Goal: Information Seeking & Learning: Learn about a topic

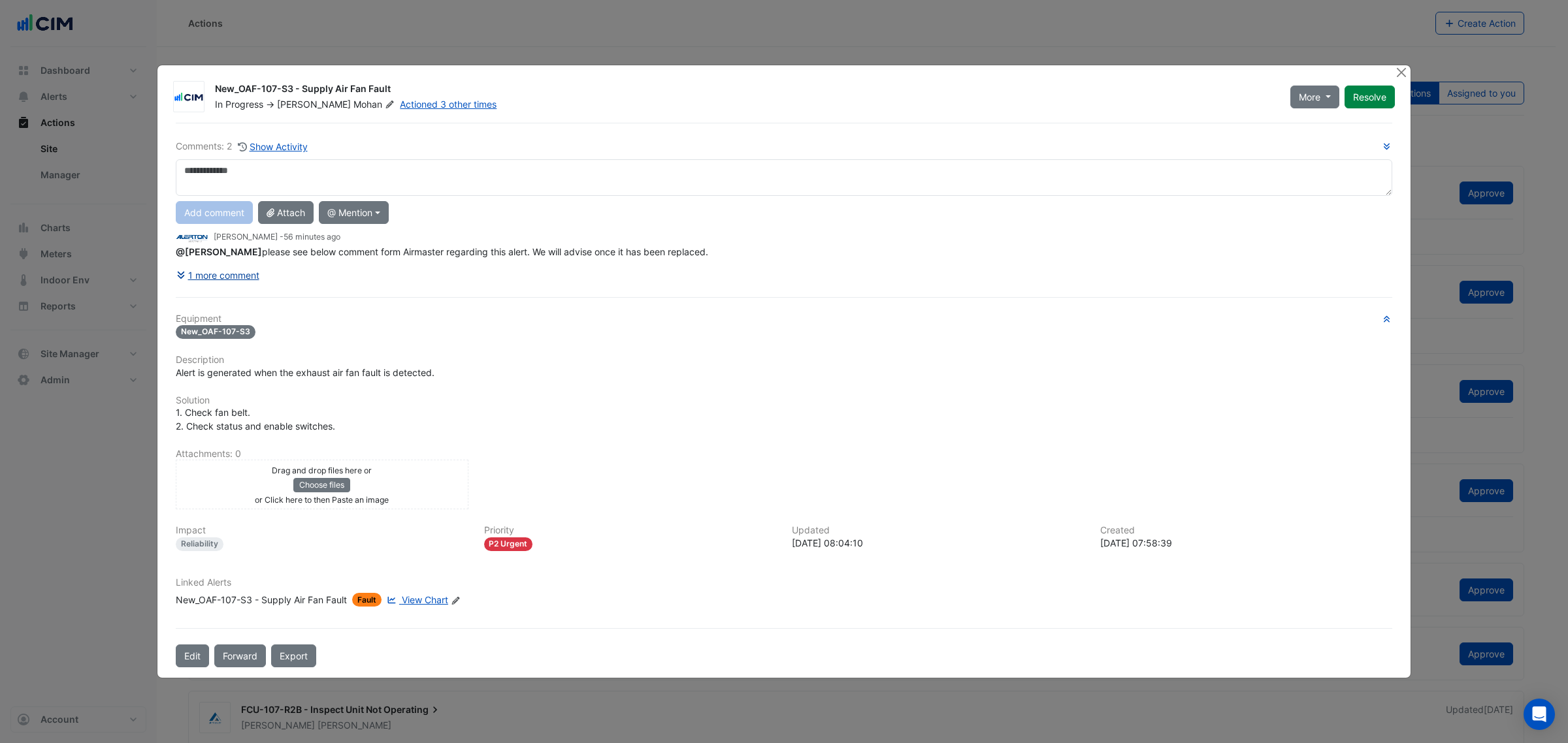
click at [242, 283] on button "1 more comment" at bounding box center [218, 275] width 84 height 23
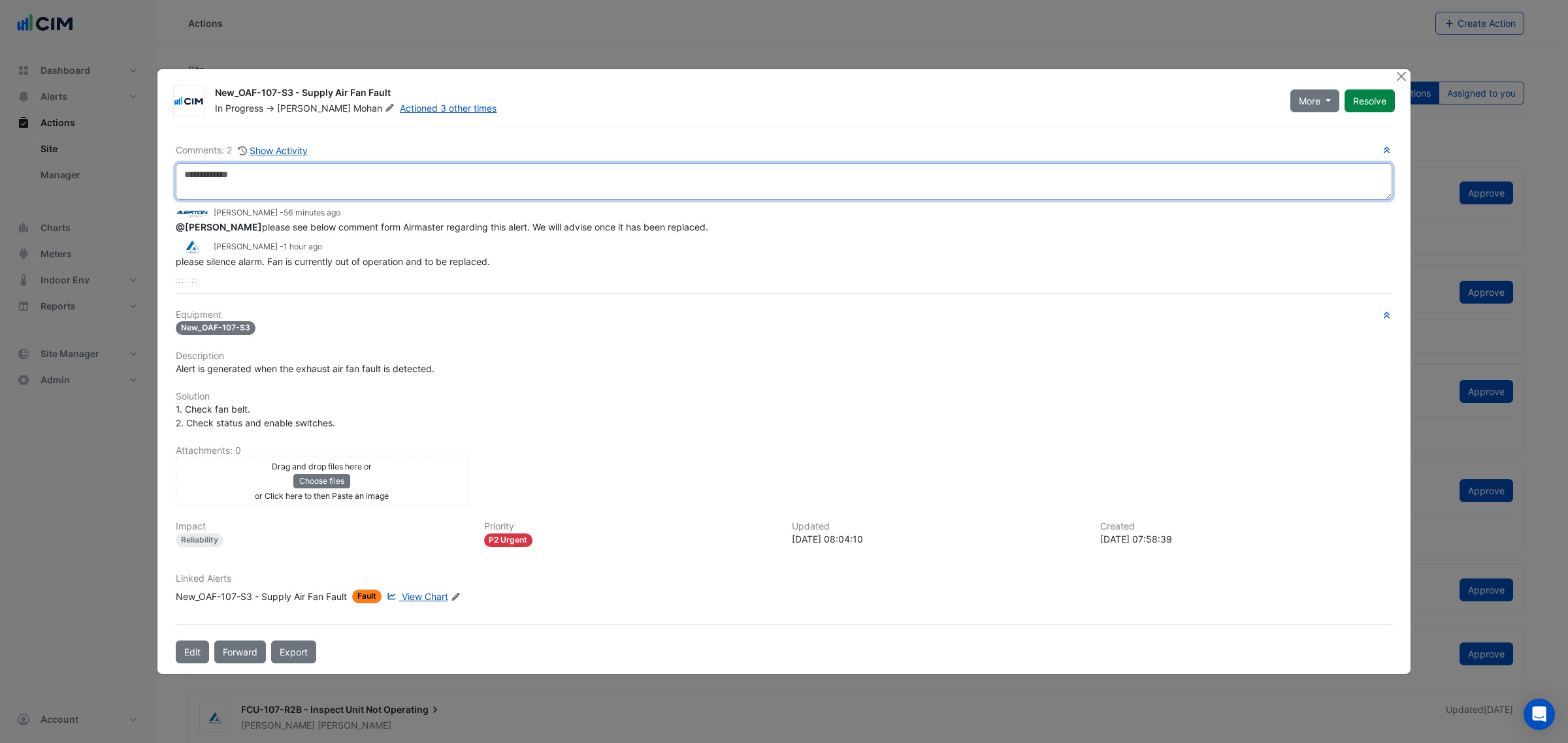
click at [415, 196] on textarea at bounding box center [784, 181] width 1216 height 37
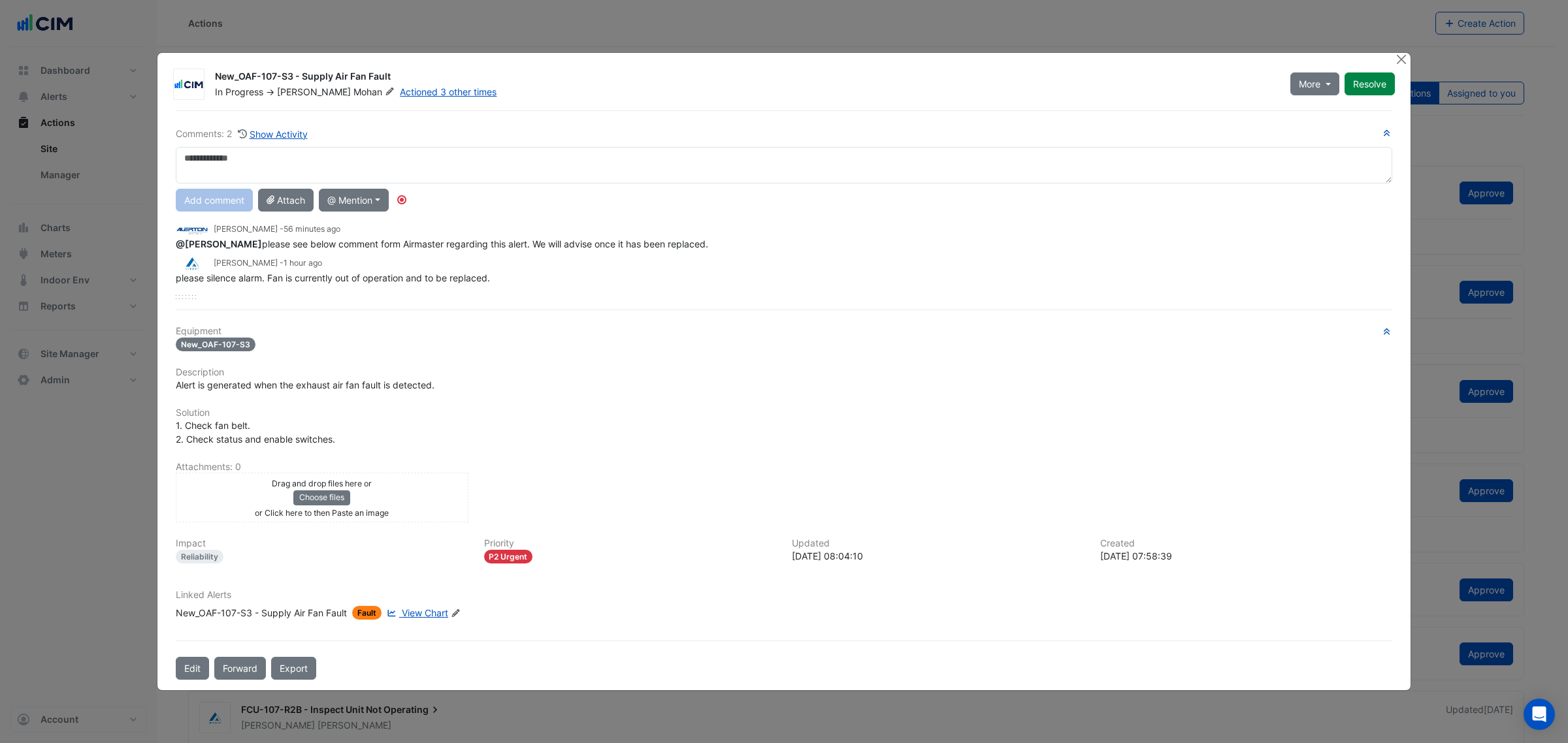
click at [577, 324] on div "Comments: 2 Show Activity Add comment Attach @ Mention Access Group Solutions G…" at bounding box center [784, 395] width 1232 height 570
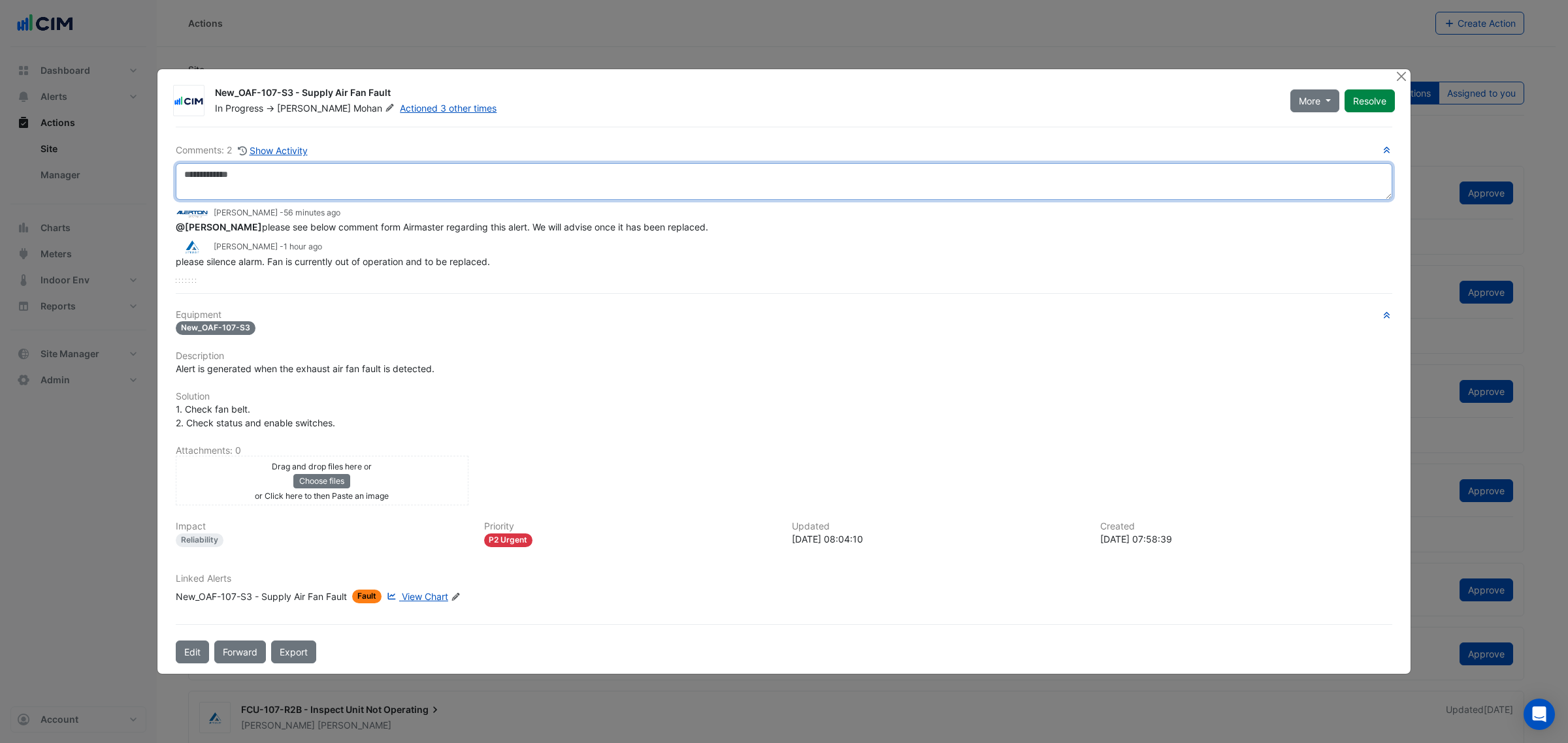
click at [515, 192] on textarea at bounding box center [784, 181] width 1216 height 37
click at [446, 184] on textarea at bounding box center [784, 181] width 1216 height 37
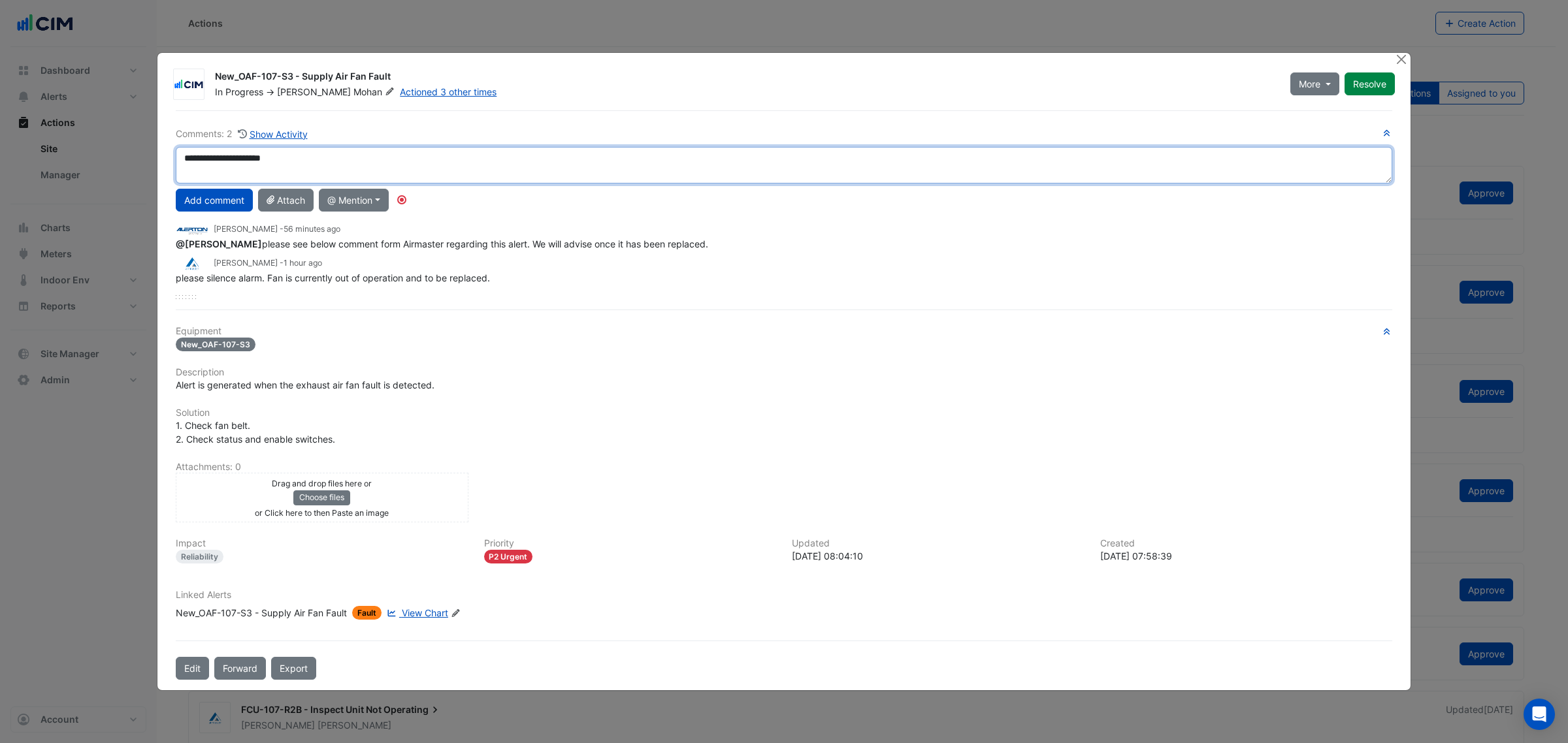
click at [245, 214] on div "**********" at bounding box center [784, 213] width 1216 height 173
click at [377, 201] on div "**********" at bounding box center [784, 213] width 1216 height 173
click at [520, 198] on div "**********" at bounding box center [784, 213] width 1216 height 173
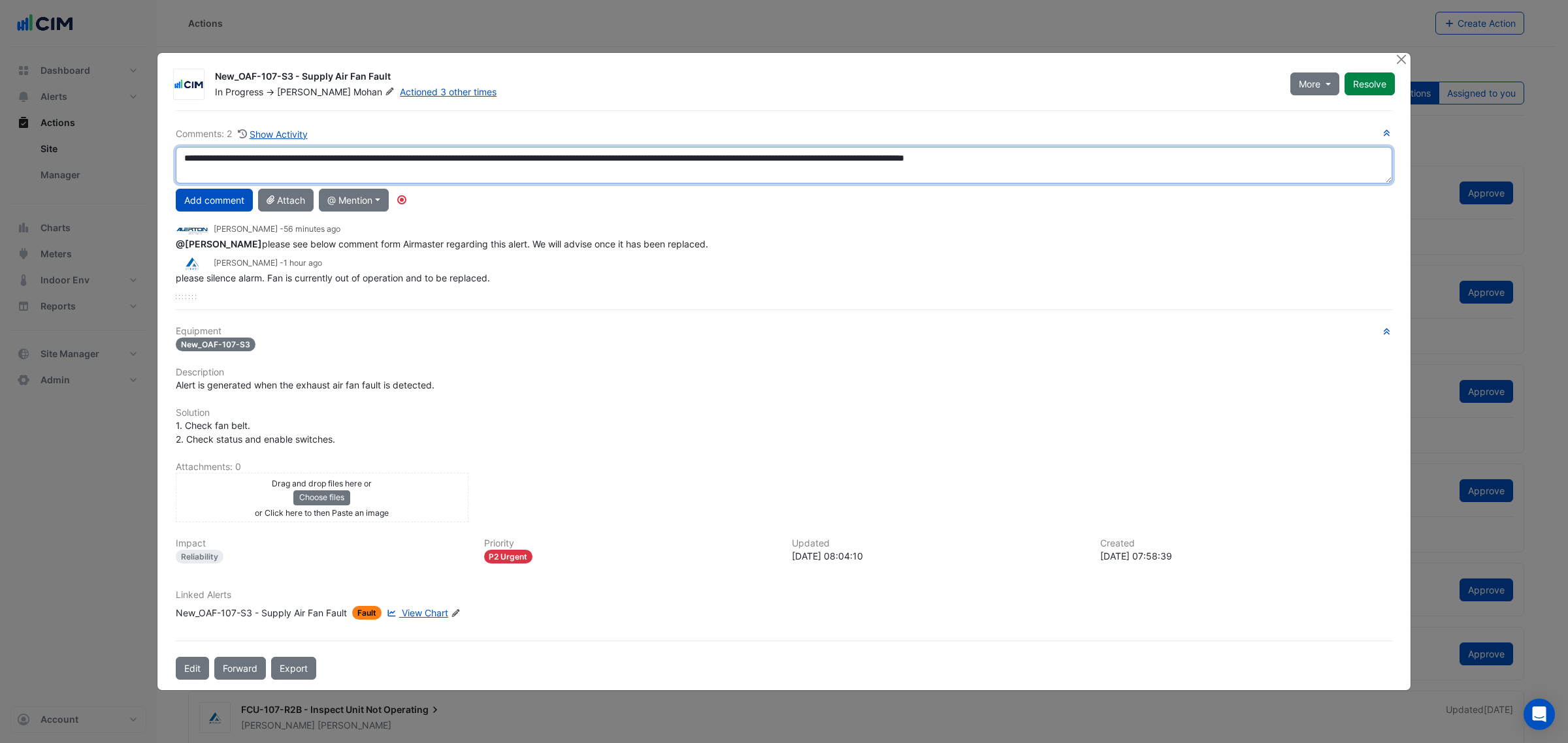
click at [772, 177] on textarea "**********" at bounding box center [784, 165] width 1216 height 37
click at [1172, 159] on textarea "**********" at bounding box center [784, 165] width 1216 height 37
type textarea "**********"
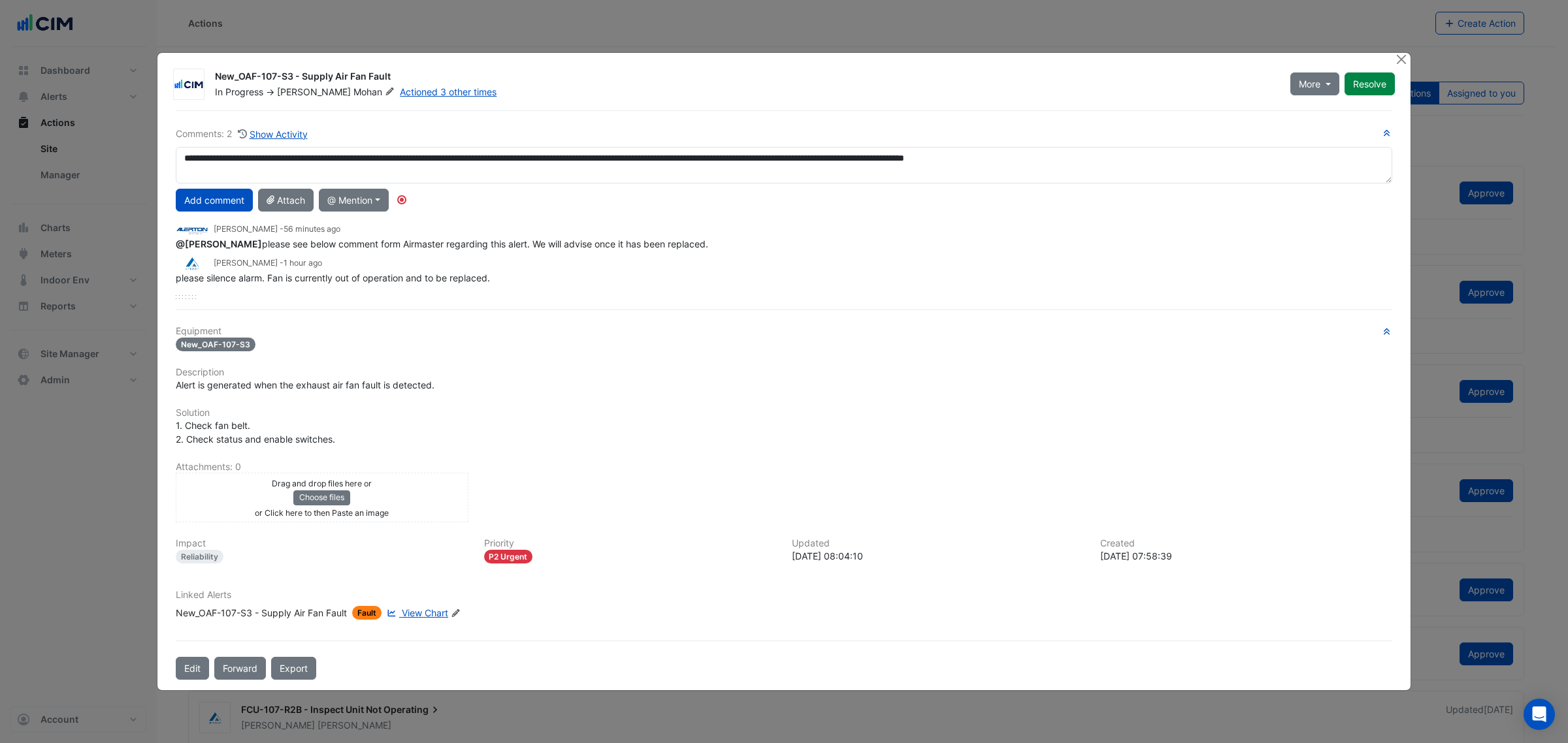
click at [262, 567] on div "New_OAF-107-S3 - Supply Air Fan Fault" at bounding box center [261, 613] width 171 height 14
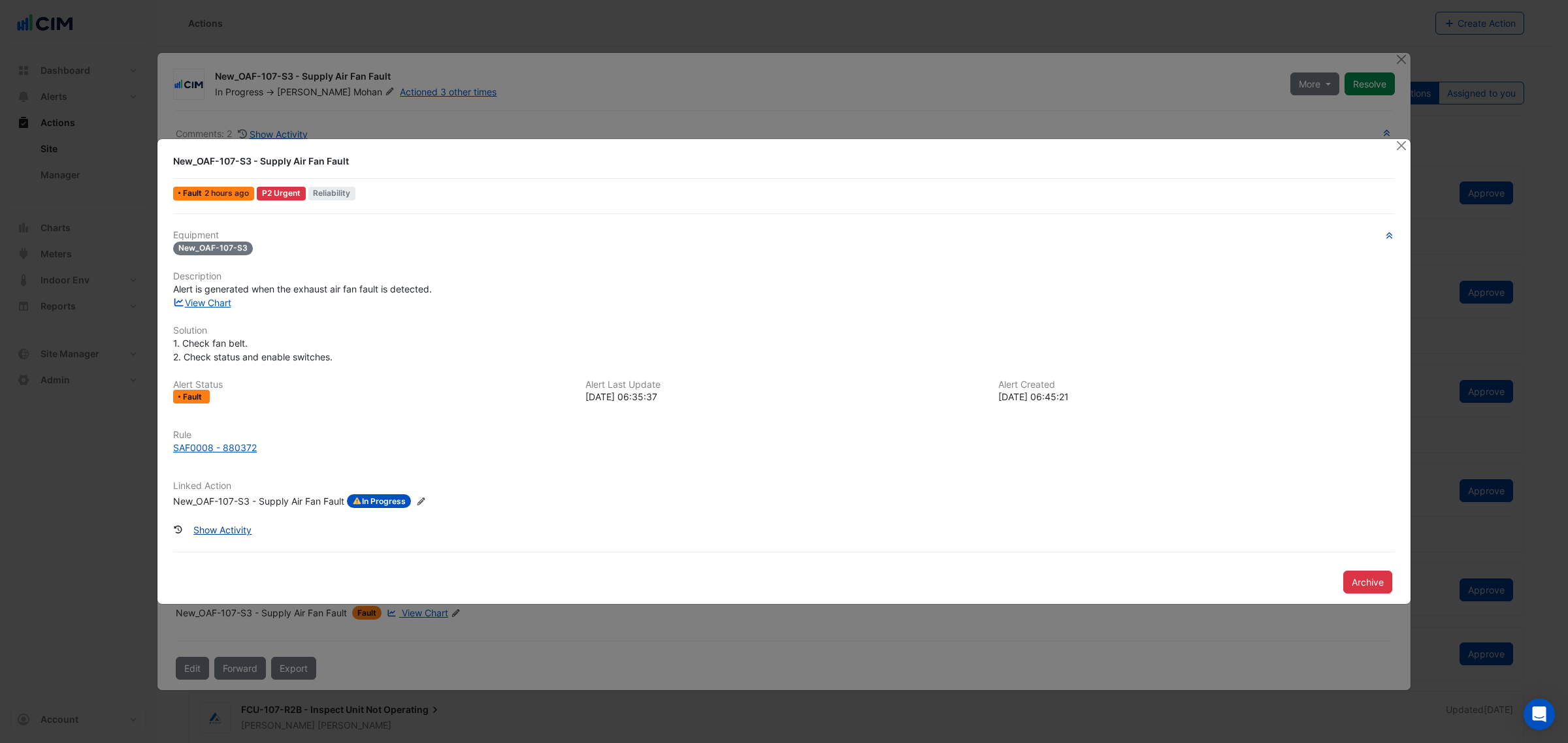
click at [225, 533] on button "Show Activity" at bounding box center [223, 530] width 75 height 23
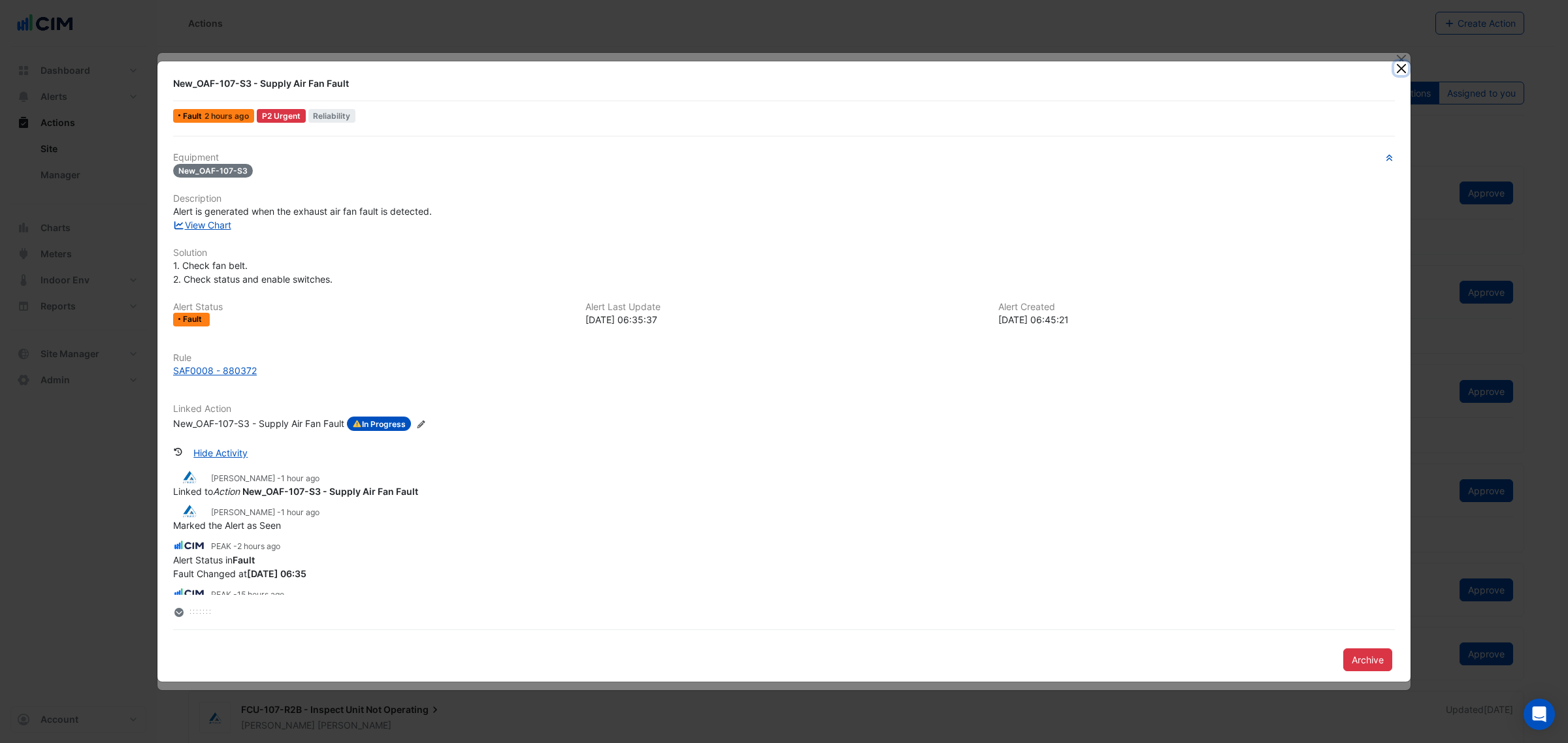
click at [1254, 70] on button "Close" at bounding box center [1401, 68] width 14 height 14
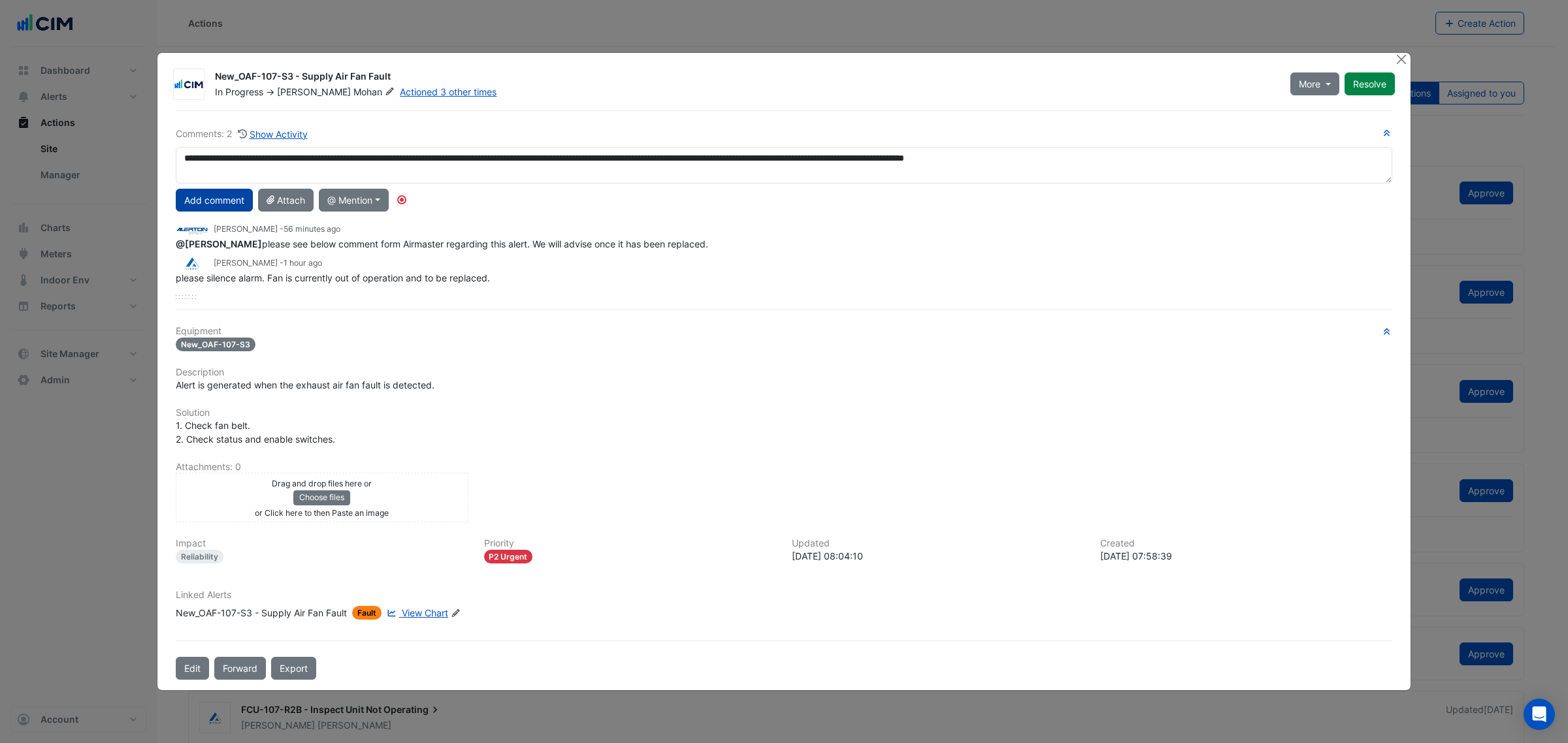
click at [223, 194] on button "Add comment" at bounding box center [214, 200] width 77 height 23
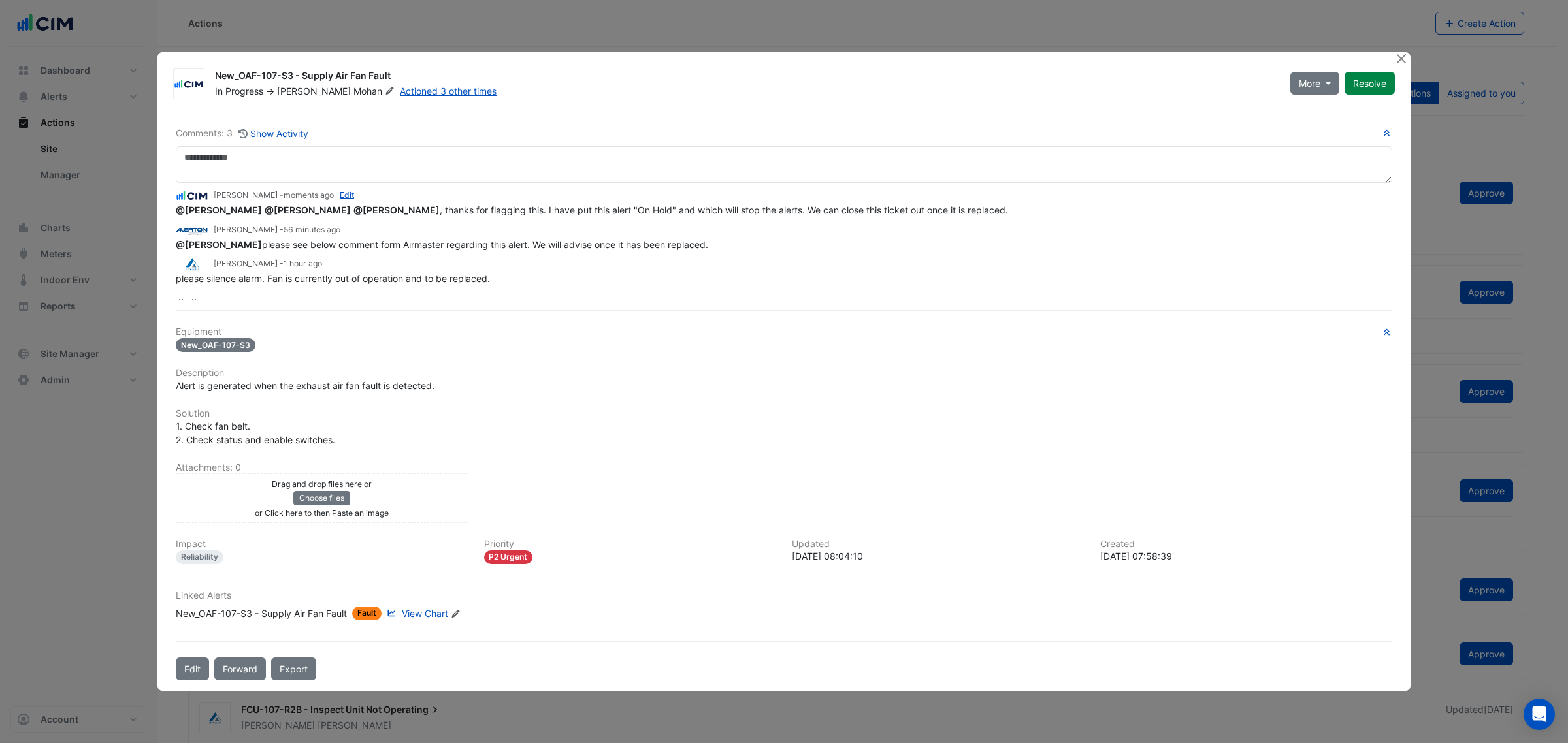
click at [1254, 82] on div "New_OAF-107-S3 - Supply Air Fan Fault In Progress -> Ritvick Mohan Actioned 3 o…" at bounding box center [805, 81] width 1196 height 34
click at [1254, 82] on div "More On Hold Not Doing Resolve" at bounding box center [1343, 84] width 120 height 29
click at [1254, 80] on button "More" at bounding box center [1315, 84] width 49 height 23
click at [1254, 110] on button "On Hold" at bounding box center [1342, 113] width 103 height 19
click at [977, 108] on div "New_OAF-107-S3 - Supply Air Fan Fault On Hold -> Ritvick Mohan Actioned 3 other…" at bounding box center [784, 372] width 1253 height 639
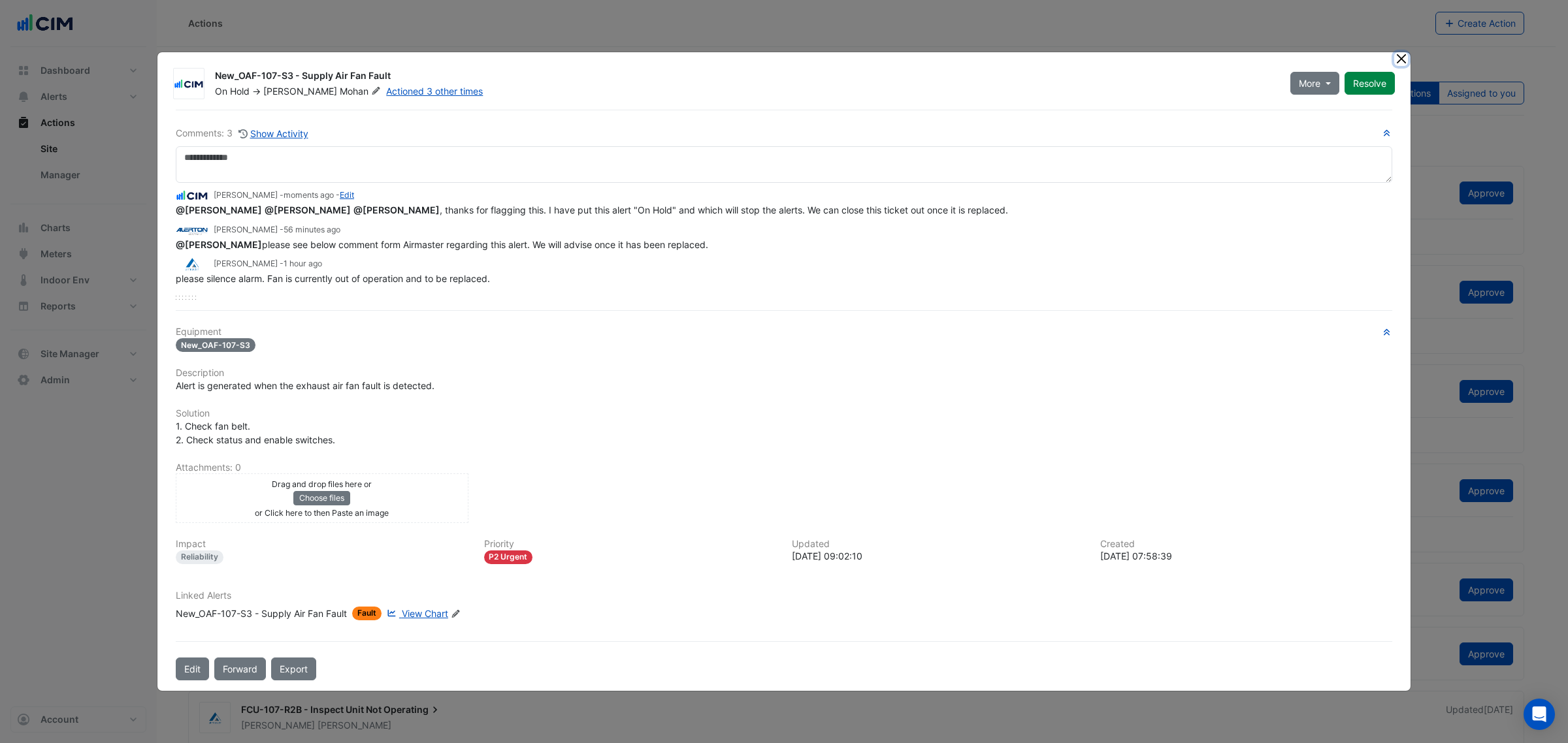
click at [1254, 54] on button "Close" at bounding box center [1401, 59] width 14 height 14
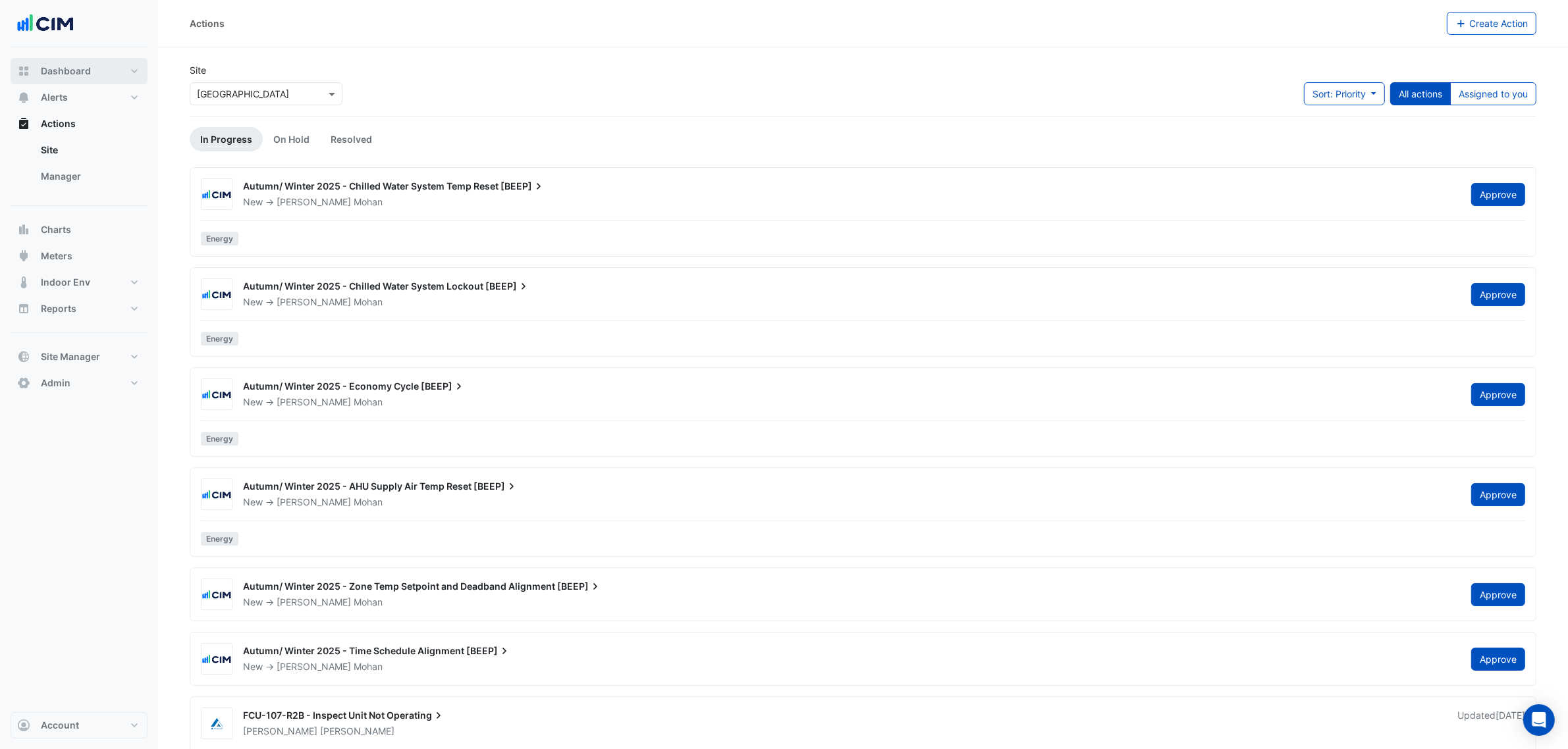
click at [73, 73] on span "Dashboard" at bounding box center [66, 71] width 50 height 13
select select "***"
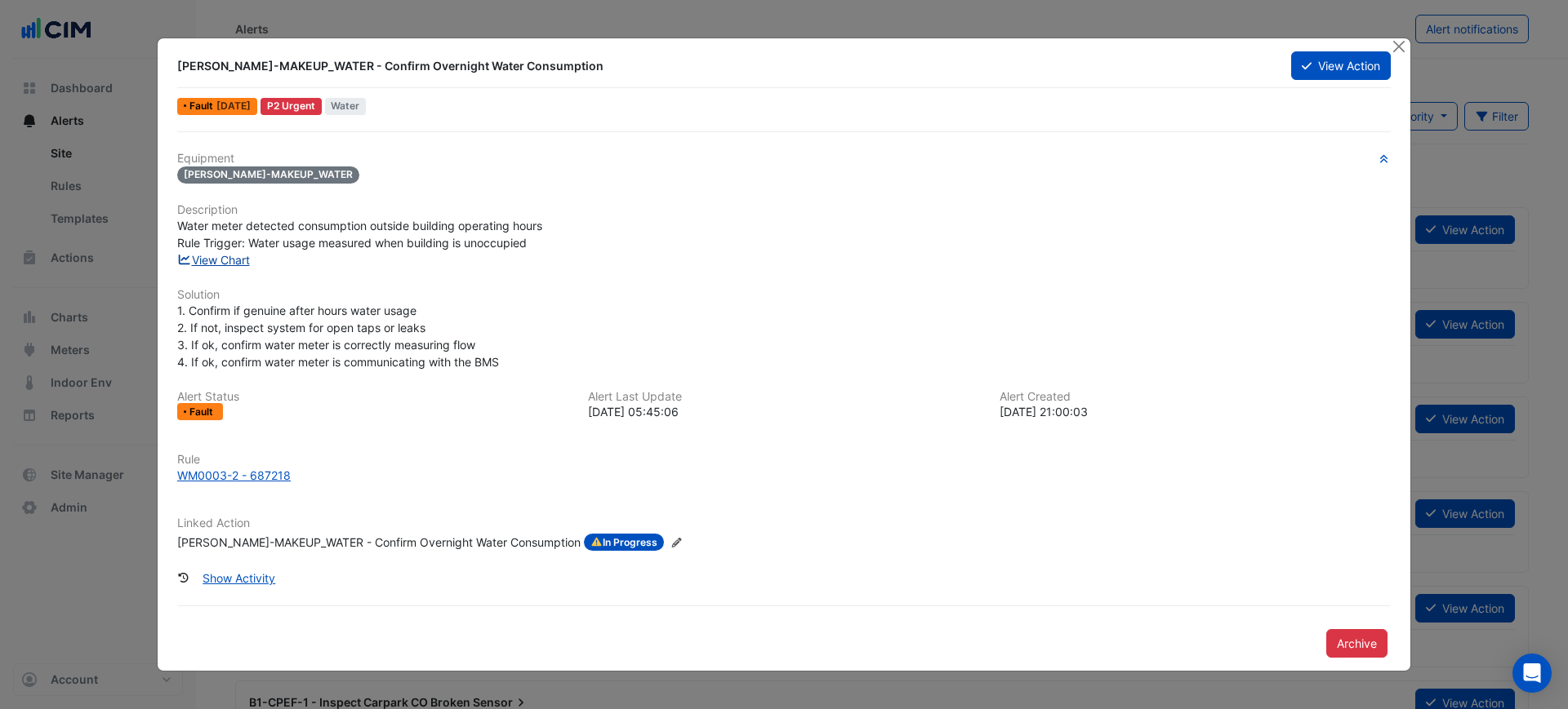
click at [241, 257] on link "View Chart" at bounding box center [213, 260] width 73 height 14
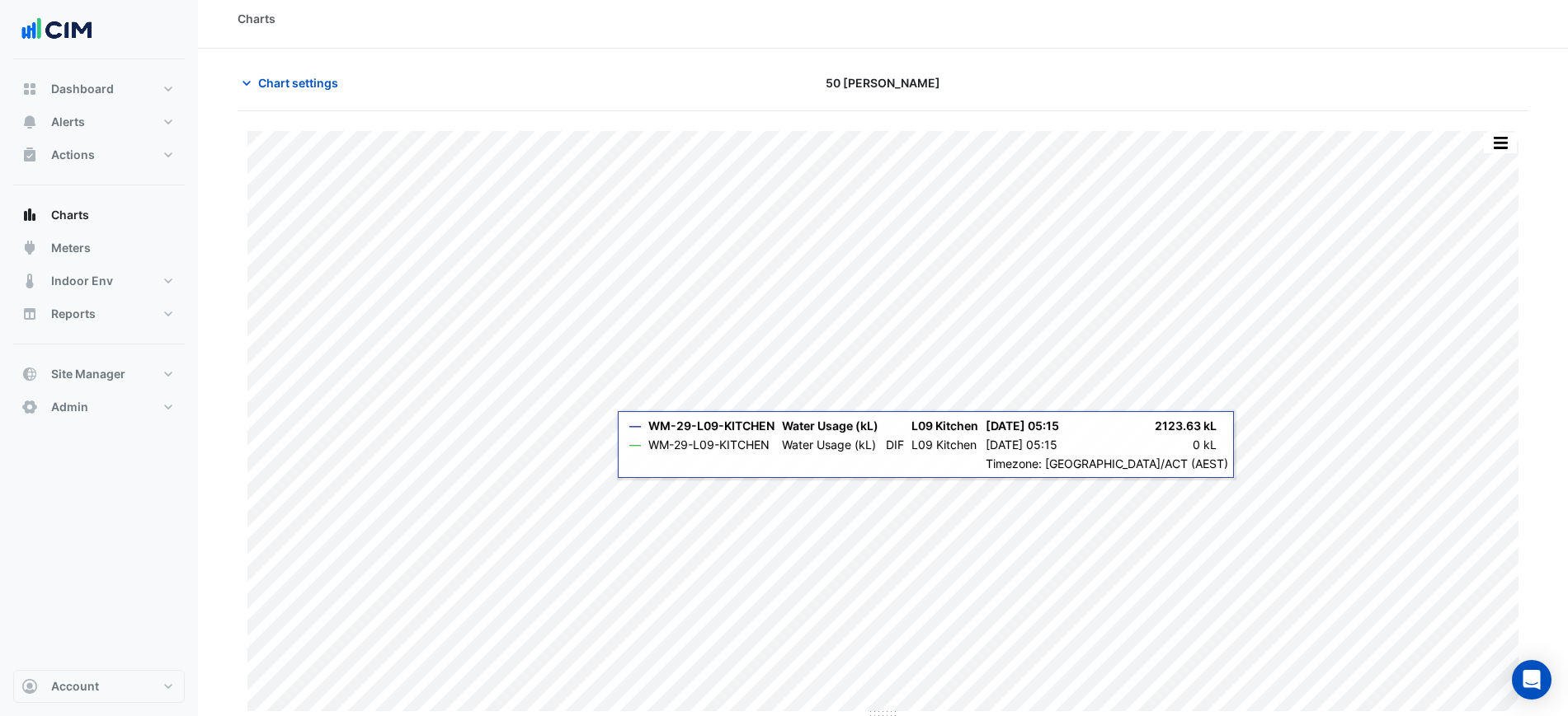
scroll to position [14, 0]
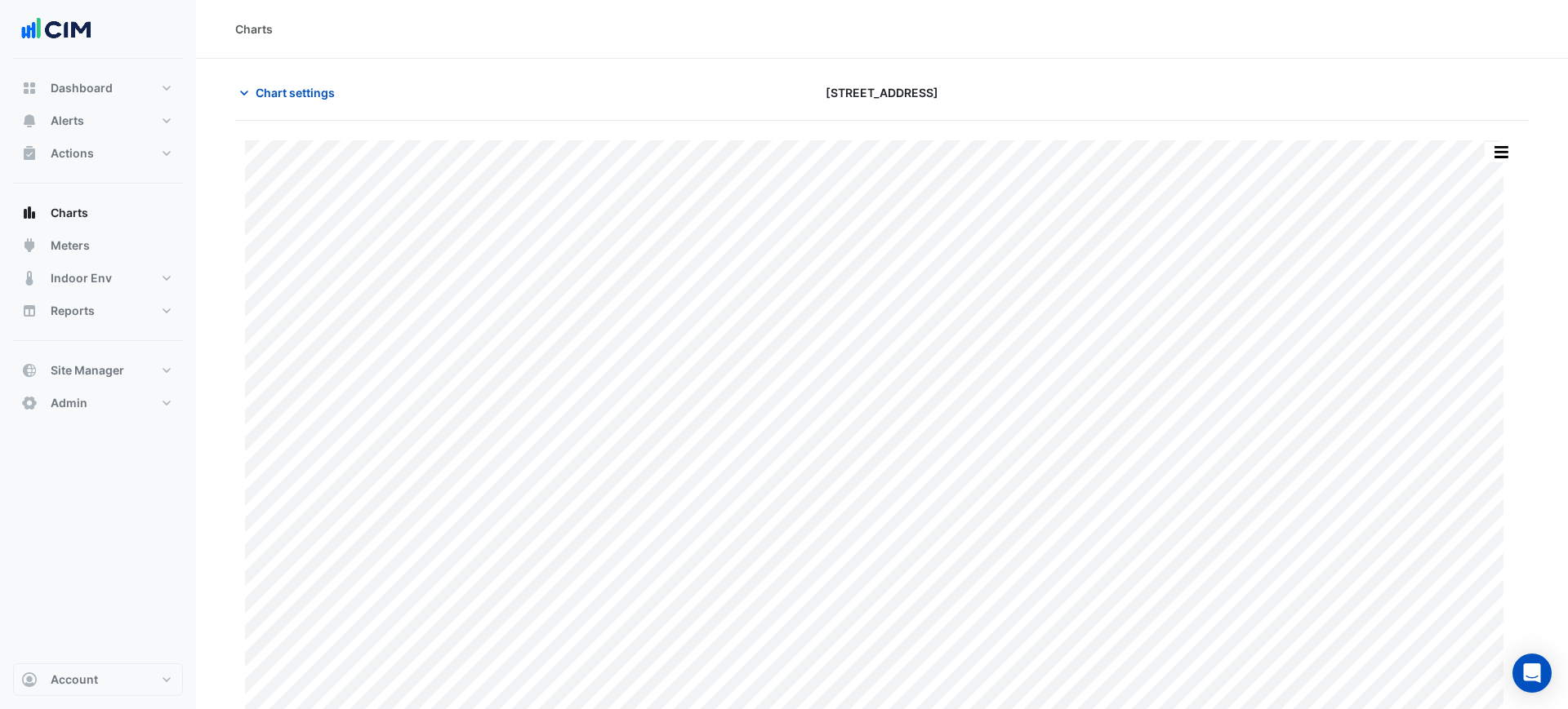
type input "**********"
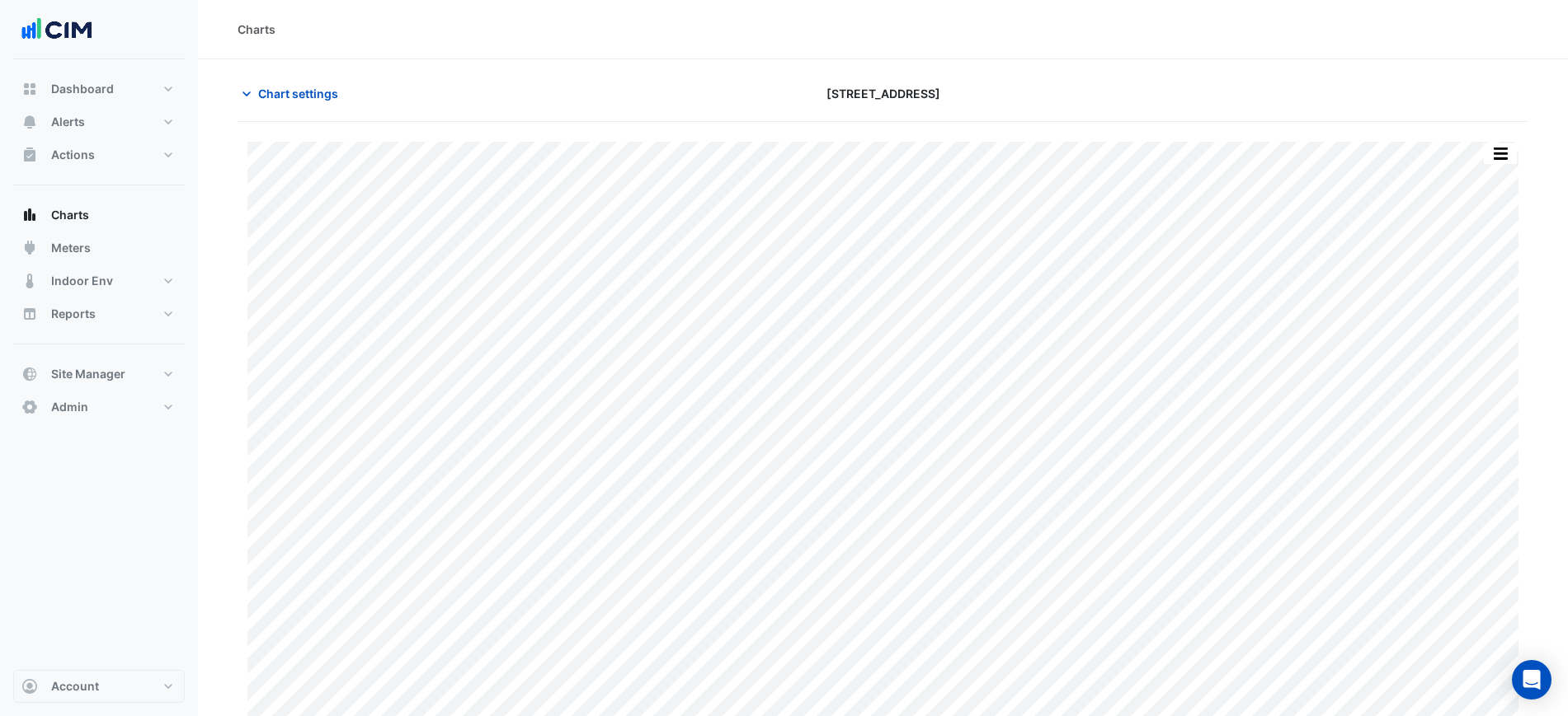
click at [325, 78] on section "Chart settings 16-18 Mort Street Print Save as JPEG Save as PNG Pivot Data Tabl…" at bounding box center [884, 395] width 1371 height 671
click at [311, 92] on span "Chart settings" at bounding box center [298, 94] width 80 height 18
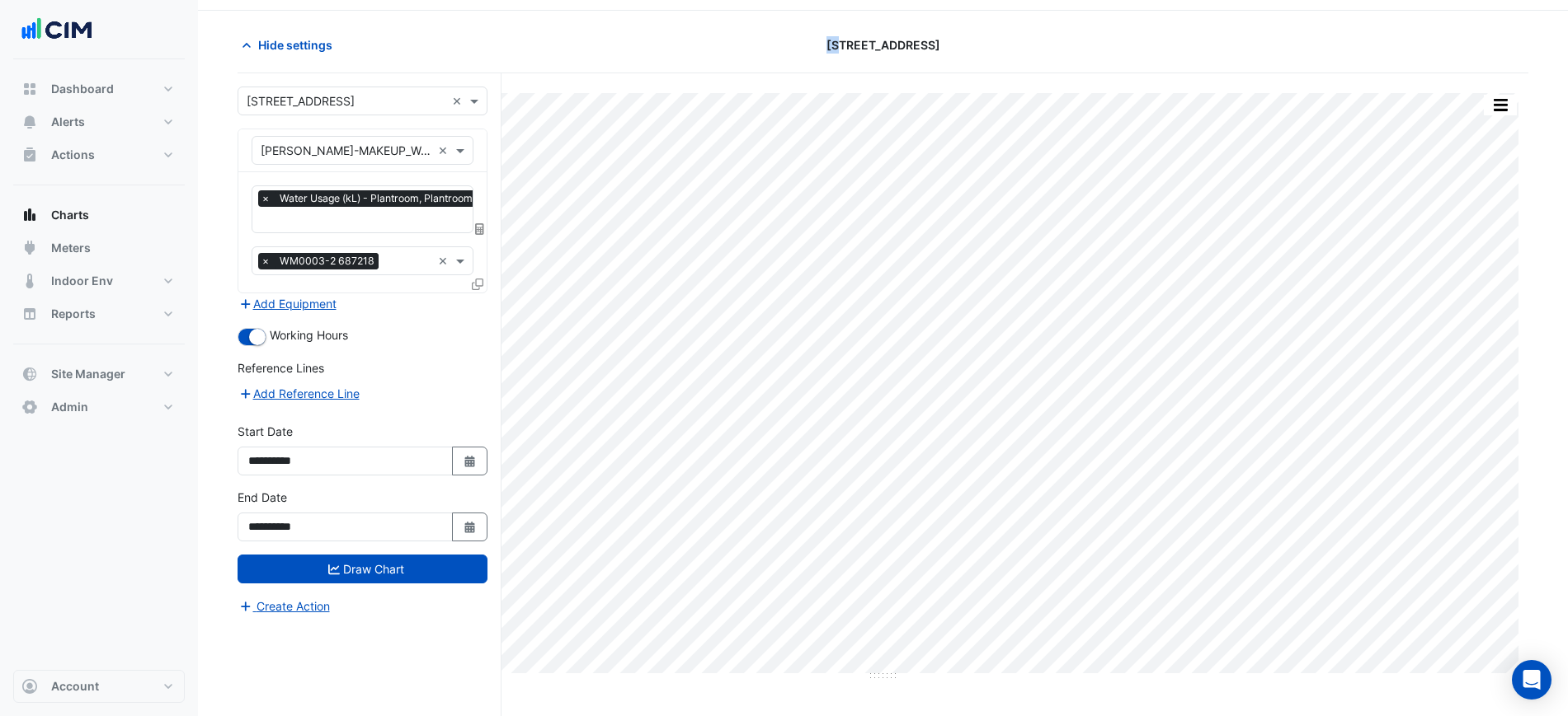
scroll to position [62, 0]
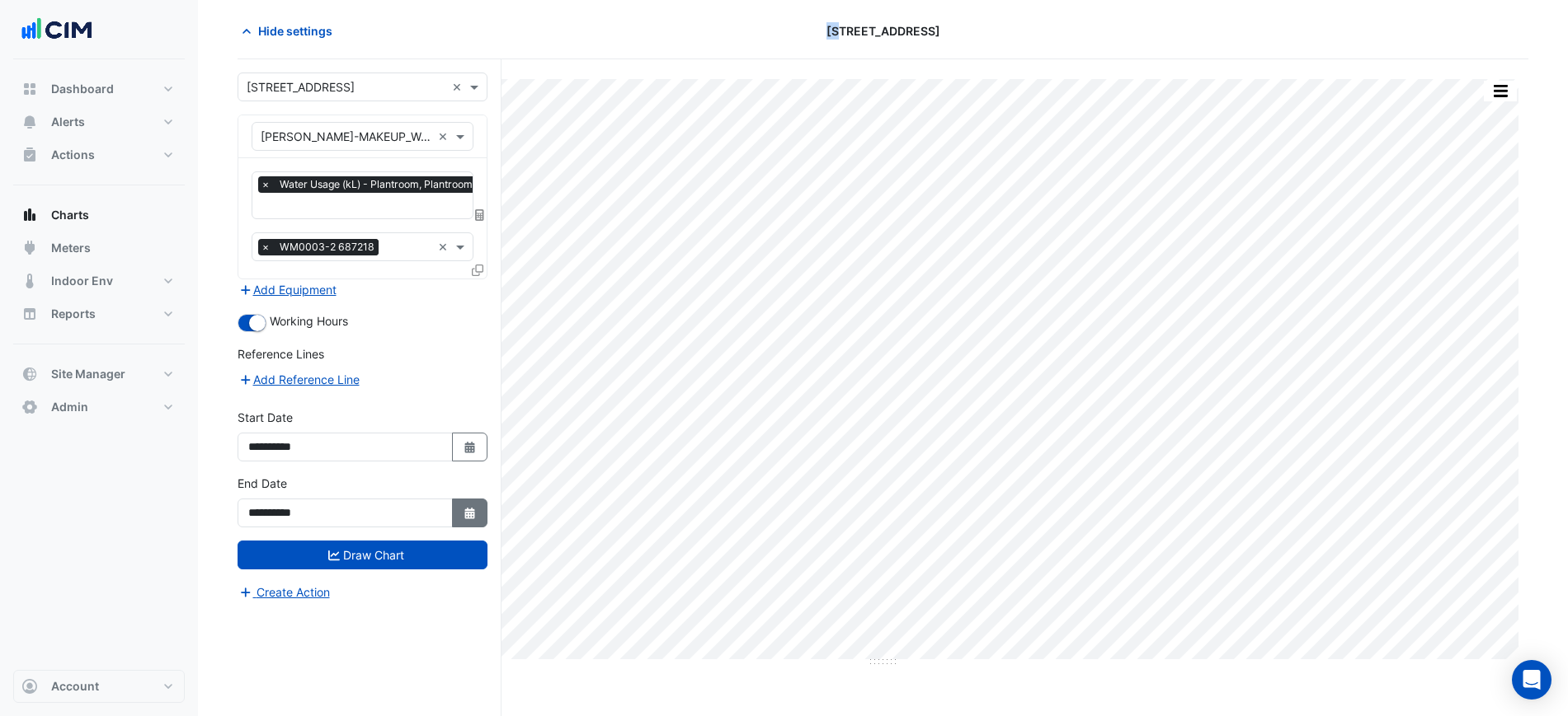
click at [476, 507] on button "Select Date" at bounding box center [470, 513] width 36 height 29
select select "*"
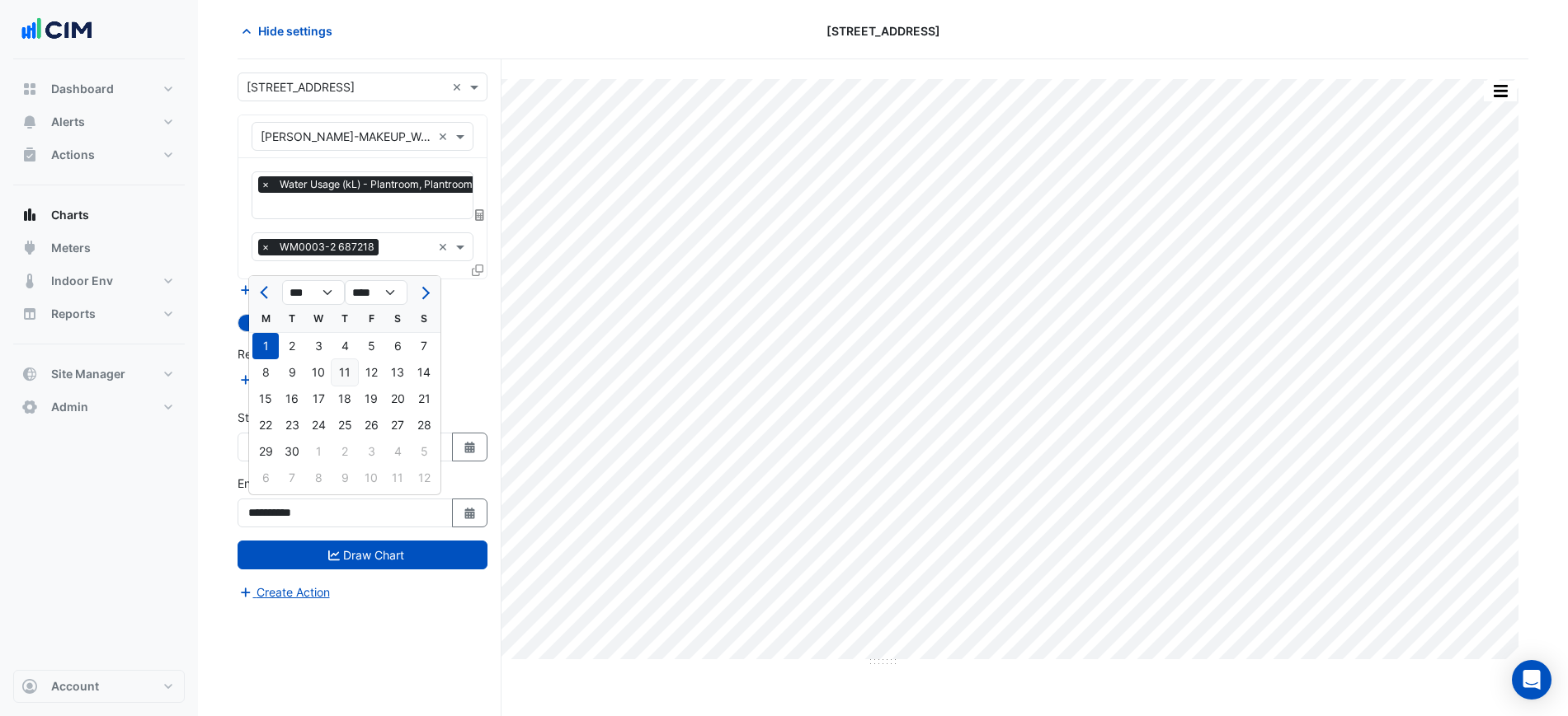
click at [335, 375] on div "11" at bounding box center [344, 372] width 26 height 26
type input "**********"
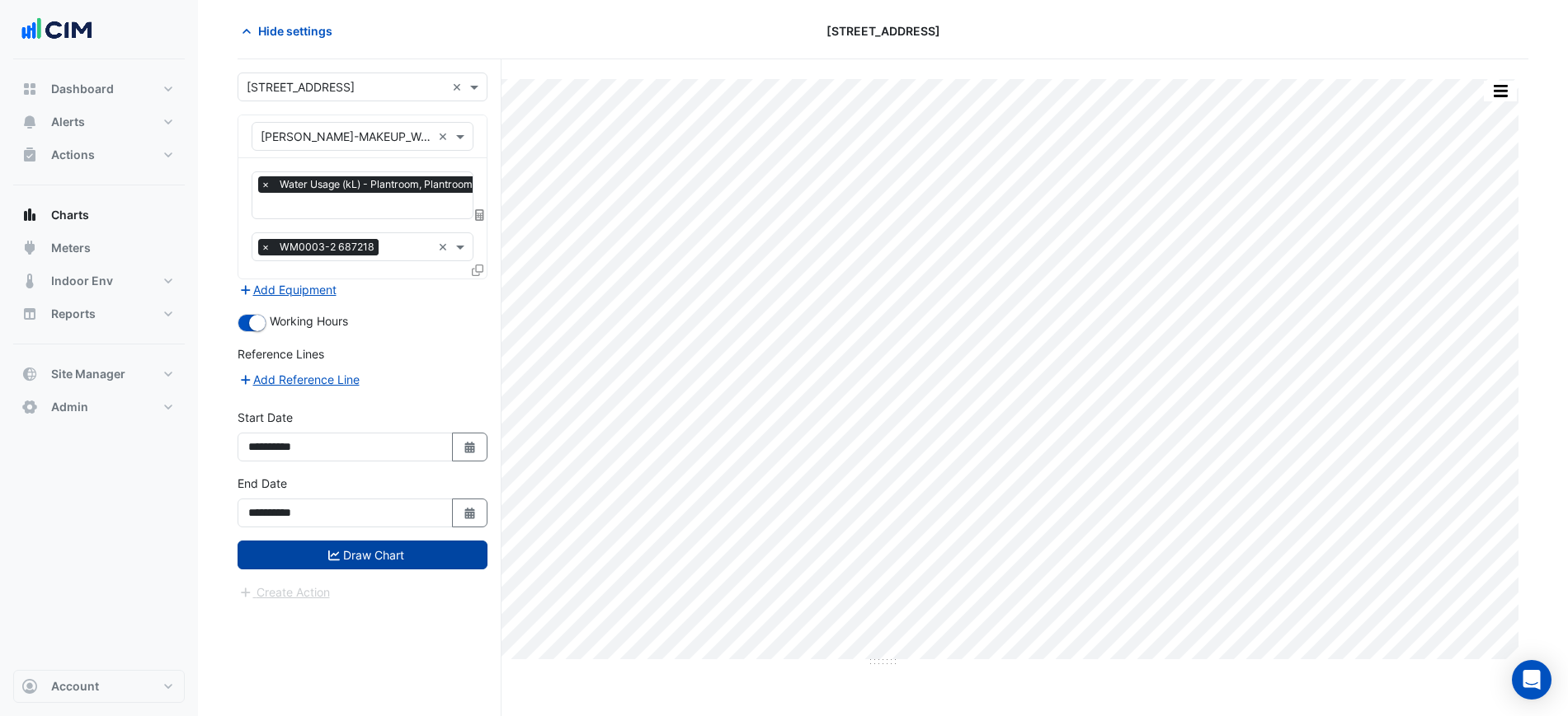
click at [388, 543] on button "Draw Chart" at bounding box center [363, 555] width 250 height 29
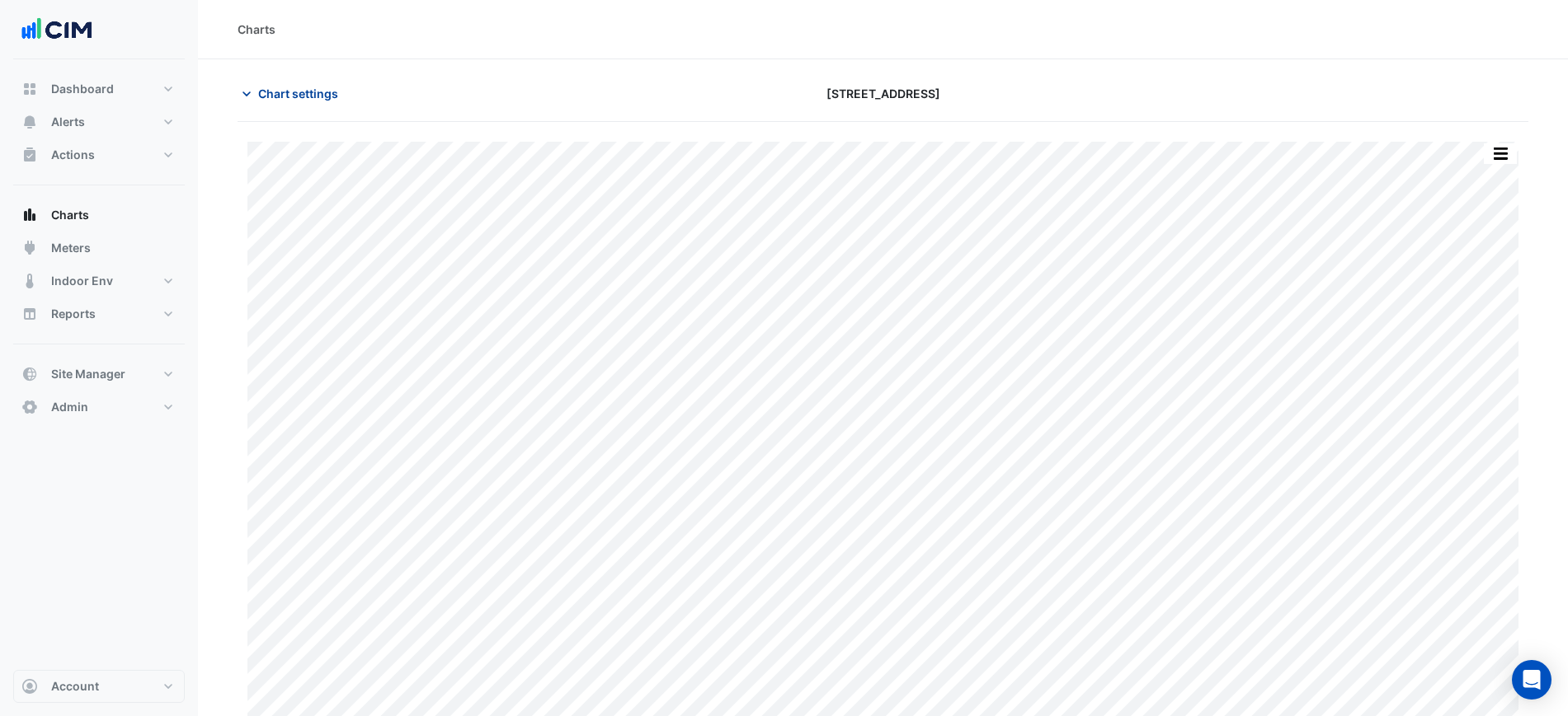
click at [282, 106] on button "Chart settings" at bounding box center [294, 94] width 111 height 29
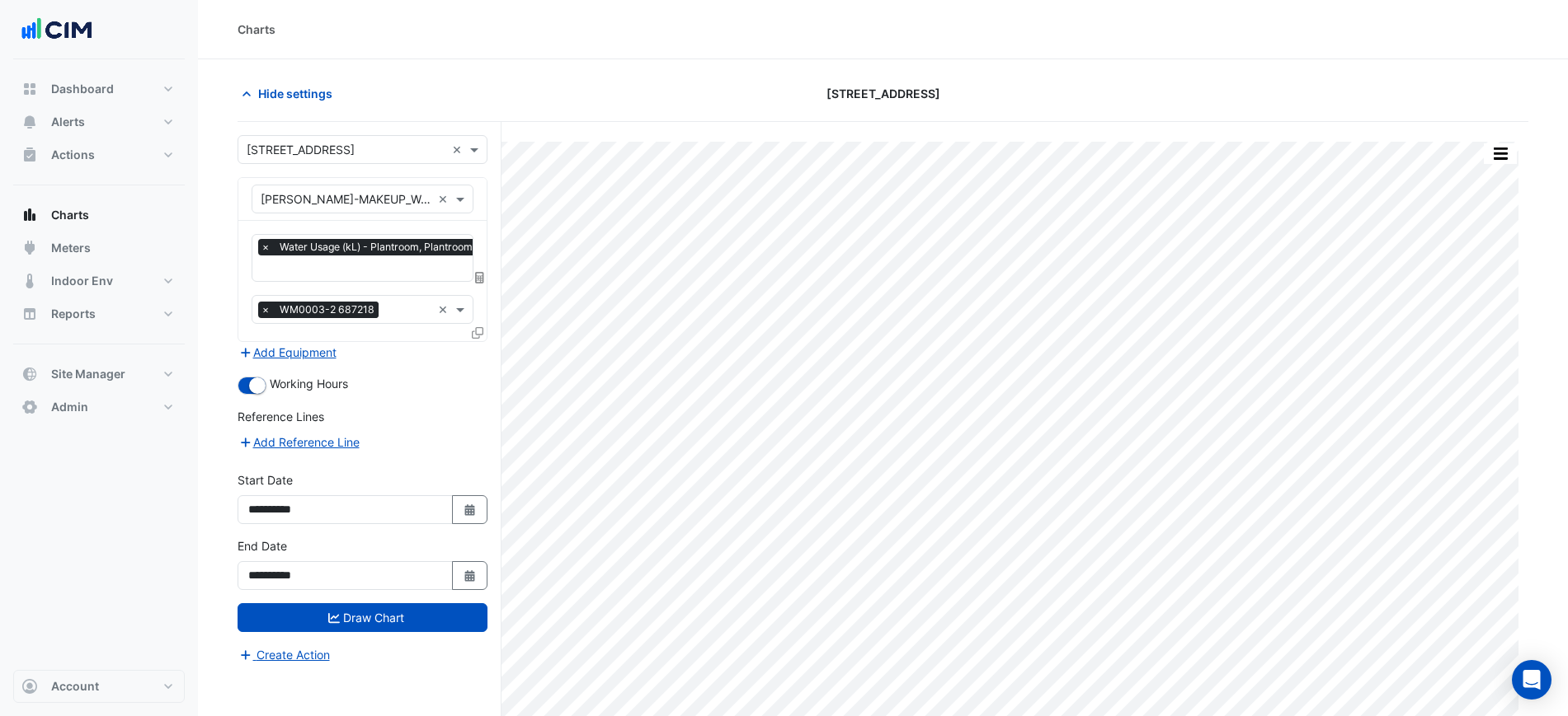
click at [478, 272] on icon at bounding box center [479, 278] width 9 height 12
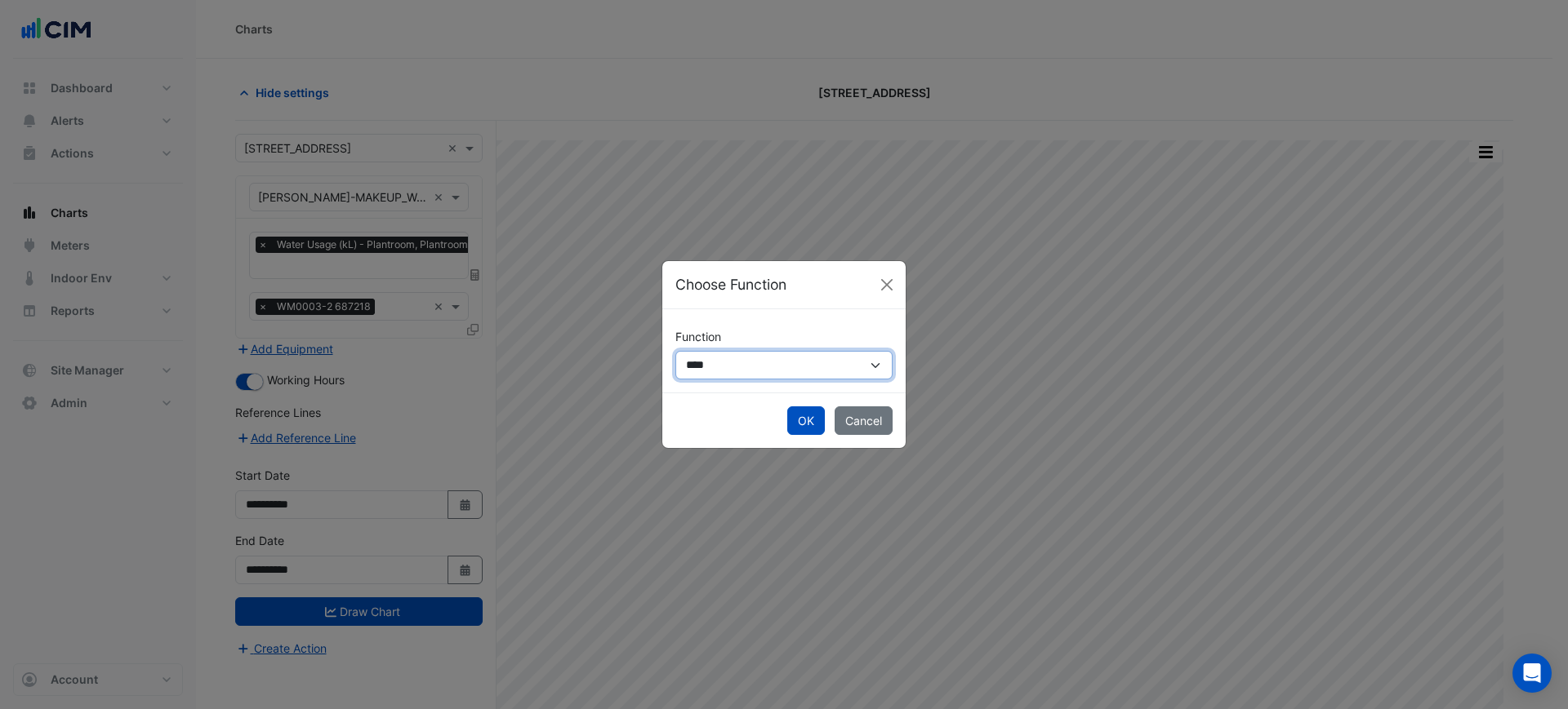
click at [793, 367] on select "**********" at bounding box center [784, 365] width 217 height 28
select select "******"
click at [675, 351] on select "**********" at bounding box center [784, 365] width 217 height 28
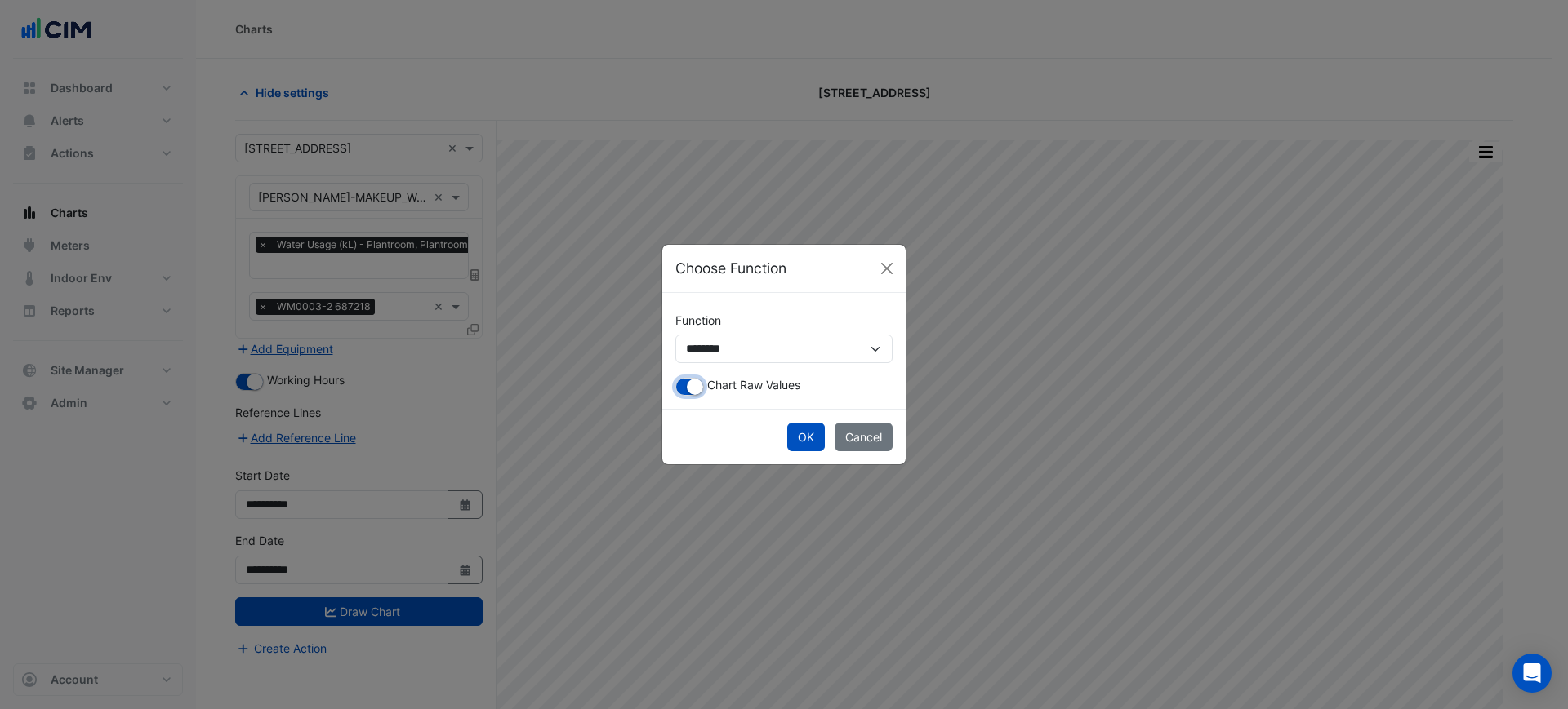
click at [693, 390] on small "button" at bounding box center [695, 387] width 17 height 17
drag, startPoint x: 812, startPoint y: 442, endPoint x: 677, endPoint y: 381, distance: 148.1
click at [677, 381] on form "**********" at bounding box center [784, 378] width 243 height 171
click at [677, 381] on small "button" at bounding box center [684, 387] width 17 height 17
click at [794, 427] on button "OK" at bounding box center [805, 437] width 38 height 28
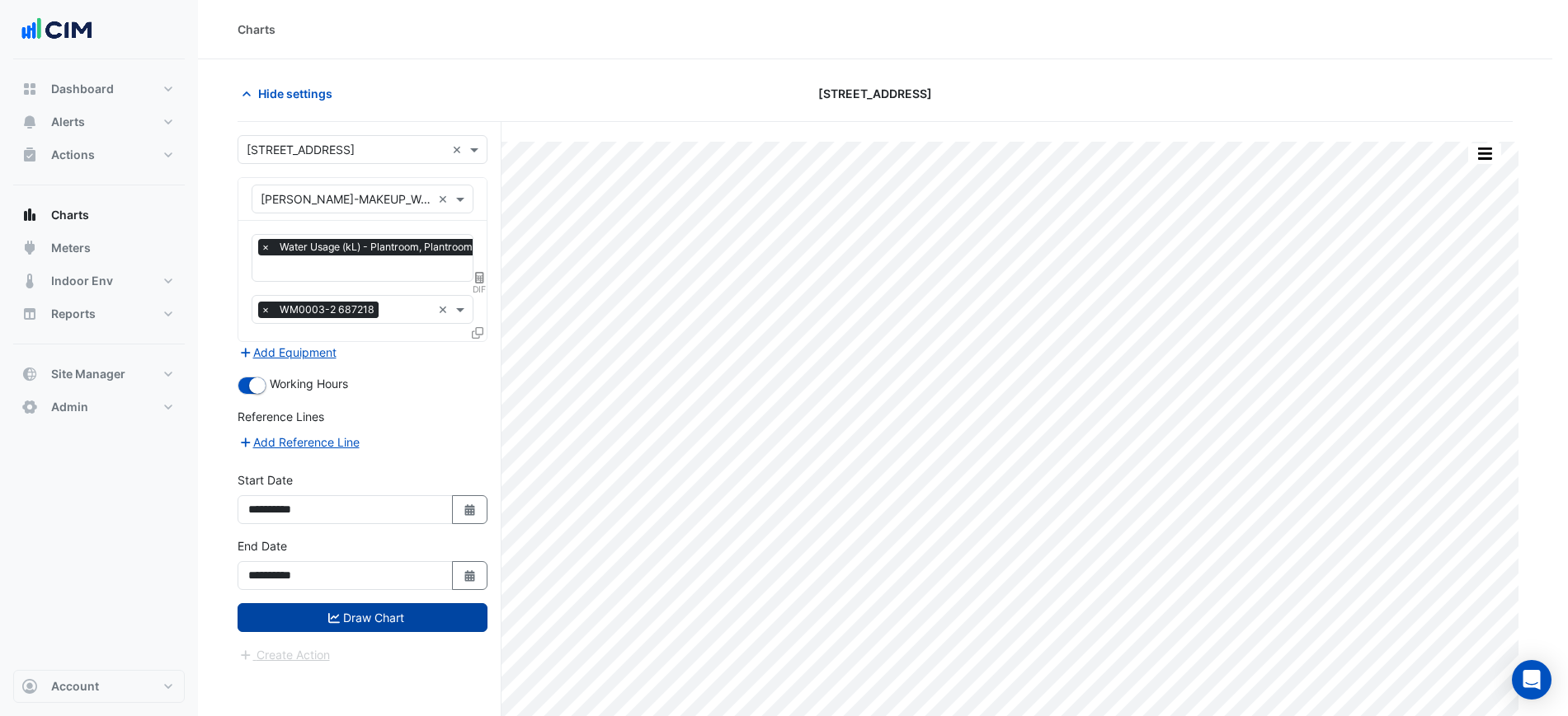
click at [335, 619] on icon "submit" at bounding box center [334, 618] width 12 height 12
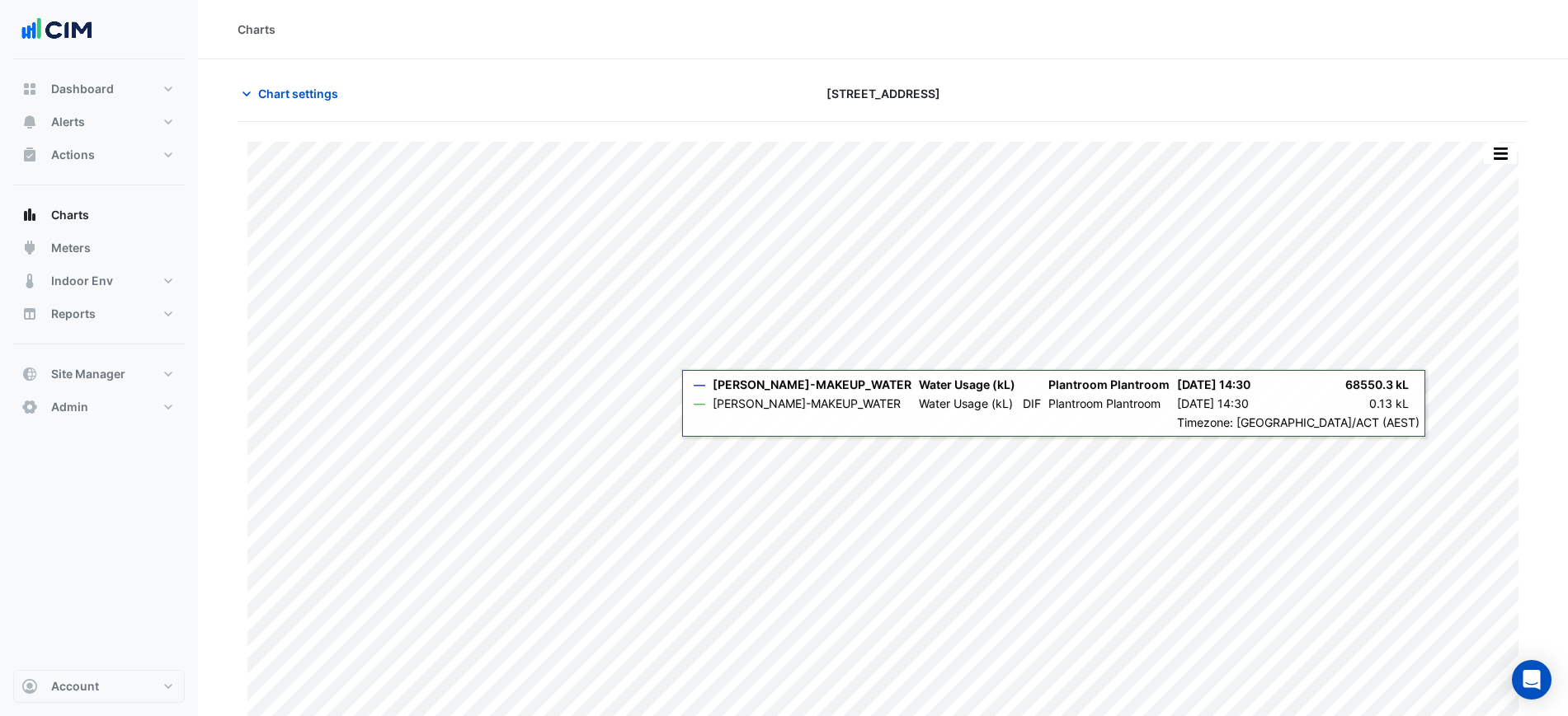
scroll to position [14, 0]
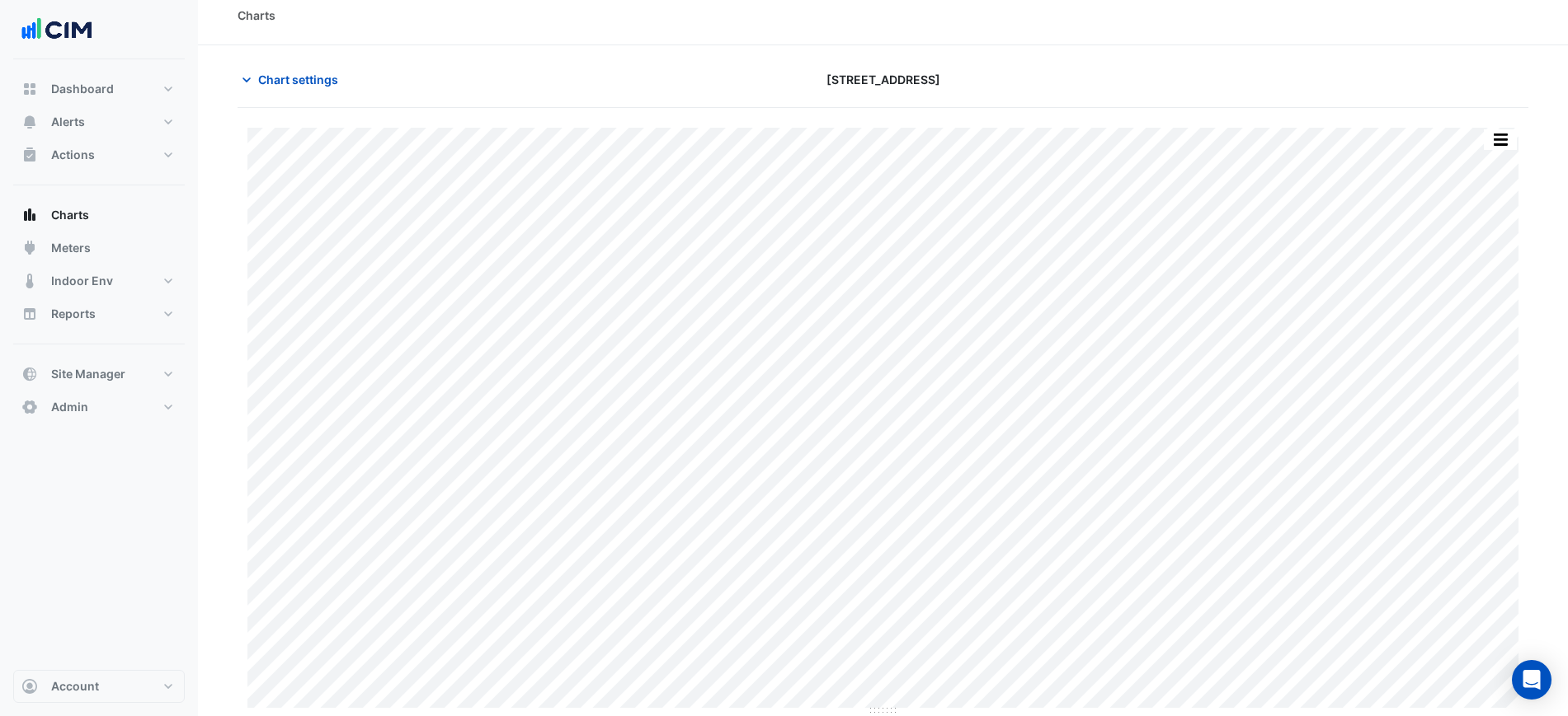
click at [712, 711] on div "Print Save as JPEG Save as PNG Pivot Data Table Export CSV - Flat Export CSV - …" at bounding box center [883, 423] width 1271 height 589
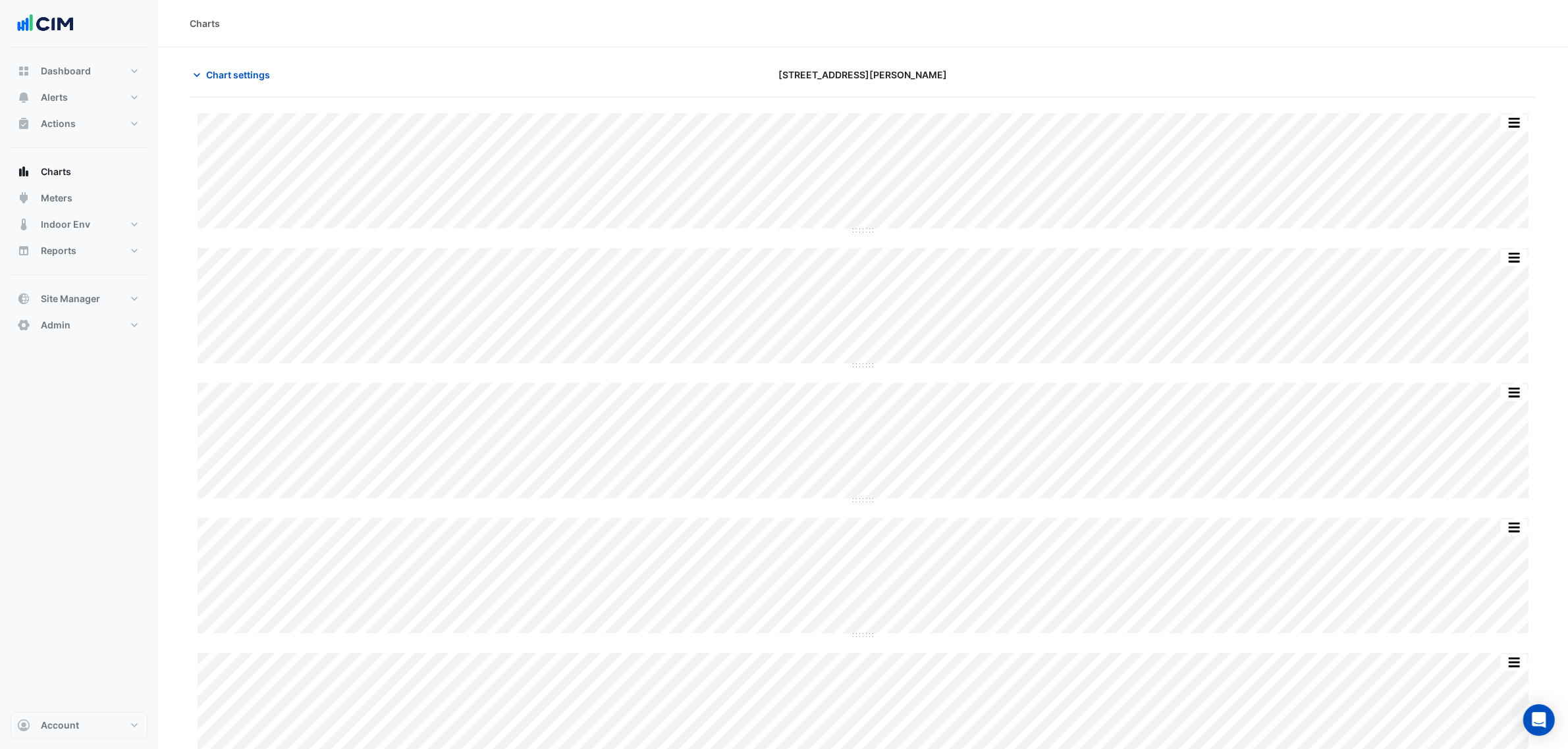
click at [236, 66] on button "Chart settings" at bounding box center [234, 75] width 89 height 23
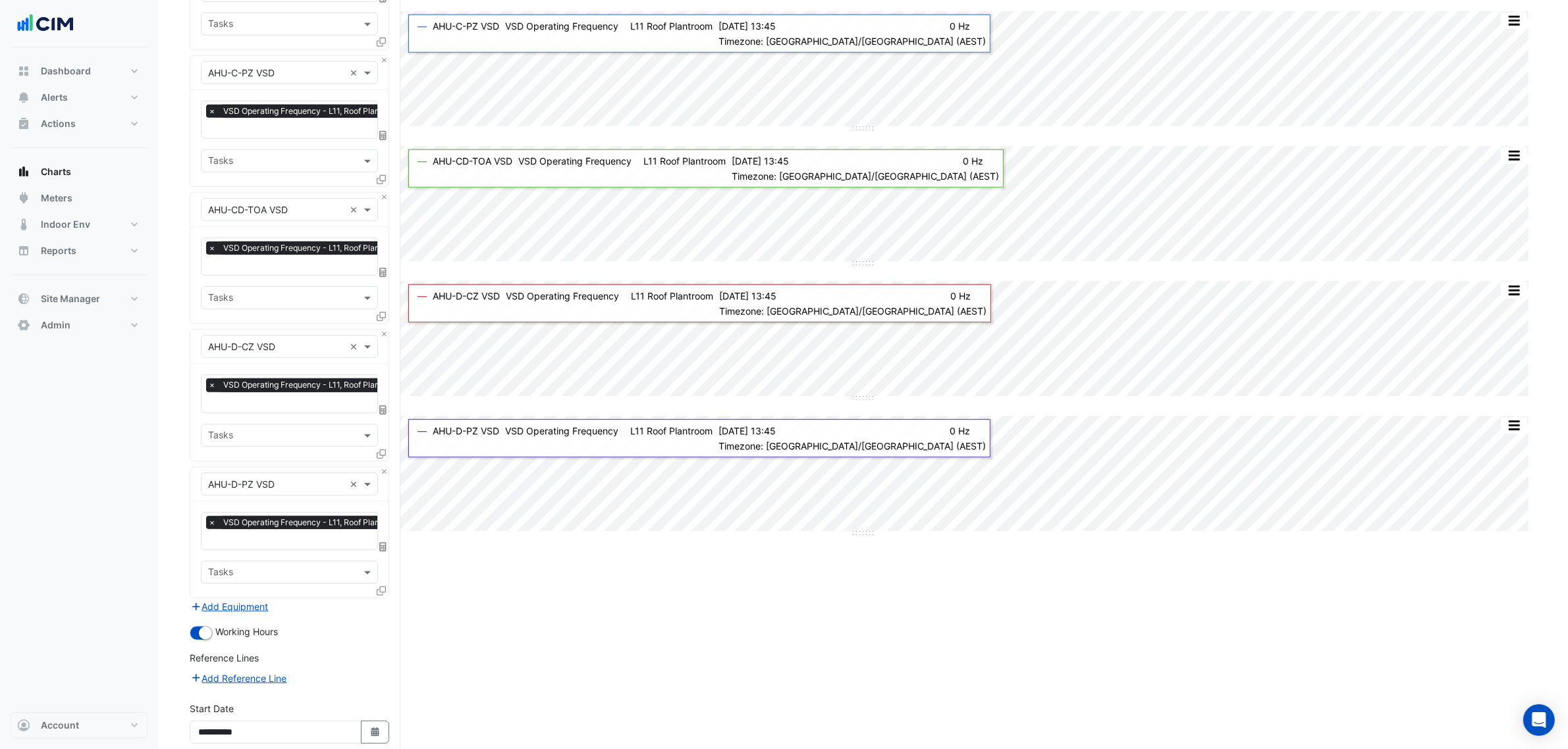
scroll to position [1159, 0]
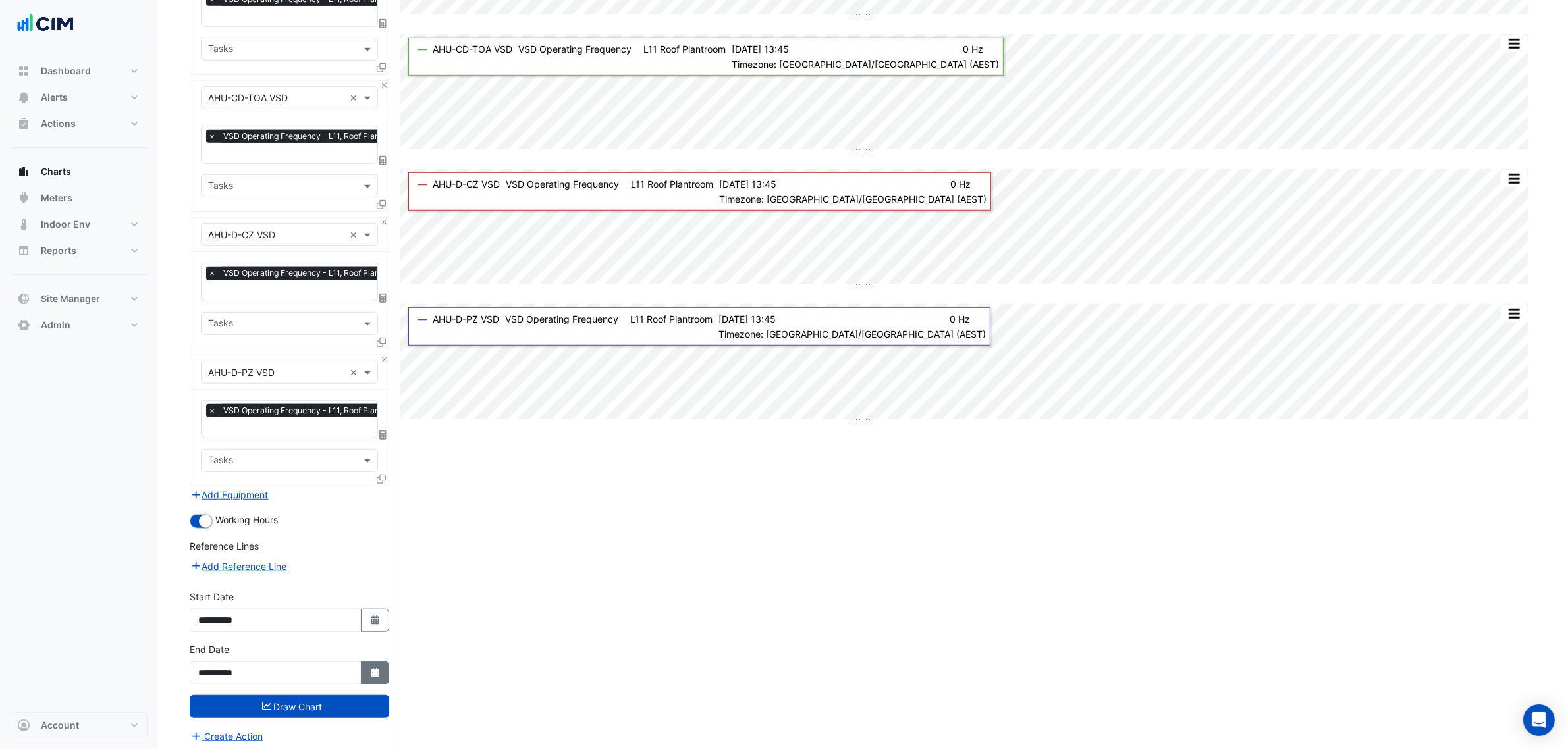
click at [379, 668] on icon "Select Date" at bounding box center [375, 673] width 12 height 9
select select "*"
click at [339, 560] on div "14" at bounding box center [338, 556] width 21 height 21
type input "**********"
click at [330, 698] on button "Draw Chart" at bounding box center [290, 707] width 199 height 23
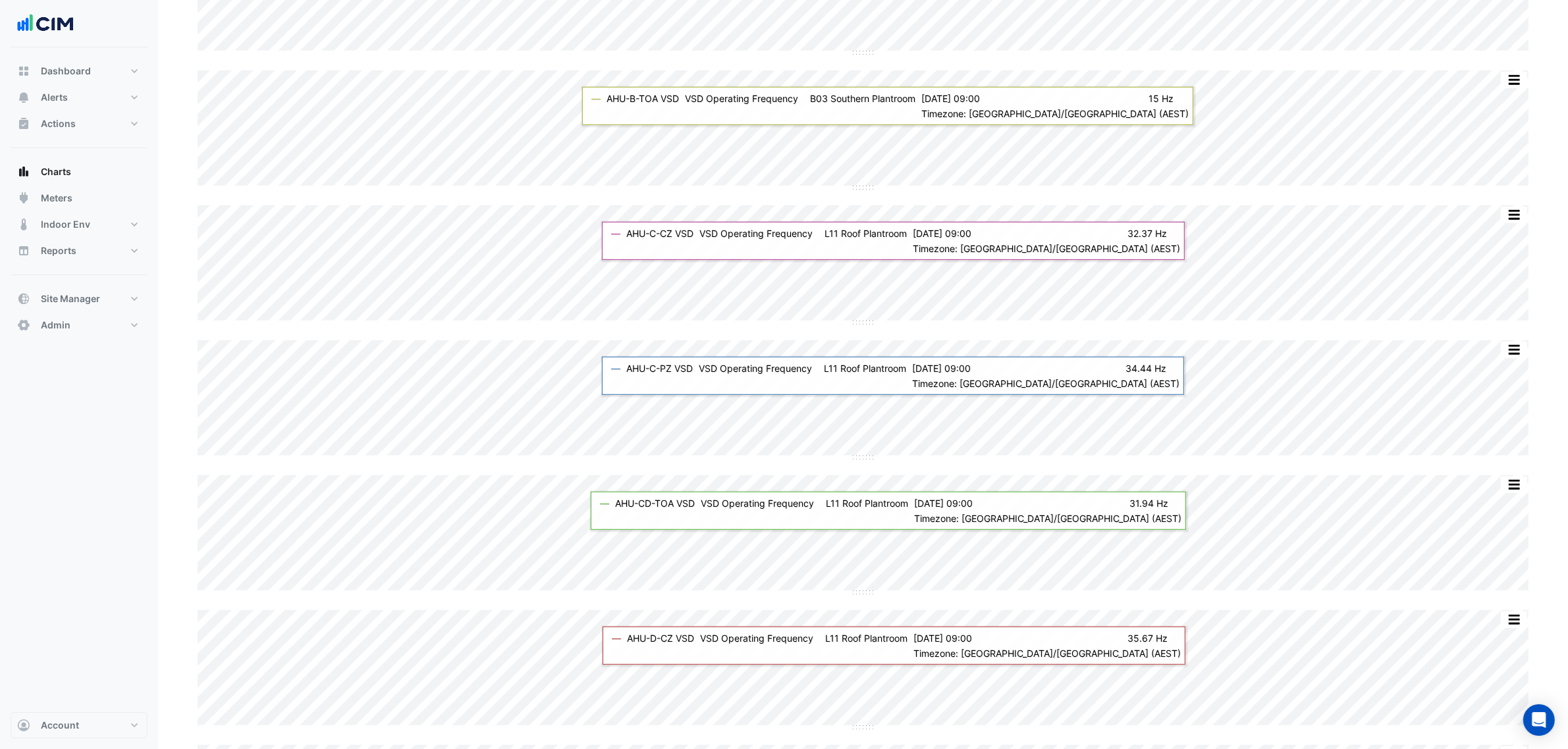
scroll to position [684, 0]
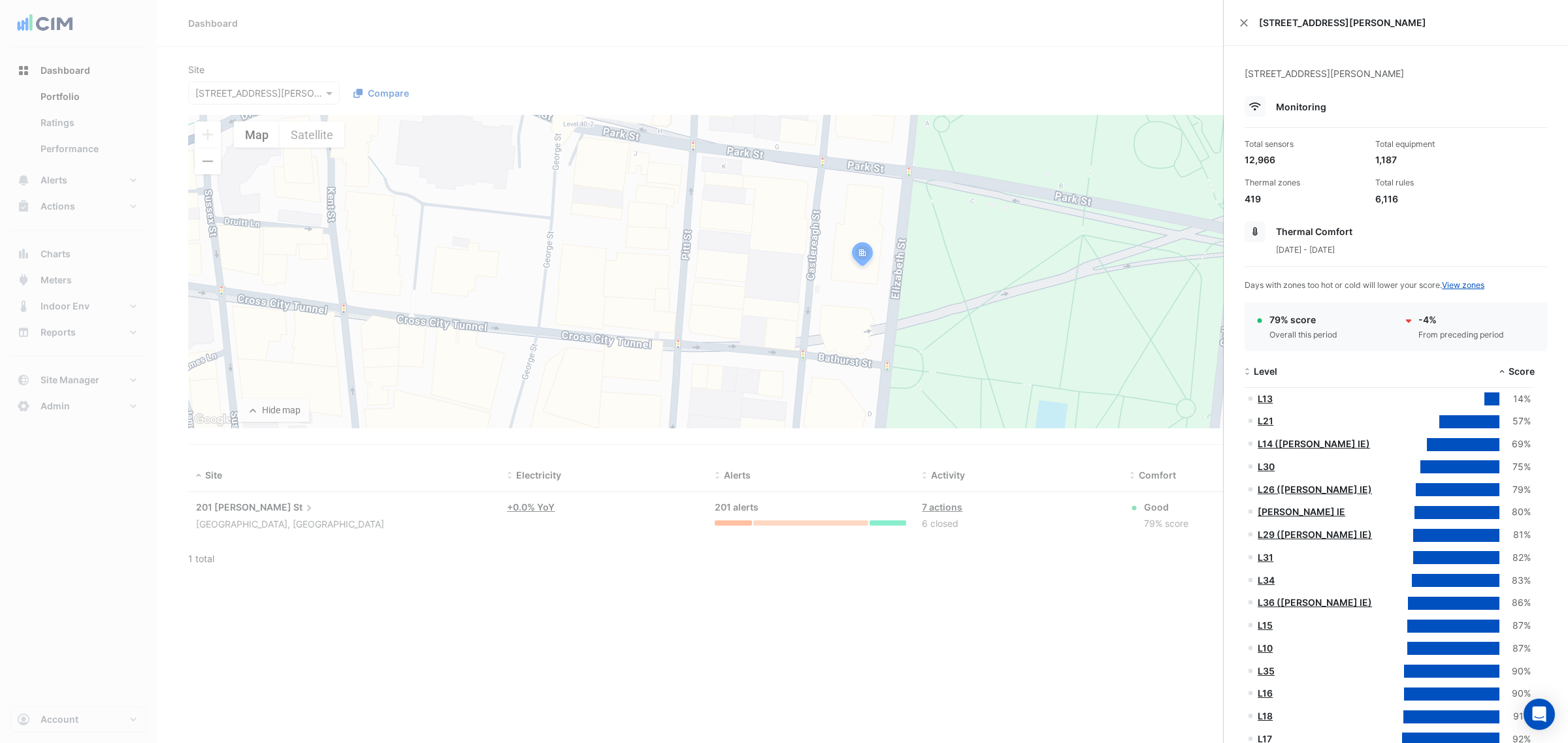
select select "***"
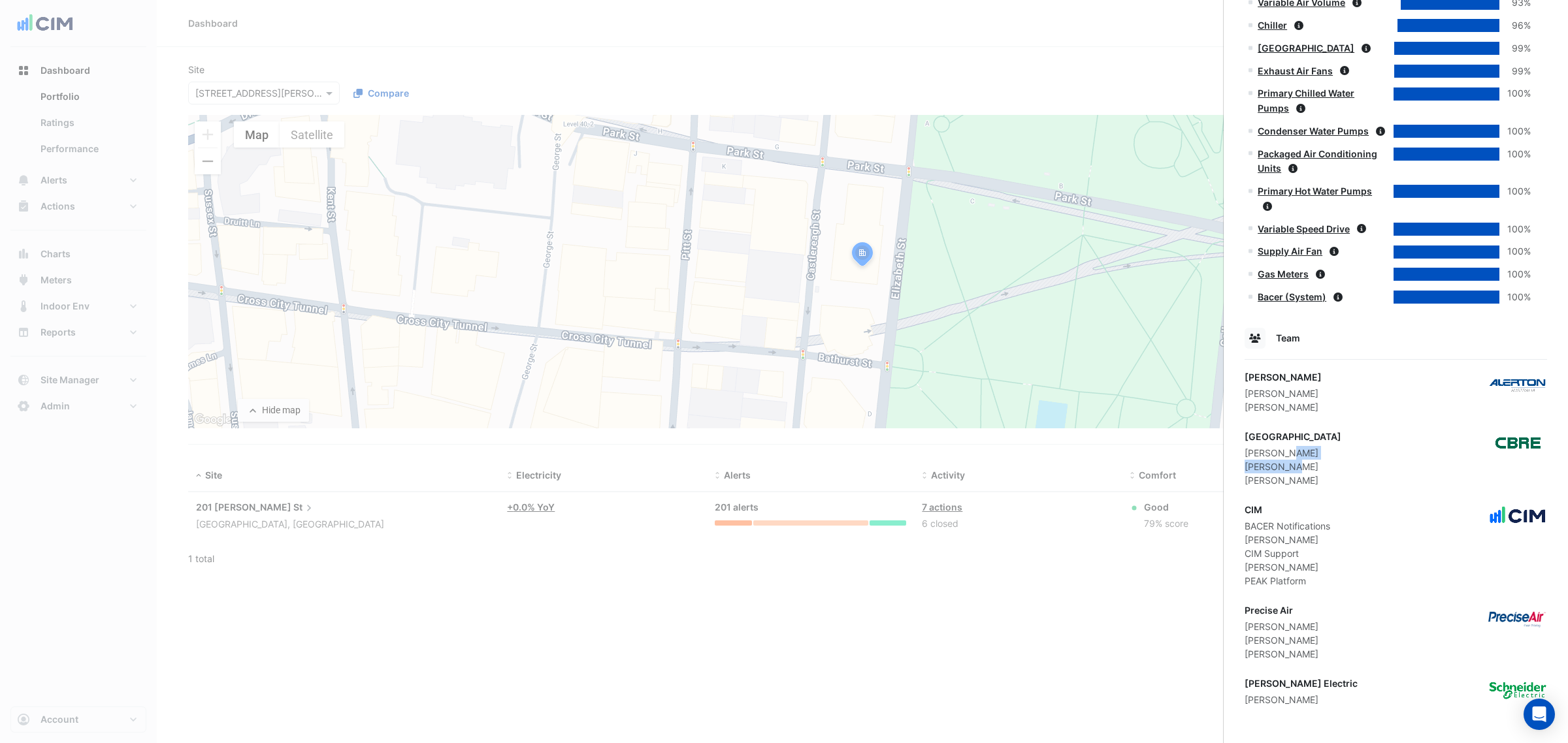
click at [507, 37] on ngb-offcanvas-backdrop at bounding box center [784, 372] width 1568 height 743
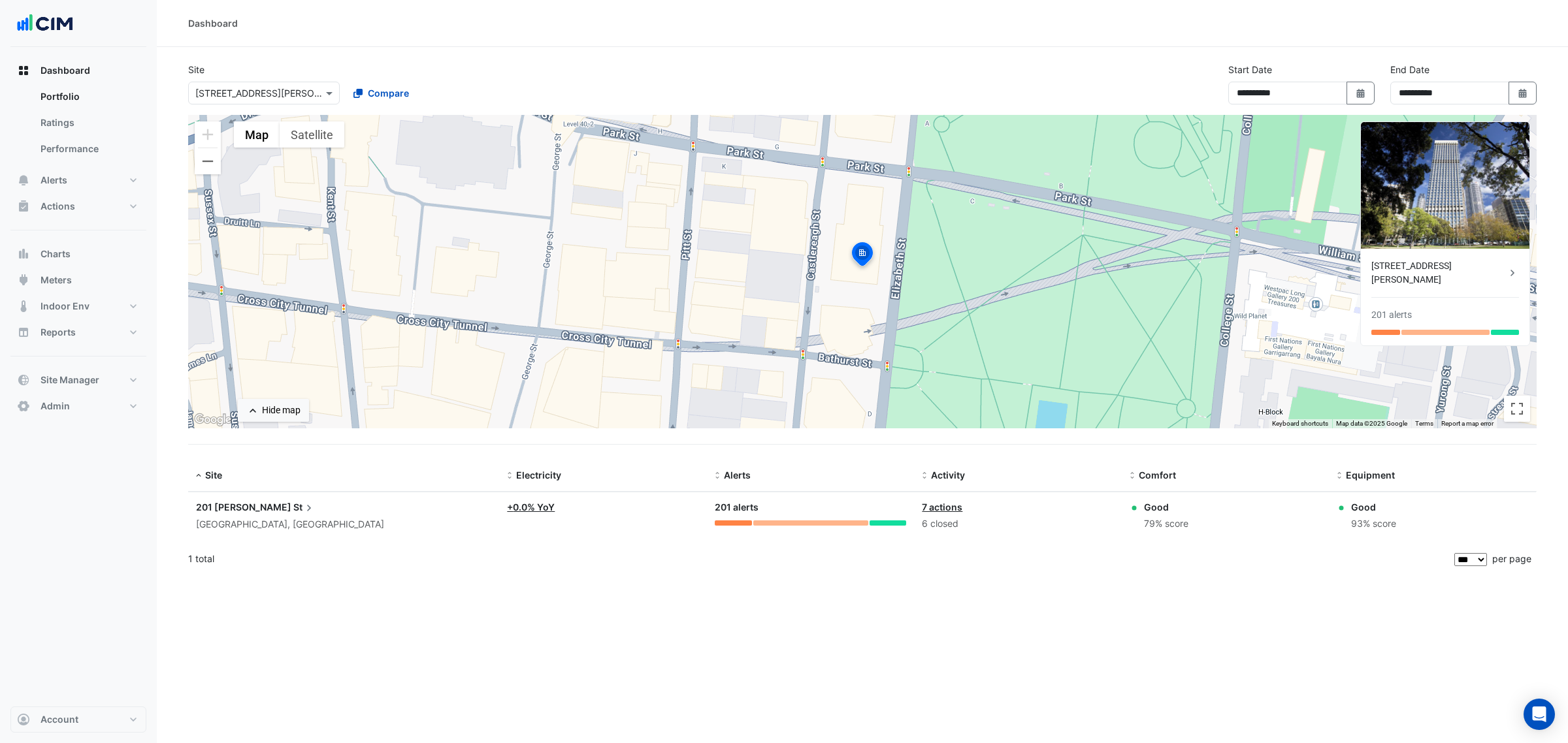
click at [215, 88] on input "text" at bounding box center [251, 94] width 111 height 14
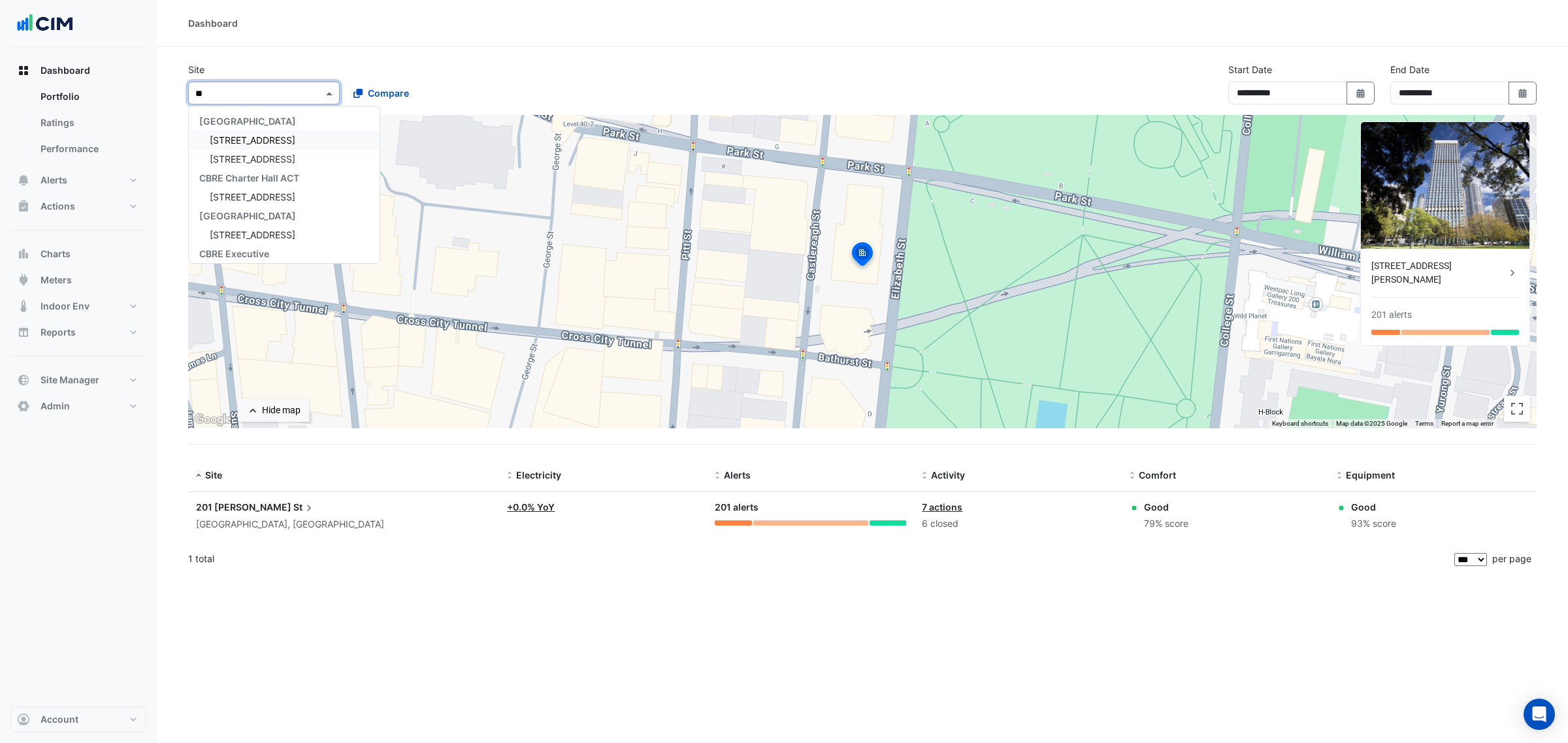
type input "***"
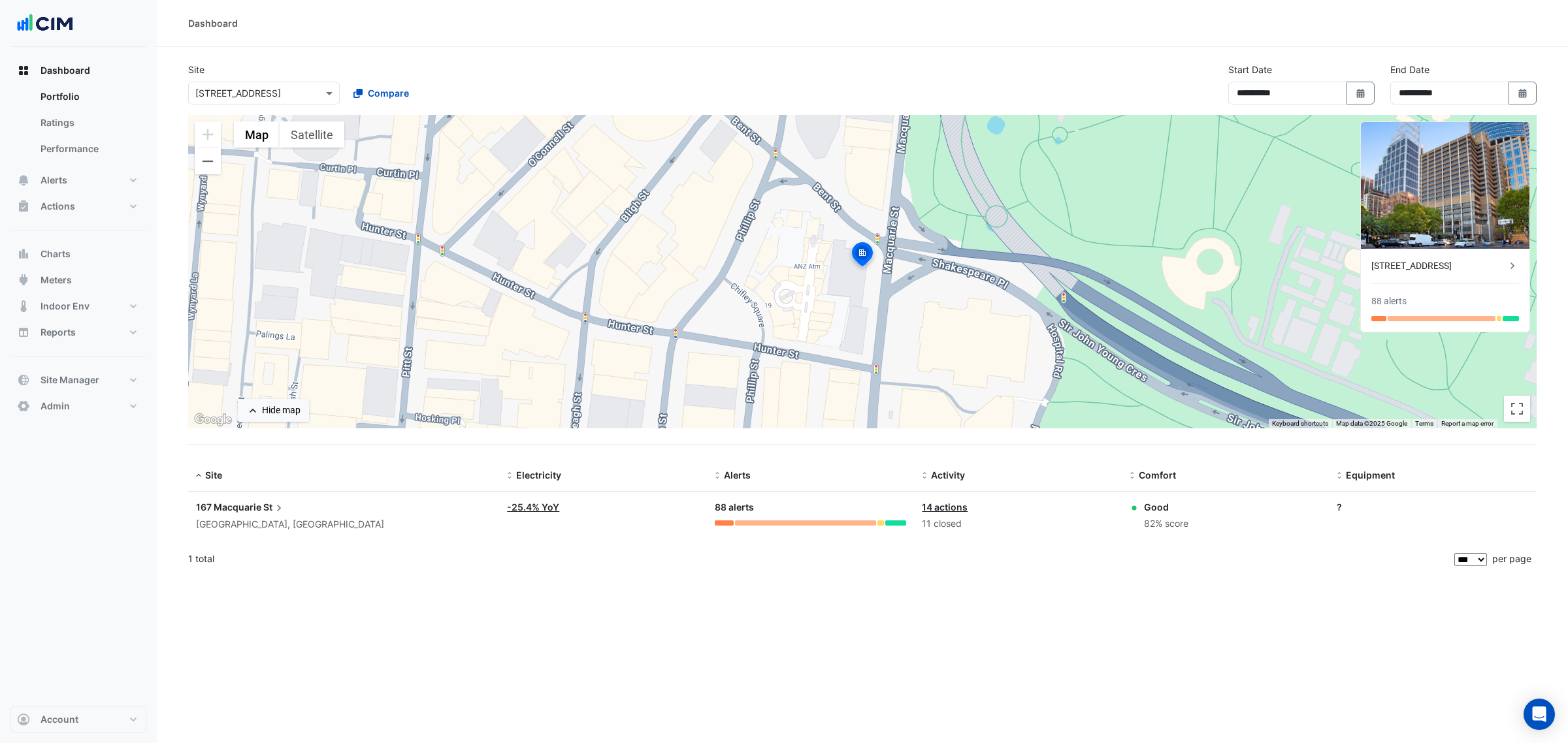
click at [235, 521] on div "Sydney, New South Wales" at bounding box center [344, 525] width 295 height 15
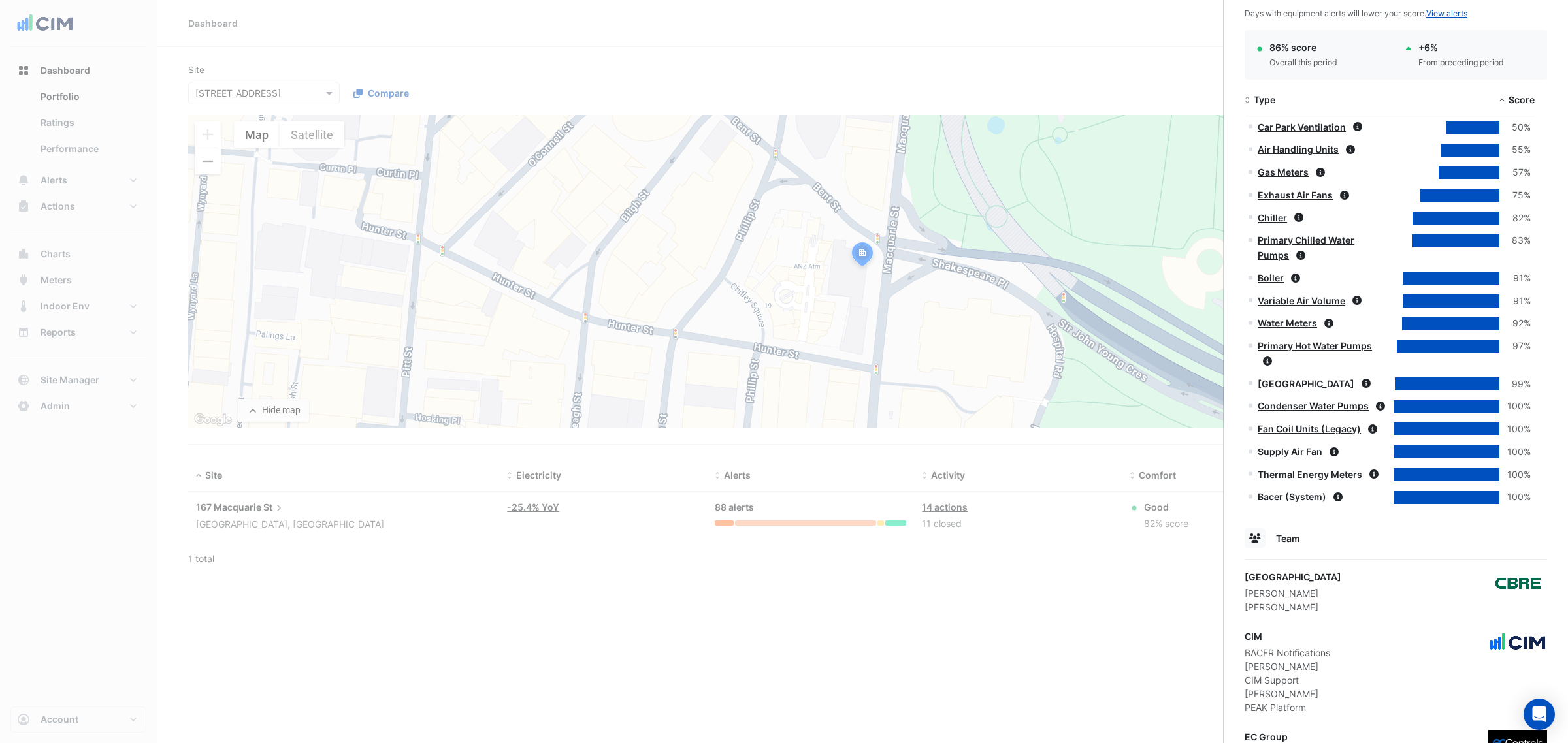
scroll to position [849, 0]
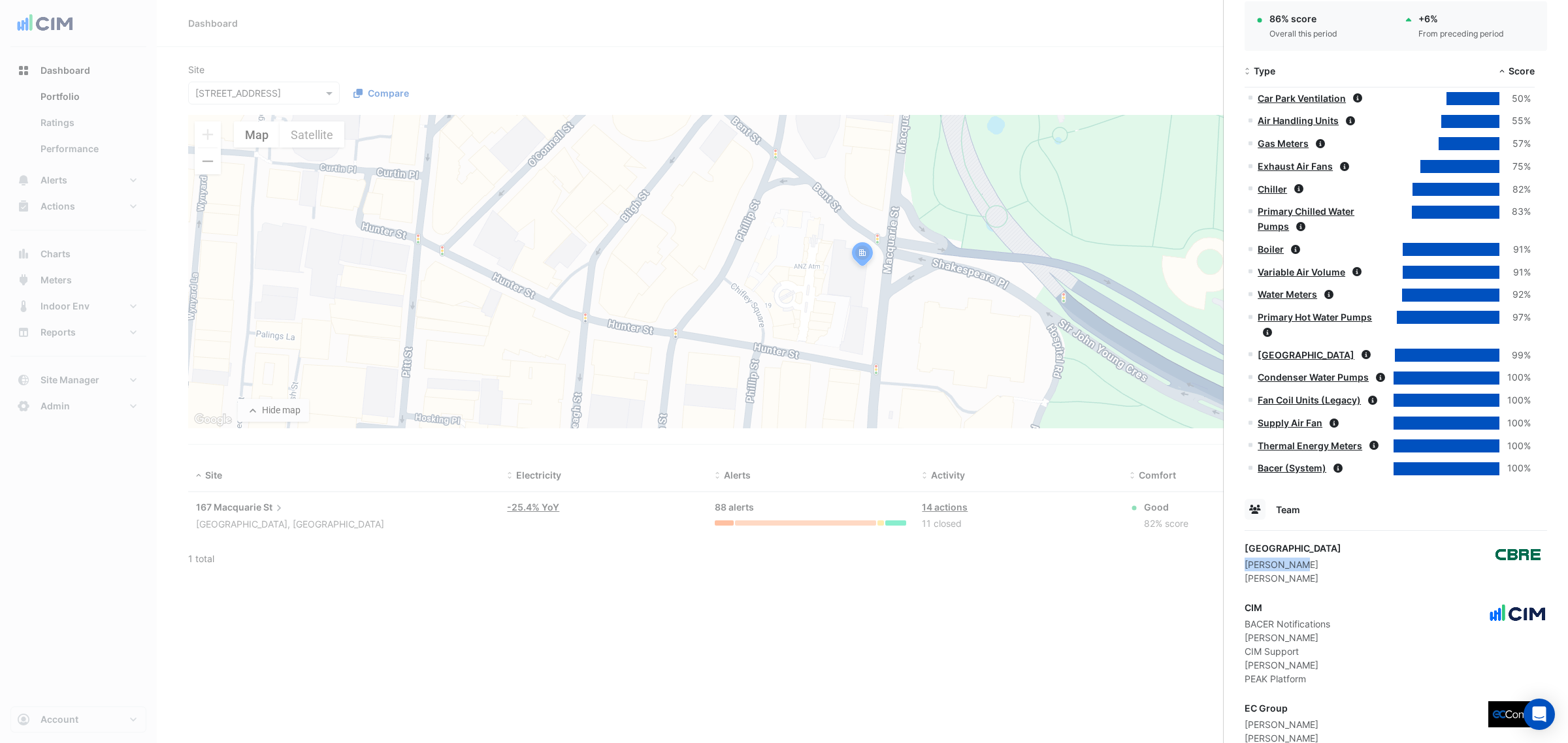
drag, startPoint x: 1299, startPoint y: 566, endPoint x: 1245, endPoint y: 566, distance: 54.0
click at [1245, 566] on div "Joel Galvin" at bounding box center [1293, 565] width 97 height 14
copy div "Joel Galvin"
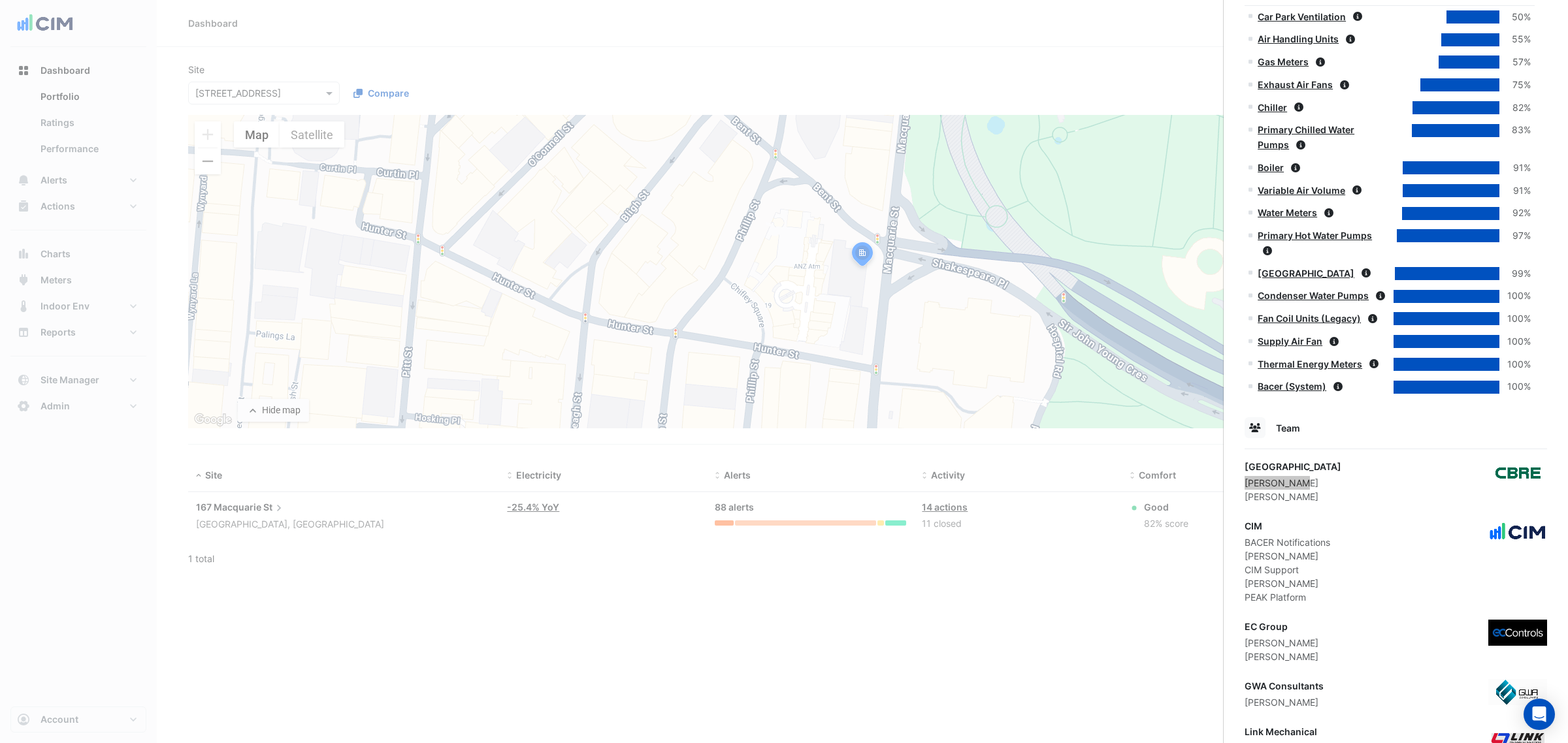
scroll to position [1006, 0]
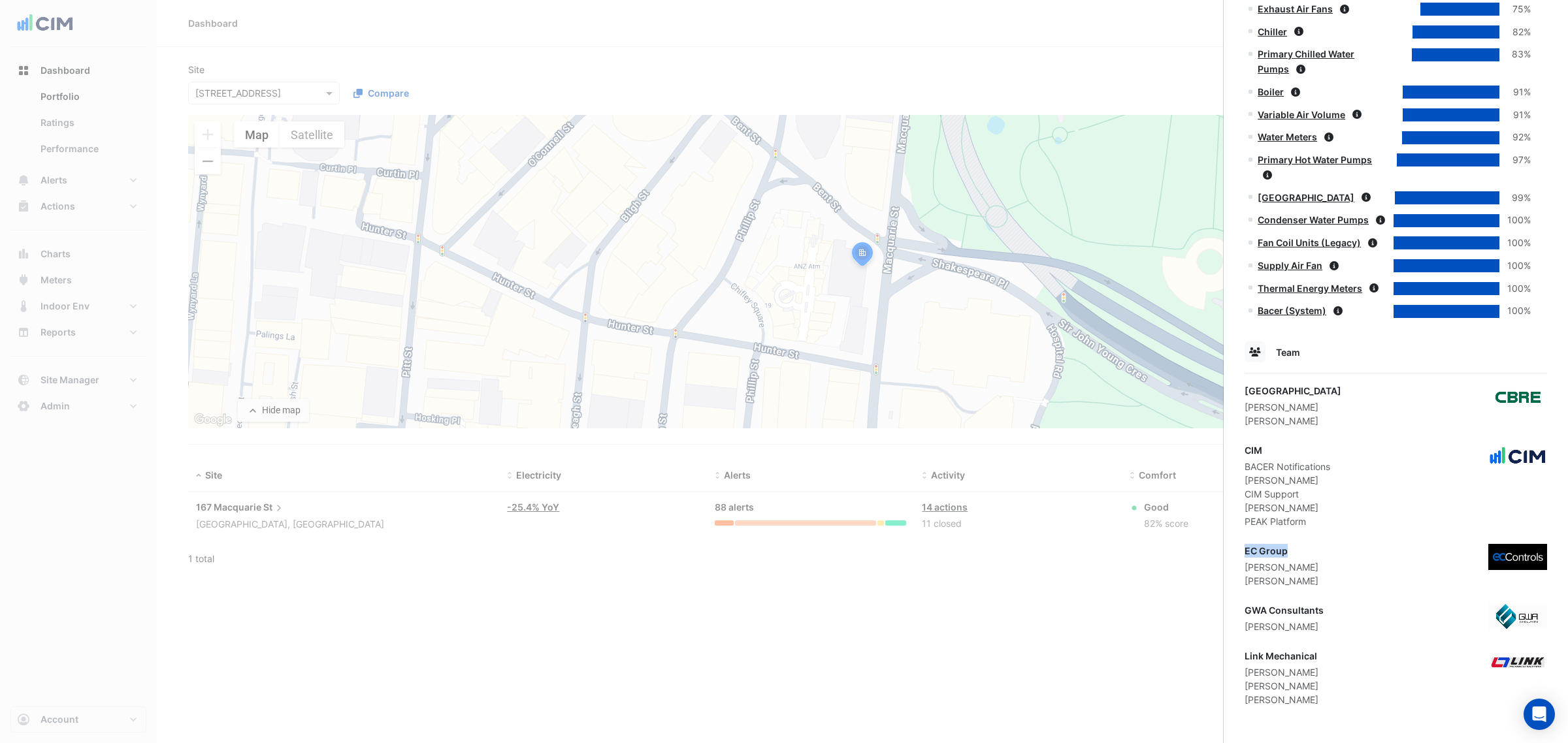
drag, startPoint x: 1294, startPoint y: 552, endPoint x: 1245, endPoint y: 552, distance: 49.0
click at [1245, 552] on div "EC Group" at bounding box center [1281, 551] width 74 height 14
copy div "EC Group"
drag, startPoint x: 1336, startPoint y: 655, endPoint x: 1234, endPoint y: 651, distance: 102.1
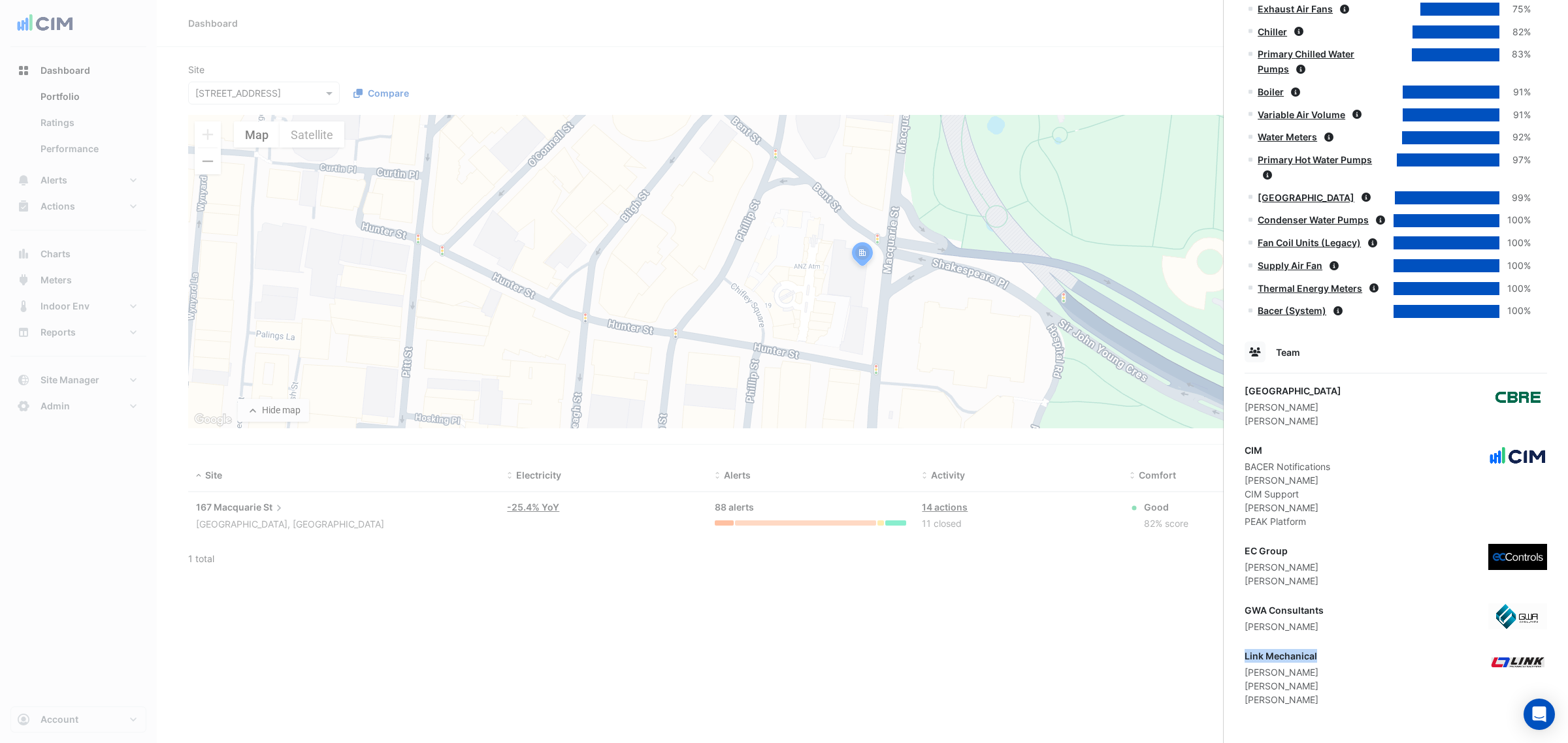
copy div "Link Mechanical"
click at [265, 319] on ngb-offcanvas-backdrop at bounding box center [784, 372] width 1568 height 743
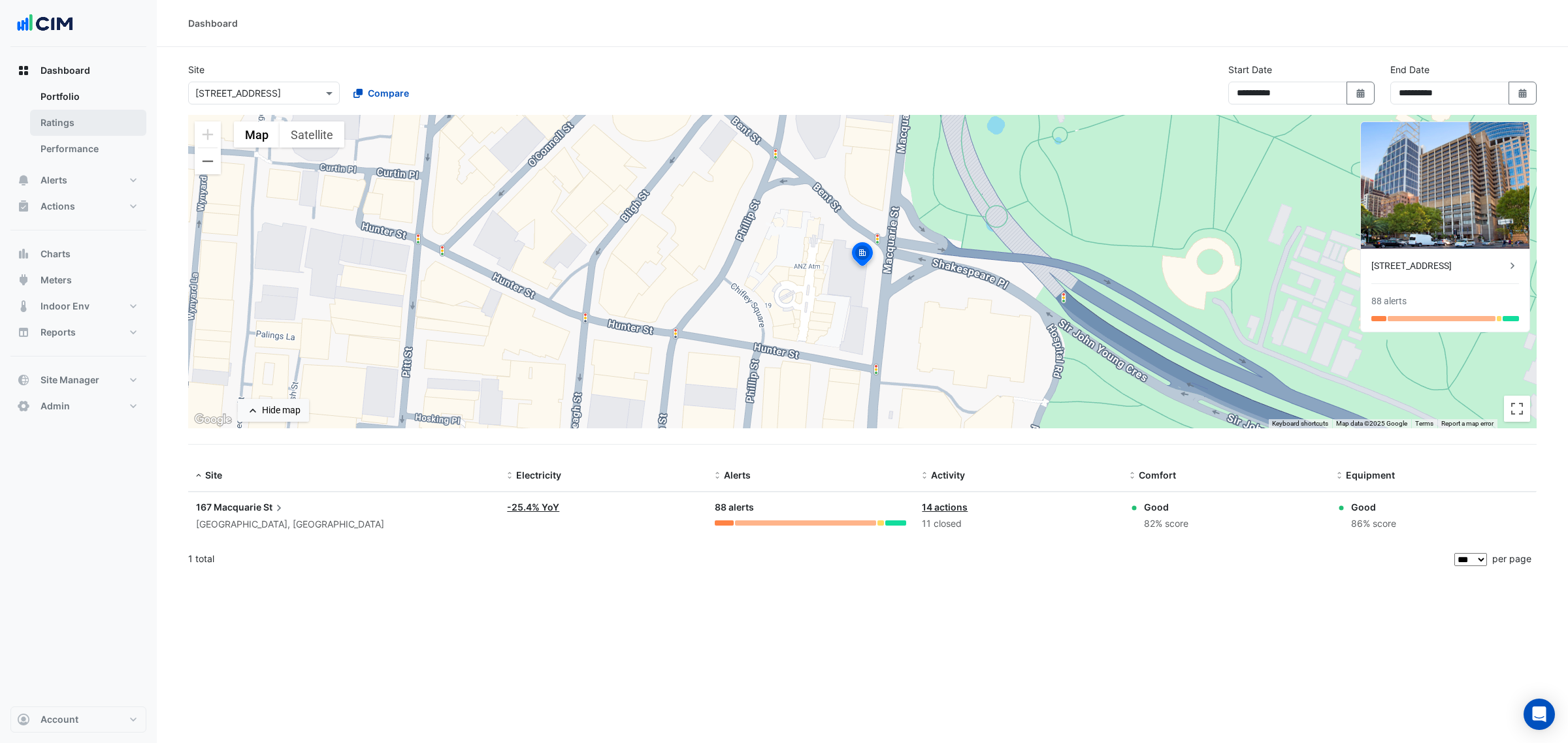
click at [74, 128] on link "Ratings" at bounding box center [88, 122] width 116 height 26
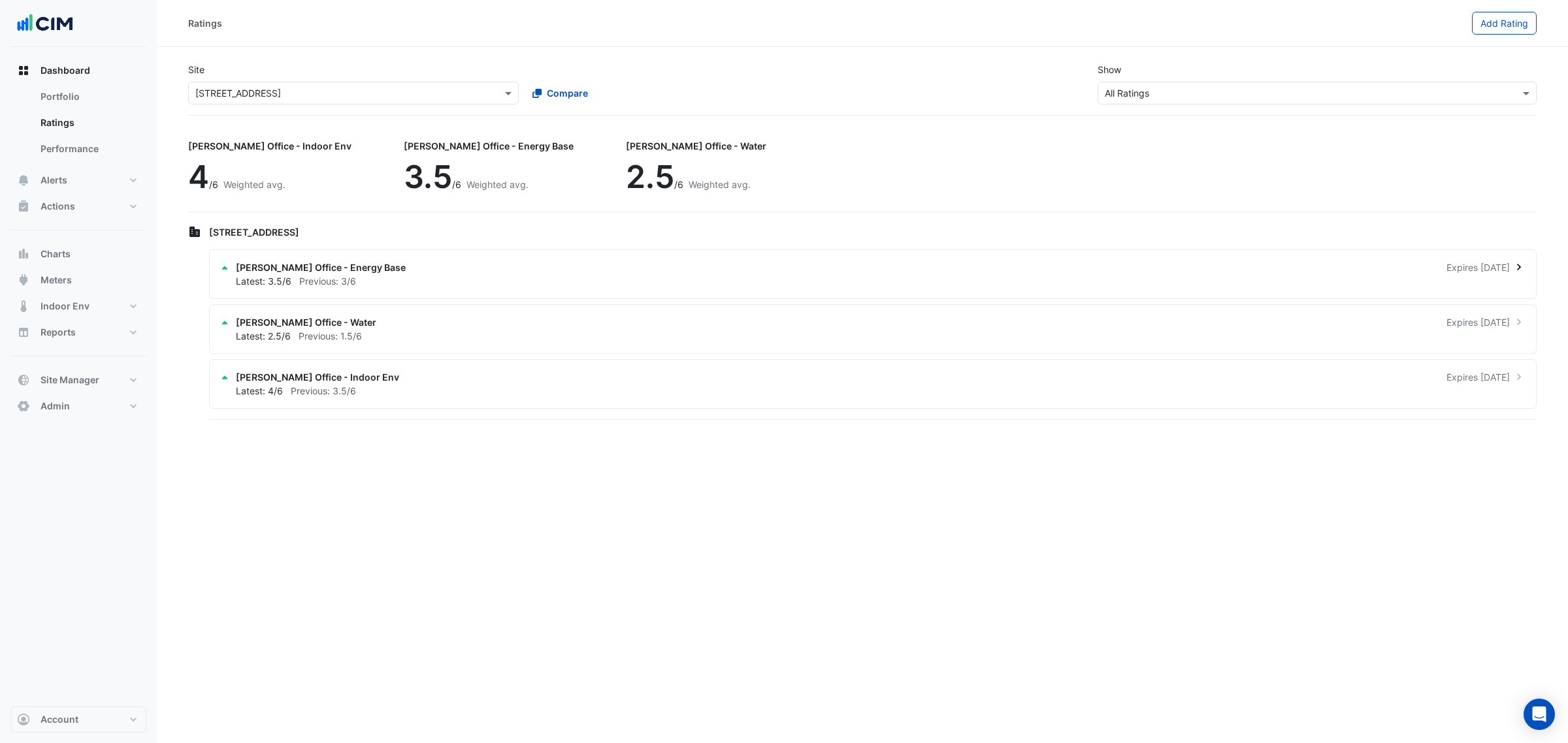
click at [1089, 265] on div "NABERS Office - Energy Base Expires in 8 months" at bounding box center [881, 267] width 1290 height 14
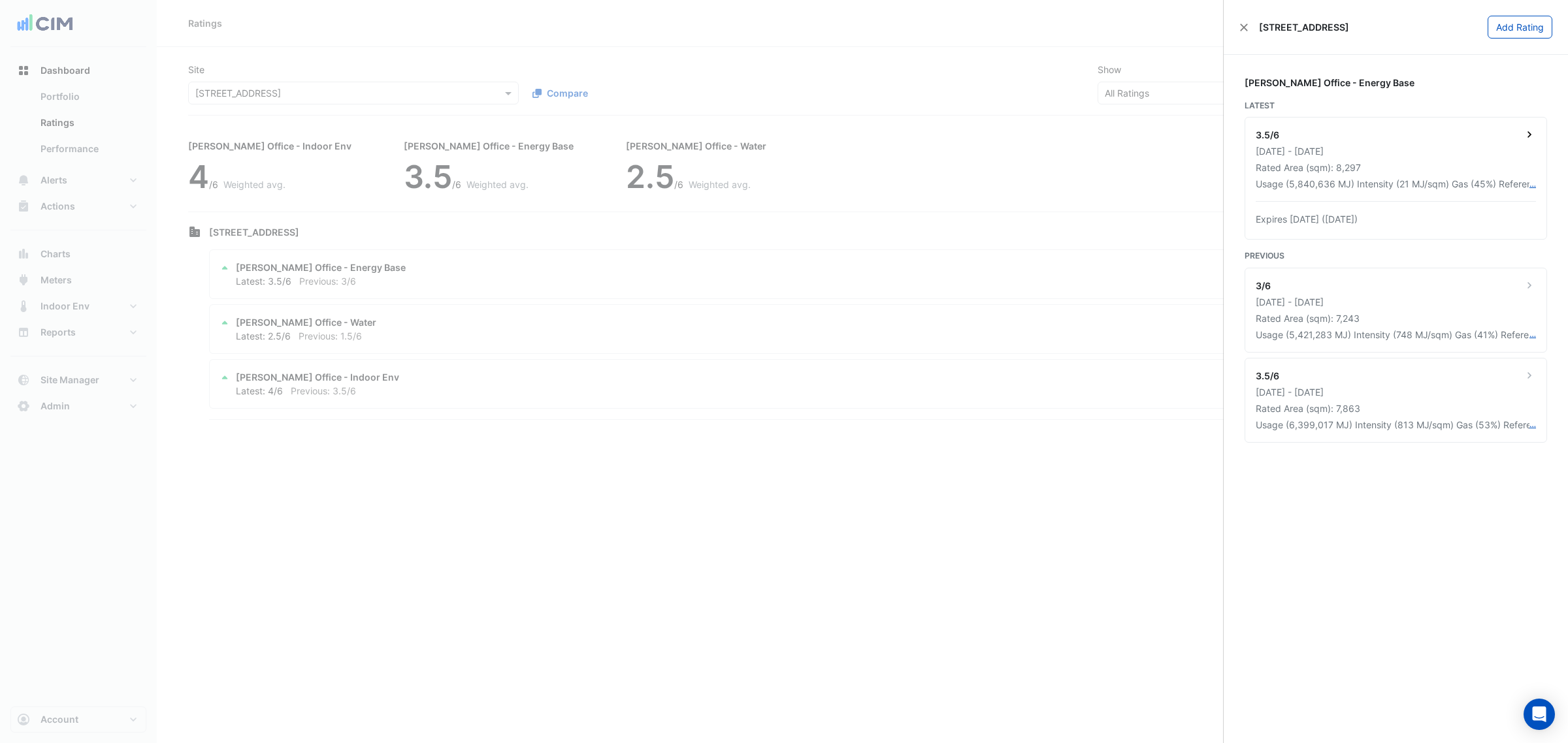
click at [1345, 200] on div "3.5/6 01 May 2024 - 30 Apr 2025 Rated Area (sqm): 8,297 Usage (5,840,636 MJ) In…" at bounding box center [1396, 178] width 301 height 122
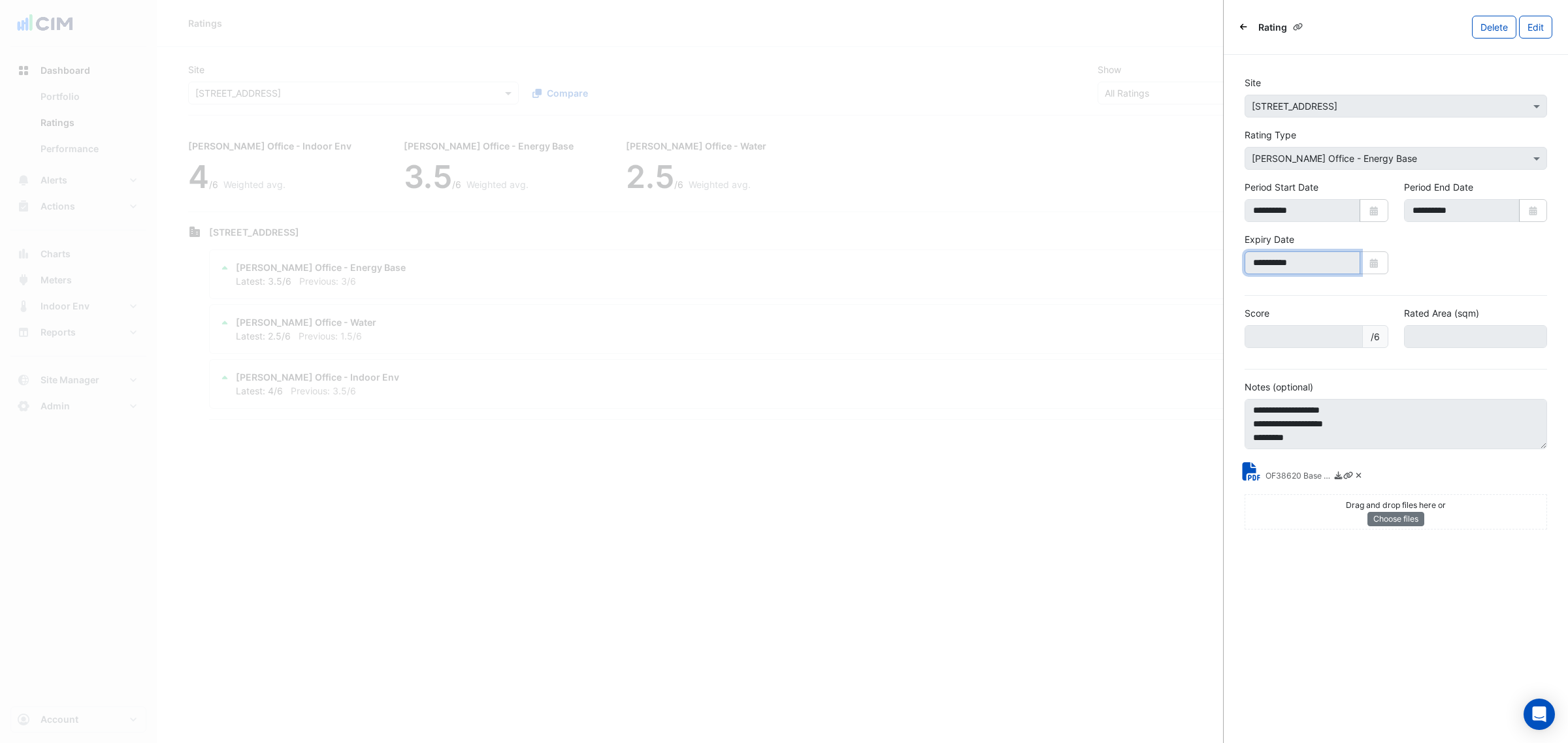
drag, startPoint x: 1275, startPoint y: 260, endPoint x: 1209, endPoint y: 263, distance: 66.1
click at [1210, 263] on body "Ratings Add Rating Site Select a Site × 167 Macquarie St Compare Show Sustainab…" at bounding box center [784, 372] width 1568 height 743
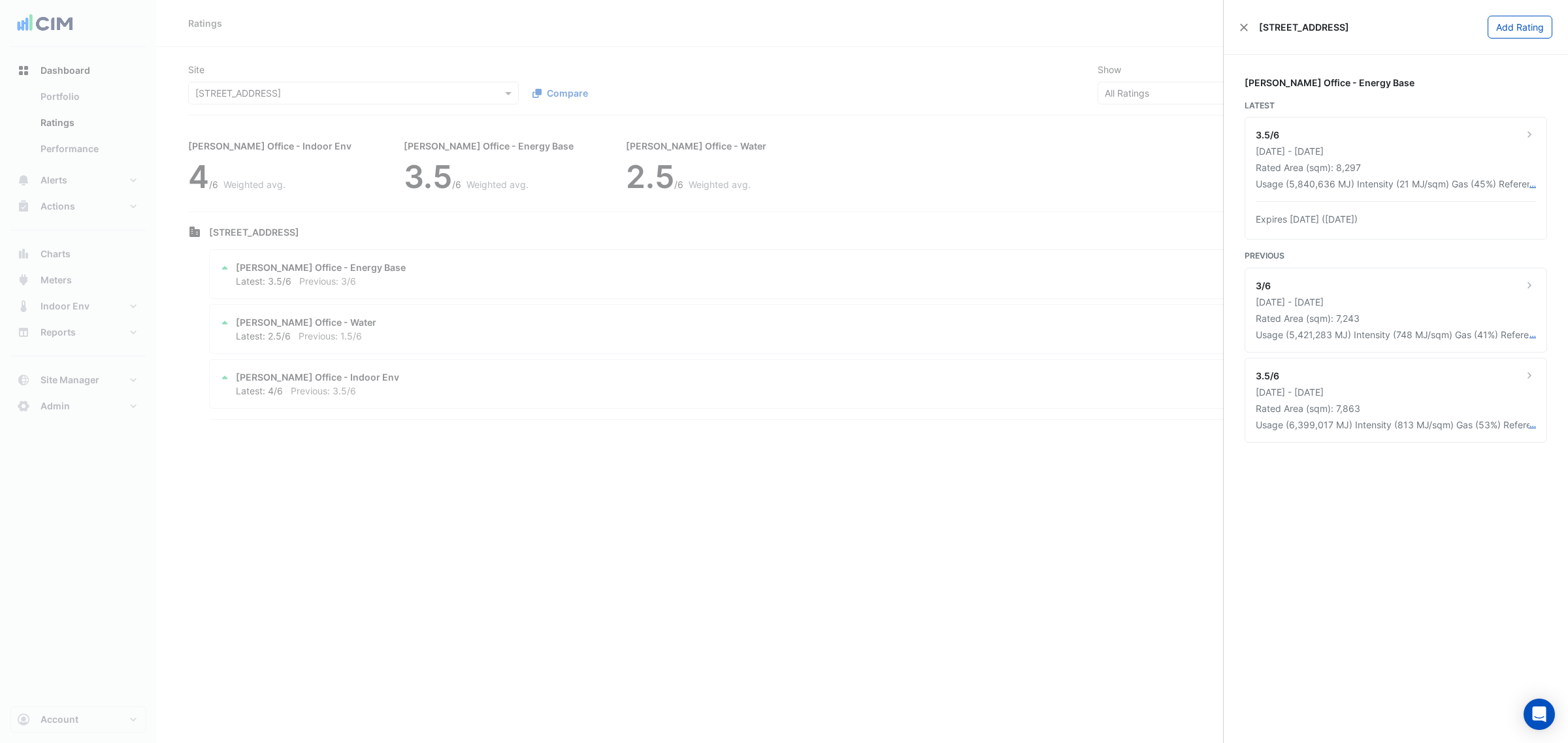
click at [295, 566] on ngb-offcanvas-backdrop at bounding box center [784, 372] width 1568 height 743
drag, startPoint x: 258, startPoint y: 380, endPoint x: 291, endPoint y: 360, distance: 38.6
click at [258, 380] on ngb-offcanvas-backdrop at bounding box center [784, 372] width 1568 height 743
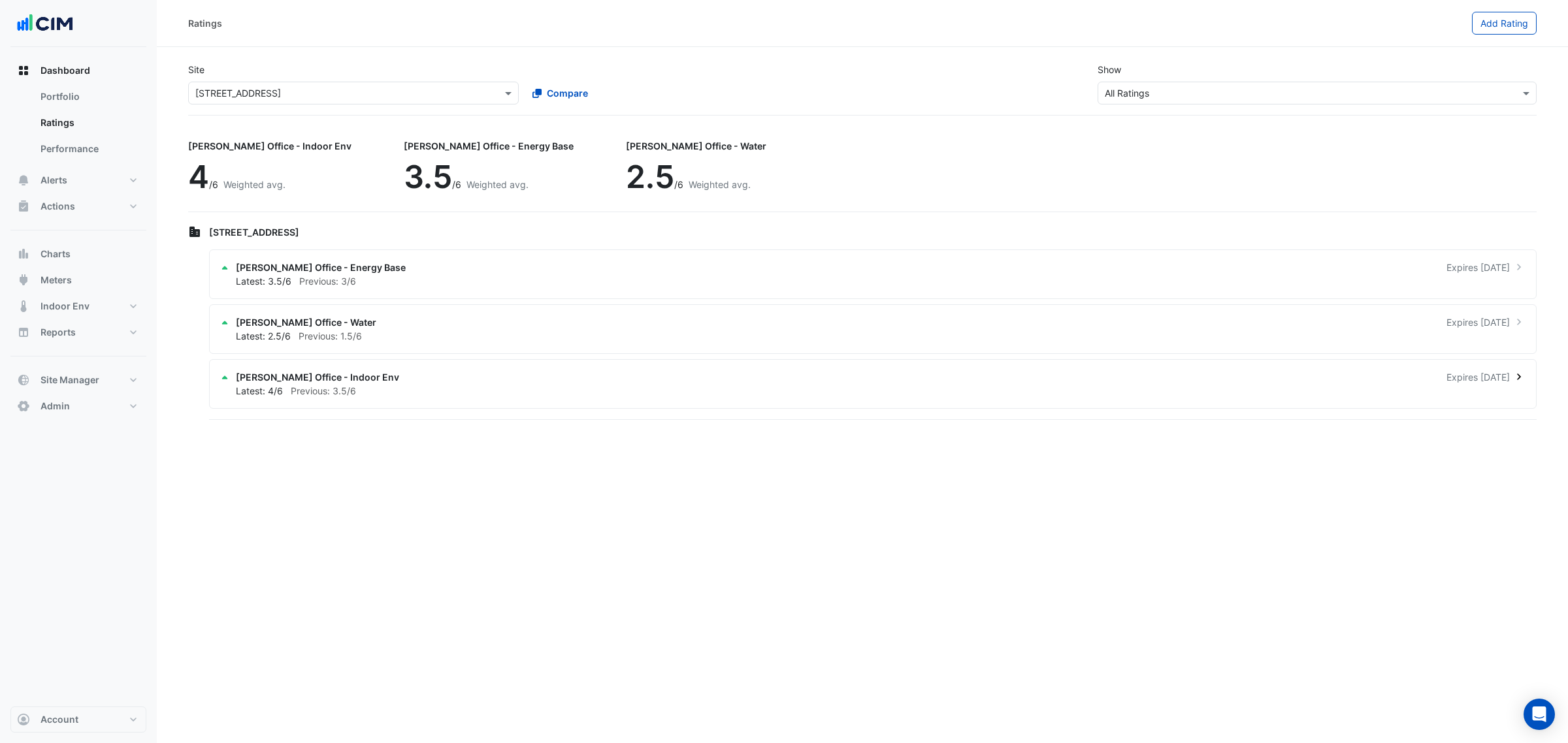
click at [347, 369] on div "NABERS Office - Indoor Env Expires in 5 months Latest: 4/6 Previous: 3.5/6" at bounding box center [873, 384] width 1327 height 49
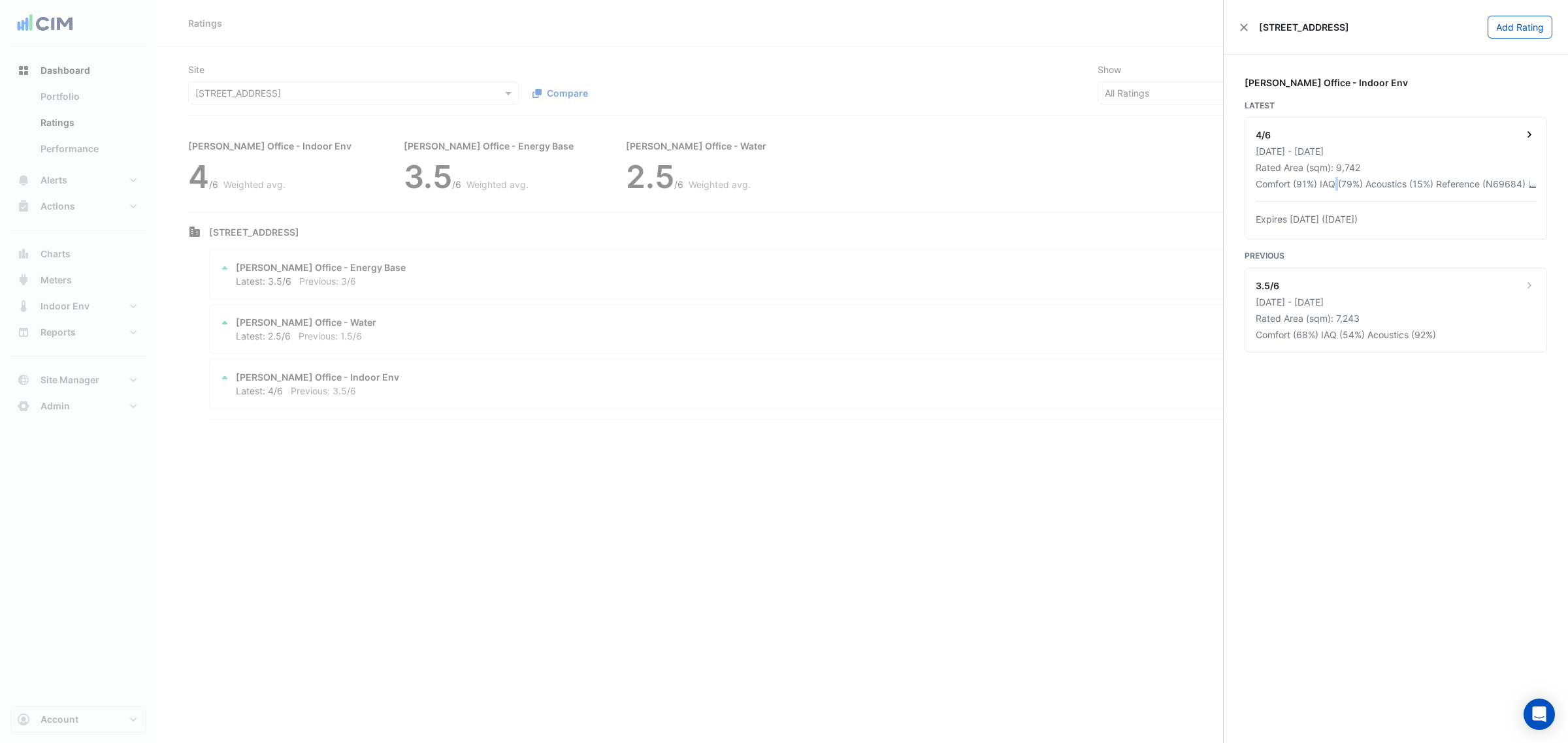
click at [1340, 181] on div "Comfort (91%) IAQ (79%) Acoustics (15%) Reference (N69684) PremiseID (P3111)" at bounding box center [1393, 184] width 274 height 14
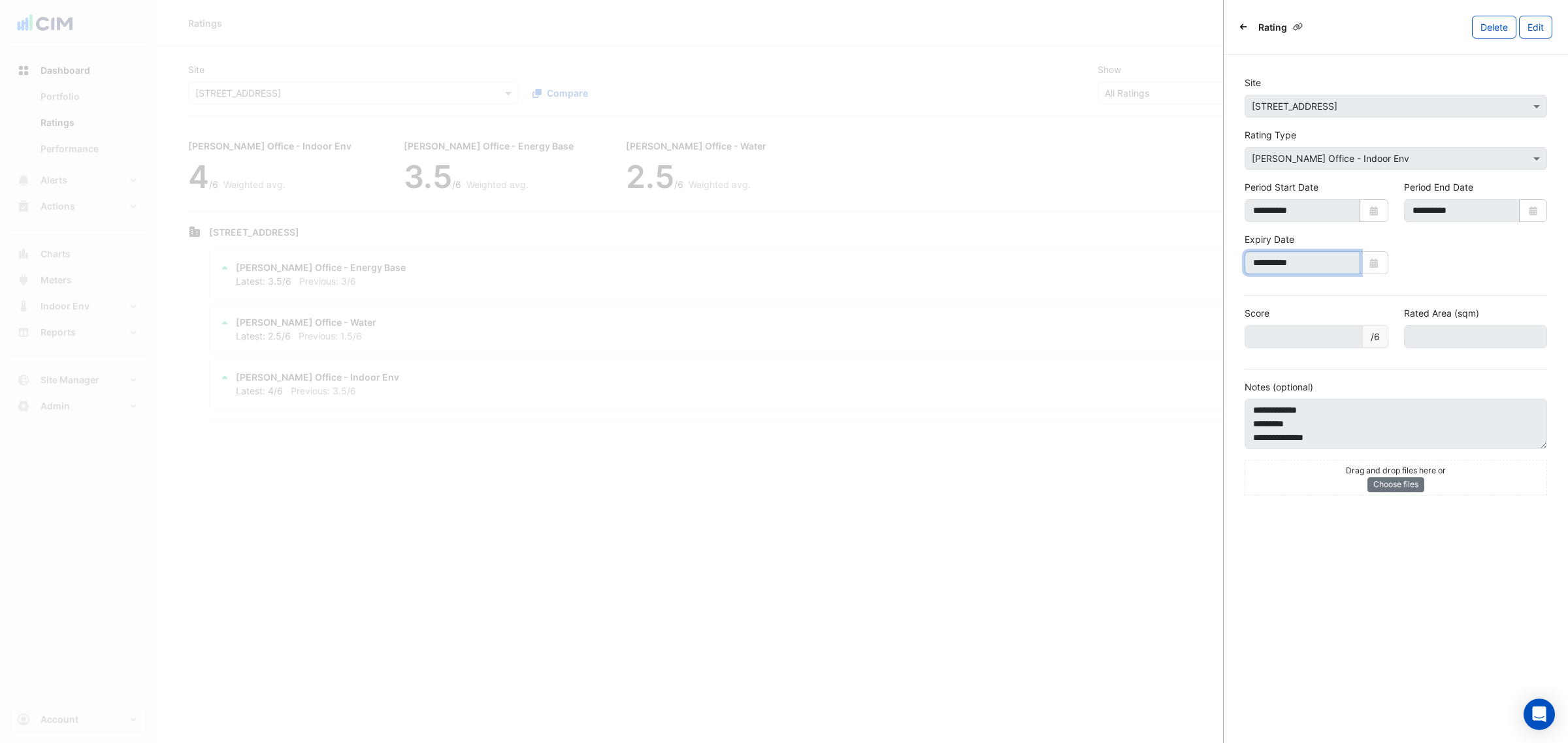
click at [1297, 260] on input "**********" at bounding box center [1302, 263] width 116 height 23
drag, startPoint x: 1305, startPoint y: 263, endPoint x: 1192, endPoint y: 263, distance: 113.0
click at [1192, 263] on body "Ratings Add Rating Site Select a Site × 167 Macquarie St Compare Show Sustainab…" at bounding box center [784, 372] width 1568 height 743
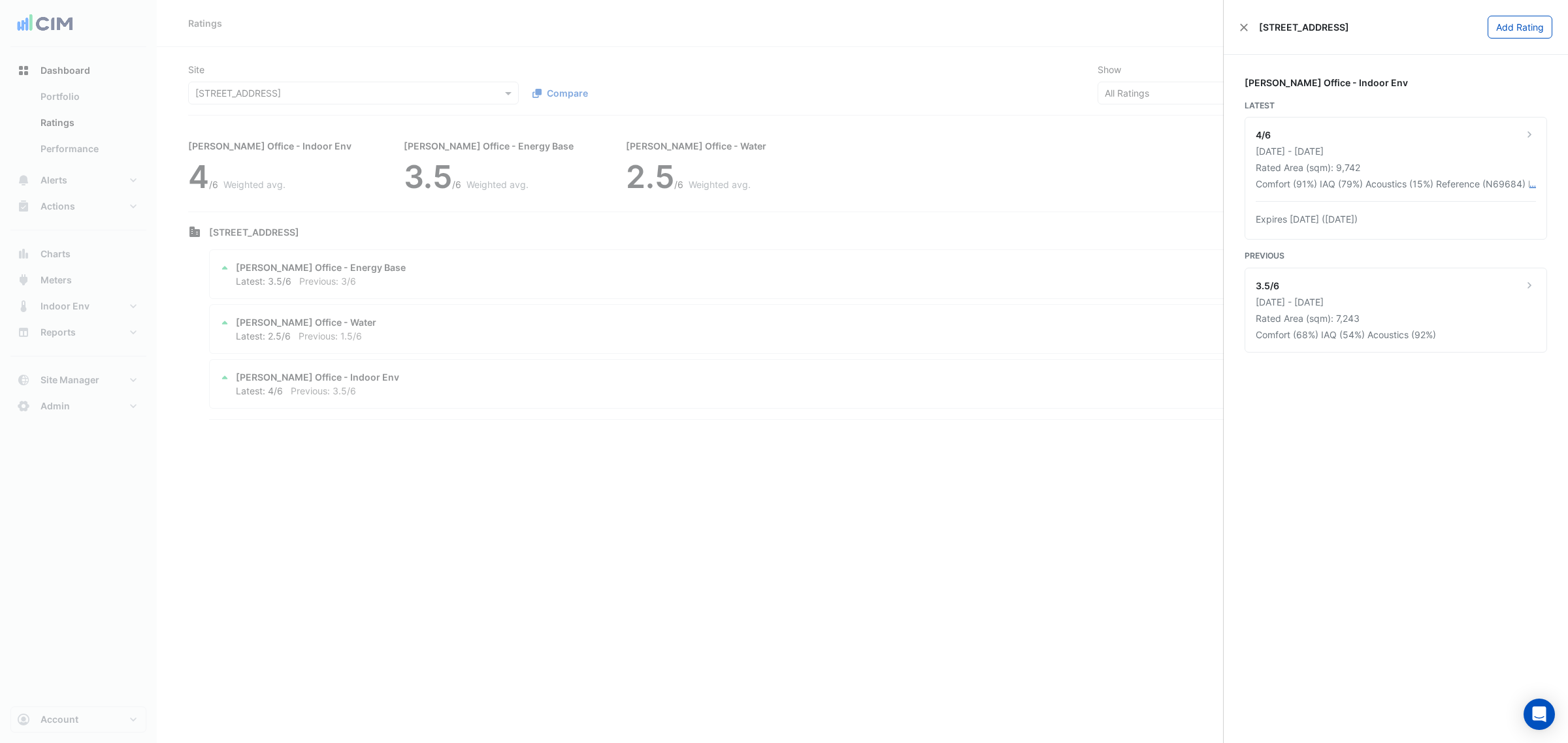
drag, startPoint x: 854, startPoint y: 478, endPoint x: 872, endPoint y: 478, distance: 18.0
click at [872, 478] on ngb-offcanvas-backdrop at bounding box center [784, 372] width 1568 height 743
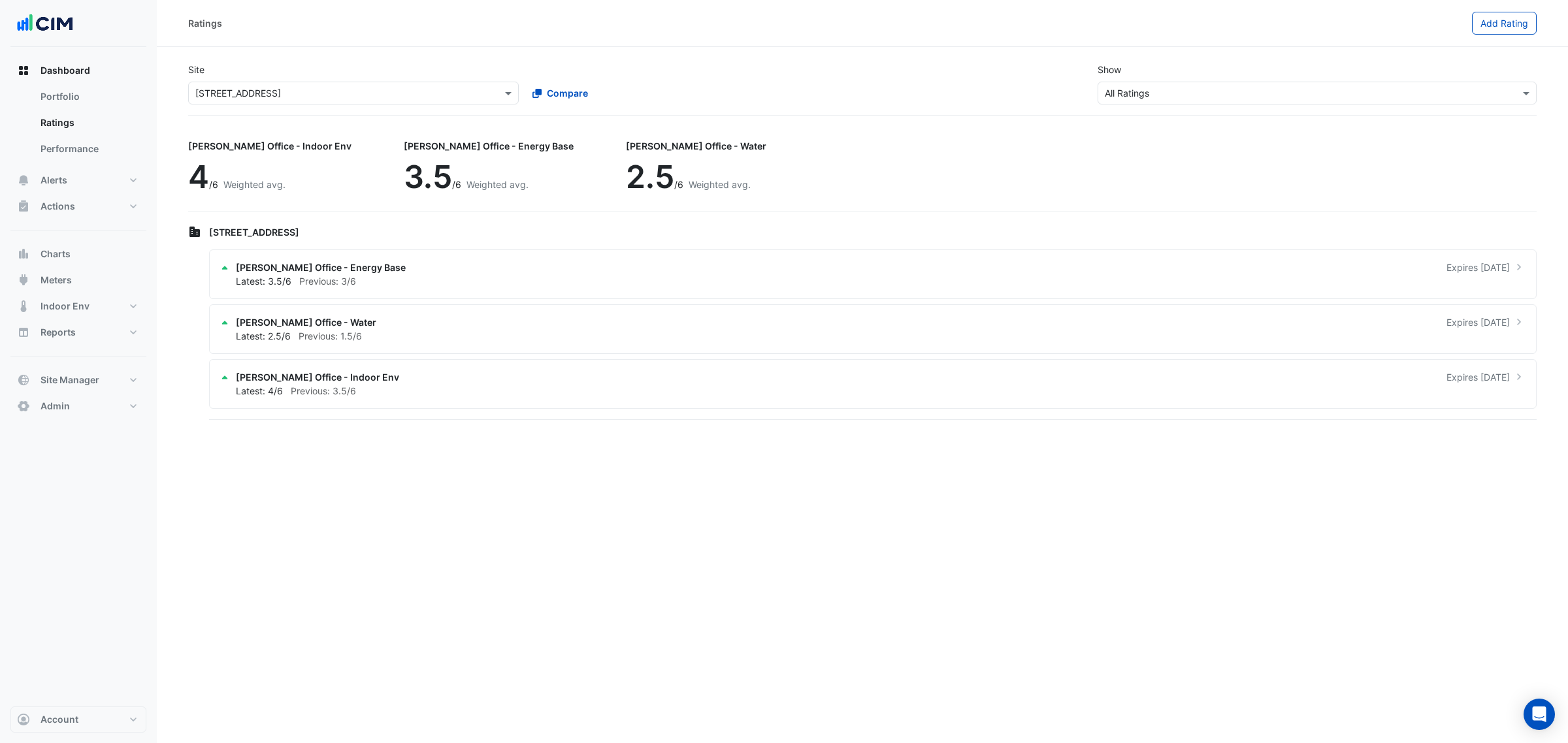
click at [872, 478] on ngb-offcanvas-backdrop at bounding box center [784, 372] width 1568 height 743
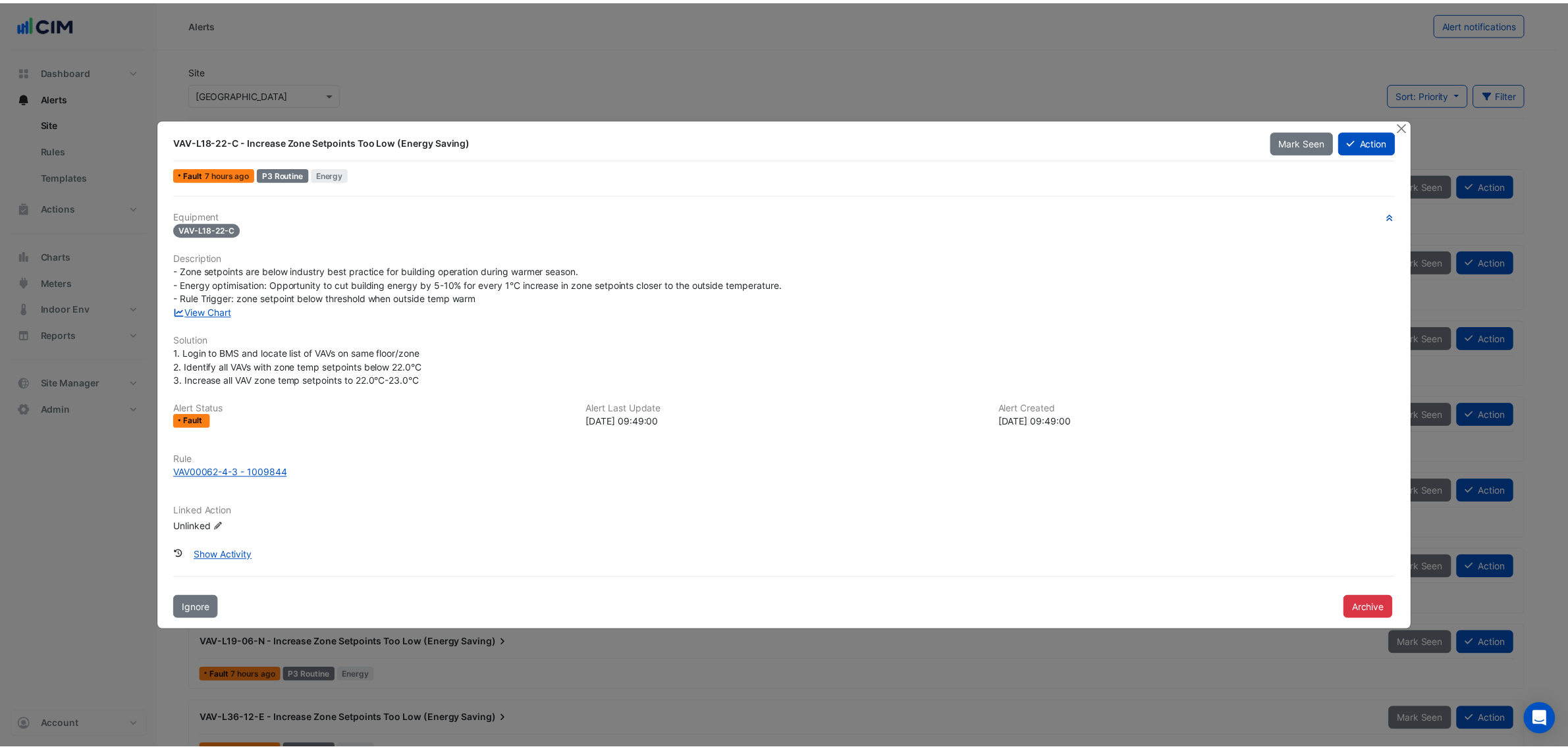
scroll to position [247, 0]
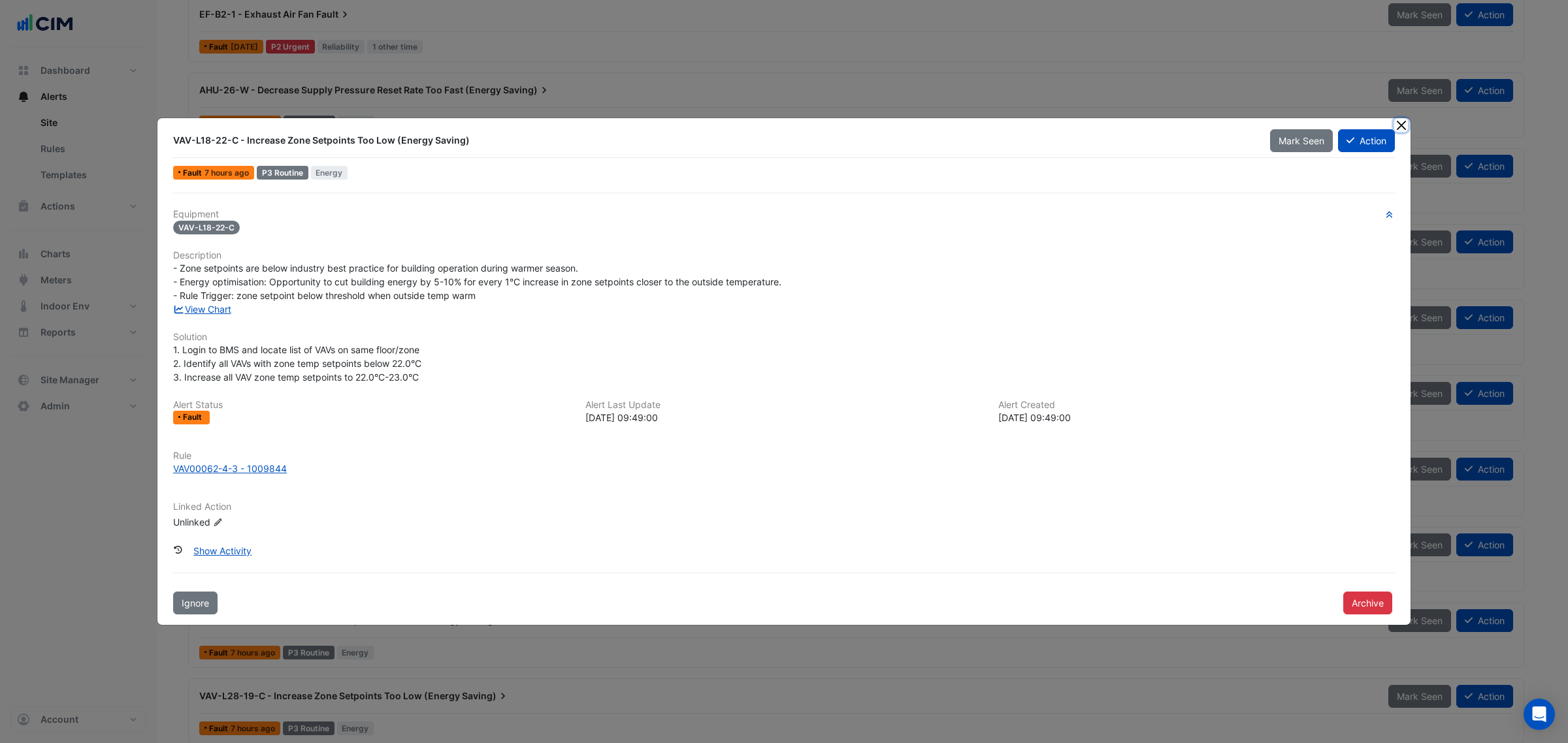
click at [1400, 126] on button "Close" at bounding box center [1401, 125] width 14 height 14
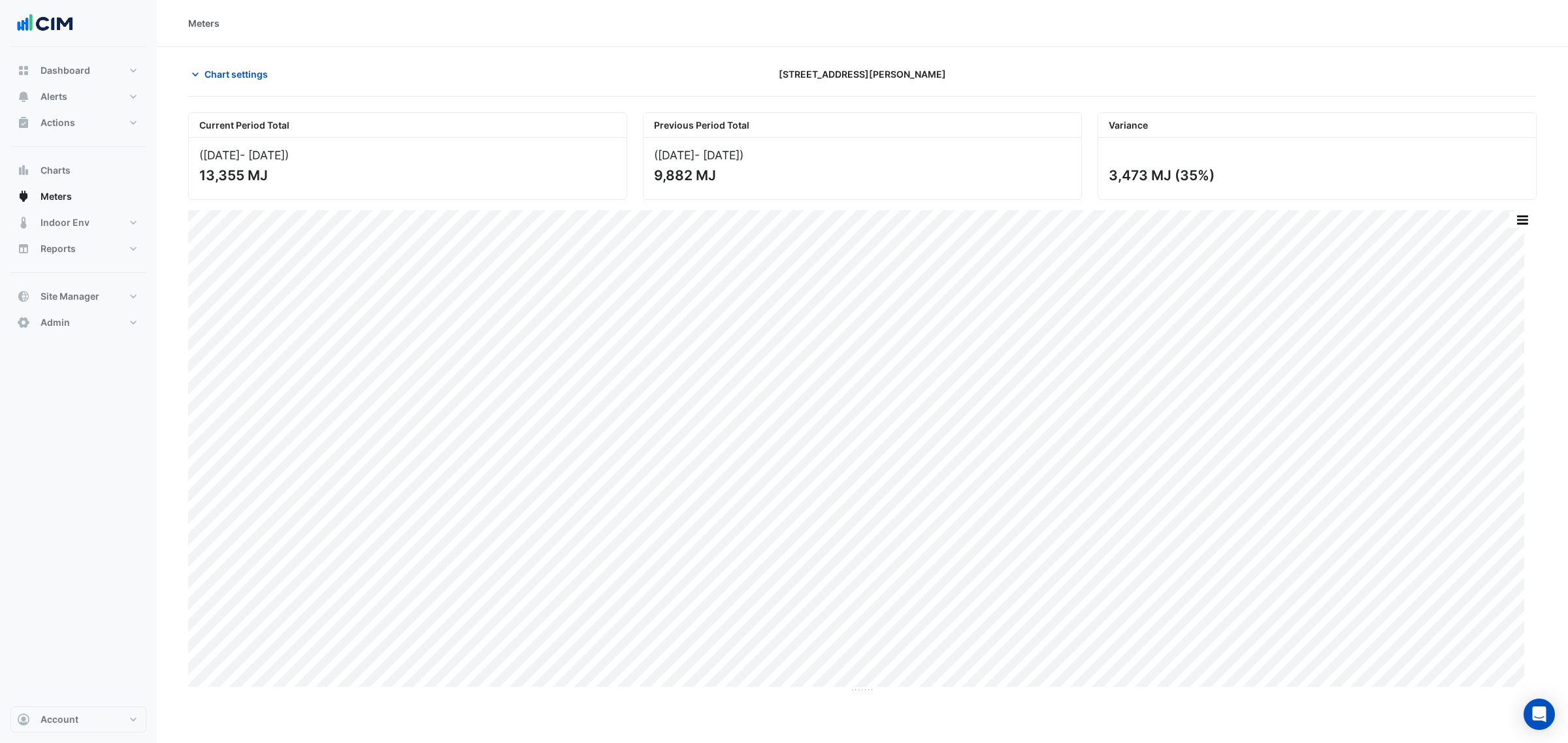
click at [219, 70] on span "Chart settings" at bounding box center [236, 74] width 63 height 14
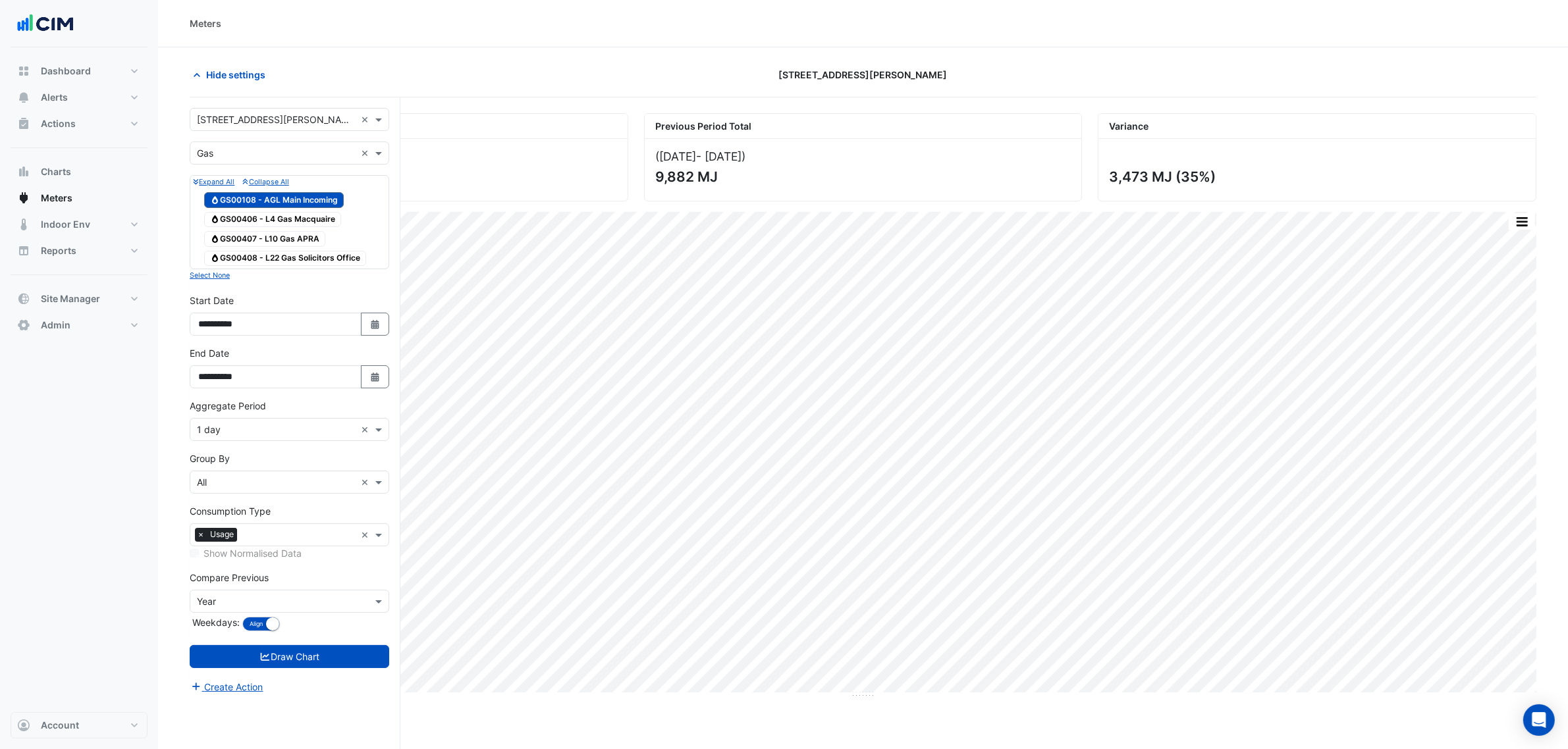
click at [264, 114] on input "text" at bounding box center [276, 120] width 159 height 14
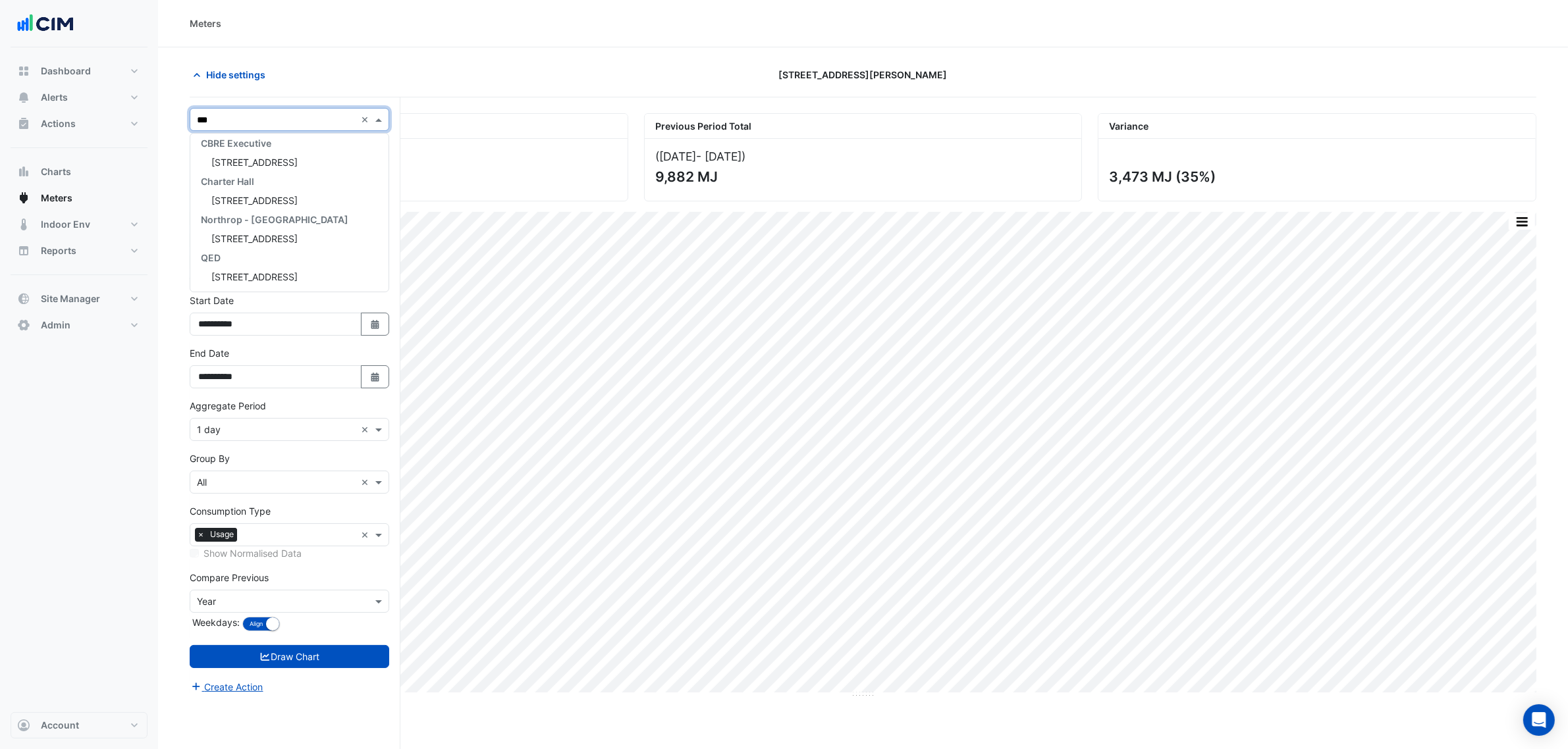
scroll to position [81, 0]
type input "*******"
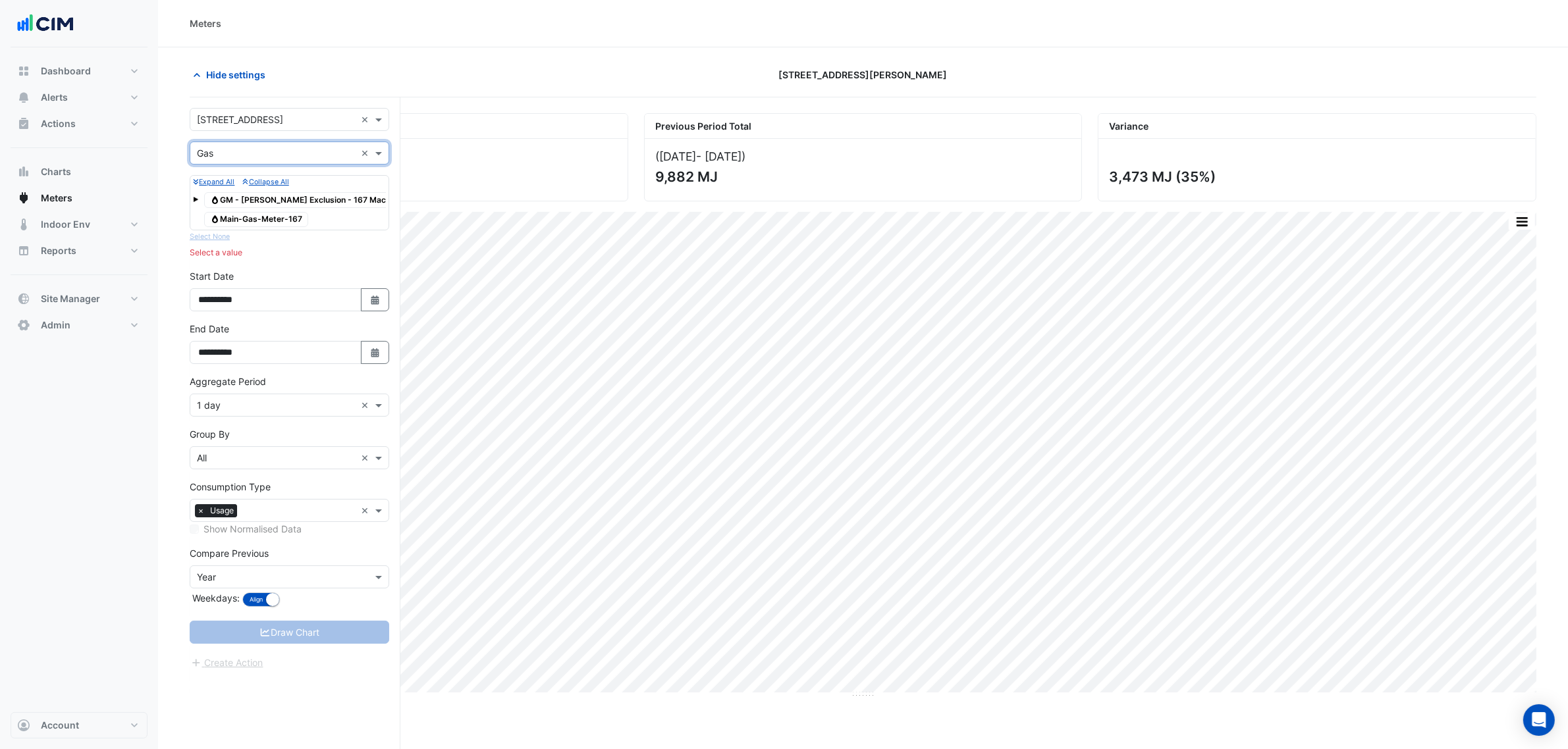
click at [268, 150] on input "text" at bounding box center [276, 154] width 159 height 14
click at [241, 189] on div "Electricity" at bounding box center [289, 182] width 198 height 19
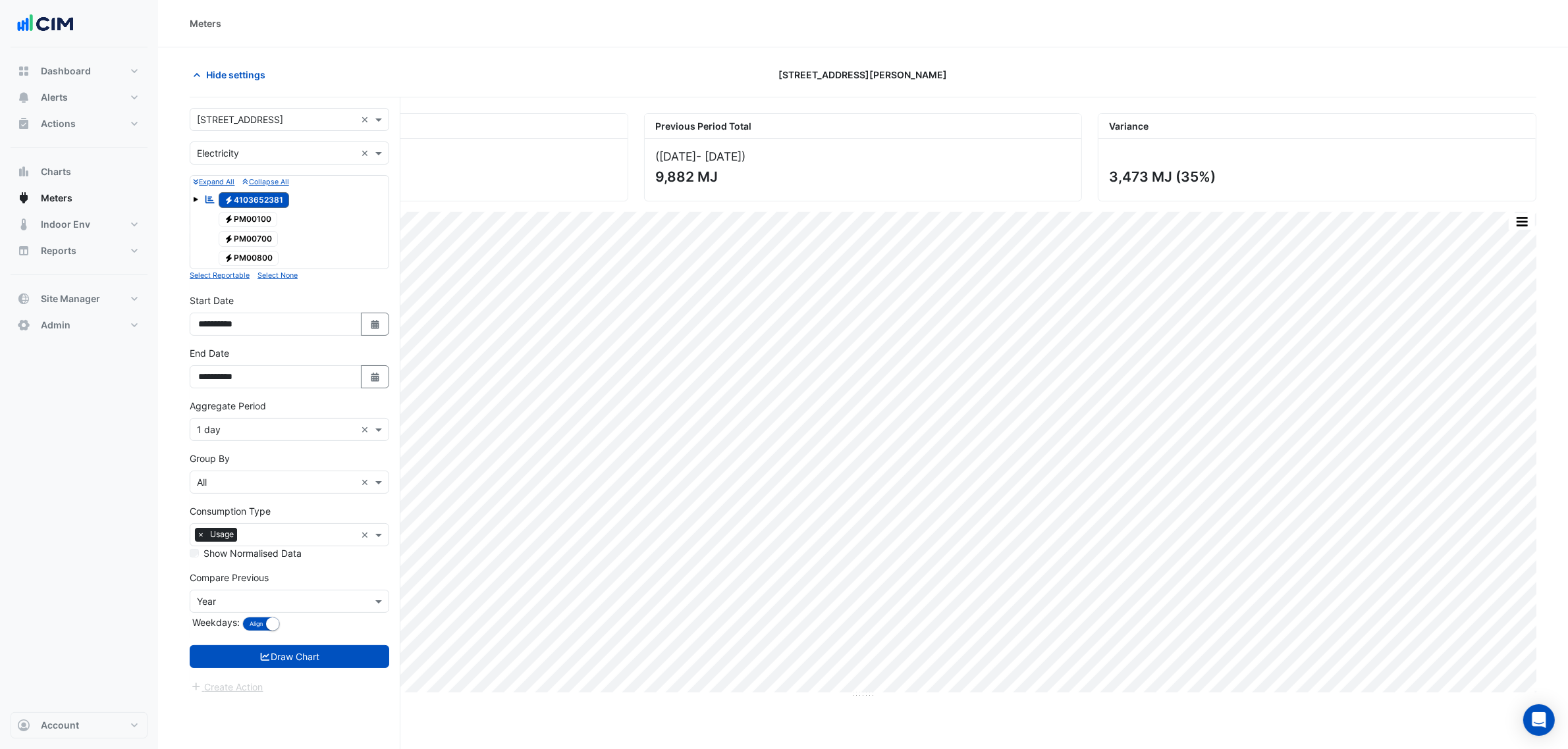
click at [239, 186] on div "Expand All Collapse All Reportable Electricity 4103652381 Electricity PM00100 E…" at bounding box center [290, 222] width 199 height 94
click at [285, 665] on button "Draw Chart" at bounding box center [290, 657] width 199 height 23
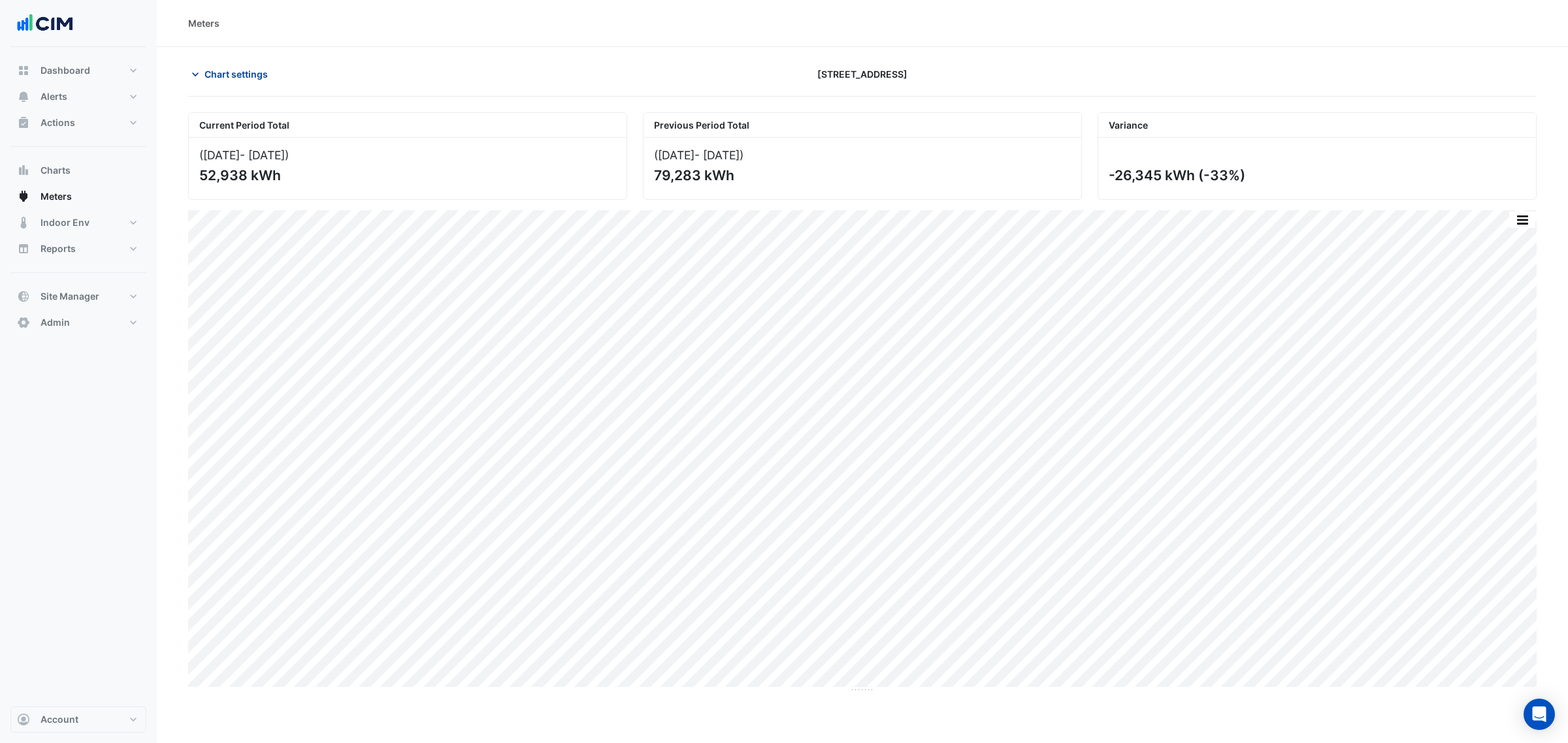
click at [207, 76] on span "Chart settings" at bounding box center [236, 74] width 63 height 14
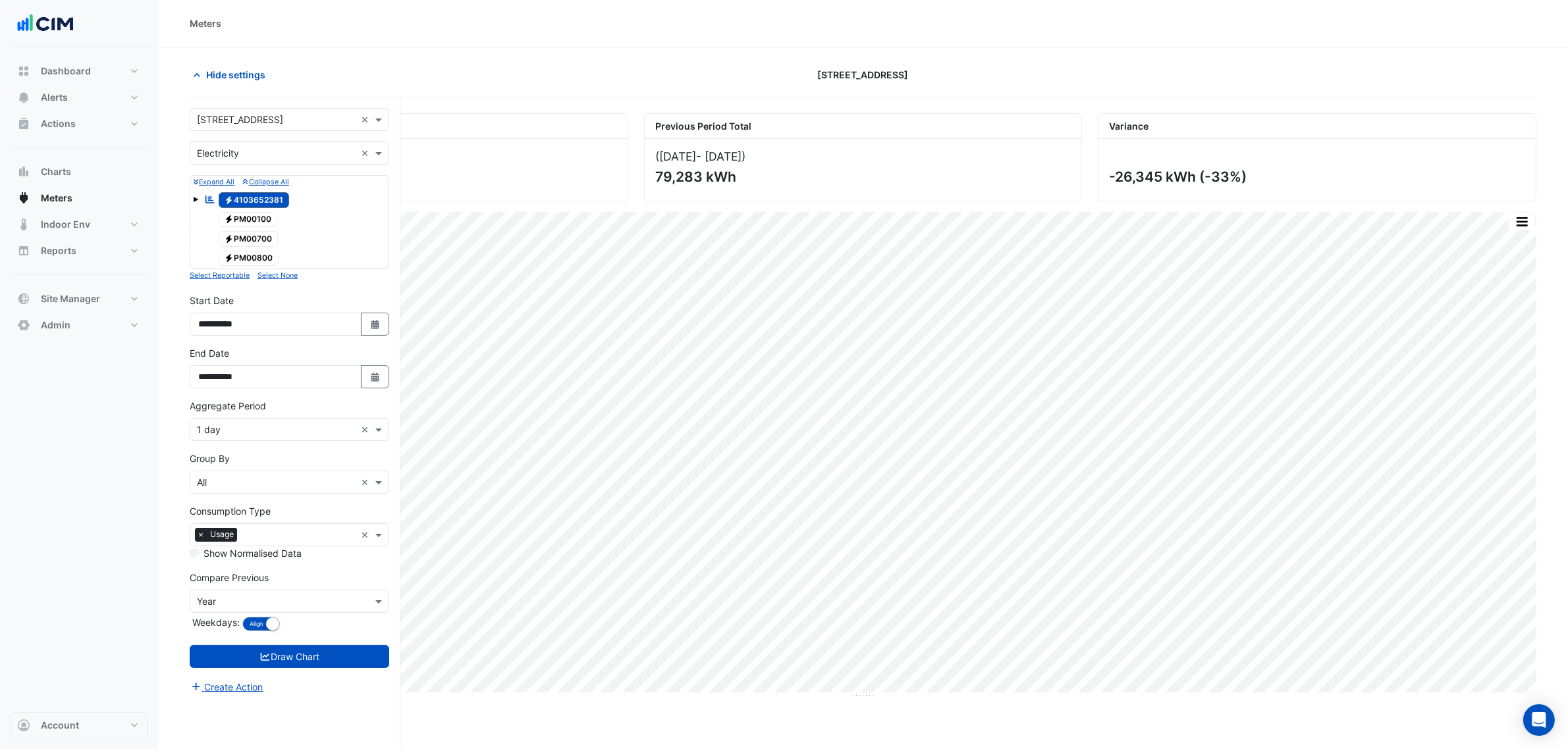
click at [263, 150] on input "text" at bounding box center [276, 154] width 159 height 14
click at [262, 209] on div "Gas" at bounding box center [289, 201] width 198 height 19
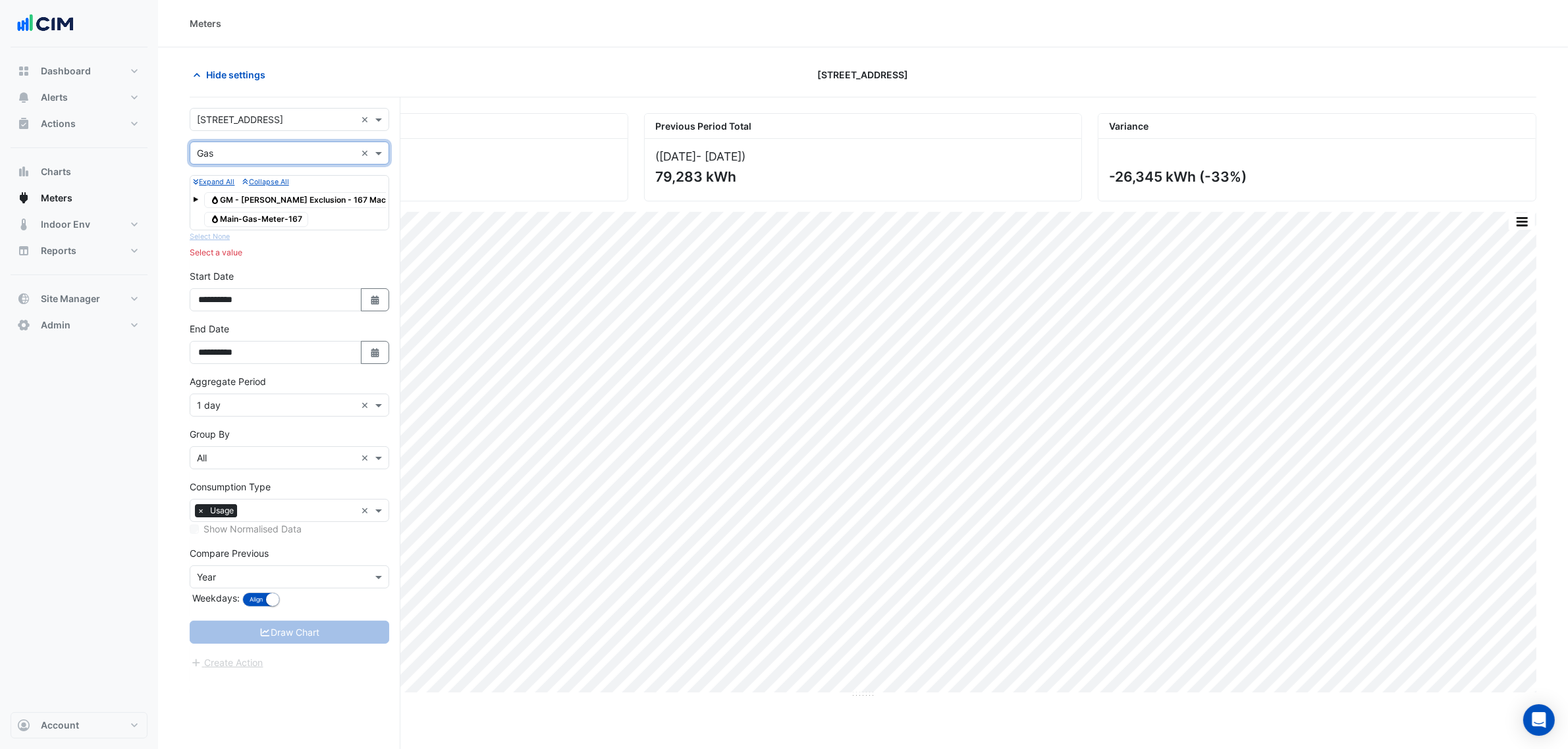
click at [269, 172] on form "**********" at bounding box center [290, 389] width 199 height 562
click at [274, 158] on input "text" at bounding box center [276, 154] width 159 height 14
click at [261, 225] on div "Water" at bounding box center [289, 220] width 198 height 19
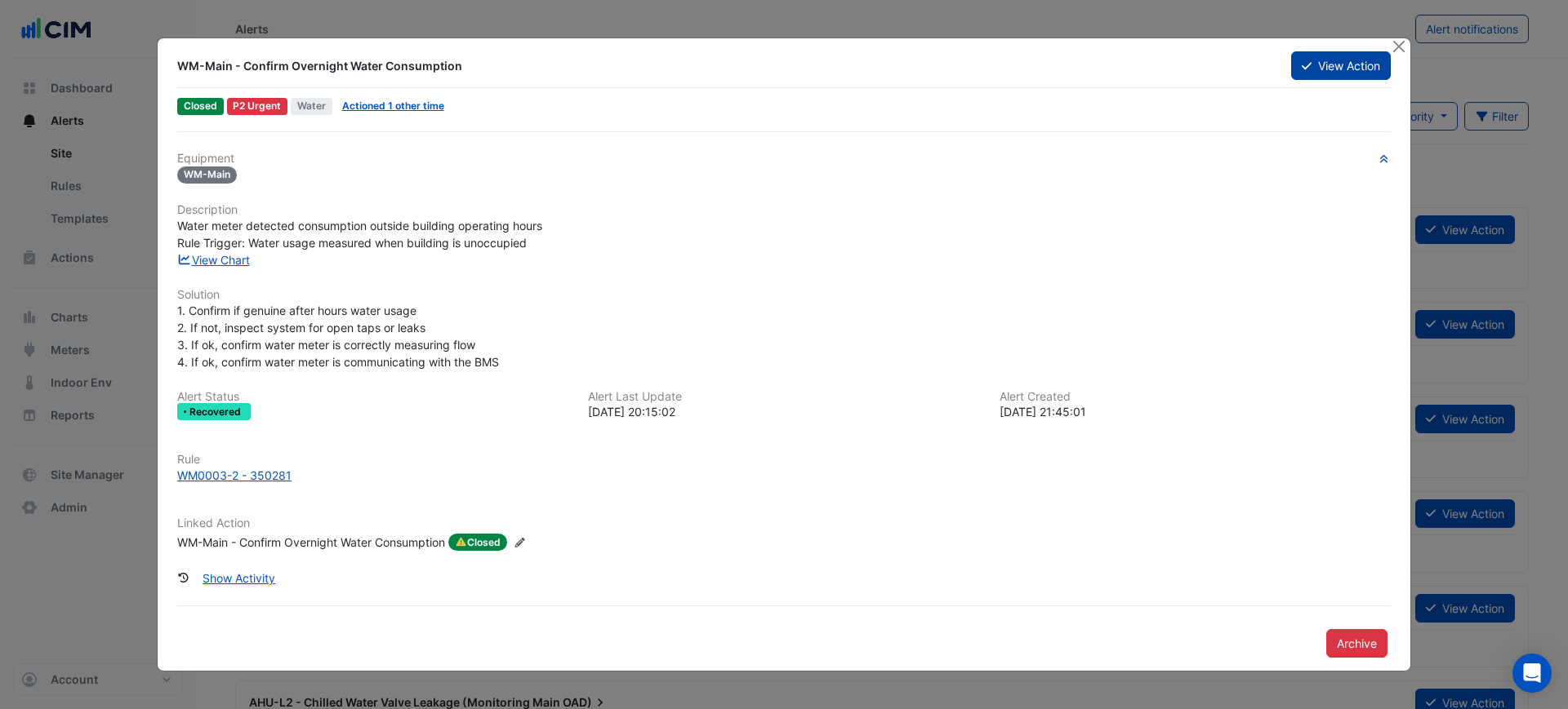
click at [1318, 63] on button "View Action" at bounding box center [1340, 66] width 99 height 28
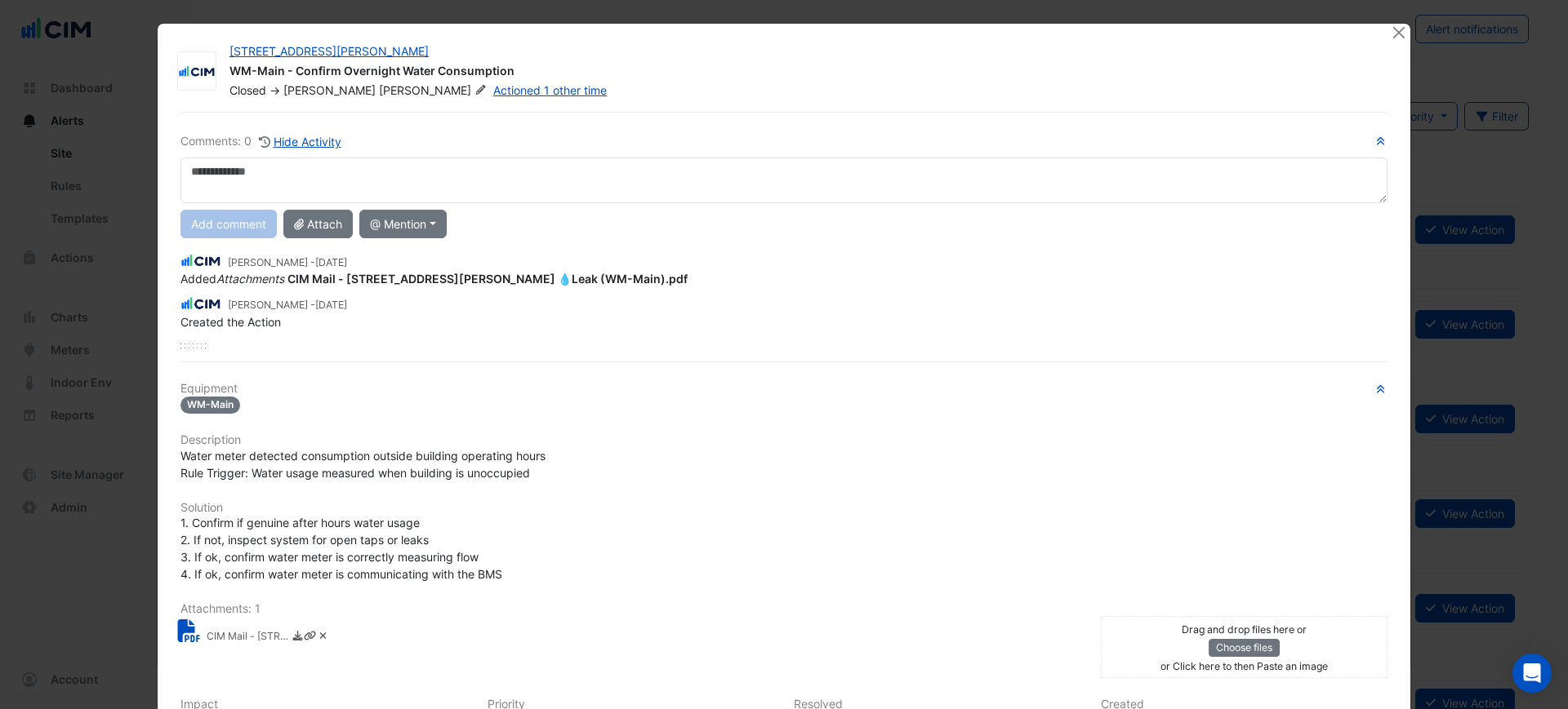
scroll to position [203, 0]
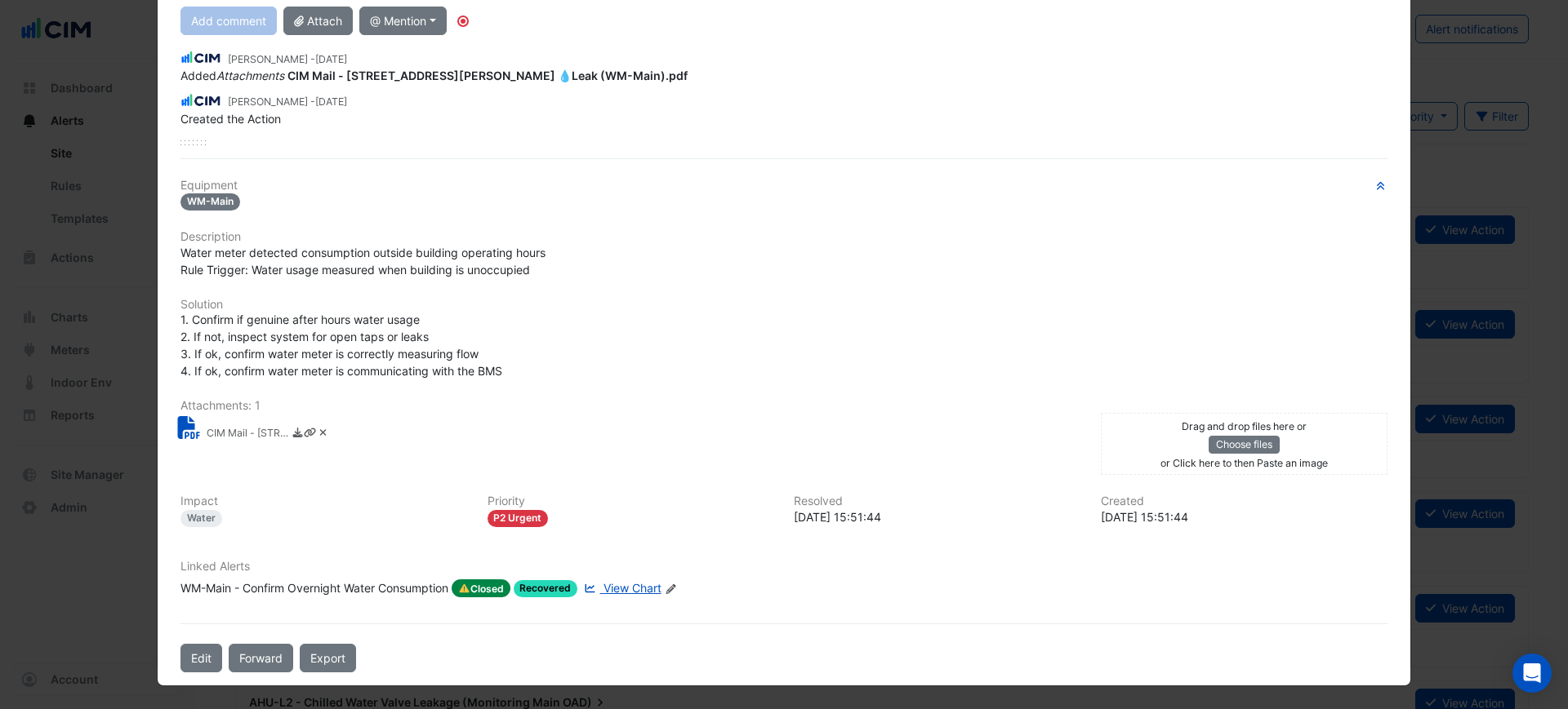
click at [641, 583] on span "View Chart" at bounding box center [632, 588] width 58 height 14
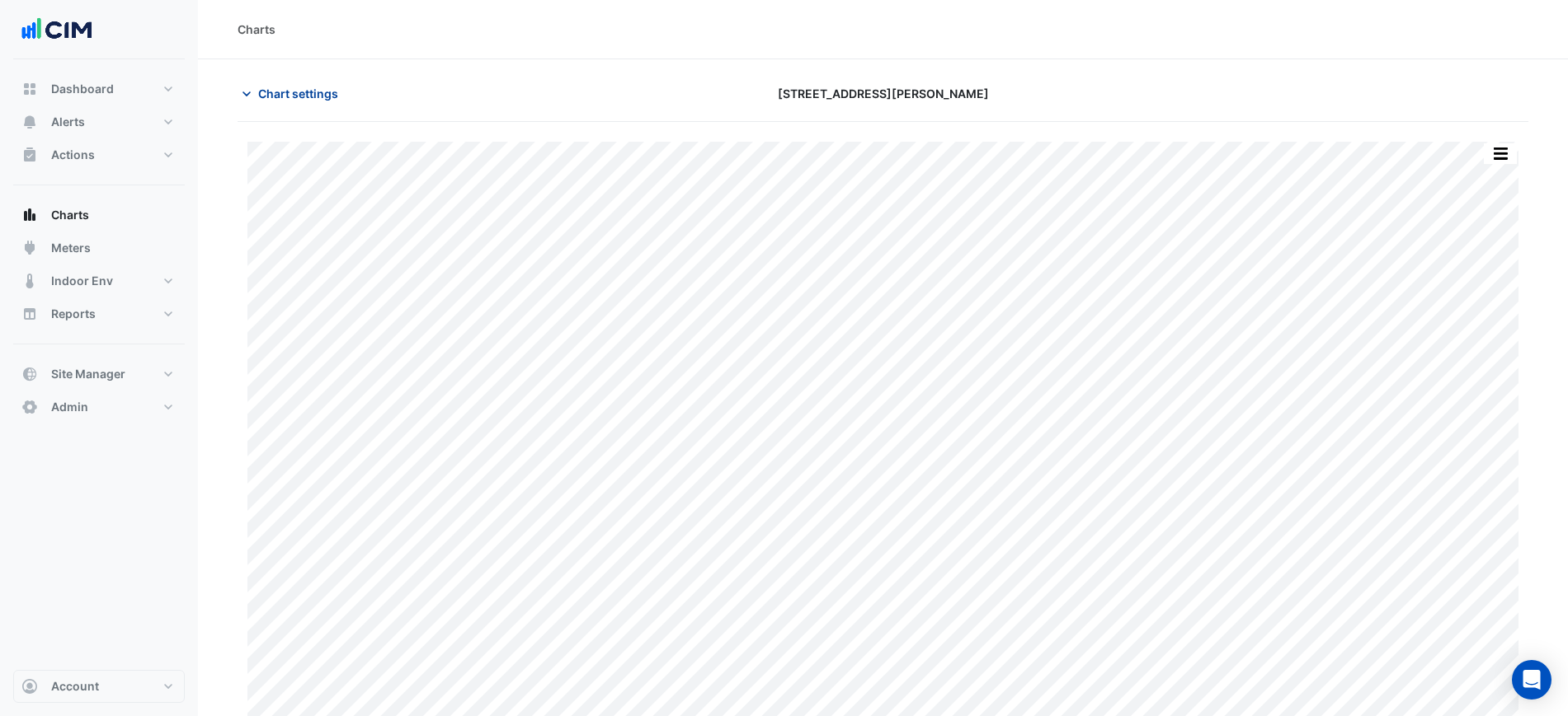
click at [296, 88] on span "Chart settings" at bounding box center [298, 94] width 80 height 18
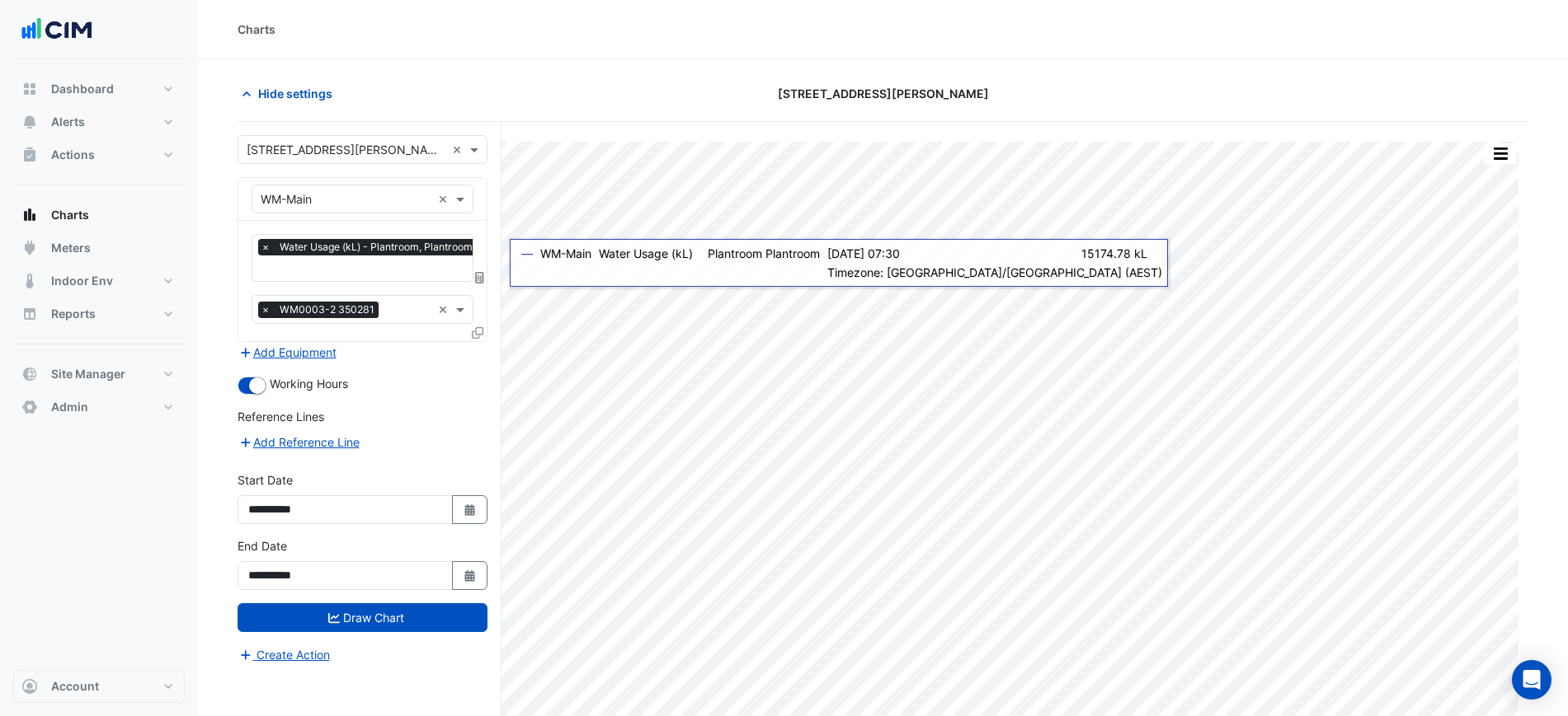
click at [483, 277] on icon at bounding box center [479, 278] width 9 height 12
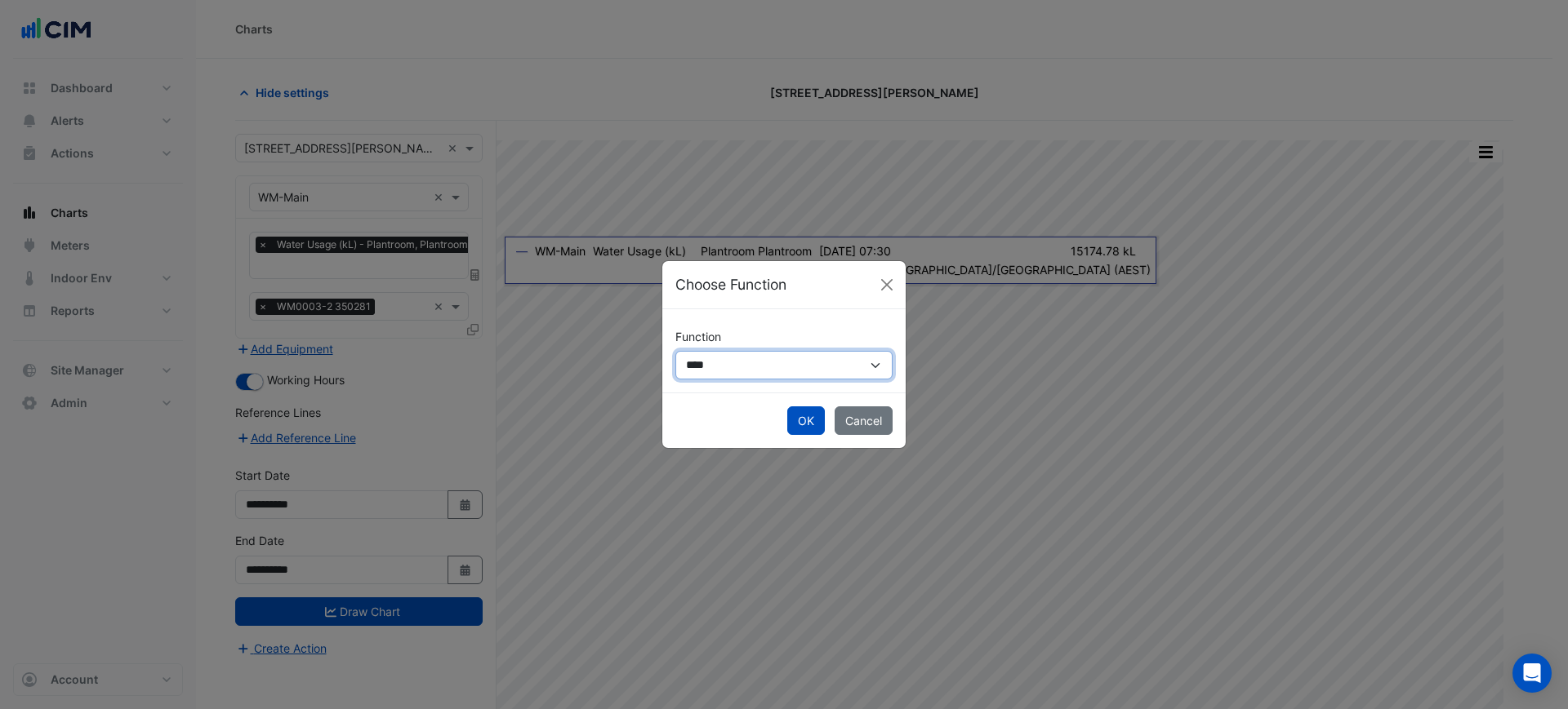
click at [719, 362] on select "**********" at bounding box center [784, 365] width 217 height 28
select select "******"
click at [675, 351] on select "**********" at bounding box center [784, 365] width 217 height 28
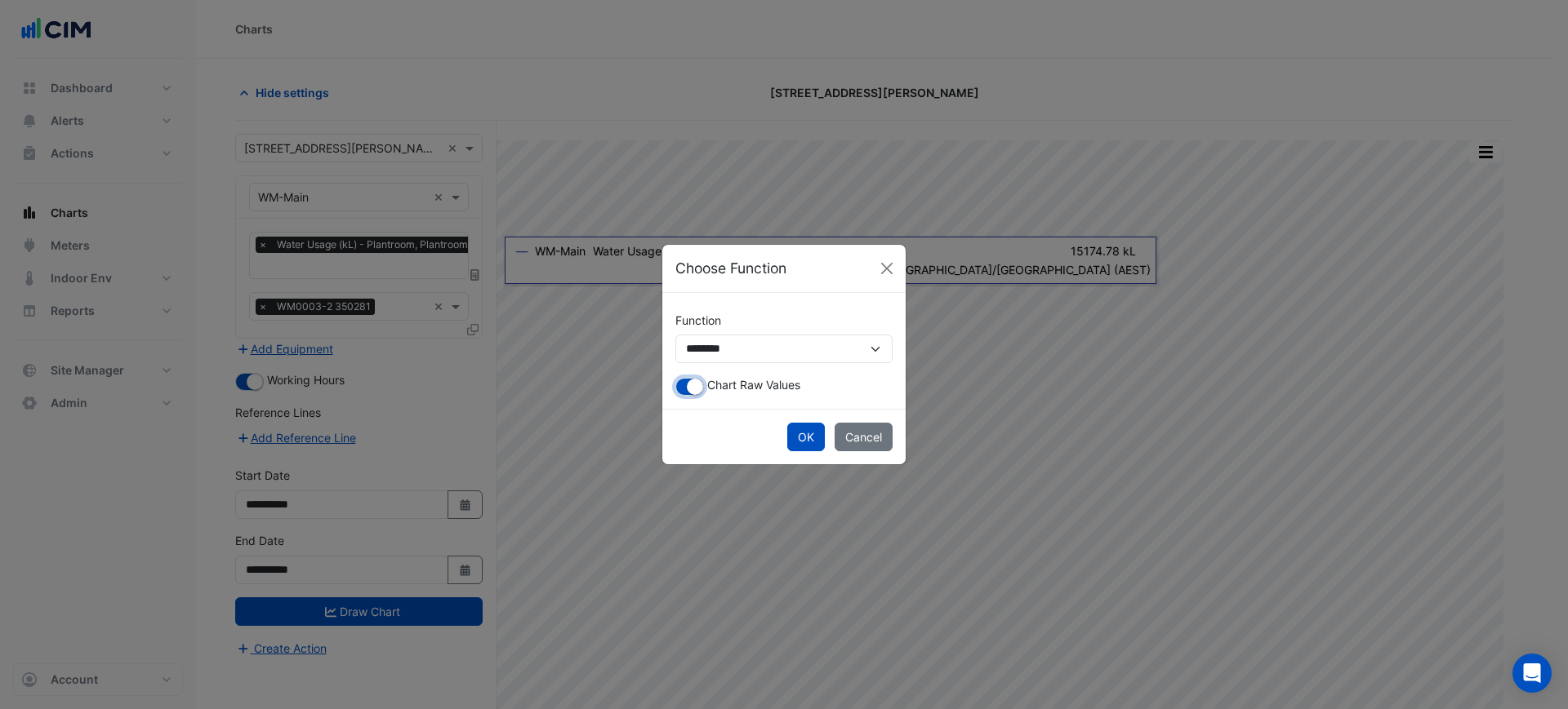
click at [688, 382] on button "button" at bounding box center [689, 387] width 28 height 18
click at [691, 386] on small "button" at bounding box center [684, 387] width 17 height 17
click at [816, 443] on button "OK" at bounding box center [805, 437] width 38 height 28
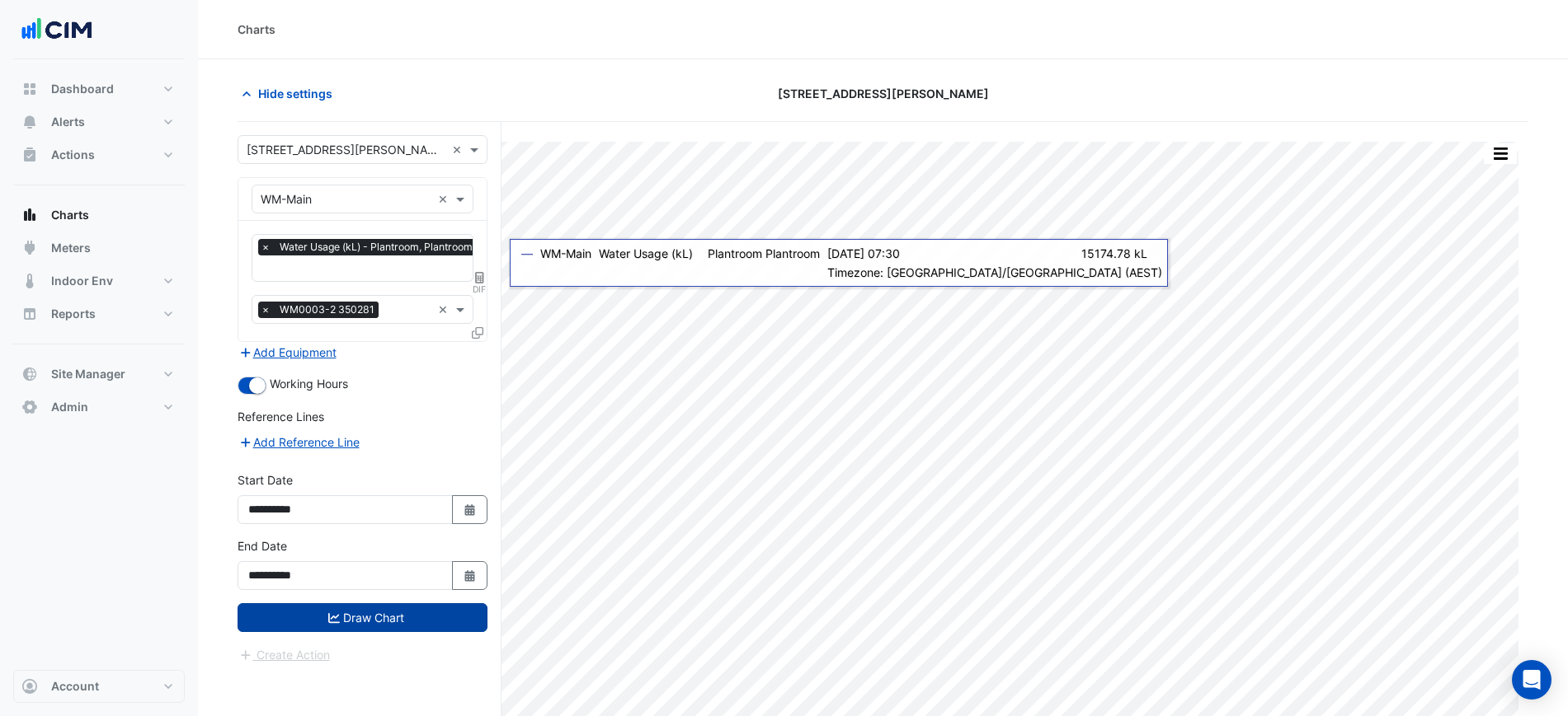
click at [408, 622] on button "Draw Chart" at bounding box center [363, 618] width 250 height 29
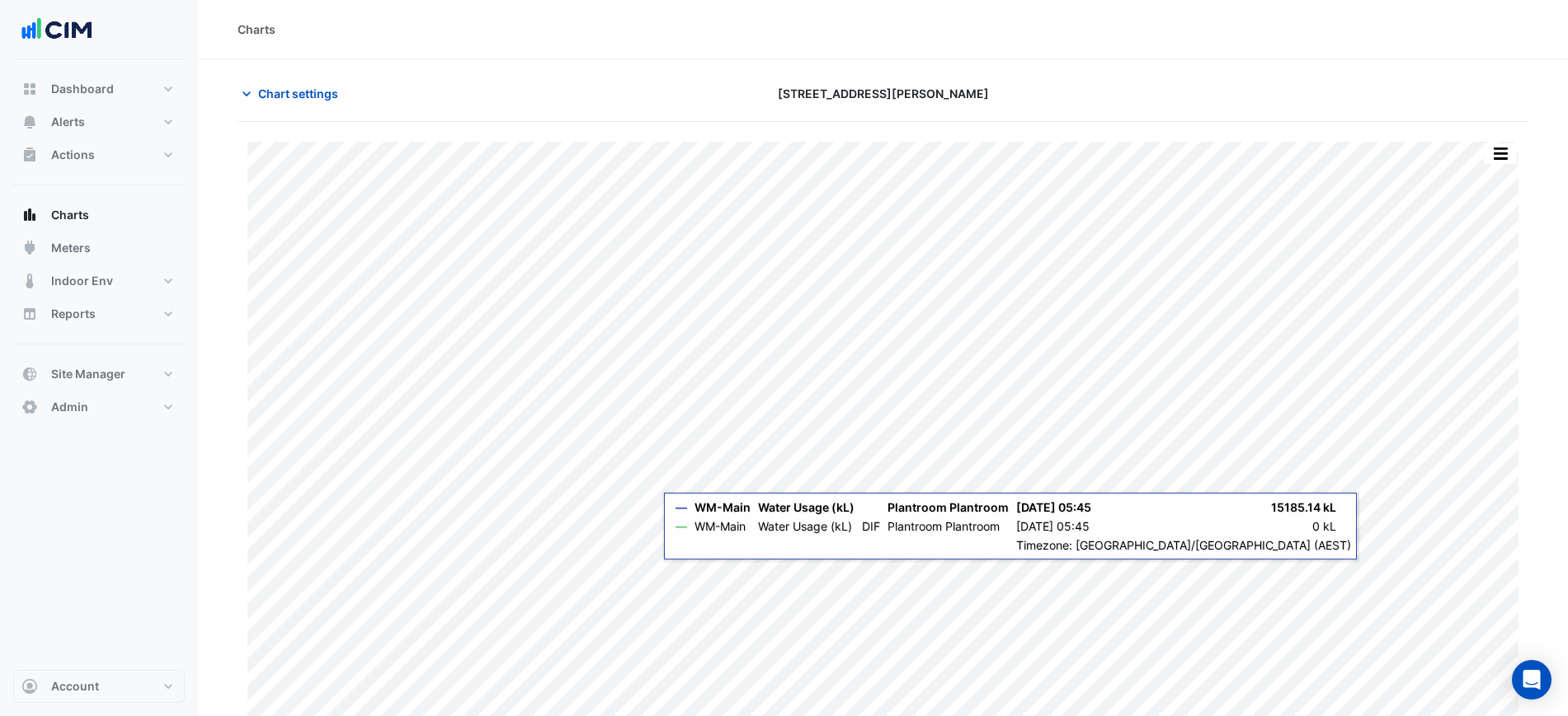
scroll to position [14, 0]
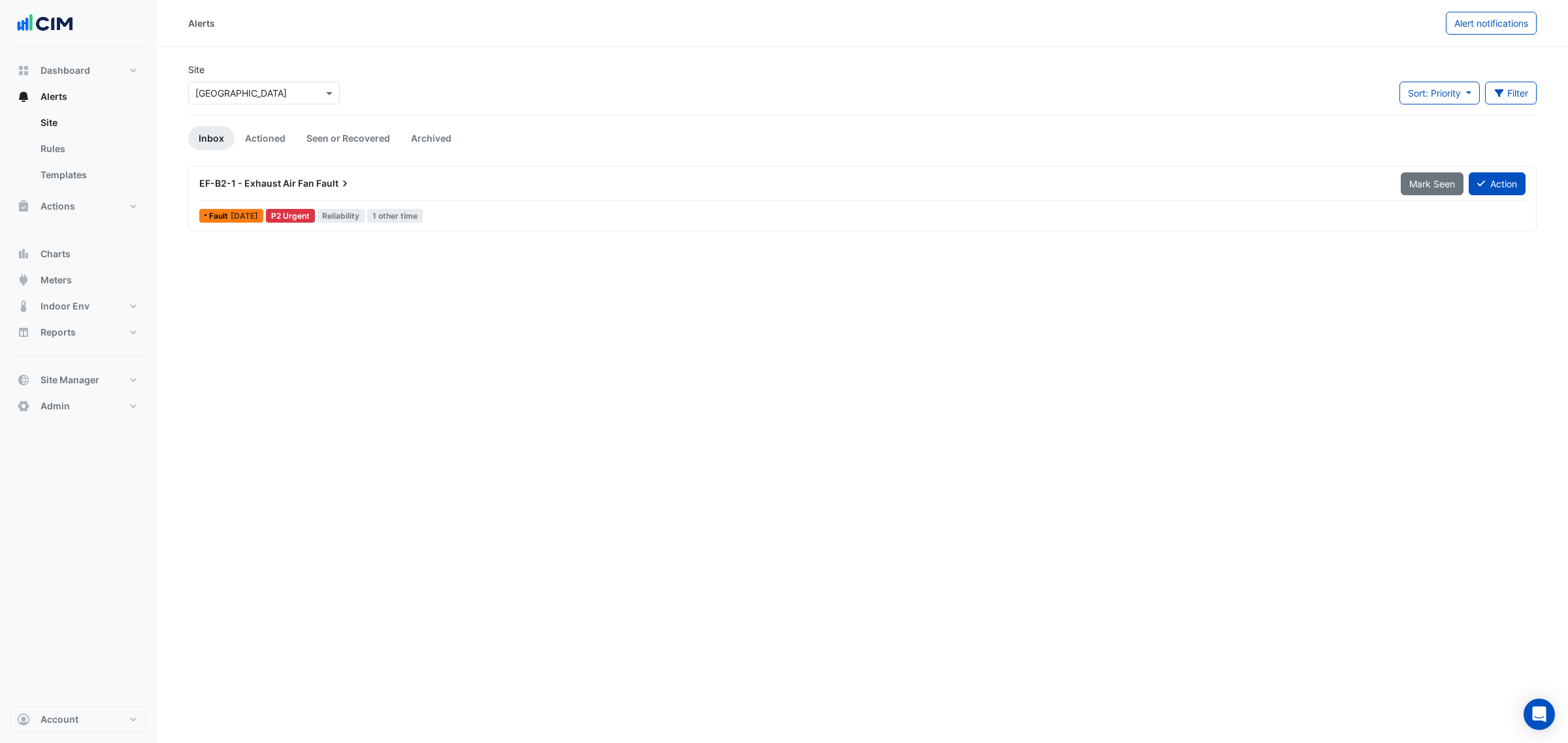
click at [252, 125] on app-alert-tickets "Site Select a Site × [GEOGRAPHIC_DATA] Sort: Priority Priority Updated Filter T…" at bounding box center [863, 147] width 1349 height 169
click at [356, 140] on link "Seen or Recovered" at bounding box center [348, 138] width 104 height 24
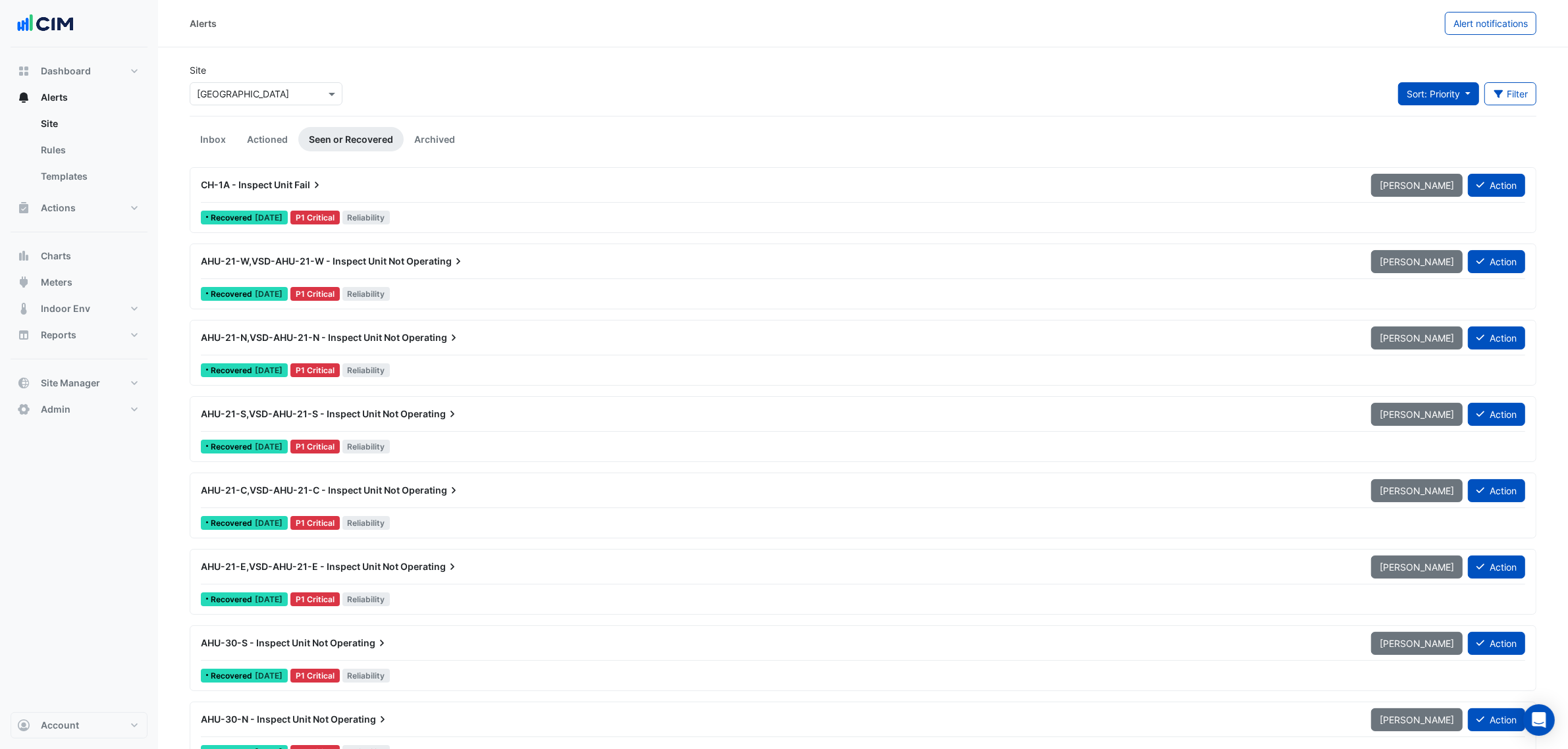
click at [1430, 99] on span "Sort: Priority" at bounding box center [1433, 94] width 53 height 11
click at [1424, 136] on li "Updated" at bounding box center [1449, 141] width 104 height 19
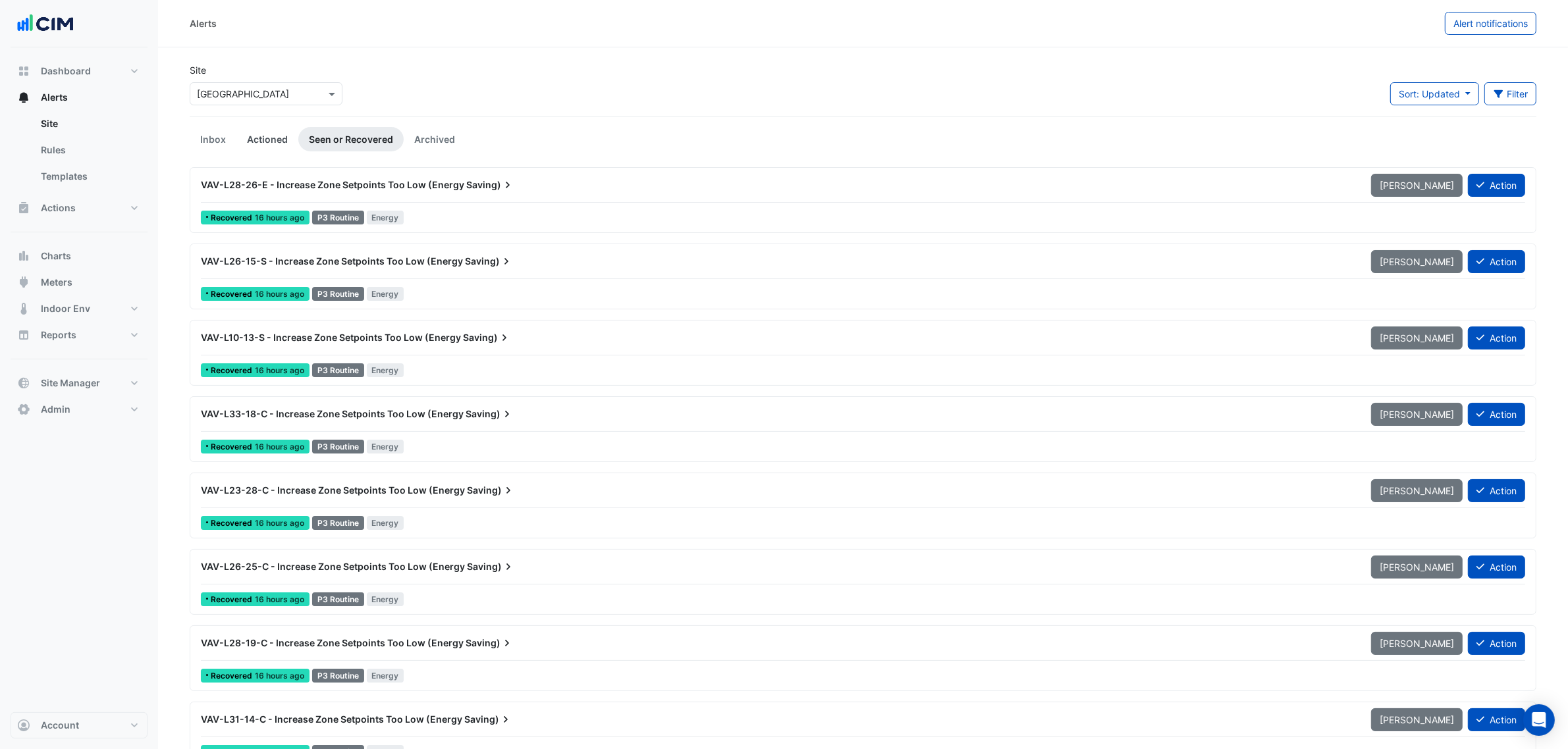
click at [283, 135] on link "Actioned" at bounding box center [268, 139] width 62 height 24
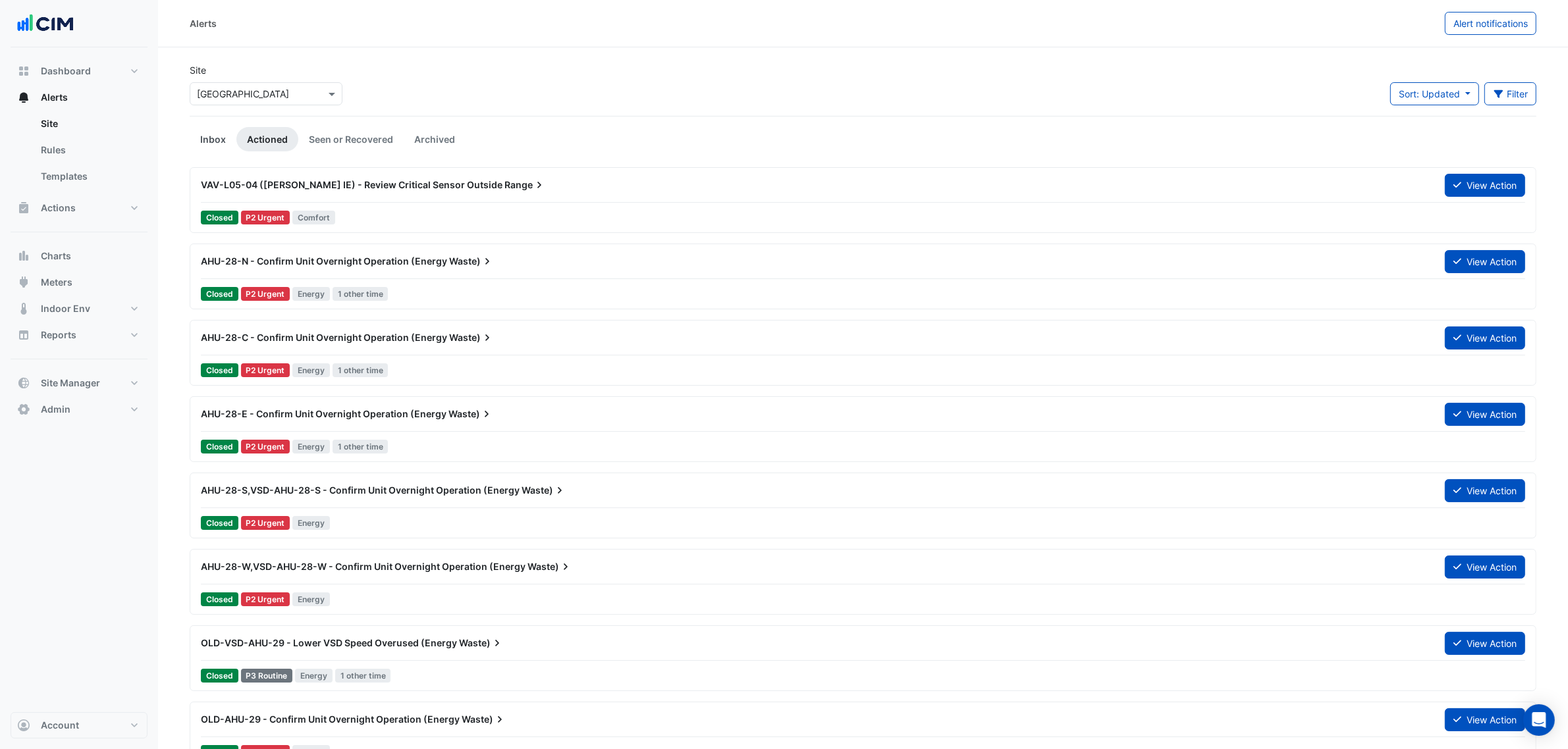
click at [206, 133] on link "Inbox" at bounding box center [213, 139] width 46 height 24
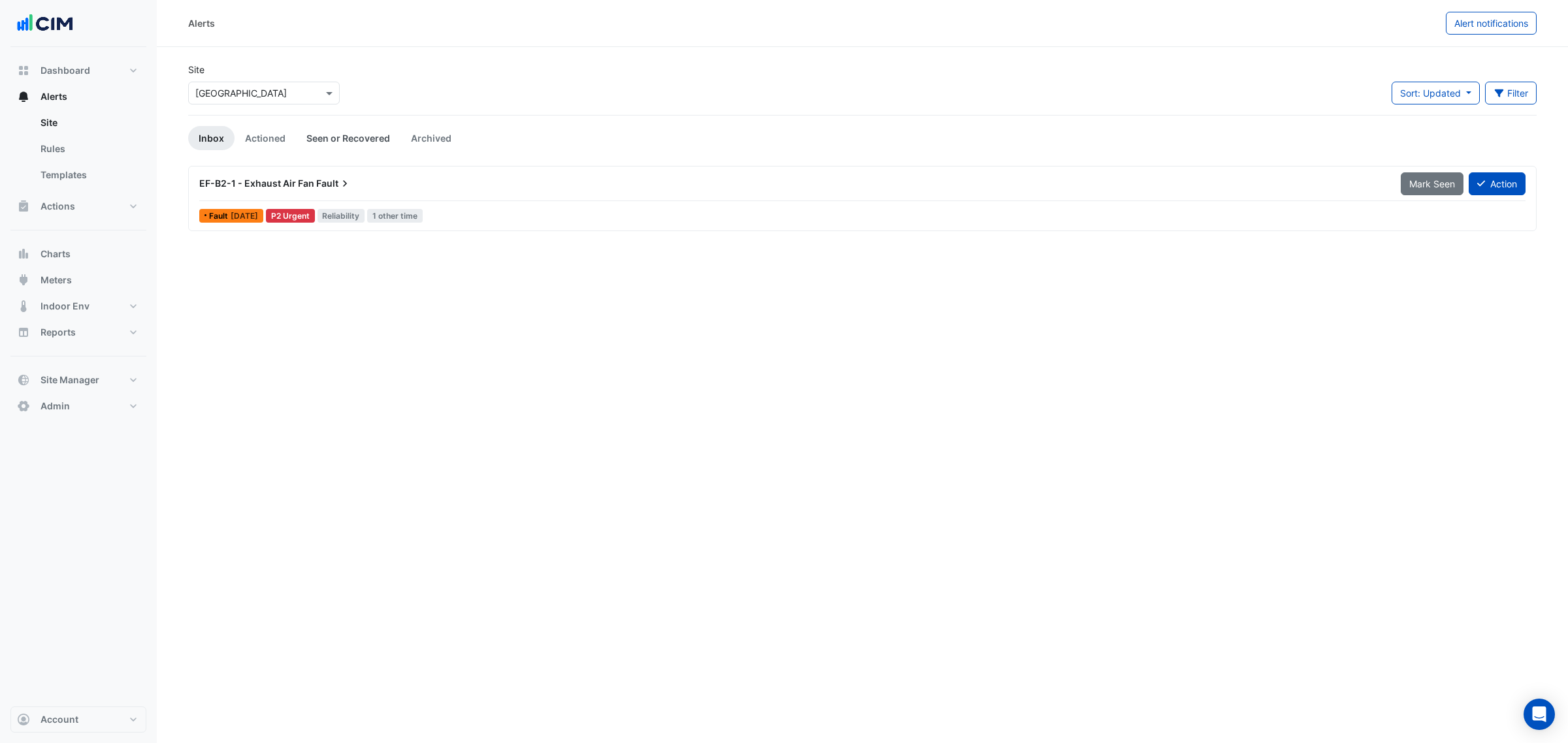
click at [328, 134] on link "Seen or Recovered" at bounding box center [348, 138] width 104 height 24
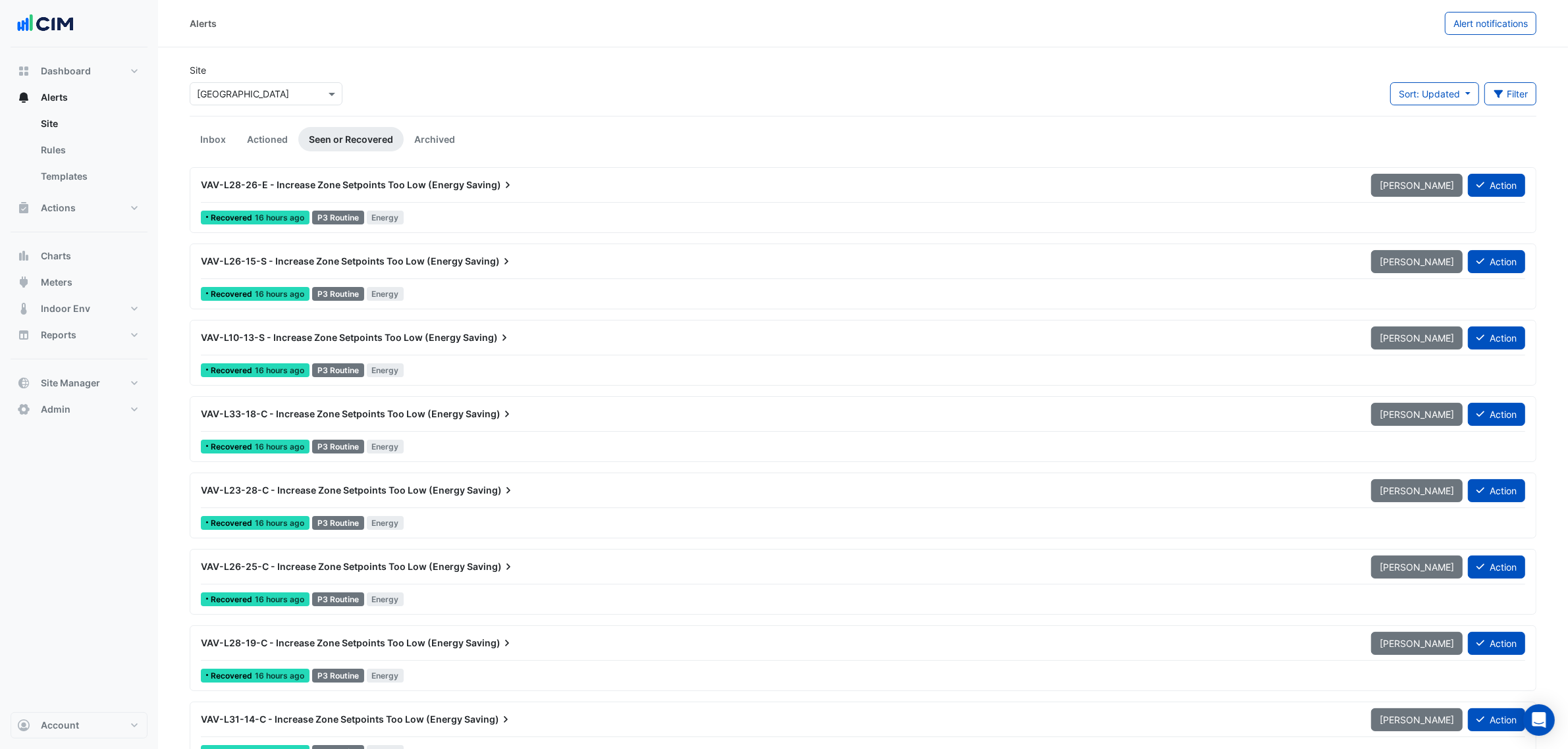
click at [293, 191] on div "VAV-L28-26-E - Increase Zone Setpoints Too Low (Energy Saving)" at bounding box center [778, 185] width 1170 height 24
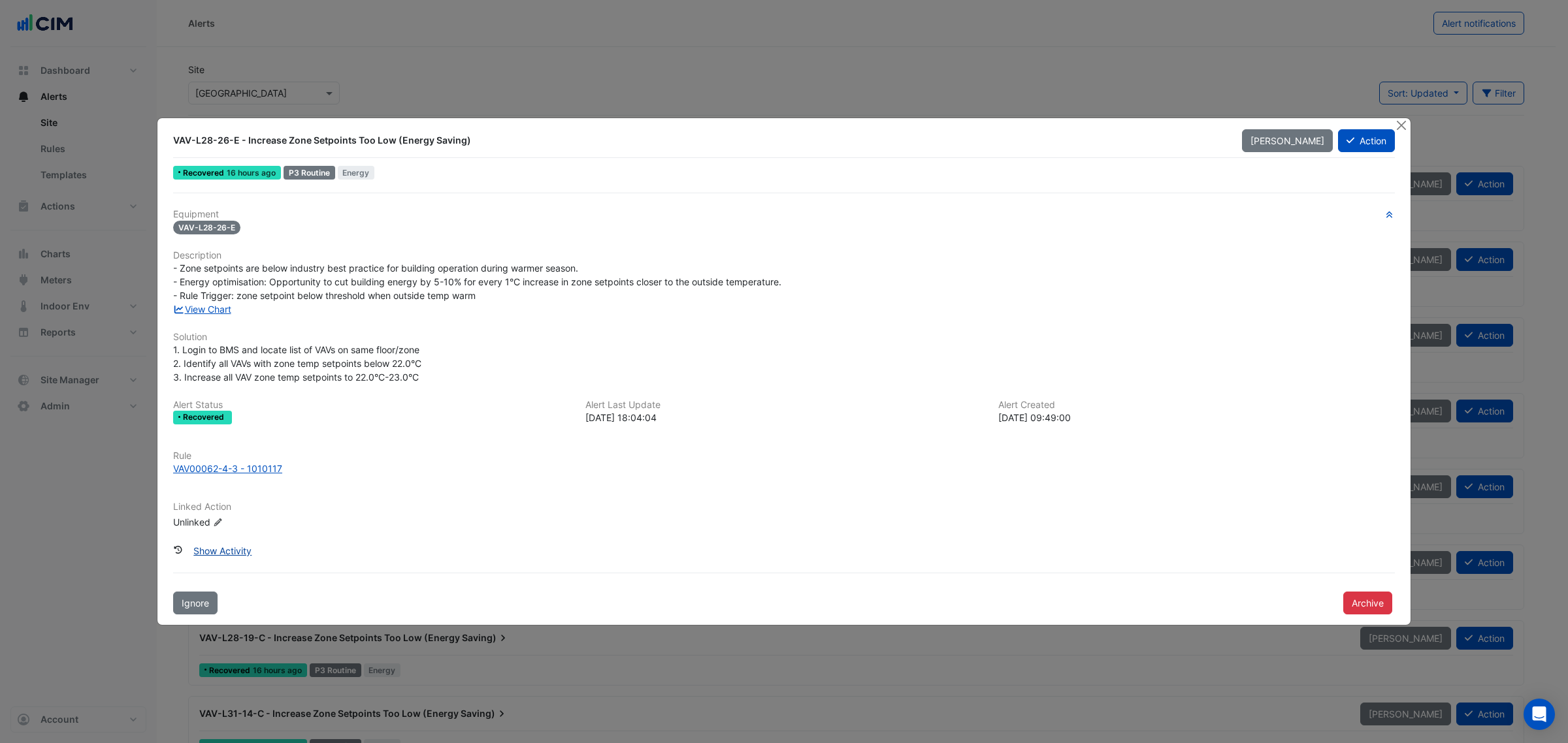
click at [214, 540] on button "Show Activity" at bounding box center [223, 551] width 75 height 23
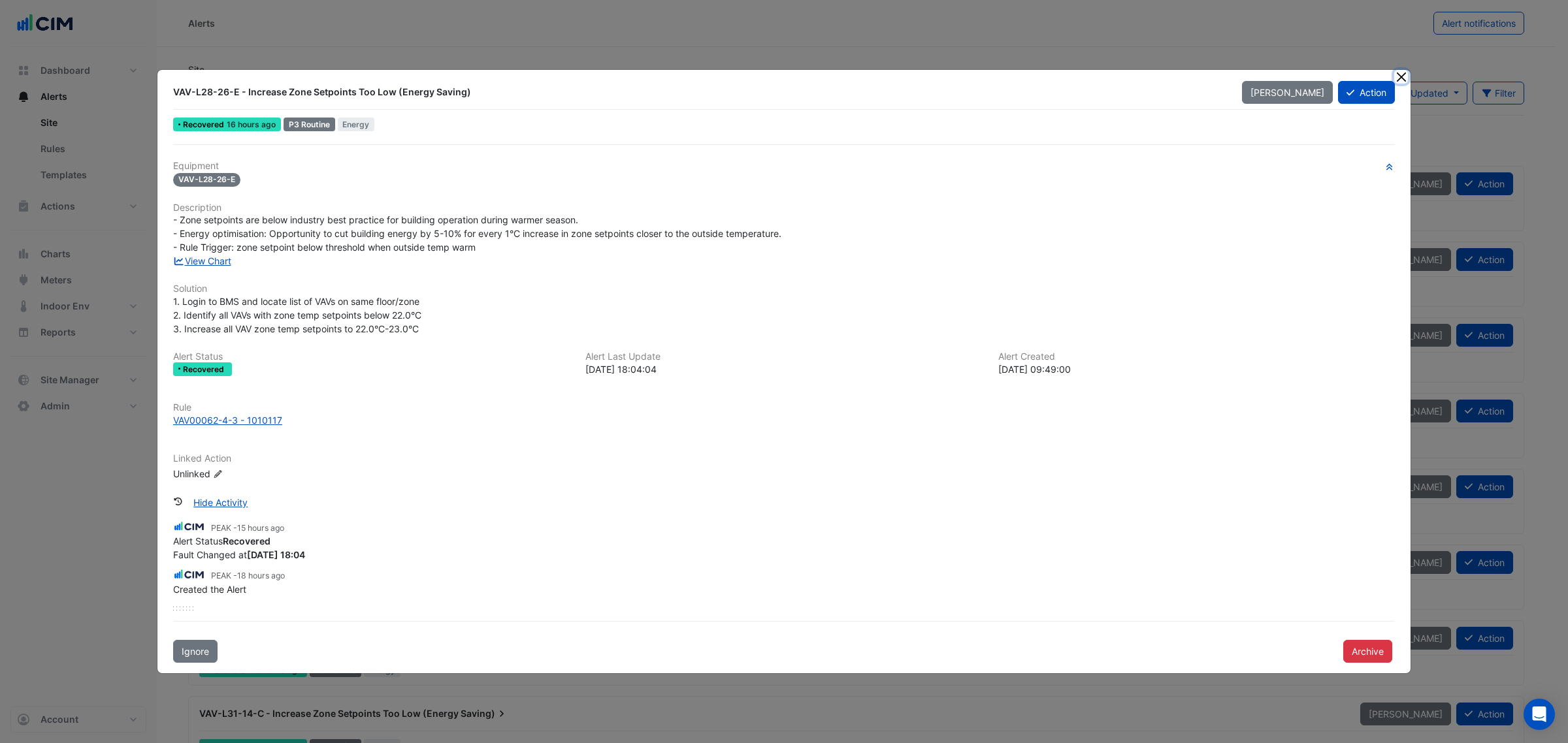
click at [1402, 76] on button "Close" at bounding box center [1401, 77] width 14 height 14
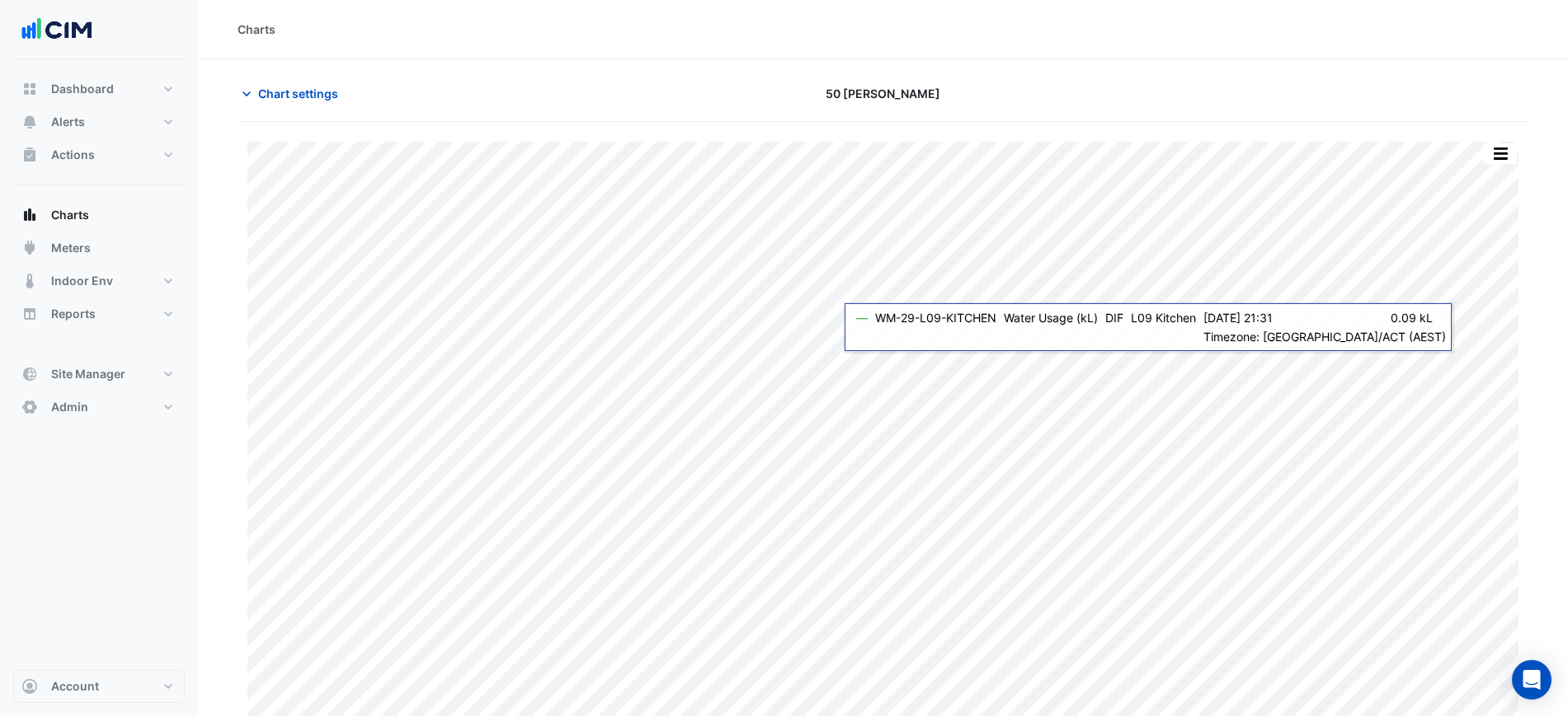
scroll to position [14, 0]
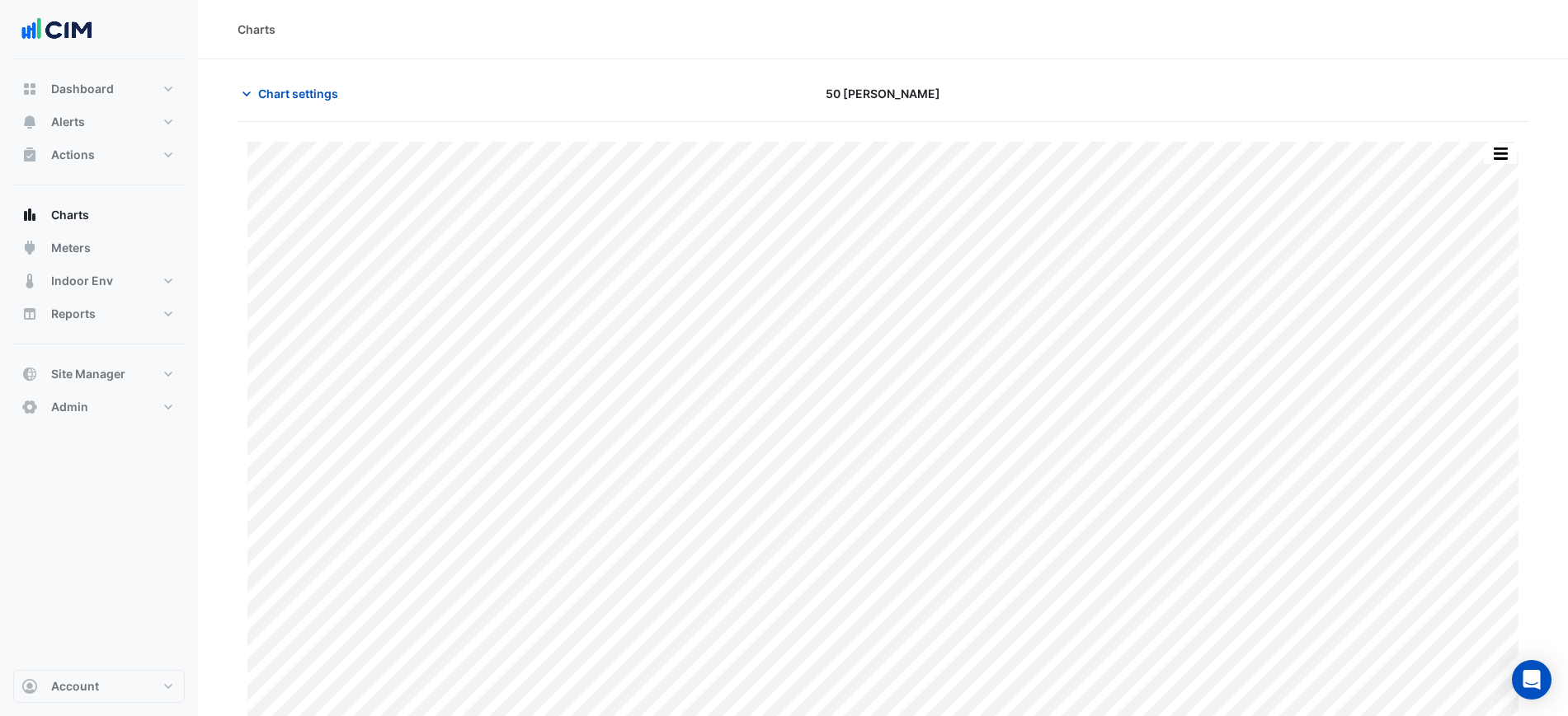
scroll to position [14, 0]
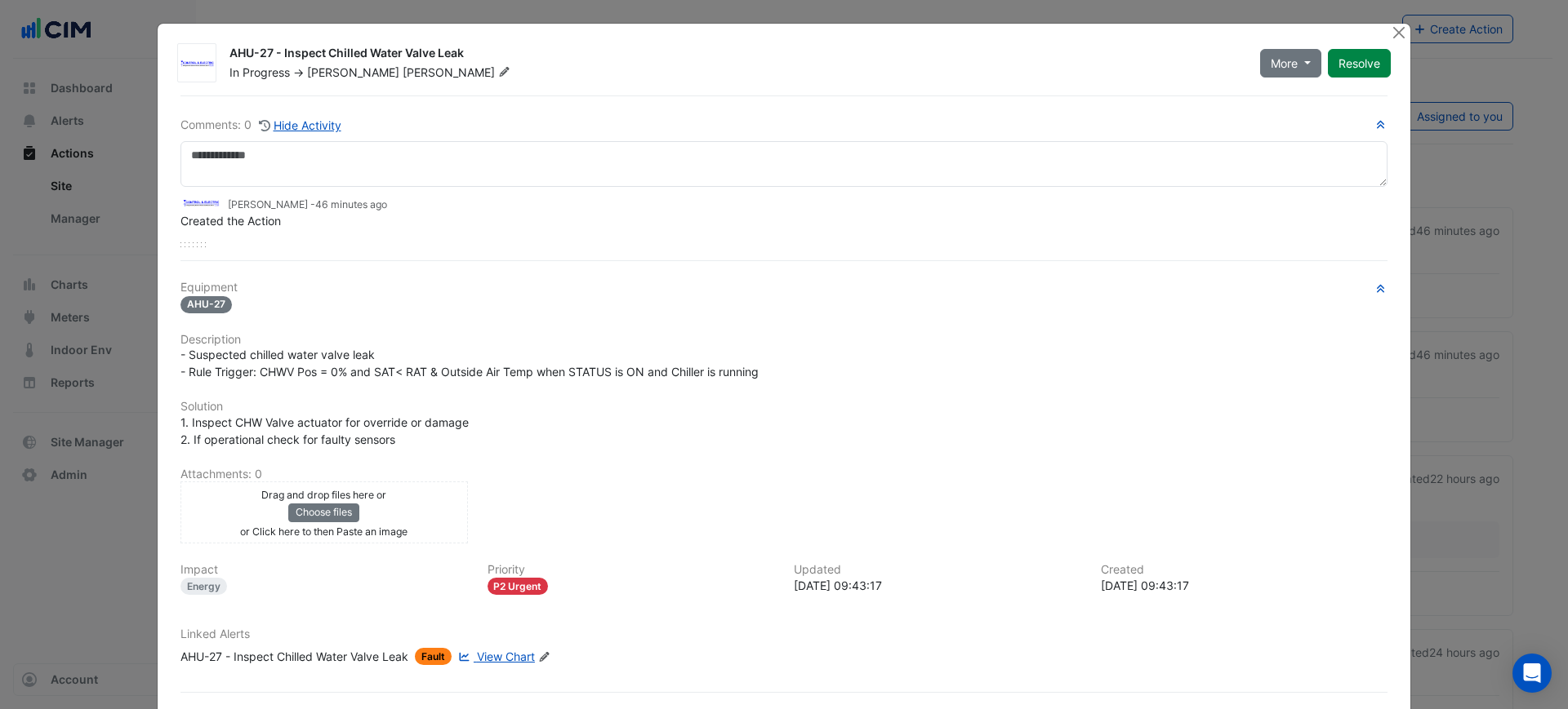
click at [1408, 37] on ngb-modal-window "AHU-27 - Inspect Chilled Water Valve Leak In Progress -> Lucas Baker More On Ho…" at bounding box center [784, 354] width 1568 height 709
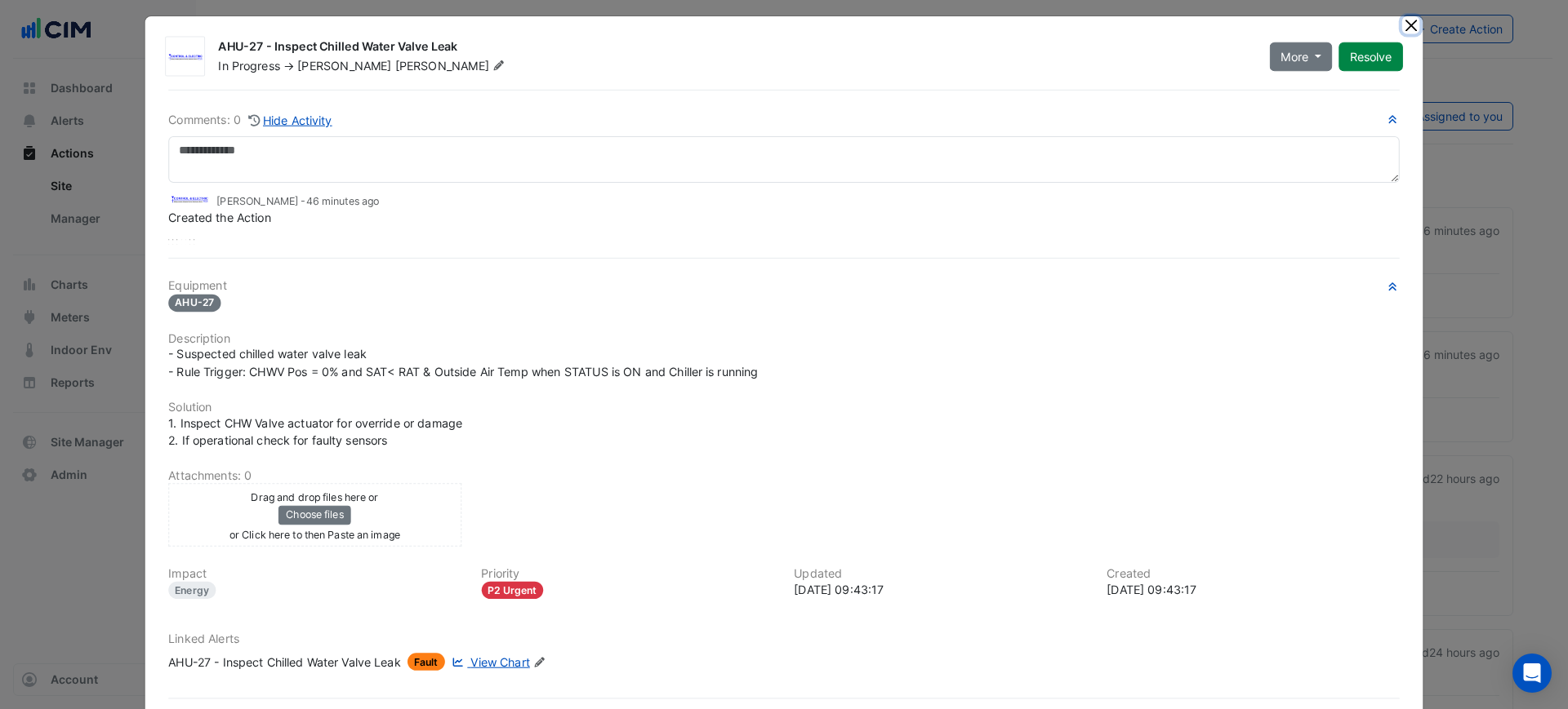
click at [1402, 33] on button "Close" at bounding box center [1410, 25] width 18 height 18
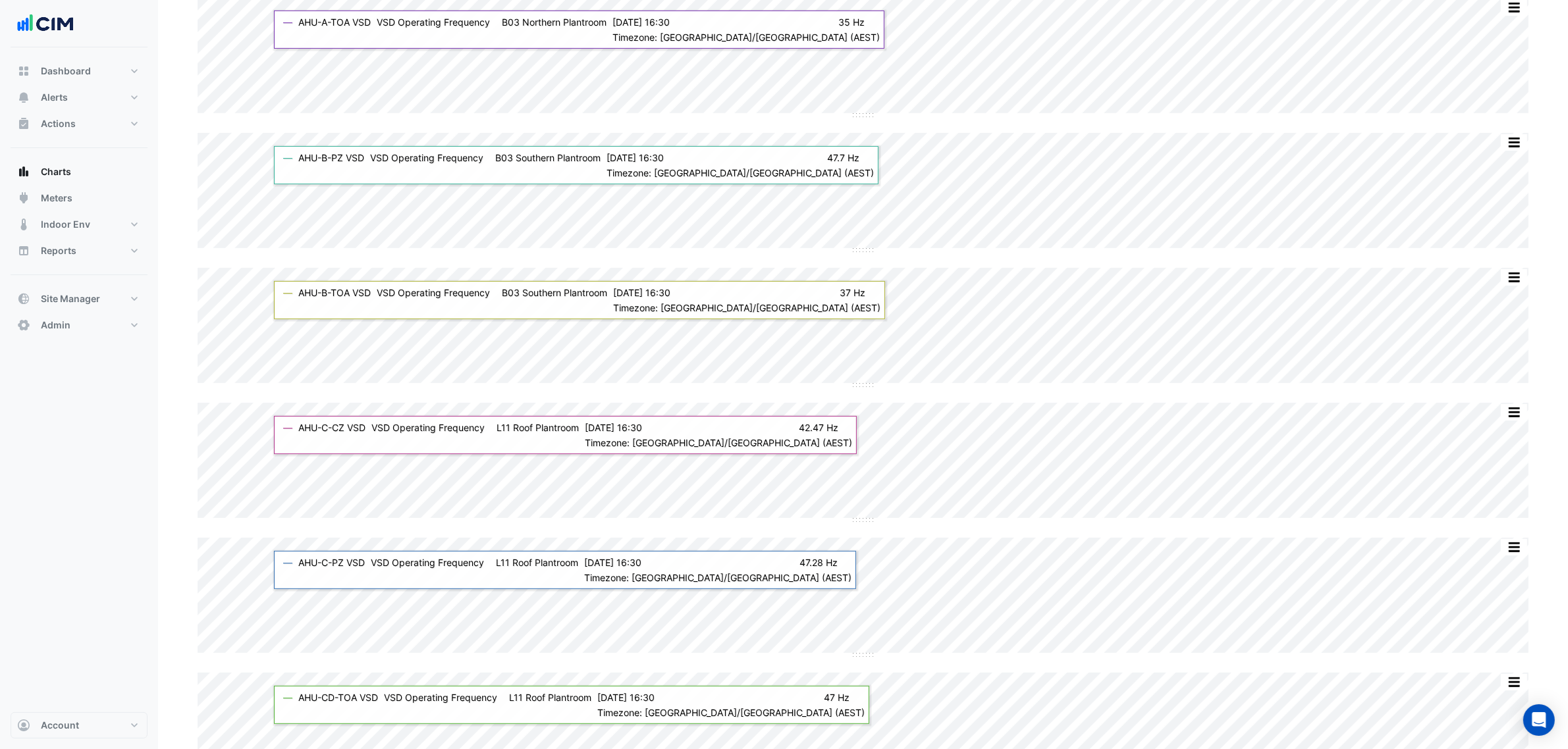
scroll to position [576, 0]
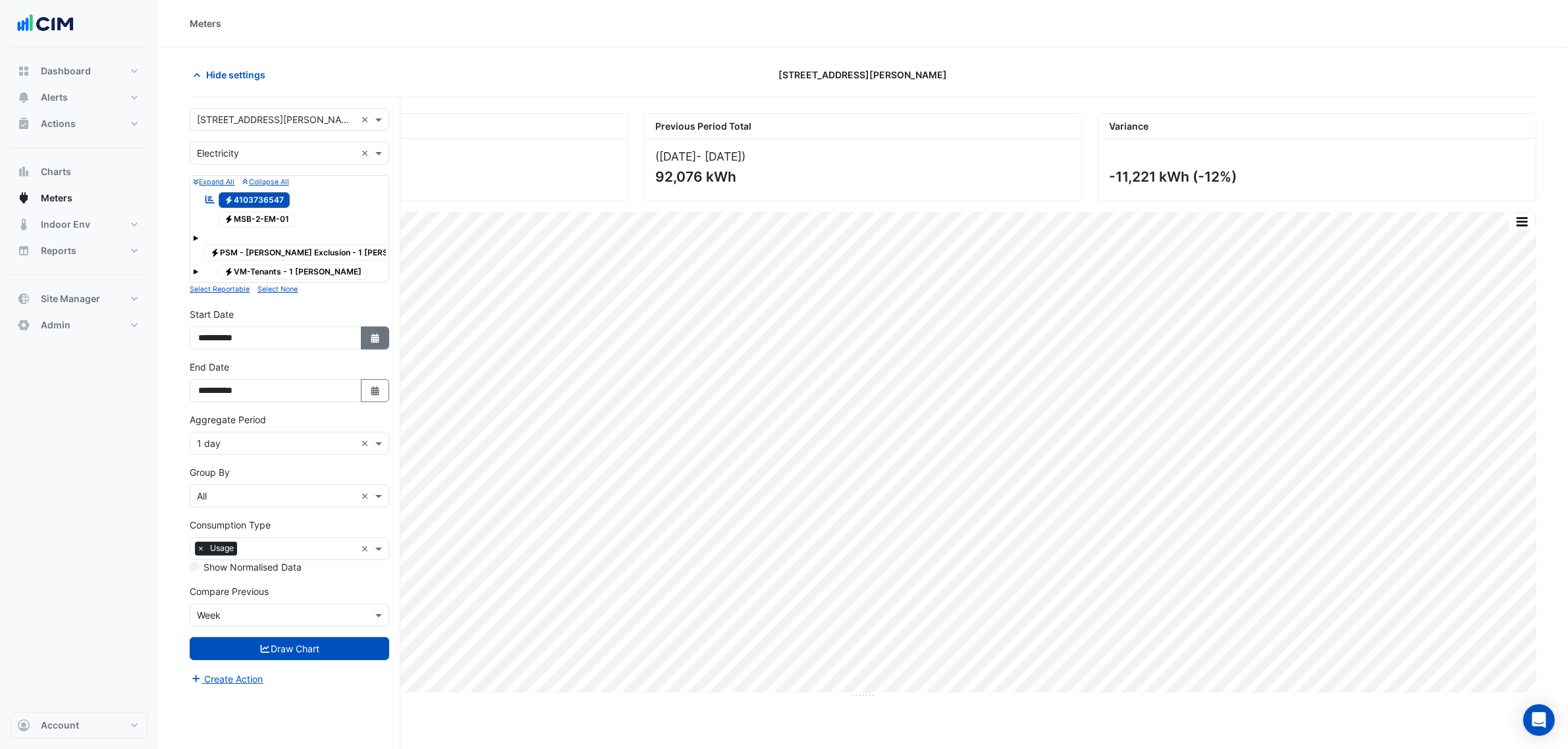
click at [367, 327] on button "Select Date" at bounding box center [375, 338] width 29 height 23
select select "*"
select select "****"
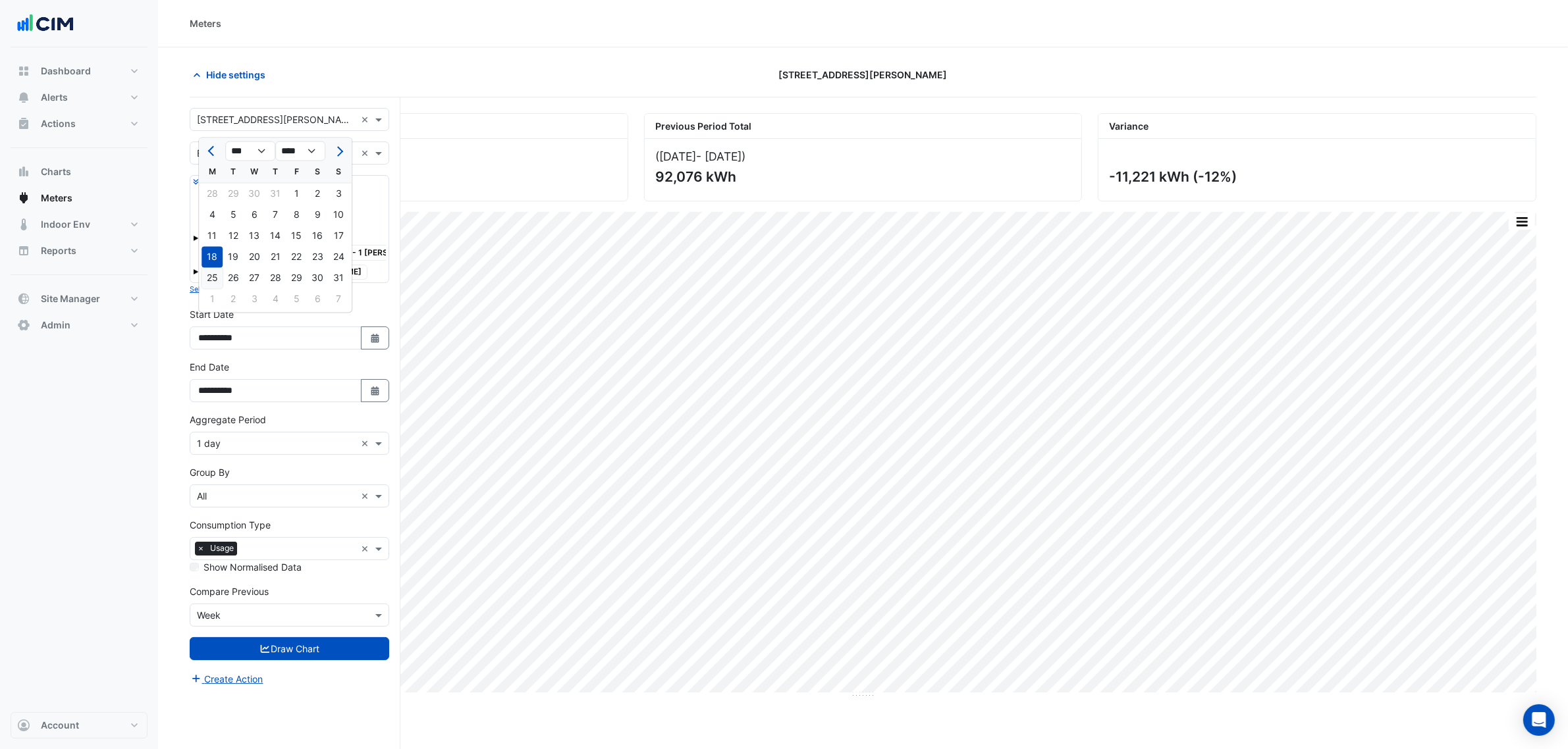
click at [213, 270] on div "25" at bounding box center [212, 278] width 21 height 21
type input "**********"
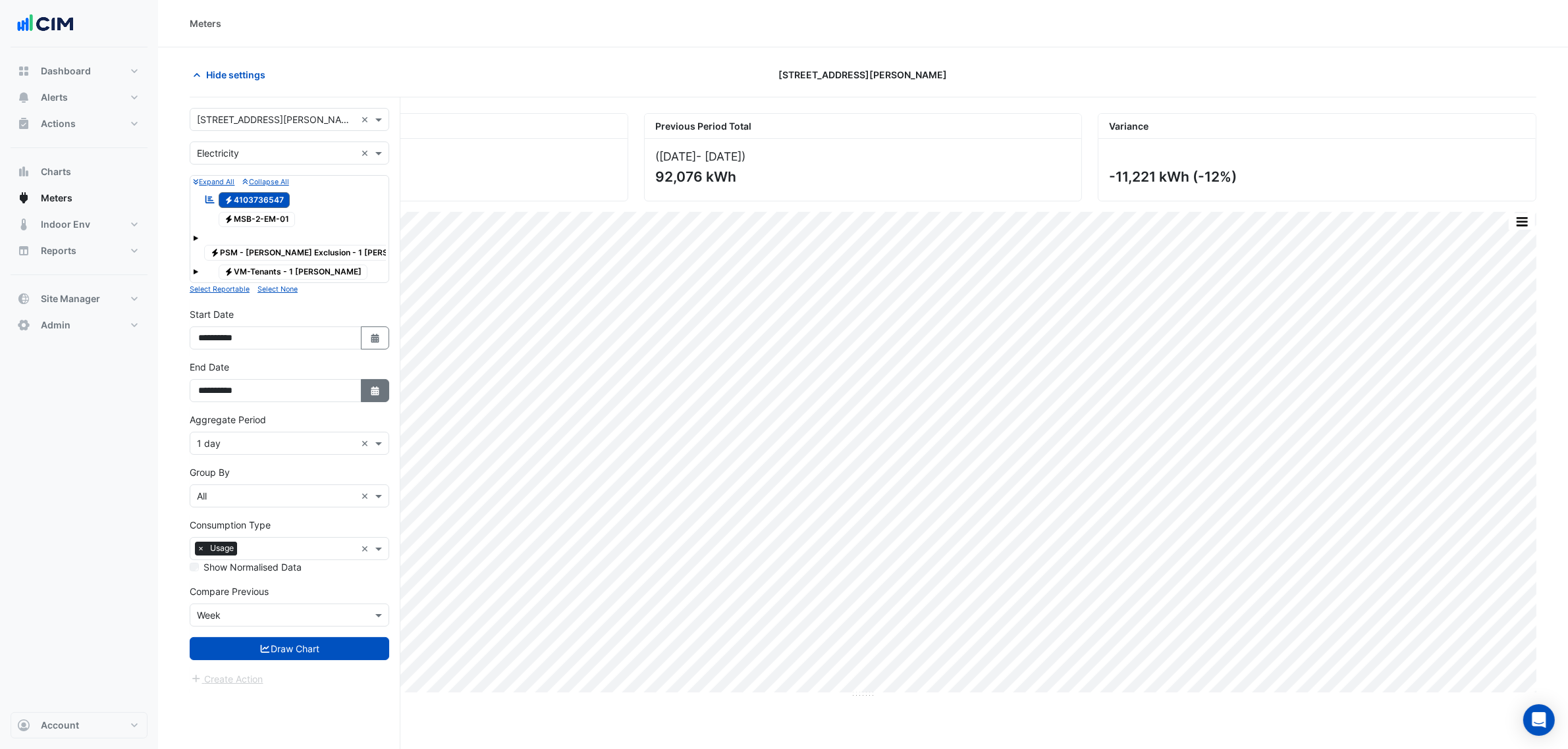
click at [367, 385] on button "Select Date" at bounding box center [375, 391] width 29 height 23
select select "*"
click at [363, 316] on div "**********" at bounding box center [290, 328] width 199 height 42
click at [369, 333] on fa-icon "Select Date" at bounding box center [375, 338] width 12 height 11
select select "*"
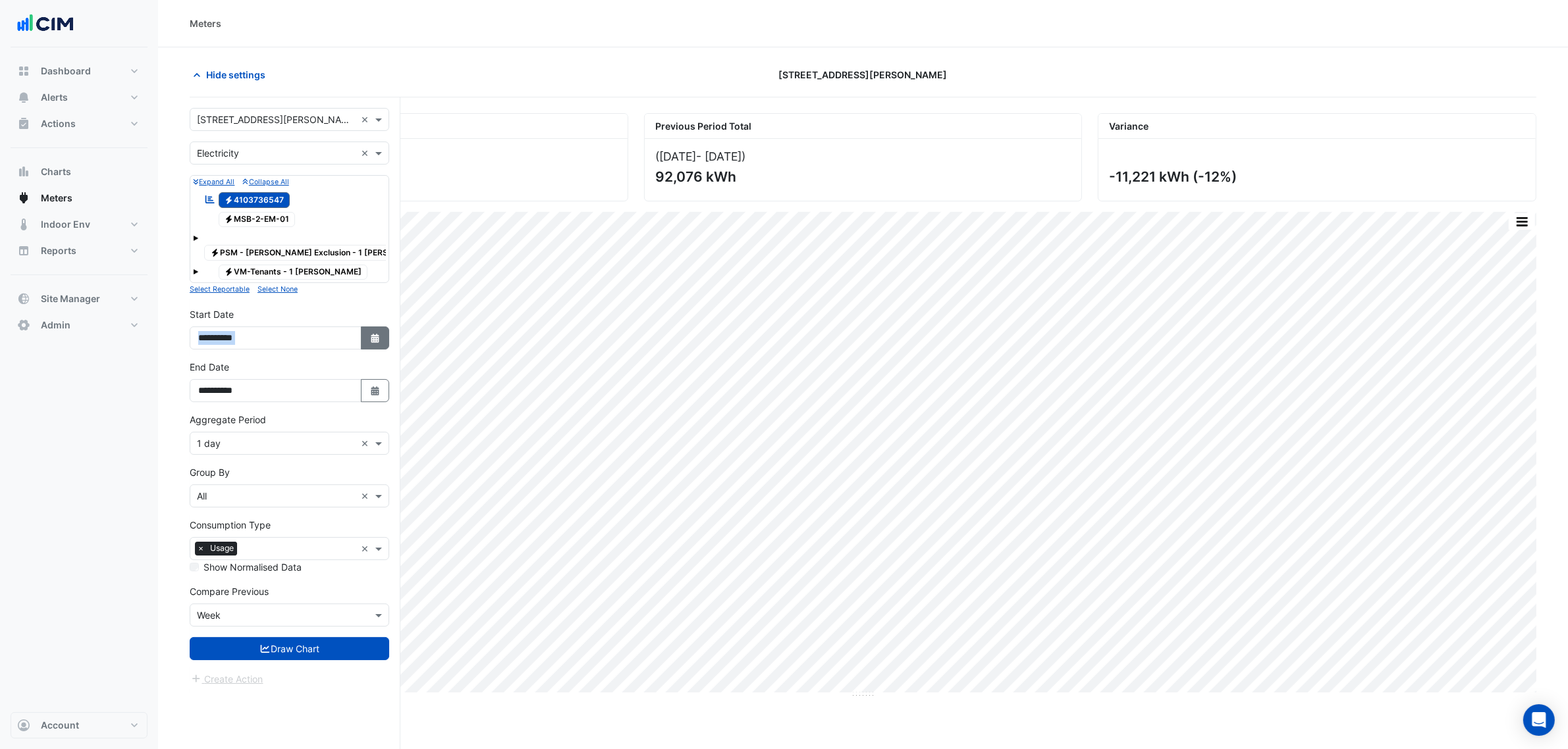
select select "****"
click at [337, 153] on span "Next month" at bounding box center [338, 151] width 10 height 10
select select "*"
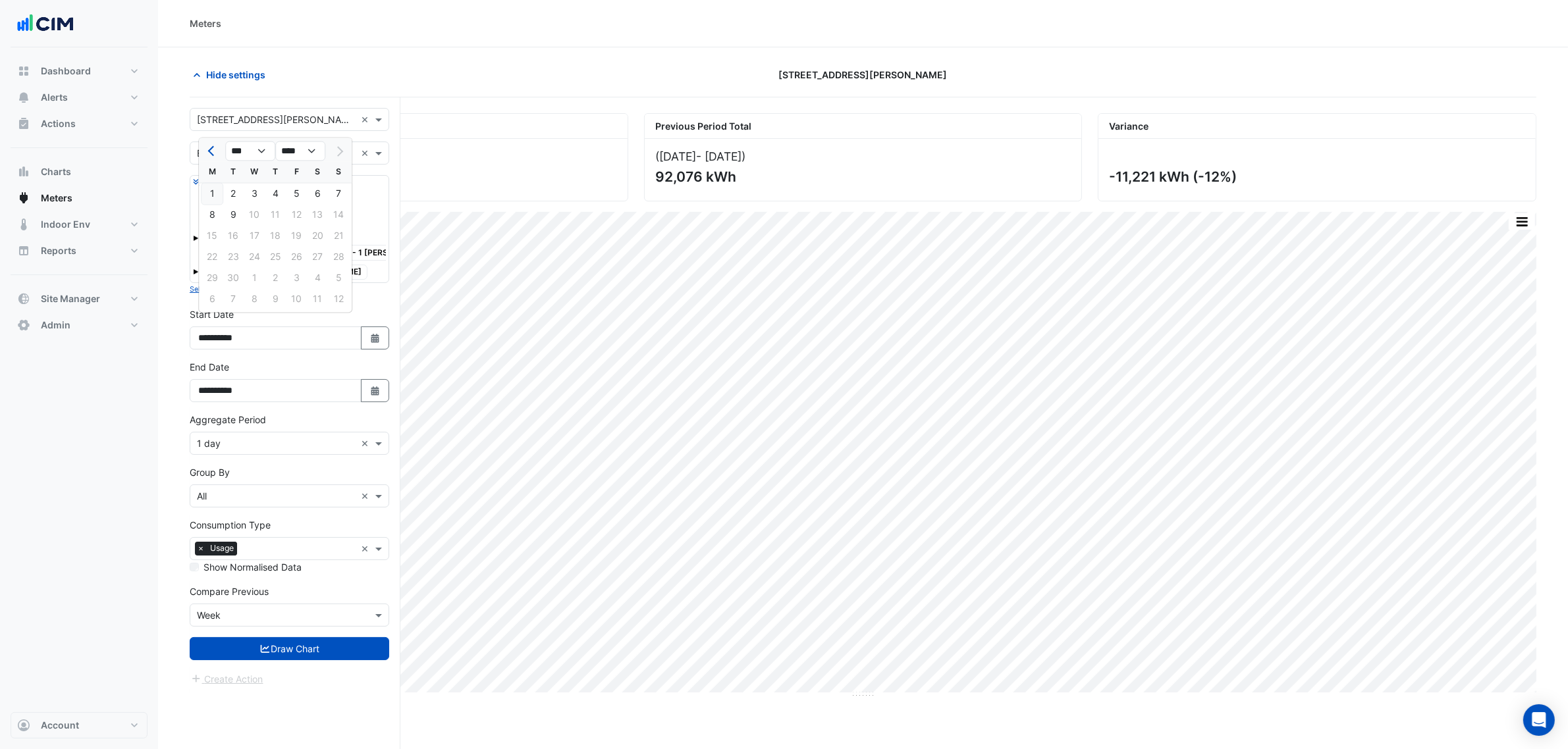
click at [213, 189] on div "1" at bounding box center [212, 194] width 21 height 21
type input "**********"
click at [383, 379] on button "Select Date" at bounding box center [375, 391] width 29 height 23
click at [338, 238] on div "7" at bounding box center [338, 247] width 21 height 21
type input "**********"
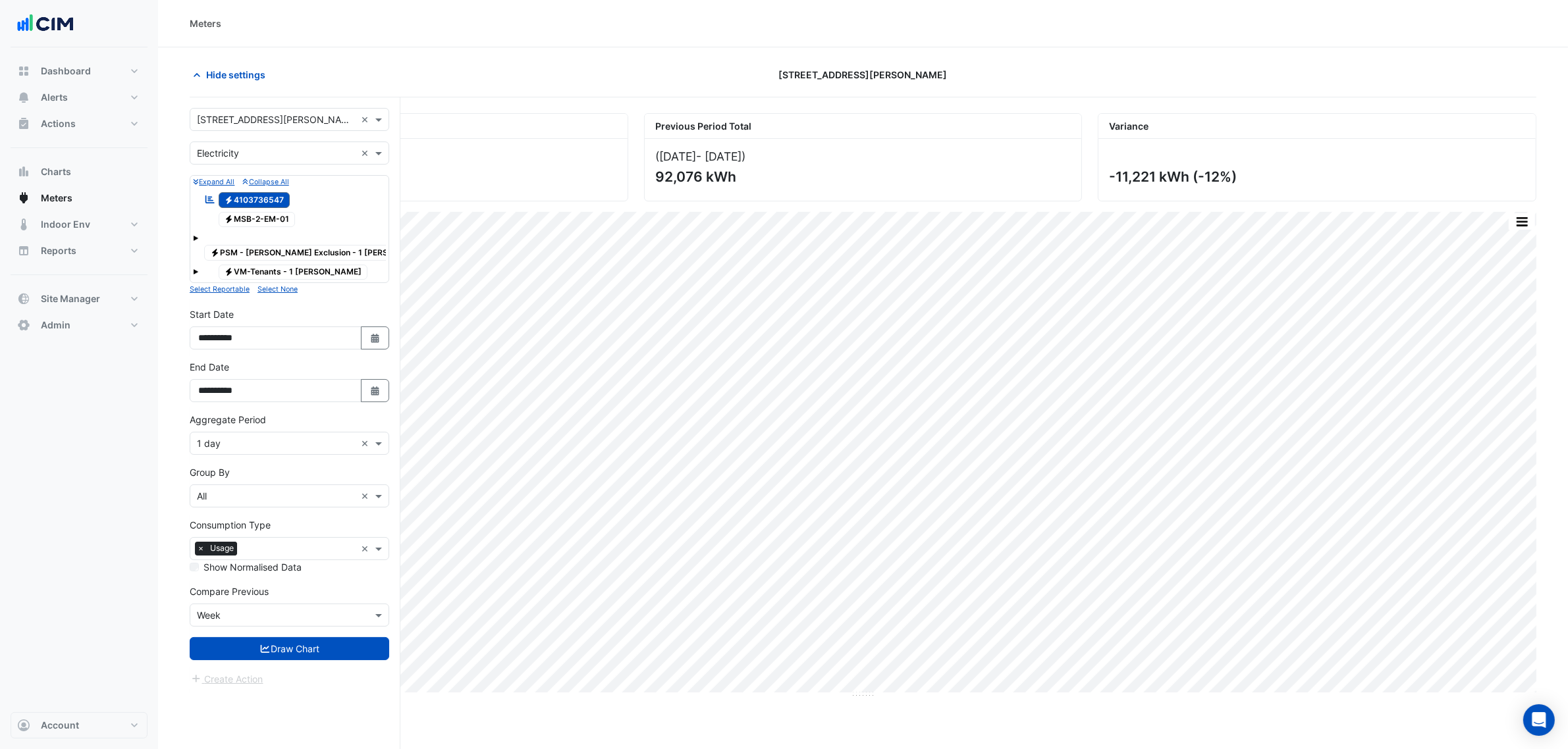
click at [241, 609] on input "text" at bounding box center [276, 616] width 159 height 14
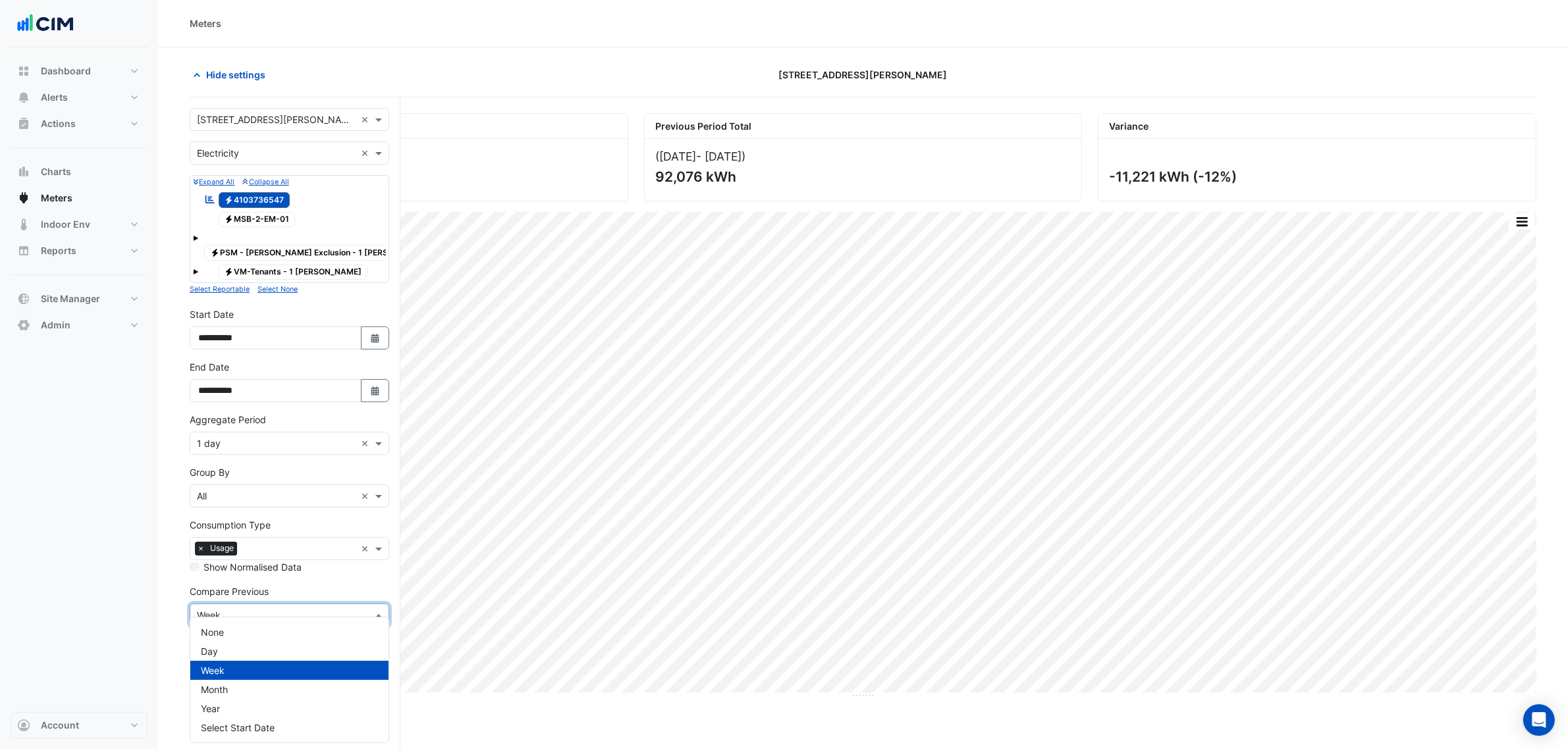
drag, startPoint x: 283, startPoint y: 573, endPoint x: 290, endPoint y: 593, distance: 21.2
click at [284, 585] on div "Compare Previous Compare Previous × Week" at bounding box center [290, 606] width 199 height 42
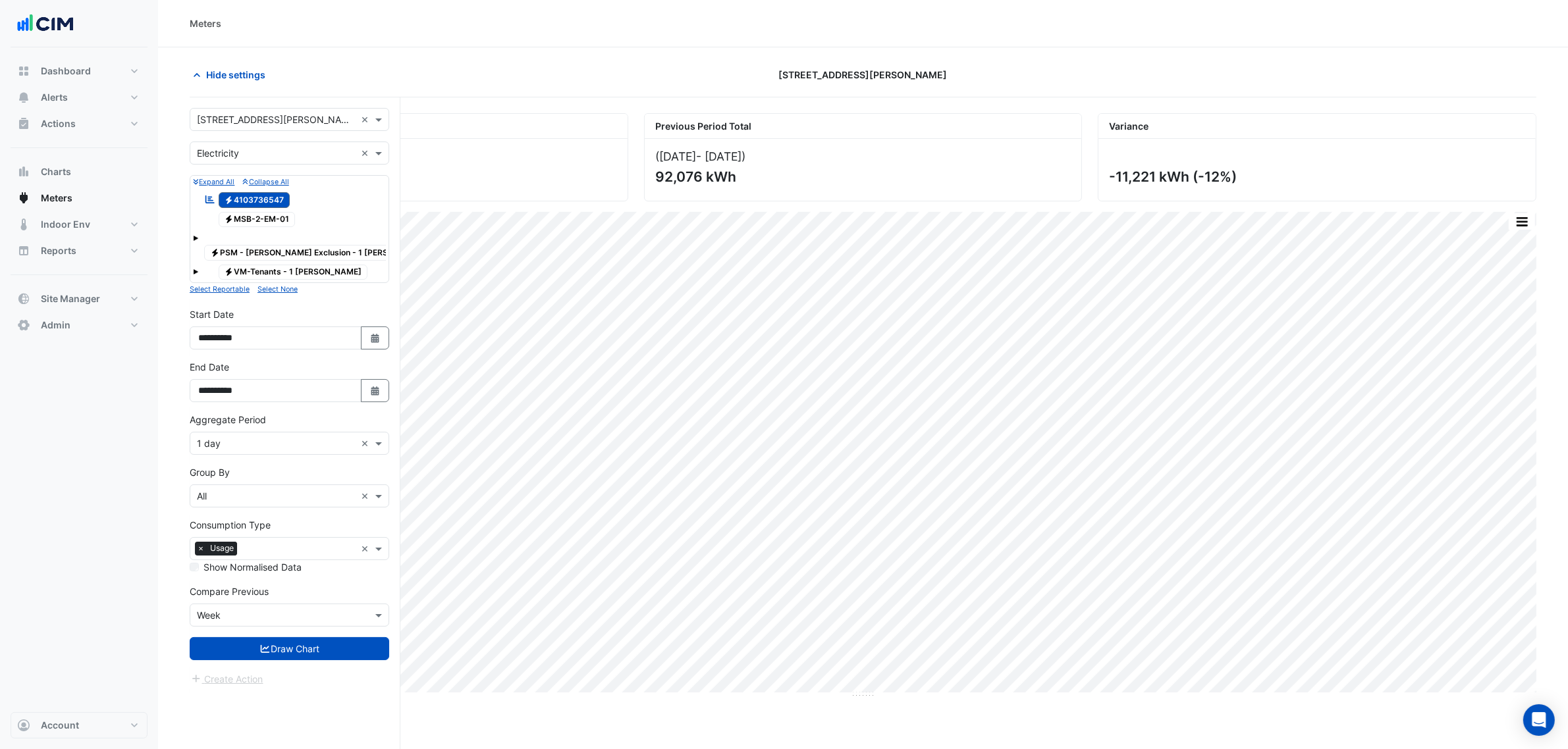
click at [307, 650] on form "Select a Site × 1 Shelley Street × Utility Type × Electricity × Expand All Coll…" at bounding box center [290, 397] width 199 height 579
click at [311, 637] on button "Draw Chart" at bounding box center [290, 649] width 199 height 23
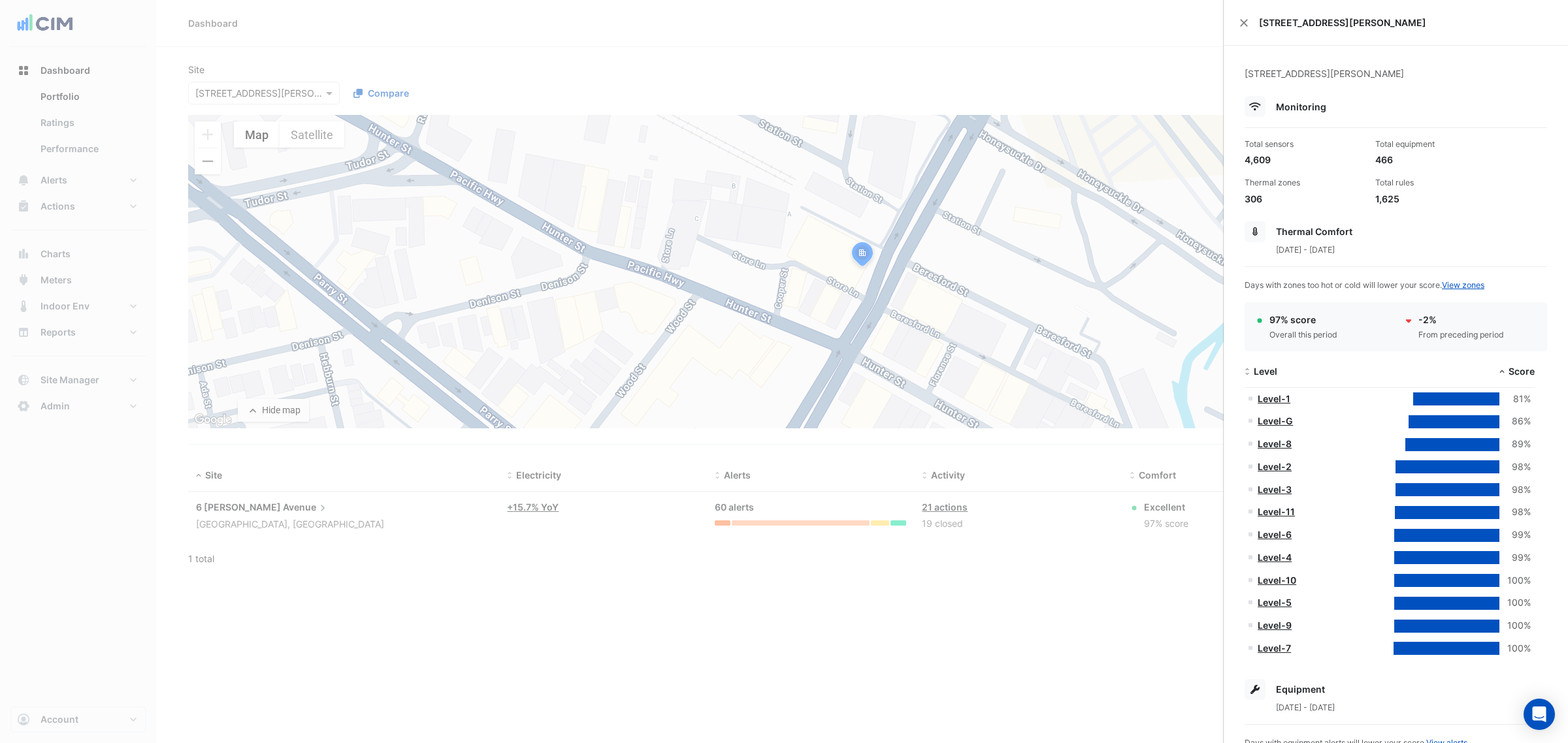
select select "***"
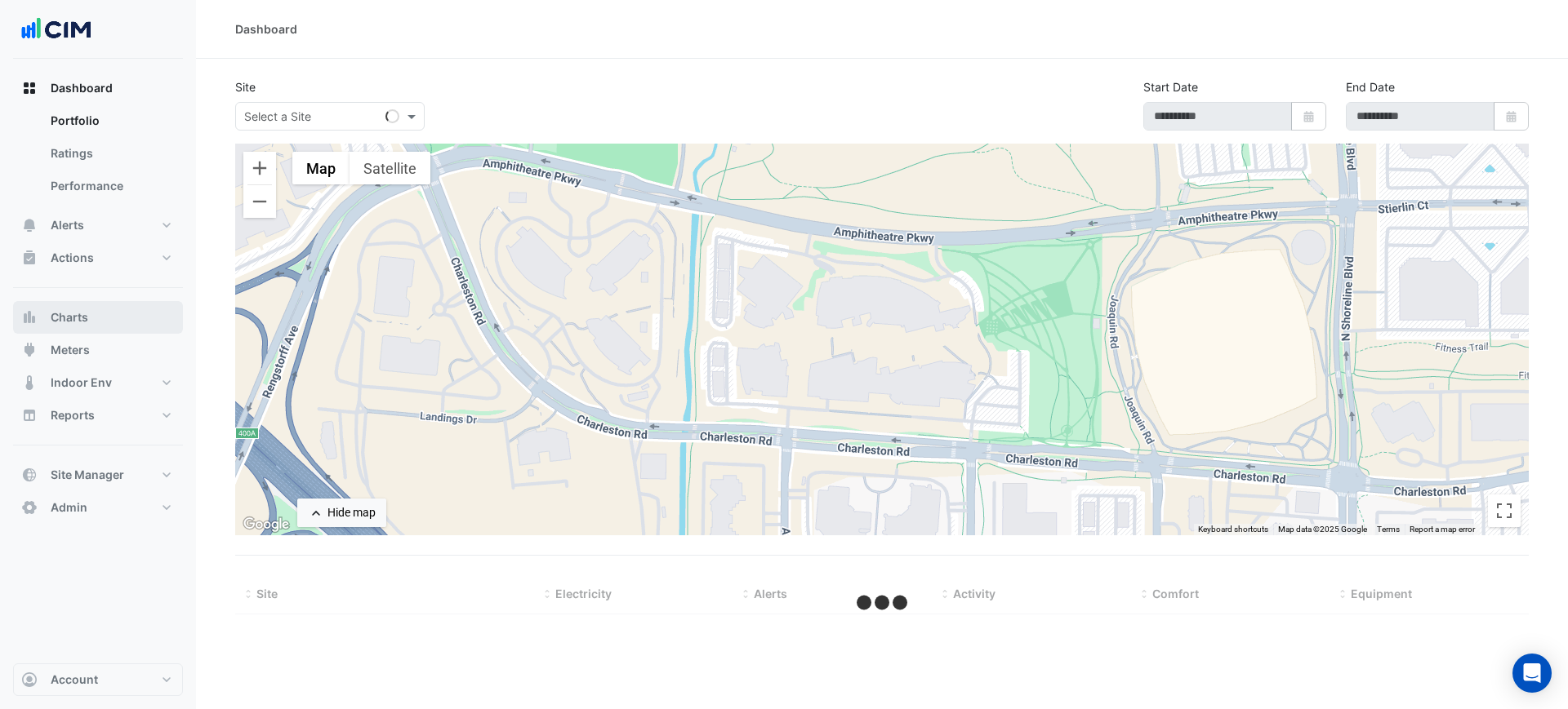
click at [104, 322] on button "Charts" at bounding box center [98, 317] width 170 height 33
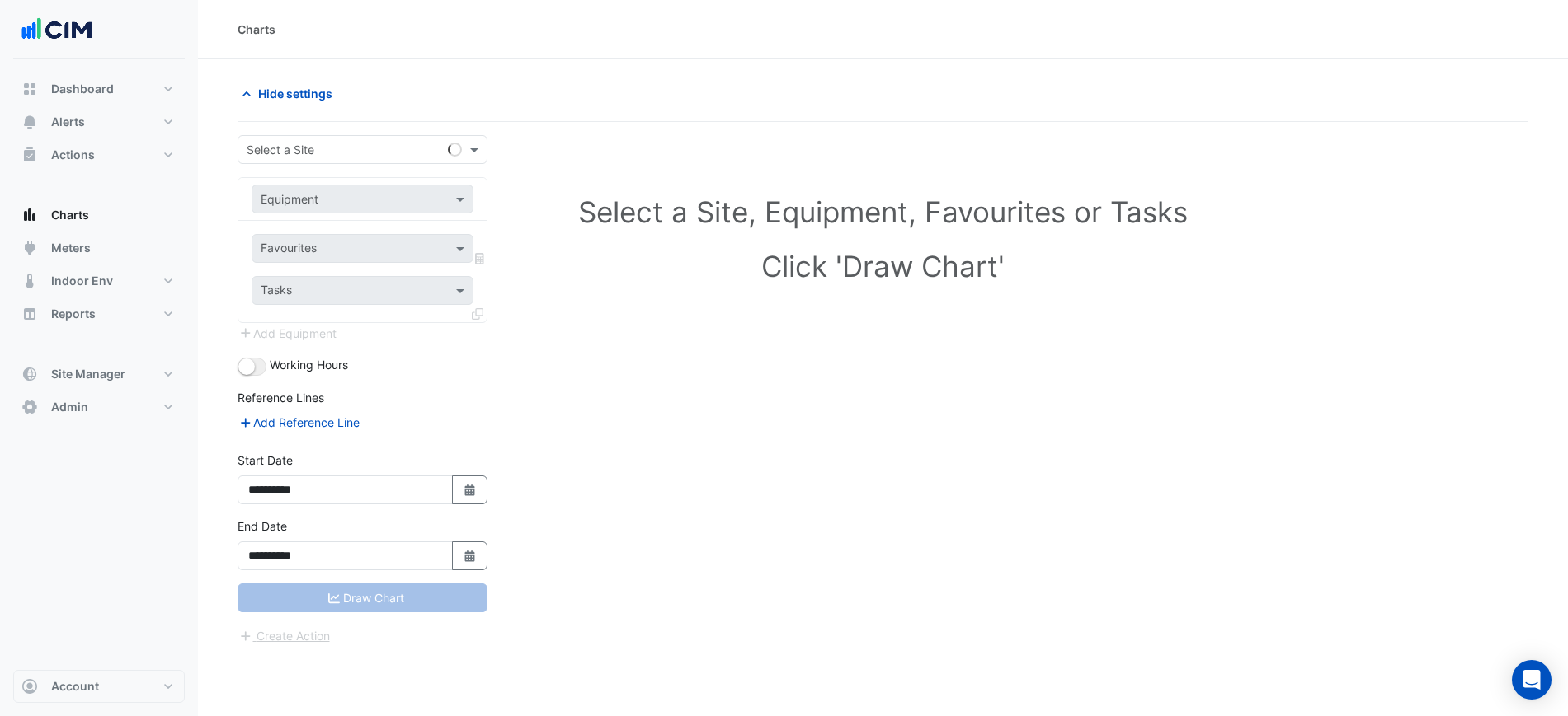
click at [303, 159] on div "Select a Site" at bounding box center [363, 149] width 250 height 29
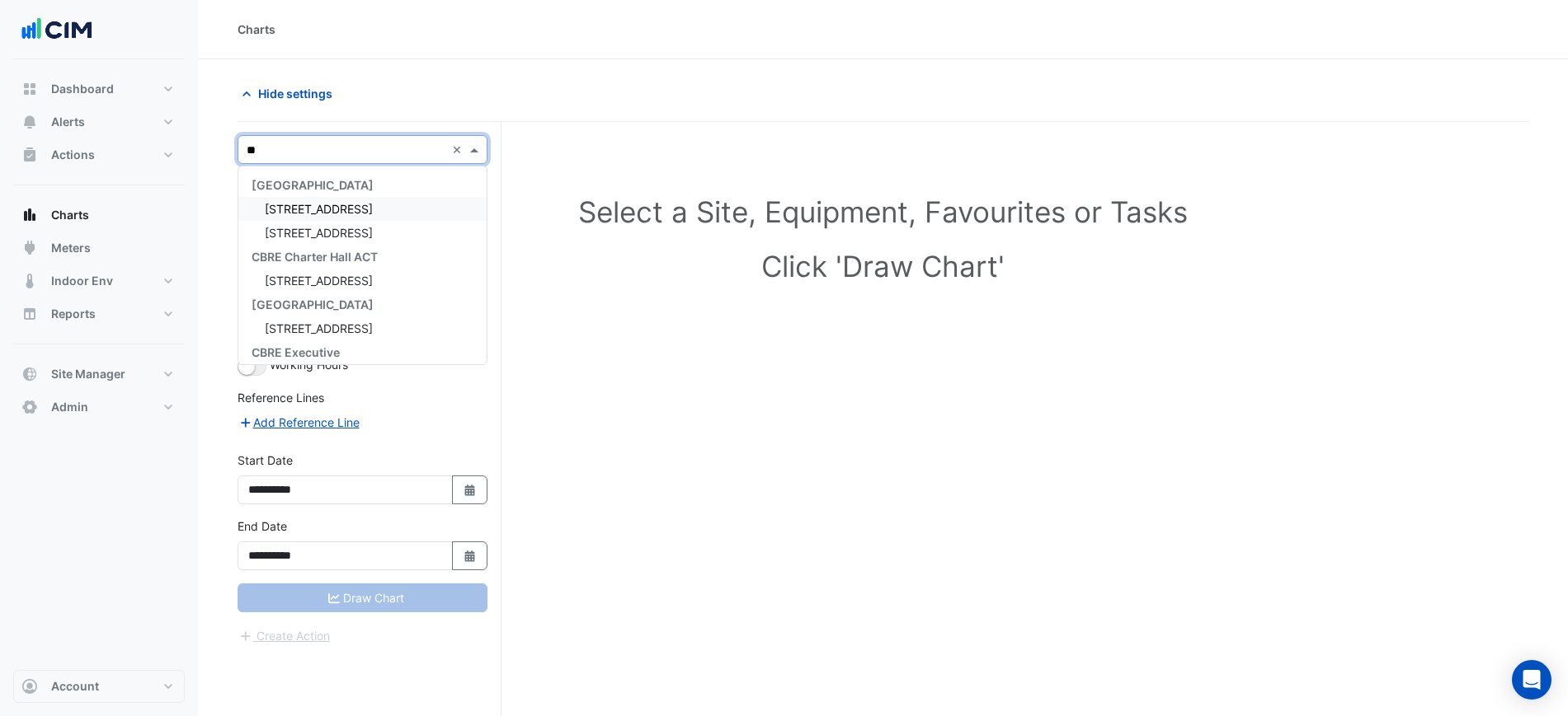
type input "***"
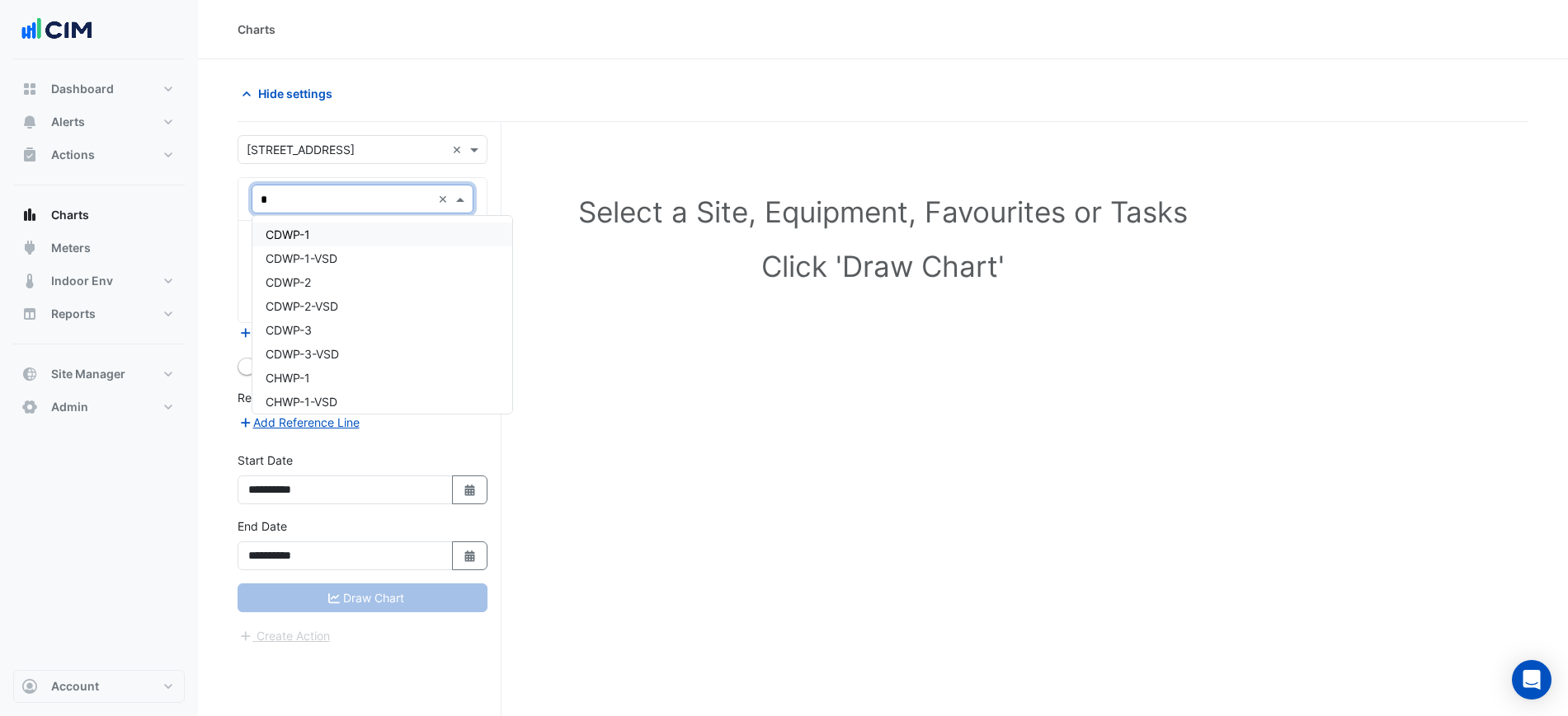
type input "**"
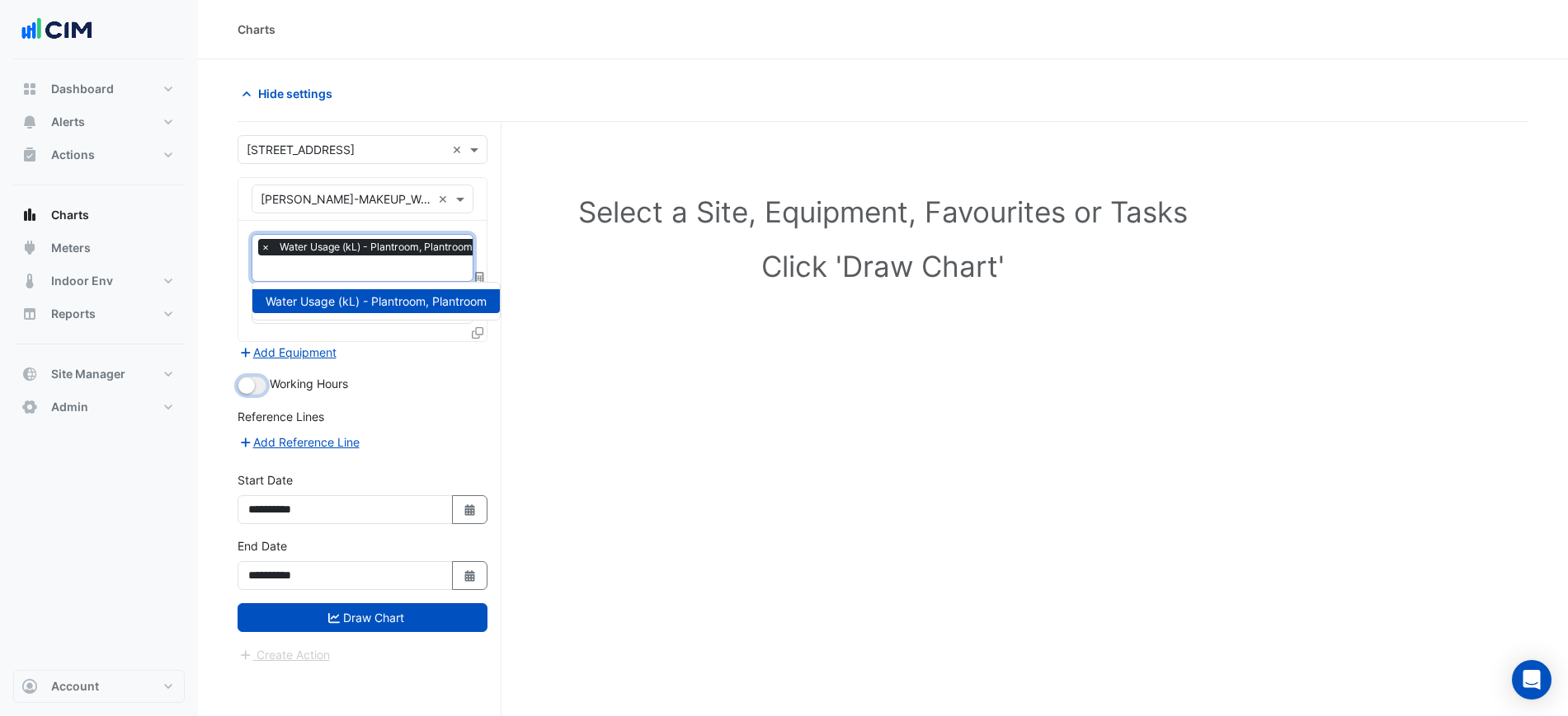
click at [259, 377] on button "button" at bounding box center [252, 386] width 29 height 19
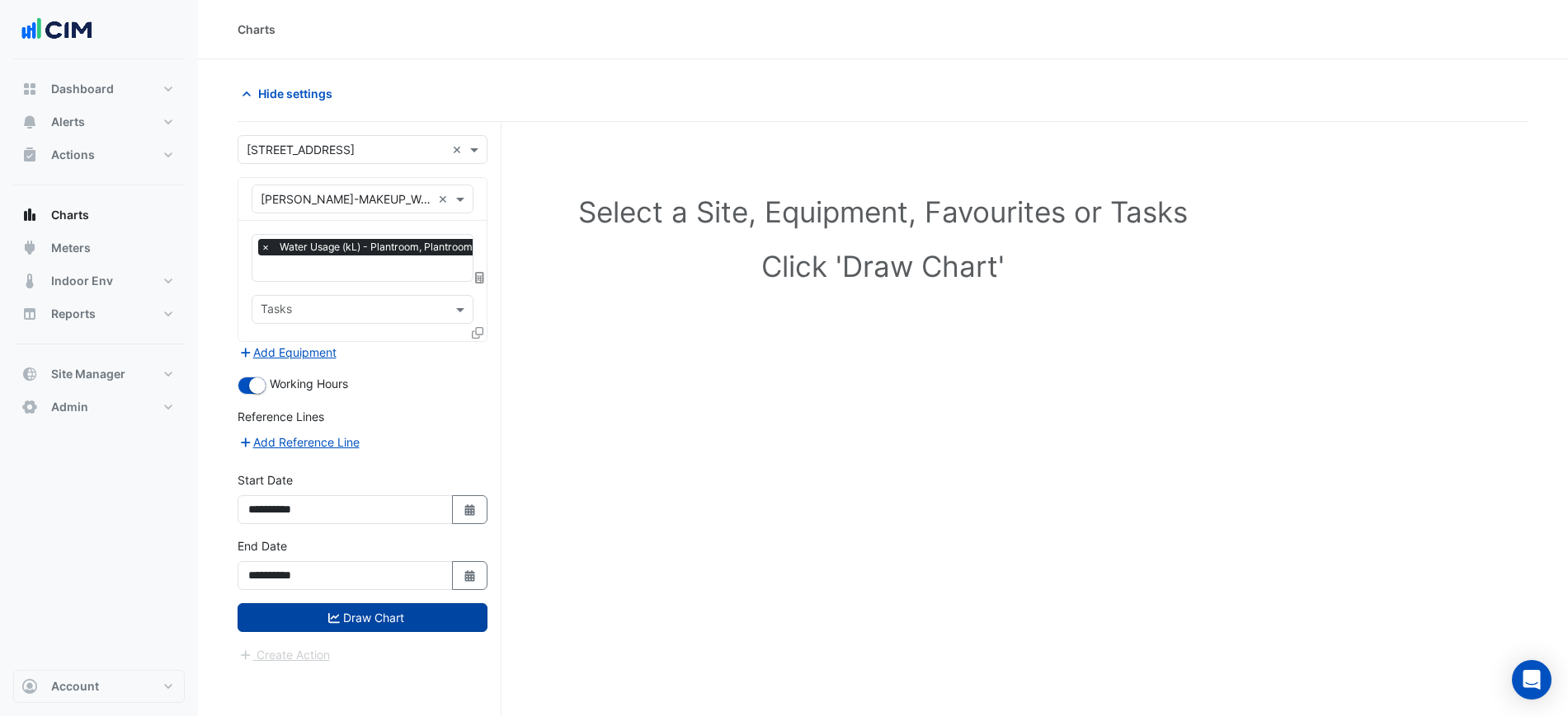
click at [385, 625] on button "Draw Chart" at bounding box center [363, 618] width 250 height 29
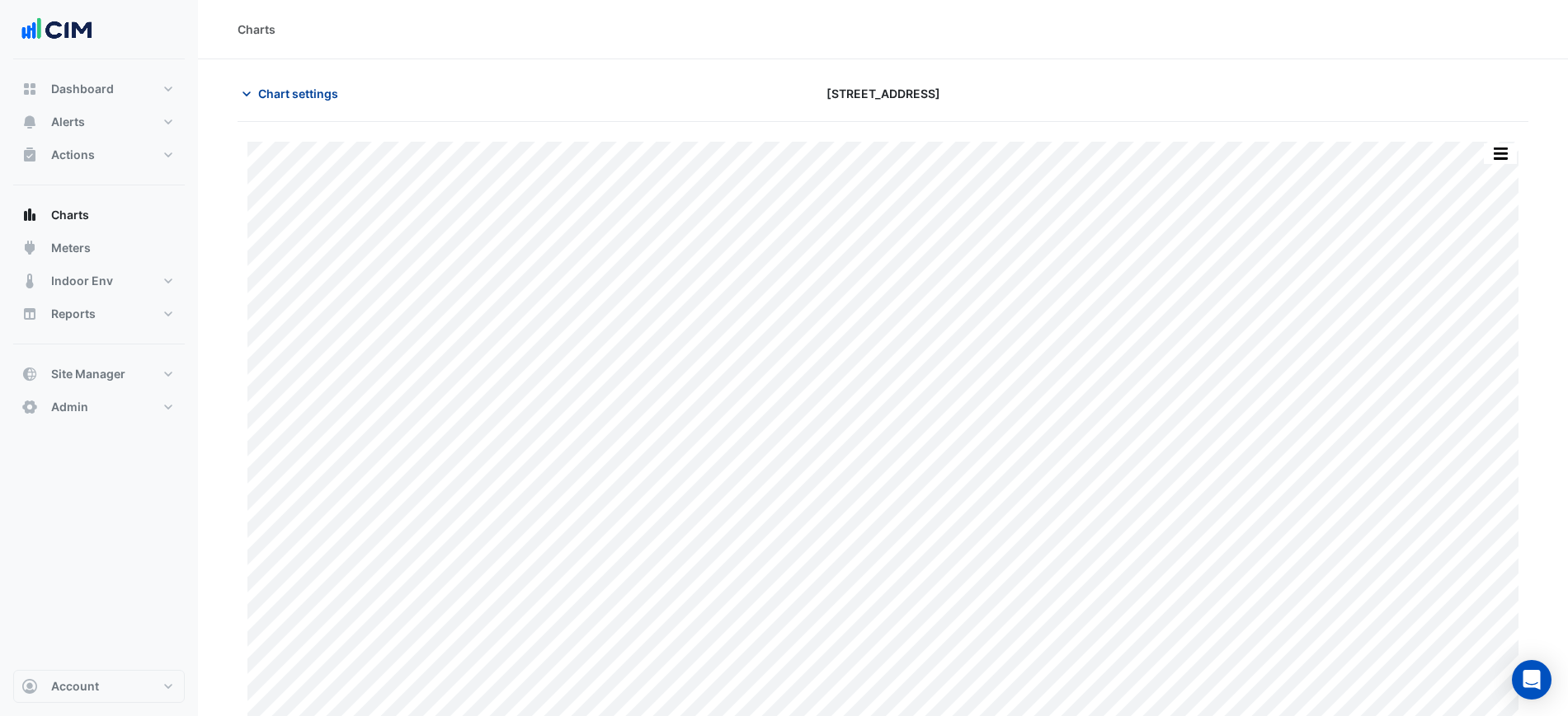
click at [311, 102] on button "Chart settings" at bounding box center [294, 94] width 111 height 29
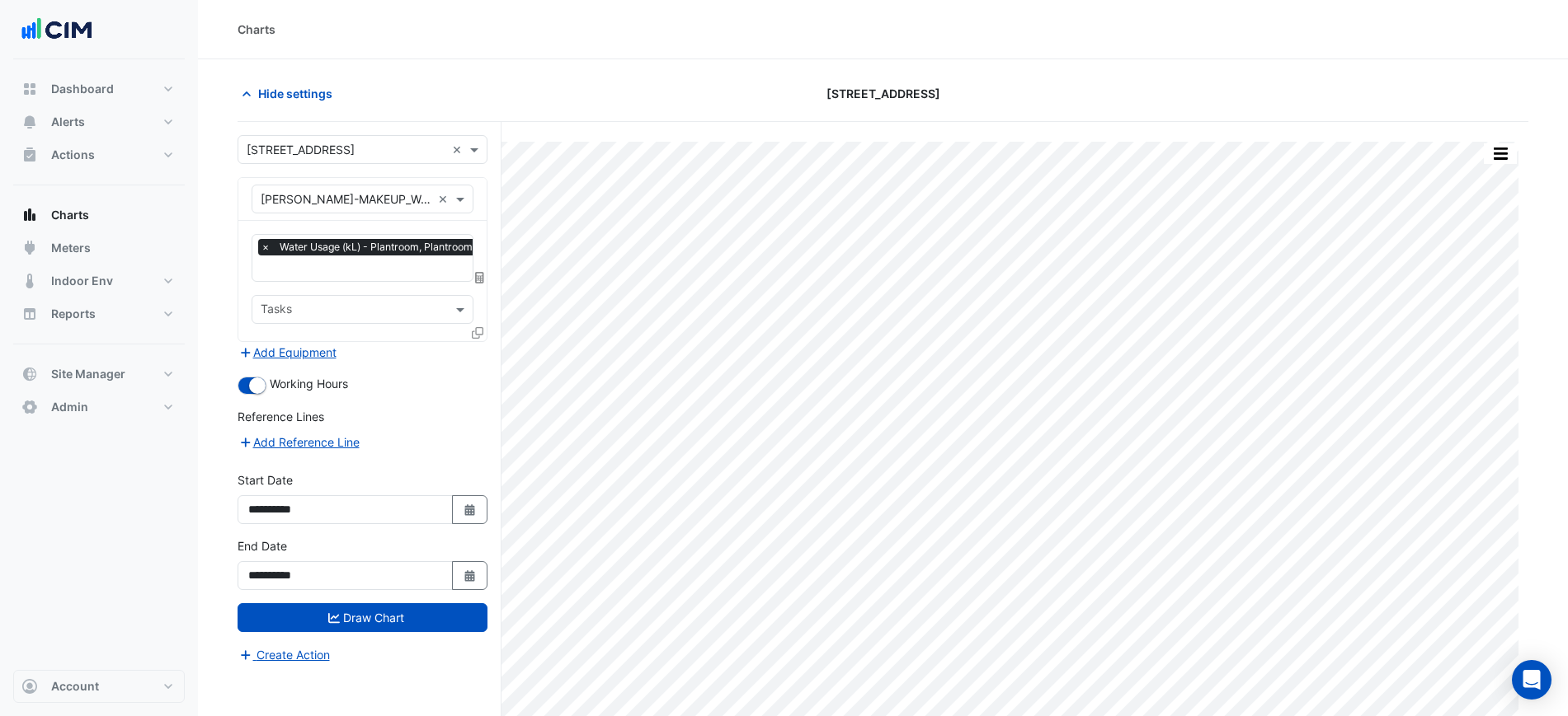
click at [479, 282] on span at bounding box center [480, 277] width 15 height 14
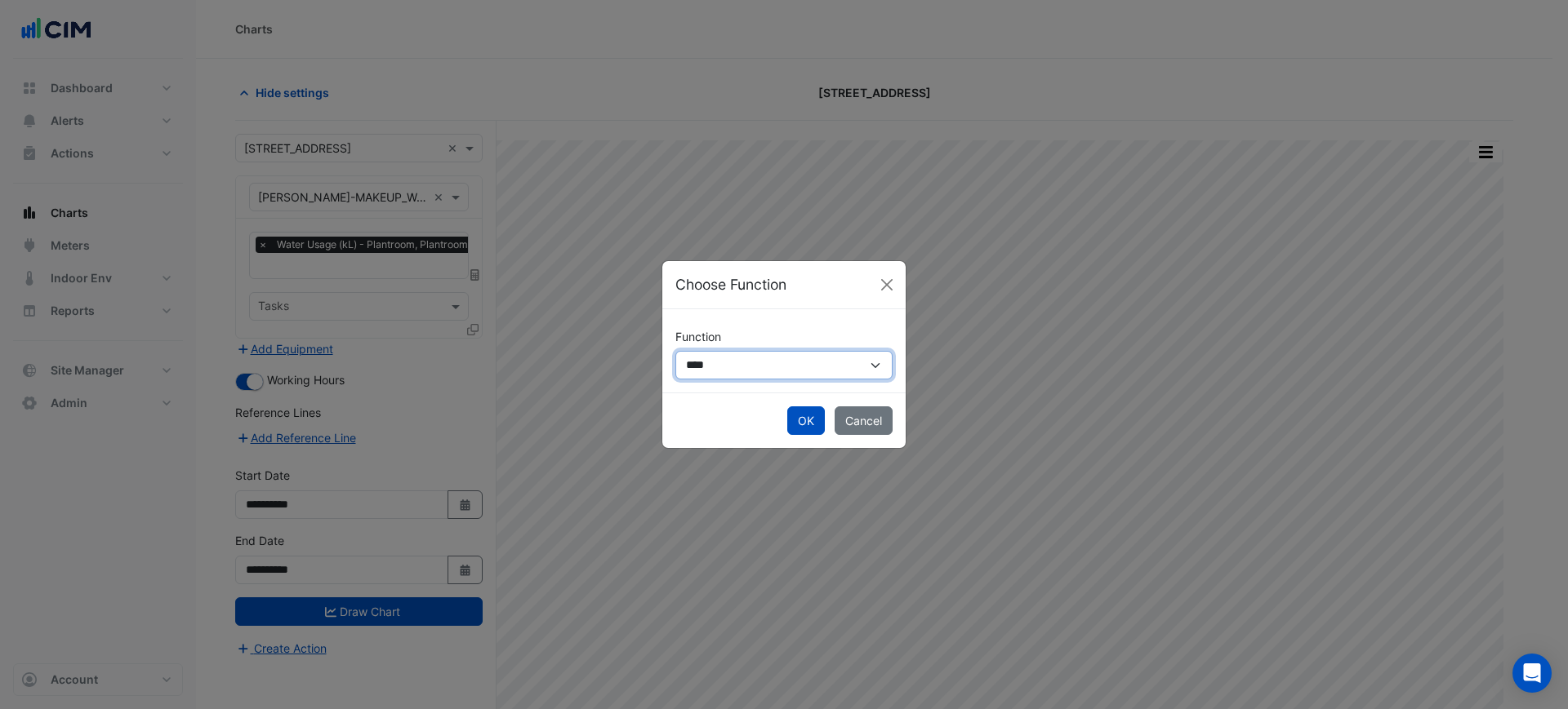
drag, startPoint x: 733, startPoint y: 367, endPoint x: 735, endPoint y: 378, distance: 11.2
click at [733, 366] on select "**********" at bounding box center [784, 365] width 217 height 28
select select "******"
click at [675, 351] on select "**********" at bounding box center [784, 365] width 217 height 28
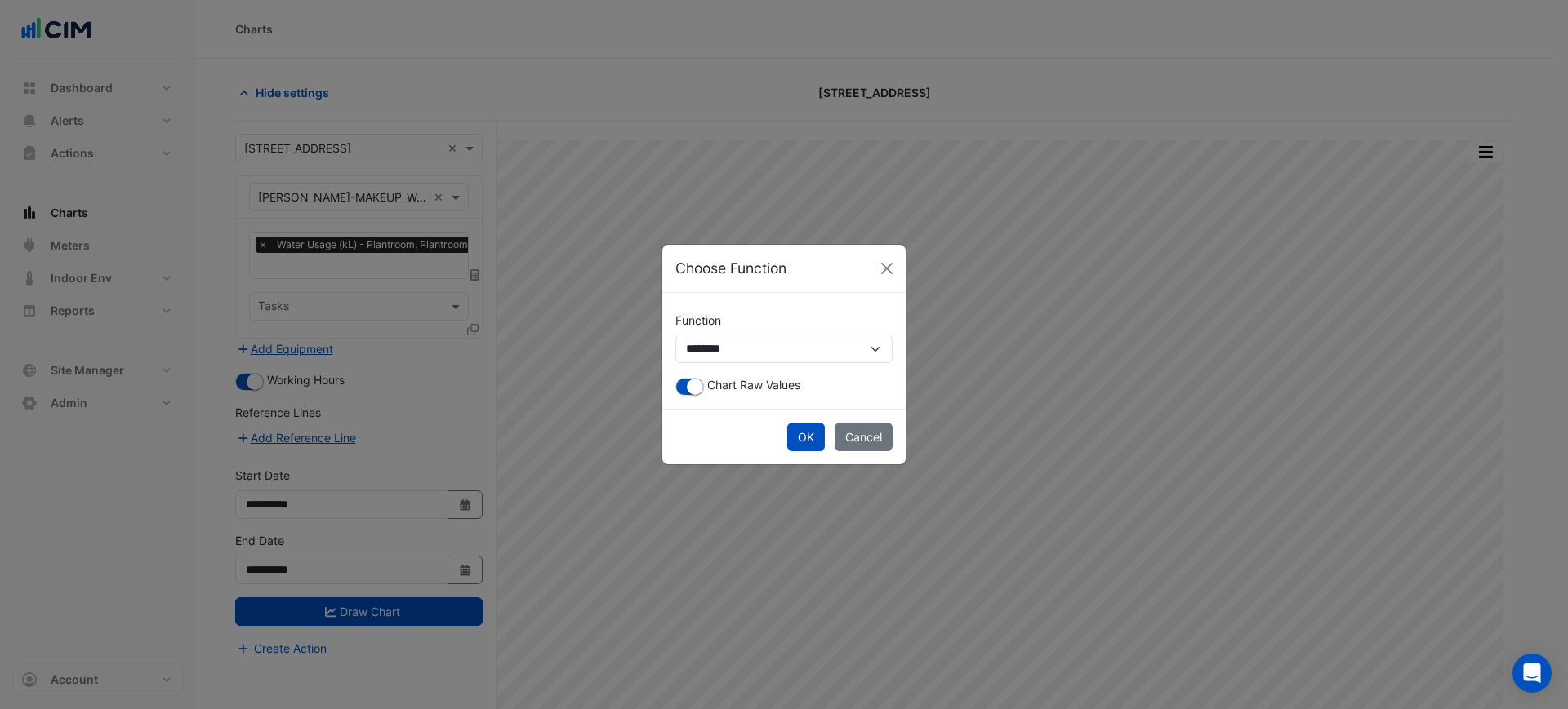
click at [702, 397] on div "**********" at bounding box center [784, 351] width 243 height 116
click at [701, 393] on div "Chart Raw Values" at bounding box center [784, 386] width 217 height 19
click at [698, 392] on small "button" at bounding box center [695, 387] width 17 height 17
drag, startPoint x: 798, startPoint y: 430, endPoint x: 743, endPoint y: 445, distance: 57.0
click at [798, 431] on button "OK" at bounding box center [805, 437] width 38 height 28
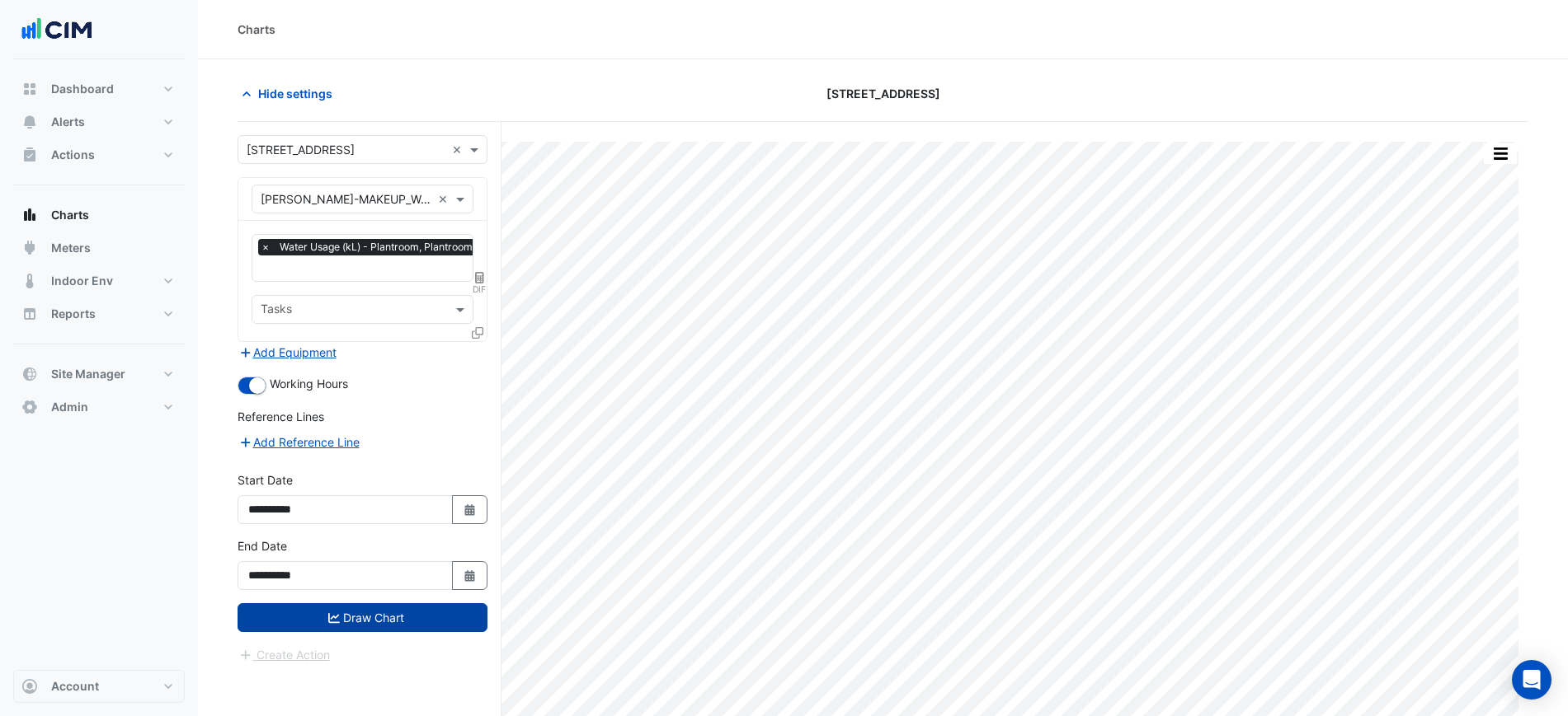
click at [365, 618] on button "Draw Chart" at bounding box center [363, 618] width 250 height 29
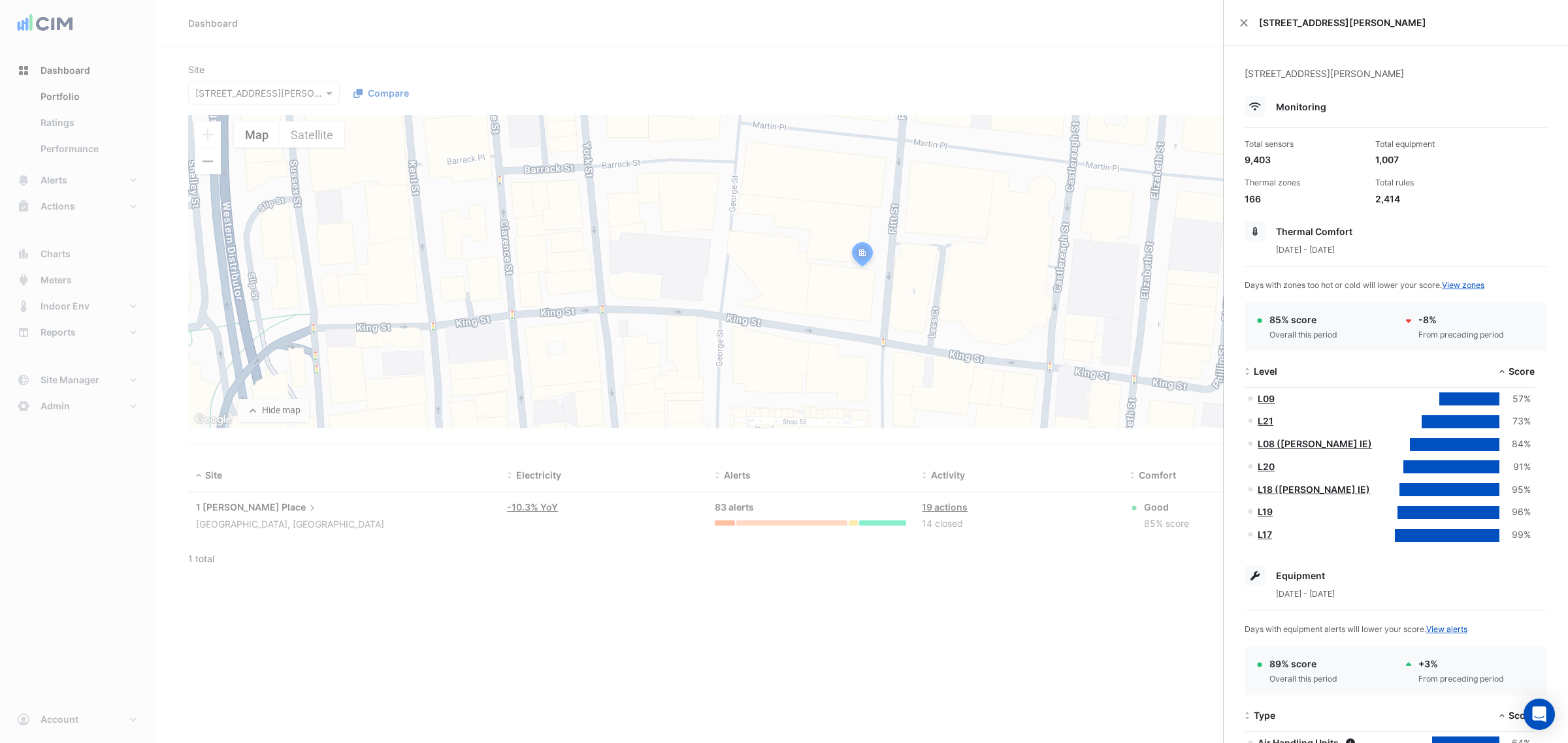
select select "***"
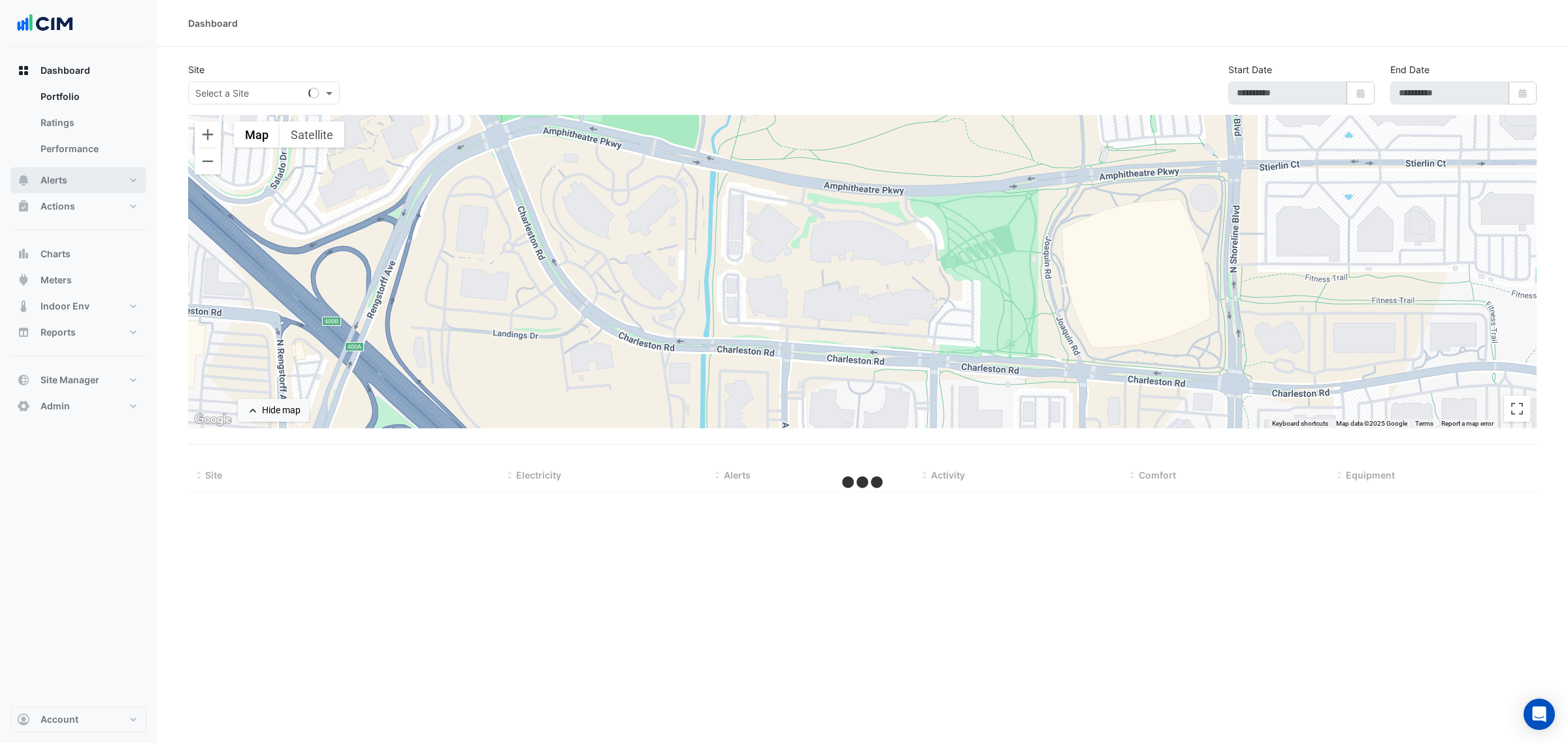
click at [49, 186] on span "Alerts" at bounding box center [54, 180] width 27 height 13
click at [229, 104] on div "Site Select a Site" at bounding box center [342, 84] width 324 height 42
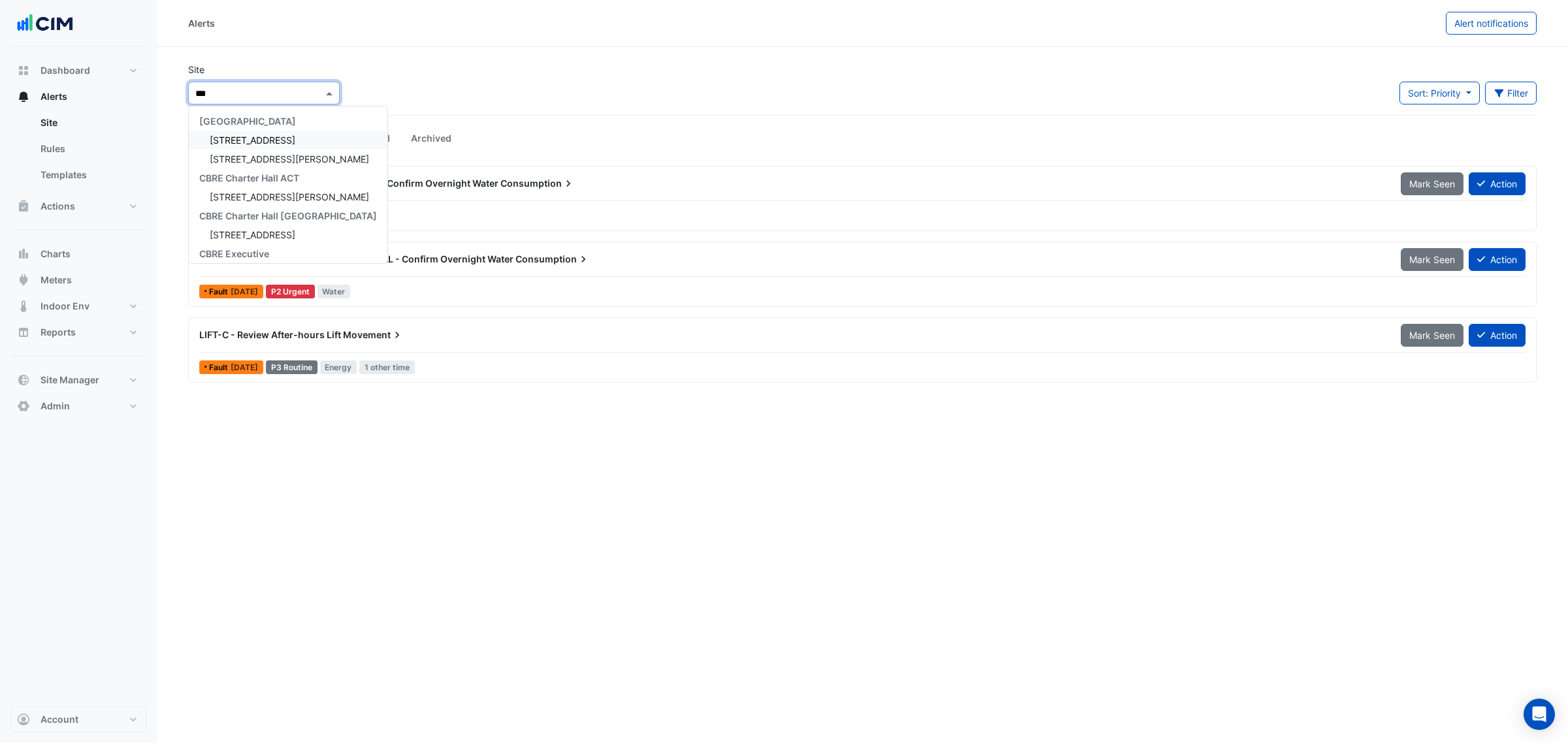
type input "****"
click at [263, 140] on span "25 Cowlishaw Street" at bounding box center [289, 140] width 160 height 11
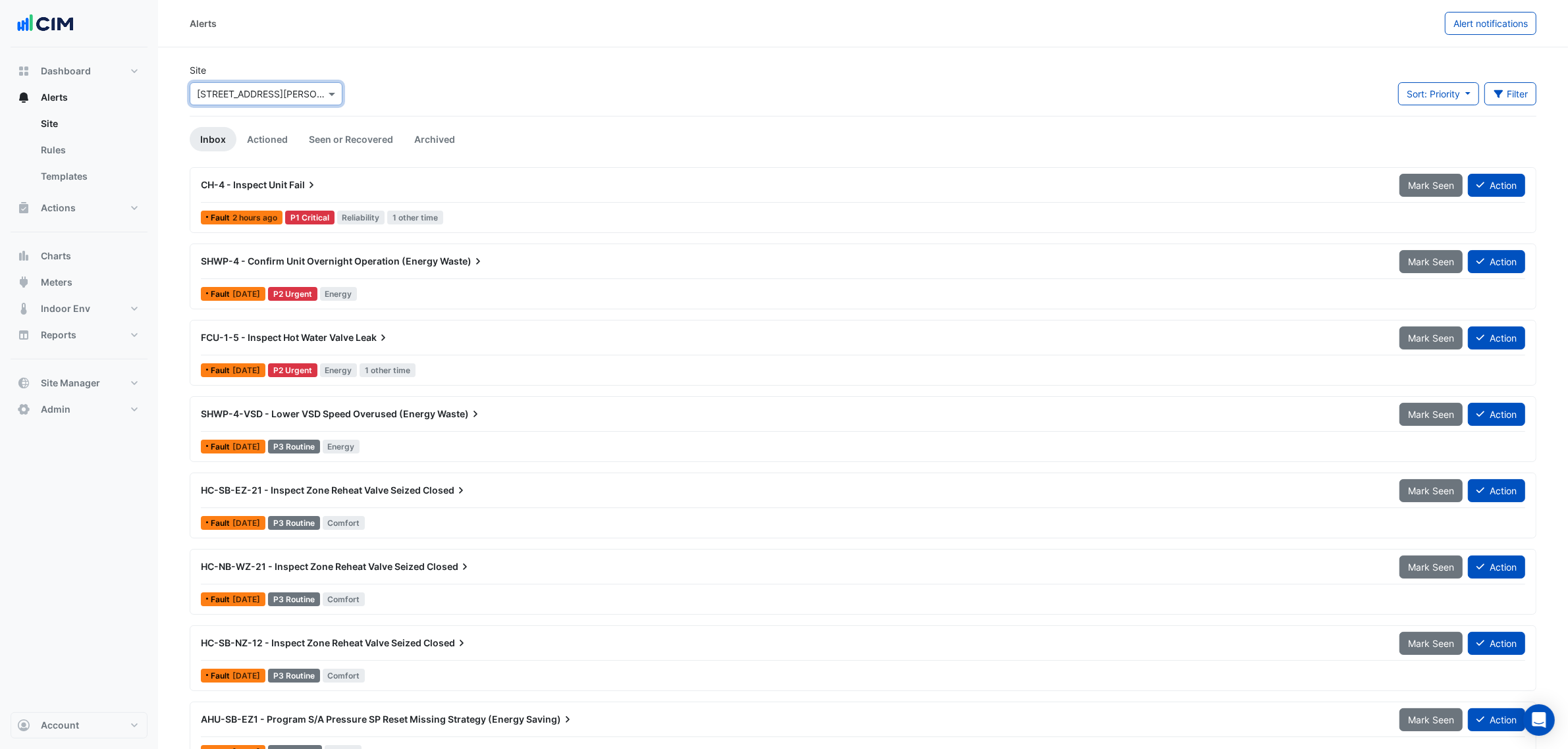
click at [406, 267] on span "SHWP-4 - Confirm Unit Overnight Operation (Energy" at bounding box center [319, 261] width 237 height 11
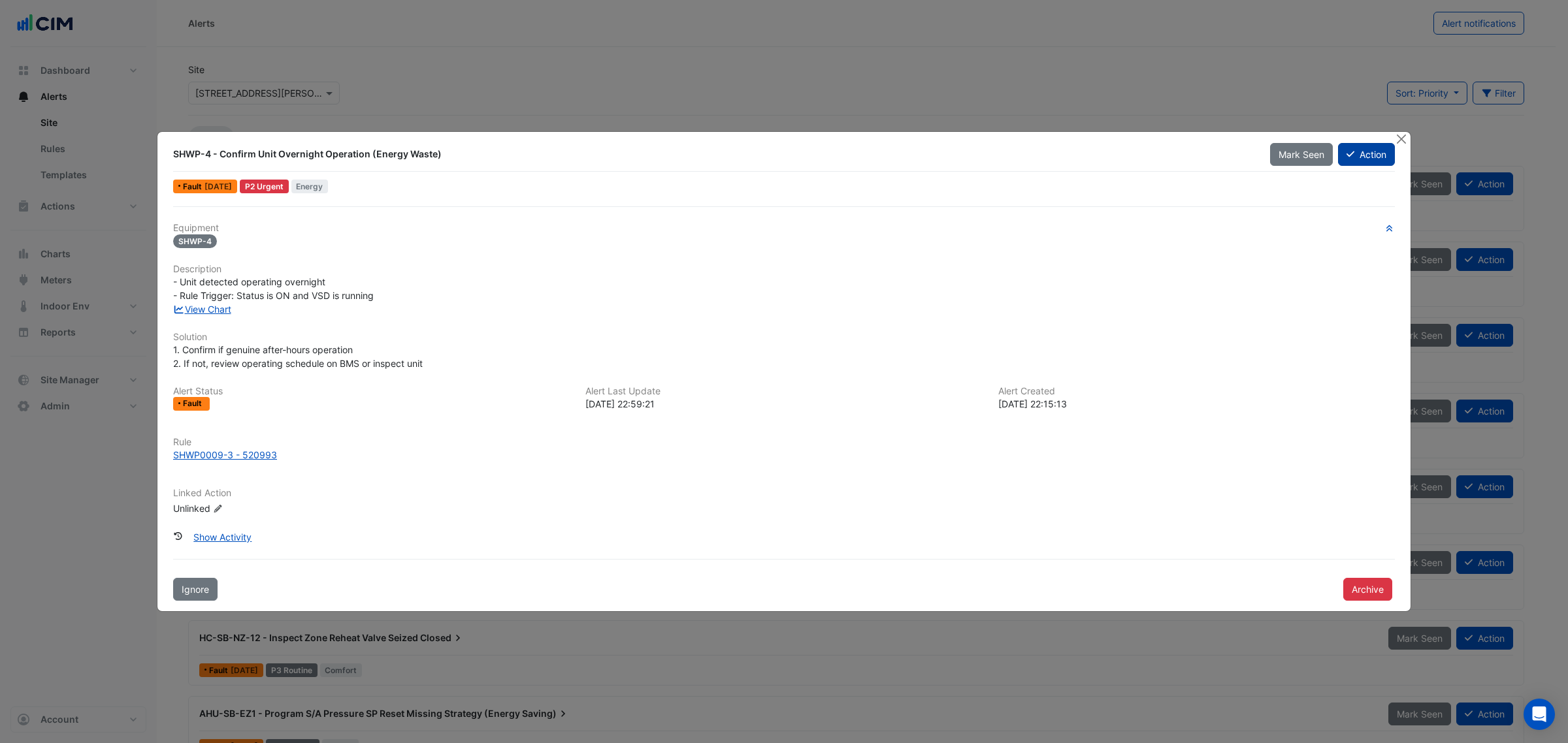
click at [1363, 158] on button "Action" at bounding box center [1366, 154] width 57 height 23
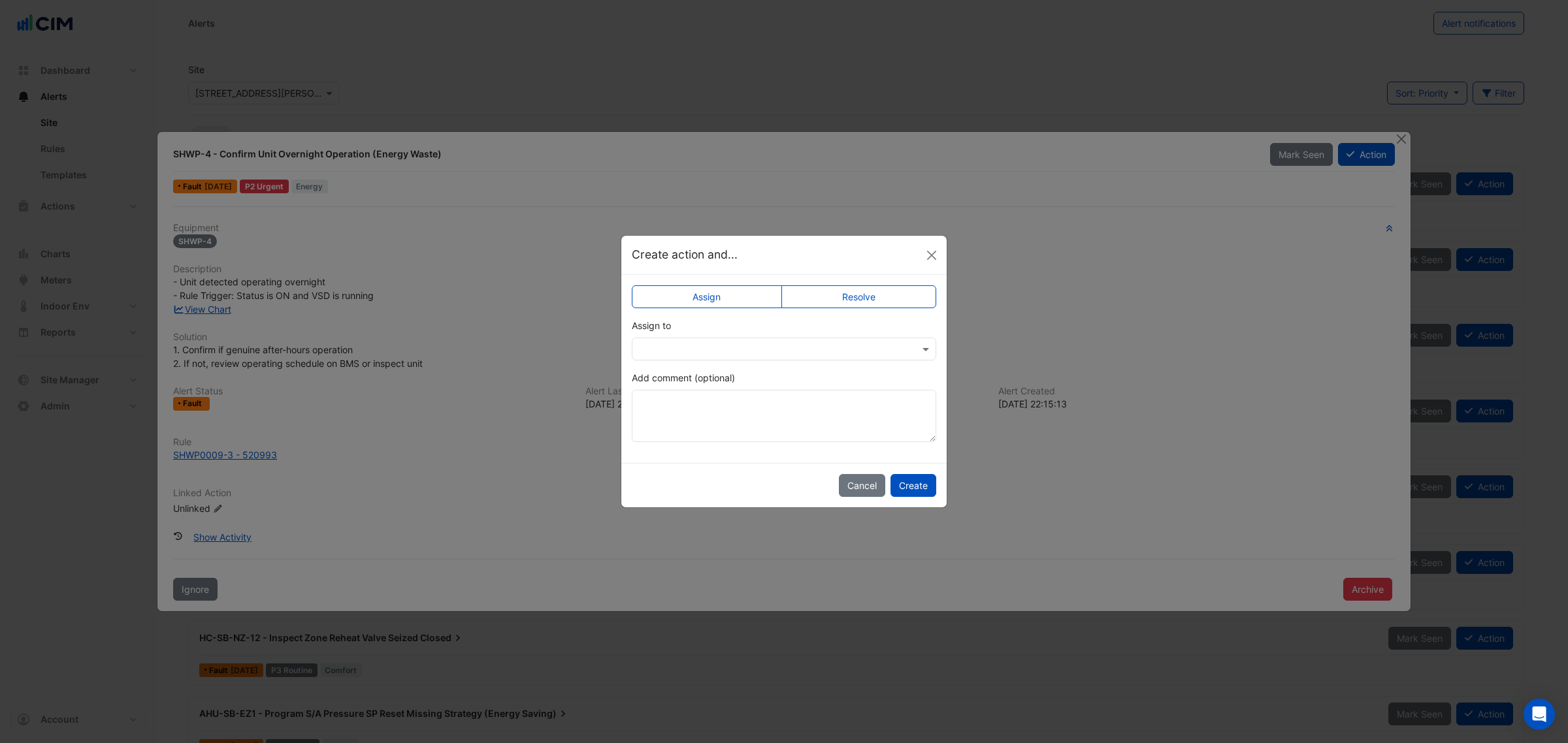
click at [714, 347] on input "text" at bounding box center [771, 349] width 264 height 14
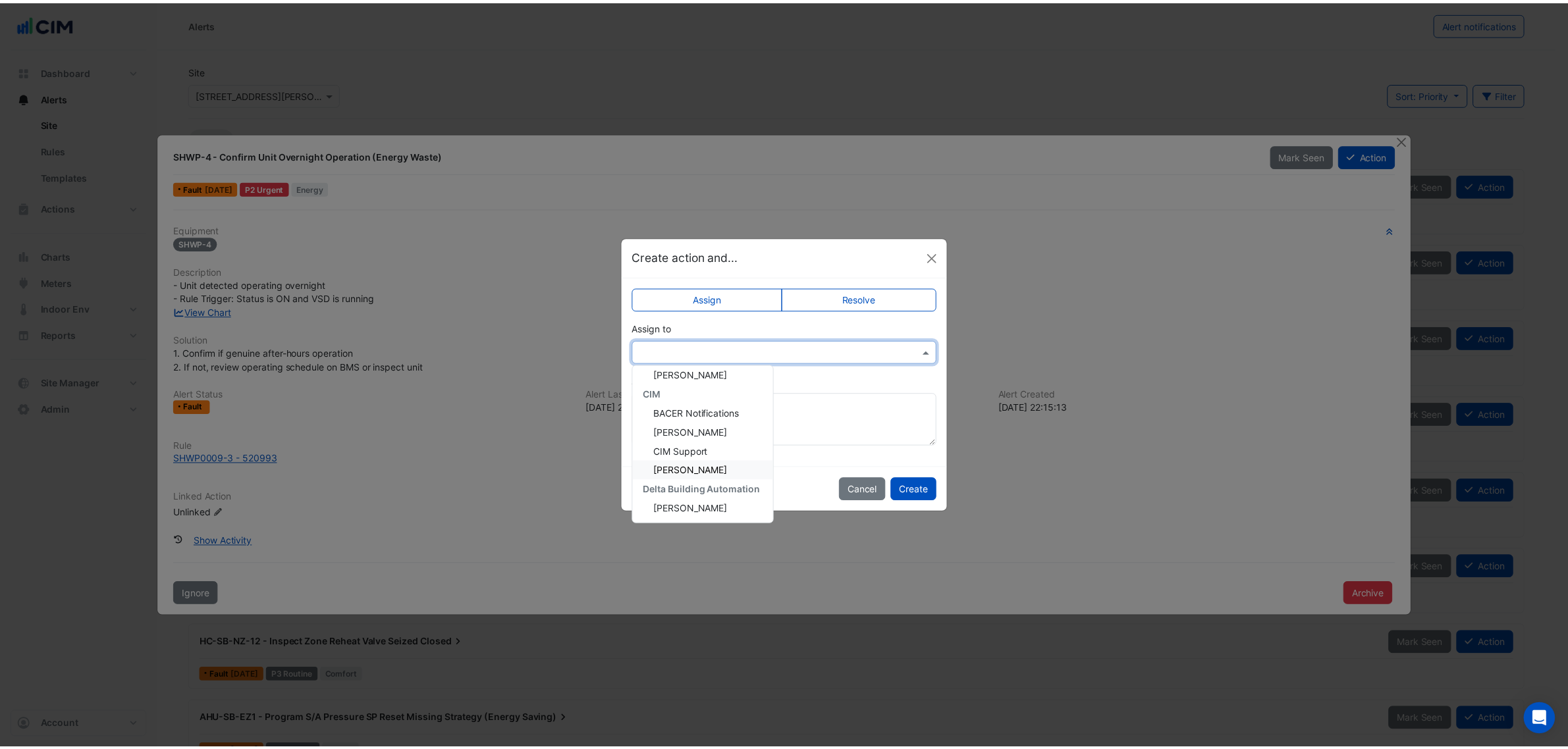
scroll to position [75, 0]
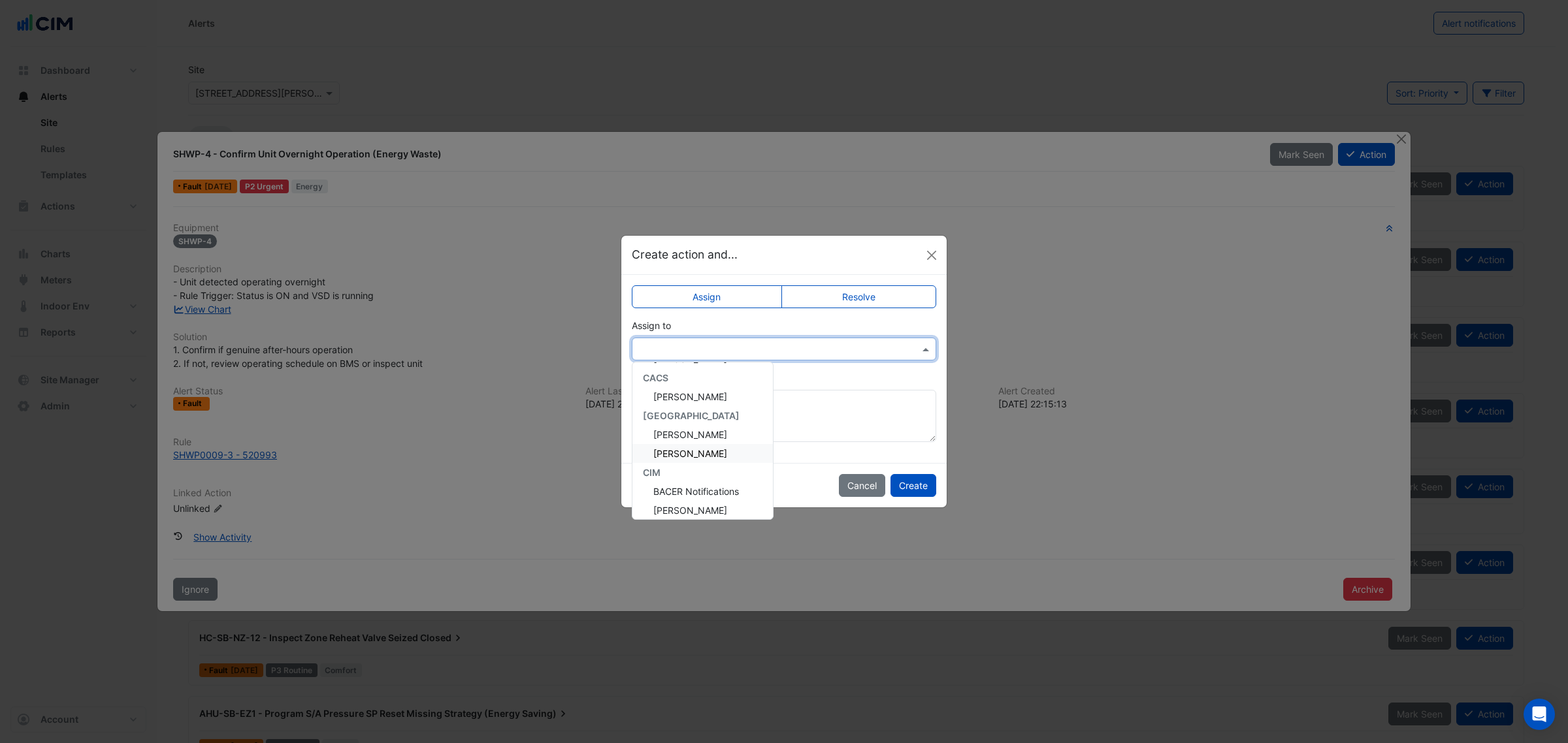
click at [712, 461] on div "Mark Pickles" at bounding box center [702, 454] width 140 height 19
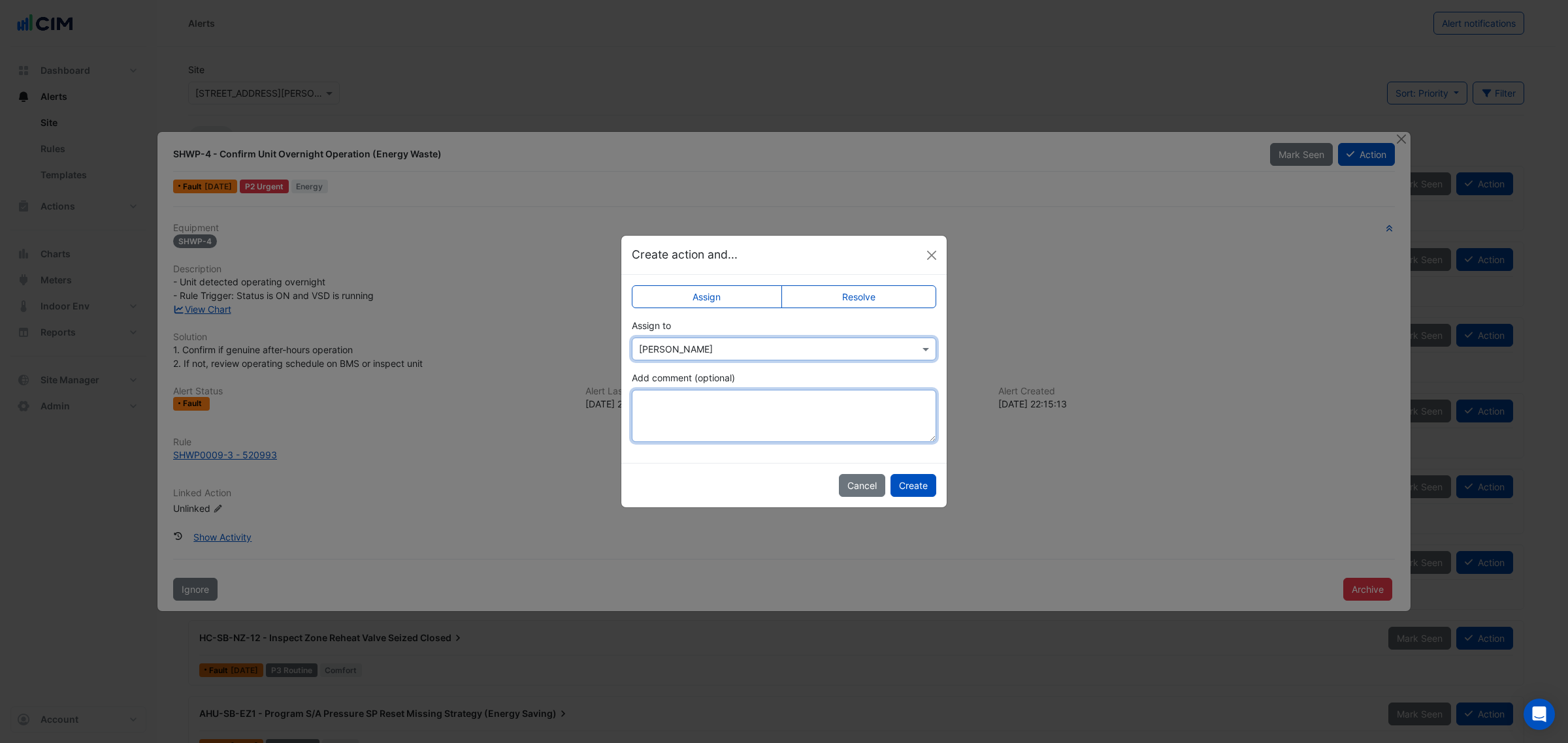
click at [700, 406] on textarea "Add comment (optional)" at bounding box center [784, 416] width 305 height 52
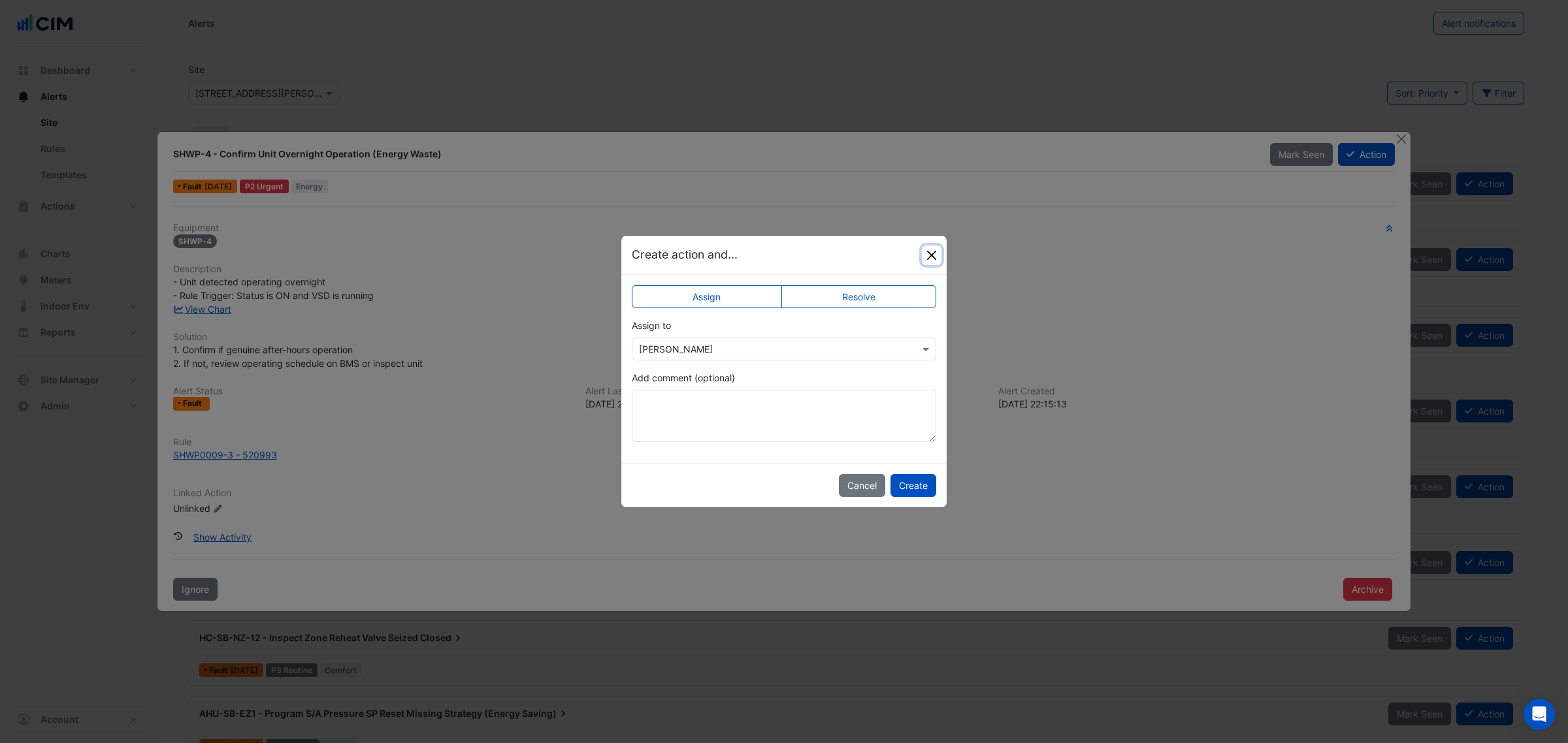
click at [926, 255] on button "Close" at bounding box center [931, 255] width 19 height 19
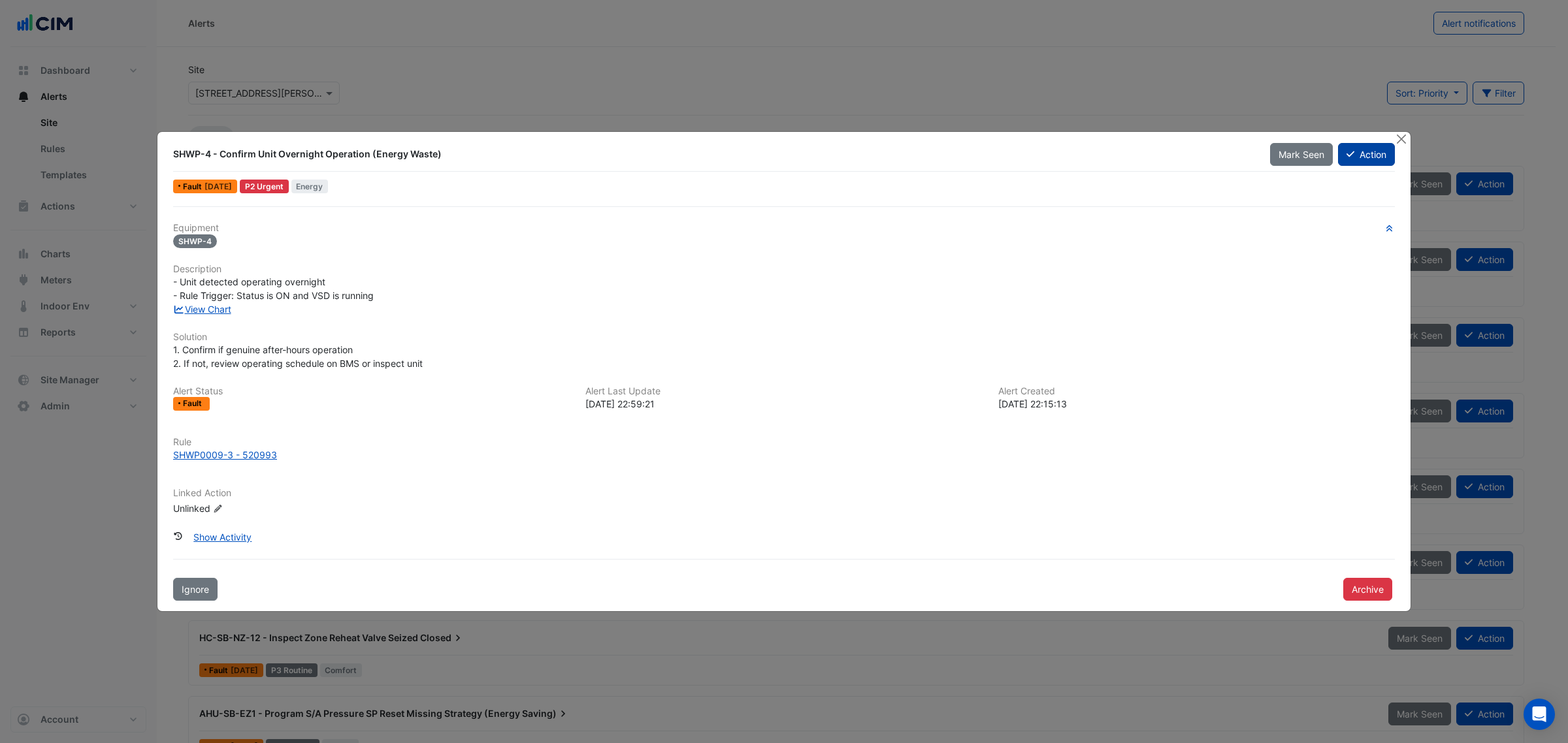
click at [1350, 152] on icon at bounding box center [1351, 154] width 8 height 9
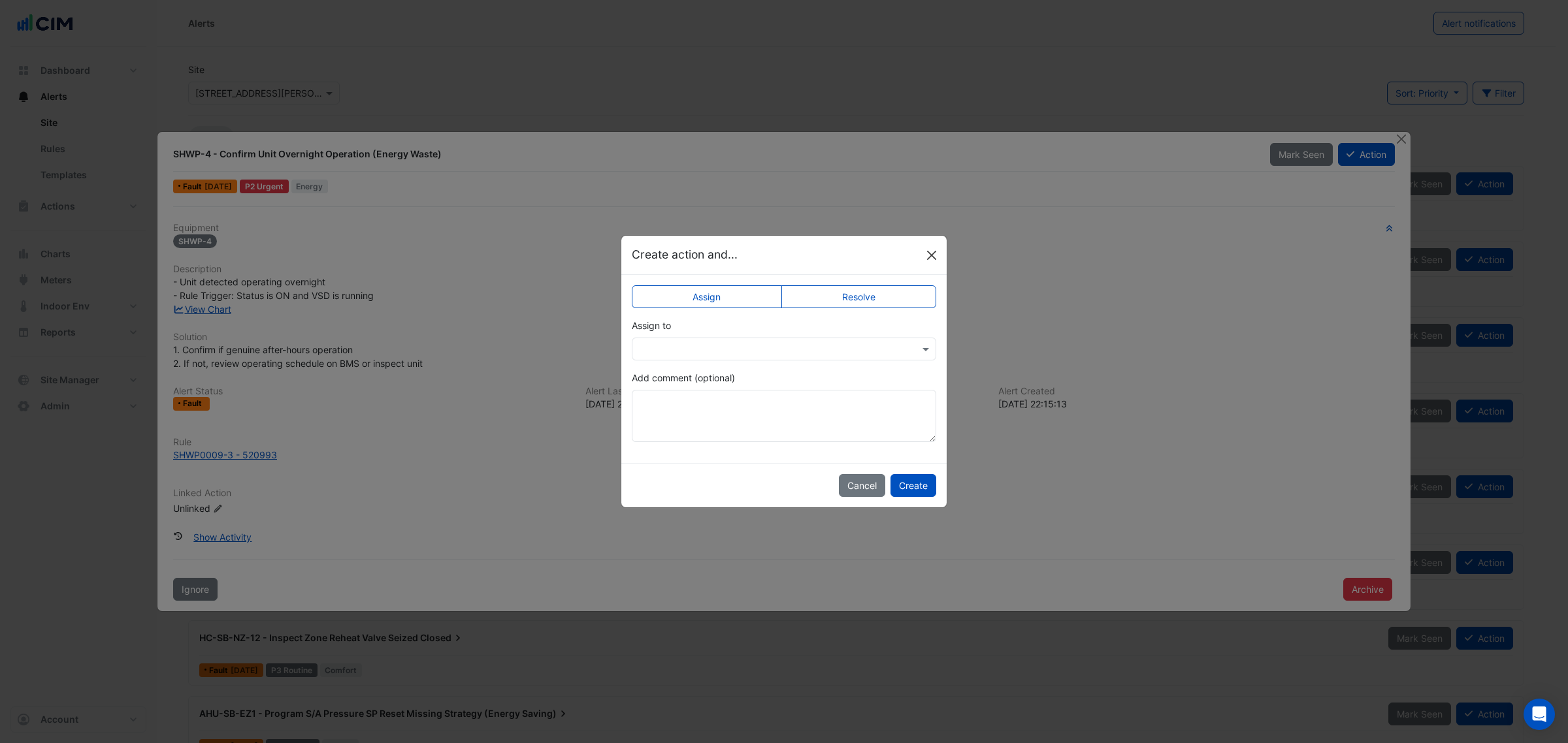
click at [930, 249] on button "Close" at bounding box center [931, 255] width 19 height 19
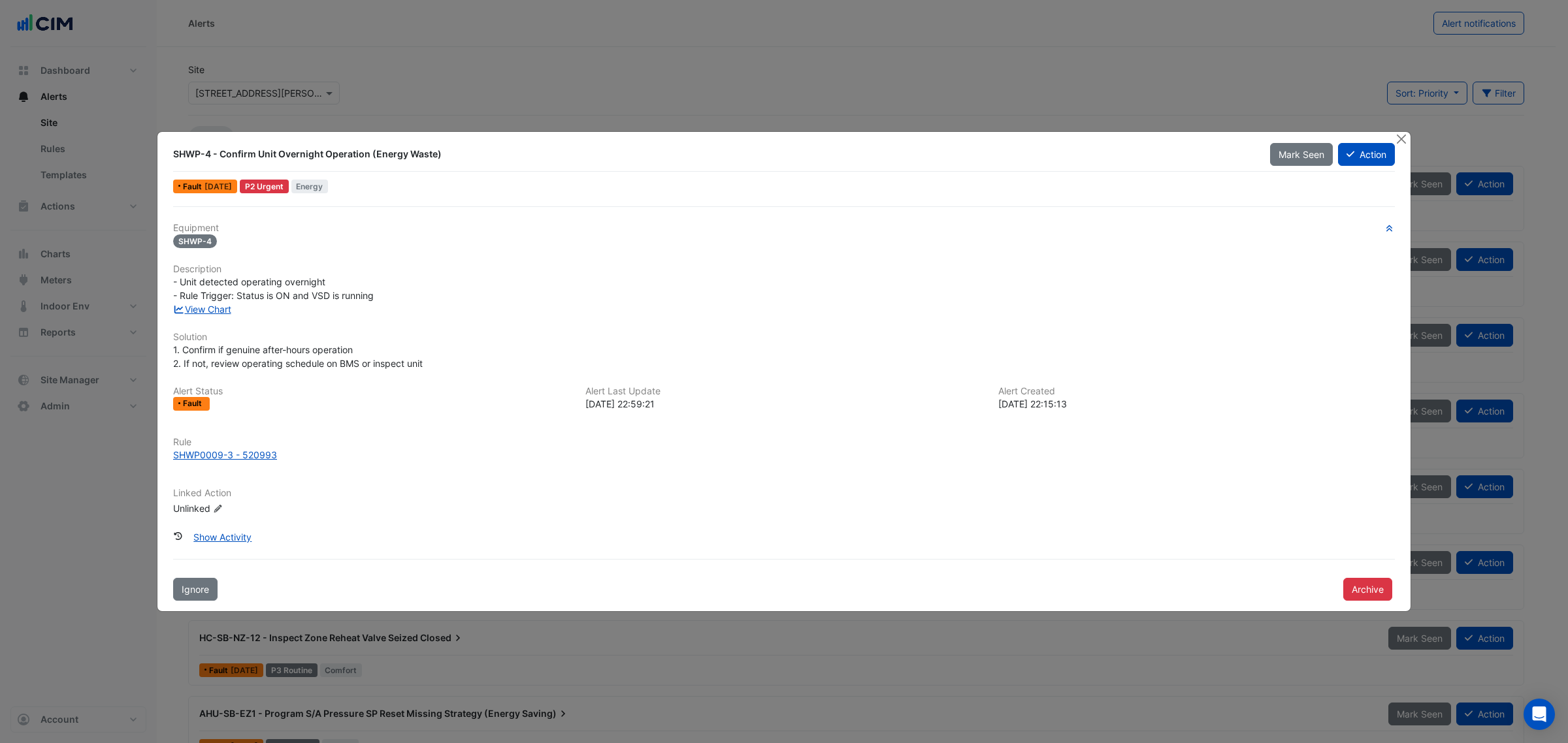
click at [417, 203] on div "SHWP-4 - Confirm Unit Overnight Operation (Energy Waste) Mark Seen Action Fault…" at bounding box center [784, 371] width 1253 height 479
click at [847, 57] on ngb-modal-window "SHWP-4 - Confirm Unit Overnight Operation (Energy Waste) Mark Seen Action Fault…" at bounding box center [784, 372] width 1568 height 743
click at [1407, 138] on button "Close" at bounding box center [1401, 138] width 14 height 14
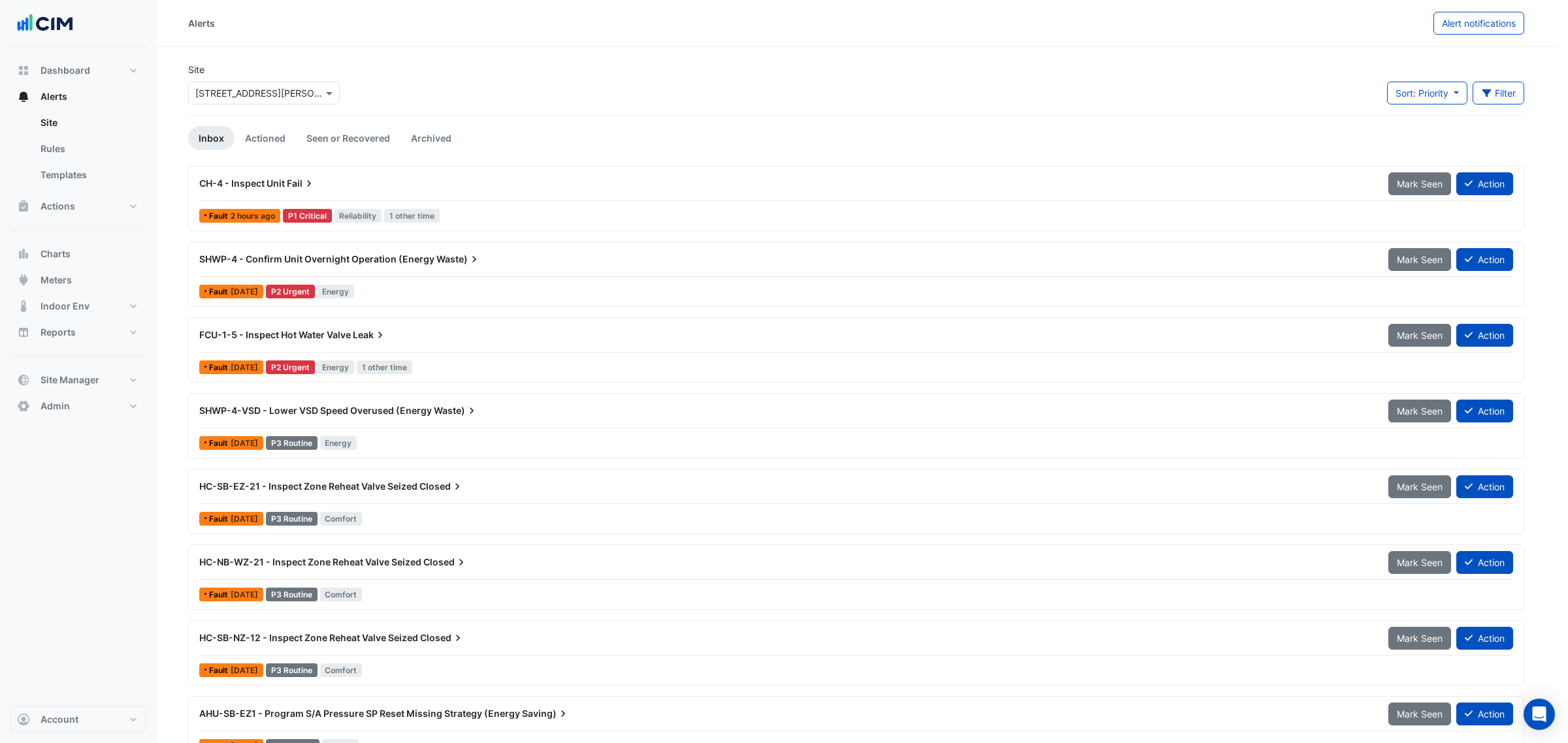
click at [1398, 132] on div "Mark Seen Action" at bounding box center [1333, 122] width 140 height 23
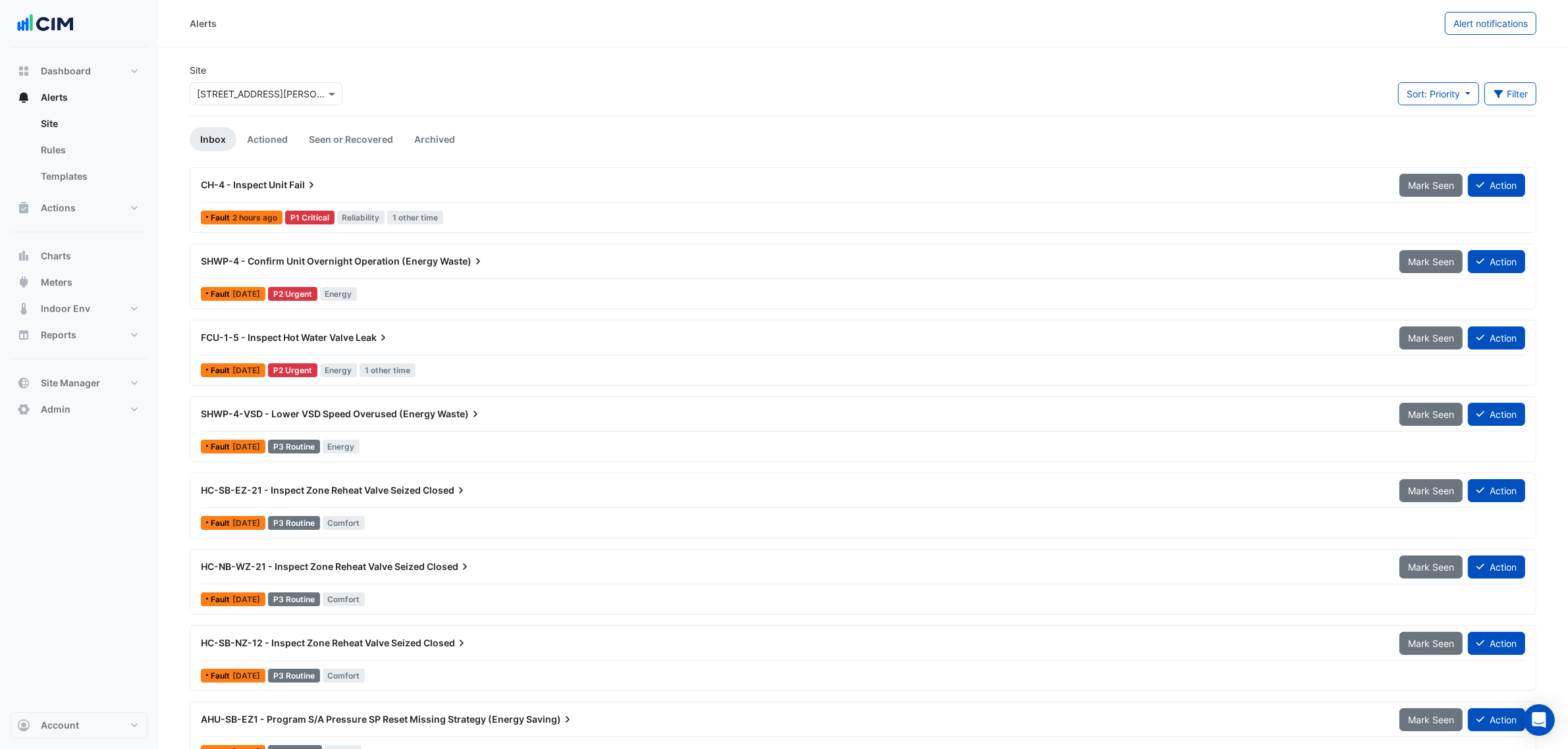
click at [502, 268] on div "SHWP-4 - Confirm Unit Overnight Operation (Energy Waste)" at bounding box center [792, 261] width 1183 height 13
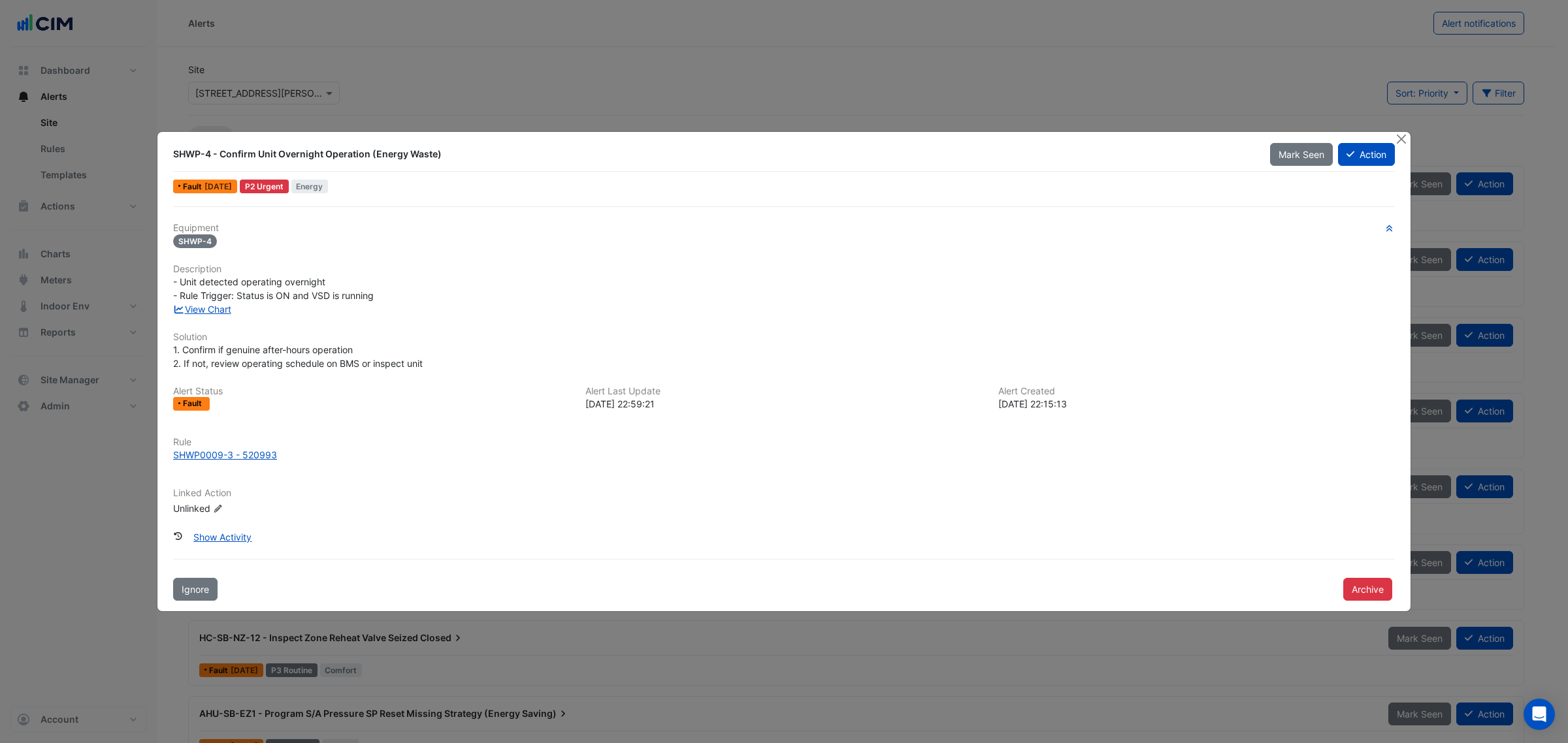
drag, startPoint x: 1063, startPoint y: 85, endPoint x: 1163, endPoint y: 95, distance: 100.5
click at [1063, 85] on ngb-modal-window "SHWP-4 - Confirm Unit Overnight Operation (Energy Waste) Mark Seen Action Fault…" at bounding box center [784, 372] width 1568 height 743
click at [1406, 141] on div at bounding box center [1402, 139] width 16 height 15
click at [1405, 134] on button "Close" at bounding box center [1401, 138] width 14 height 14
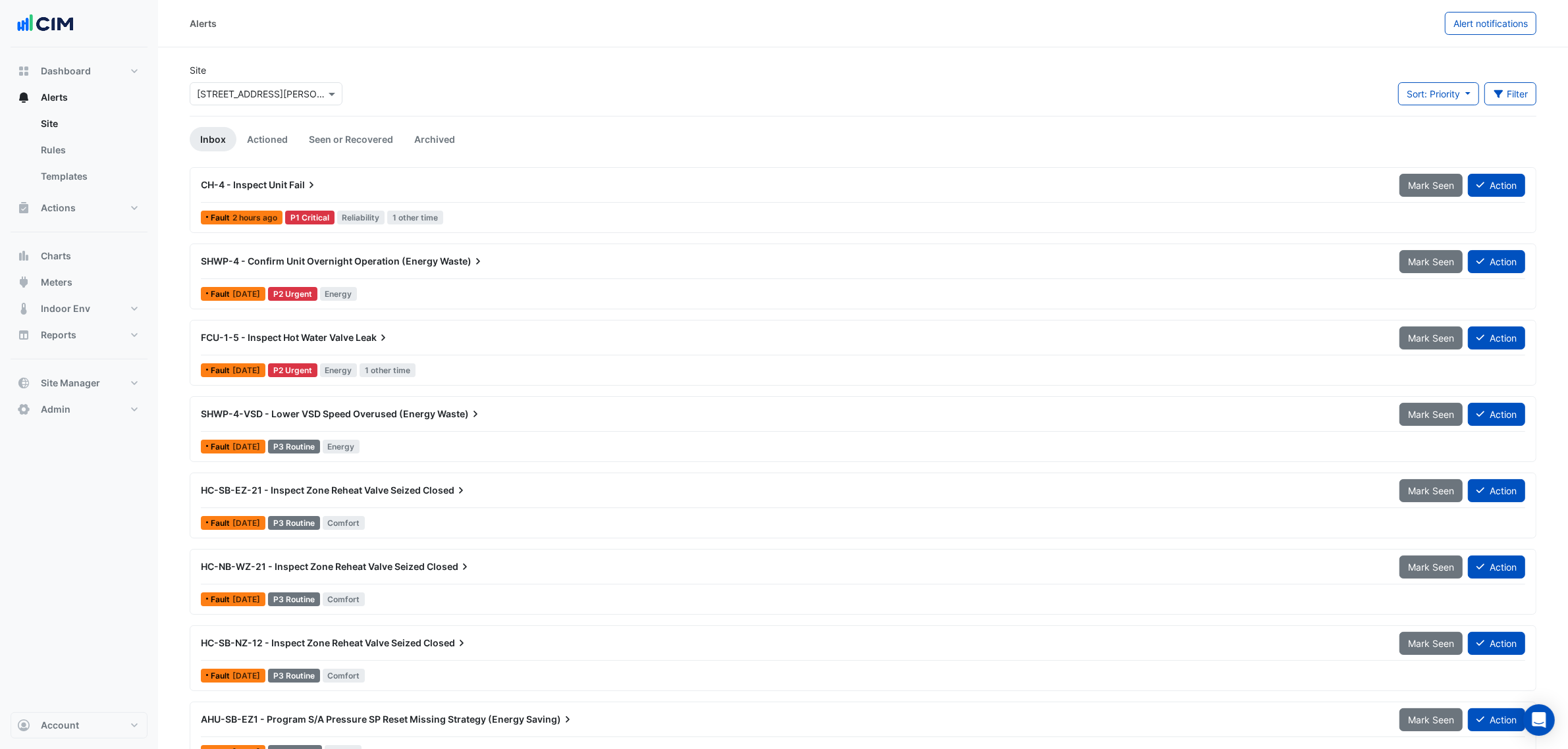
click at [255, 93] on input "text" at bounding box center [253, 94] width 112 height 14
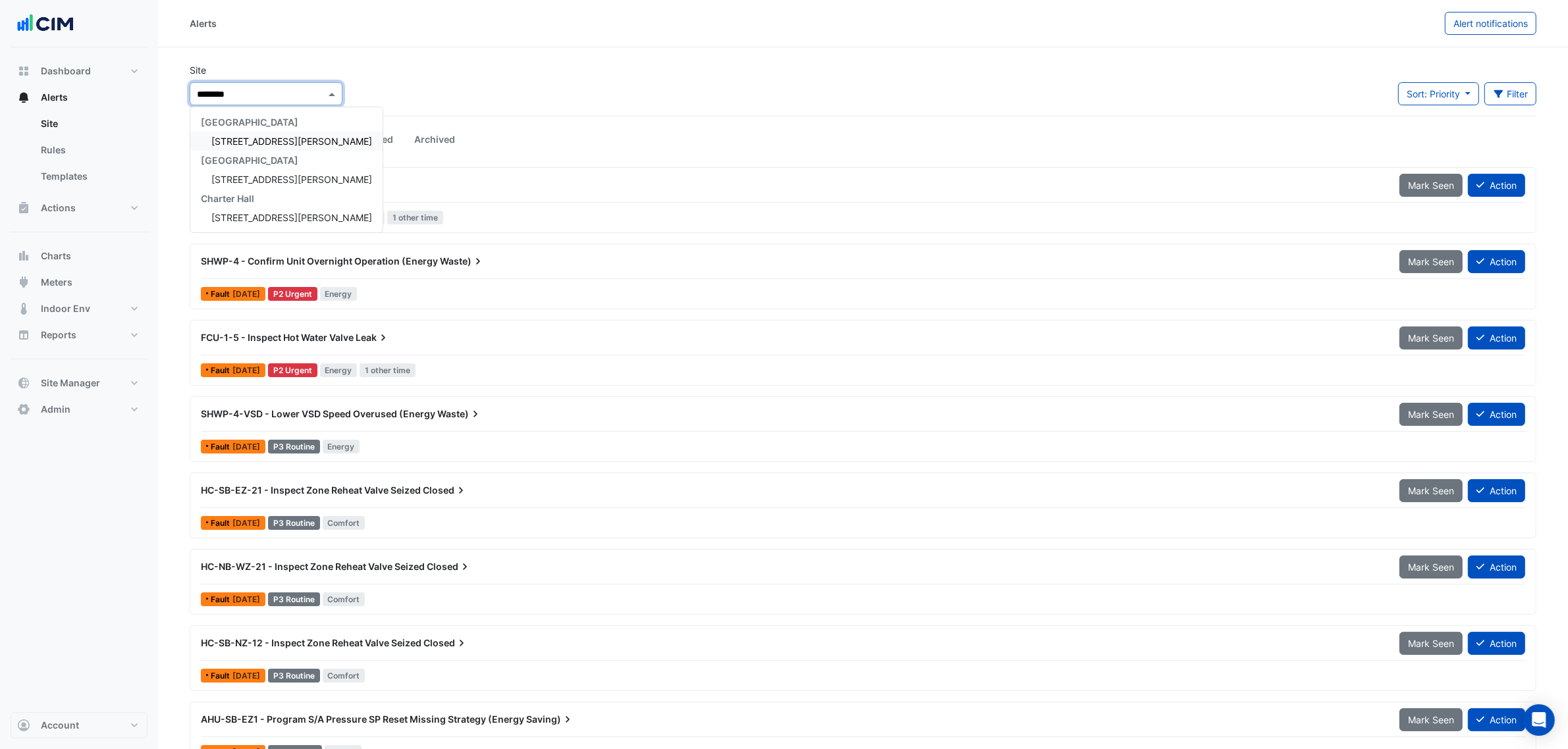
type input "*********"
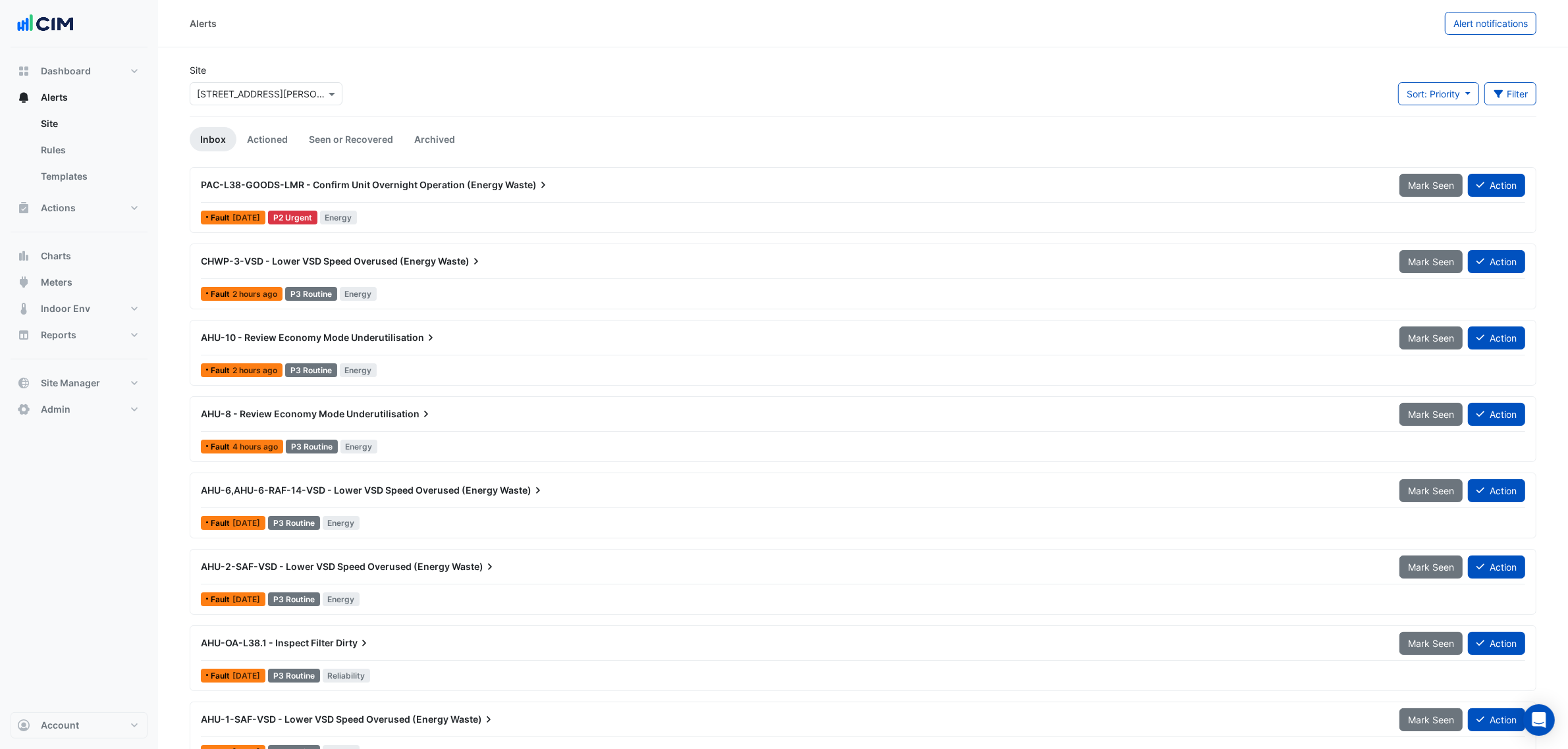
click at [579, 187] on div "PAC-L38-GOODS-LMR - Confirm Unit Overnight Operation (Energy Waste)" at bounding box center [792, 185] width 1183 height 13
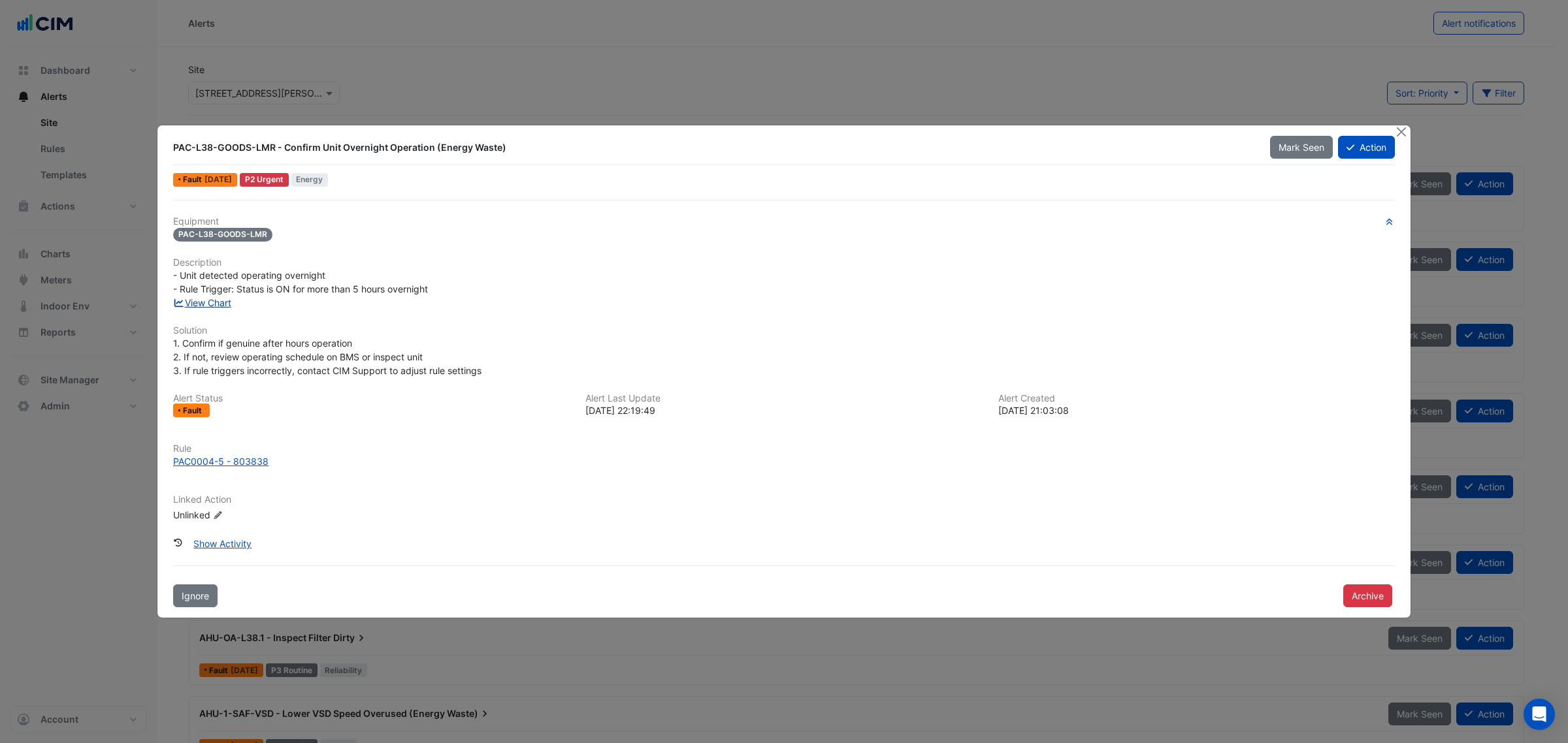
click at [190, 303] on link "View Chart" at bounding box center [202, 303] width 58 height 11
click at [1403, 129] on button "Close" at bounding box center [1401, 132] width 14 height 14
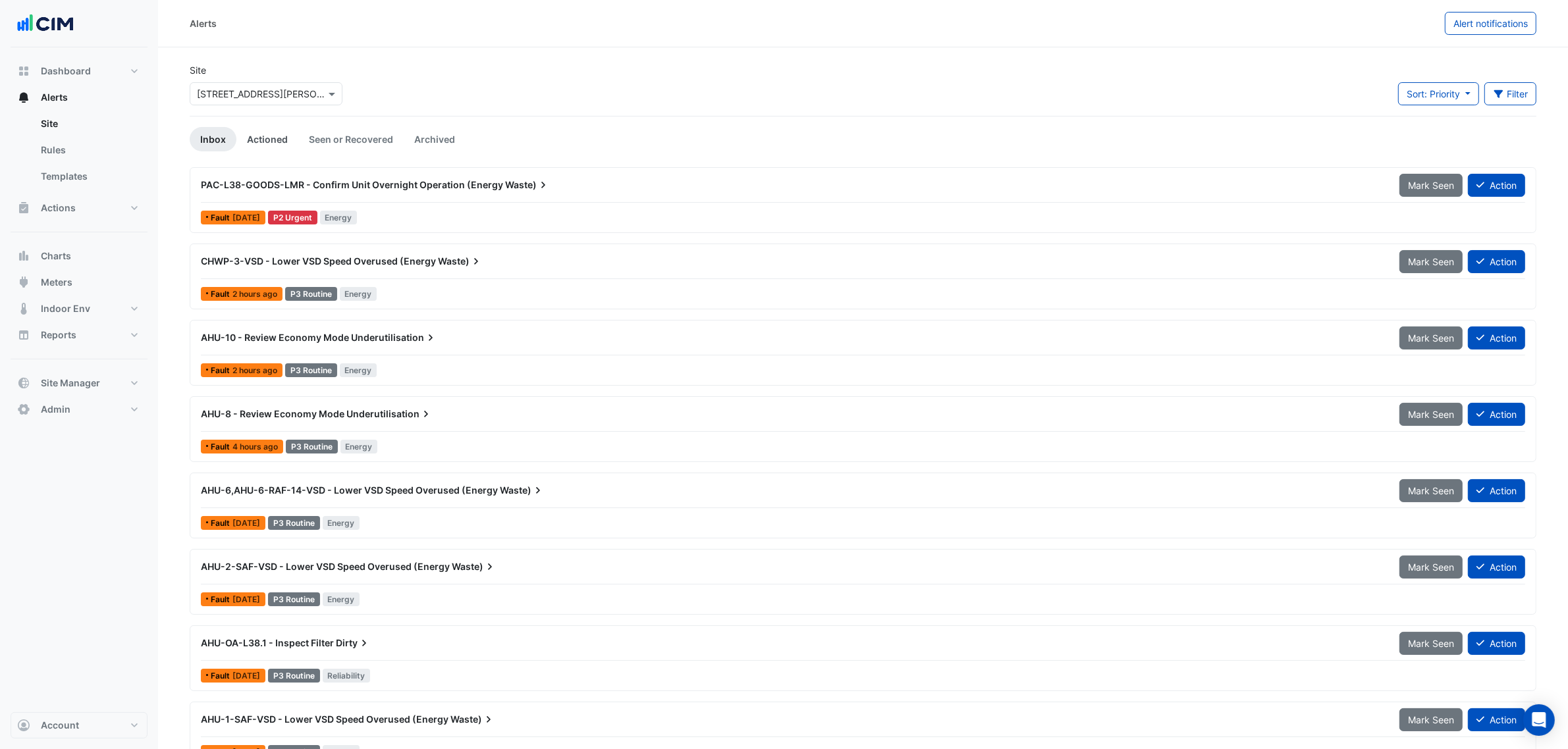
click at [269, 127] on link "Actioned" at bounding box center [268, 139] width 62 height 24
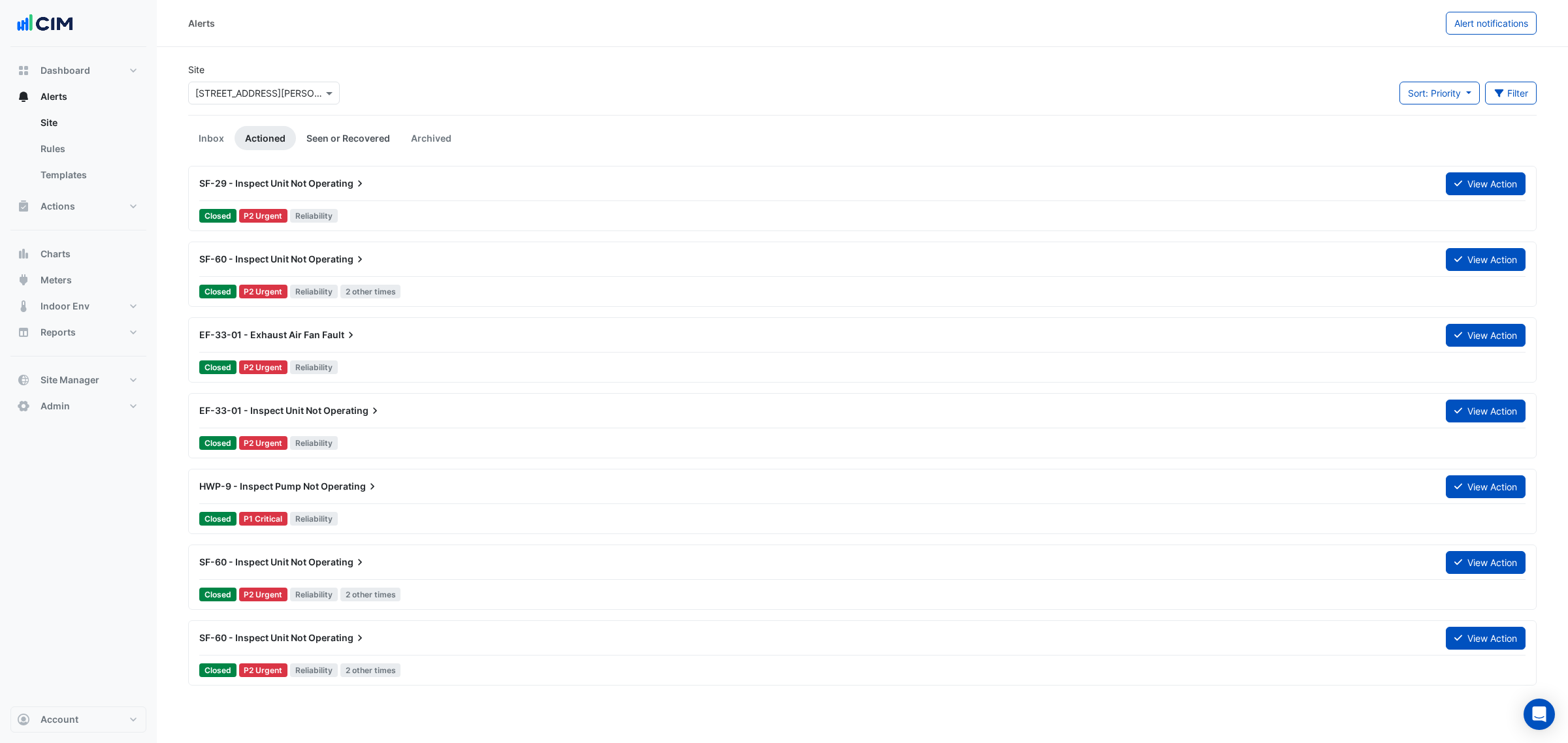
click at [321, 137] on link "Seen or Recovered" at bounding box center [348, 138] width 104 height 24
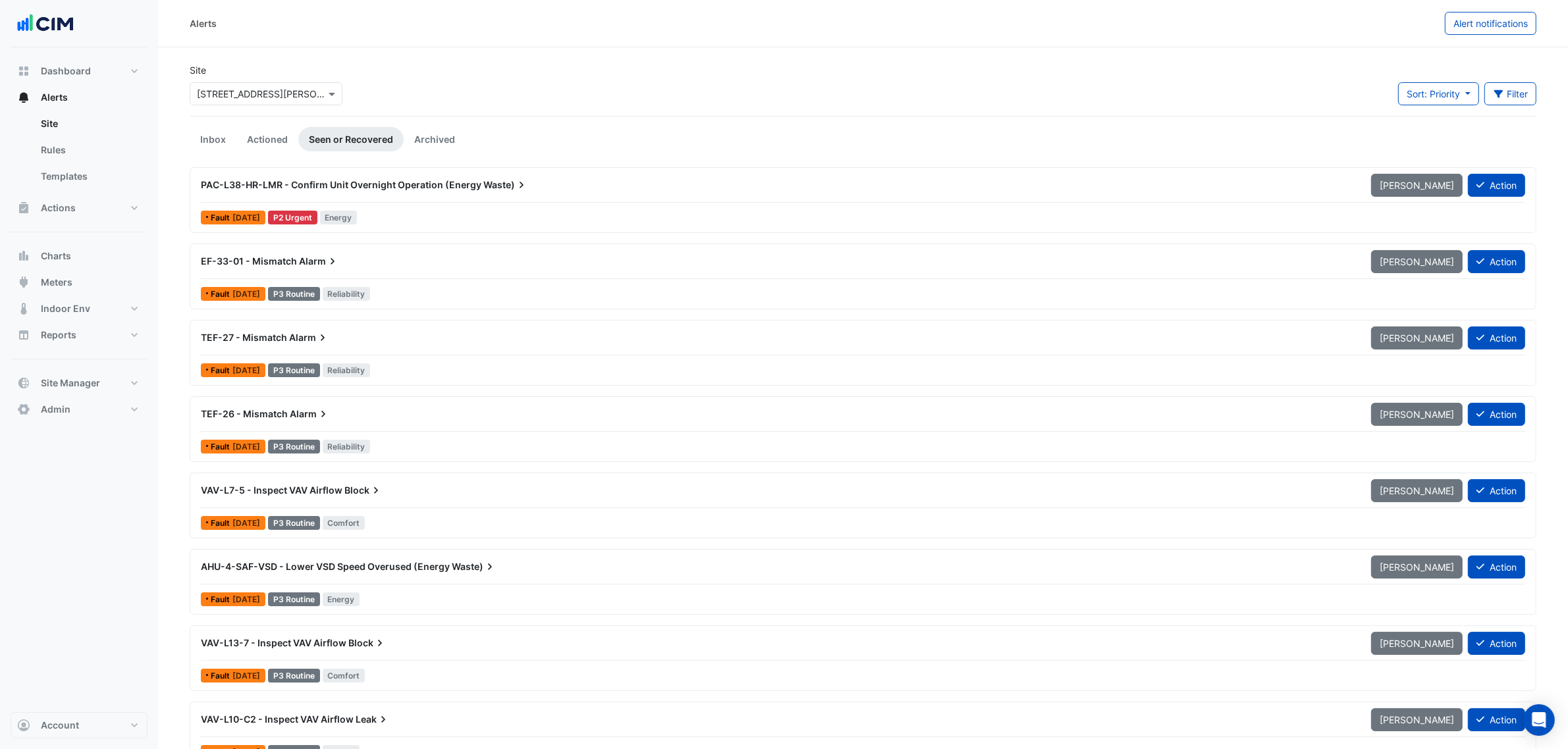
click at [339, 193] on div "PAC-L38-HR-LMR - Confirm Unit Overnight Operation (Energy Waste)" at bounding box center [778, 185] width 1170 height 24
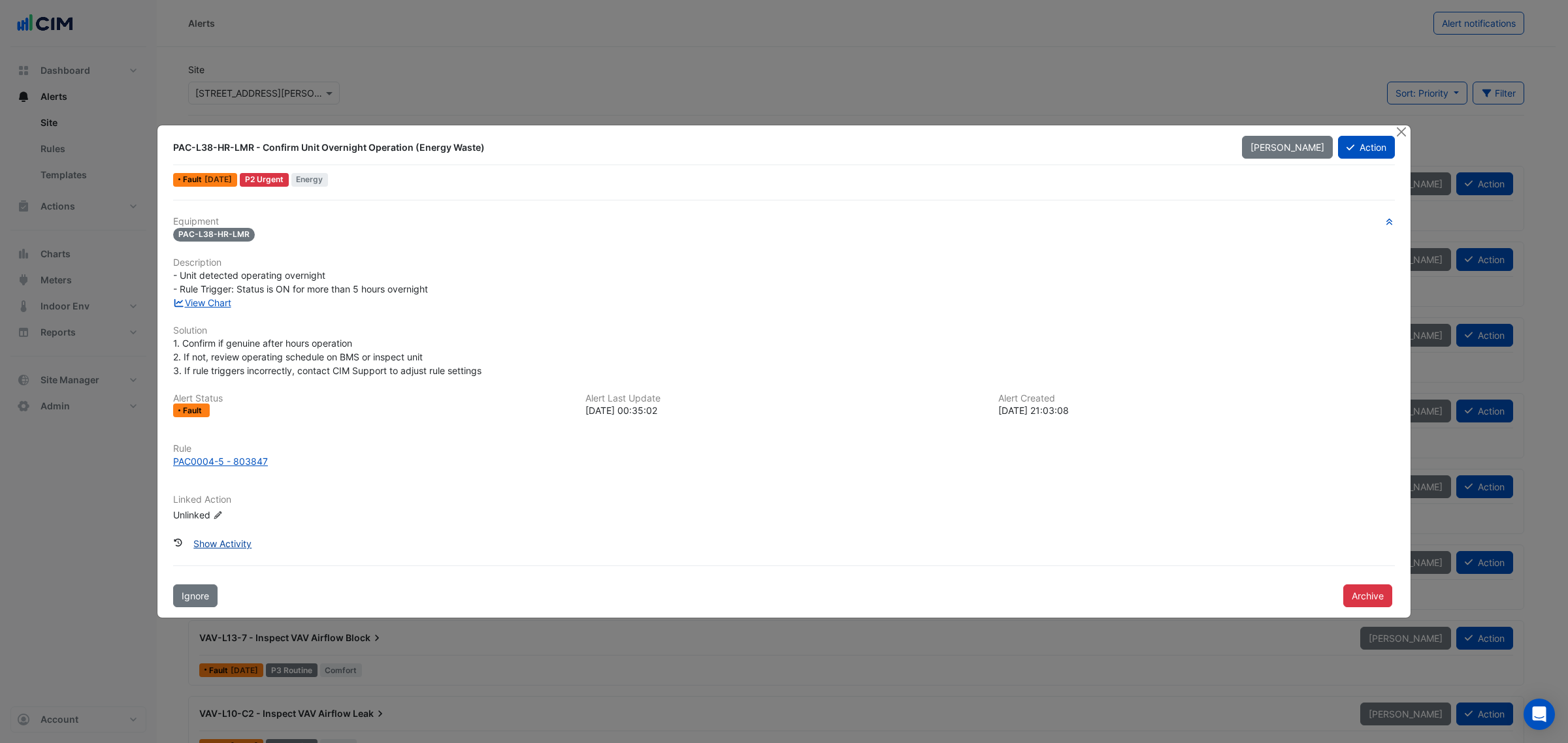
click at [226, 547] on button "Show Activity" at bounding box center [223, 544] width 75 height 23
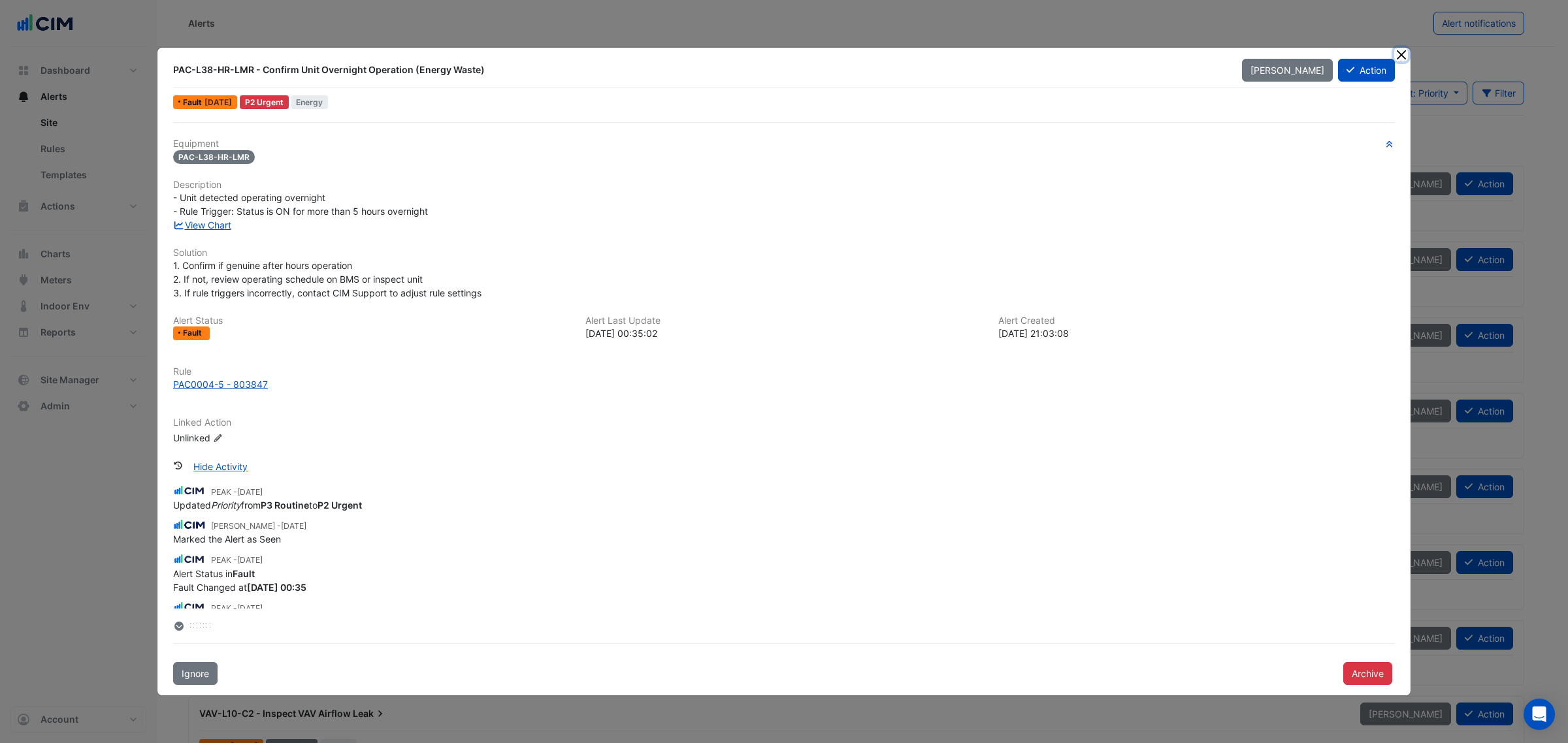
click at [1397, 52] on button "Close" at bounding box center [1401, 54] width 14 height 14
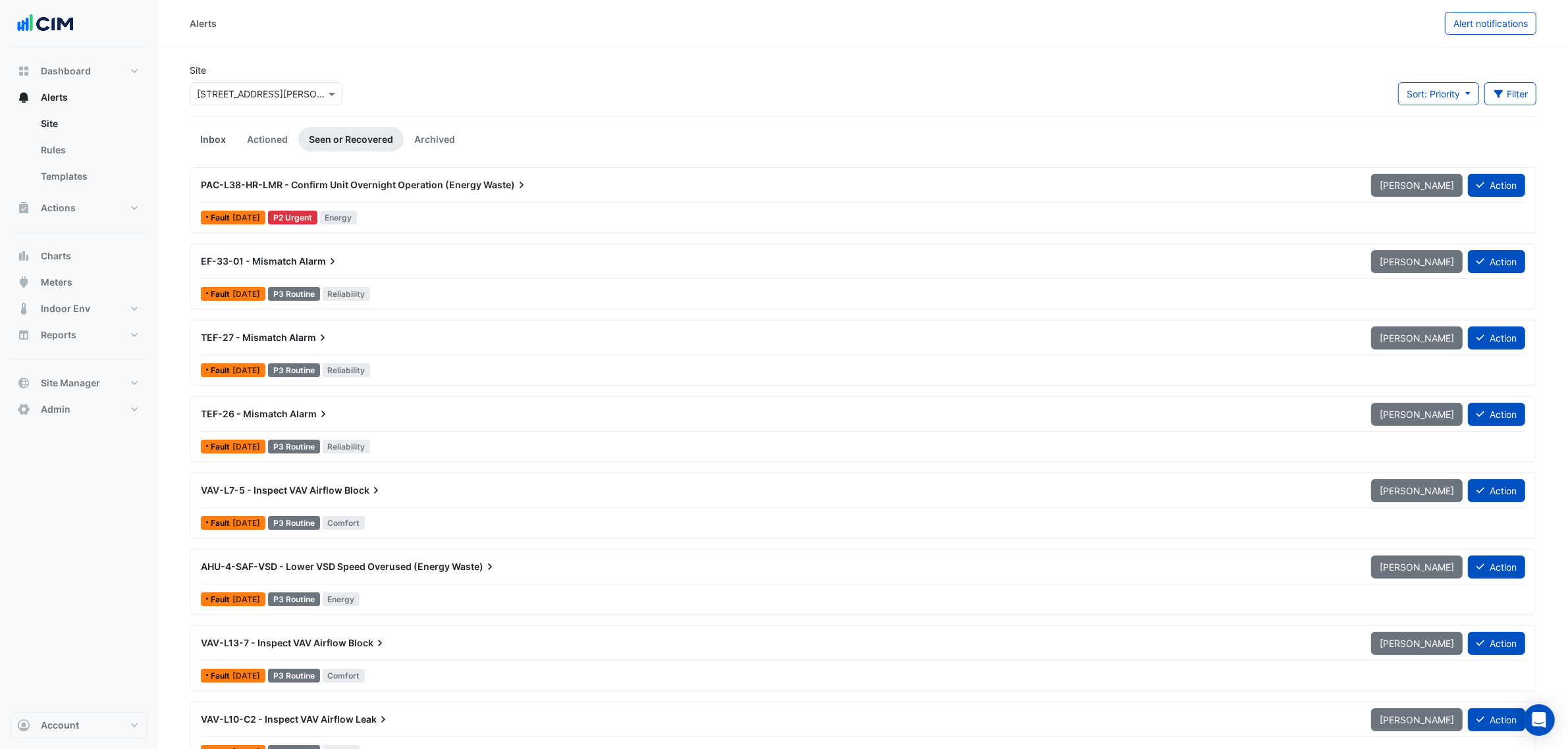
click at [210, 140] on link "Inbox" at bounding box center [213, 139] width 46 height 24
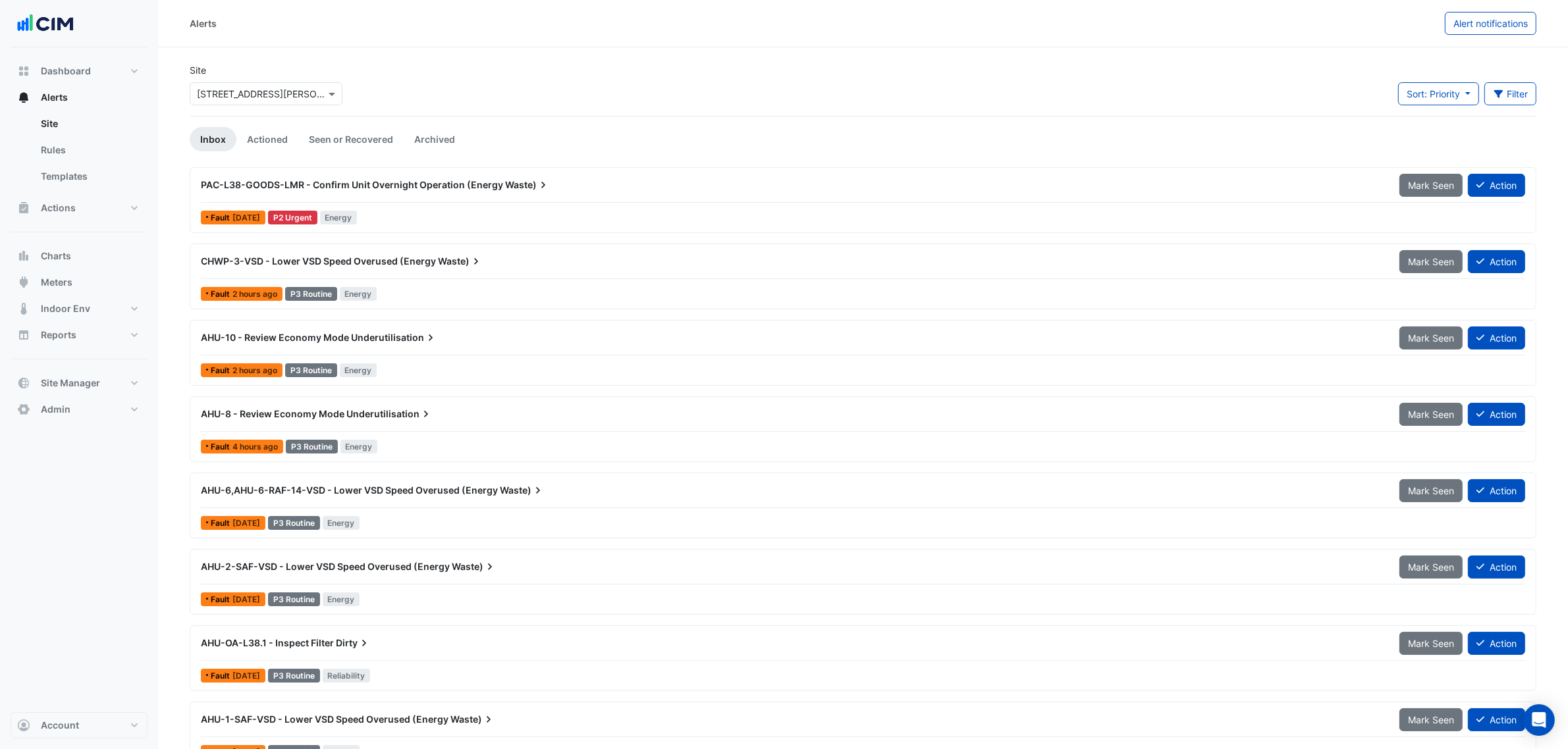
click at [269, 183] on span "PAC-L38-GOODS-LMR - Confirm Unit Overnight Operation (Energy" at bounding box center [352, 185] width 303 height 11
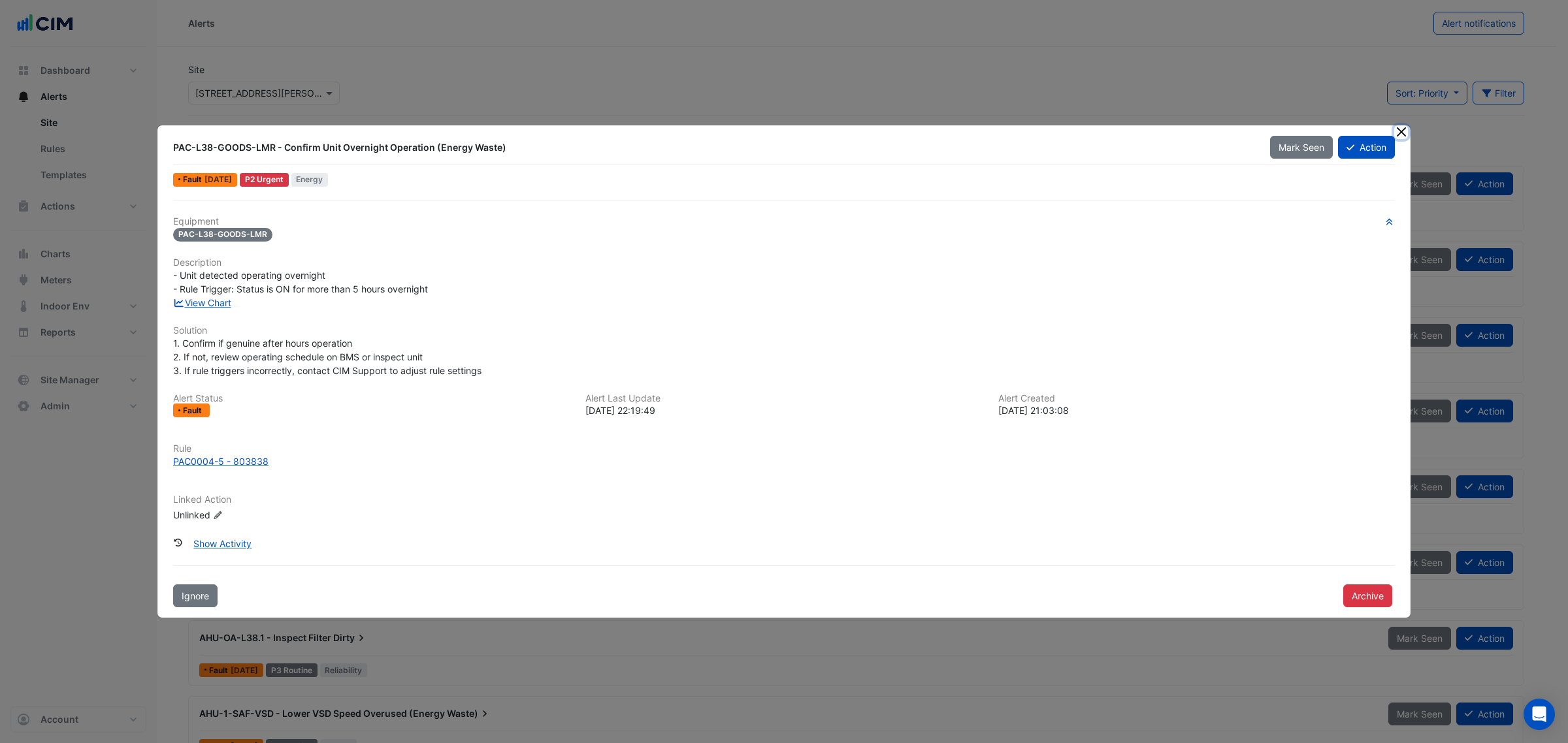
click at [1397, 128] on button "Close" at bounding box center [1401, 132] width 14 height 14
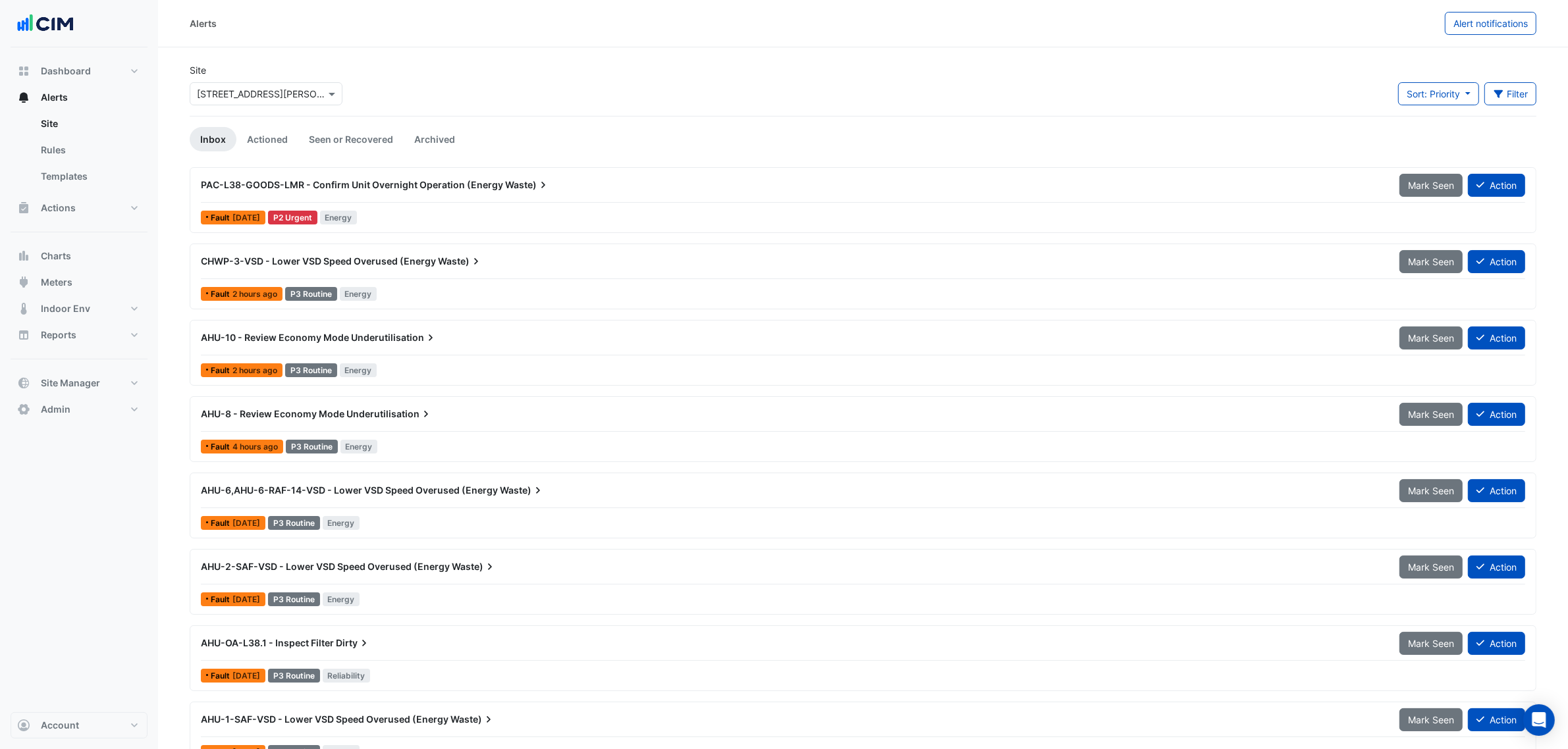
click at [423, 115] on div "Site Select a Site × 52 Martin Place Sort: Priority Priority Updated Filter Tit…" at bounding box center [863, 90] width 1362 height 53
click at [423, 122] on app-alert-tickets "Site Select a Site × 52 Martin Place Sort: Priority Priority Updated Filter Tit…" at bounding box center [863, 495] width 1347 height 864
click at [425, 126] on app-alert-tickets "Site Select a Site × 52 Martin Place Sort: Priority Priority Updated Filter Tit…" at bounding box center [863, 495] width 1347 height 864
click at [428, 129] on link "Archived" at bounding box center [435, 139] width 62 height 24
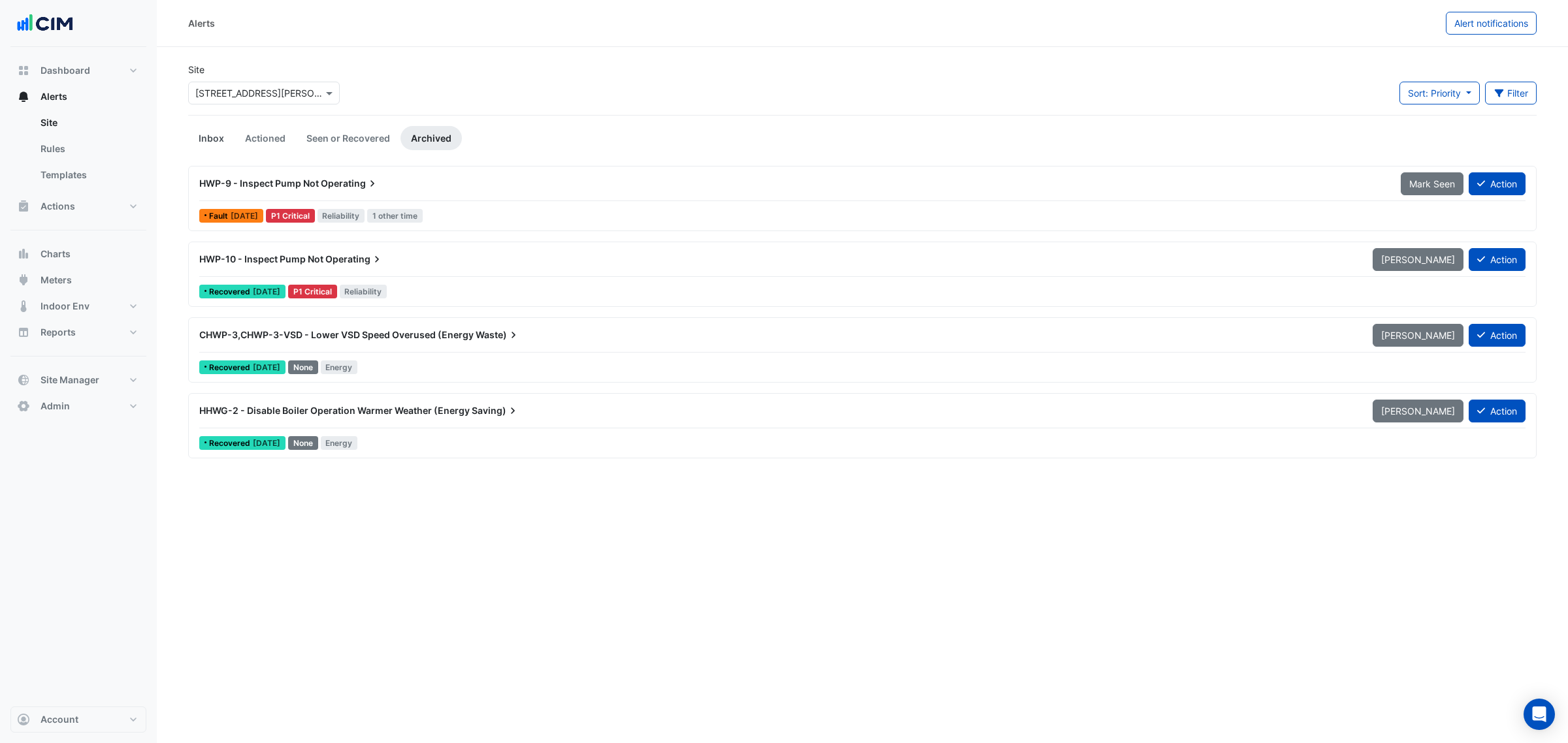
click at [214, 141] on link "Inbox" at bounding box center [211, 138] width 46 height 24
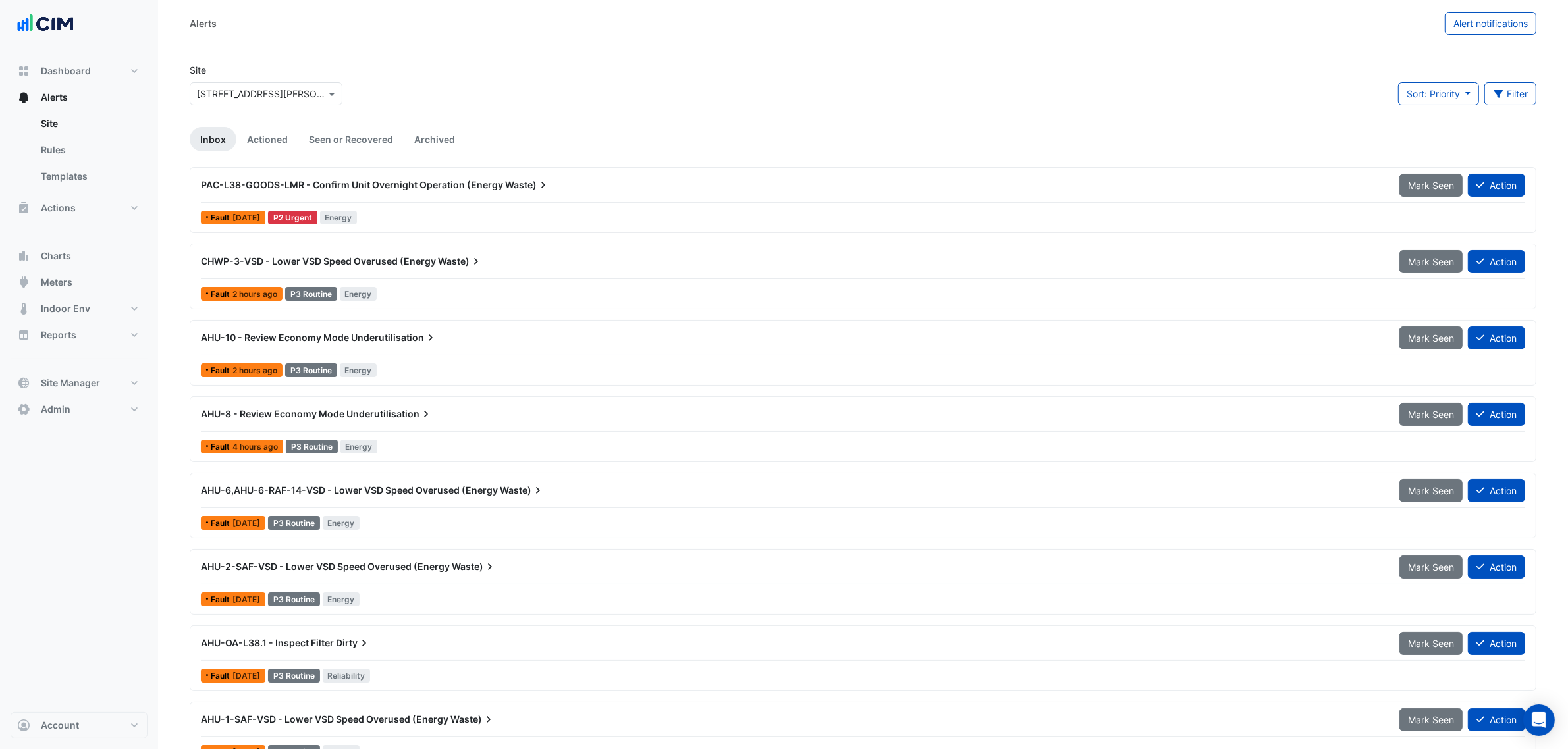
click at [255, 182] on span "PAC-L38-GOODS-LMR - Confirm Unit Overnight Operation (Energy" at bounding box center [352, 185] width 303 height 11
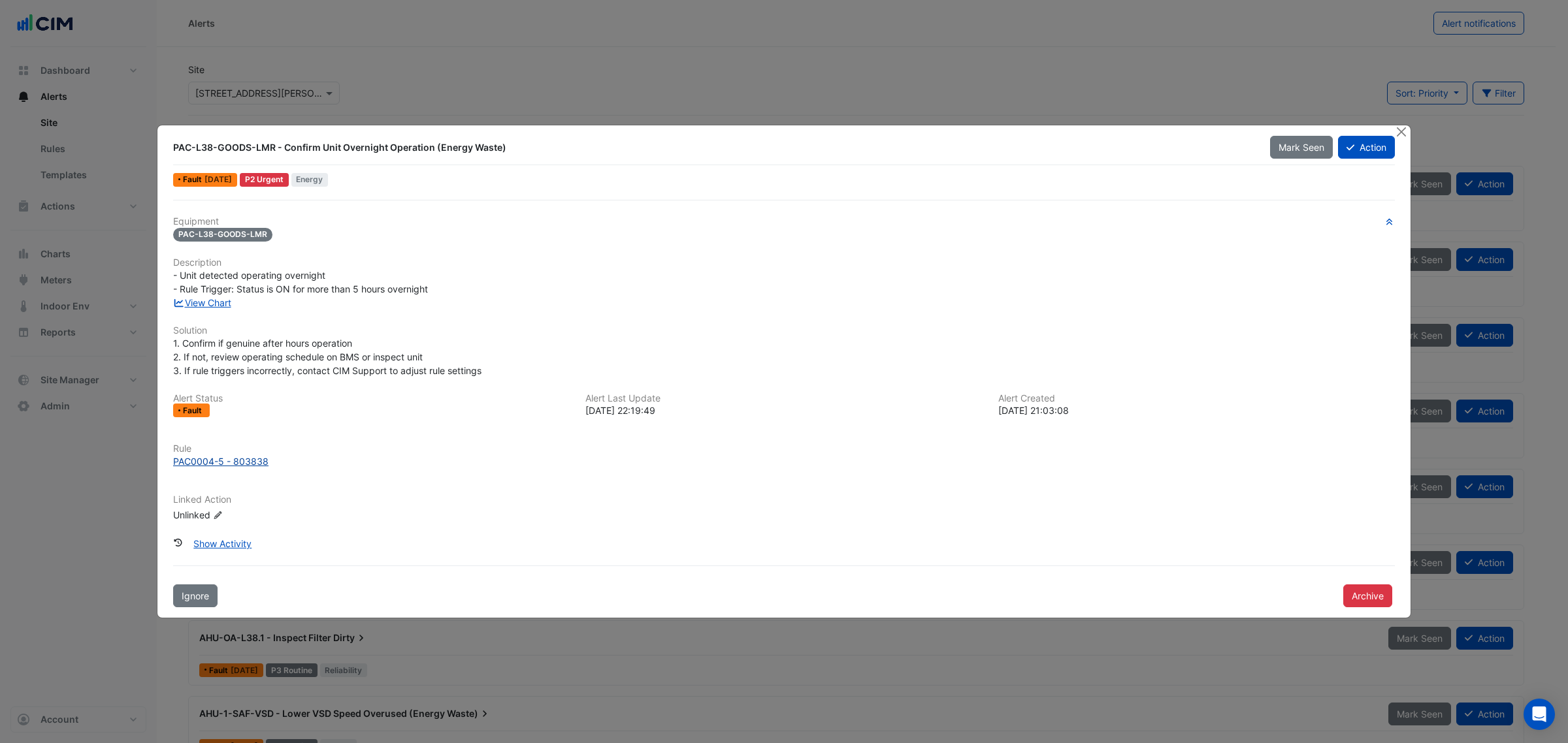
click at [224, 466] on div "PAC0004-5 - 803838" at bounding box center [221, 461] width 96 height 14
click at [1344, 591] on button "Archive" at bounding box center [1367, 596] width 49 height 23
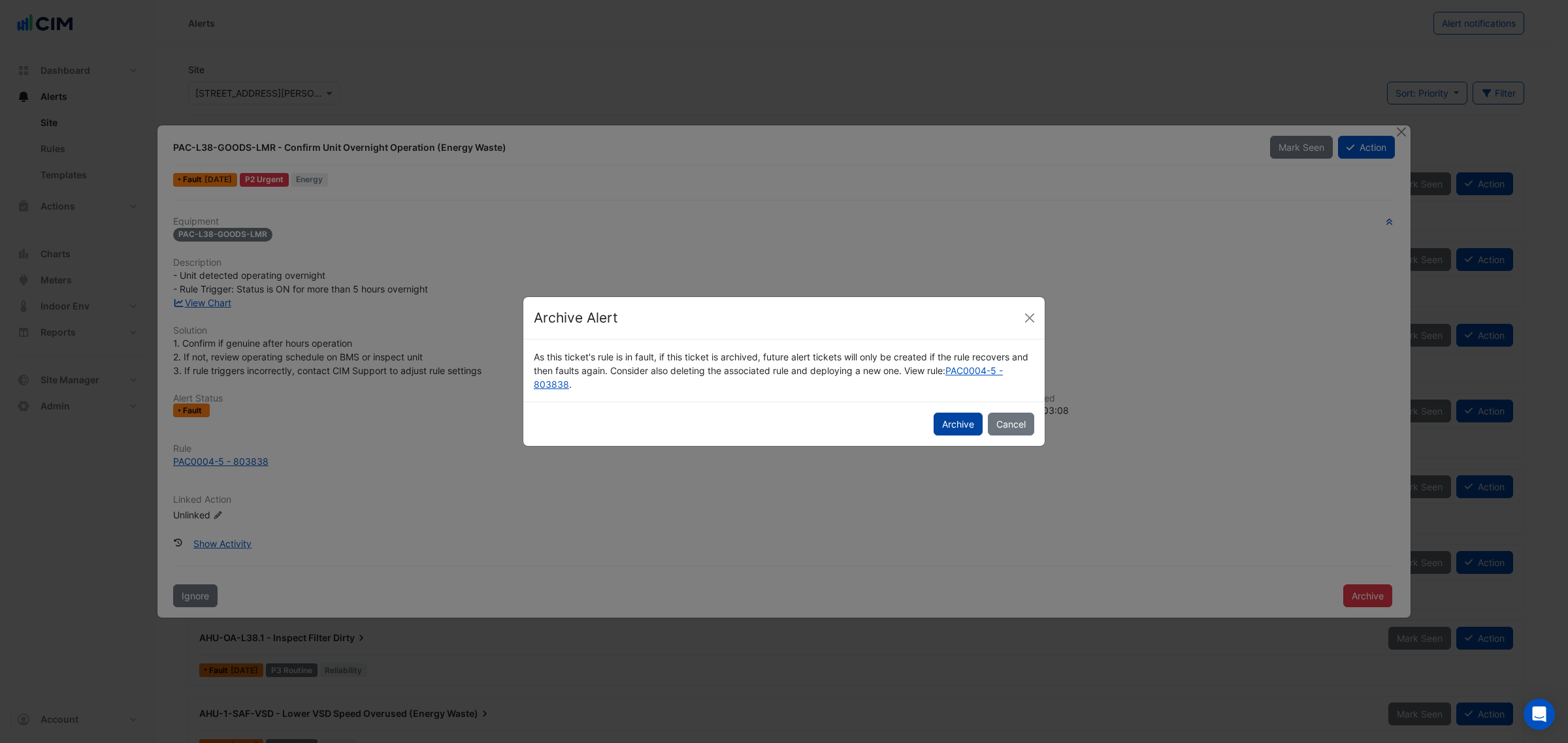
click at [941, 428] on button "Archive" at bounding box center [958, 424] width 49 height 23
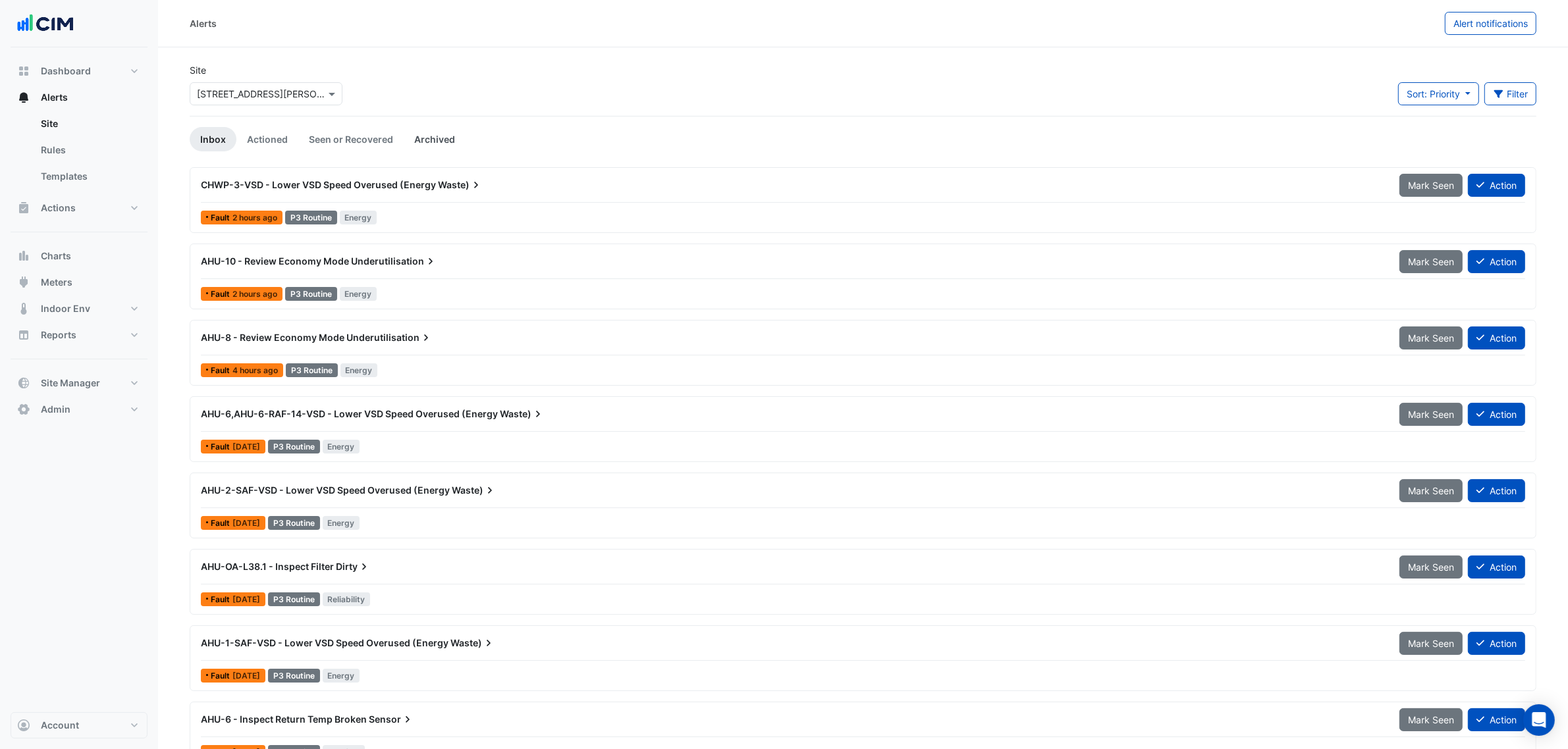
click at [449, 140] on link "Archived" at bounding box center [435, 139] width 62 height 24
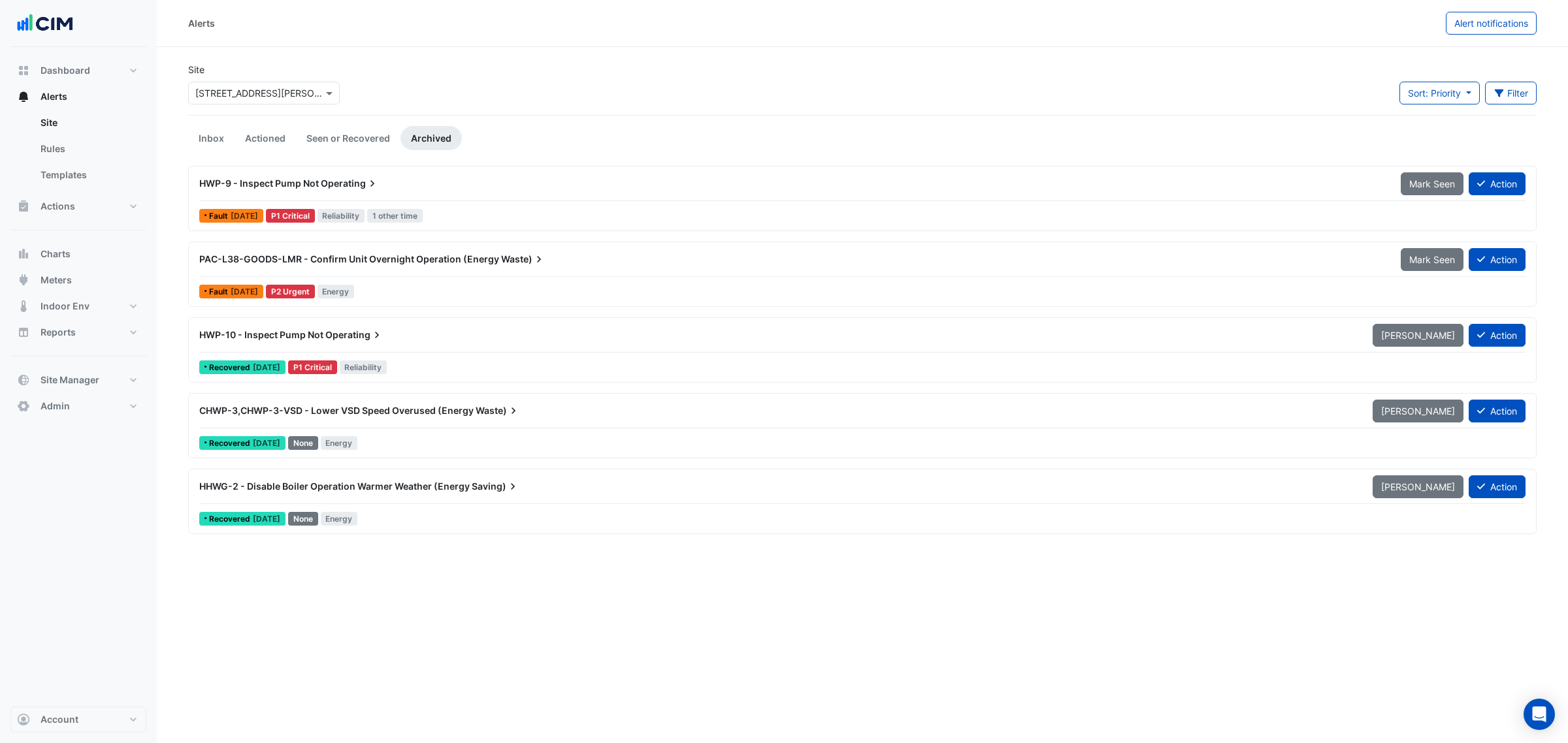
click at [481, 269] on div "PAC-L38-GOODS-LMR - Confirm Unit Overnight Operation (Energy Waste)" at bounding box center [792, 259] width 1202 height 23
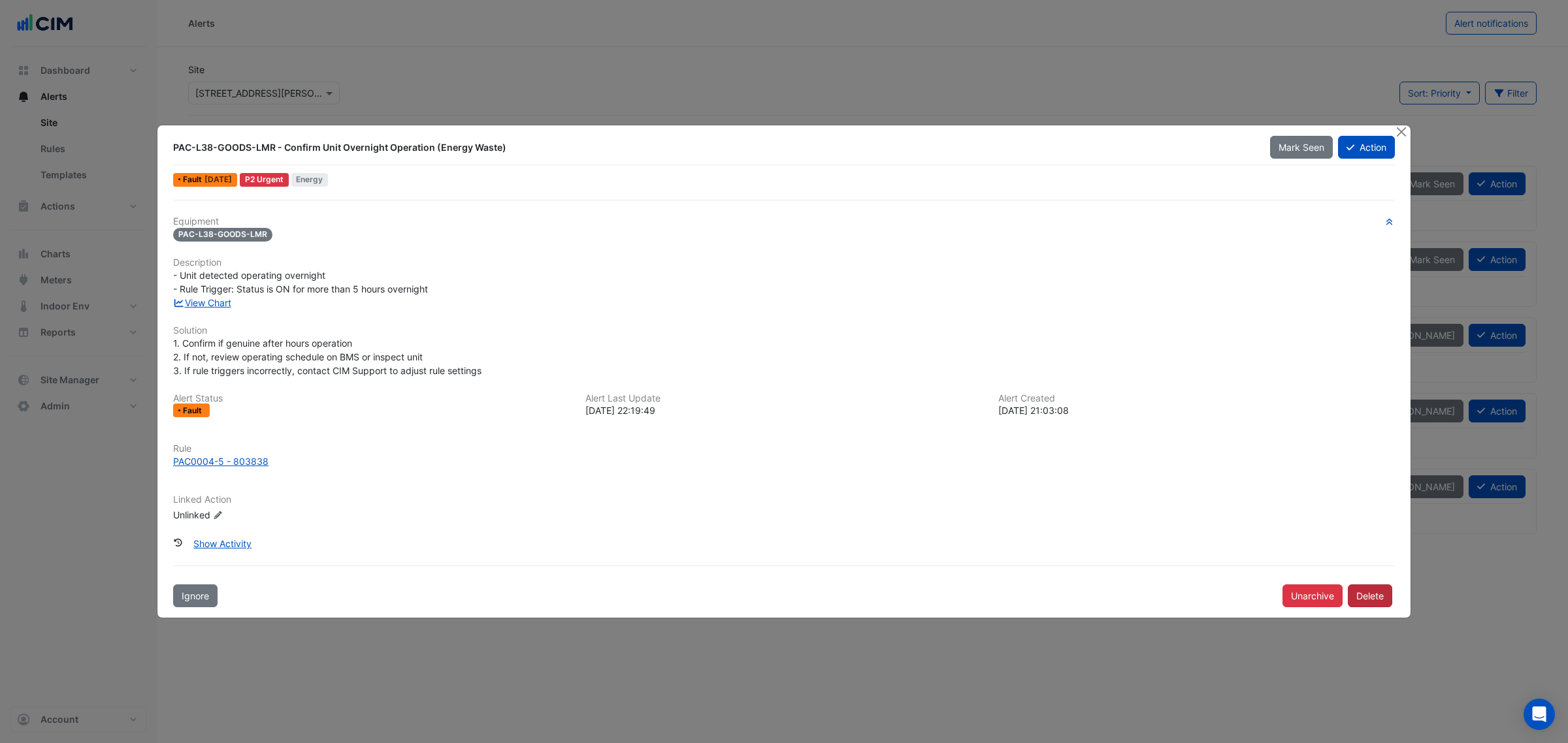
click at [1383, 599] on button "Delete" at bounding box center [1370, 596] width 44 height 23
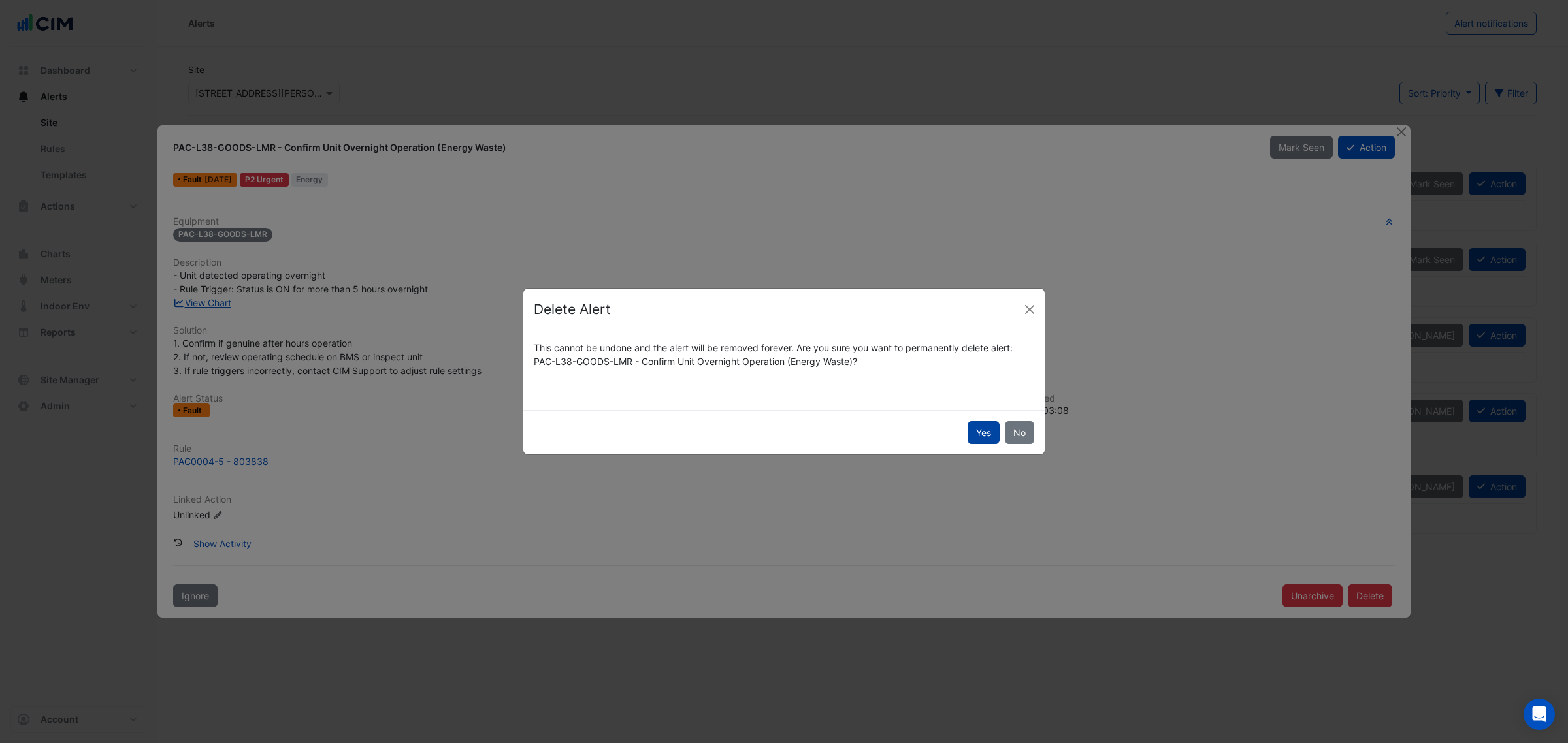
click at [972, 431] on button "Yes" at bounding box center [984, 432] width 32 height 23
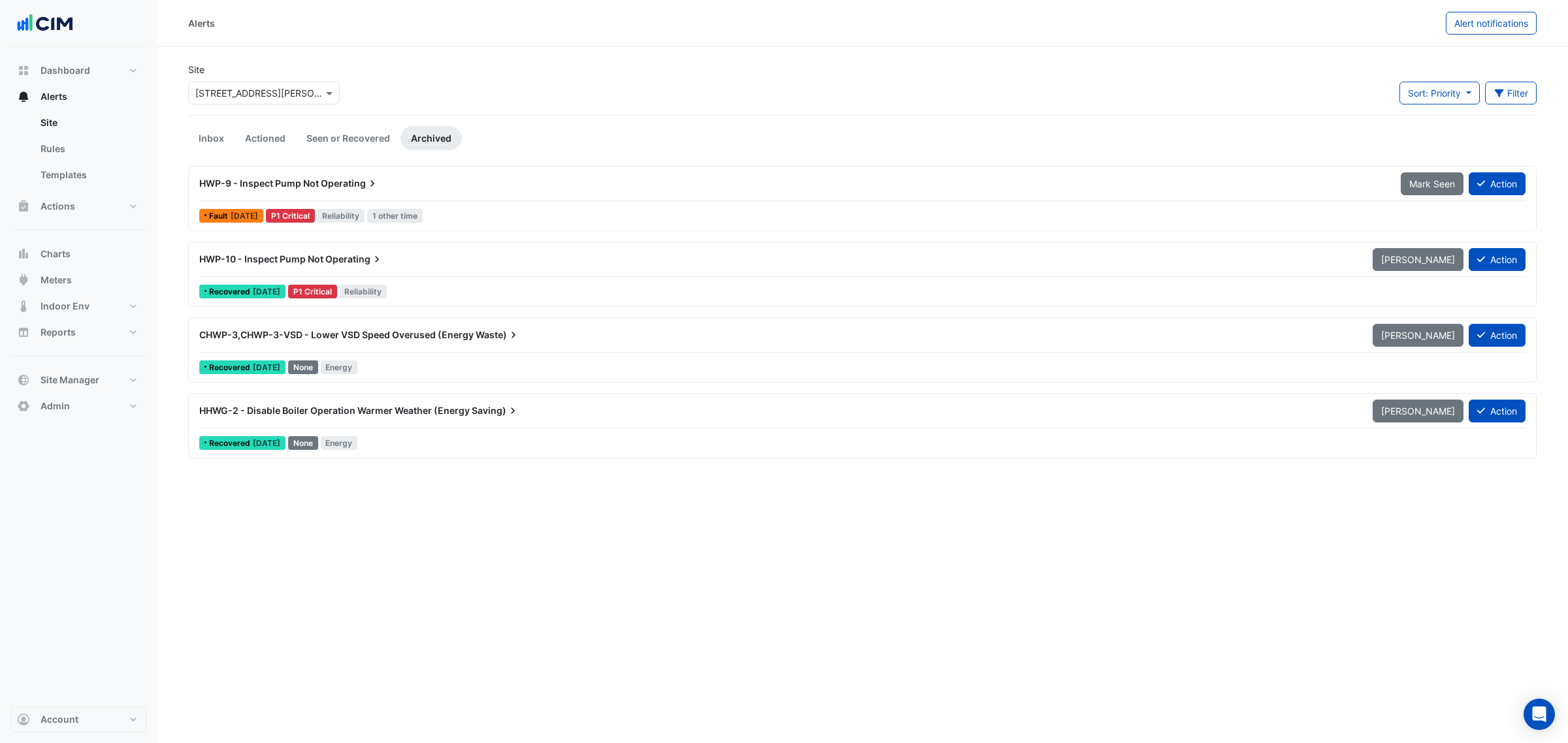
click at [222, 126] on li "Inbox" at bounding box center [211, 138] width 46 height 24
click at [220, 128] on link "Inbox" at bounding box center [211, 138] width 46 height 24
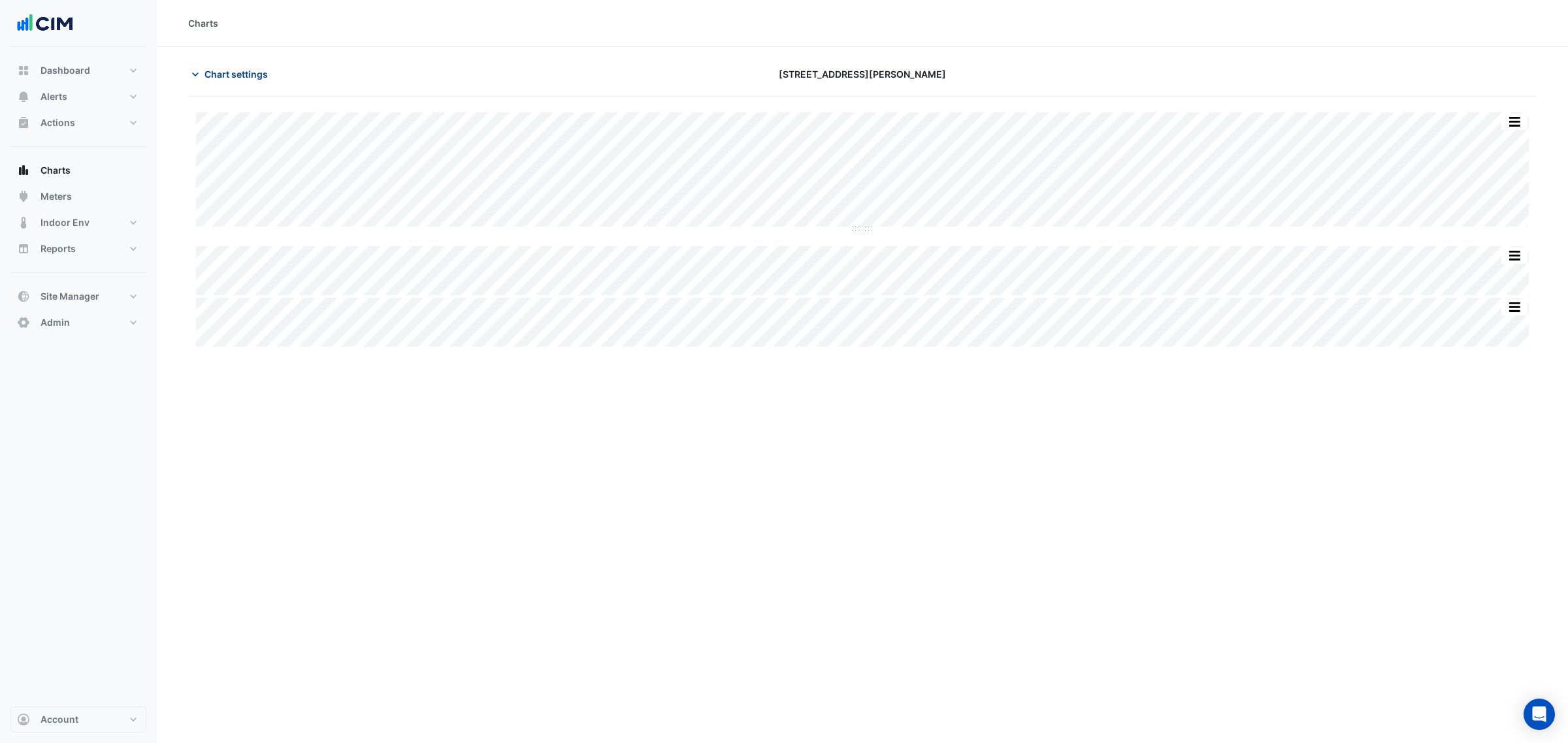
click at [229, 65] on button "Chart settings" at bounding box center [233, 74] width 88 height 23
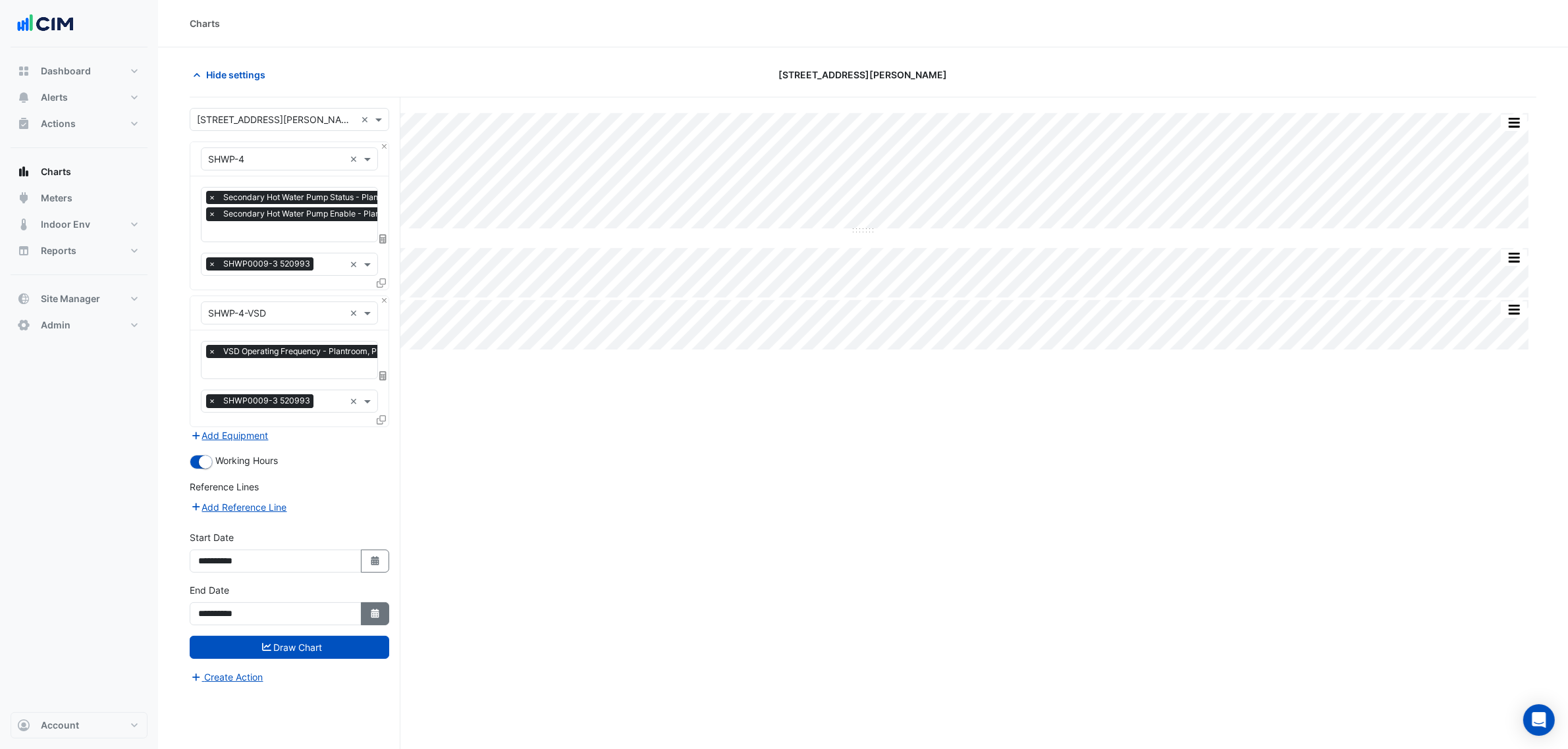
click at [361, 614] on button "Select Date" at bounding box center [375, 614] width 29 height 23
select select "*"
click at [344, 484] on div "7" at bounding box center [338, 481] width 21 height 21
type input "**********"
click at [344, 484] on div "Reference Lines" at bounding box center [290, 490] width 199 height 19
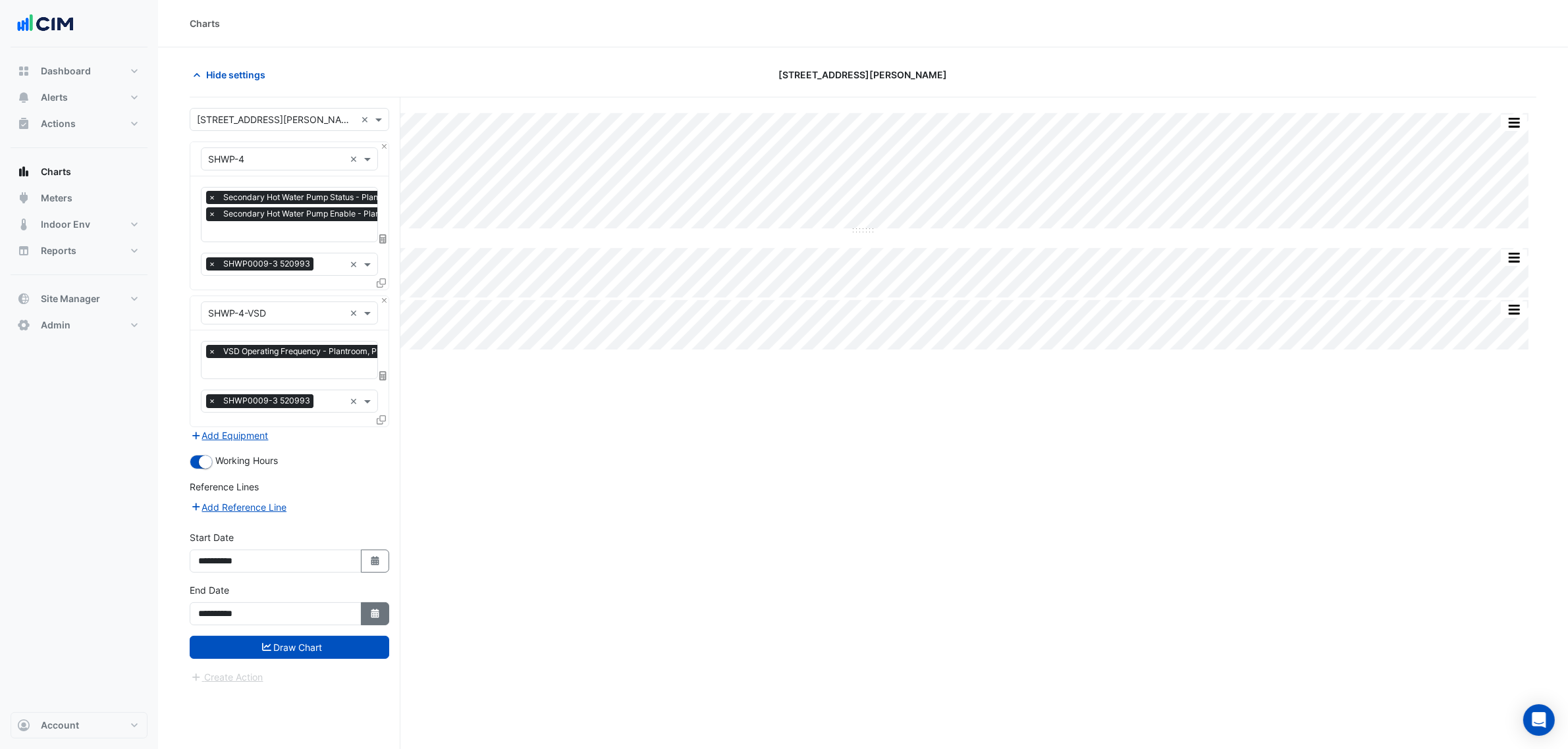
click at [365, 619] on button "Select Date" at bounding box center [375, 614] width 29 height 23
select select "*"
click at [334, 501] on div "14" at bounding box center [338, 502] width 21 height 21
type input "**********"
click at [275, 216] on span "Secondary Hot Water Pump Enable - Plantroom, Plantroom" at bounding box center [334, 214] width 228 height 13
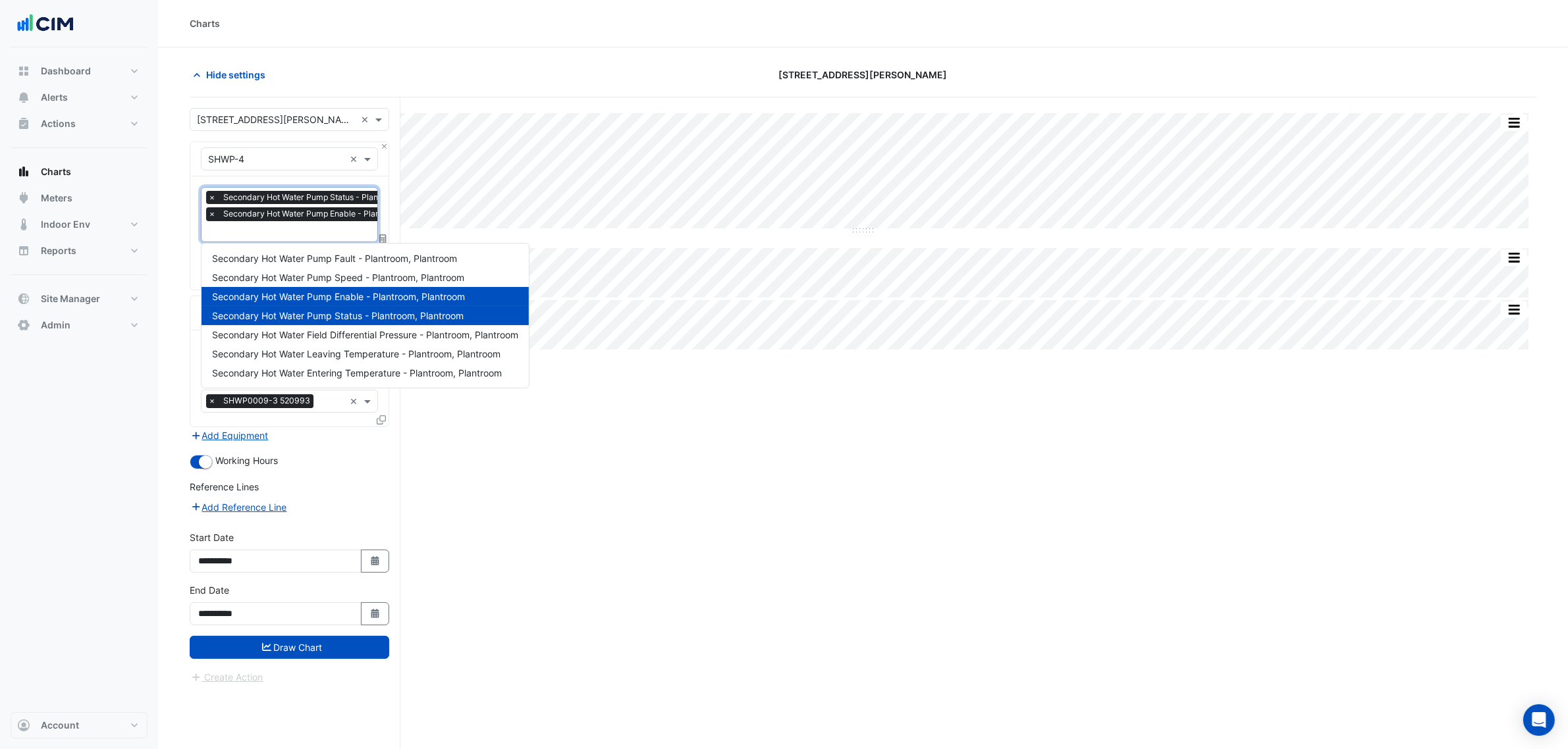
scroll to position [0, 7]
click at [354, 282] on span "Secondary Hot Water Pump Speed - Plantroom, Plantroom" at bounding box center [338, 278] width 252 height 11
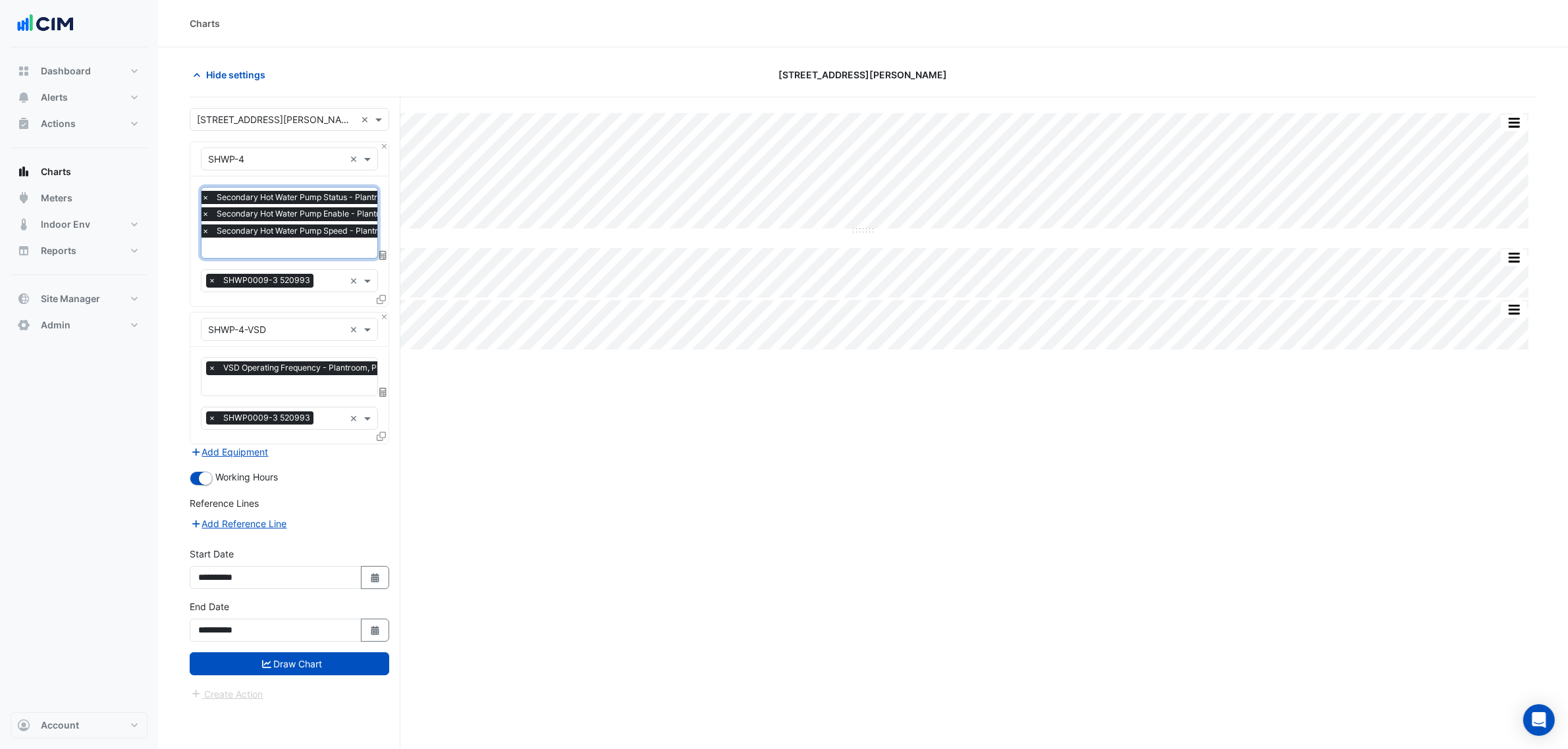
click at [305, 229] on span "Secondary Hot Water Pump Speed - Plantroom, Plantroom" at bounding box center [327, 231] width 227 height 13
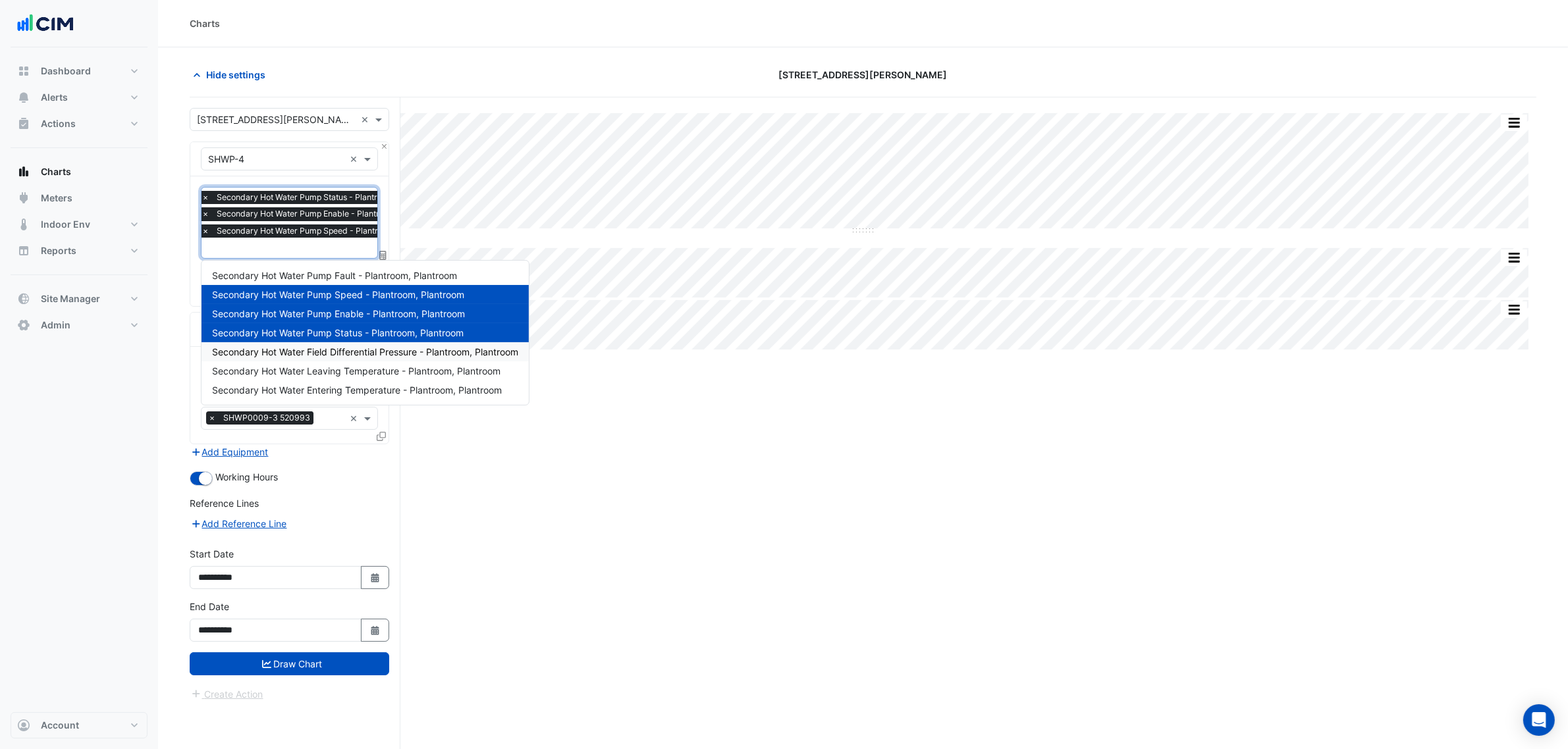
click at [337, 344] on div "Secondary Hot Water Field Differential Pressure - Plantroom, Plantroom" at bounding box center [365, 352] width 327 height 19
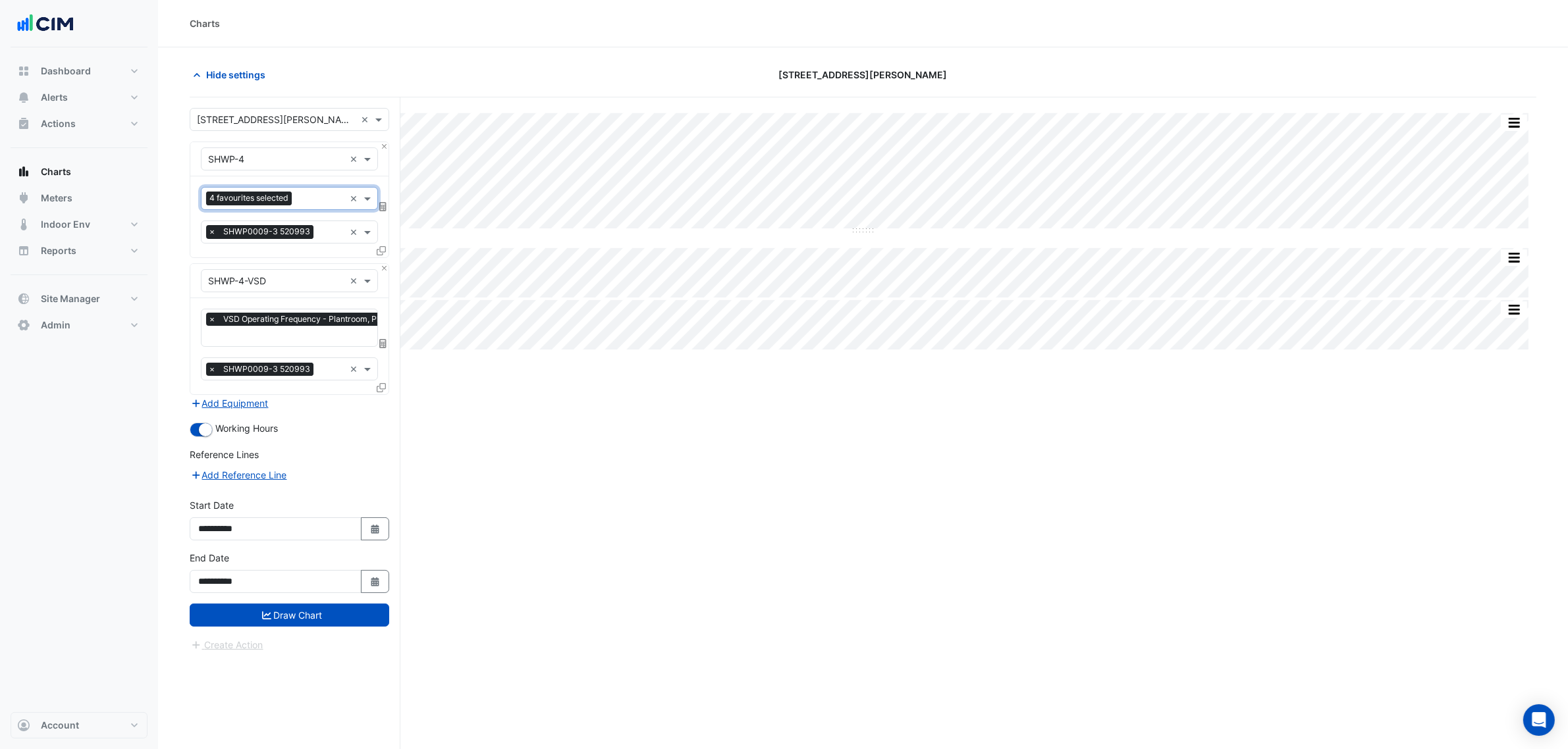
scroll to position [0, 0]
click at [305, 609] on button "Draw Chart" at bounding box center [290, 615] width 199 height 23
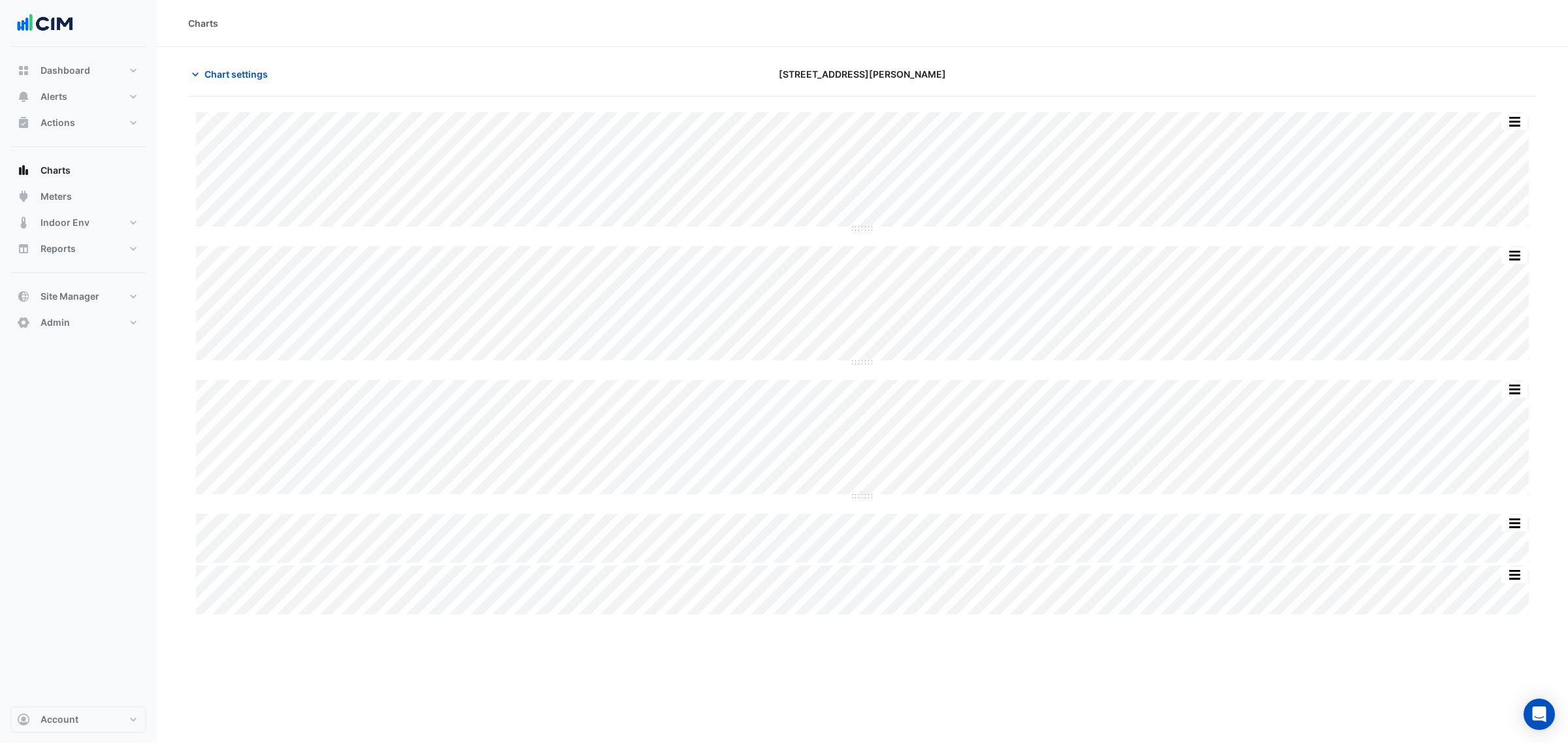
click at [999, 49] on section "Chart settings [STREET_ADDRESS][PERSON_NAME] Split by Equip Split All Split Non…" at bounding box center [862, 331] width 1411 height 570
click at [279, 53] on section "Chart settings [STREET_ADDRESS][PERSON_NAME] Split by Equip Split All Split Non…" at bounding box center [862, 331] width 1411 height 570
click at [255, 67] on button "Chart settings" at bounding box center [233, 74] width 88 height 23
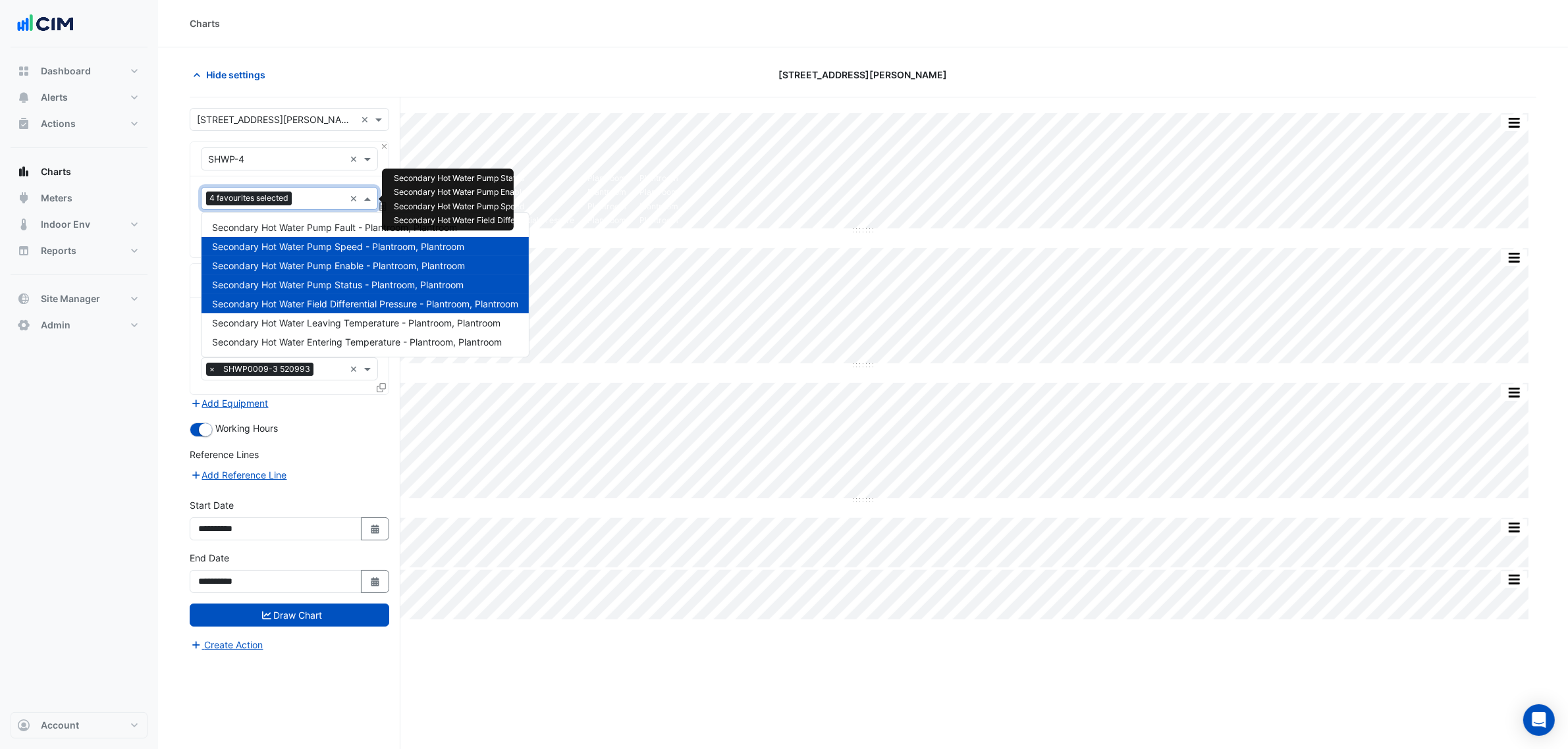
click at [301, 203] on input "text" at bounding box center [321, 199] width 47 height 14
click at [352, 246] on span "Secondary Hot Water Pump Speed - Plantroom, Plantroom" at bounding box center [338, 247] width 252 height 11
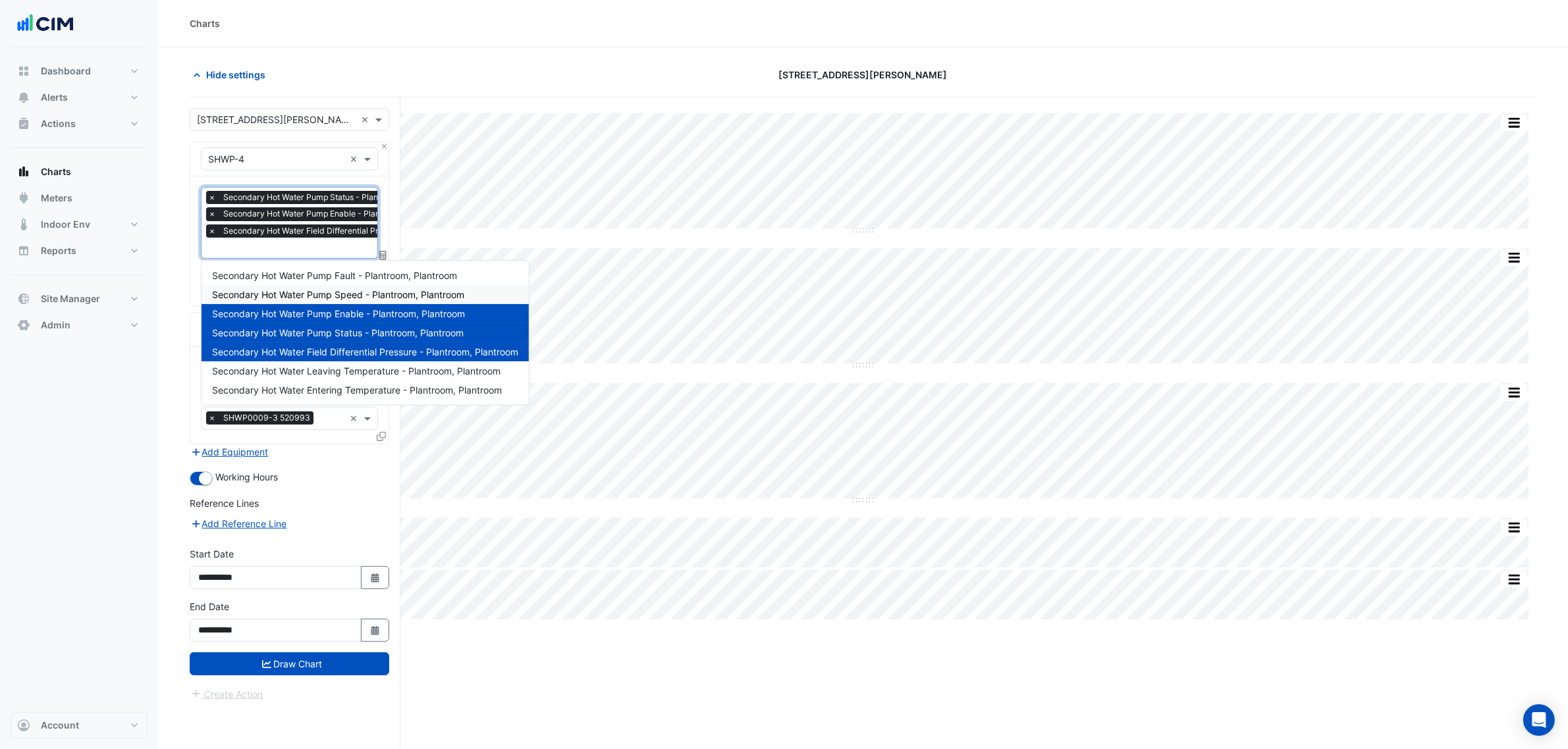
click at [301, 191] on span "Secondary Hot Water Pump Status - Plantroom, Plantroom" at bounding box center [333, 197] width 226 height 13
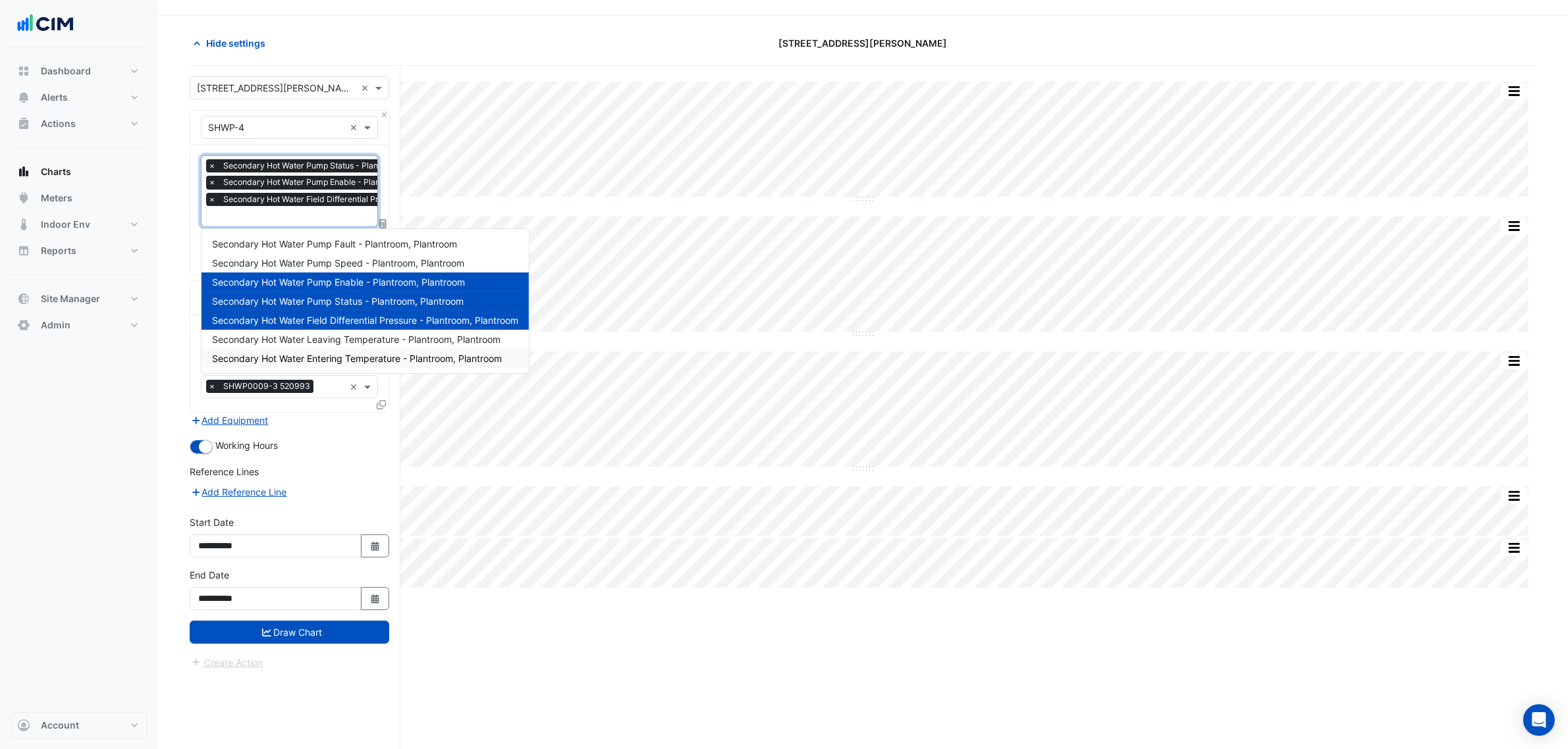
scroll to position [50, 0]
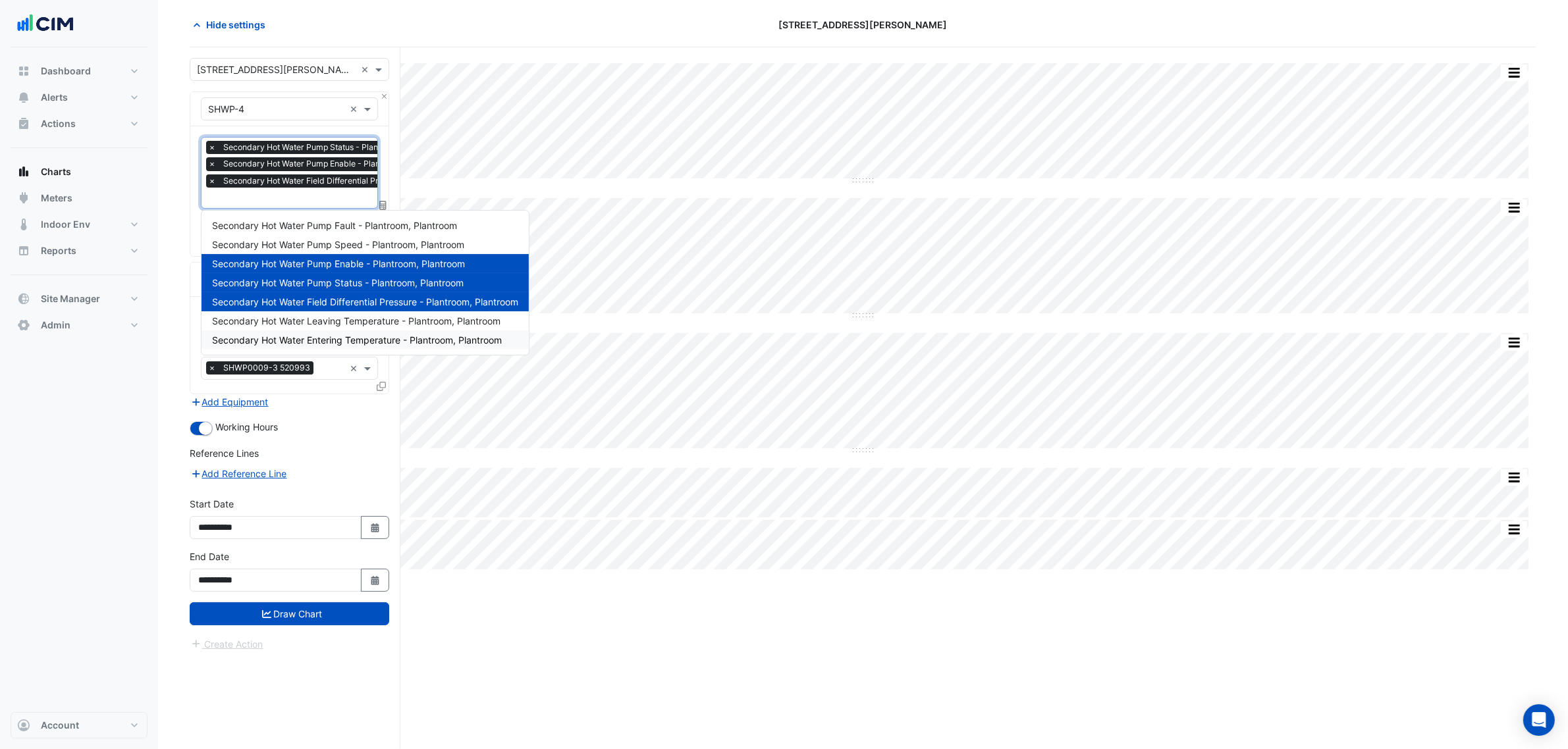
click at [330, 431] on div "Working Hours" at bounding box center [290, 428] width 199 height 15
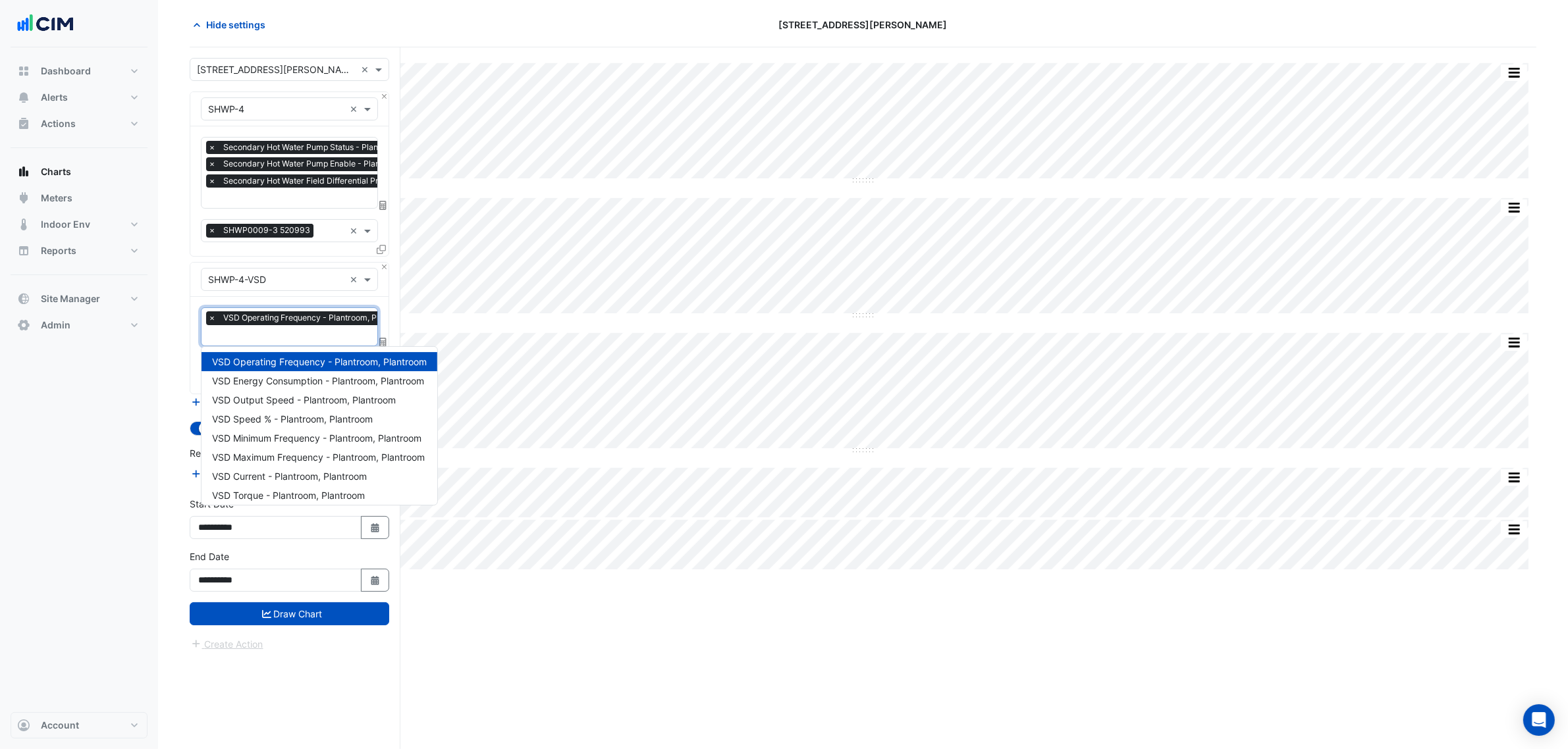
click at [315, 343] on div at bounding box center [311, 337] width 211 height 17
click at [357, 383] on span "VSD Energy Consumption - Plantroom, Plantroom" at bounding box center [318, 381] width 212 height 11
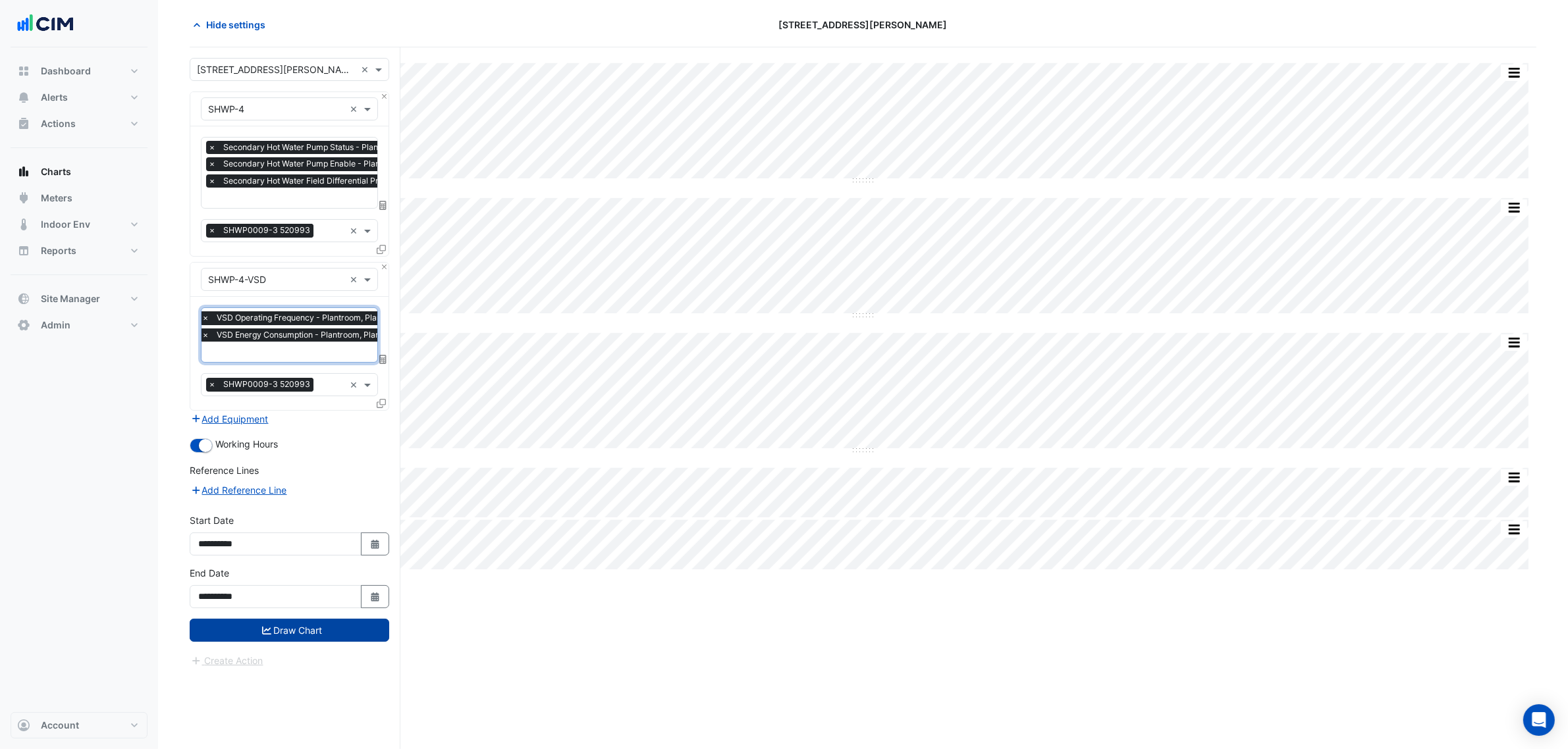
click at [336, 629] on button "Draw Chart" at bounding box center [290, 630] width 199 height 23
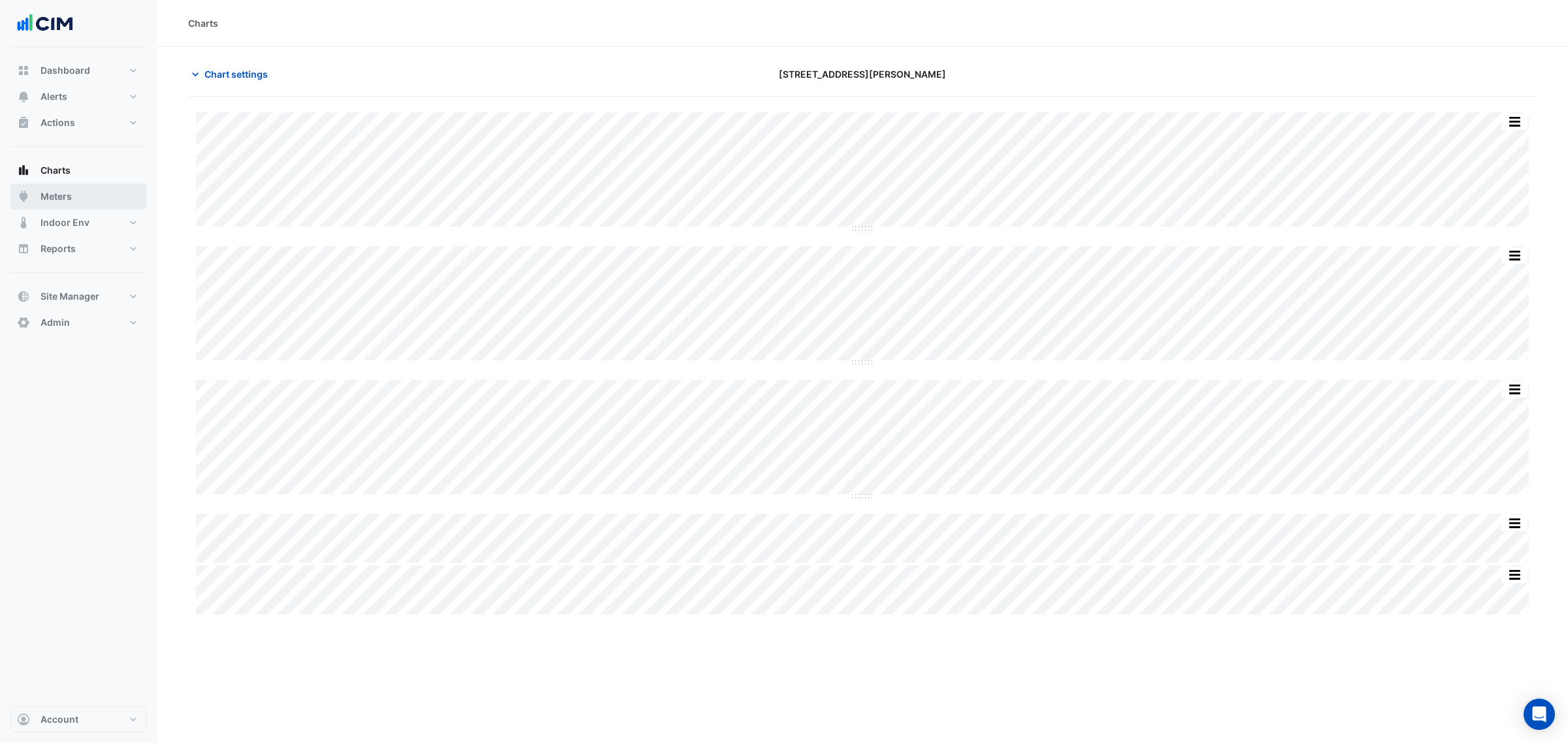
click at [86, 192] on button "Meters" at bounding box center [78, 196] width 136 height 26
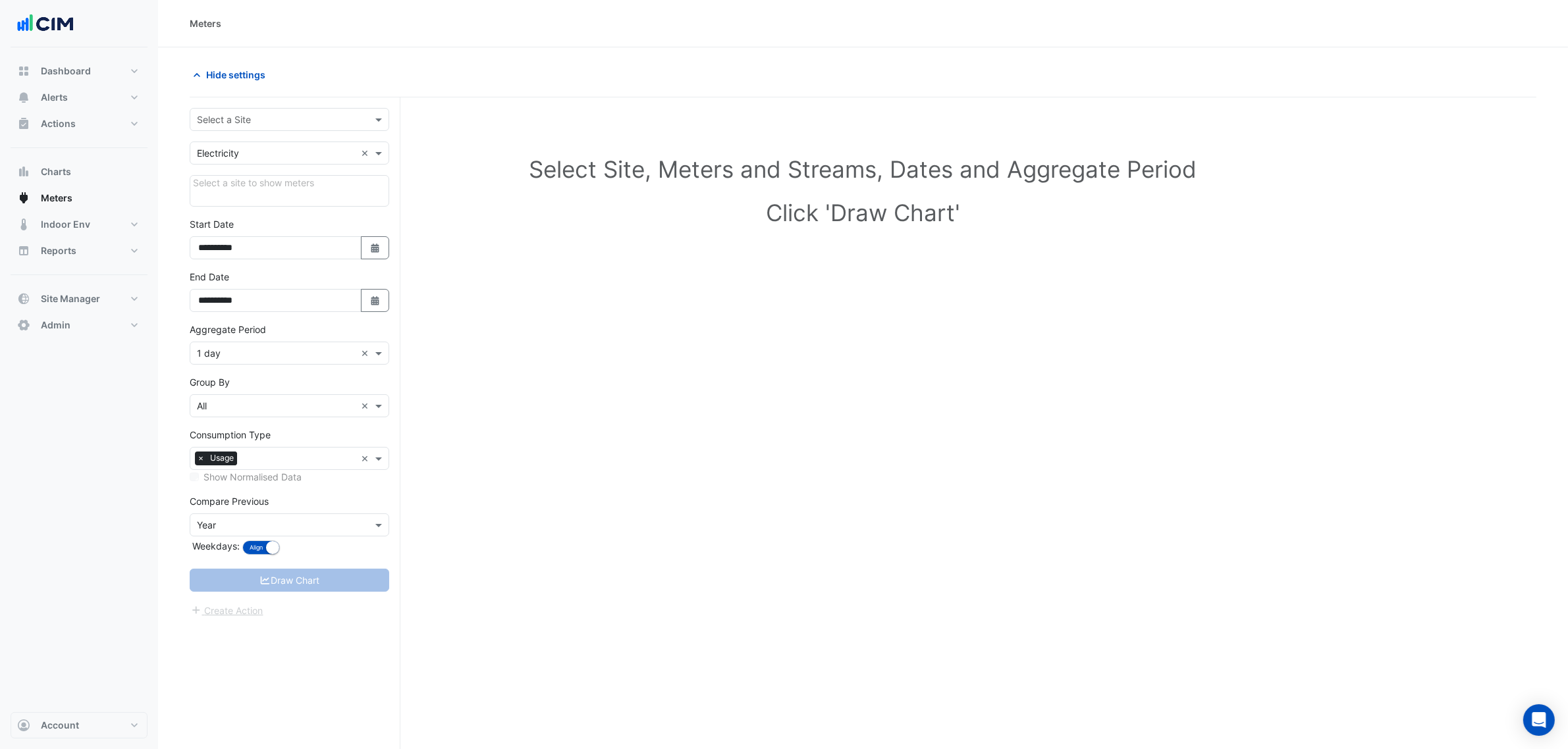
click at [252, 113] on input "text" at bounding box center [276, 120] width 159 height 14
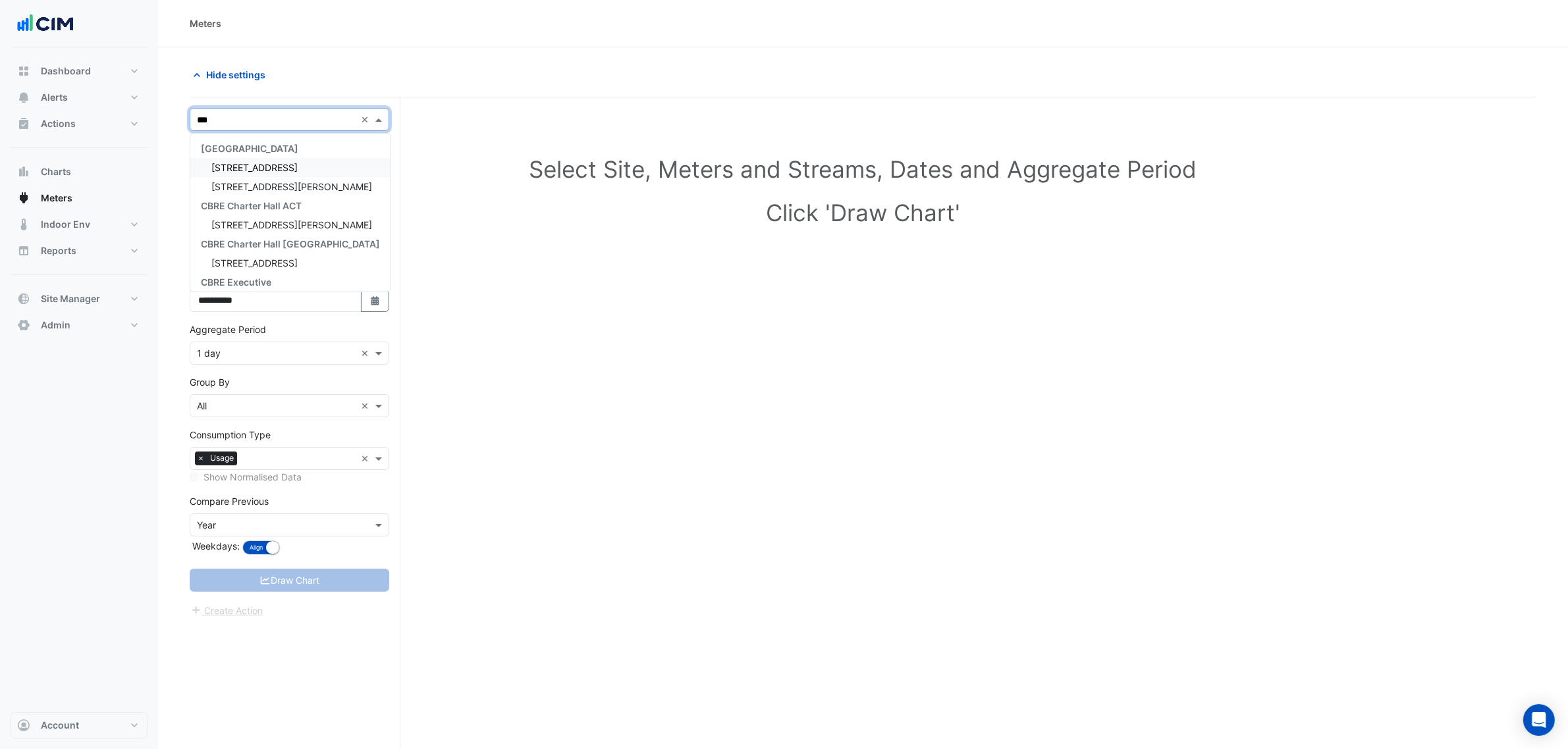
type input "****"
click at [276, 162] on span "[STREET_ADDRESS][PERSON_NAME]" at bounding box center [292, 167] width 161 height 11
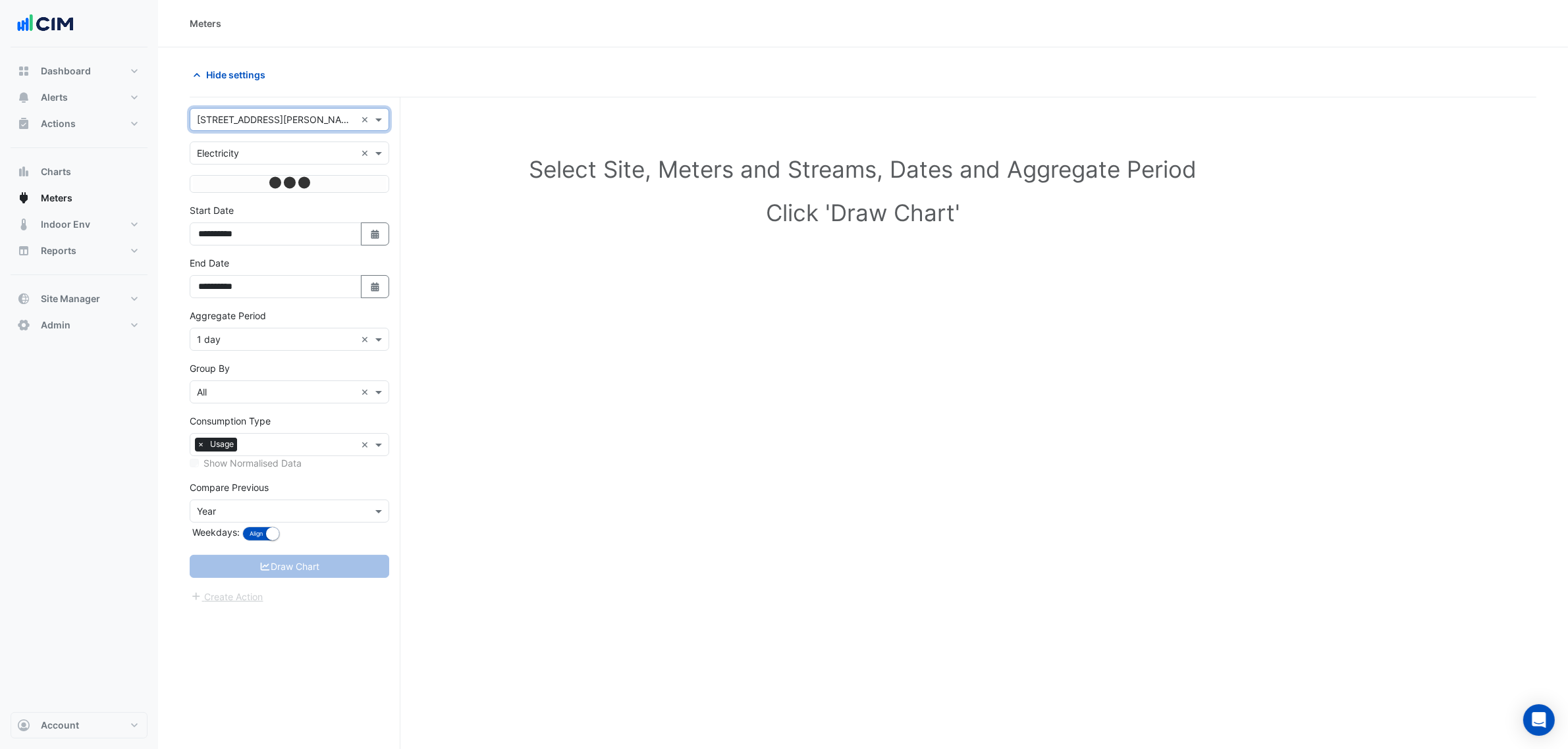
click at [269, 152] on input "text" at bounding box center [276, 154] width 159 height 14
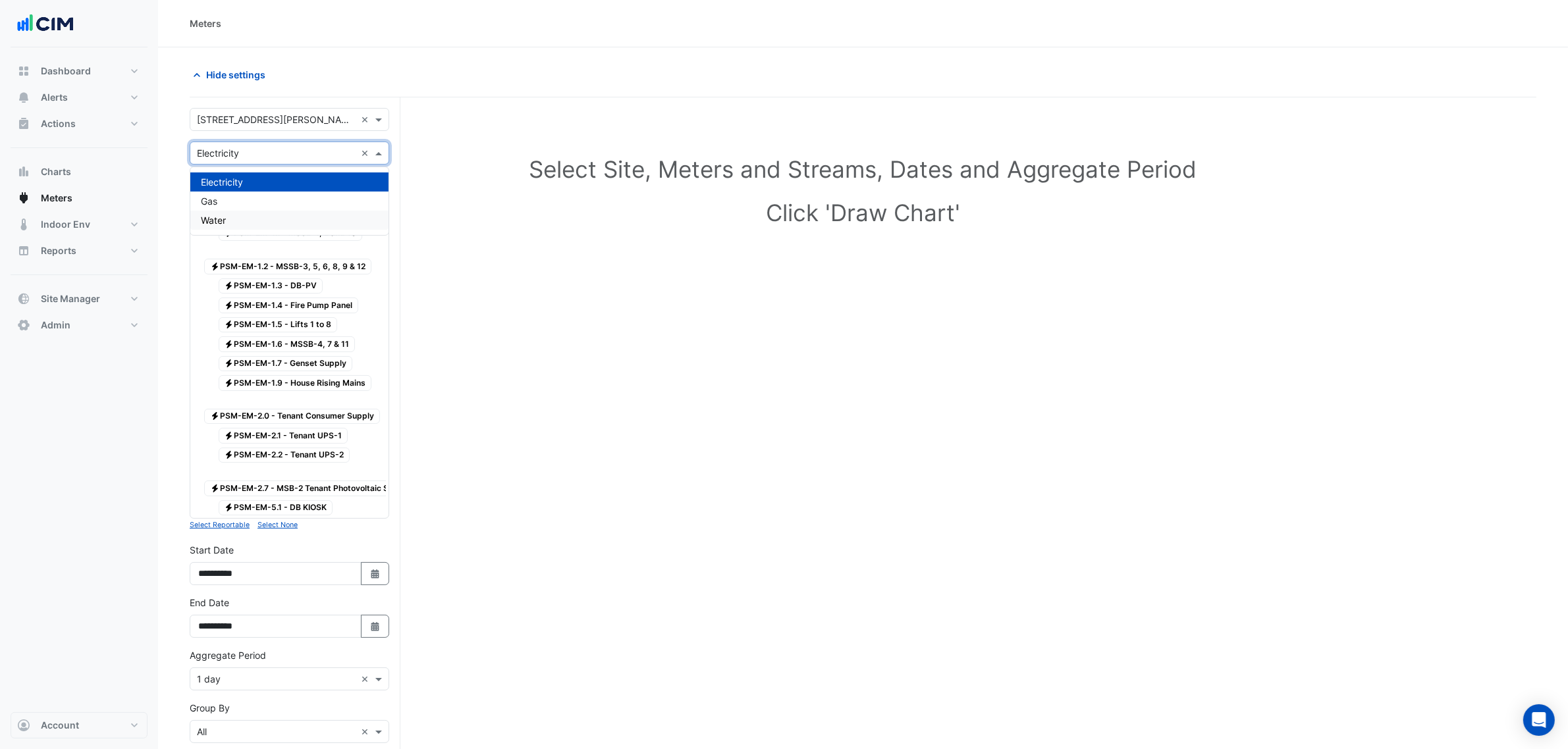
click at [476, 336] on div "Select Site, Meters and Streams, Dates and Aggregate Period Click 'Draw Chart'" at bounding box center [863, 533] width 1347 height 841
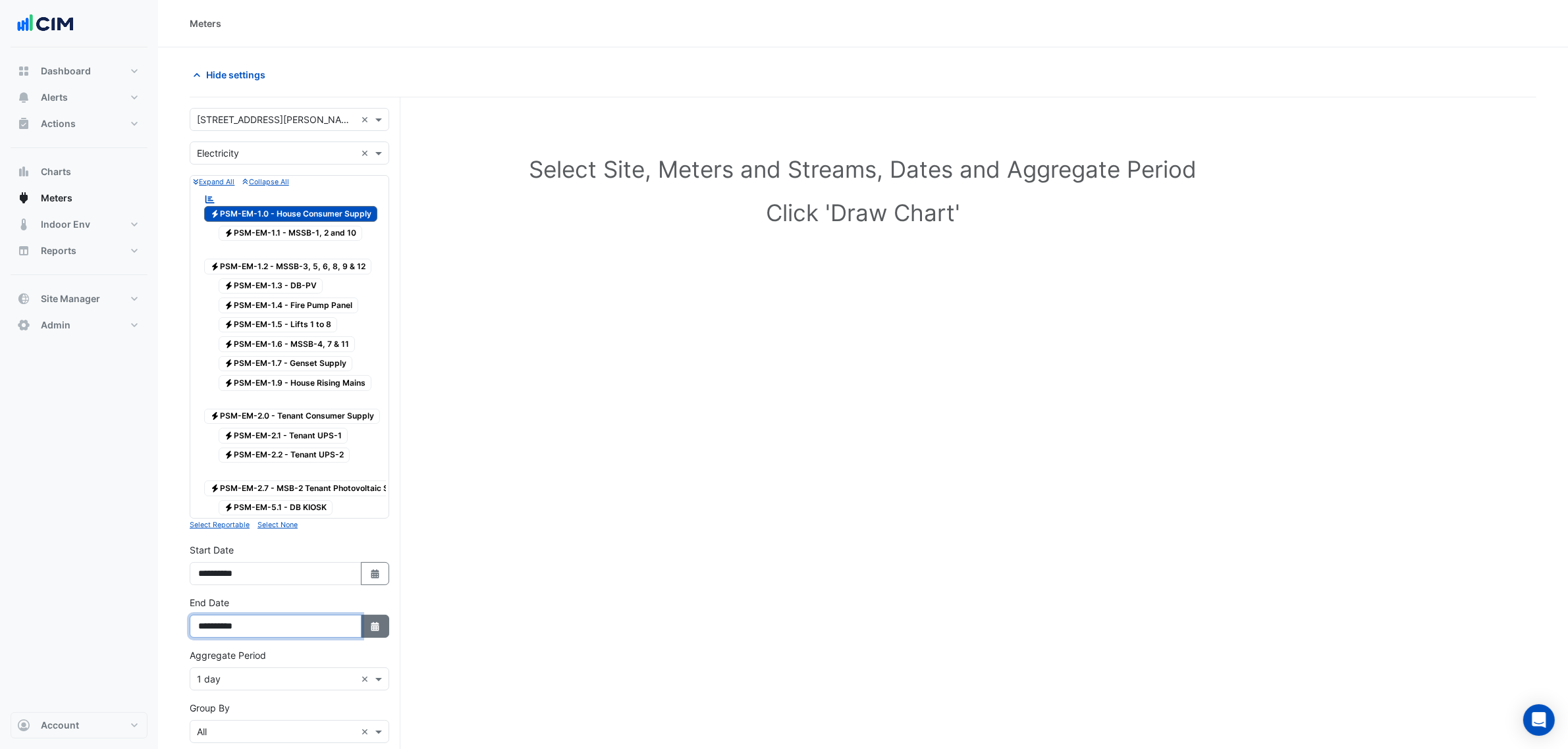
click at [363, 638] on div "**********" at bounding box center [290, 626] width 199 height 23
click at [373, 631] on icon "button" at bounding box center [375, 627] width 8 height 9
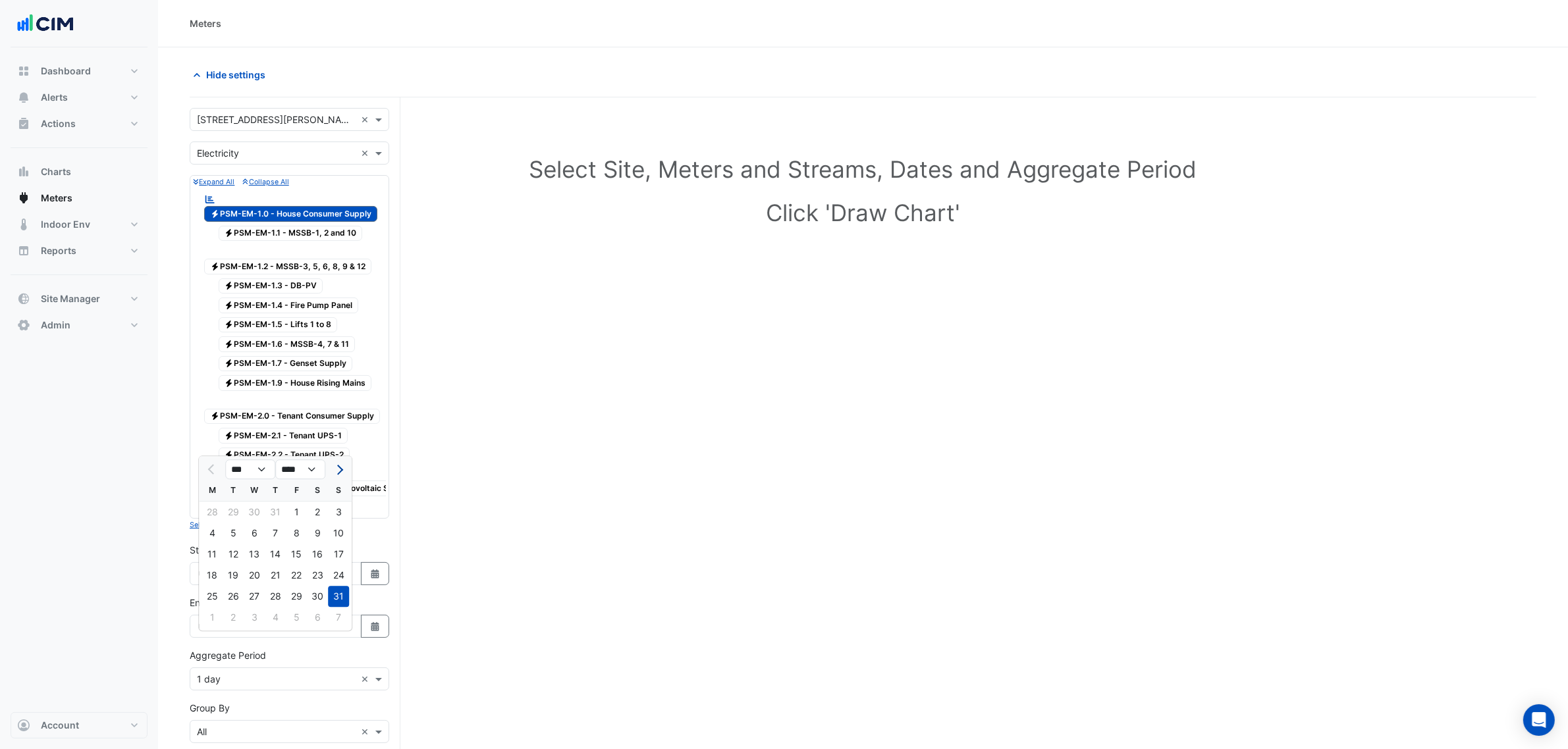
click at [336, 471] on button "Next month" at bounding box center [338, 469] width 15 height 21
select select "*"
click at [337, 512] on div "7" at bounding box center [338, 512] width 21 height 21
type input "**********"
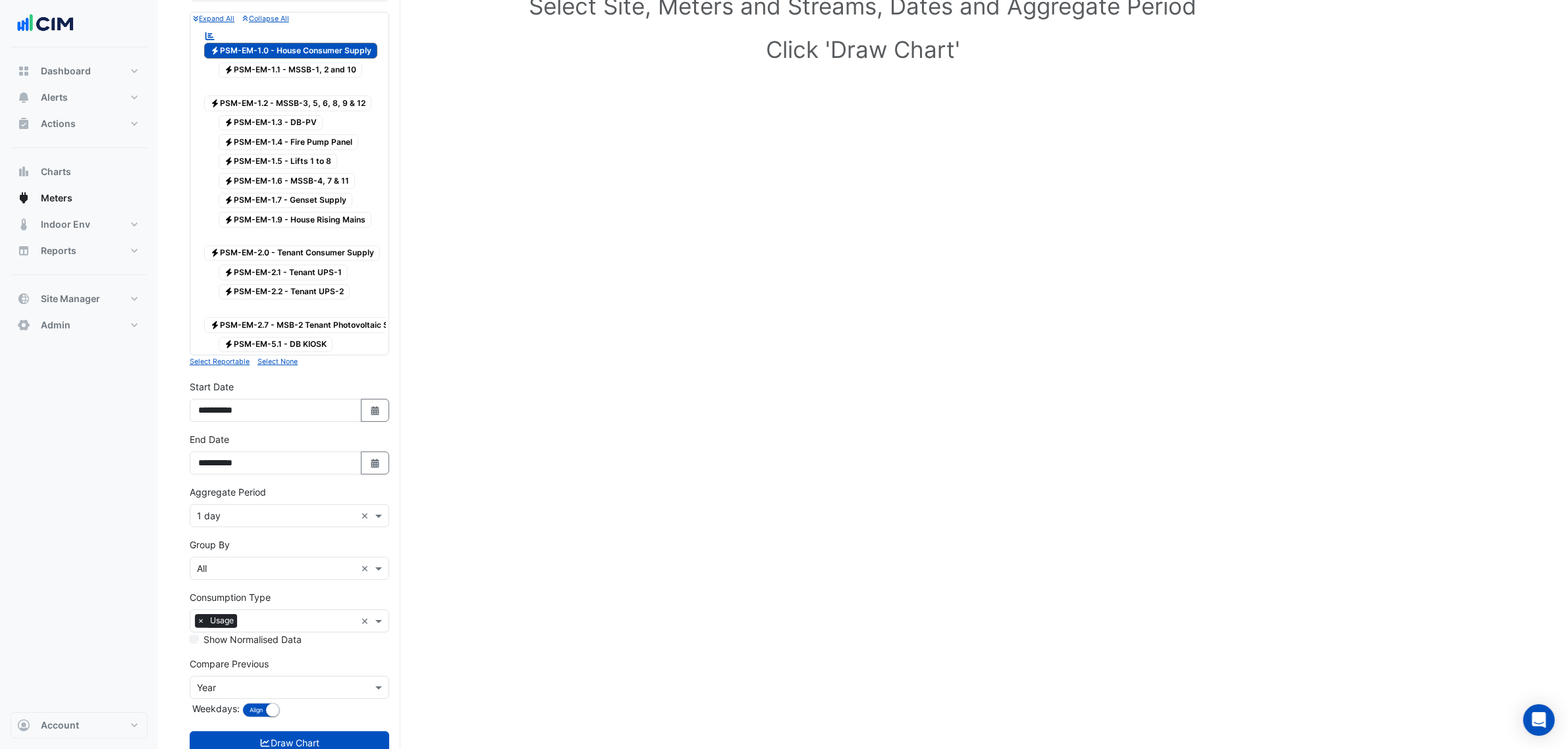
scroll to position [164, 0]
click at [272, 509] on div "Aggregate Period Aggregate Period × 1 day ×" at bounding box center [290, 504] width 199 height 42
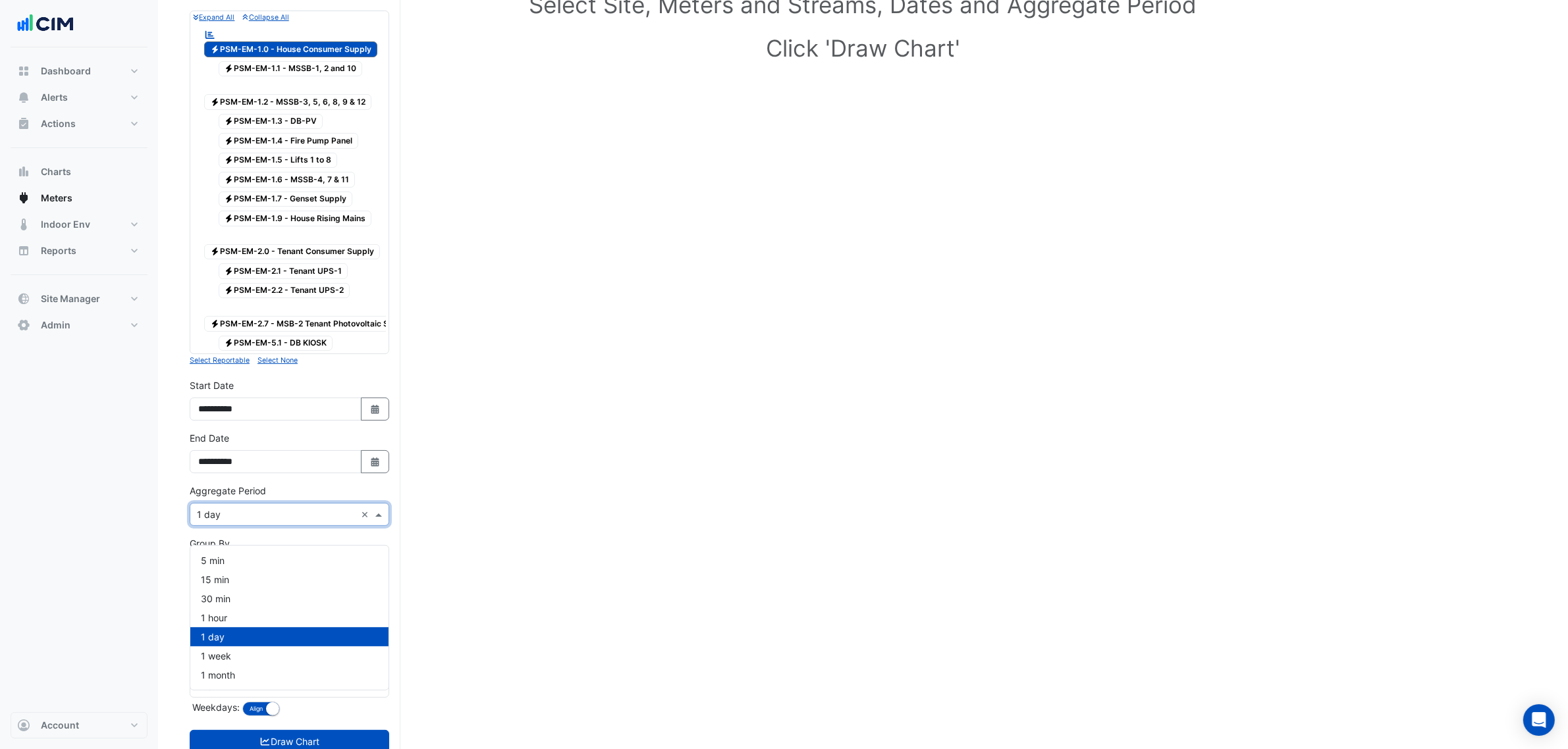
click at [272, 524] on div "Aggregate Period × 1 day ×" at bounding box center [290, 515] width 199 height 23
click at [258, 622] on div "1 hour" at bounding box center [289, 618] width 198 height 19
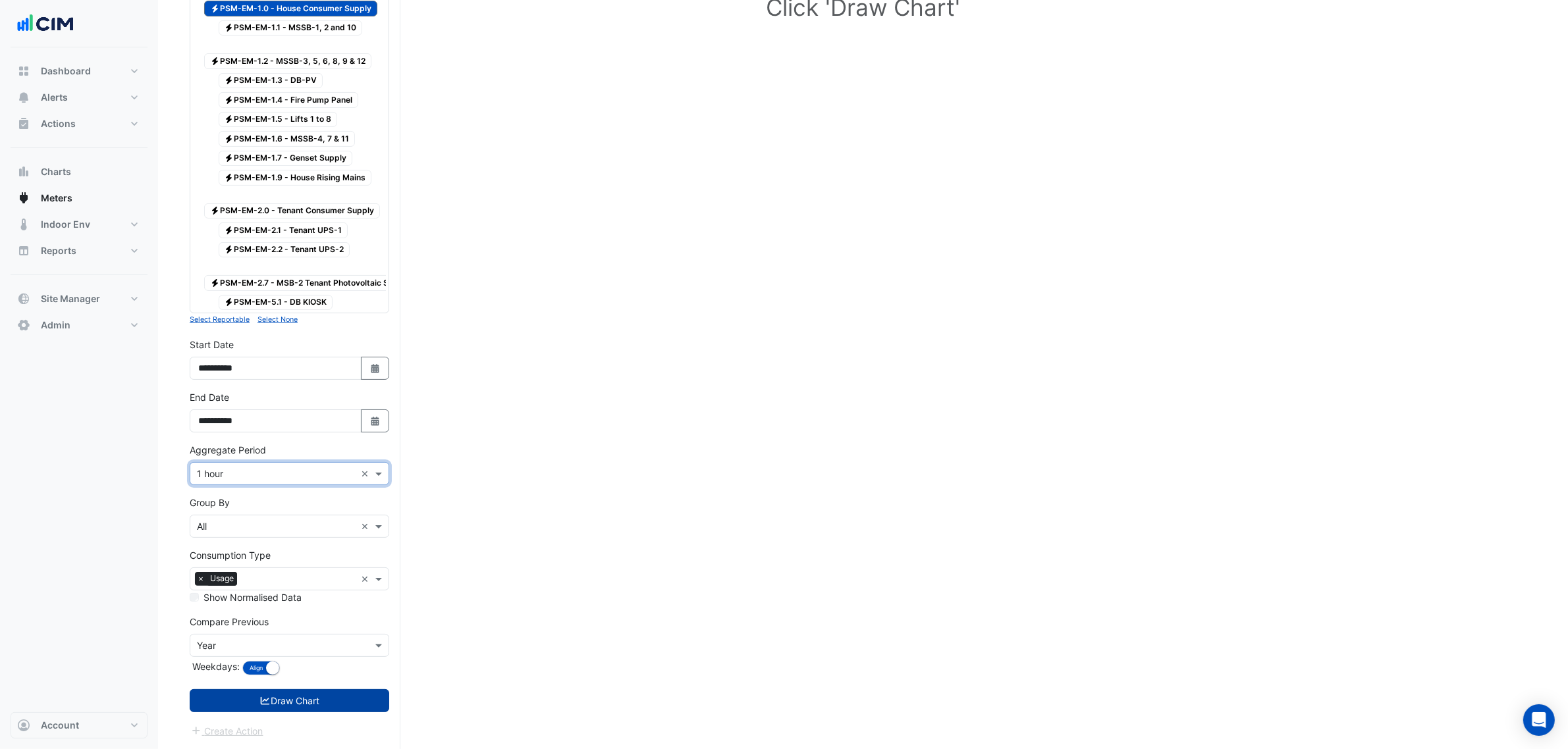
click at [324, 695] on button "Draw Chart" at bounding box center [290, 701] width 199 height 23
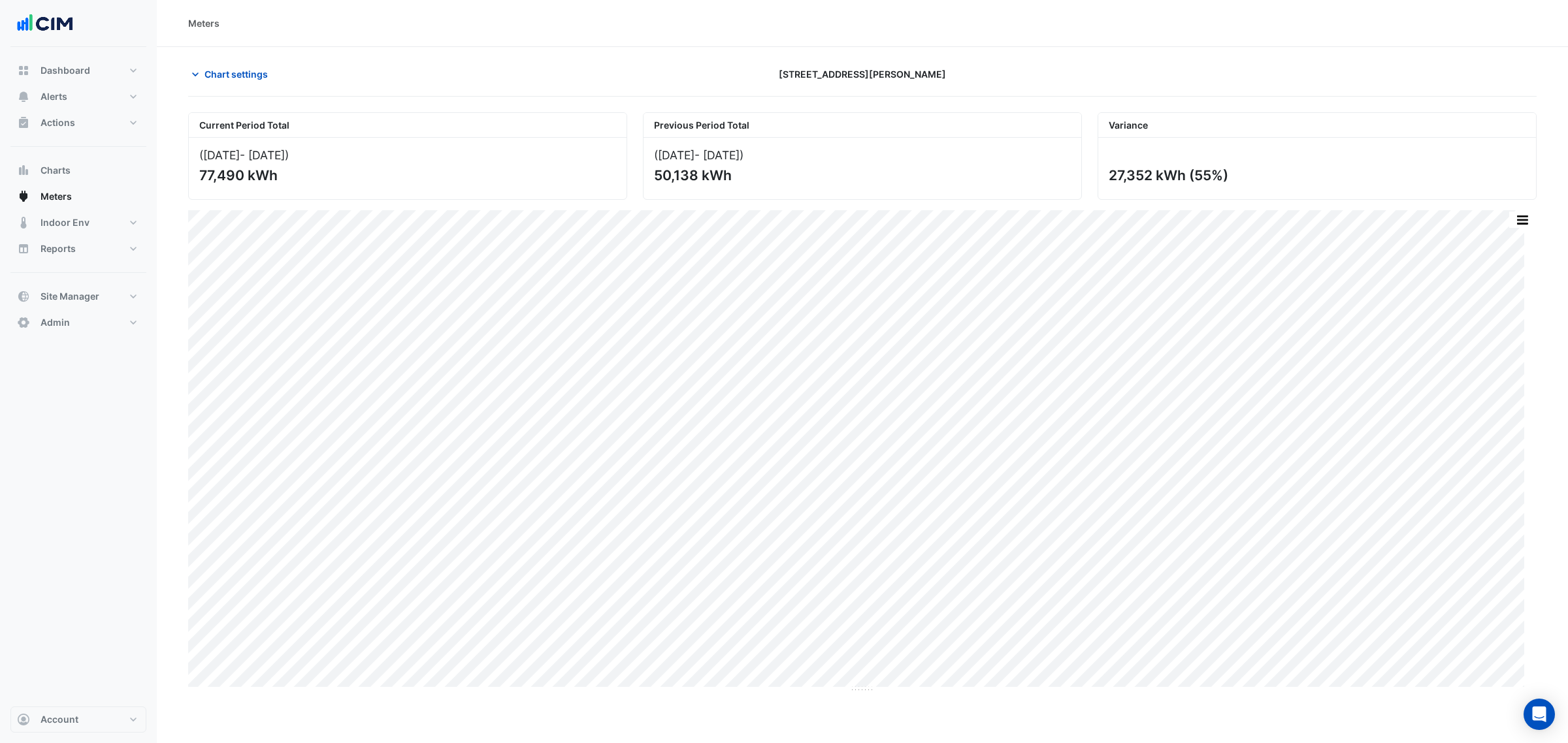
click at [1531, 210] on div "Print Save as JPEG Save as PNG Pivot Data Table Export CSV - Flat Export CSV - …" at bounding box center [863, 448] width 1349 height 476
click at [1527, 230] on div "Print Save as JPEG Save as PNG Pivot Data Table Export CSV - Flat Export CSV - …" at bounding box center [863, 448] width 1349 height 476
click at [1521, 224] on button "button" at bounding box center [1522, 220] width 26 height 16
click at [1476, 396] on div "Select Chart Type" at bounding box center [1496, 407] width 78 height 31
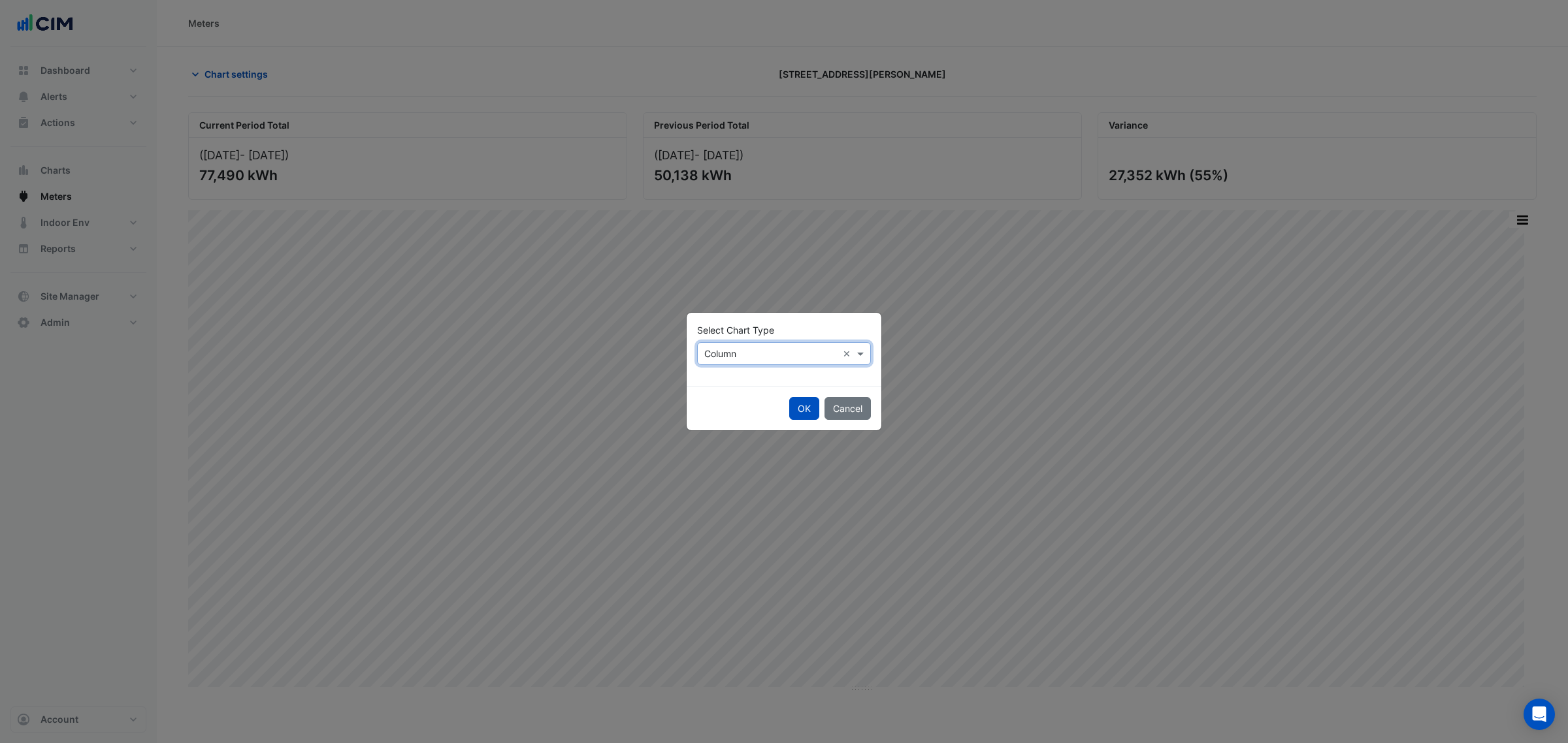
drag, startPoint x: 753, startPoint y: 367, endPoint x: 753, endPoint y: 358, distance: 9.0
click at [753, 365] on div "Select Chart Type Select Chart Type × Column ×" at bounding box center [783, 349] width 194 height 73
click at [752, 353] on input "text" at bounding box center [771, 354] width 133 height 14
click at [741, 377] on div "Line" at bounding box center [726, 382] width 57 height 19
click at [809, 412] on button "OK" at bounding box center [804, 408] width 30 height 23
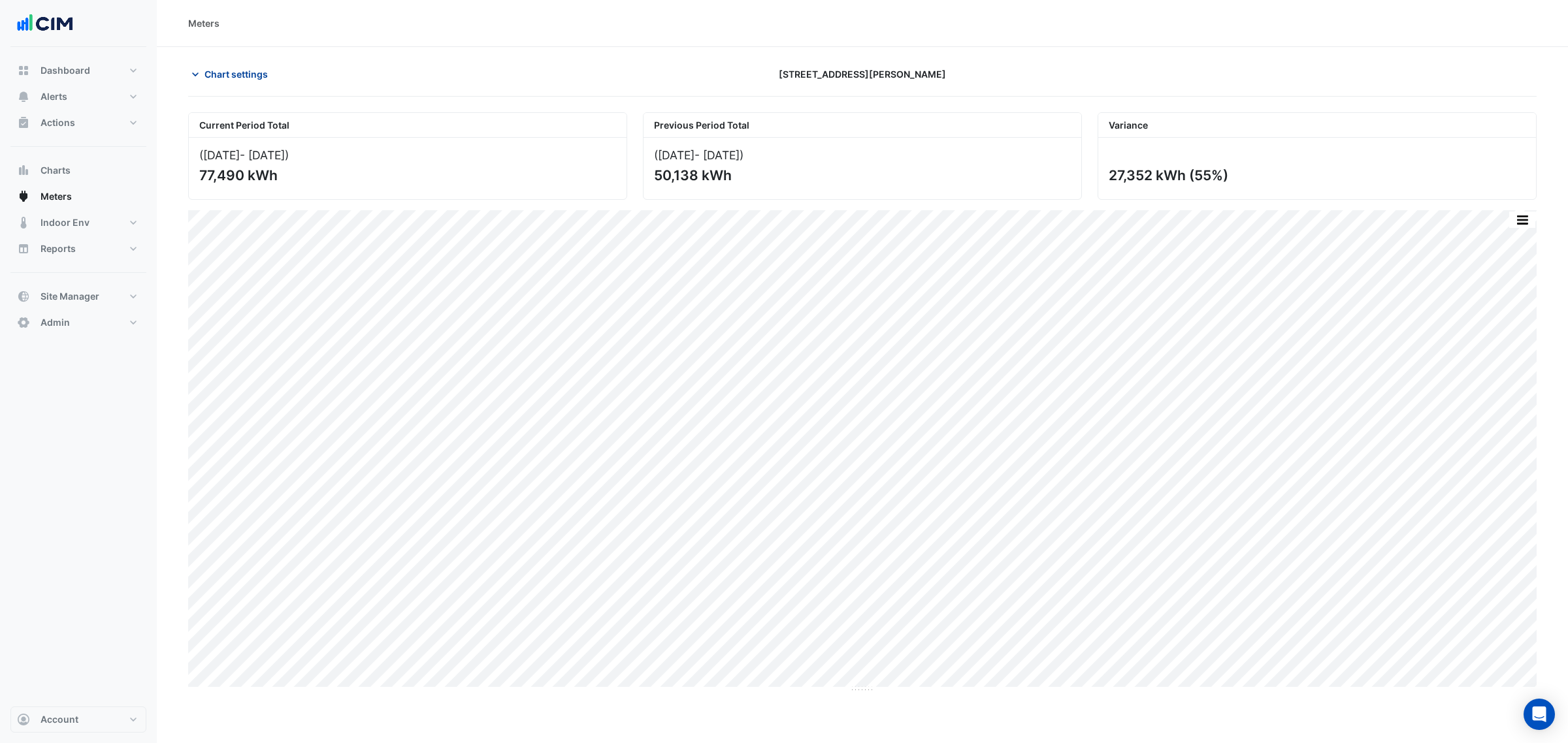
click at [265, 84] on button "Chart settings" at bounding box center [233, 74] width 88 height 23
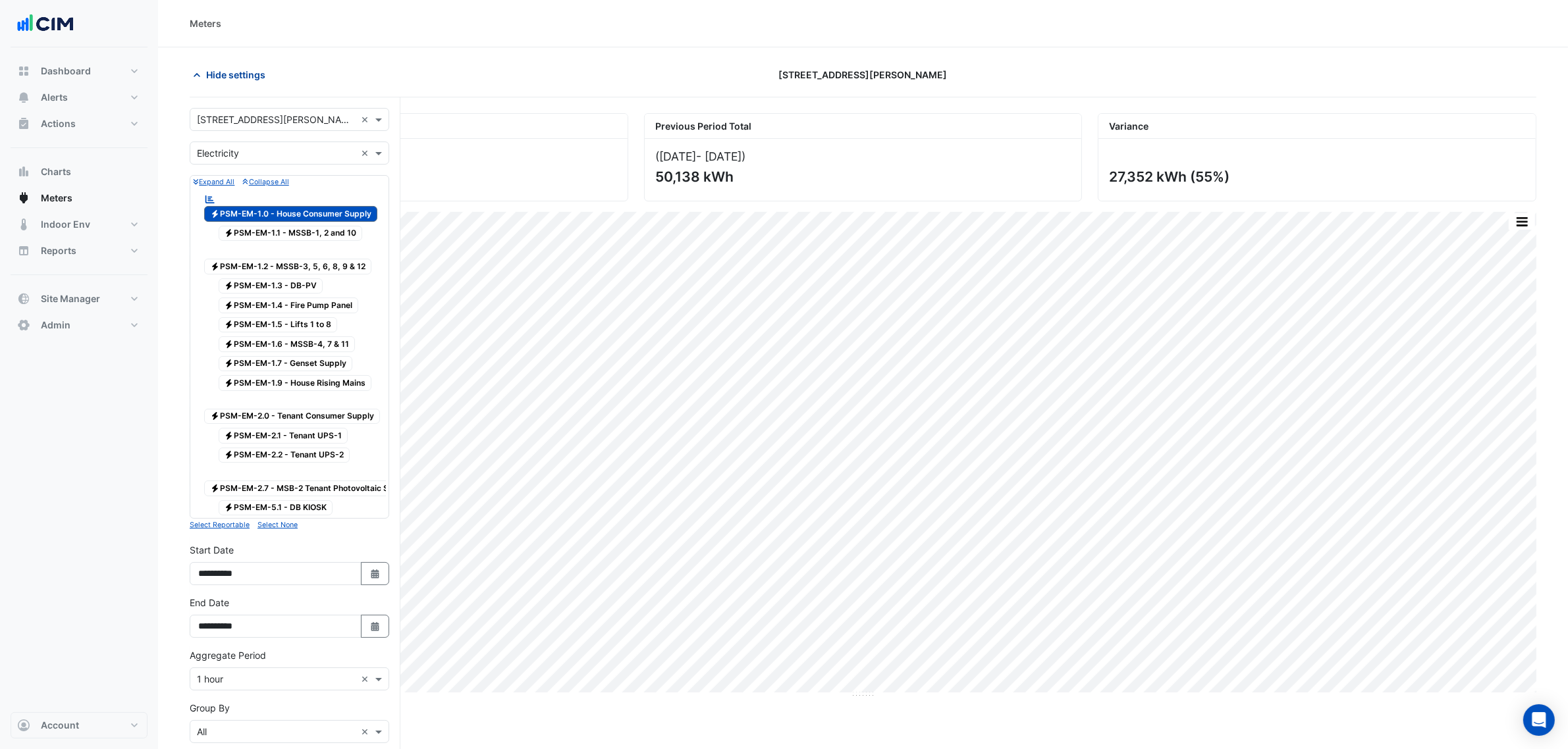
click at [261, 77] on span "Hide settings" at bounding box center [236, 75] width 59 height 14
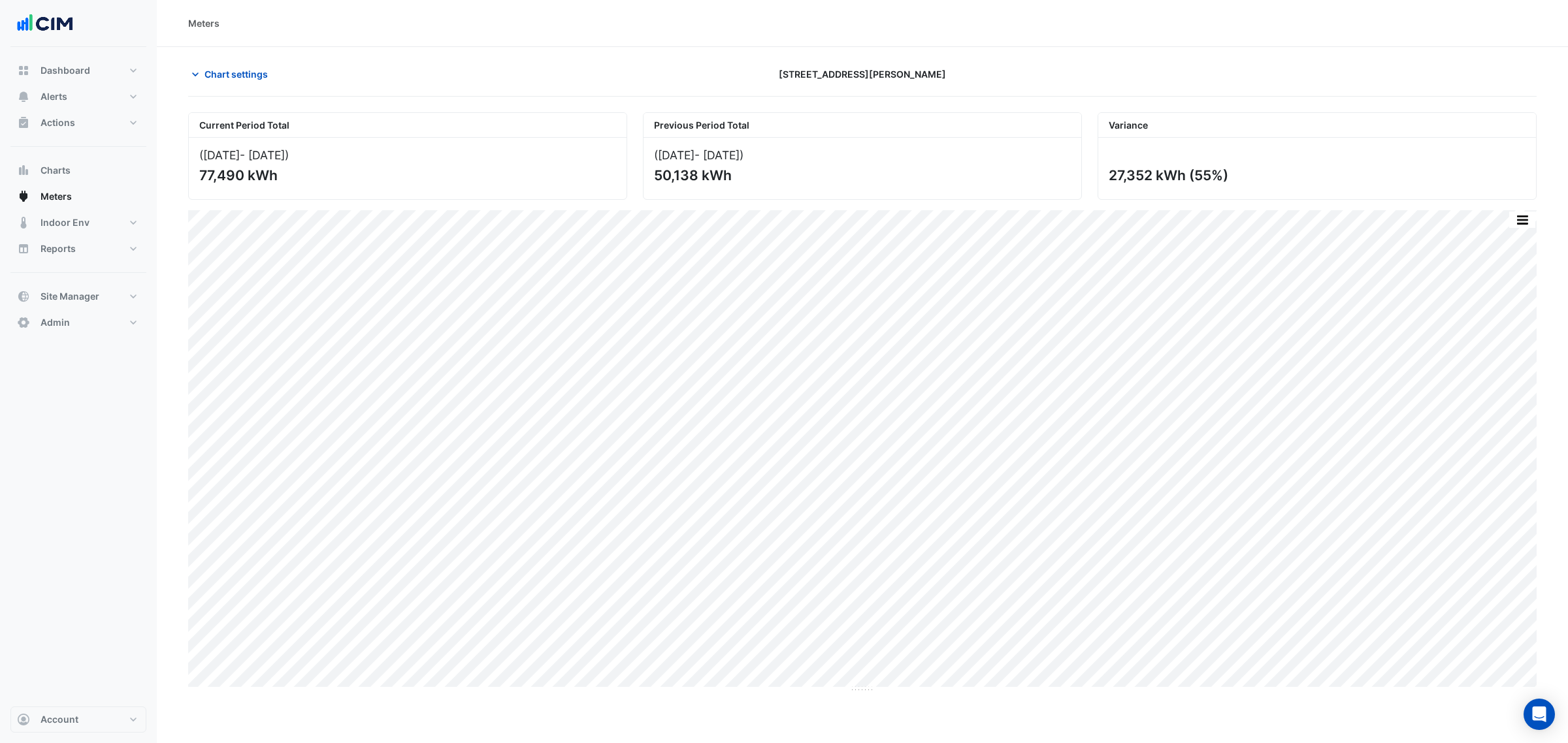
drag, startPoint x: 213, startPoint y: 46, endPoint x: 225, endPoint y: 69, distance: 25.9
click at [213, 47] on section "Chart settings 25 Cowlishaw Street Current Period Total (01 Aug 25 - 07 Sep 25 …" at bounding box center [862, 369] width 1411 height 646
click at [225, 69] on span "Chart settings" at bounding box center [236, 74] width 63 height 14
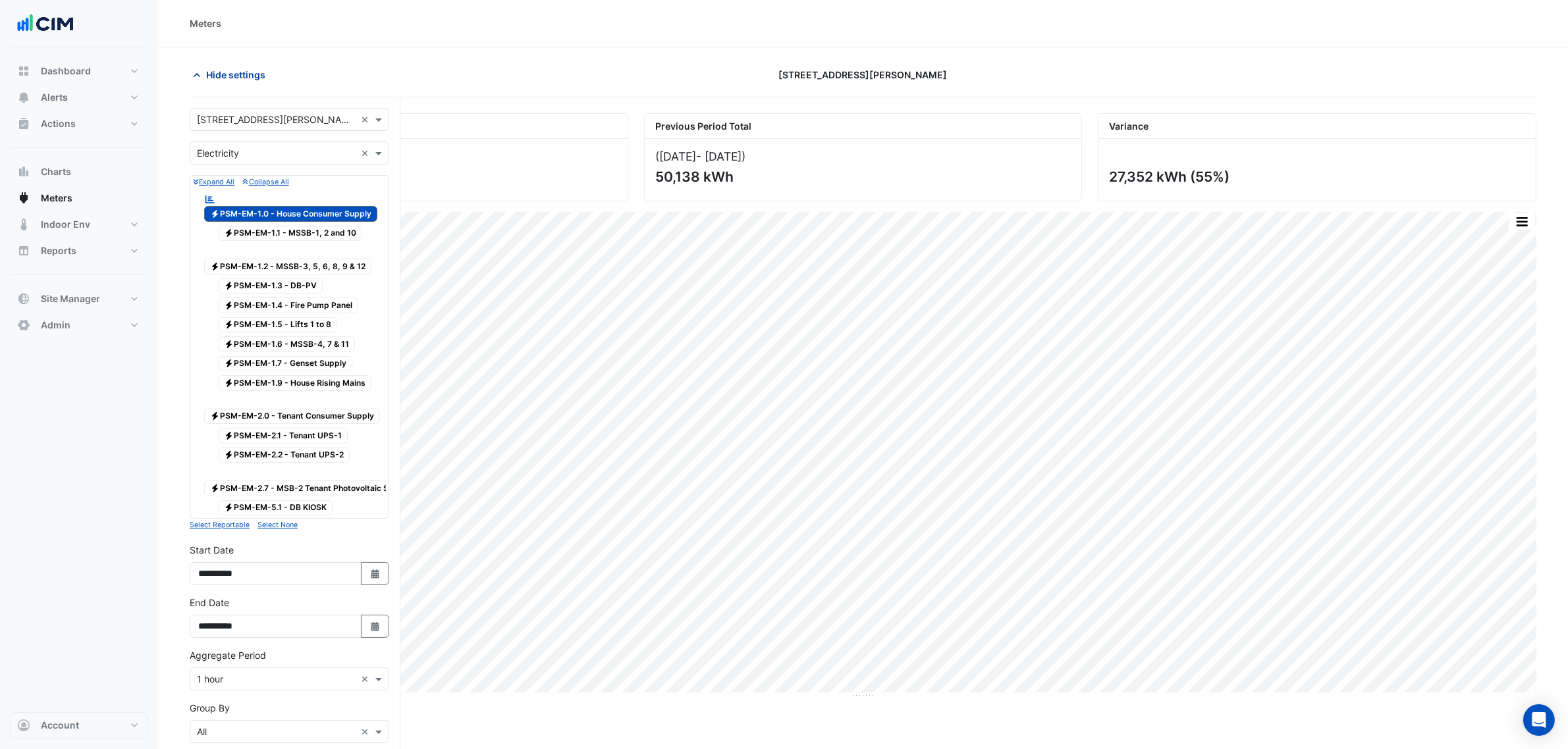
click at [234, 73] on span "Hide settings" at bounding box center [236, 75] width 59 height 14
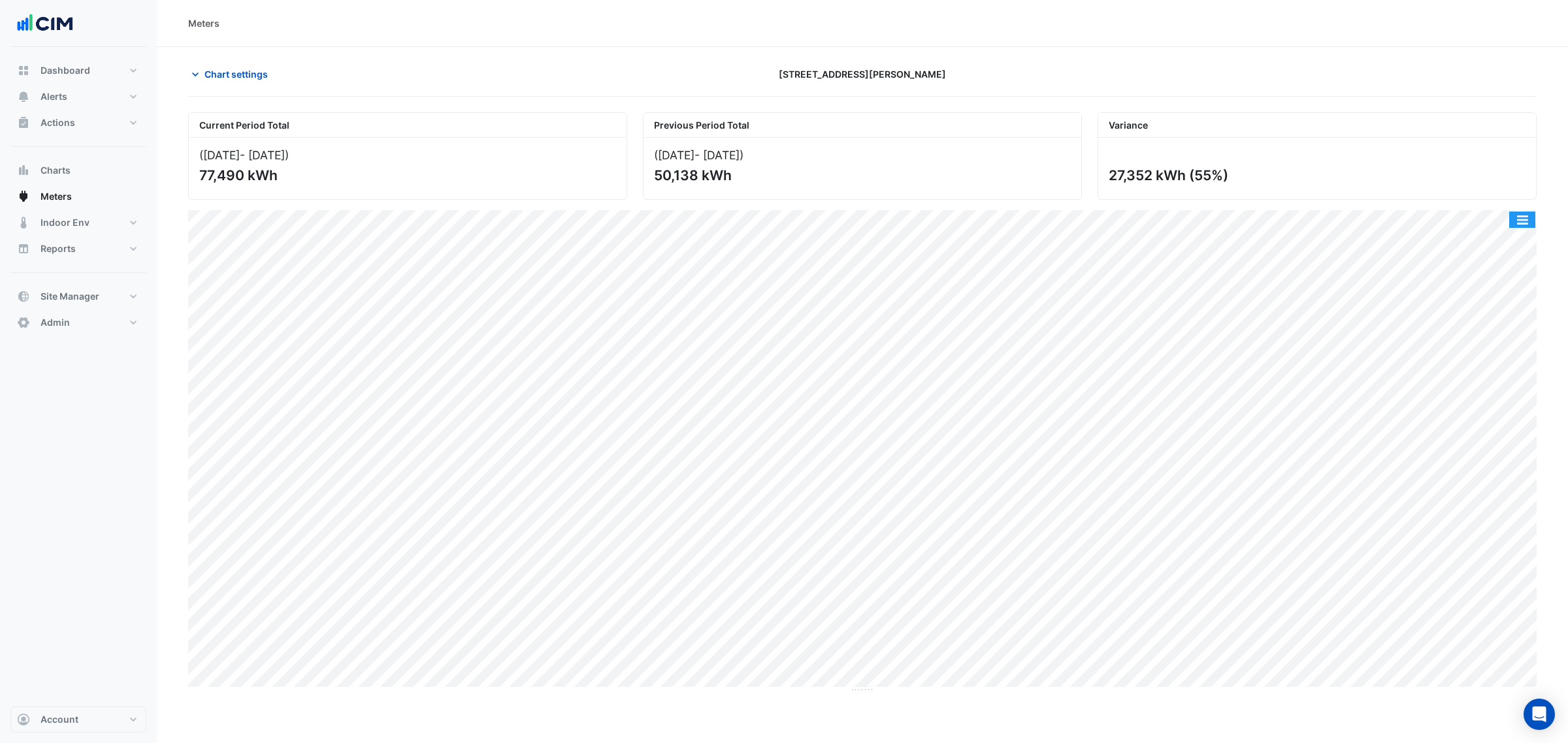
click at [1521, 226] on button "button" at bounding box center [1522, 220] width 26 height 16
click at [1507, 285] on div "Save as PNG" at bounding box center [1496, 287] width 78 height 22
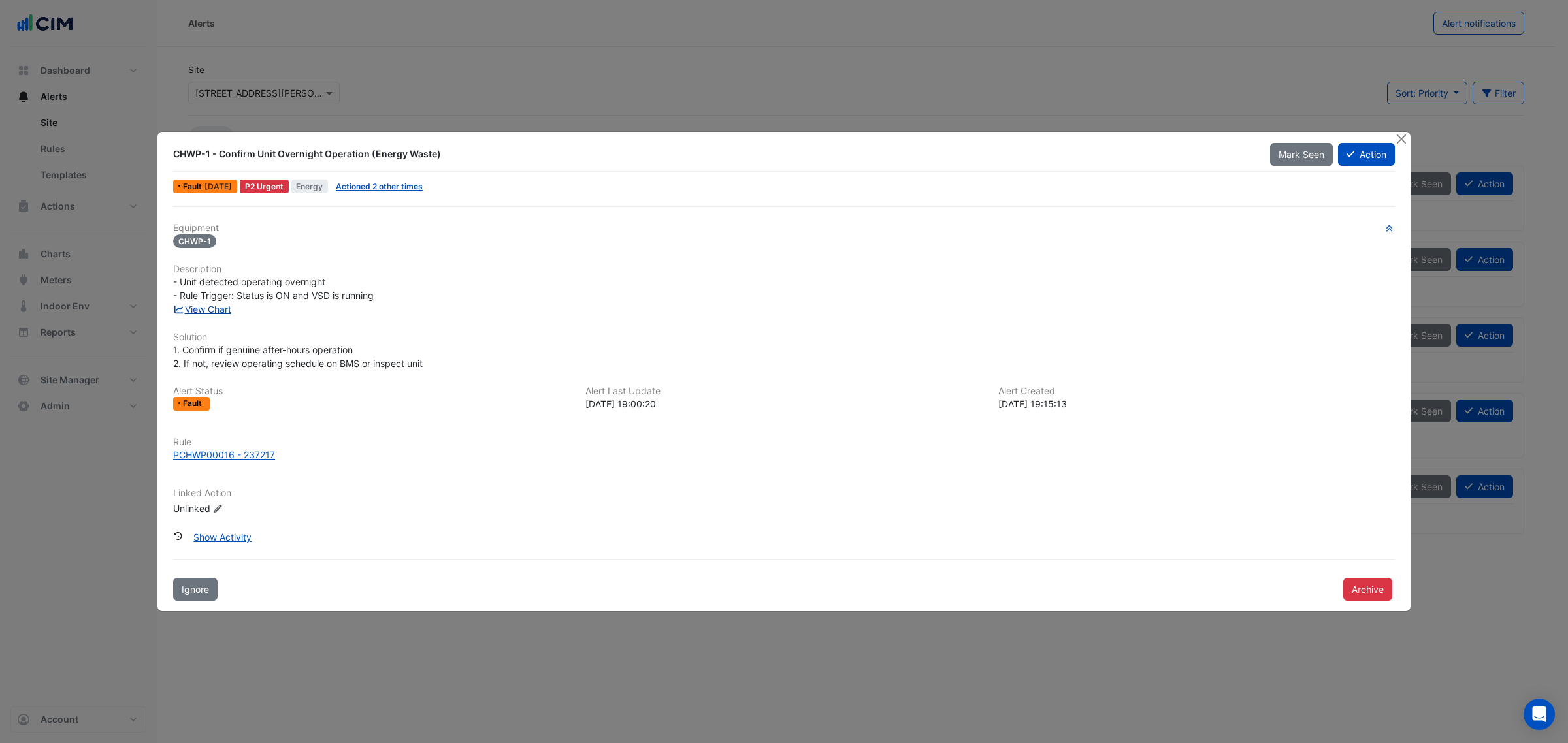
click at [207, 308] on link "View Chart" at bounding box center [202, 309] width 58 height 11
click at [1254, 130] on ngb-modal-window "CHWP-1 - Confirm Unit Overnight Operation (Energy Waste) Mark Seen Action Fault…" at bounding box center [784, 372] width 1568 height 743
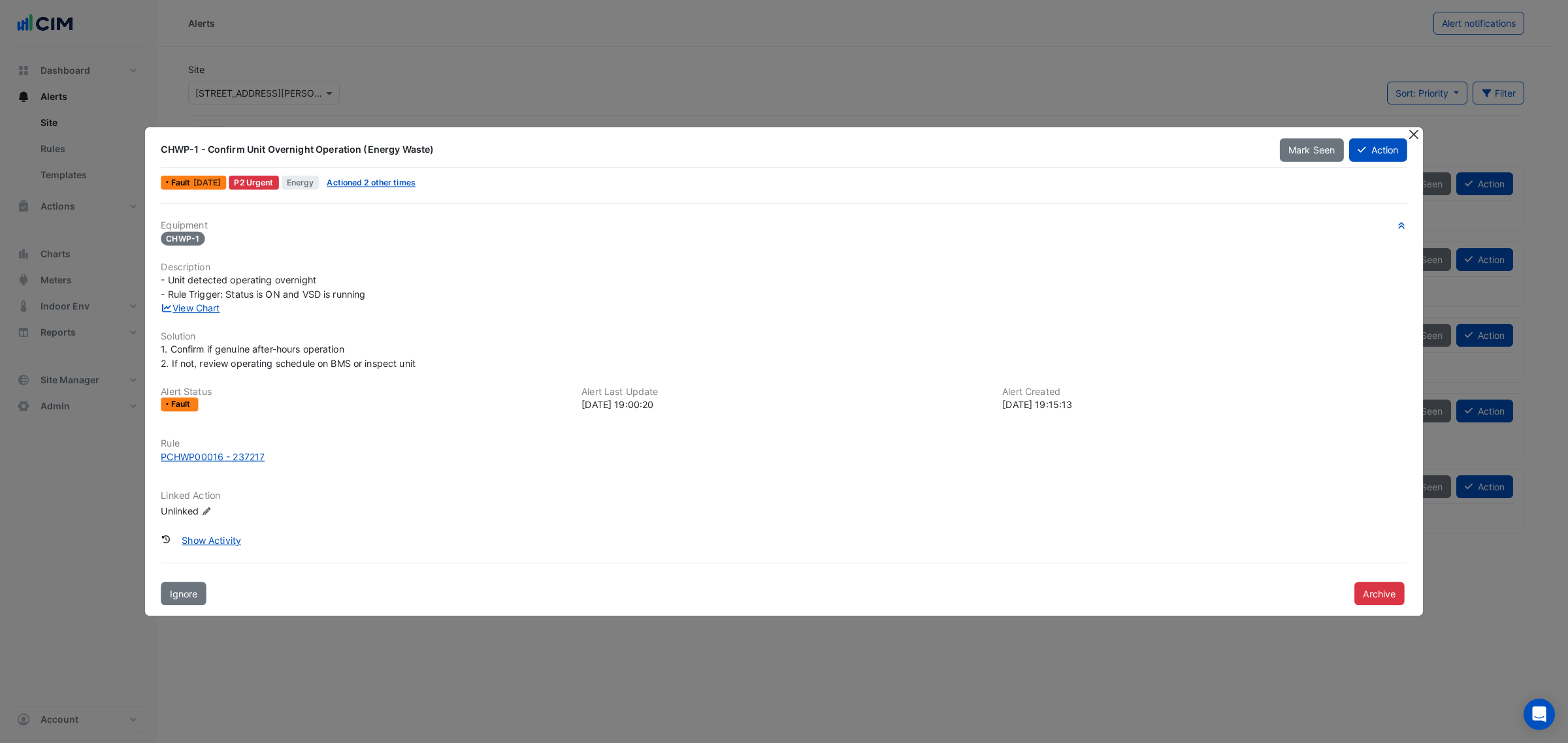
click at [1254, 134] on app-alert-ticket-details-modal "CHWP-1 - Confirm Unit Overnight Operation (Energy Waste) Mark Seen Action Fault…" at bounding box center [784, 372] width 1278 height 488
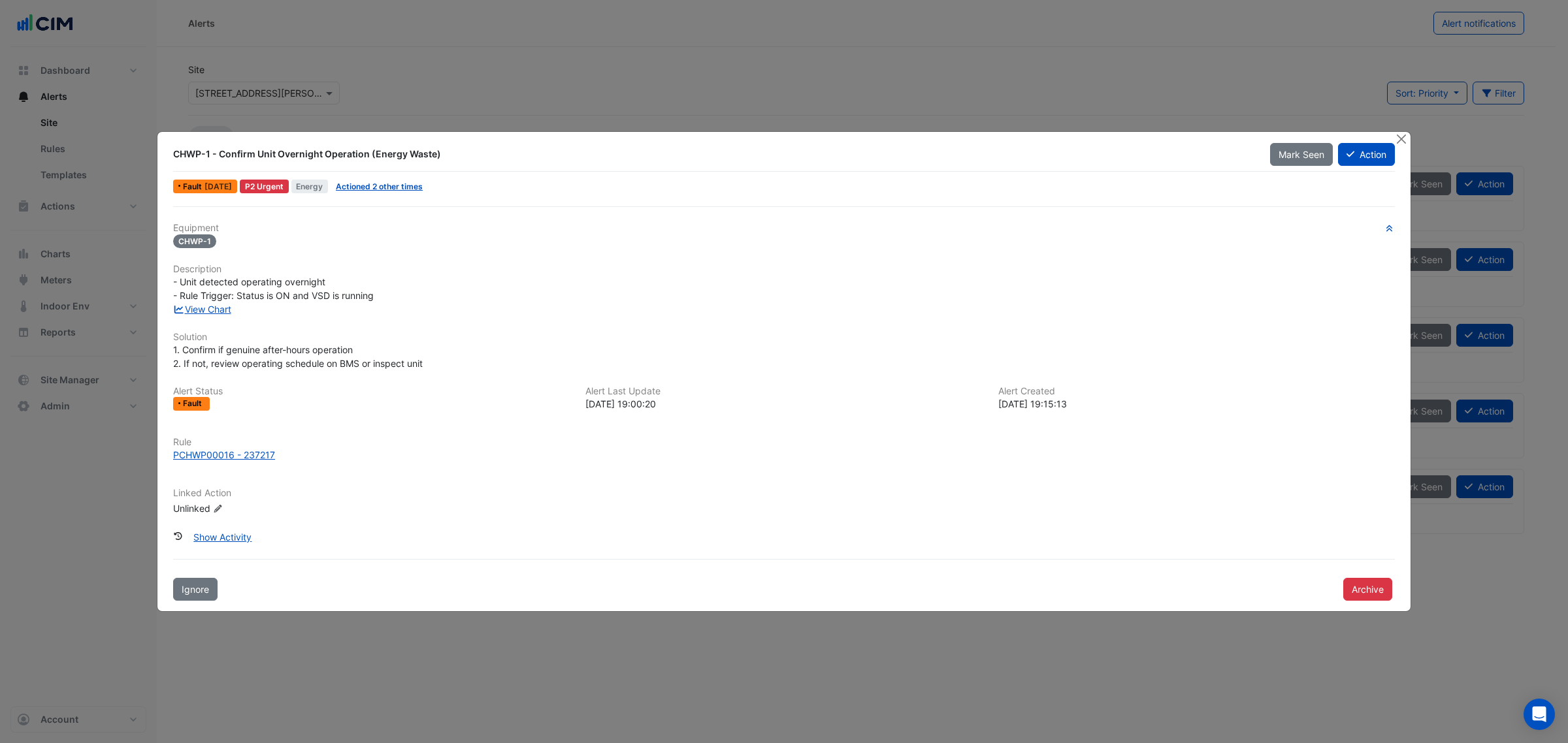
click at [1254, 135] on div "CHWP-1 - Confirm Unit Overnight Operation (Energy Waste) Mark Seen Action Fault…" at bounding box center [784, 371] width 1253 height 479
click at [1254, 138] on div "CHWP-1 - Confirm Unit Overnight Operation (Energy Waste) Mark Seen Action Fault…" at bounding box center [784, 371] width 1253 height 479
click at [1254, 142] on button "Close" at bounding box center [1401, 138] width 14 height 14
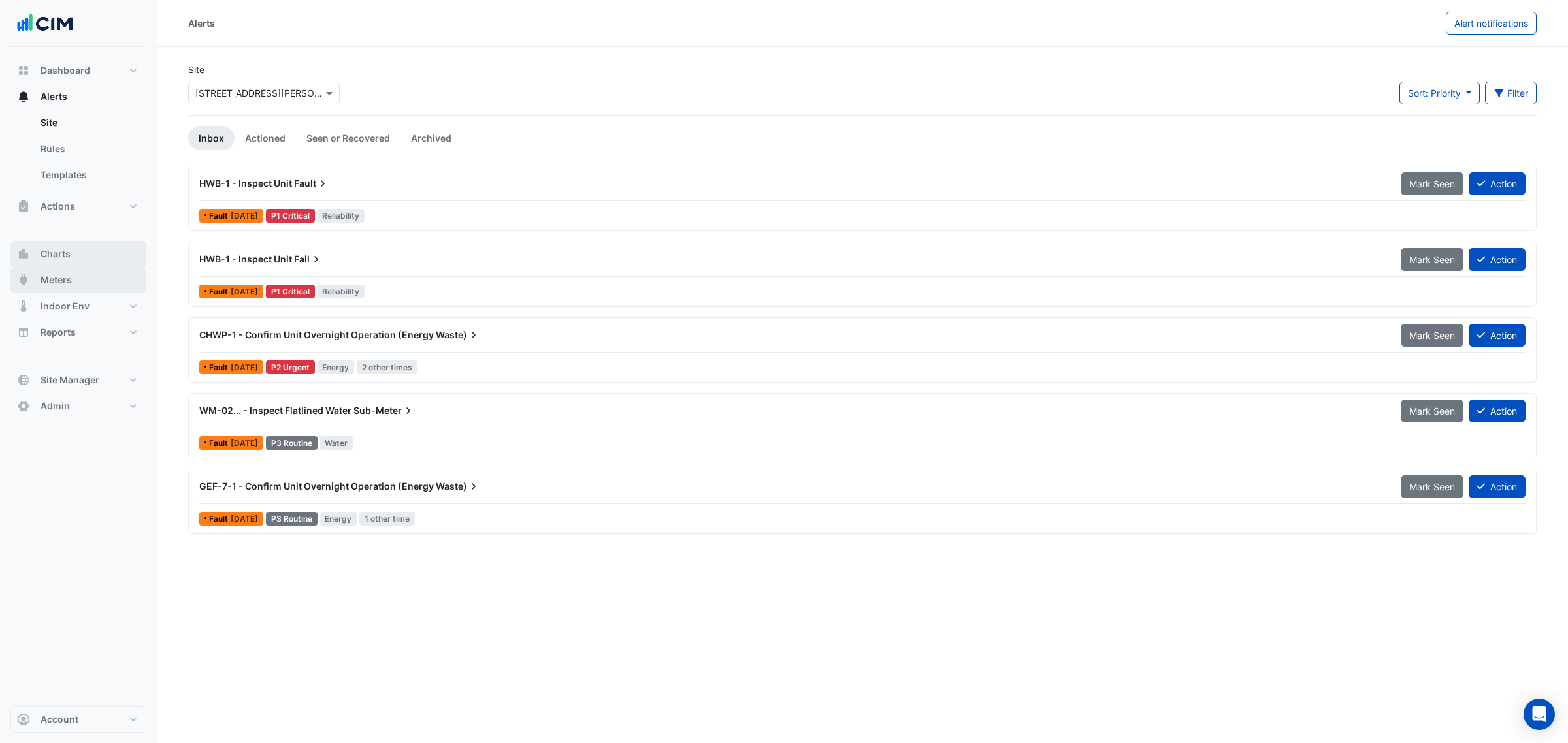
click at [130, 262] on button "Charts" at bounding box center [78, 254] width 136 height 26
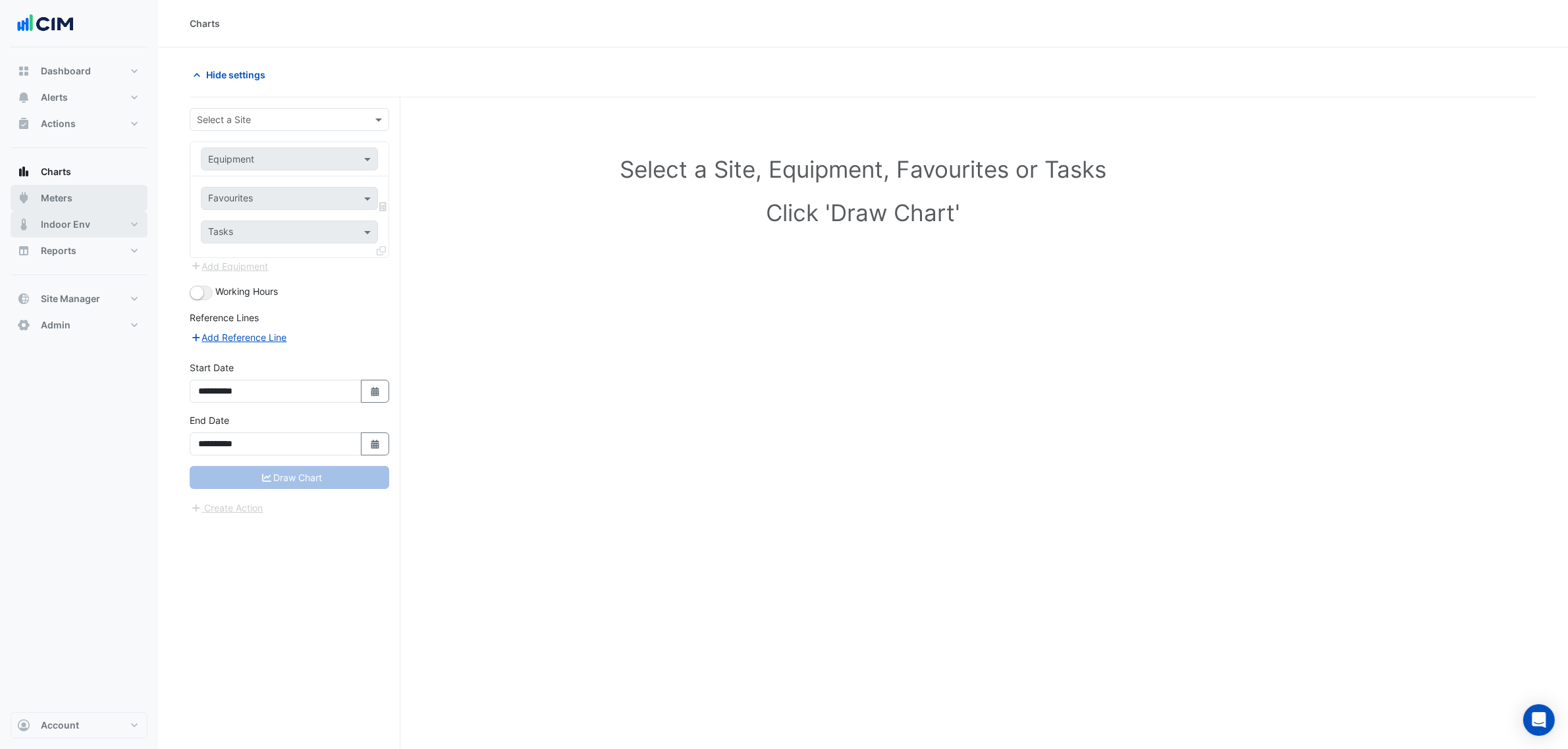
click at [125, 274] on div "Dashboard Portfolio Ratings Performance Alerts Site Rules Templates Actions Sit…" at bounding box center [79, 198] width 137 height 280
click at [87, 182] on button "Charts" at bounding box center [79, 172] width 137 height 26
click at [86, 192] on button "Meters" at bounding box center [79, 198] width 137 height 26
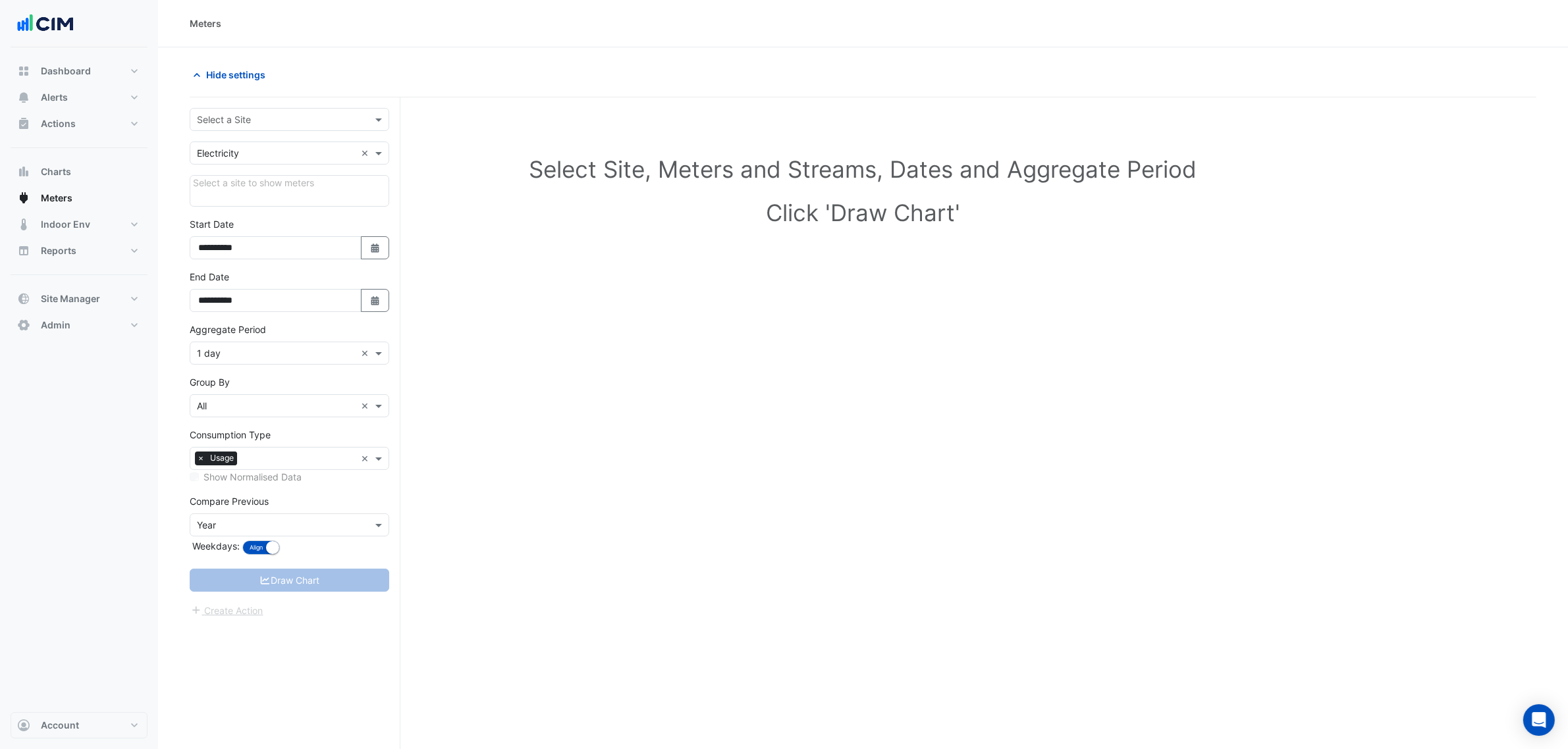
click at [280, 121] on input "text" at bounding box center [276, 120] width 159 height 14
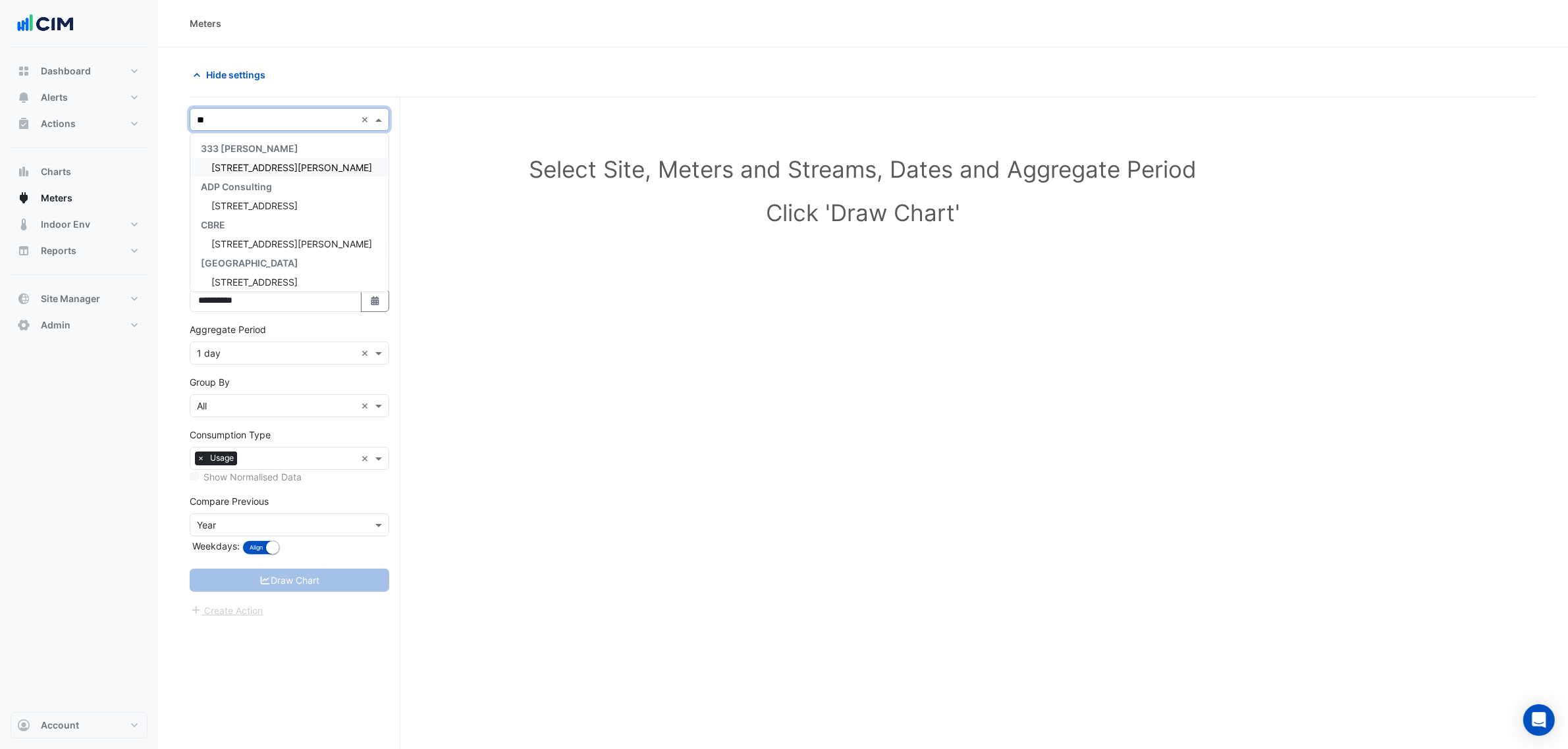
type input "***"
click at [284, 159] on div "[STREET_ADDRESS][PERSON_NAME]" at bounding box center [289, 168] width 198 height 19
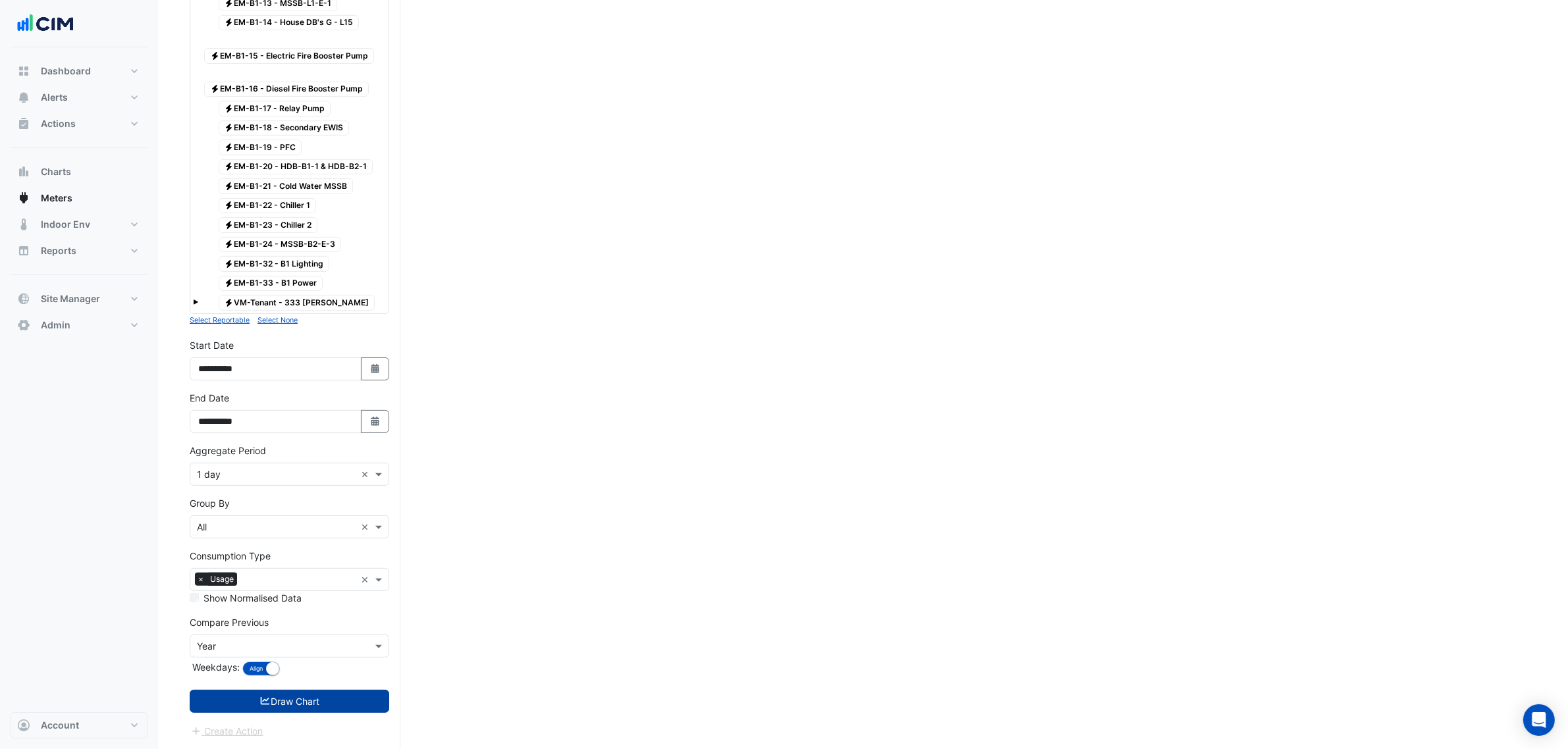
click at [326, 571] on button "Draw Chart" at bounding box center [290, 701] width 199 height 23
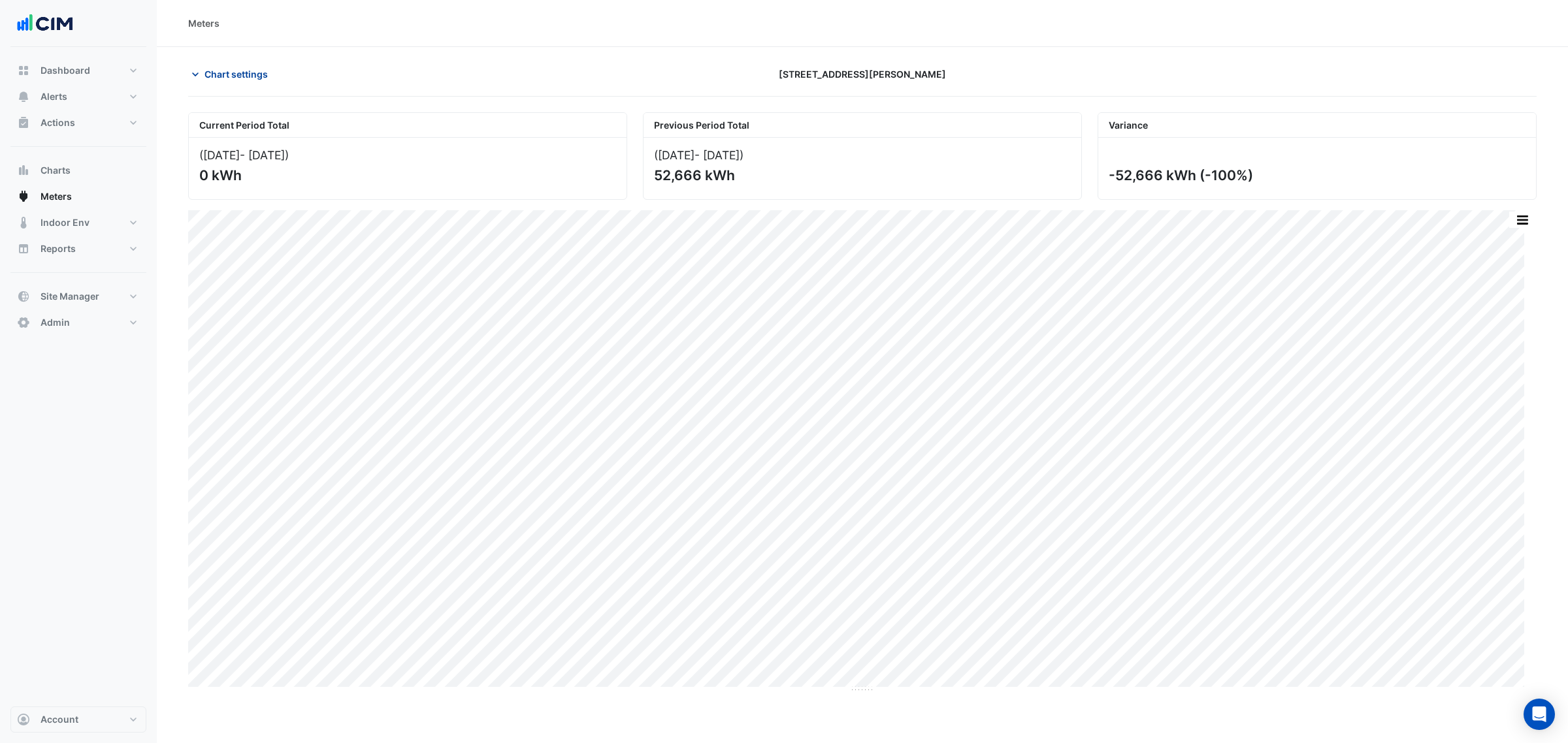
click at [239, 85] on button "Chart settings" at bounding box center [233, 74] width 88 height 23
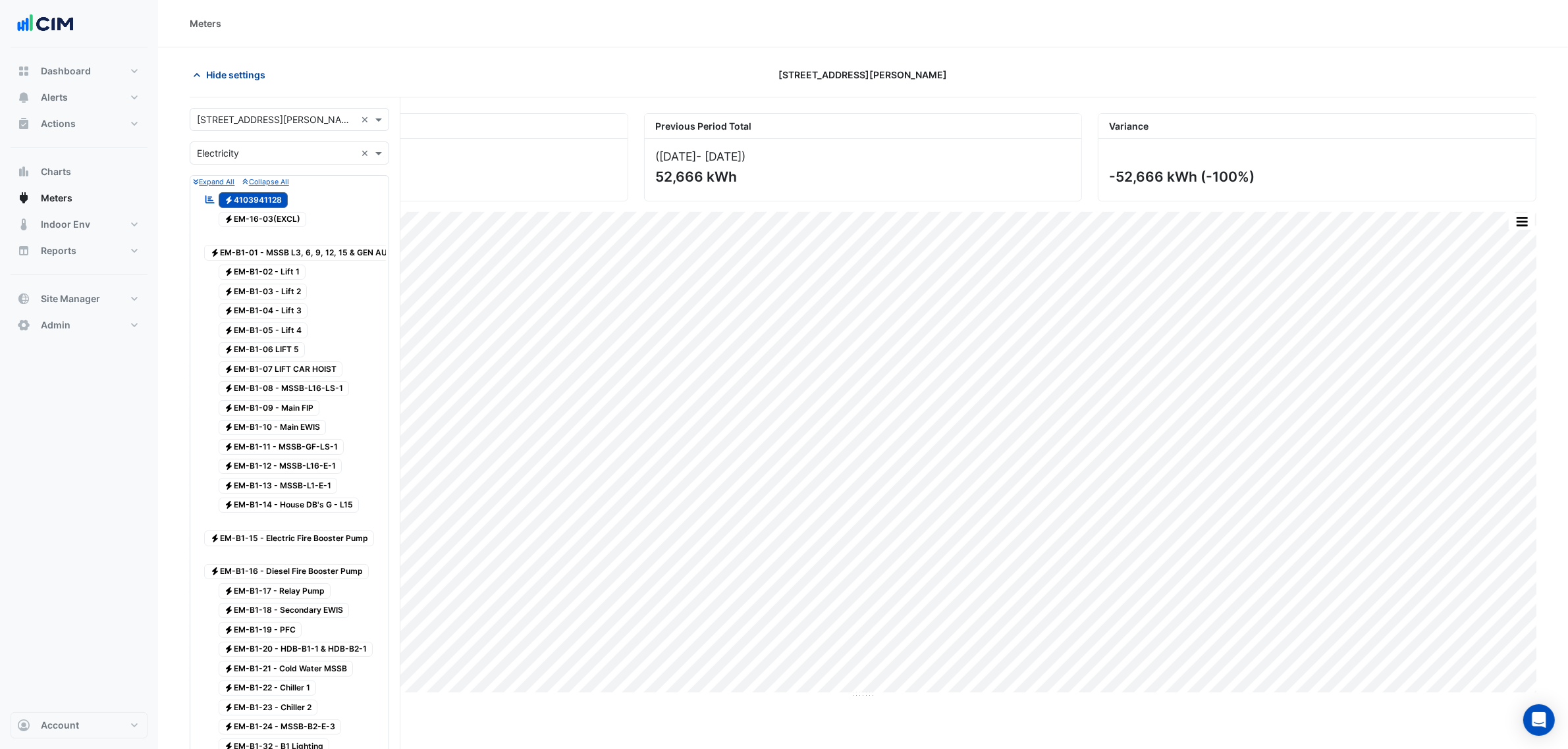
click at [229, 82] on button "Hide settings" at bounding box center [232, 75] width 84 height 23
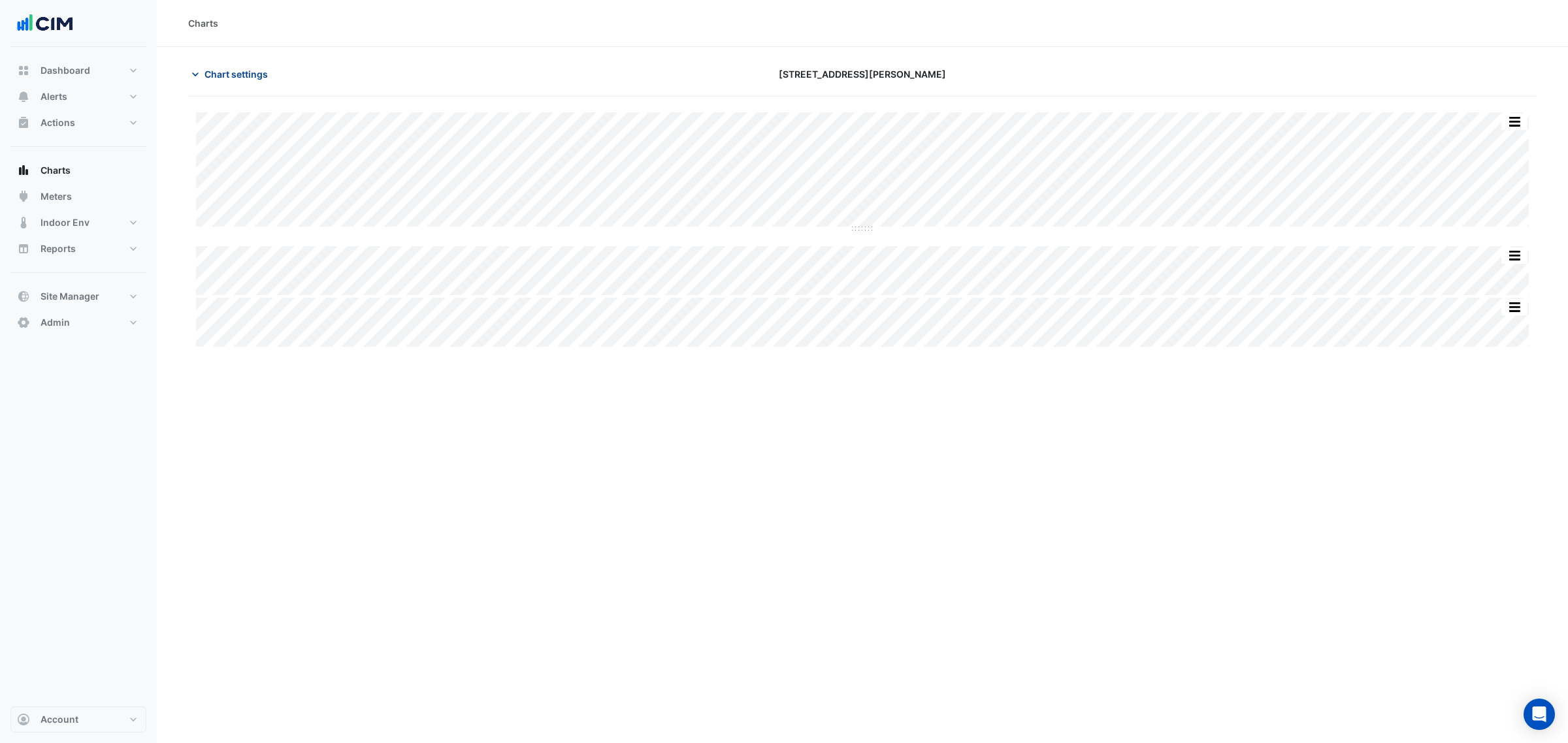
click at [225, 73] on span "Chart settings" at bounding box center [236, 74] width 63 height 14
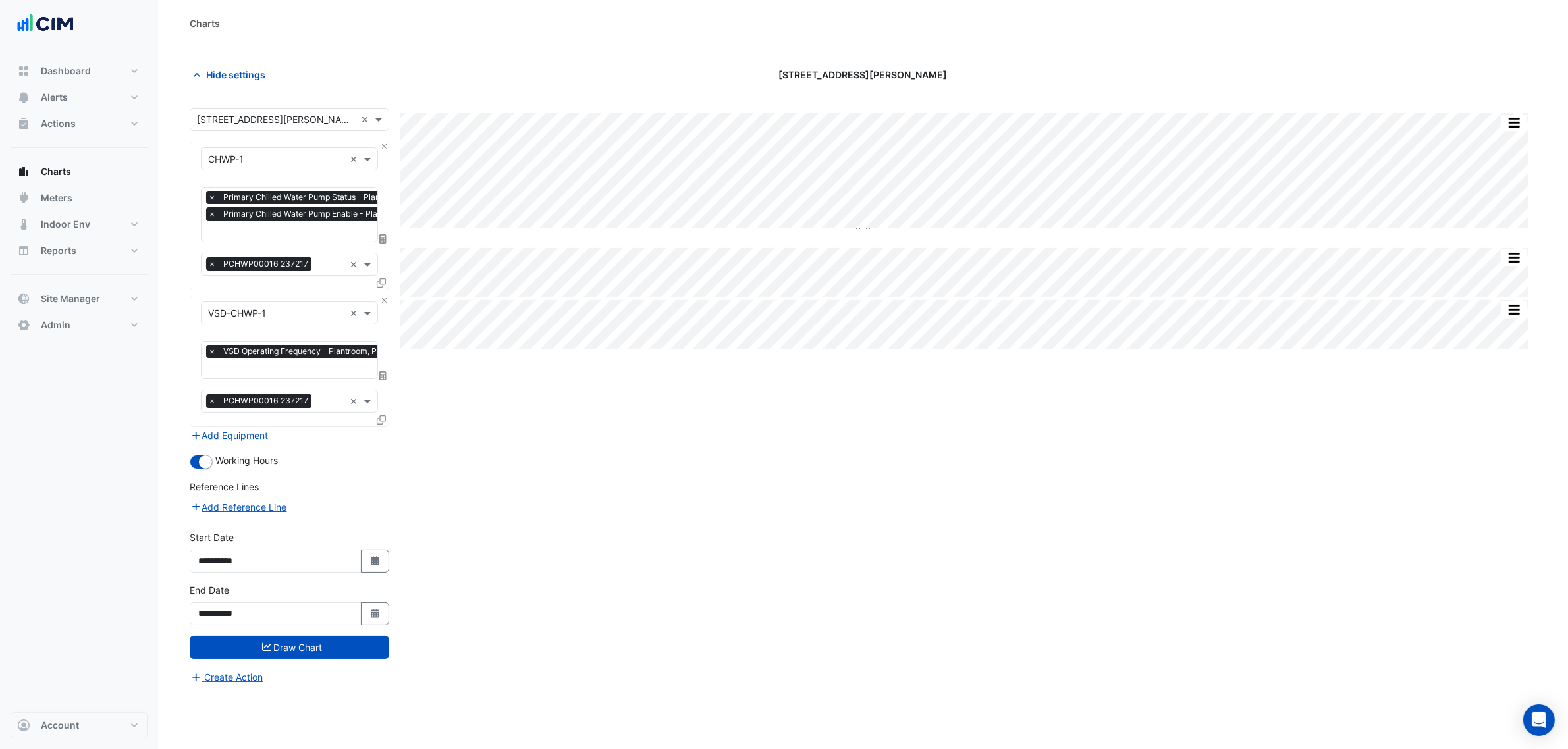
click at [302, 224] on div "× Primary Chilled Water Pump Status - Plantroom, Plantroom × Primary Chilled Wa…" at bounding box center [330, 207] width 248 height 34
drag, startPoint x: 262, startPoint y: 390, endPoint x: 271, endPoint y: 377, distance: 15.8
click at [263, 391] on div "Tasks × PCHWP00016 237217" at bounding box center [273, 401] width 143 height 20
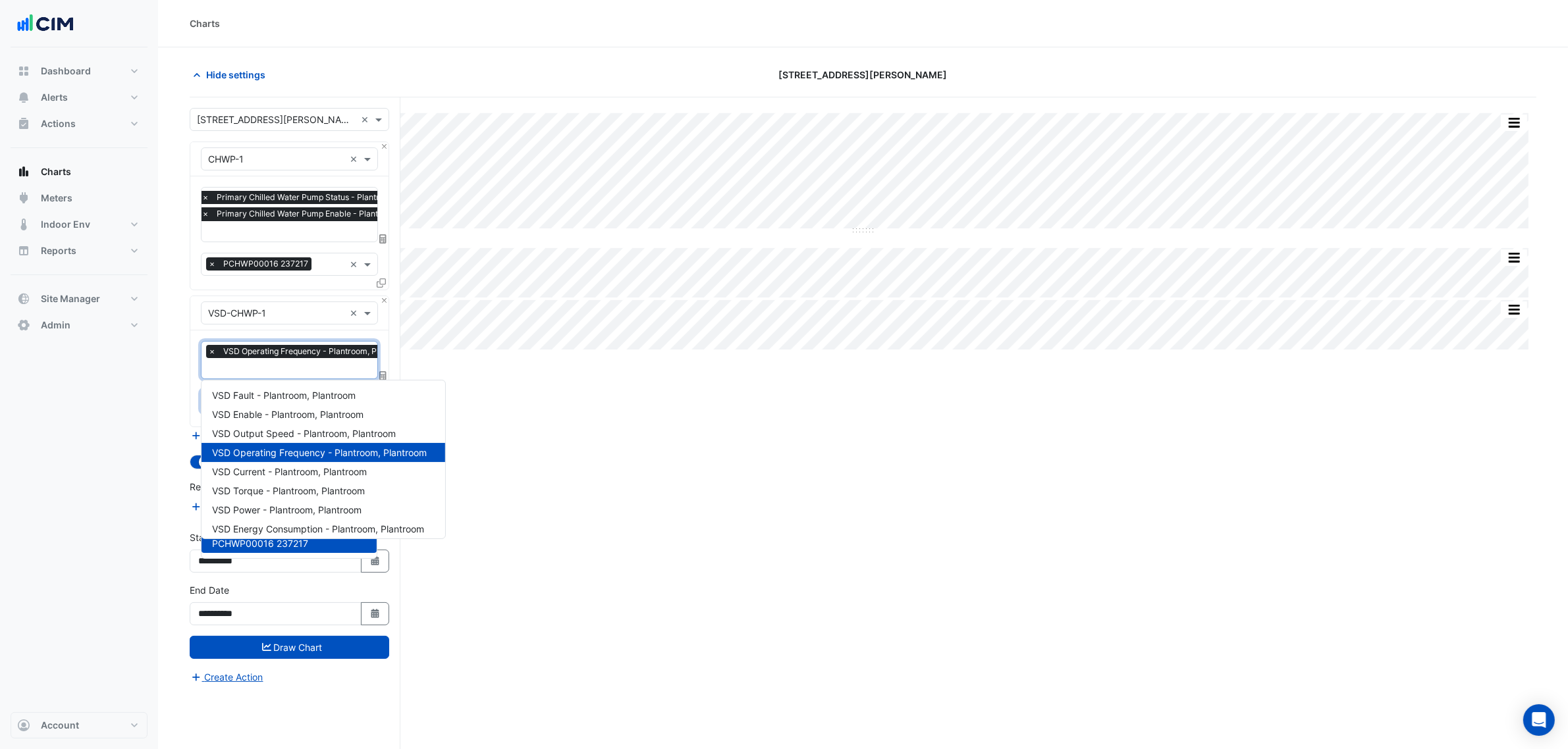
click at [271, 377] on div at bounding box center [311, 370] width 211 height 17
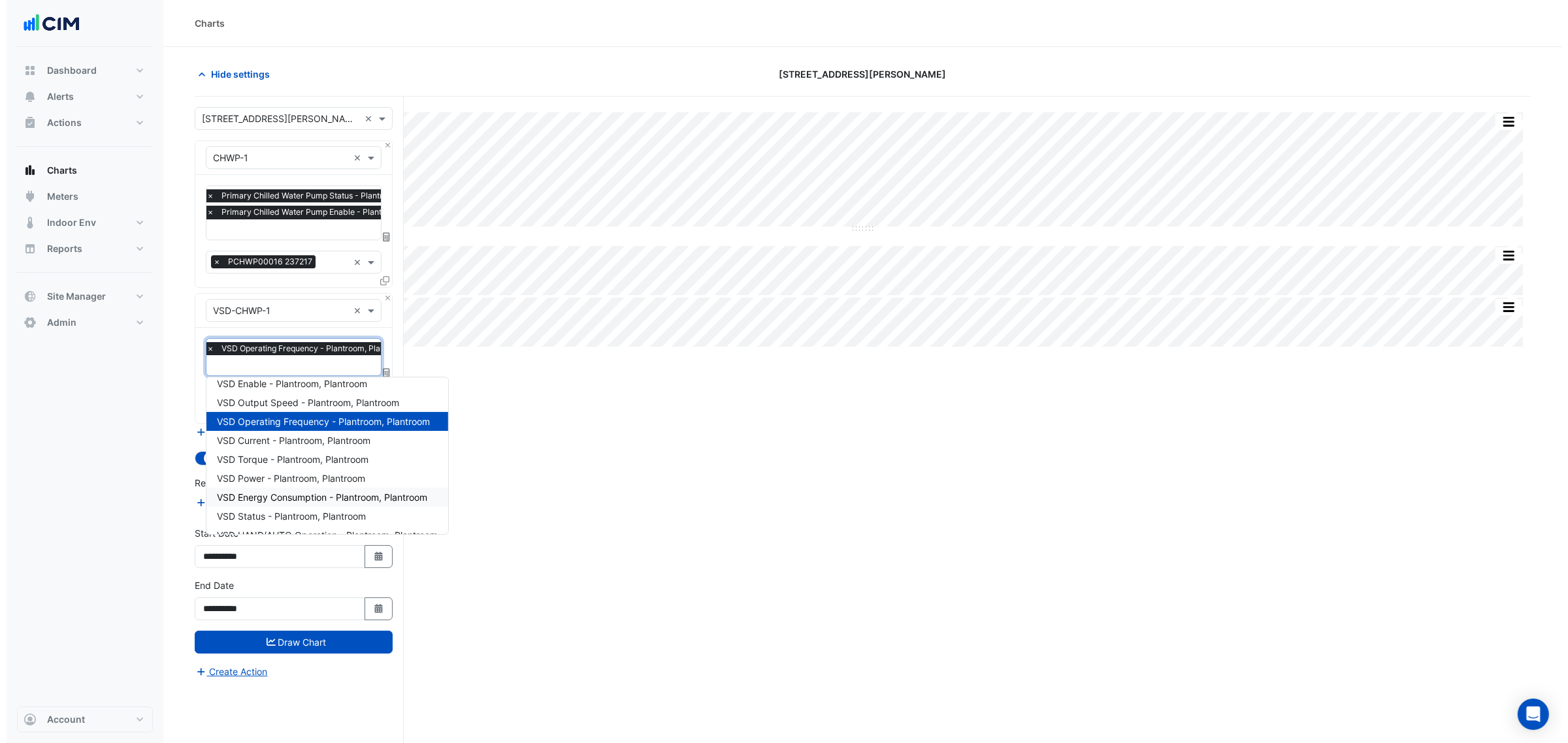
scroll to position [43, 0]
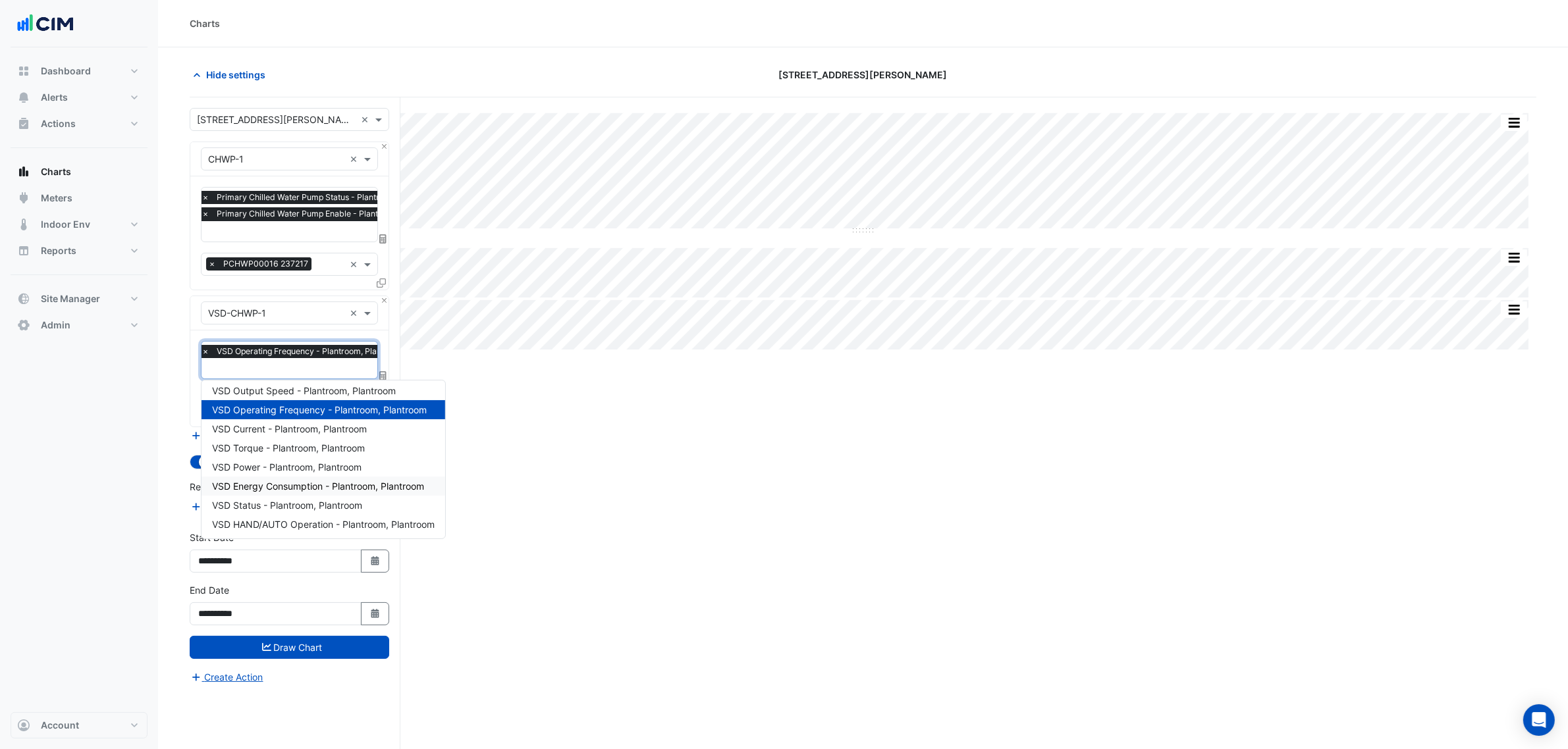
click at [316, 488] on span "VSD Energy Consumption - Plantroom, Plantroom" at bounding box center [318, 486] width 212 height 11
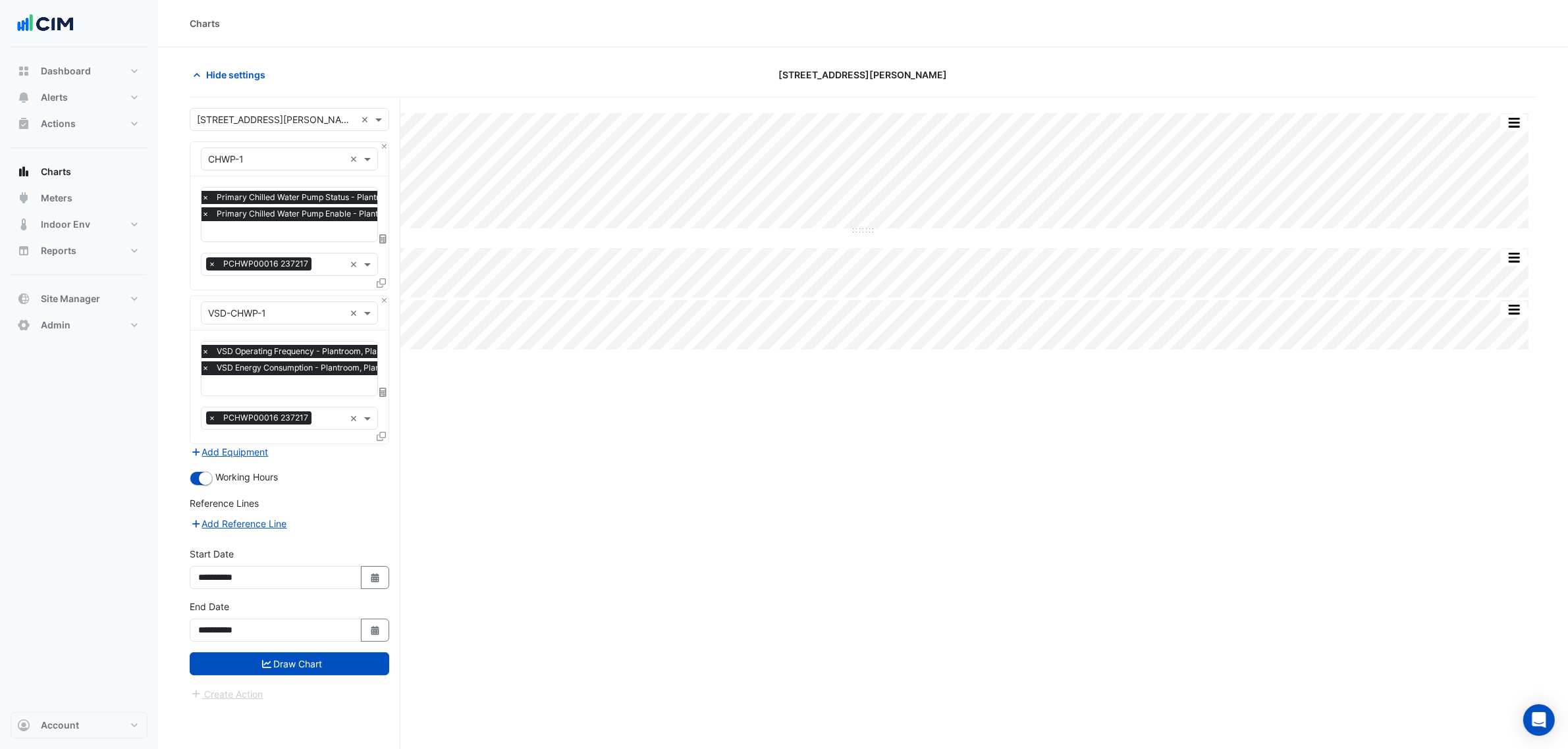
click at [291, 651] on div "**********" at bounding box center [290, 626] width 216 height 53
click at [292, 659] on button "Draw Chart" at bounding box center [290, 664] width 199 height 23
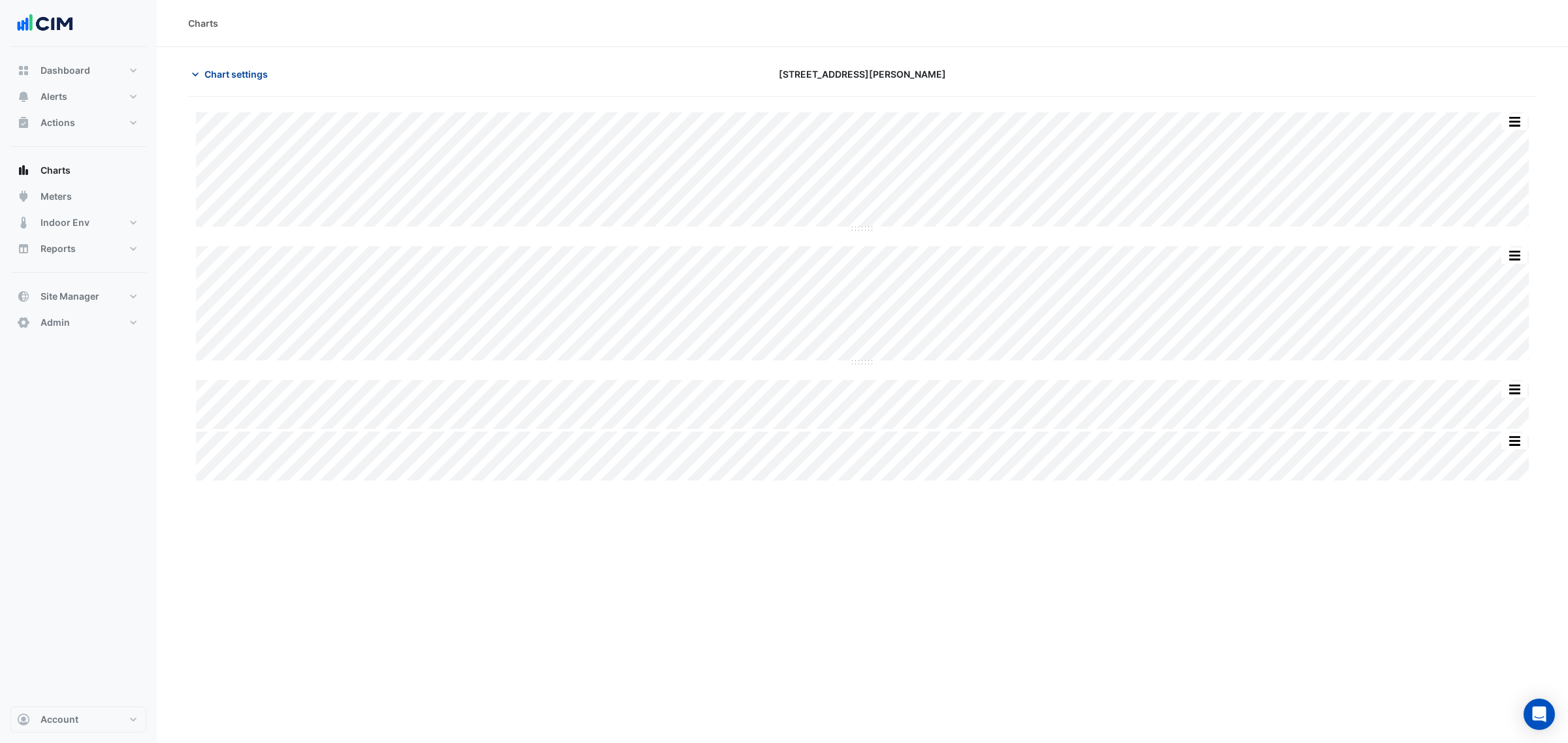
click at [269, 76] on button "Chart settings" at bounding box center [233, 74] width 88 height 23
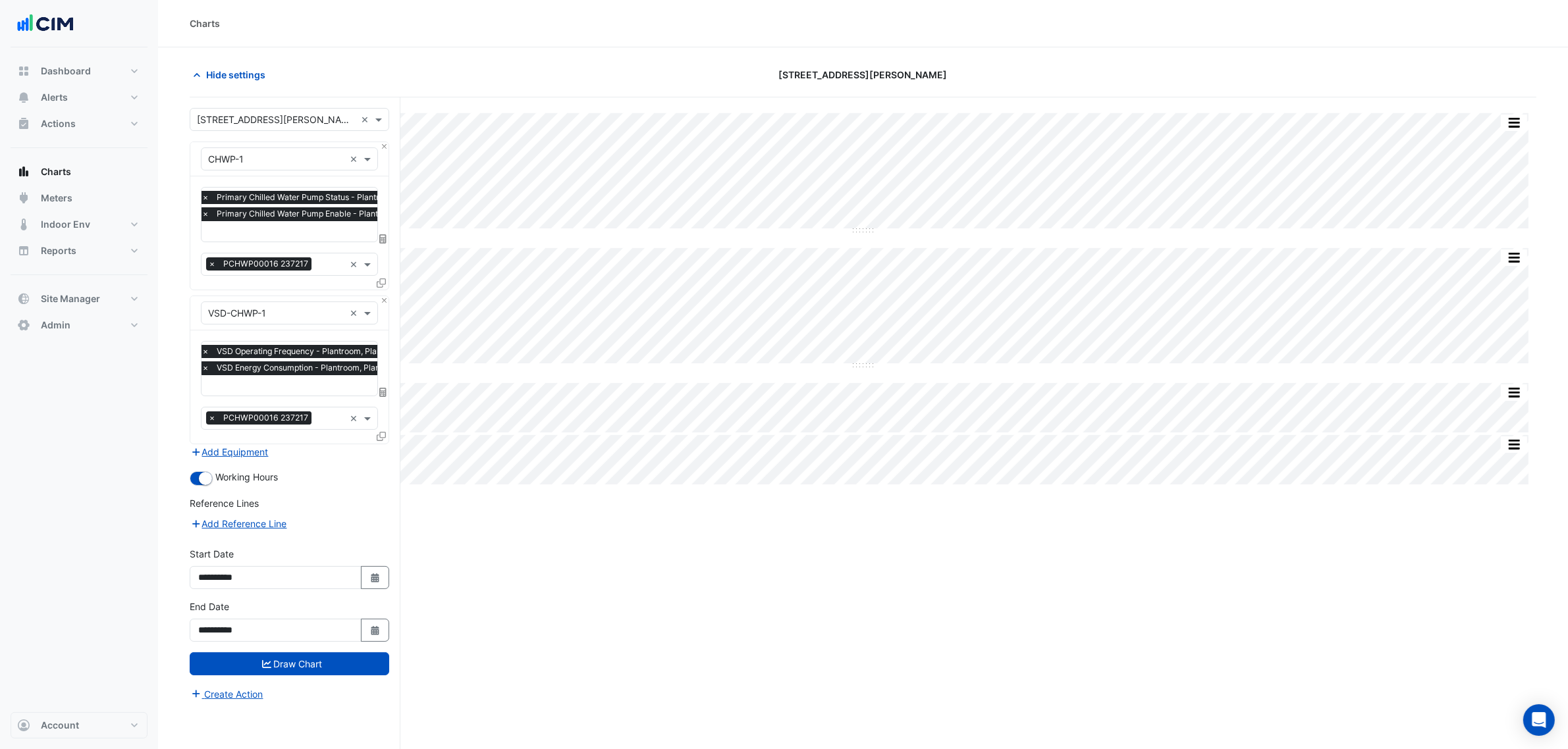
click at [374, 399] on div "Favourites × VSD Operating Frequency - Plantroom, Plantroom × VSD Energy Consum…" at bounding box center [289, 387] width 198 height 113
click at [379, 393] on icon at bounding box center [383, 393] width 7 height 9
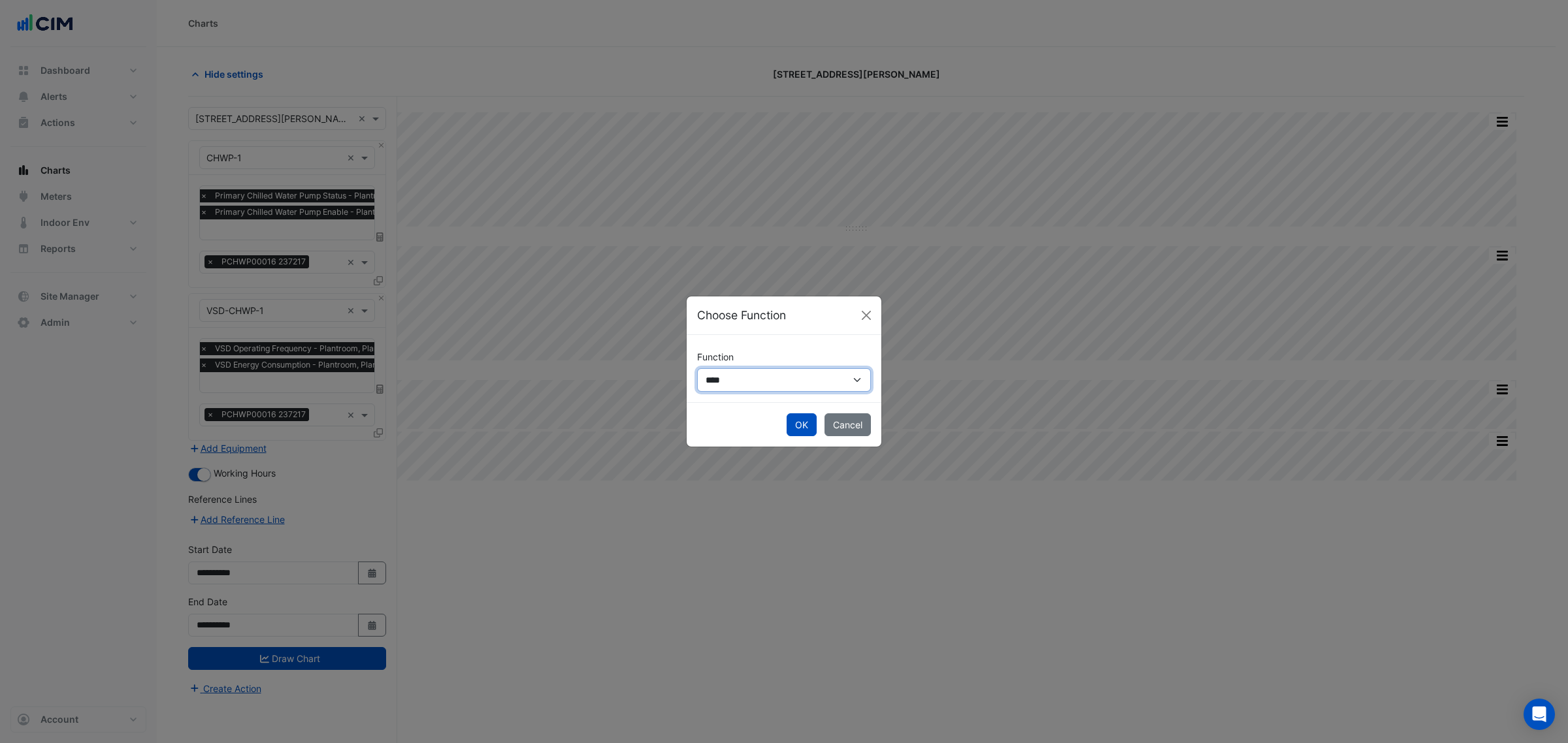
click at [732, 389] on select "**********" at bounding box center [784, 380] width 174 height 23
select select "******"
click at [697, 368] on select "**********" at bounding box center [784, 380] width 174 height 23
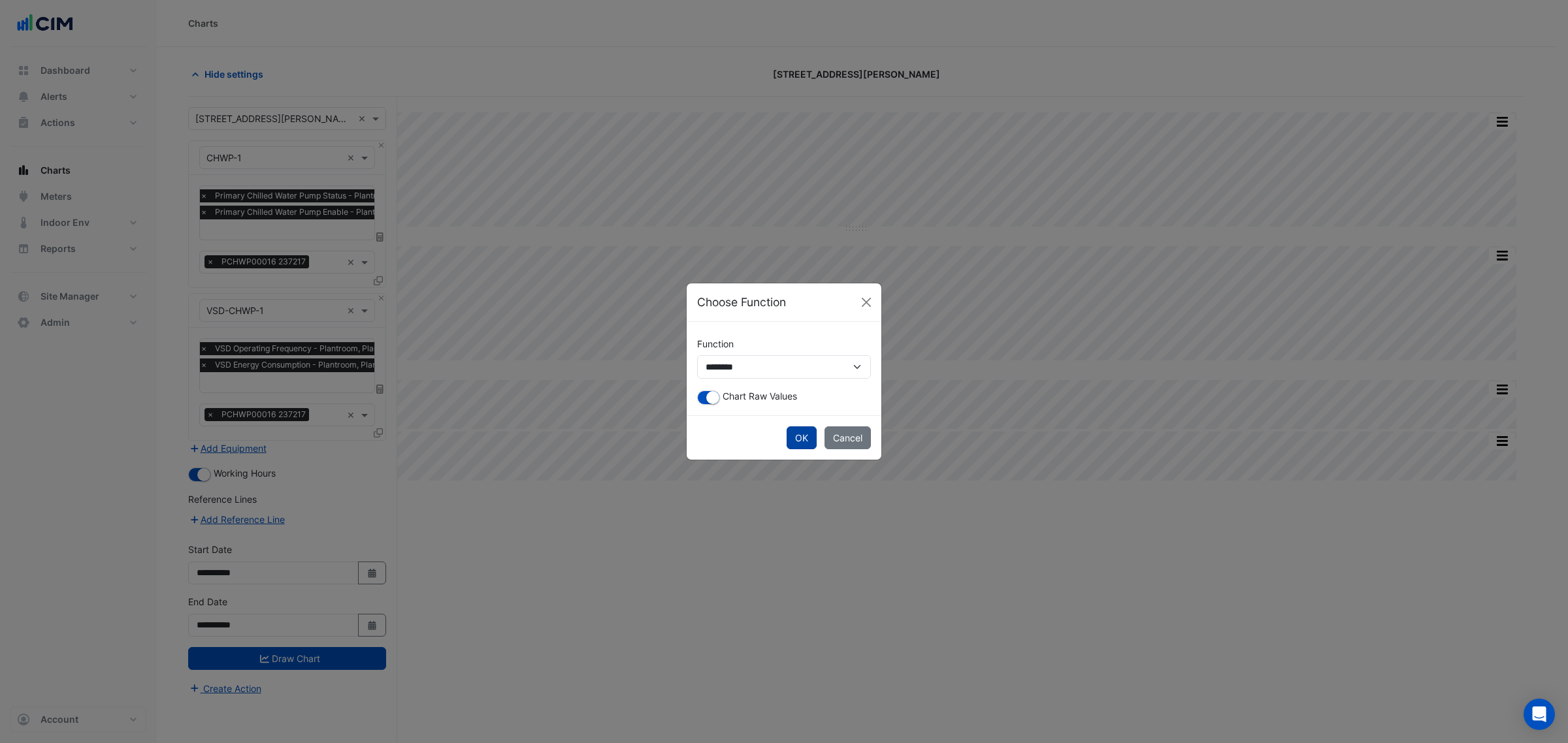
click at [815, 429] on button "OK" at bounding box center [801, 438] width 30 height 23
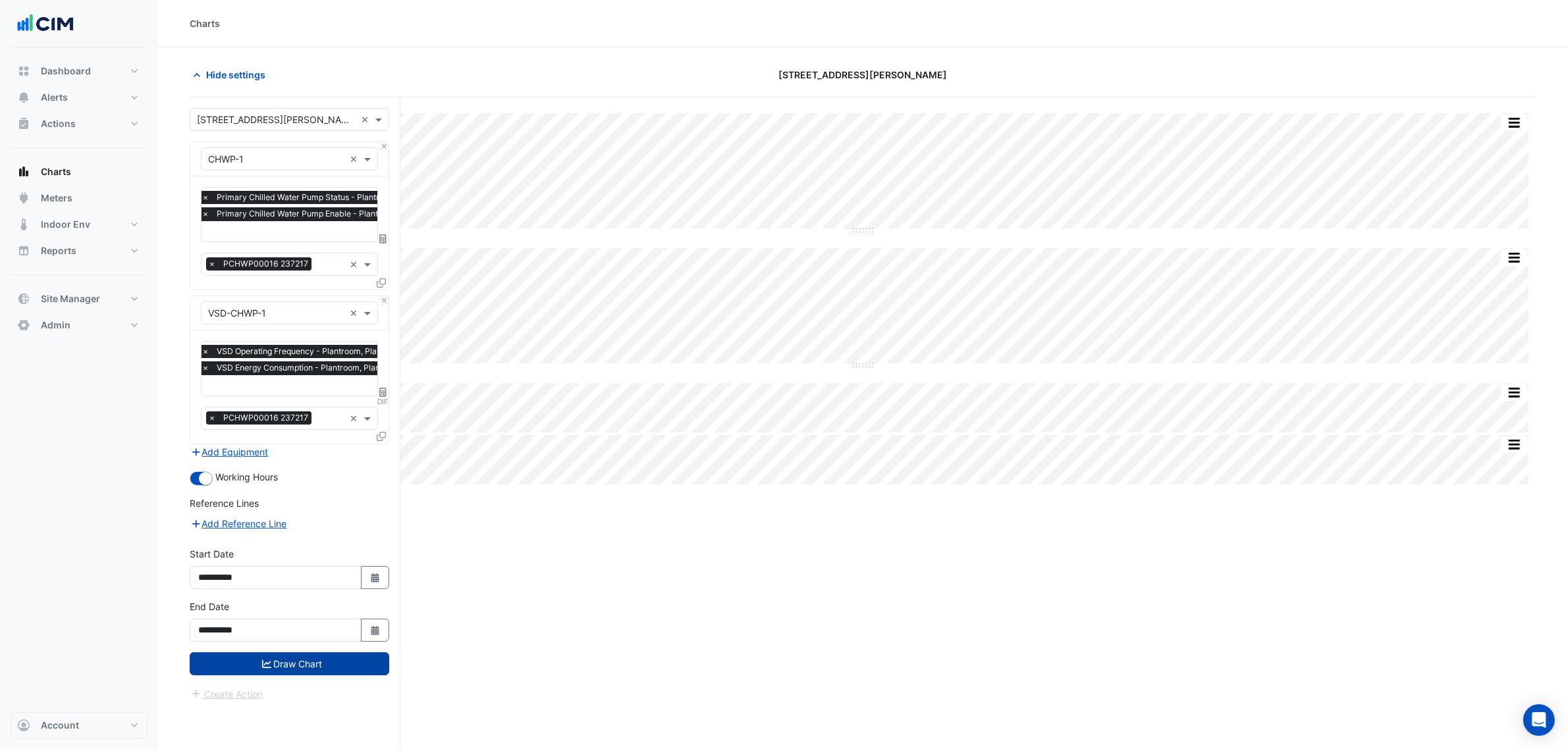
click at [274, 668] on button "Draw Chart" at bounding box center [290, 664] width 199 height 23
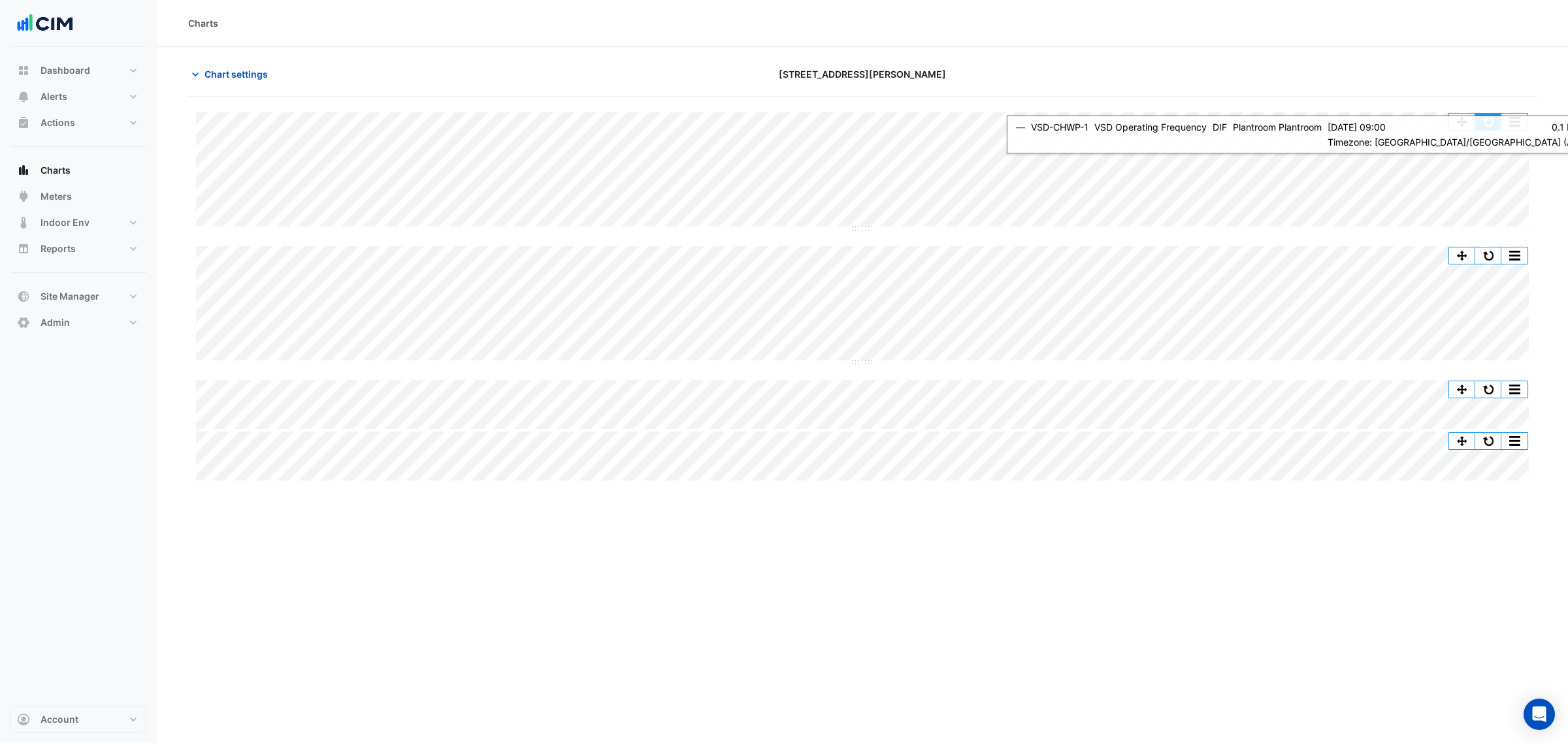
click at [1481, 118] on button "button" at bounding box center [1488, 122] width 26 height 16
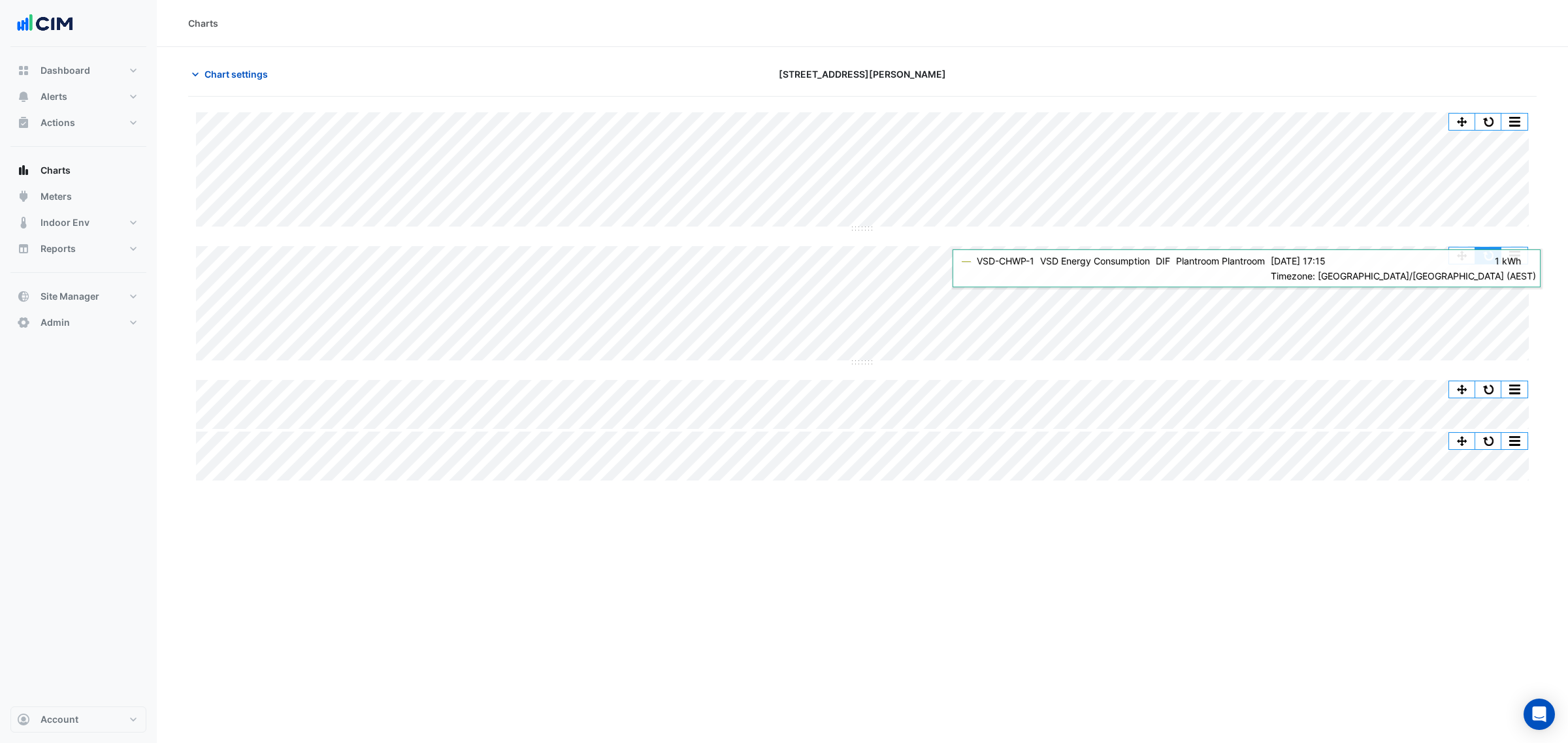
click at [1484, 255] on button "button" at bounding box center [1488, 255] width 26 height 16
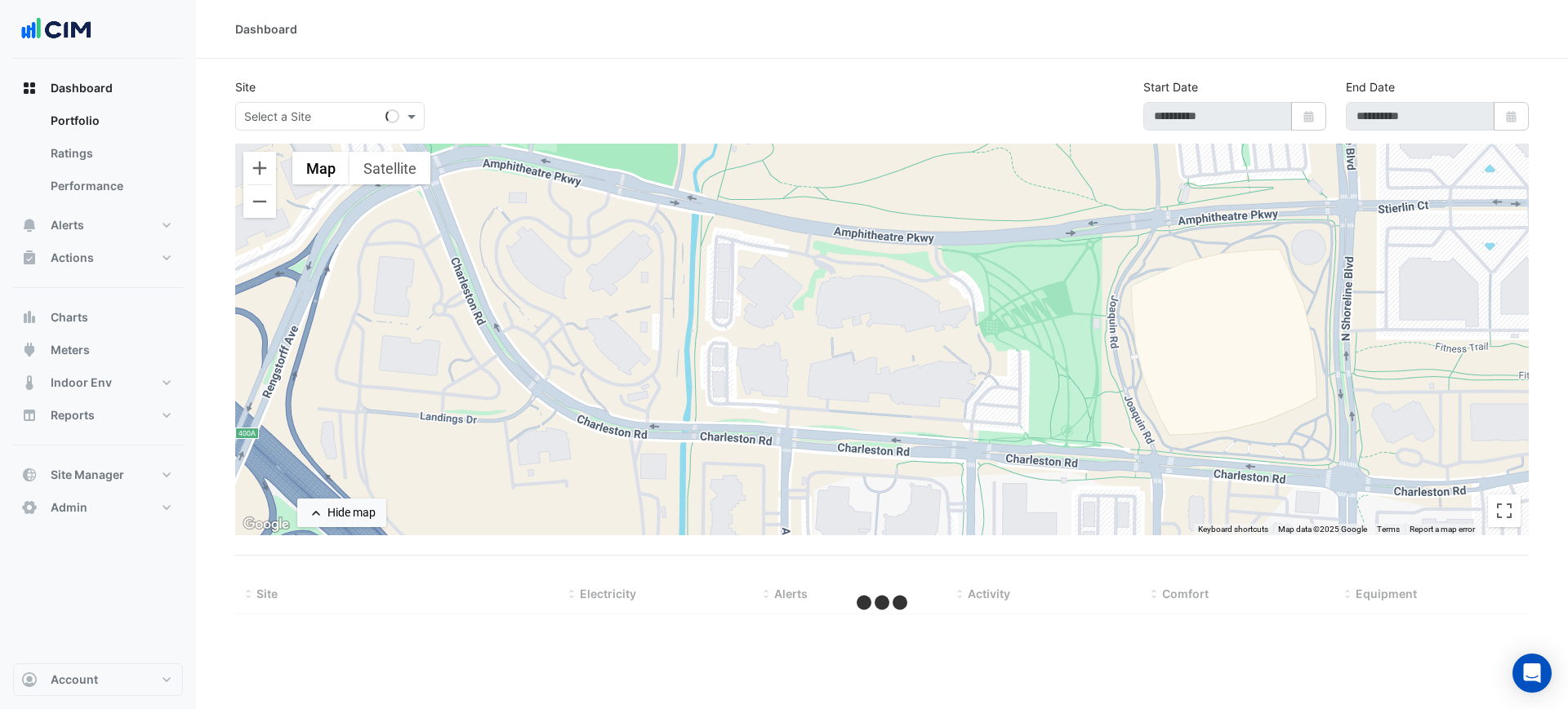
select select "***"
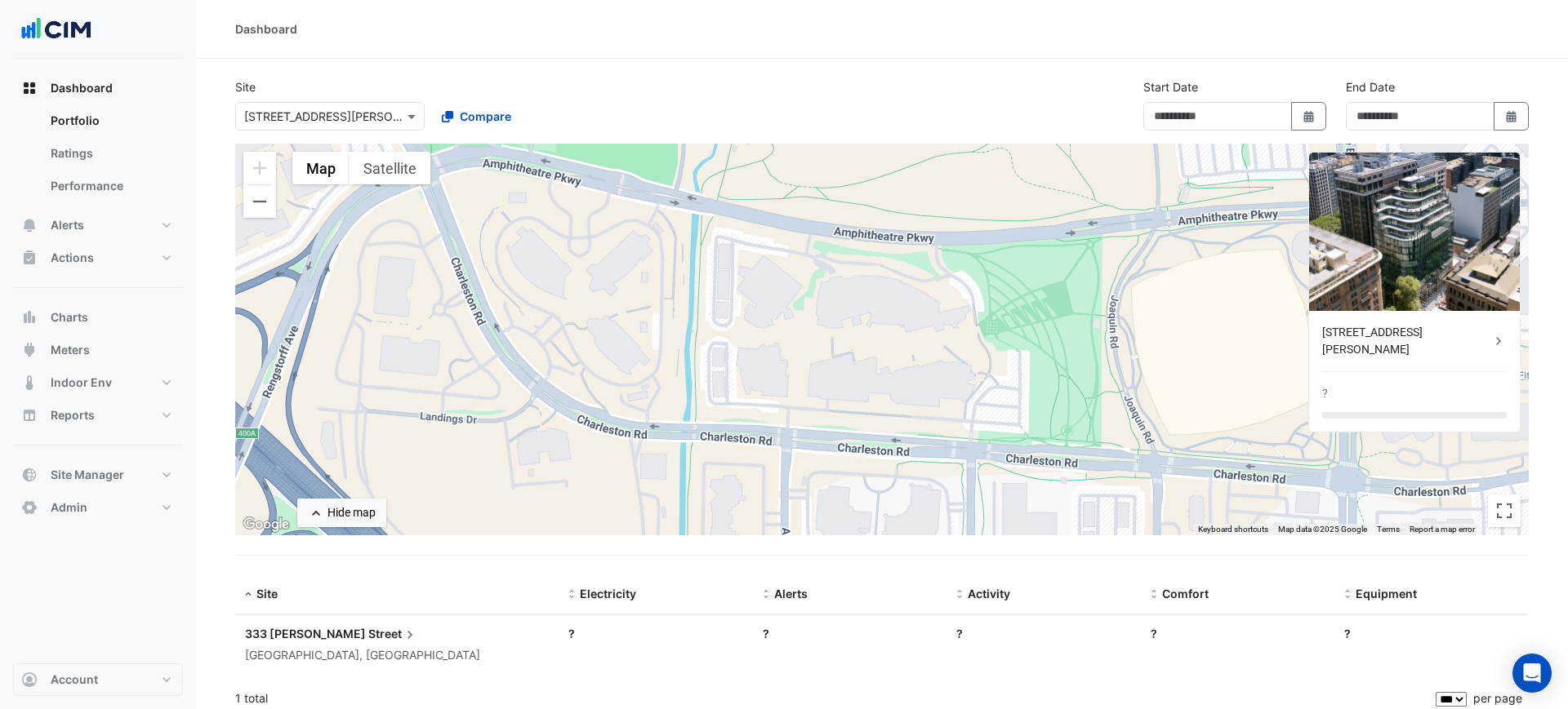
type input "**********"
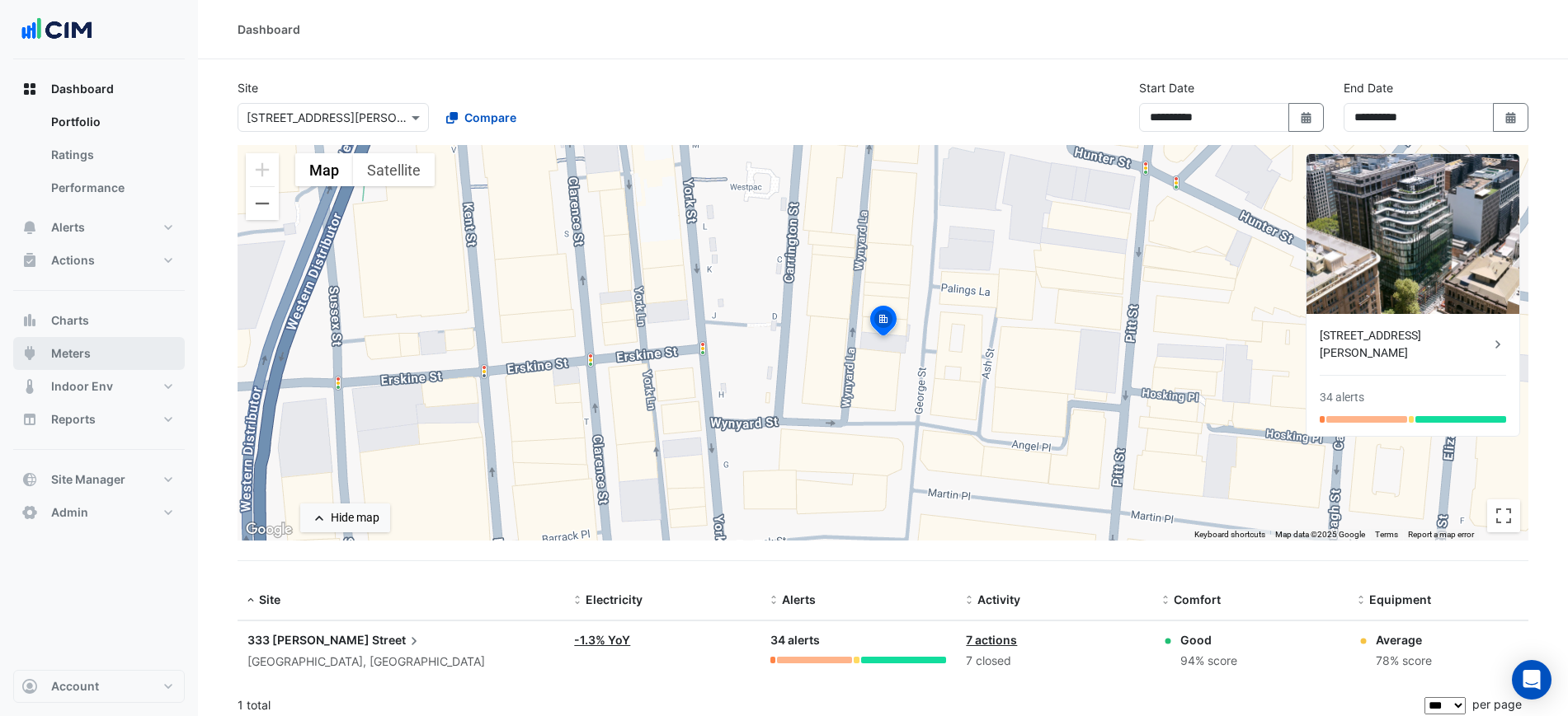
click at [78, 346] on span "Meters" at bounding box center [71, 354] width 40 height 17
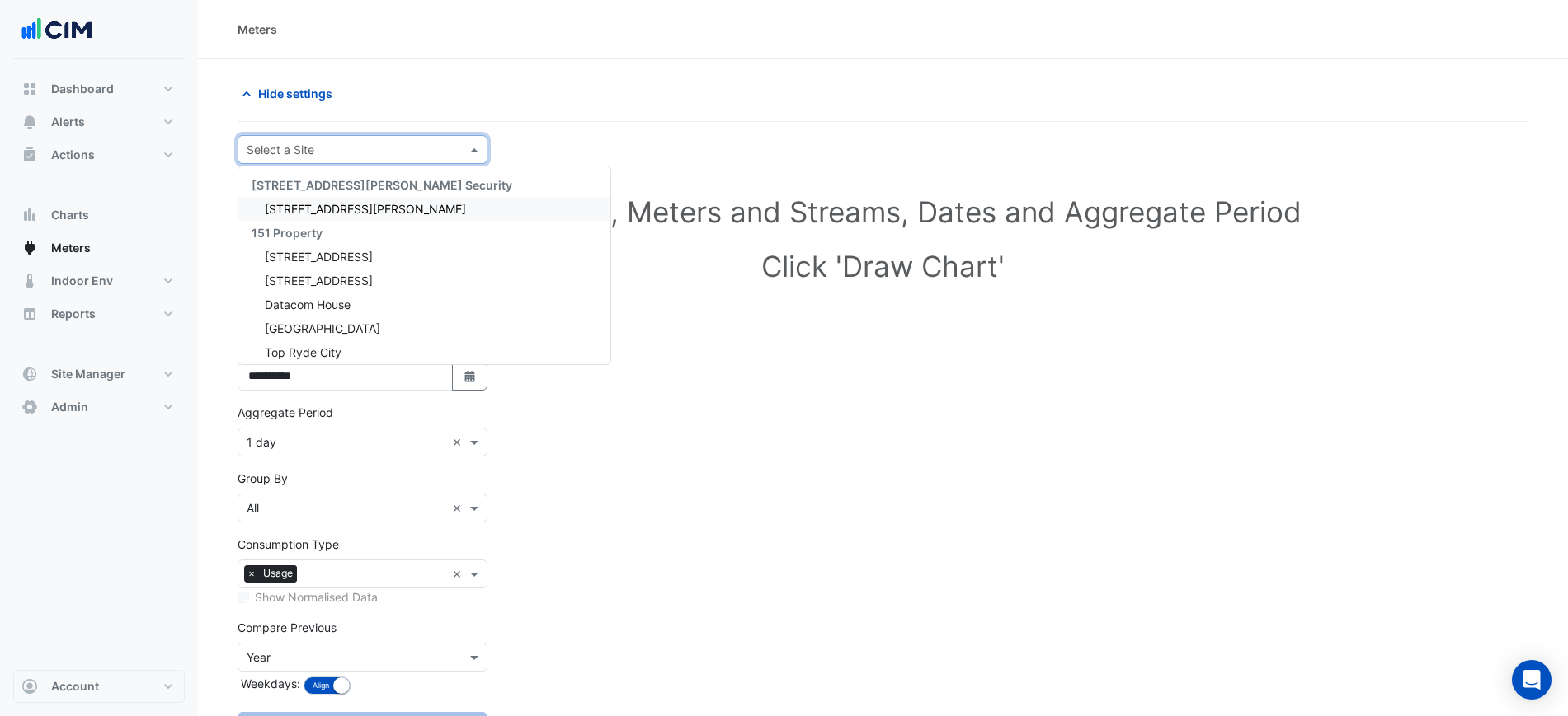
click at [318, 146] on input "text" at bounding box center [346, 150] width 199 height 18
type input "***"
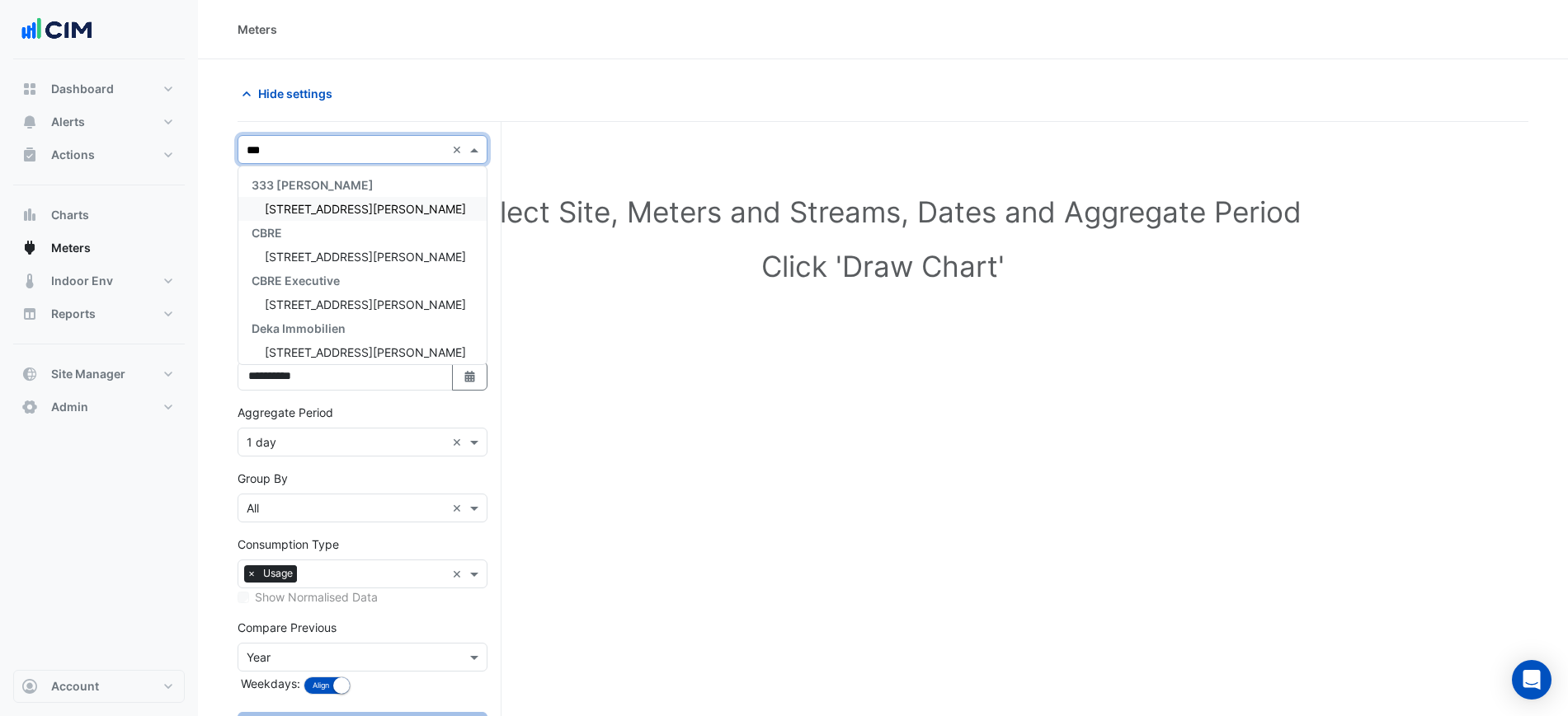
click at [316, 197] on div "[STREET_ADDRESS][PERSON_NAME]" at bounding box center [362, 209] width 248 height 24
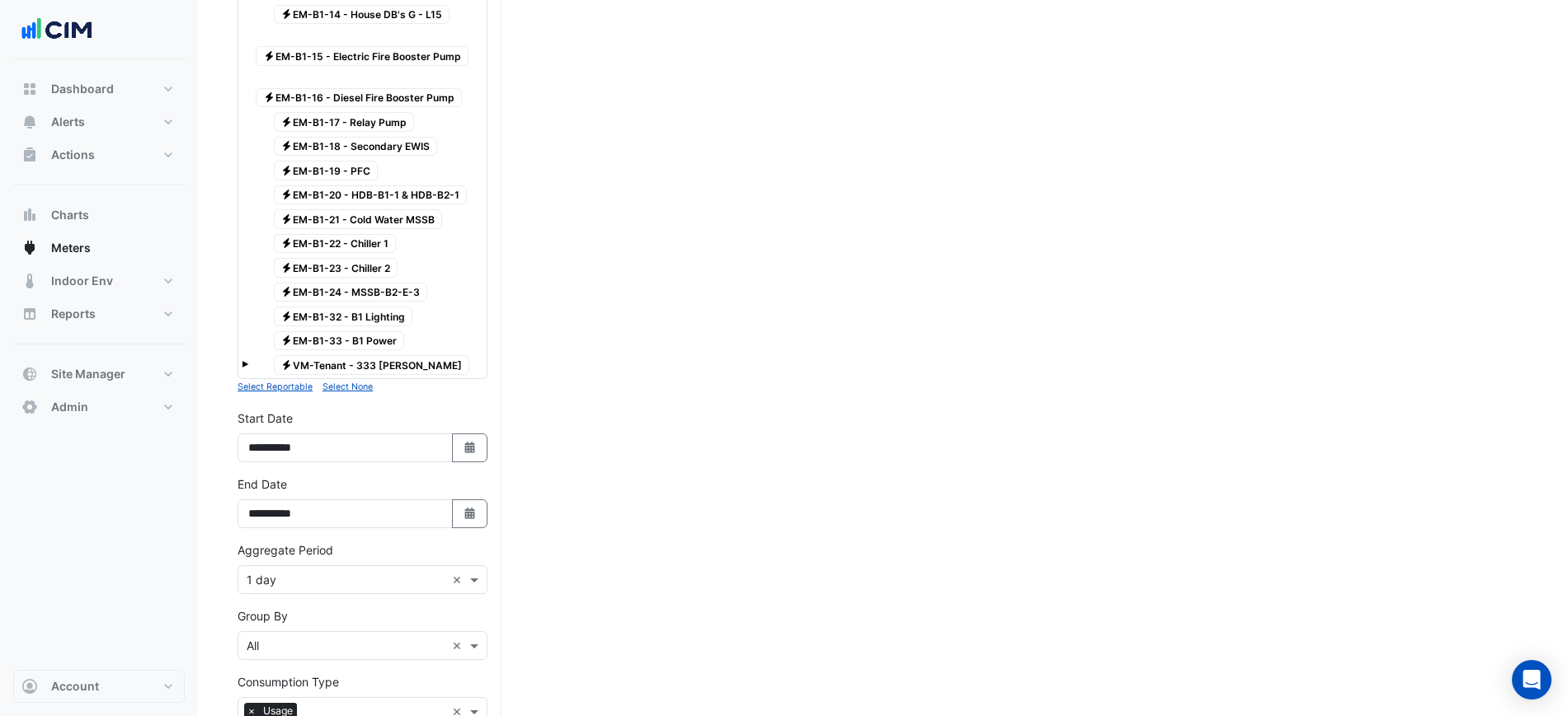
scroll to position [824, 0]
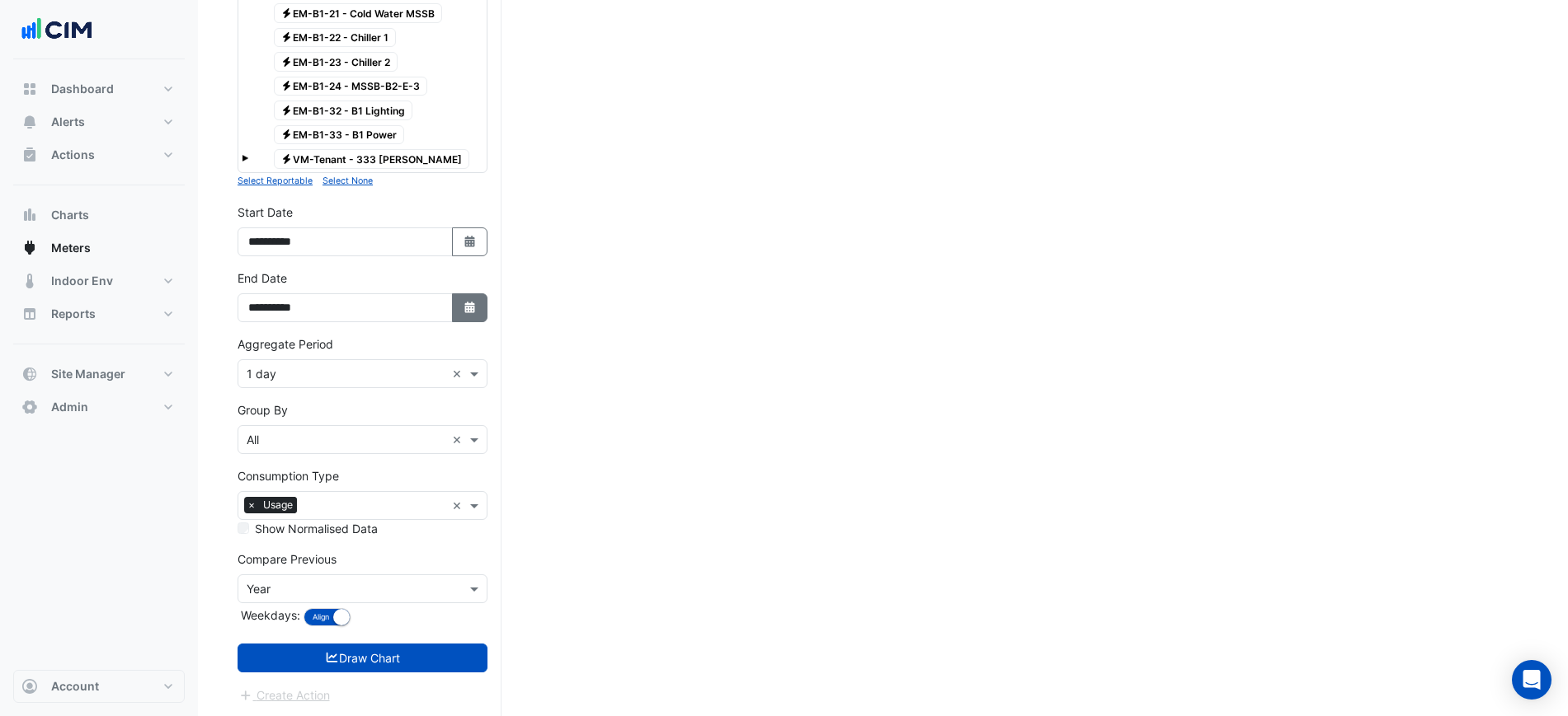
click at [462, 308] on button "Select Date" at bounding box center [470, 308] width 36 height 29
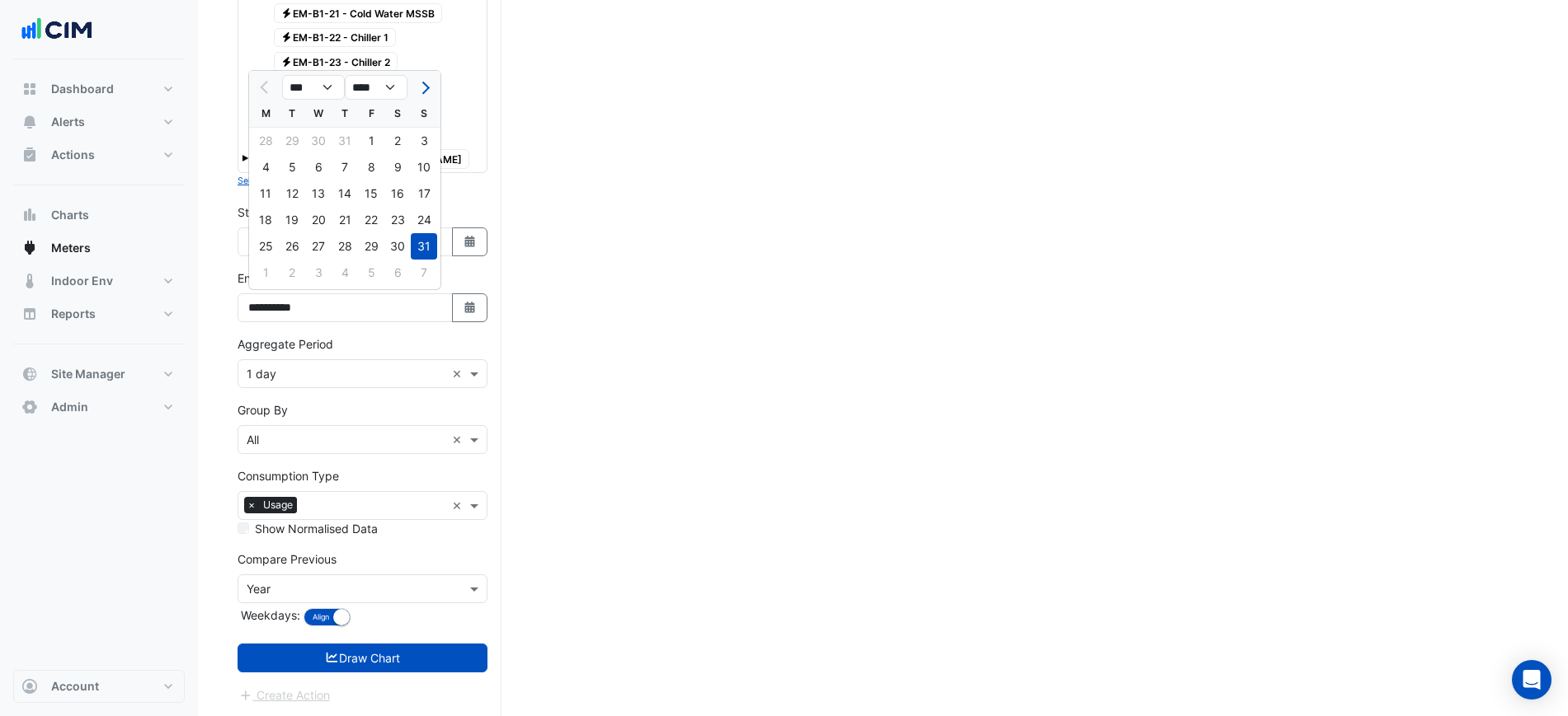
click at [415, 88] on button "Next month" at bounding box center [424, 87] width 19 height 26
select select "*"
click at [413, 142] on div "7" at bounding box center [424, 141] width 26 height 26
type input "**********"
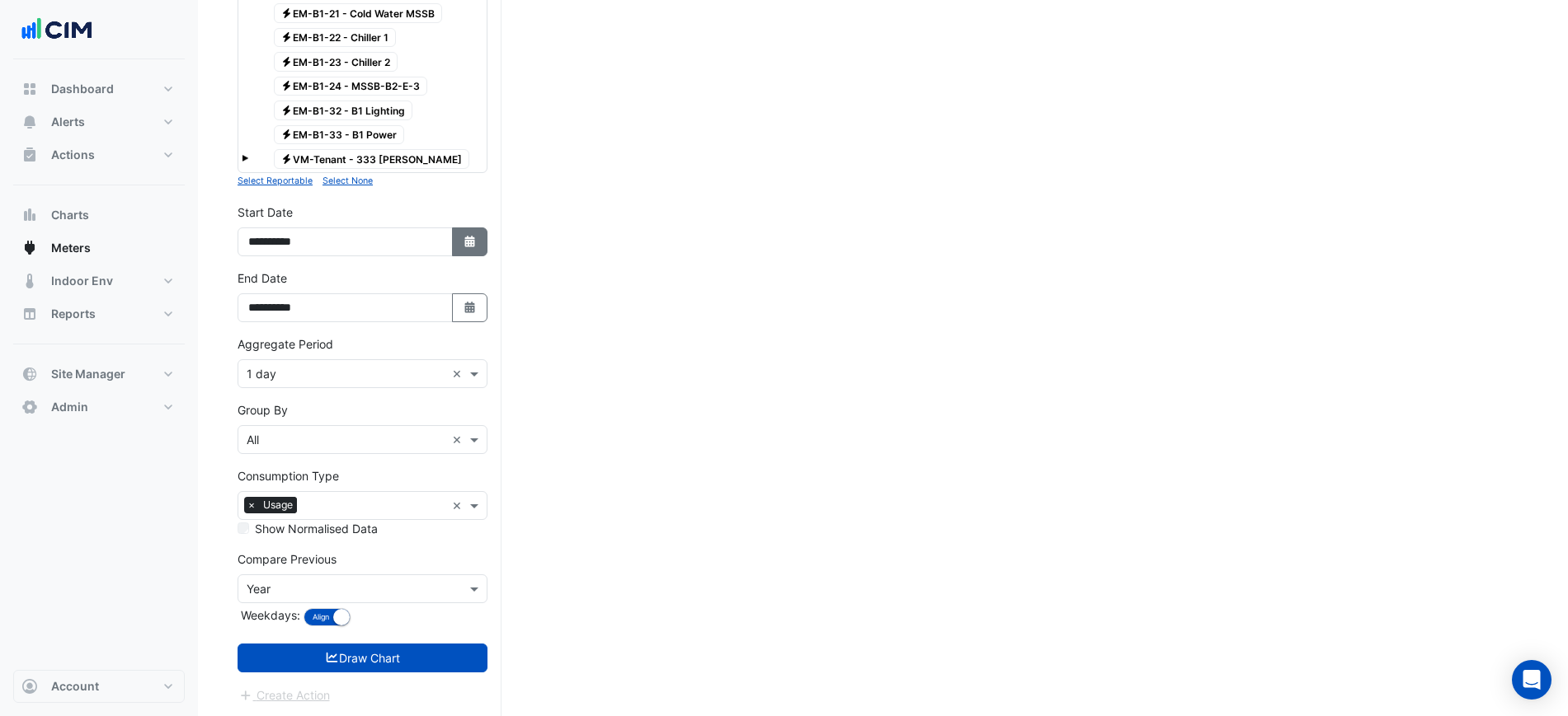
click at [472, 239] on icon "button" at bounding box center [469, 242] width 10 height 12
select select "*"
select select "****"
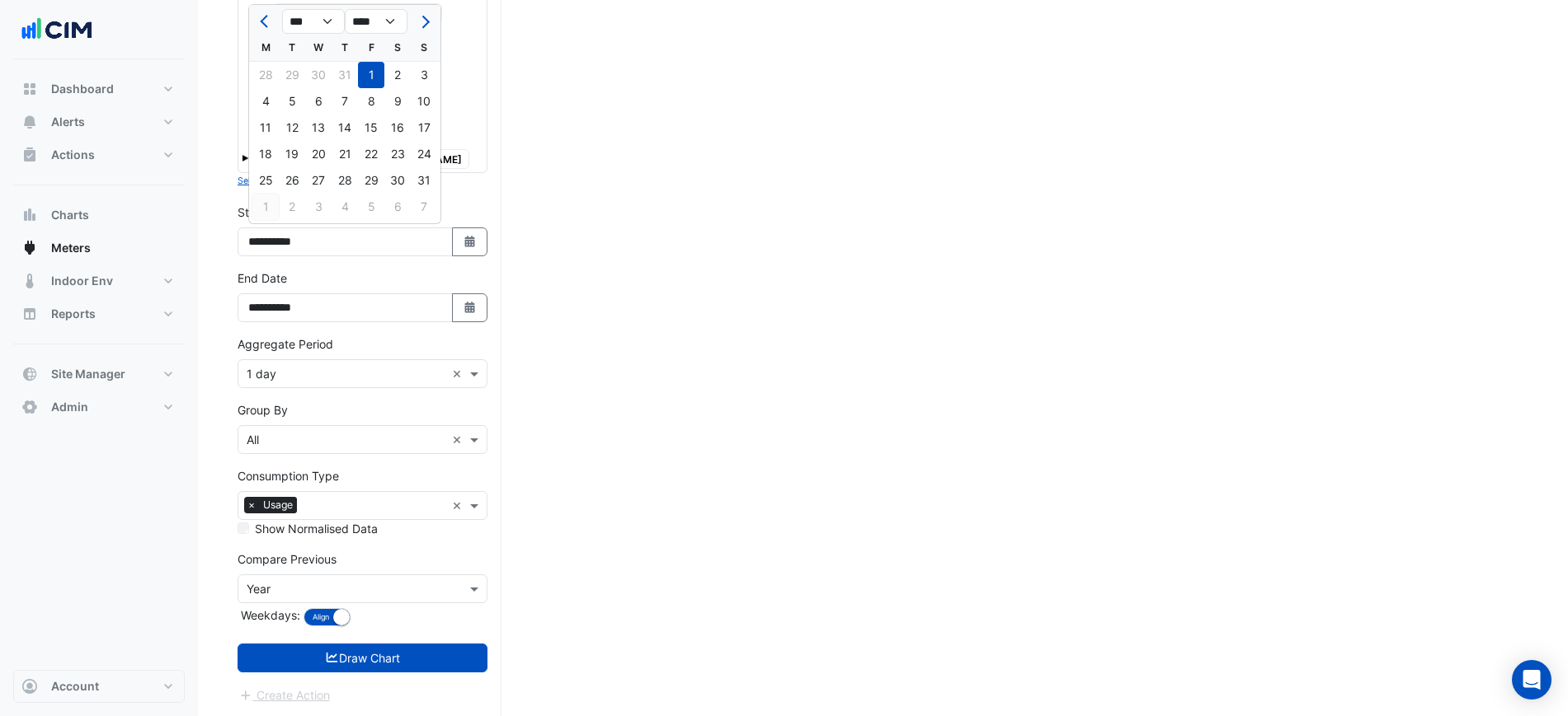
click at [257, 198] on div "1" at bounding box center [265, 207] width 26 height 26
type input "**********"
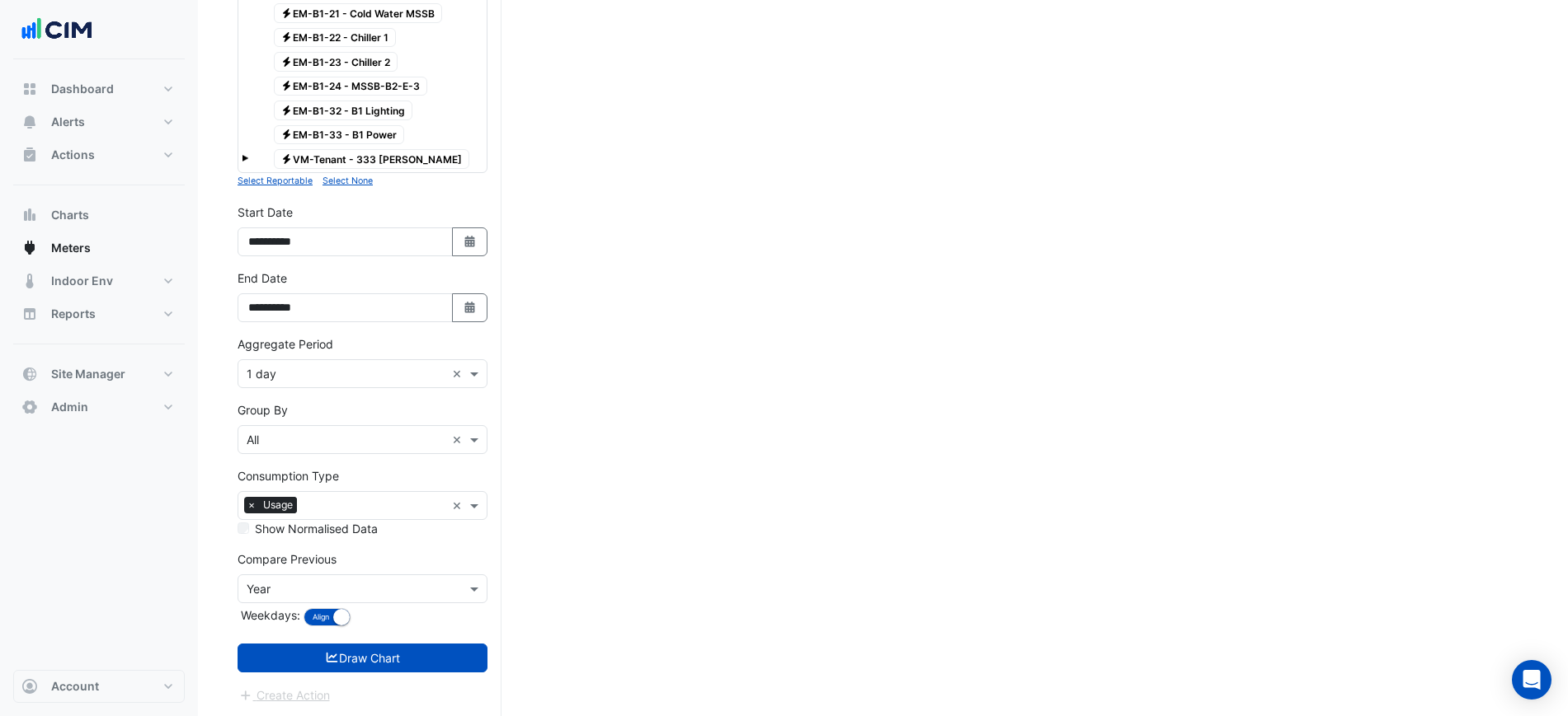
click at [321, 379] on input "text" at bounding box center [346, 374] width 199 height 18
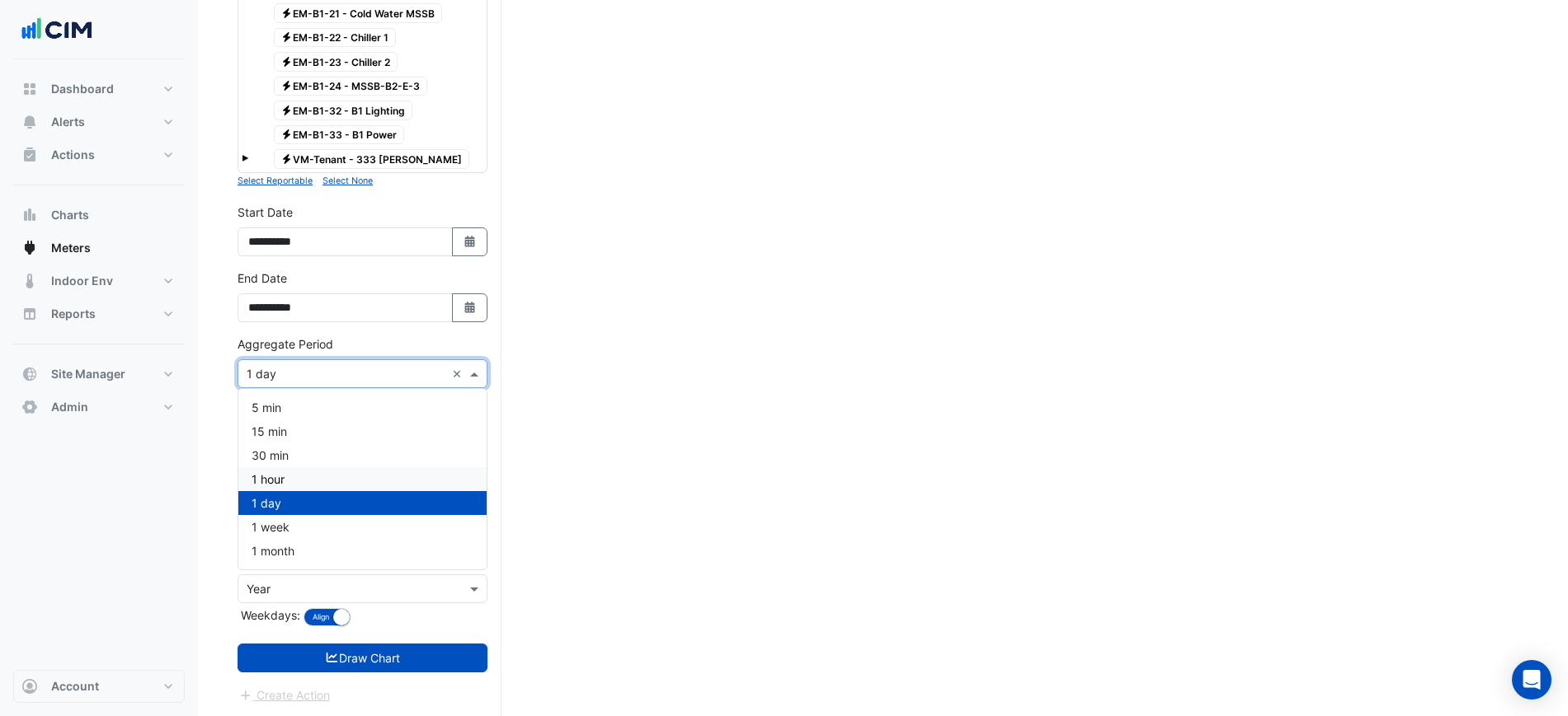
click at [287, 474] on div "1 hour" at bounding box center [362, 479] width 248 height 24
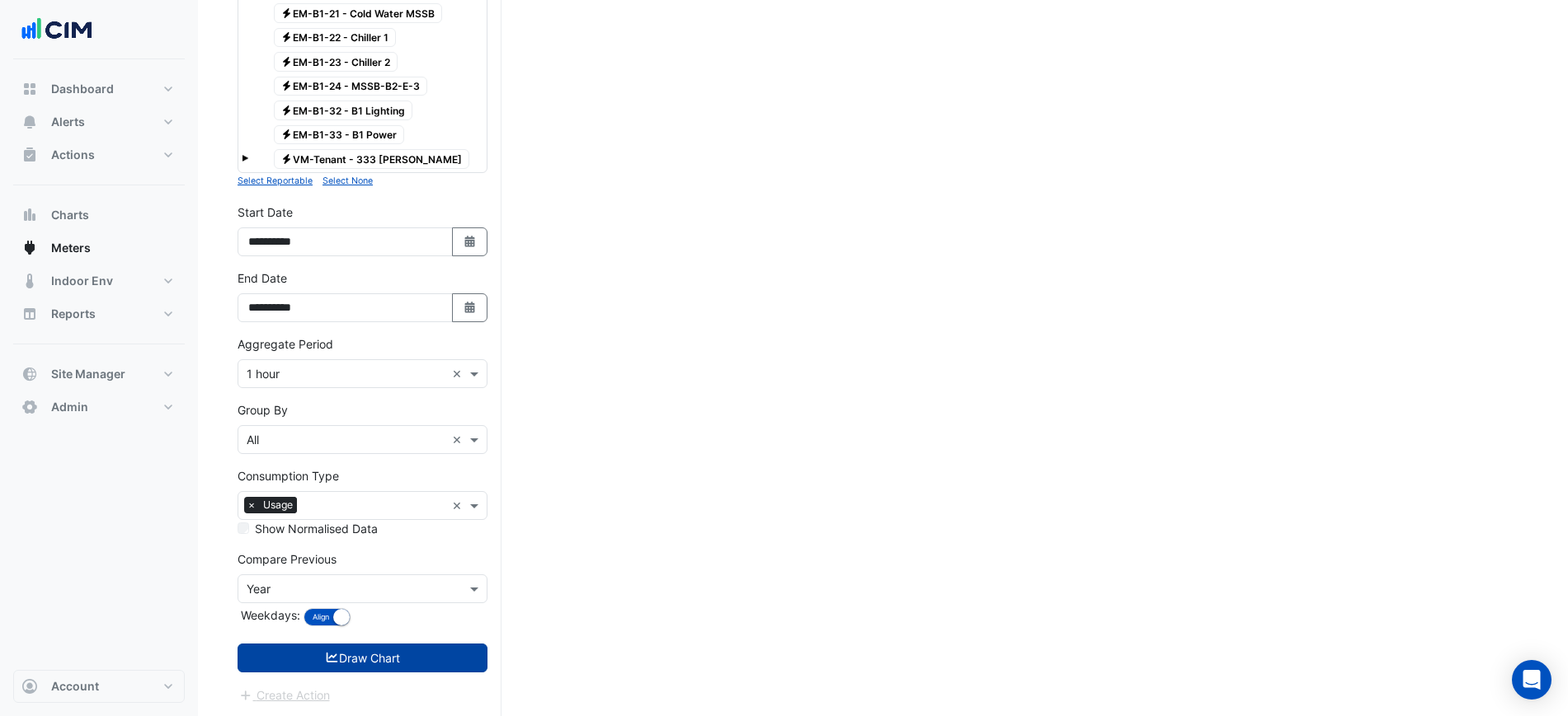
click at [398, 656] on button "Draw Chart" at bounding box center [363, 658] width 250 height 29
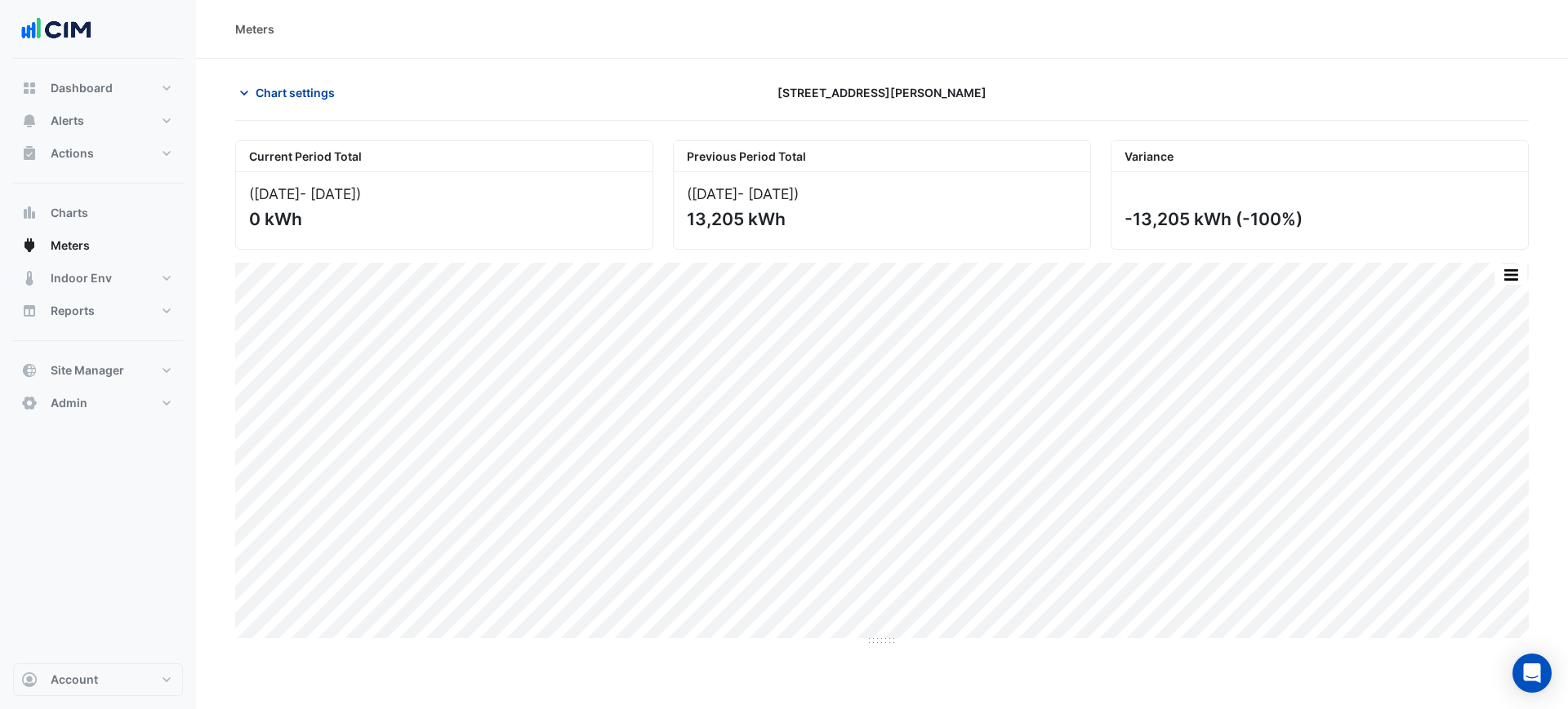
click at [307, 100] on span "Chart settings" at bounding box center [295, 93] width 79 height 18
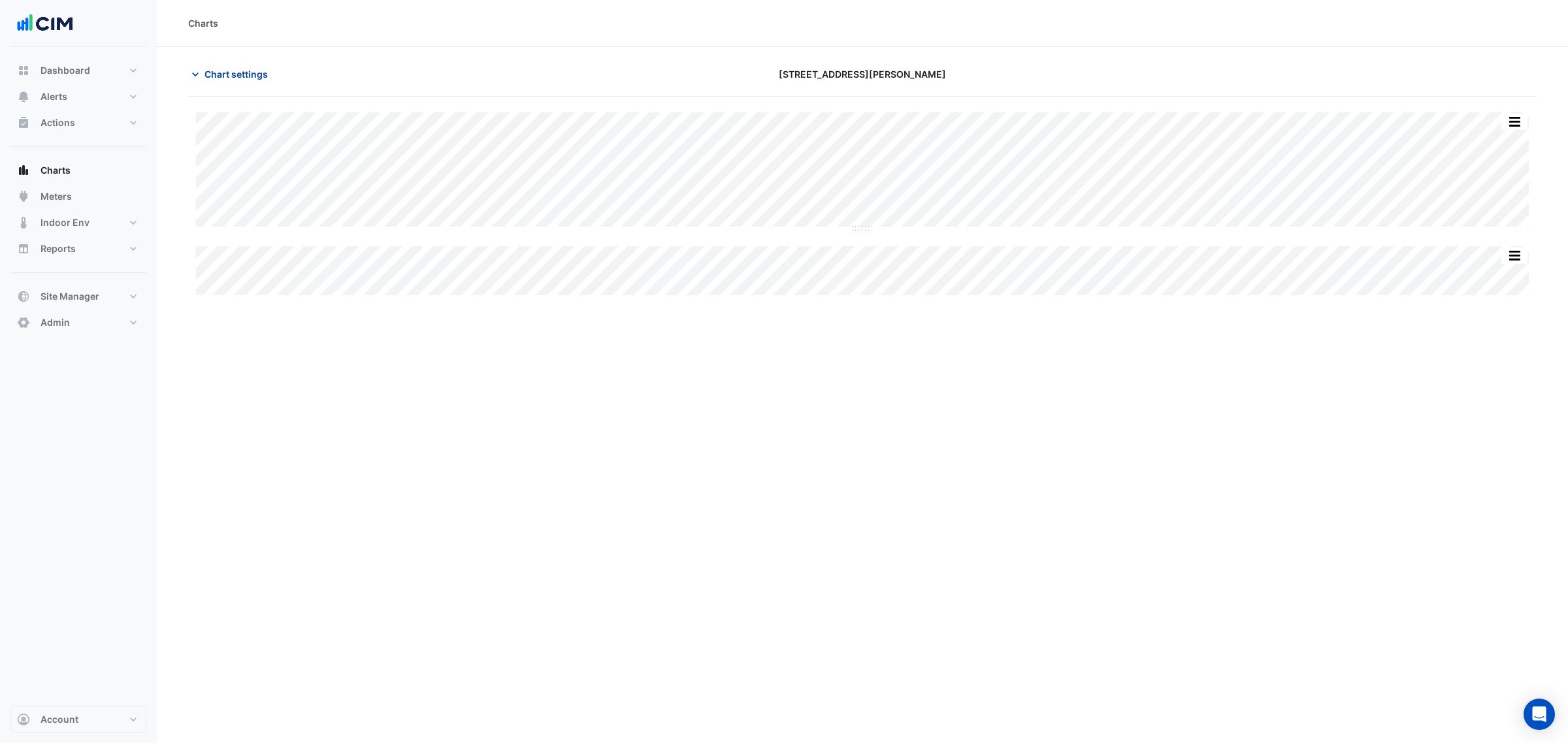
click at [215, 85] on button "Chart settings" at bounding box center [233, 74] width 88 height 23
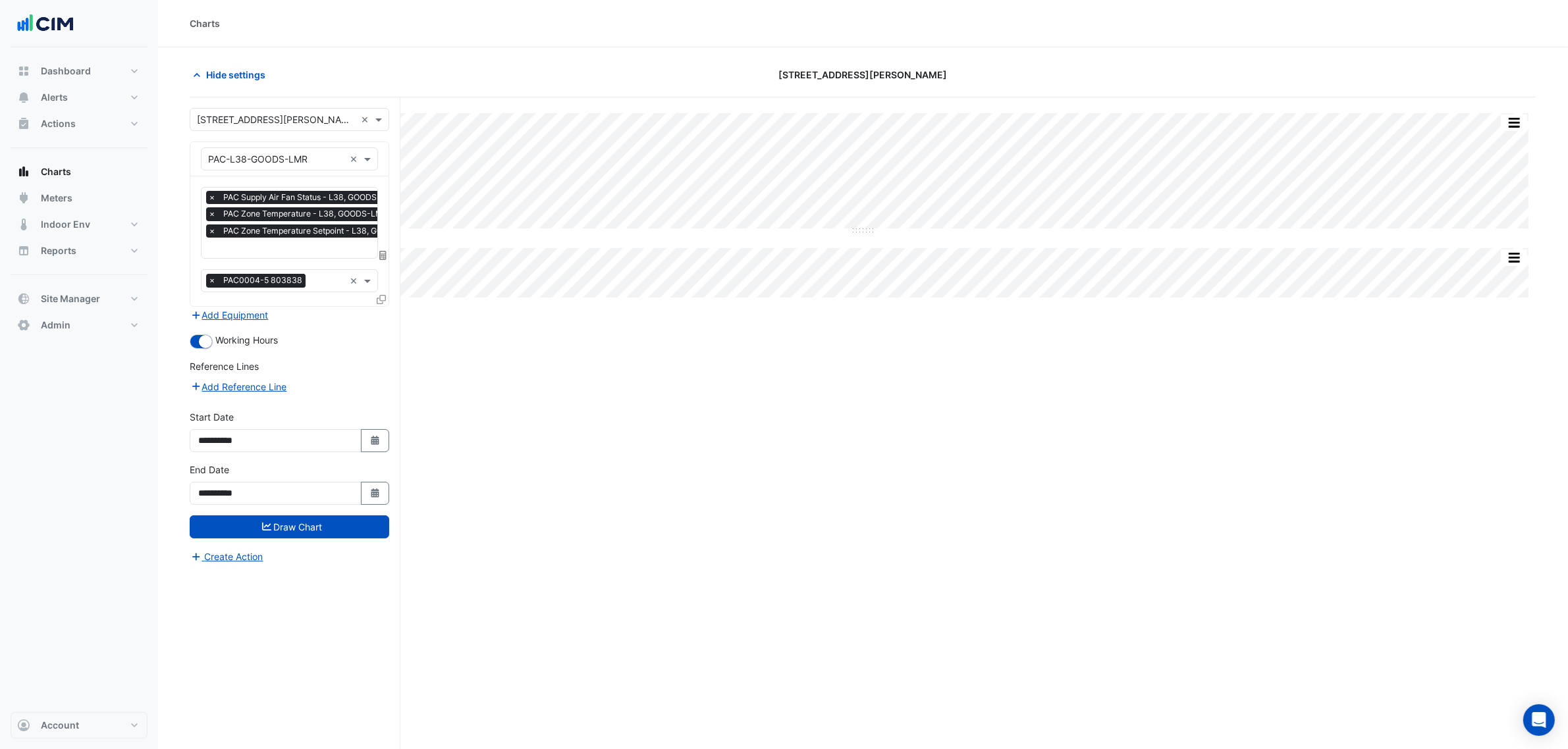
click at [371, 422] on div "**********" at bounding box center [290, 431] width 199 height 42
click at [373, 436] on icon "Select Date" at bounding box center [375, 441] width 12 height 9
select select "*"
select select "****"
click at [203, 268] on div at bounding box center [212, 265] width 26 height 21
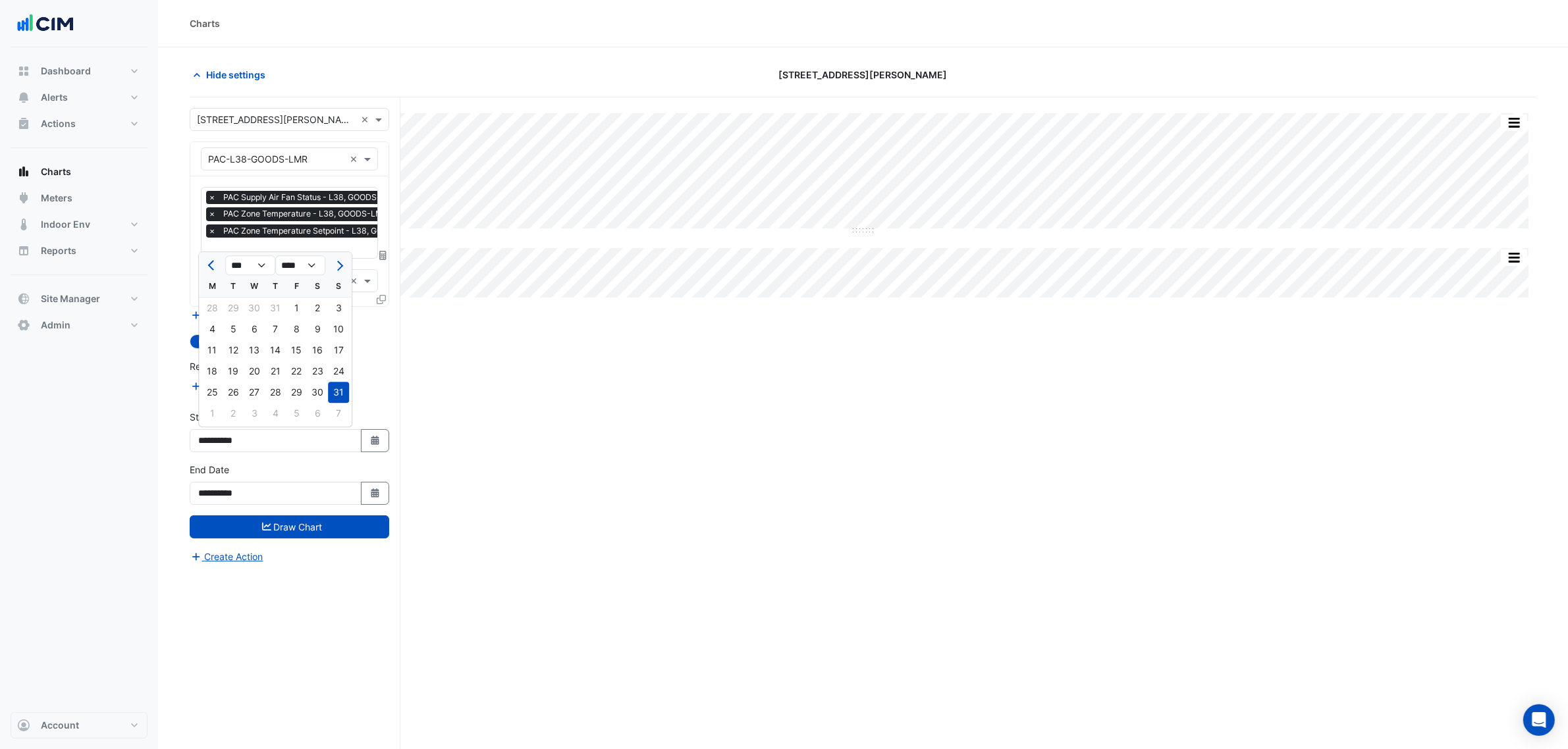
click at [203, 268] on div at bounding box center [212, 265] width 26 height 21
click at [206, 263] on button "Previous month" at bounding box center [212, 265] width 15 height 21
click at [206, 262] on button "Previous month" at bounding box center [212, 265] width 15 height 21
click at [208, 262] on button "Previous month" at bounding box center [212, 265] width 15 height 21
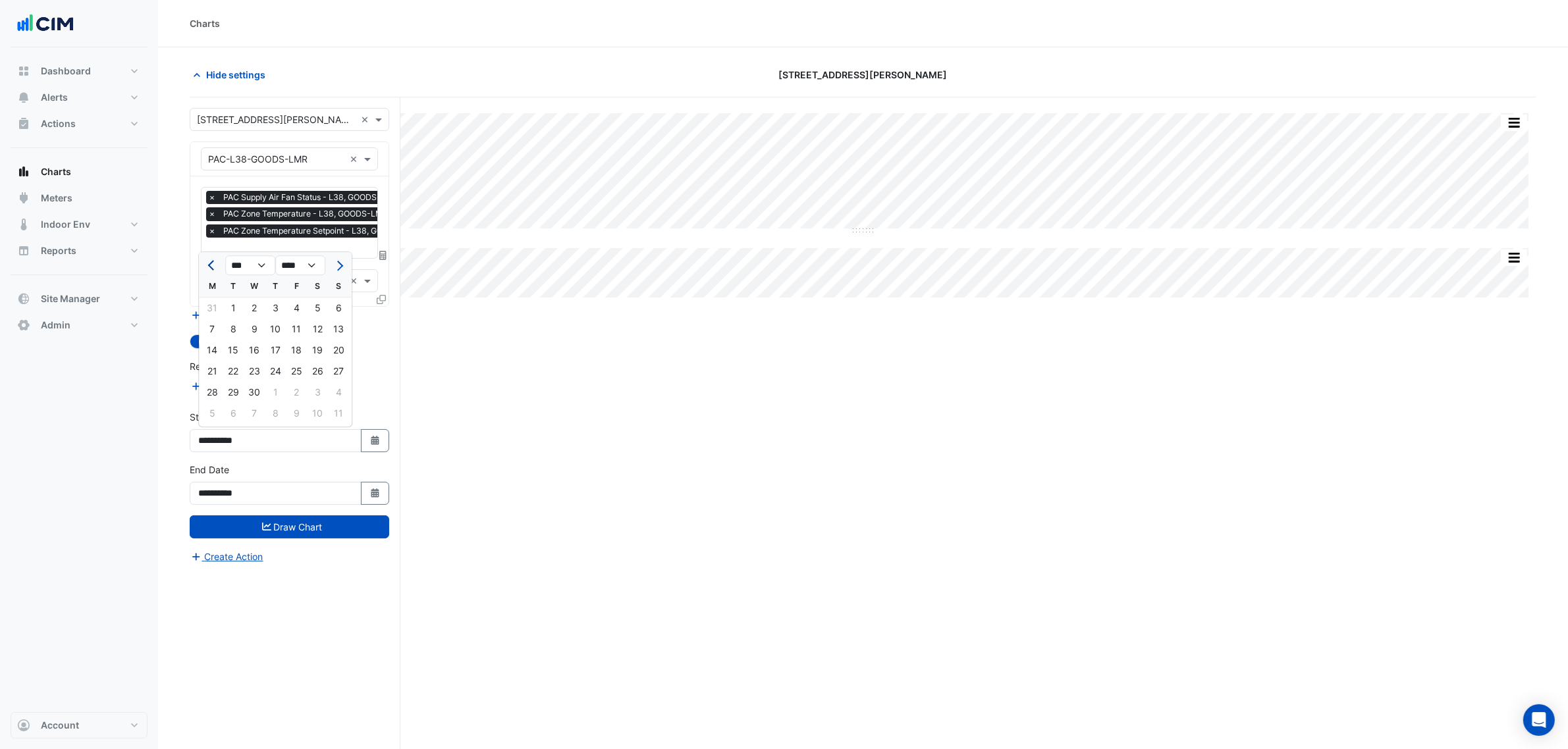
click at [208, 262] on button "Previous month" at bounding box center [212, 265] width 15 height 21
select select "*"
drag, startPoint x: 249, startPoint y: 307, endPoint x: 271, endPoint y: 344, distance: 43.0
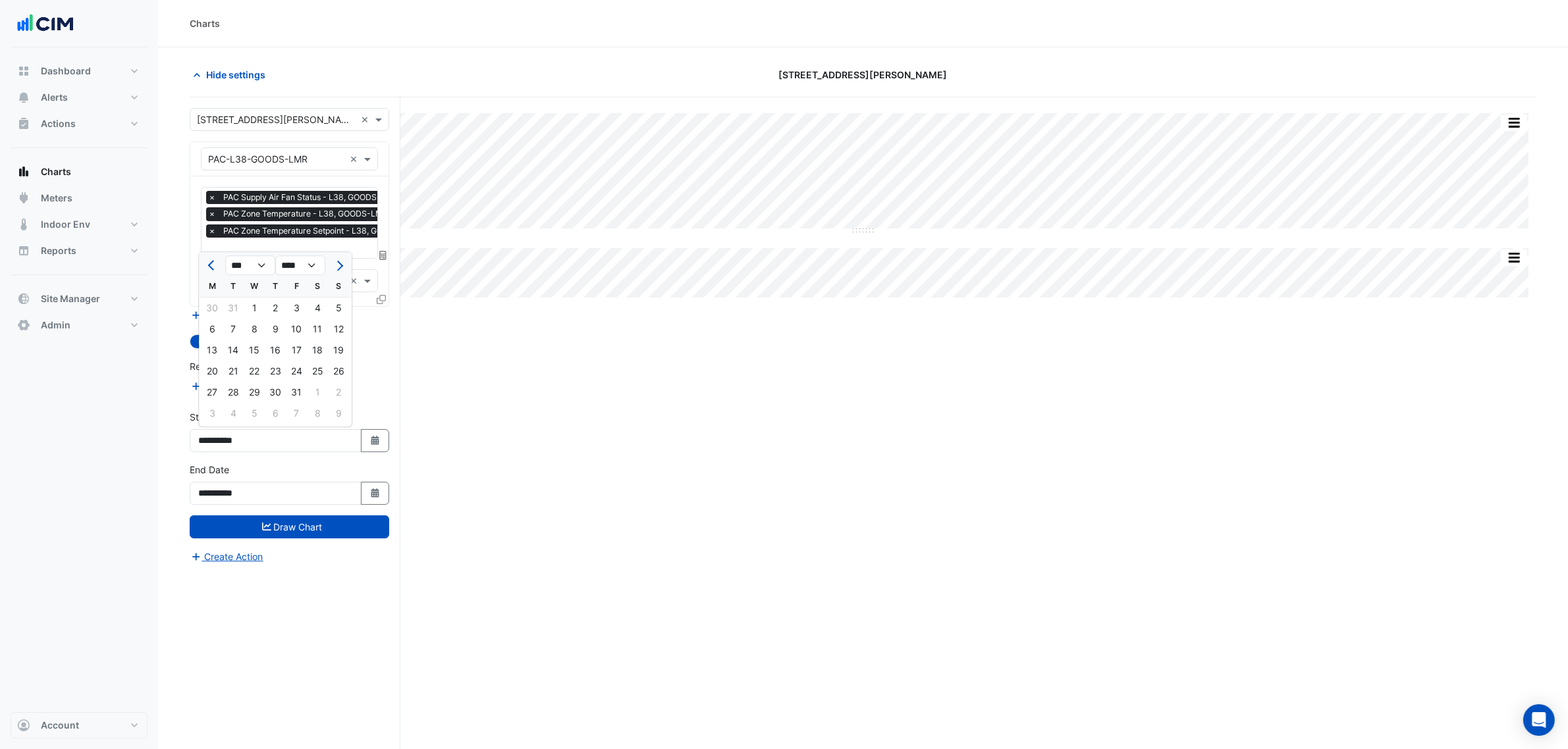
click at [251, 307] on div "1" at bounding box center [254, 308] width 21 height 21
type input "**********"
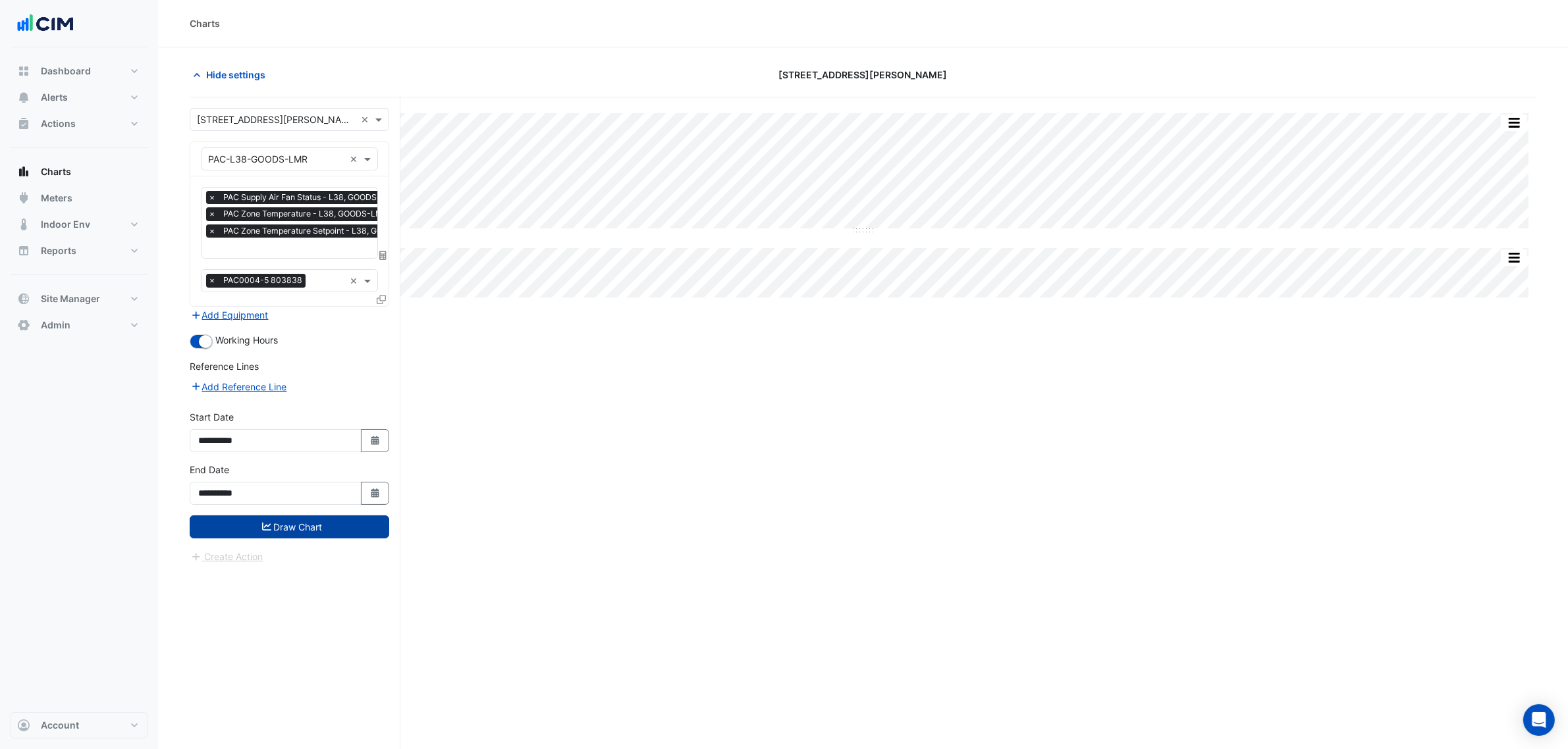
click at [366, 527] on button "Draw Chart" at bounding box center [290, 527] width 199 height 23
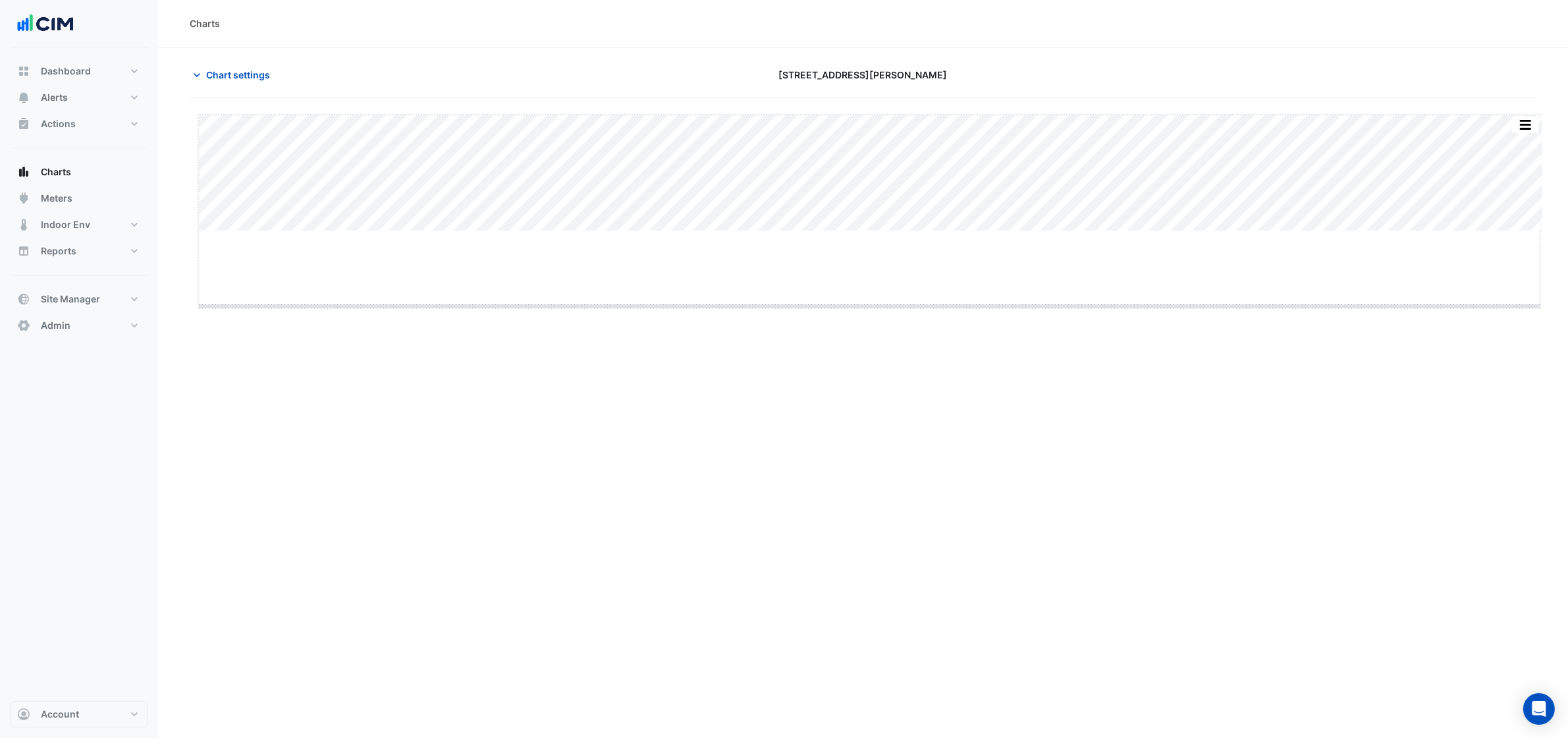
drag, startPoint x: 874, startPoint y: 229, endPoint x: 880, endPoint y: 524, distance: 295.1
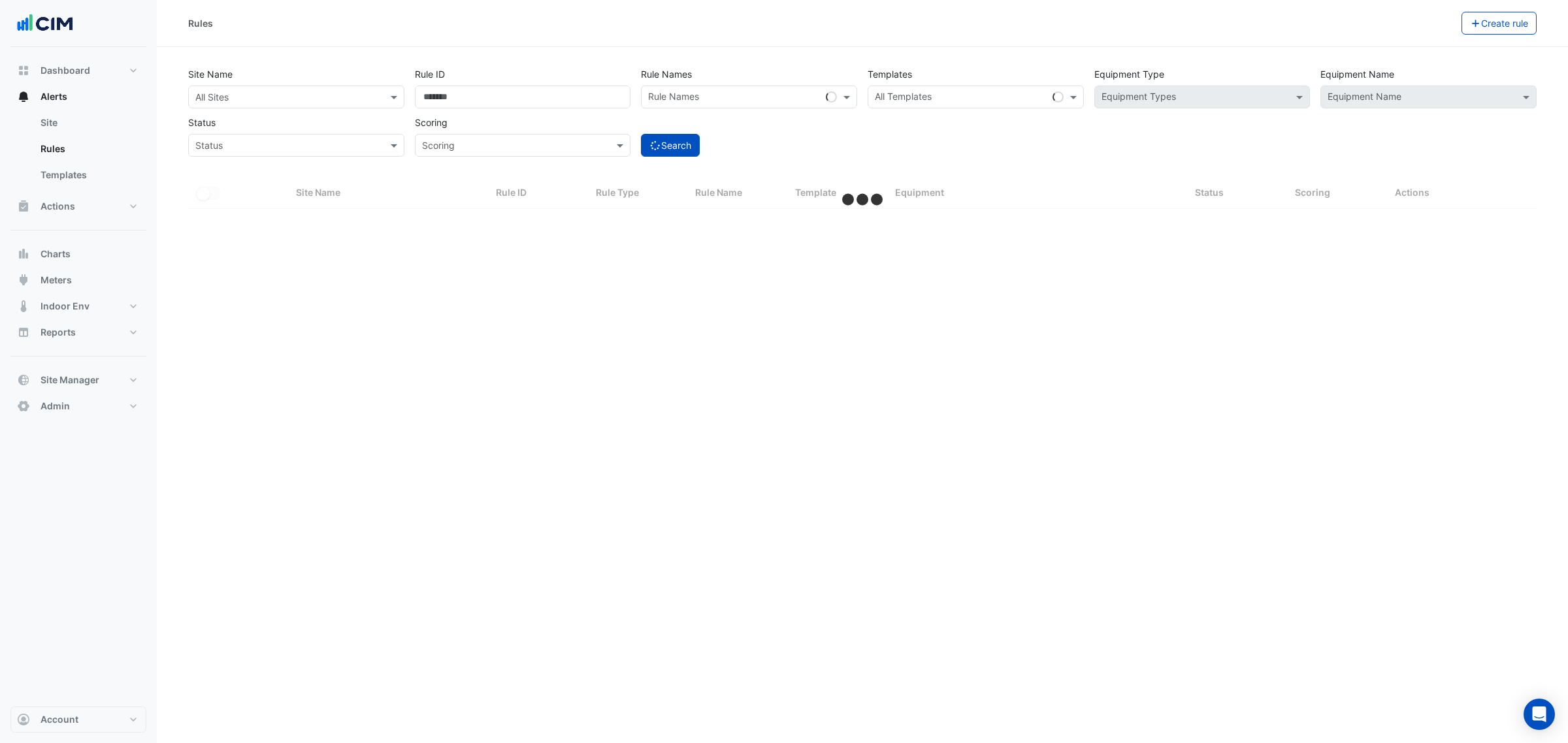
select select "***"
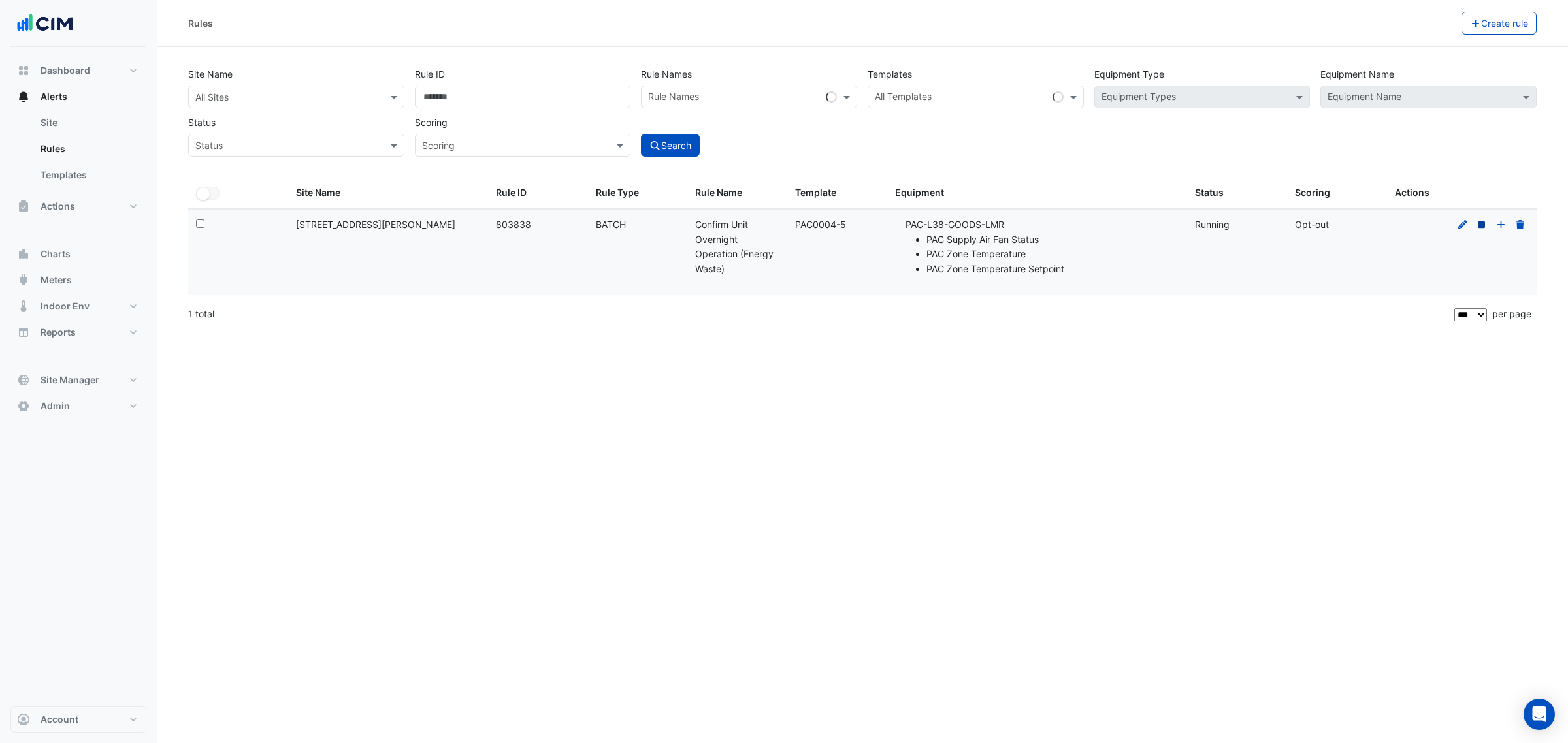
click at [1486, 229] on icon at bounding box center [1482, 225] width 12 height 9
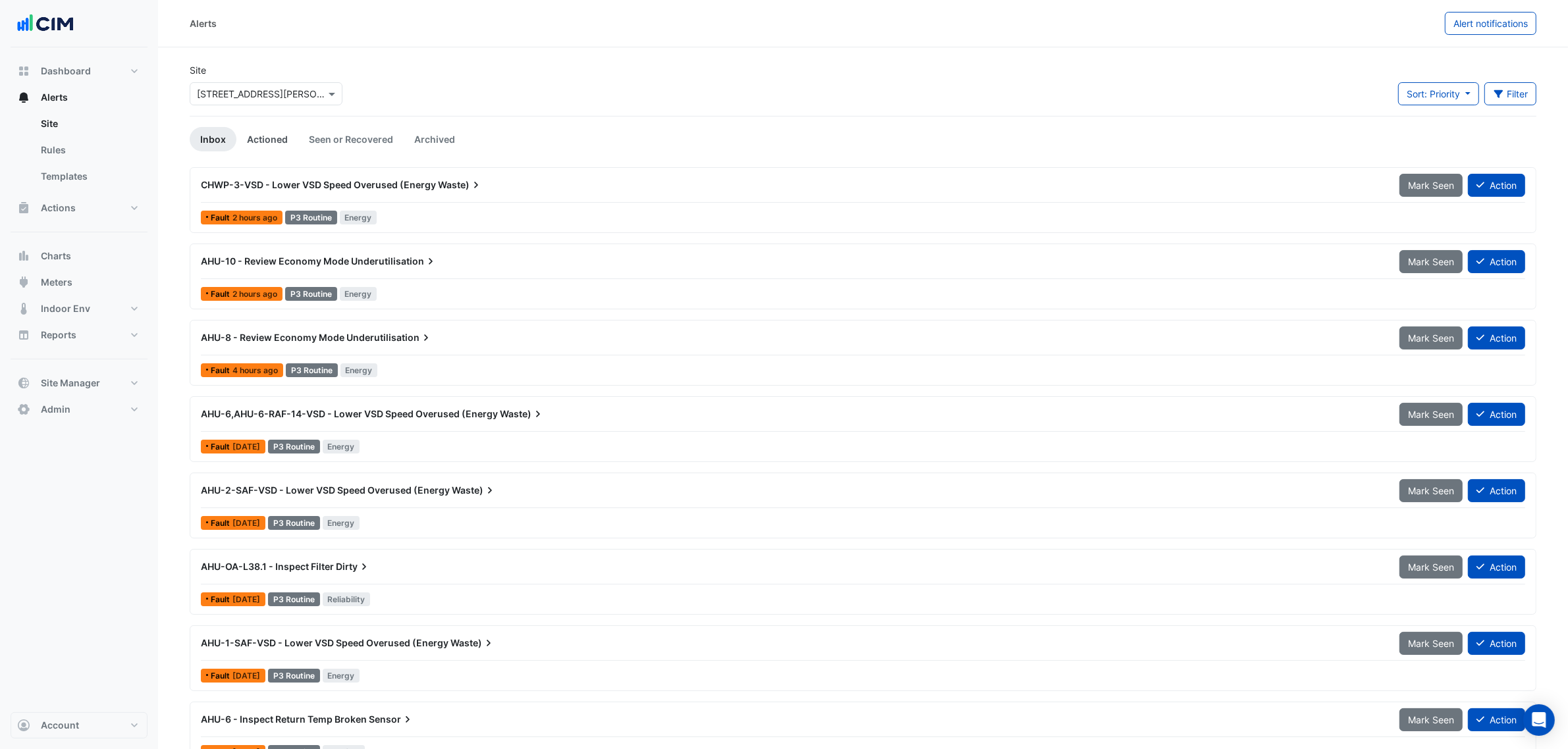
click at [261, 140] on link "Actioned" at bounding box center [268, 139] width 62 height 24
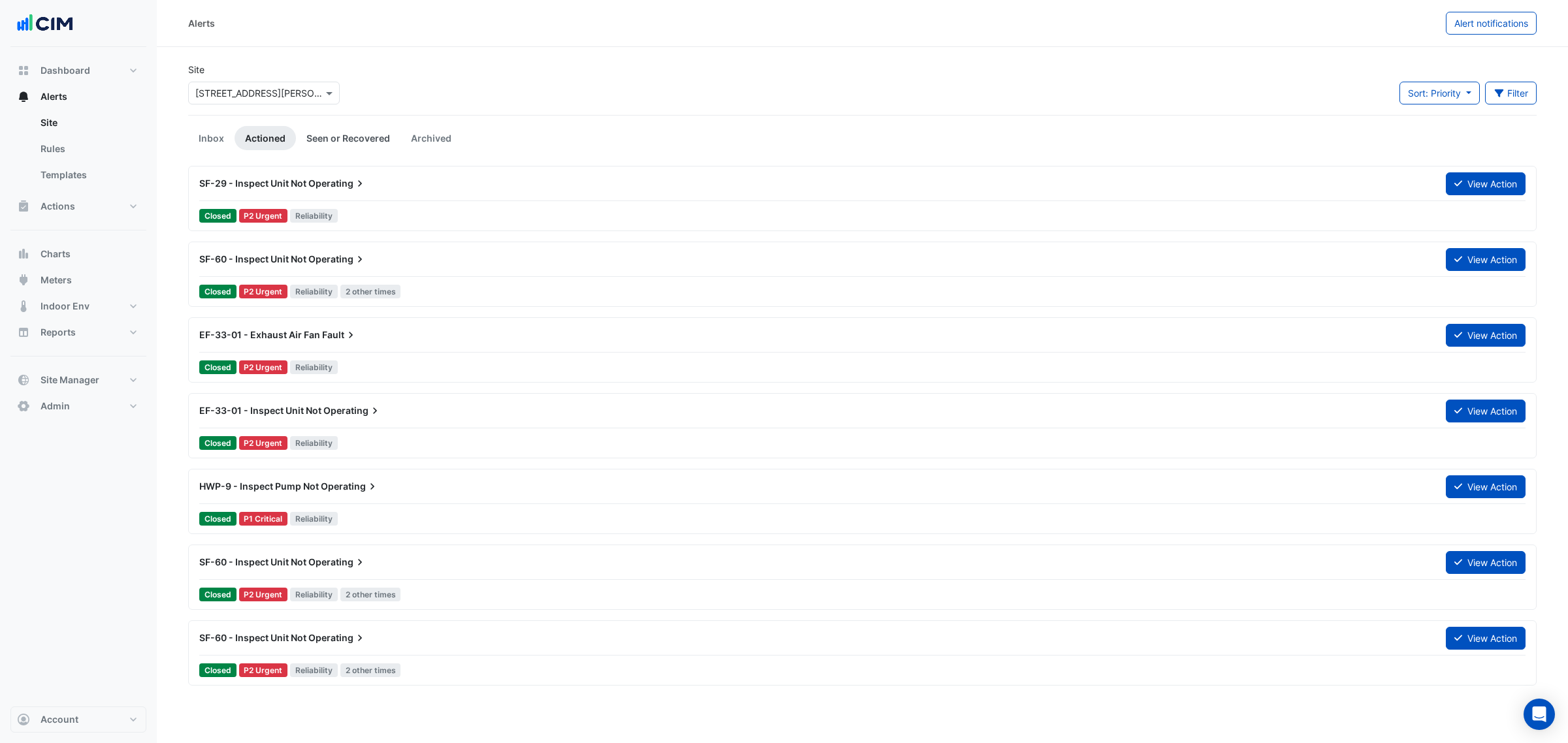
click at [317, 138] on link "Seen or Recovered" at bounding box center [348, 138] width 104 height 24
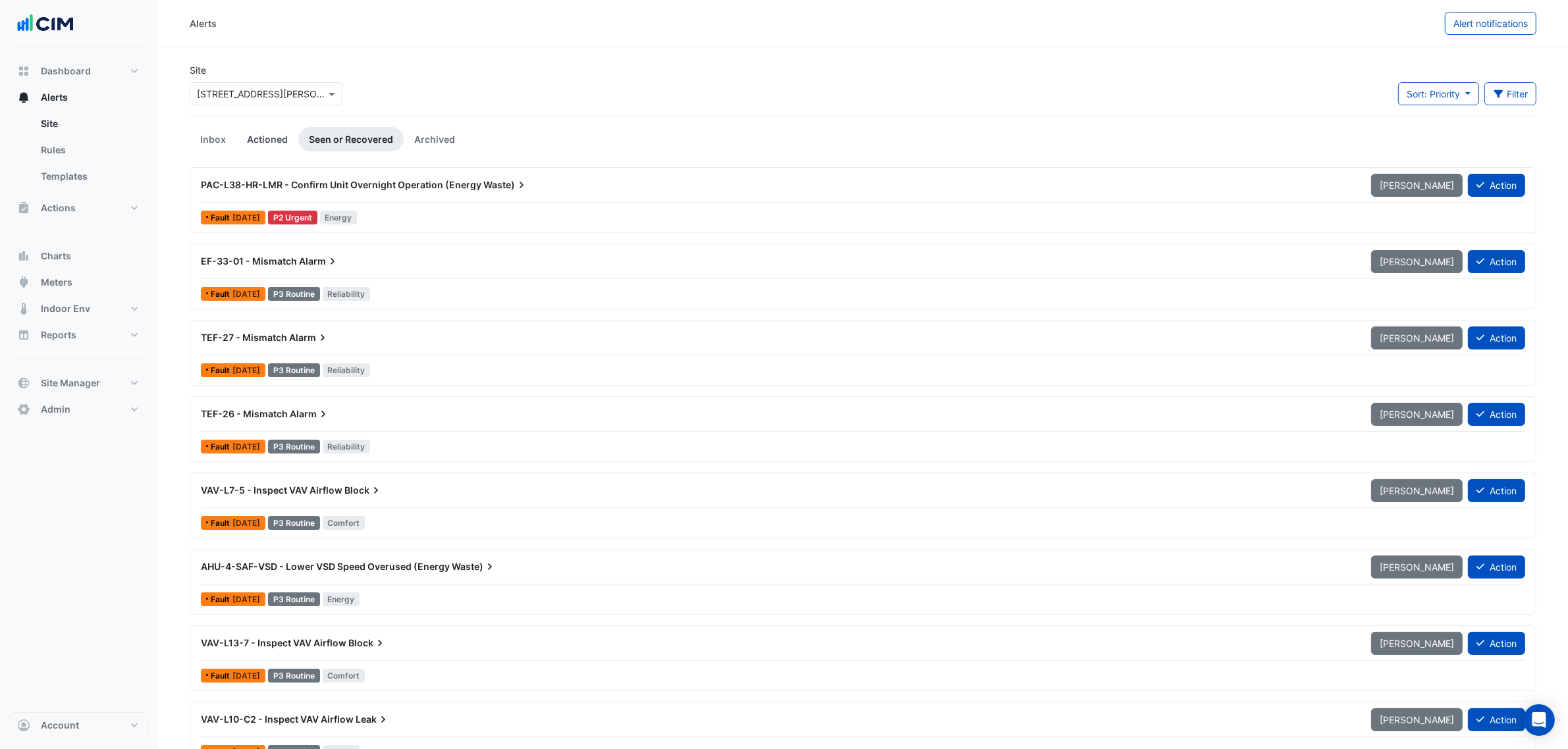
click at [255, 146] on link "Actioned" at bounding box center [268, 139] width 62 height 24
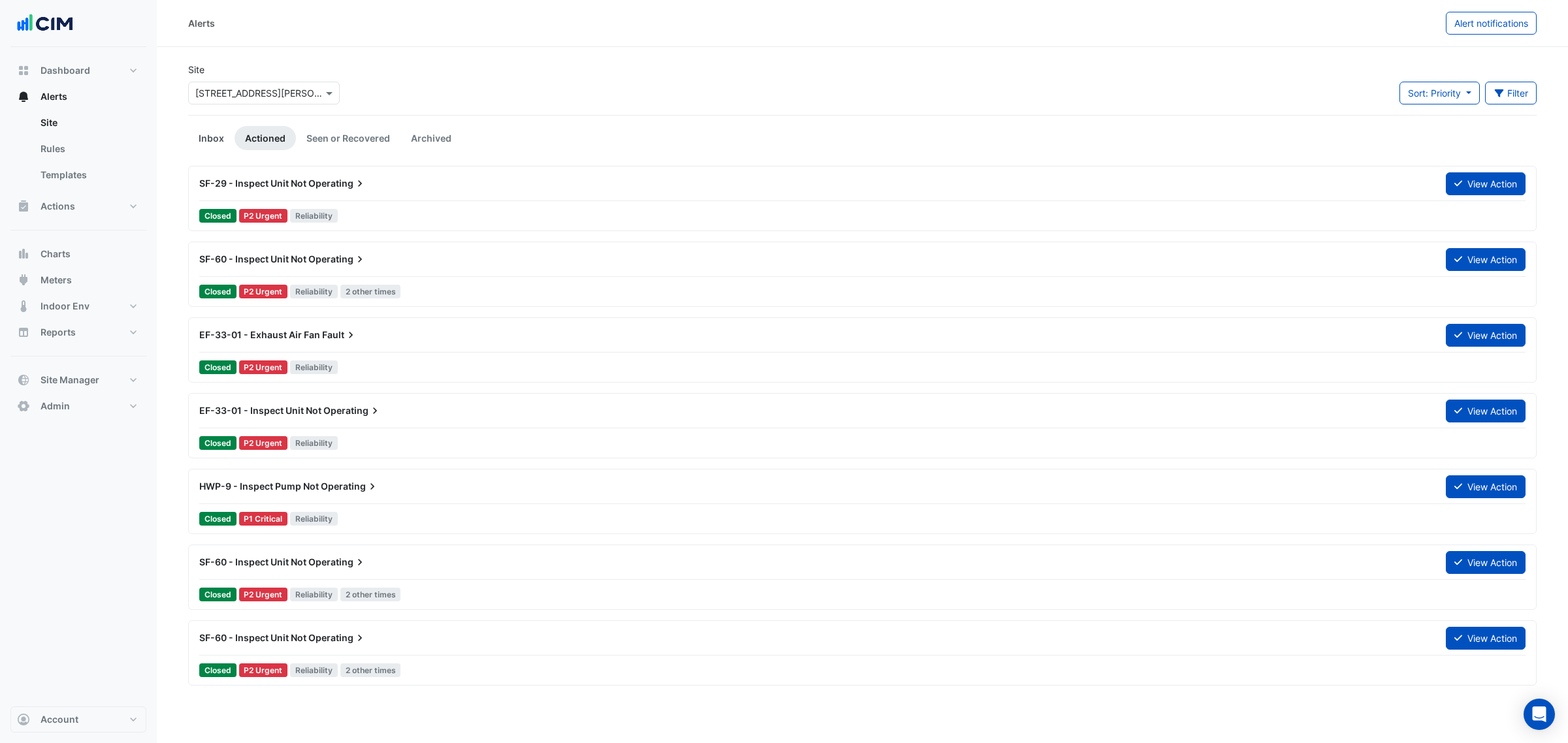
click at [190, 135] on link "Inbox" at bounding box center [211, 138] width 46 height 24
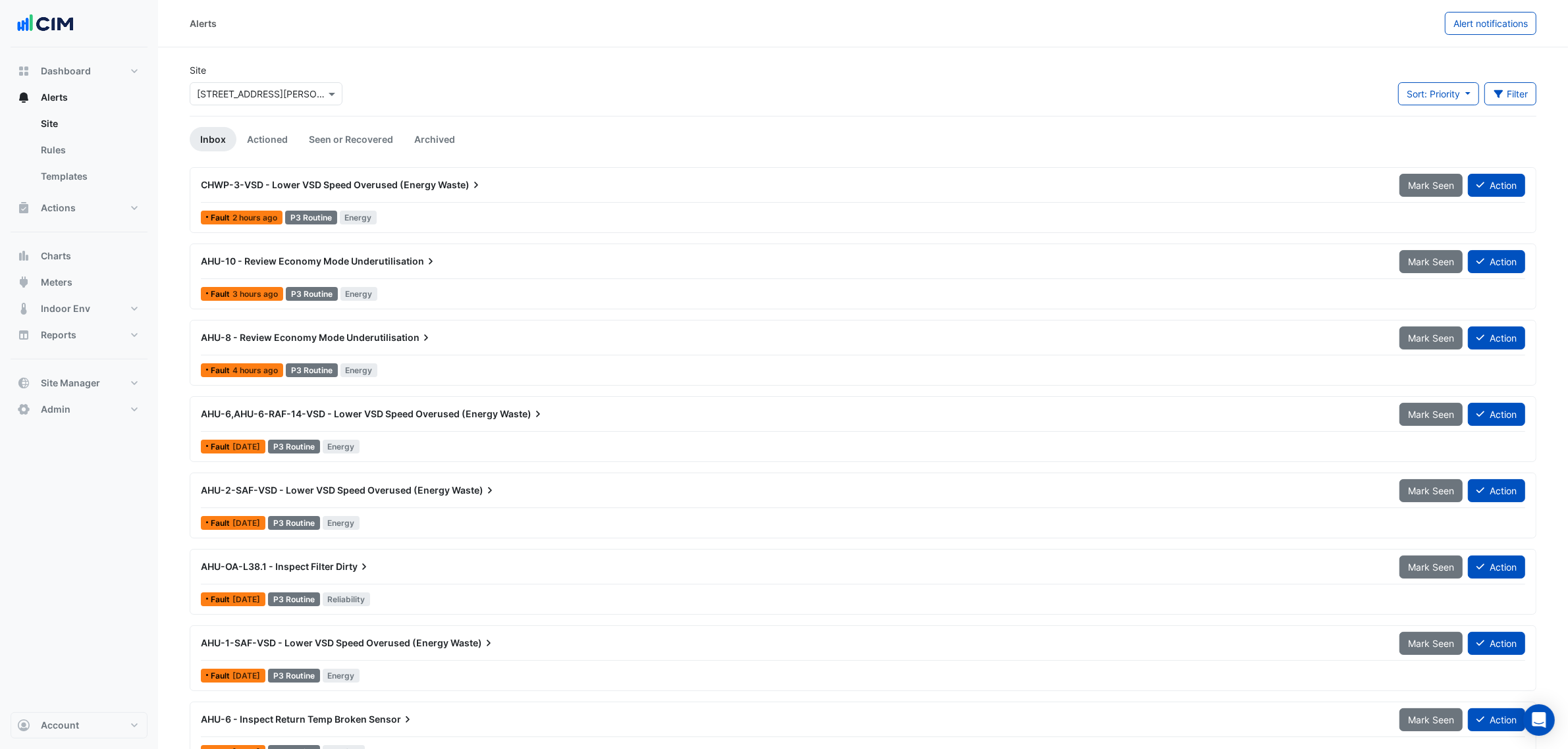
click at [799, 137] on ul "Inbox Actioned Seen or Recovered Archived" at bounding box center [863, 139] width 1347 height 24
drag, startPoint x: 373, startPoint y: 145, endPoint x: 360, endPoint y: 146, distance: 13.0
click at [373, 145] on link "Seen or Recovered" at bounding box center [351, 139] width 105 height 24
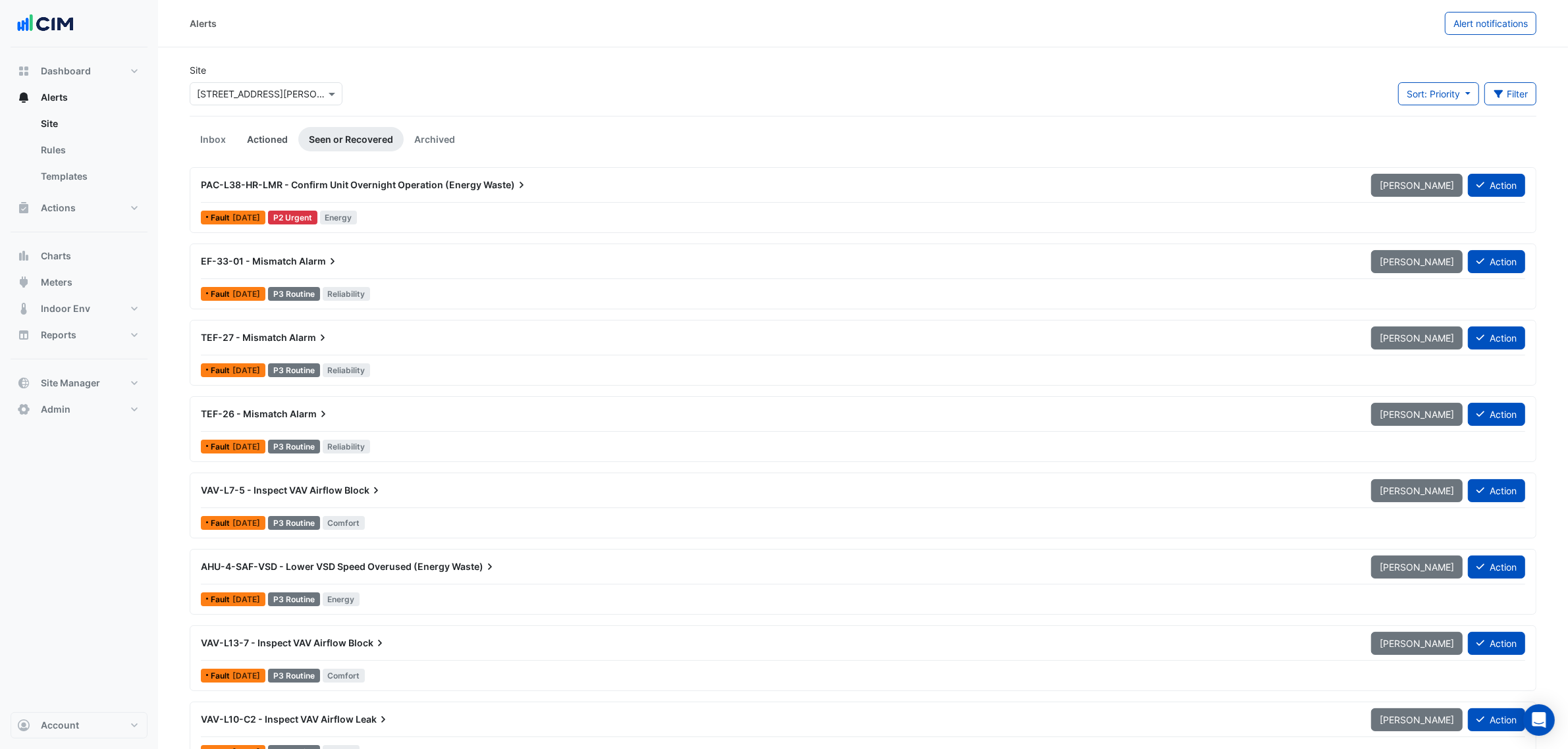
click at [267, 138] on link "Actioned" at bounding box center [268, 139] width 62 height 24
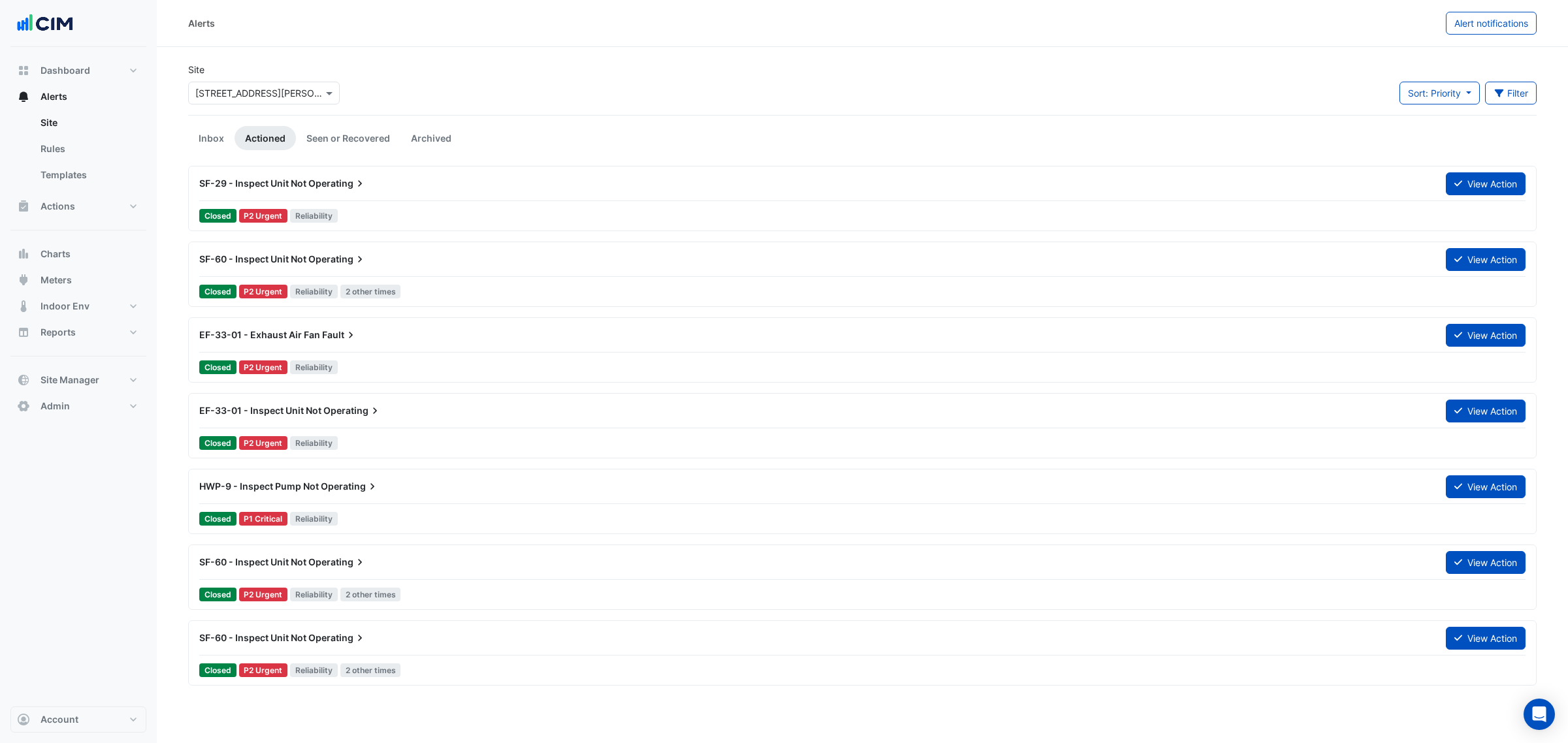
click at [185, 128] on section "Site Select a Site × 52 Martin Place Sort: Priority Priority Updated Filter Tit…" at bounding box center [862, 320] width 1411 height 547
click at [198, 132] on link "Inbox" at bounding box center [211, 138] width 46 height 24
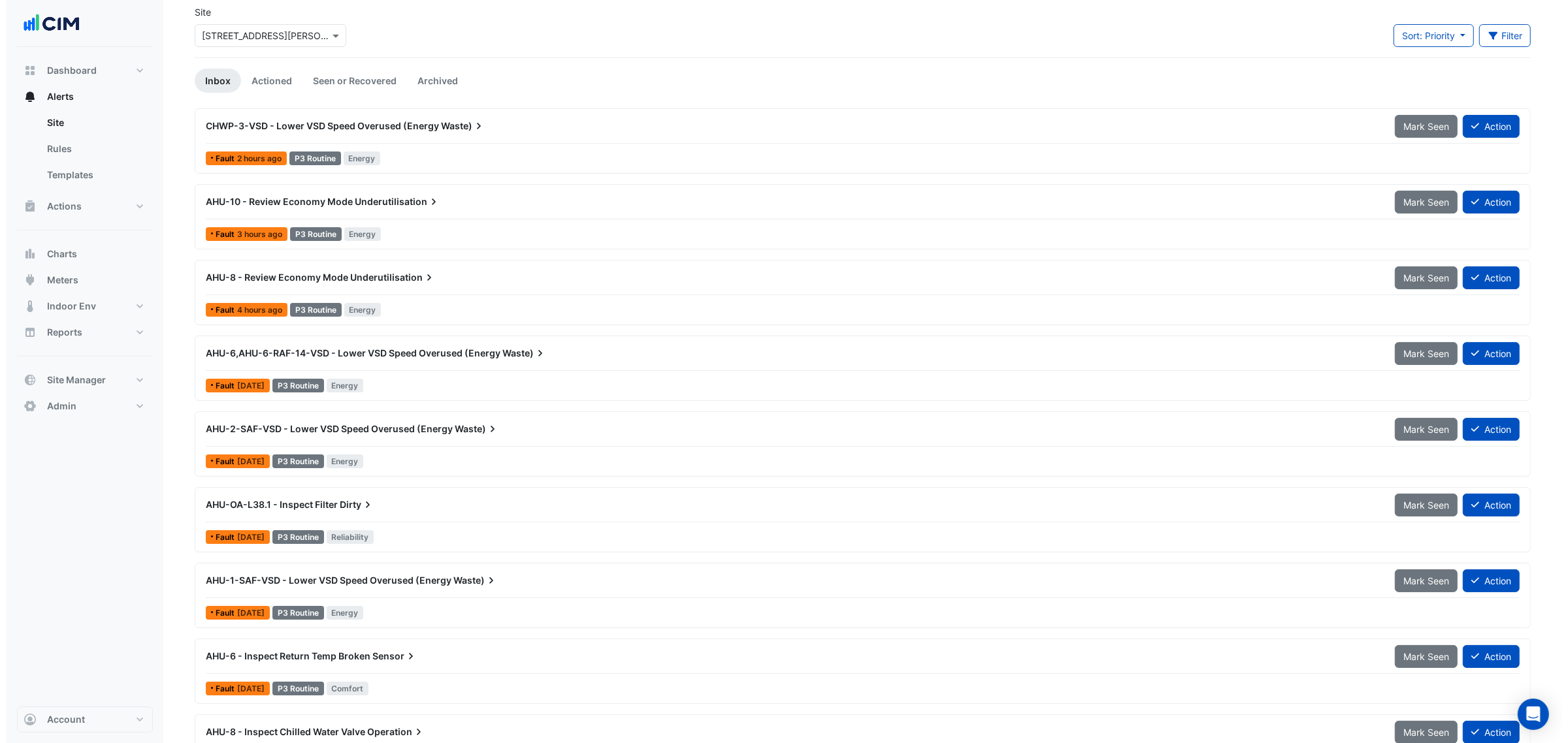
scroll to position [108, 0]
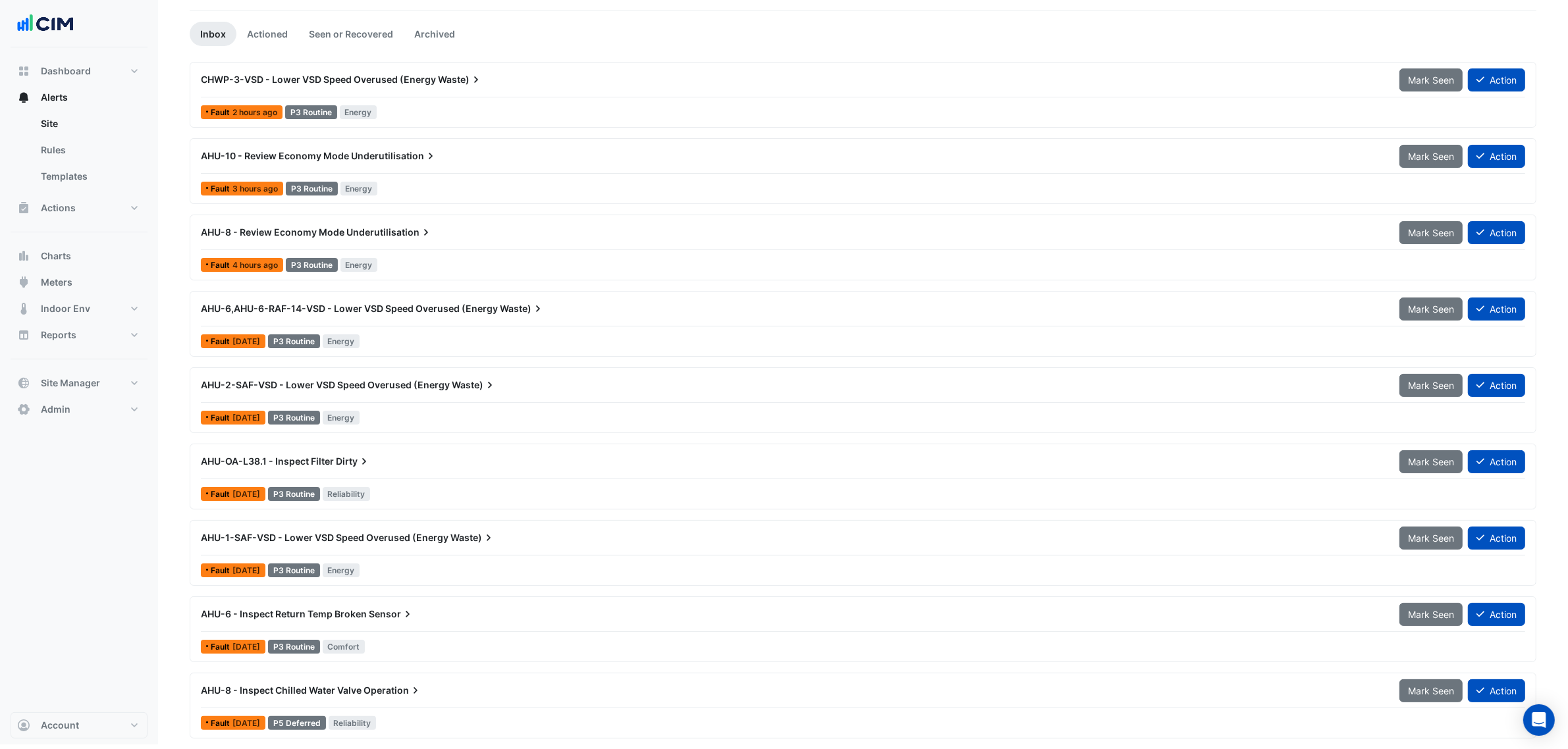
click at [435, 619] on div "AHU-6 - Inspect Return Temp Broken Sensor" at bounding box center [792, 614] width 1183 height 13
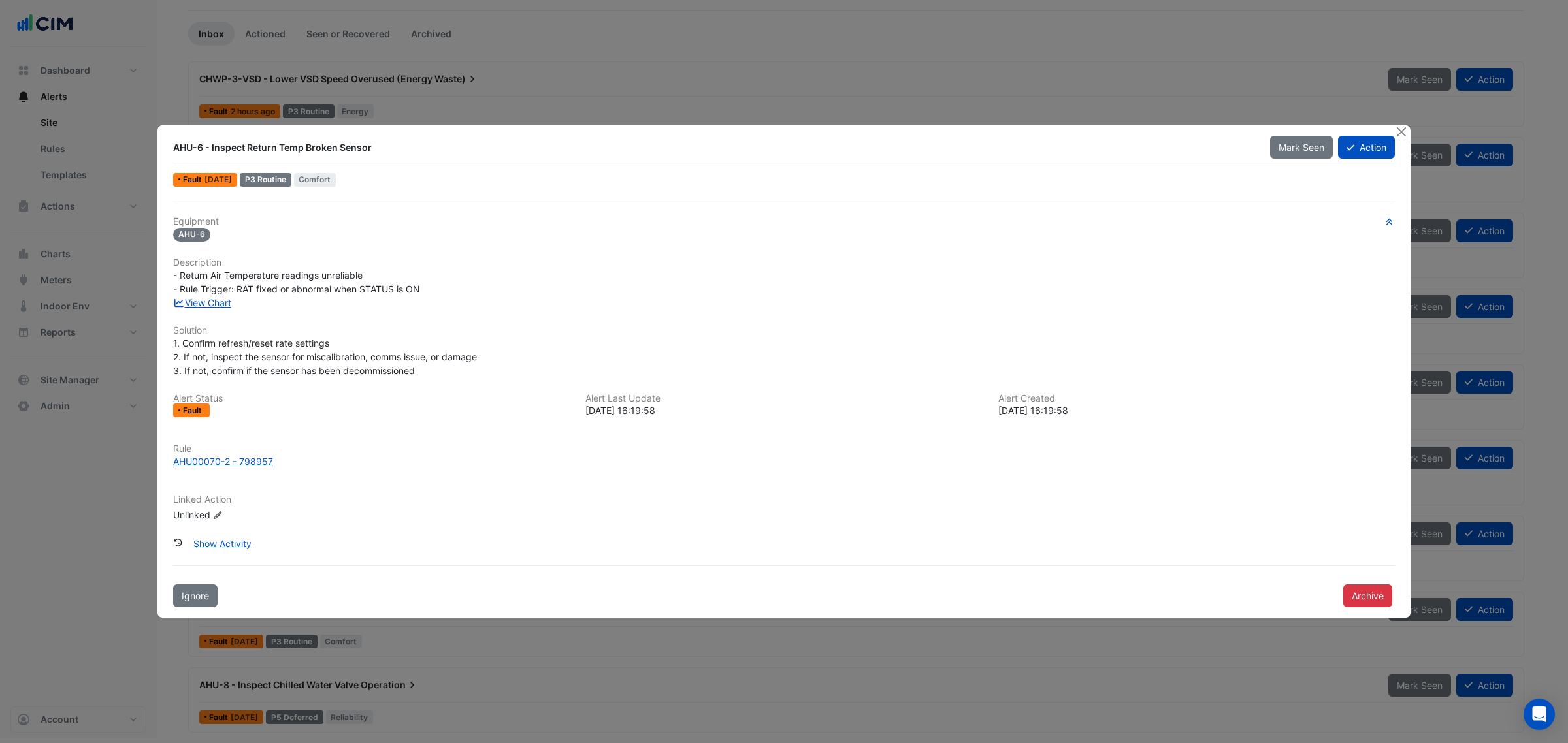
click at [210, 307] on div "View Chart" at bounding box center [783, 303] width 1237 height 14
click at [216, 293] on span "- Return Air Temperature readings unreliable - Rule Trigger: RAT fixed or abnor…" at bounding box center [296, 282] width 247 height 25
click at [217, 297] on link "View Chart" at bounding box center [202, 303] width 58 height 11
click at [1392, 130] on div "AHU-6 - Inspect Return Temp Broken Sensor Mark Seen Action Fault 11 months ago …" at bounding box center [784, 372] width 1253 height 493
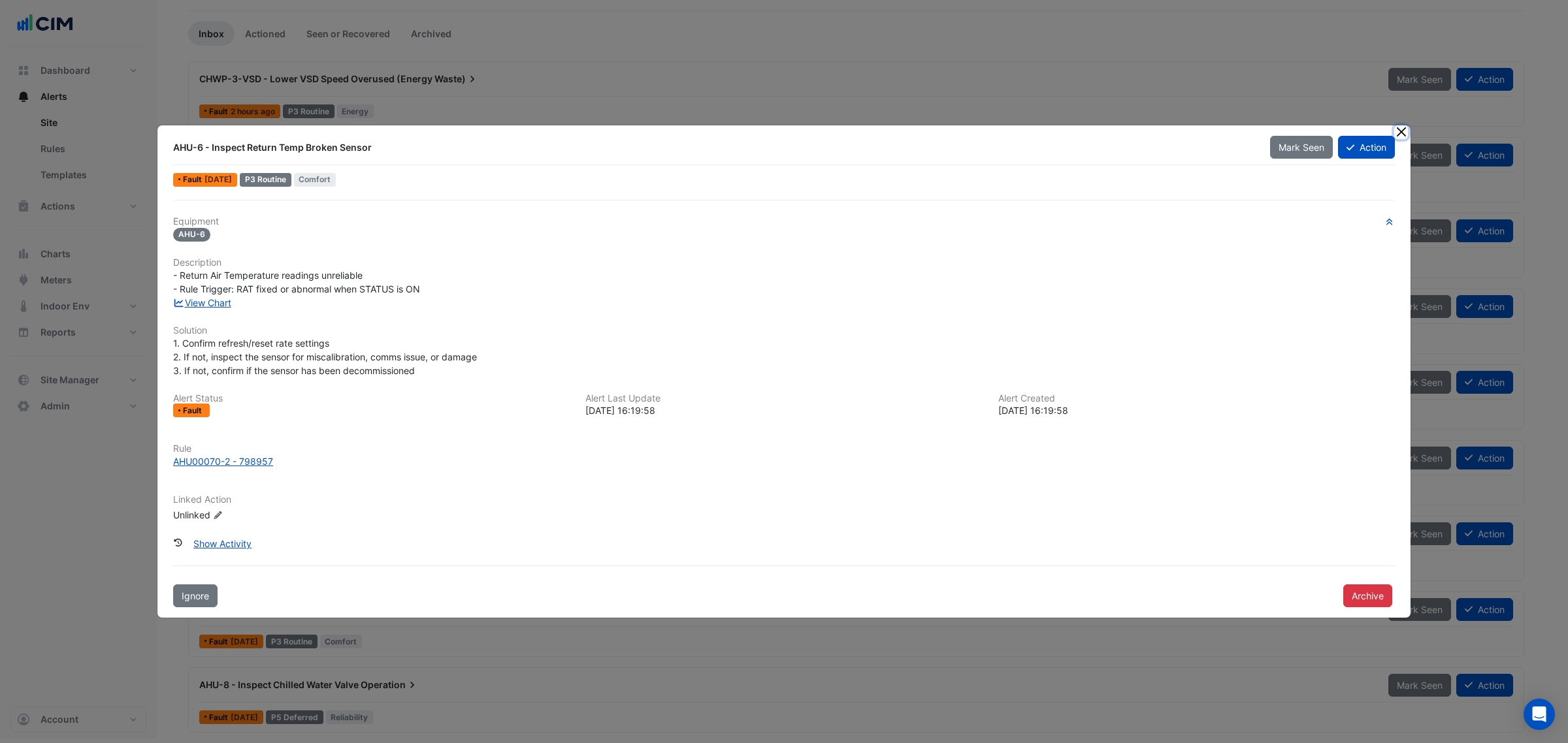
click at [1396, 126] on button "Close" at bounding box center [1401, 132] width 14 height 14
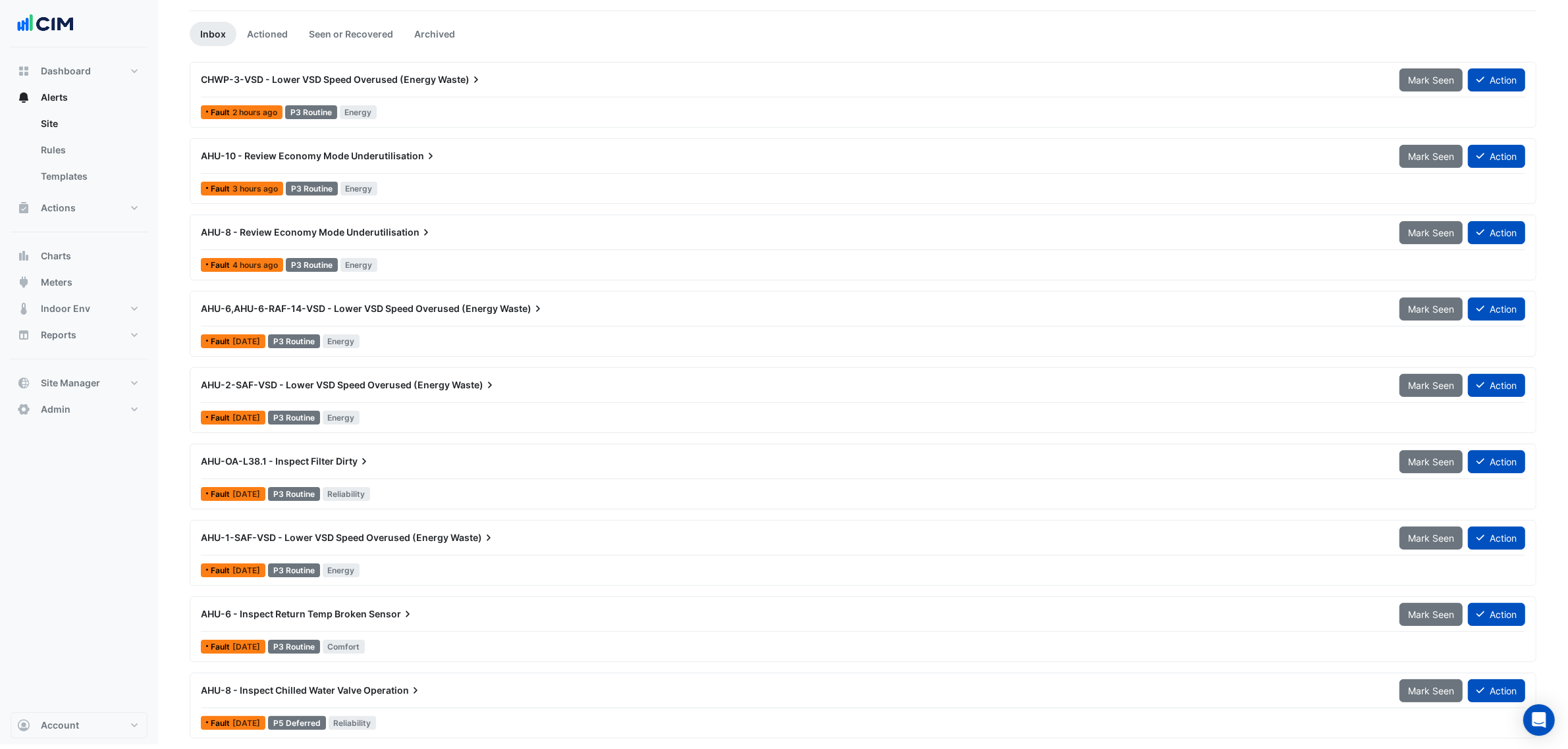
click at [447, 534] on div "AHU-1-SAF-VSD - Lower VSD Speed Overused (Energy Waste)" at bounding box center [792, 538] width 1183 height 13
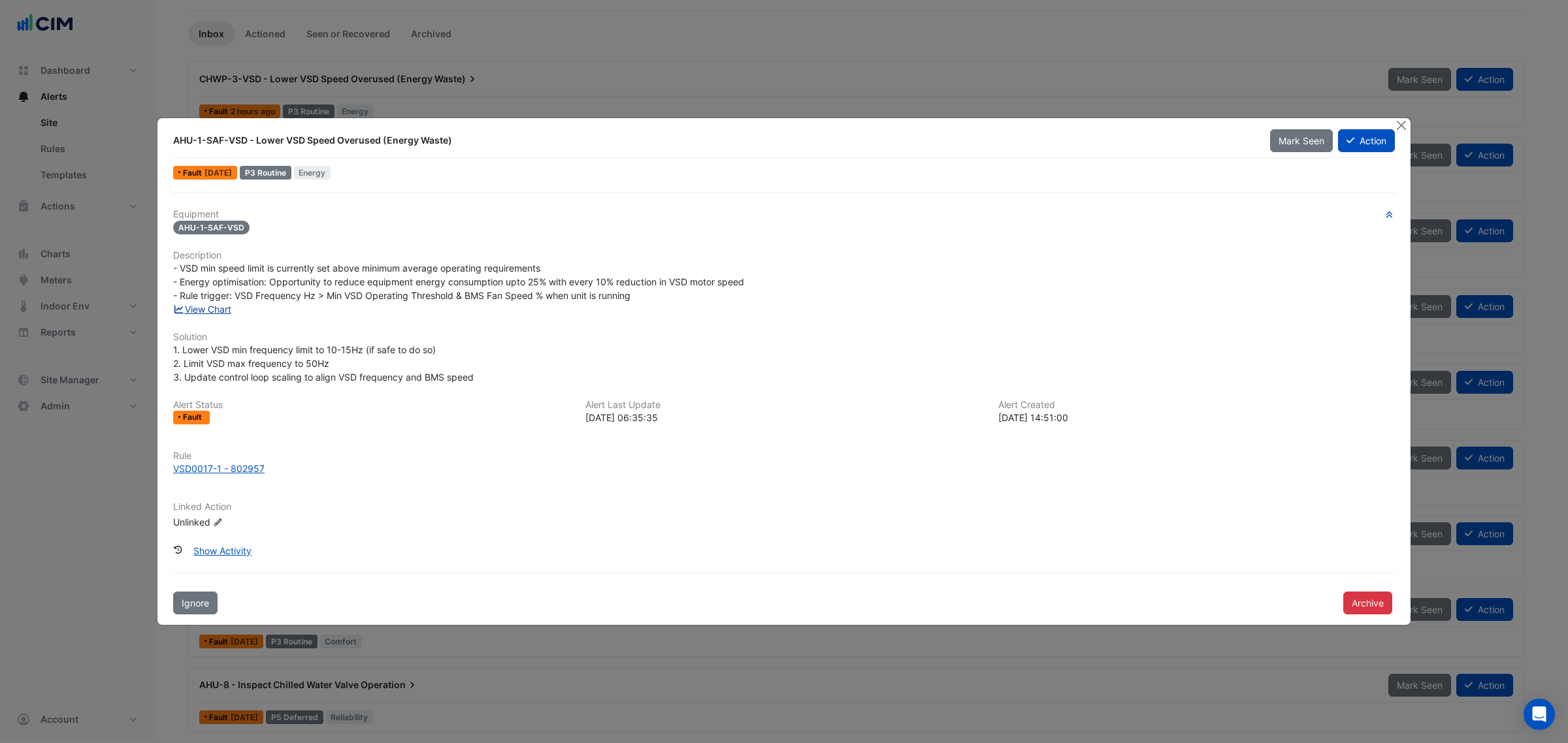
click at [205, 305] on link "View Chart" at bounding box center [202, 309] width 58 height 11
click at [1402, 118] on div "AHU-1-SAF-VSD - Lower VSD Speed Overused (Energy Waste) Mark Seen Action Fault …" at bounding box center [784, 372] width 1255 height 508
click at [1400, 126] on button "Close" at bounding box center [1401, 125] width 14 height 14
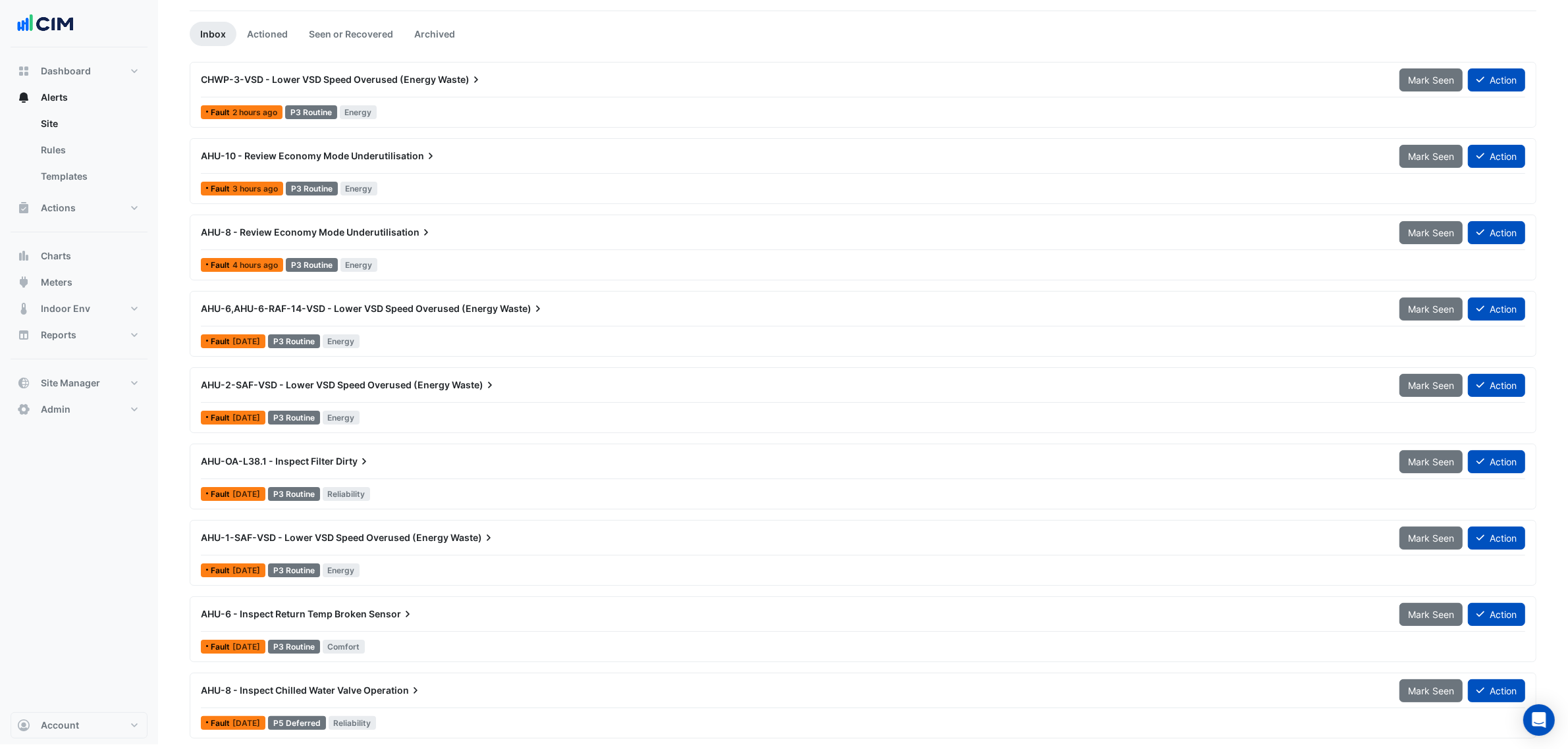
click at [374, 621] on div "AHU-6 - Inspect Return Temp Broken Sensor" at bounding box center [792, 614] width 1199 height 24
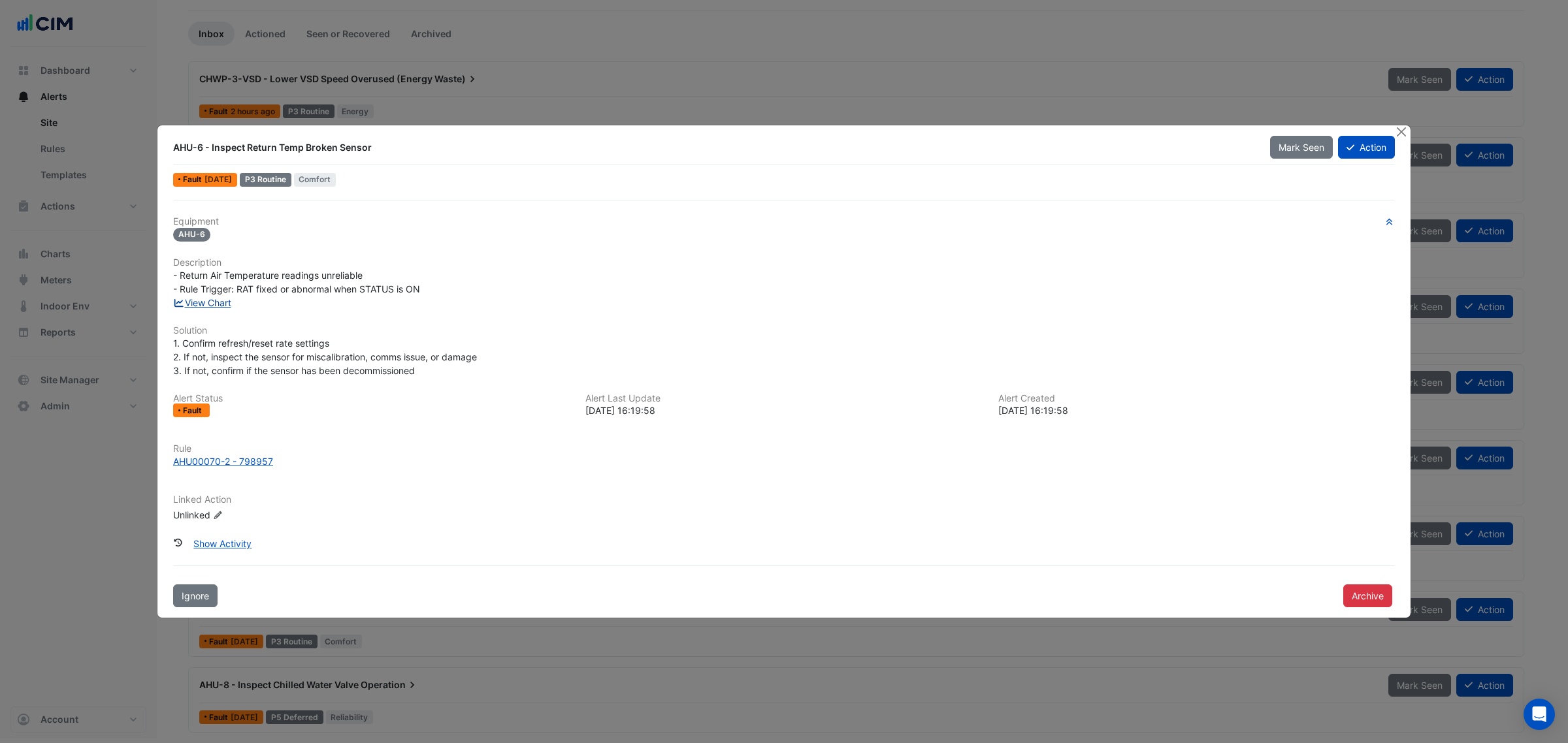
click at [201, 303] on link "View Chart" at bounding box center [202, 303] width 58 height 11
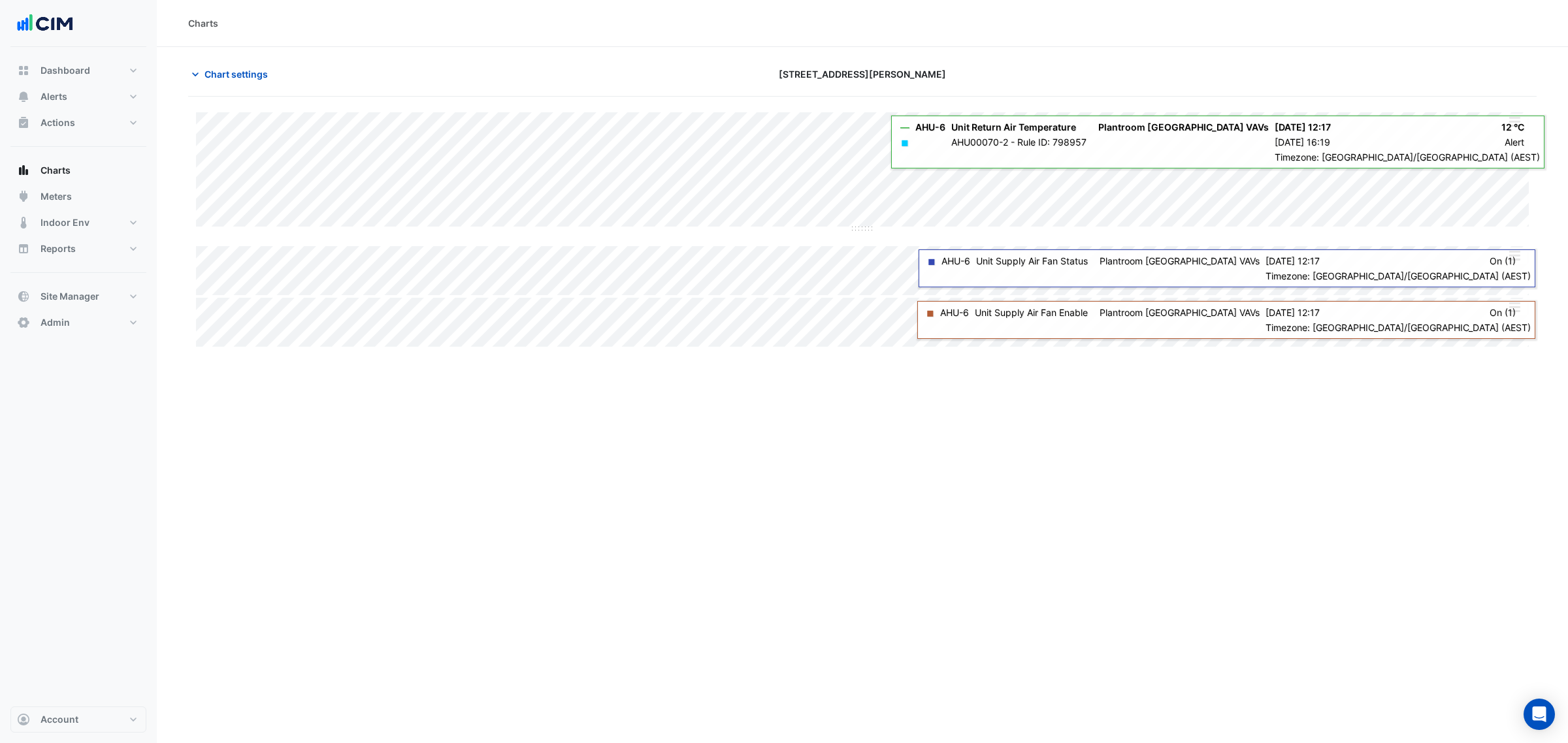
type input "**********"
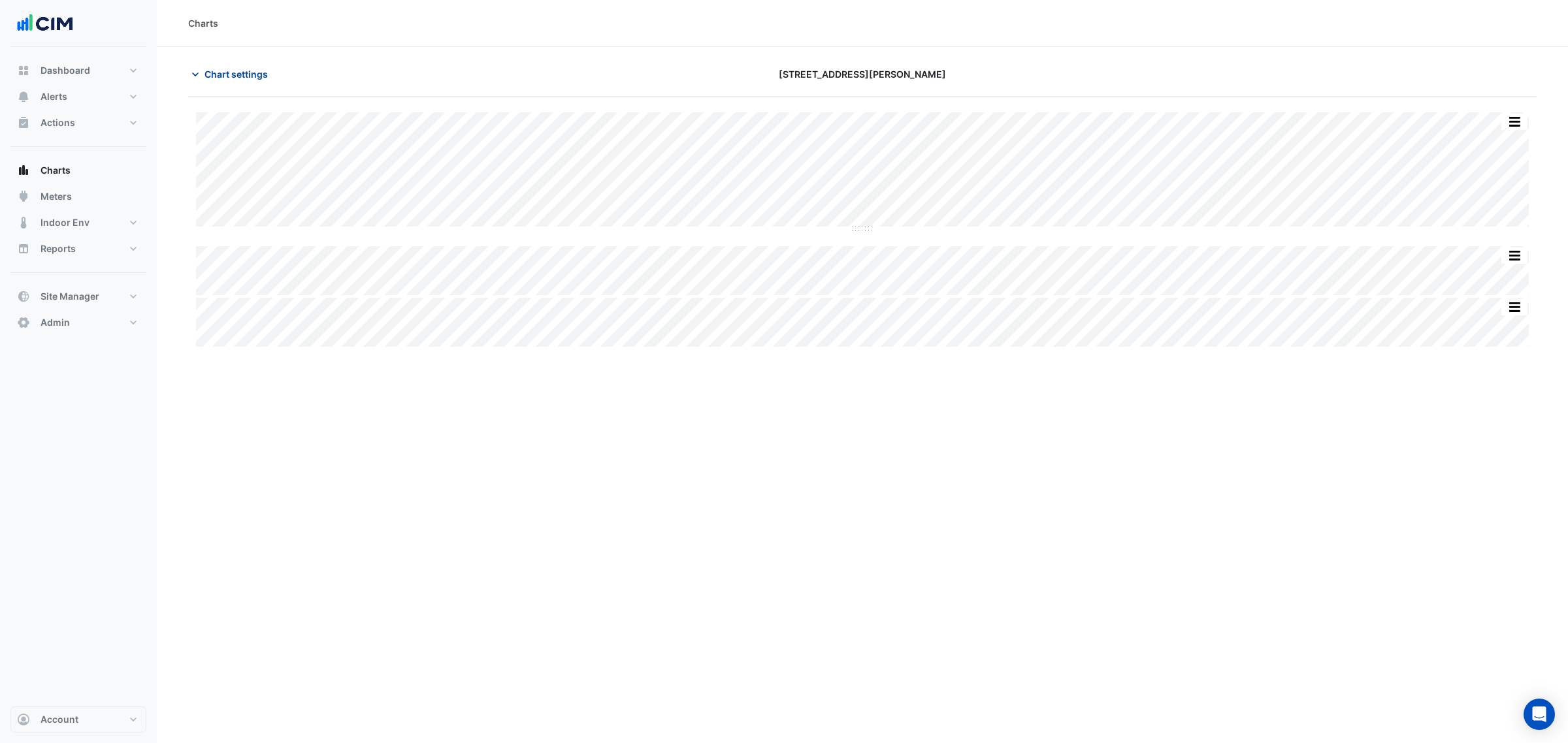
click at [253, 71] on span "Chart settings" at bounding box center [236, 74] width 63 height 14
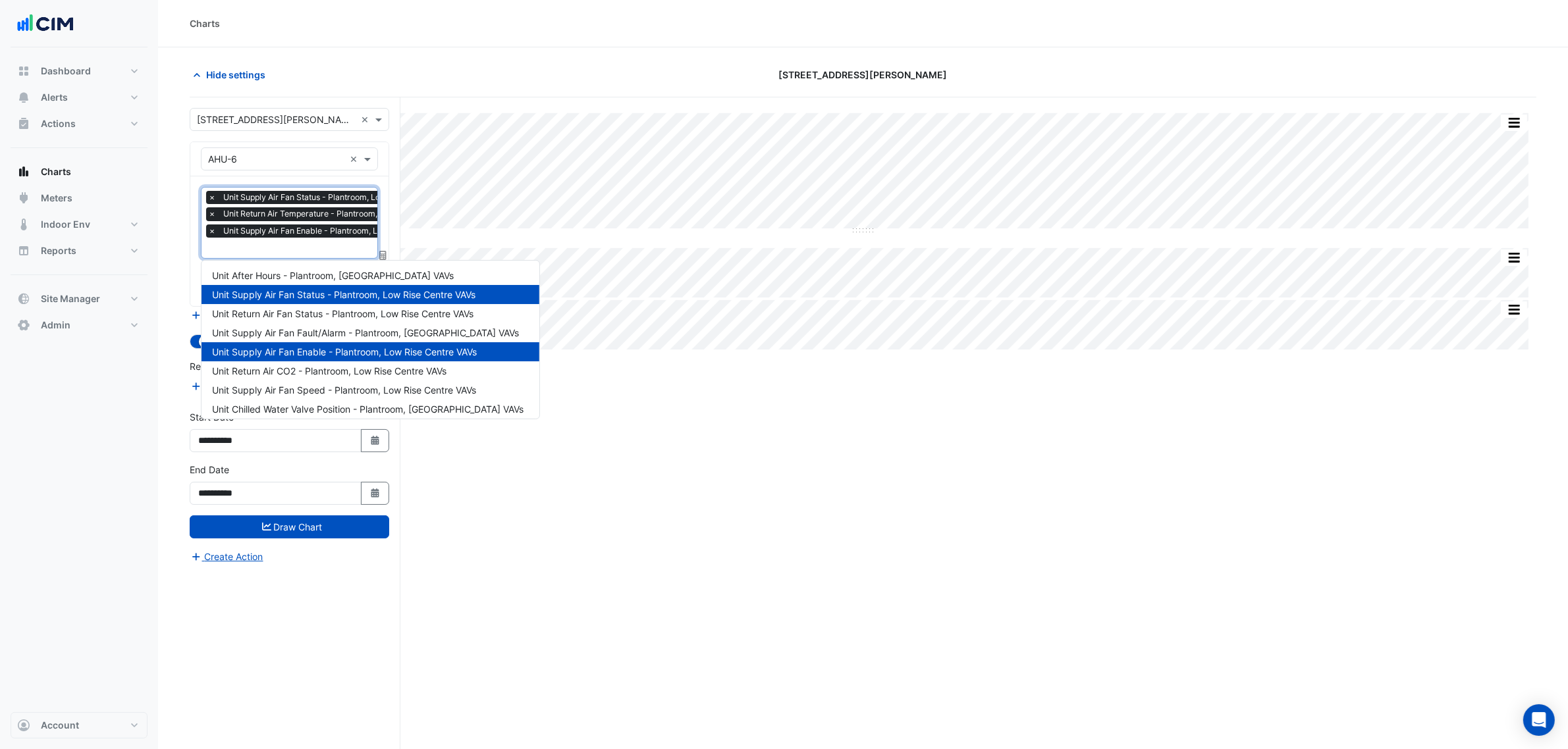
click at [280, 242] on input "text" at bounding box center [338, 249] width 259 height 14
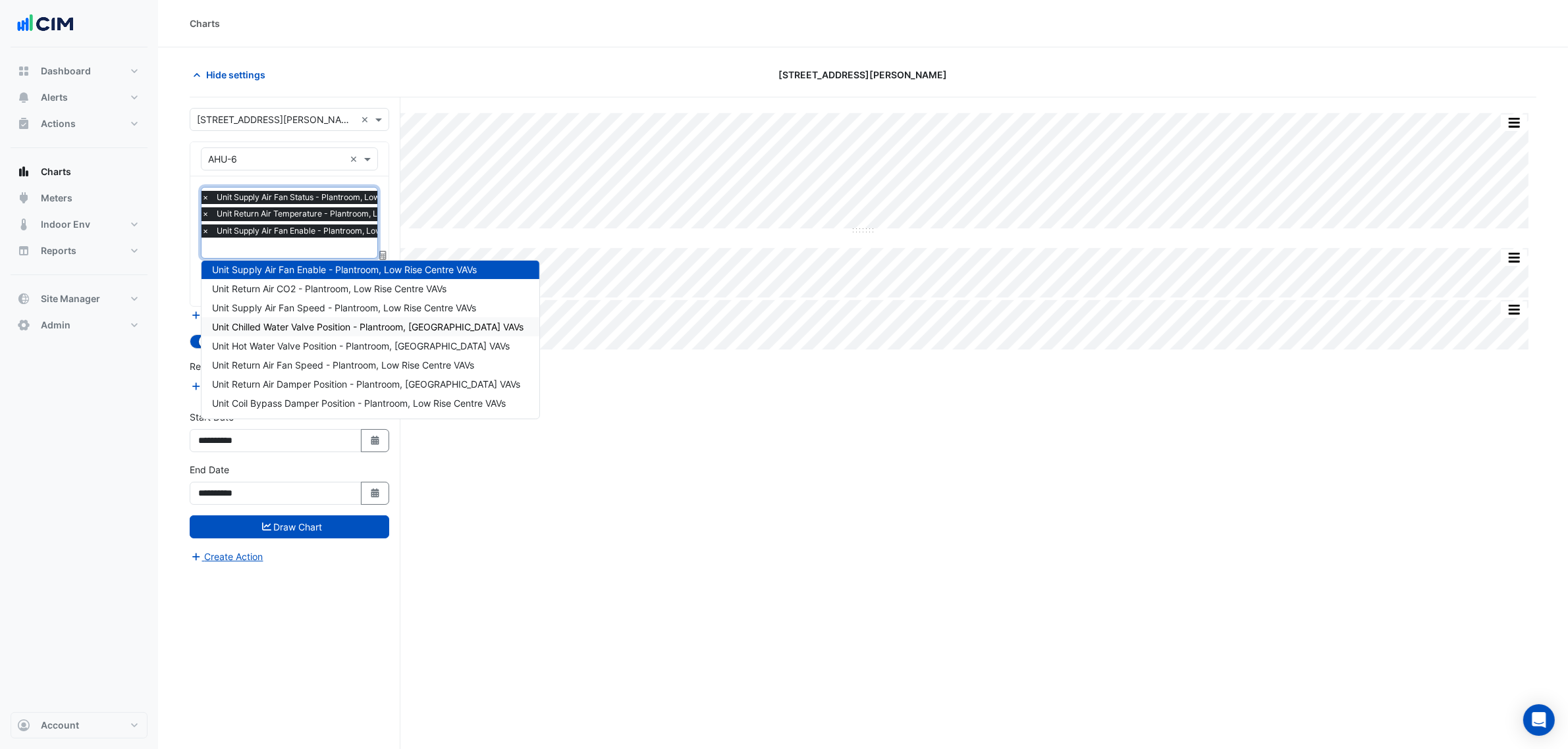
click at [377, 331] on span "Unit Chilled Water Valve Position - Plantroom, [GEOGRAPHIC_DATA] VAVs" at bounding box center [368, 327] width 311 height 11
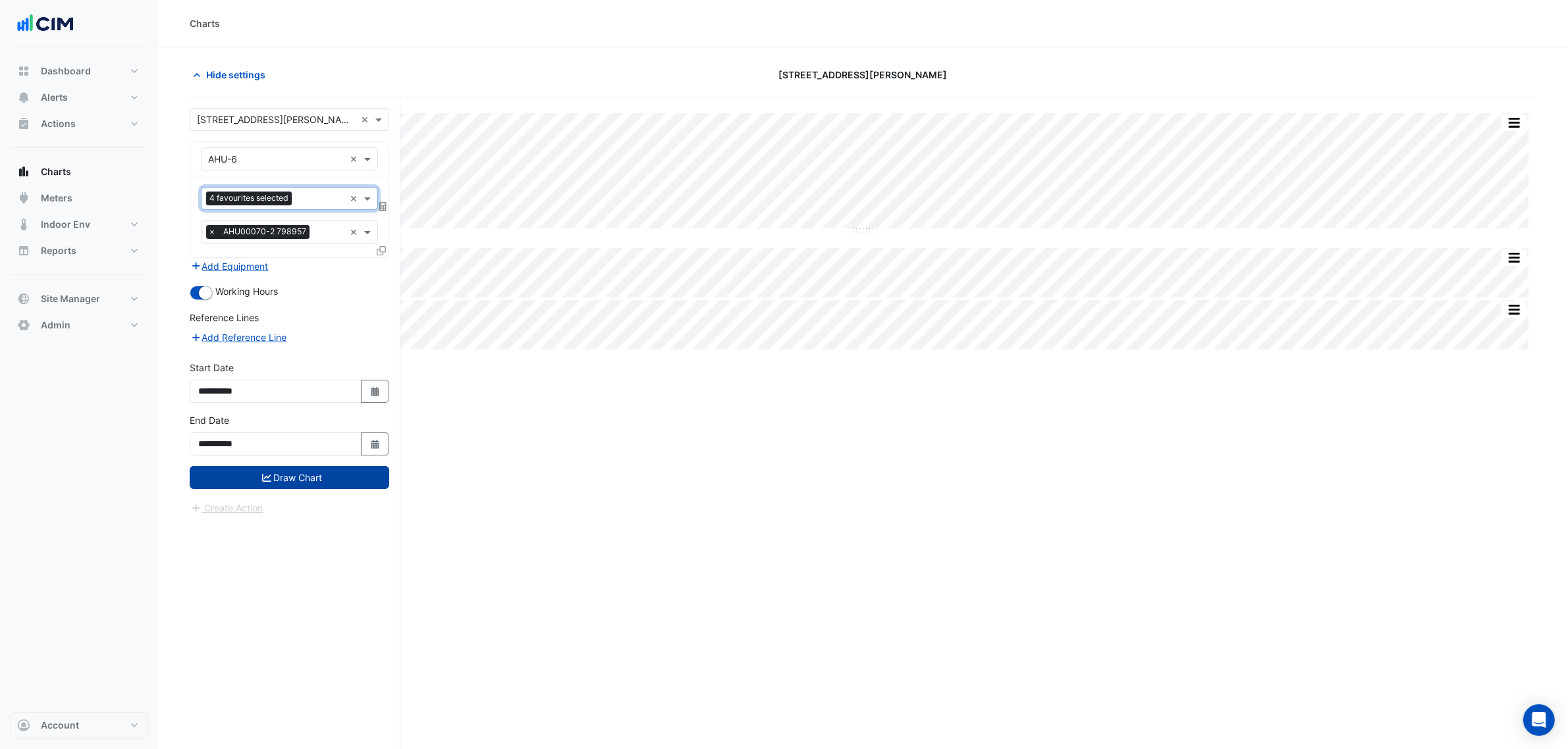
click at [350, 488] on button "Draw Chart" at bounding box center [290, 478] width 199 height 23
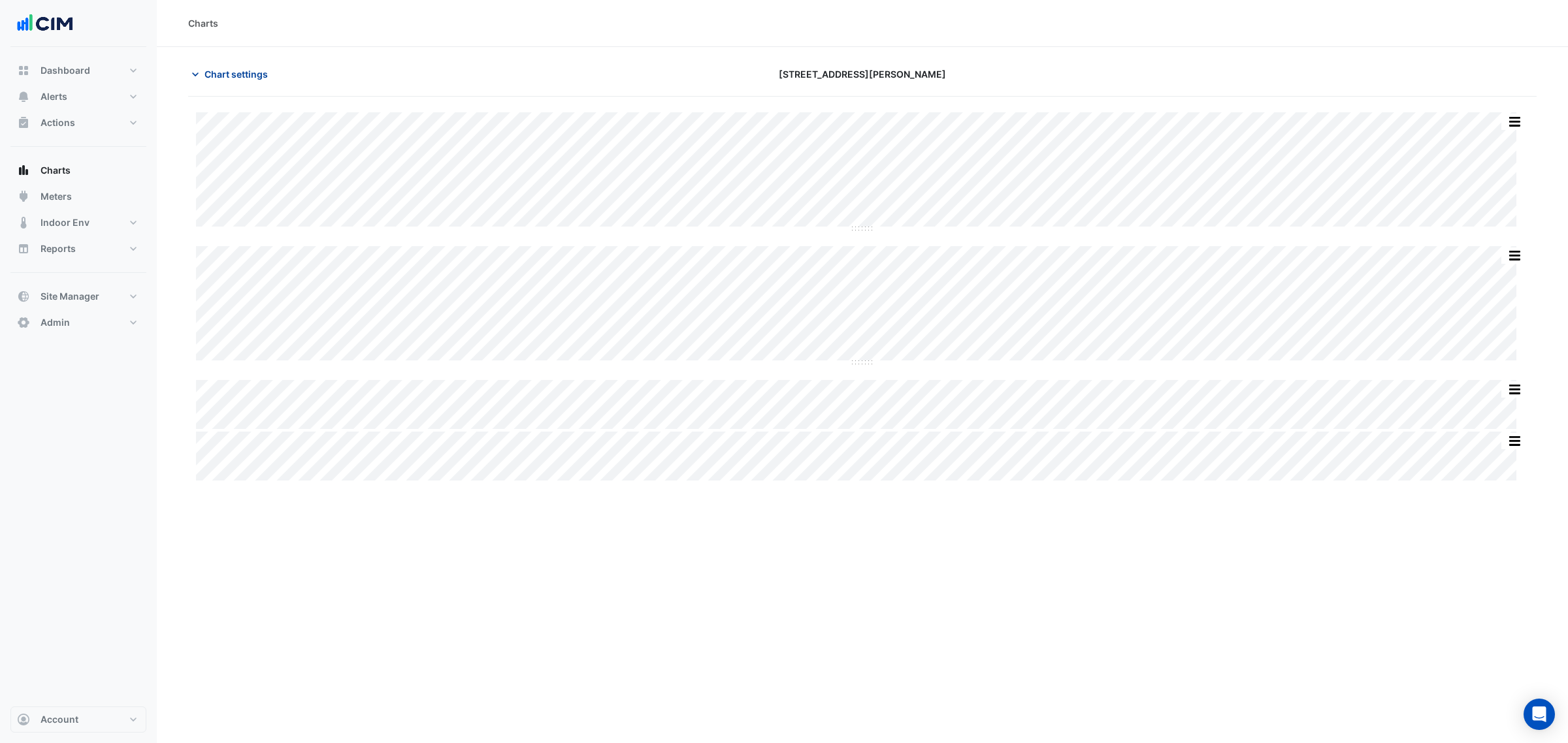
click at [235, 73] on span "Chart settings" at bounding box center [236, 74] width 63 height 14
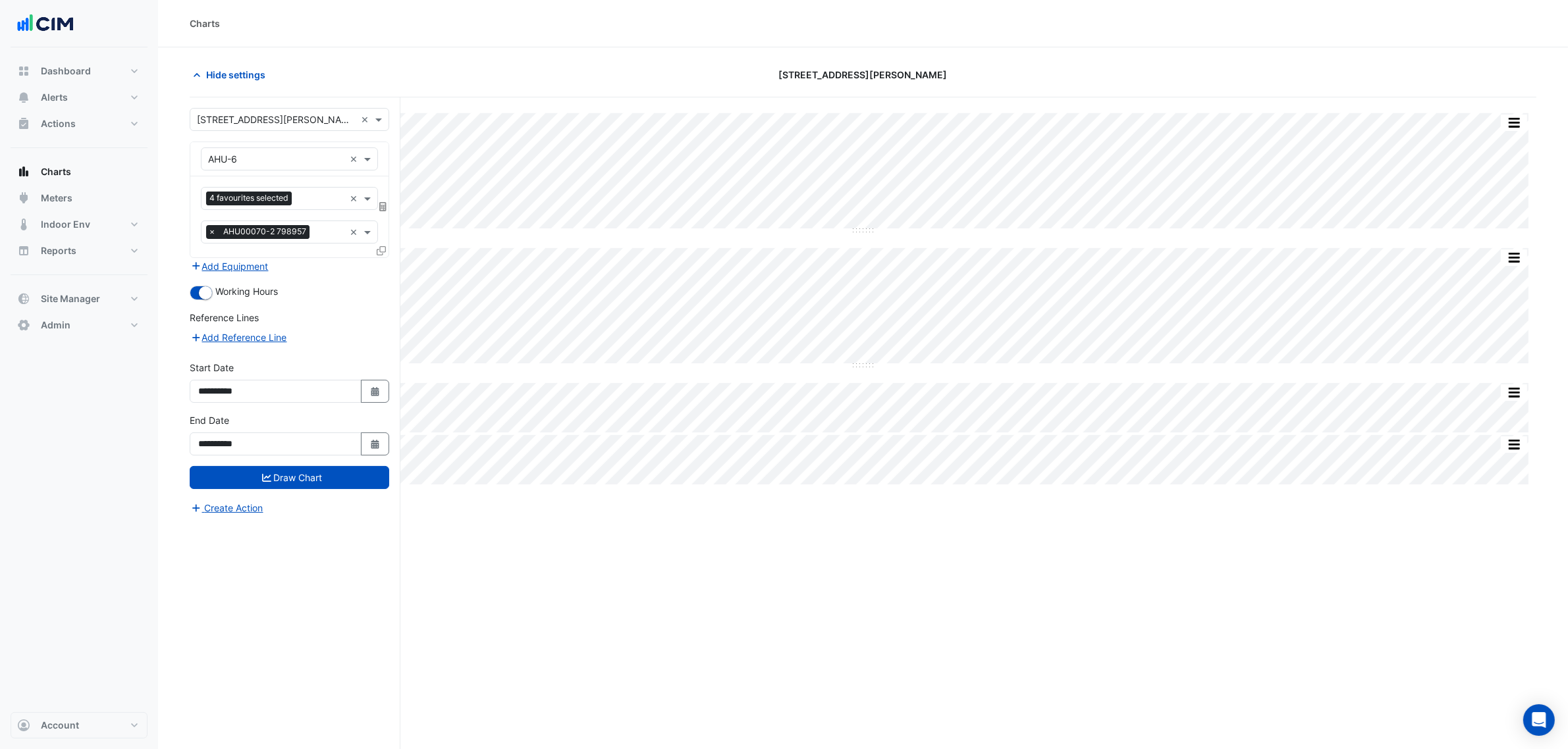
click at [290, 208] on div "4 favourites selected" at bounding box center [251, 199] width 89 height 16
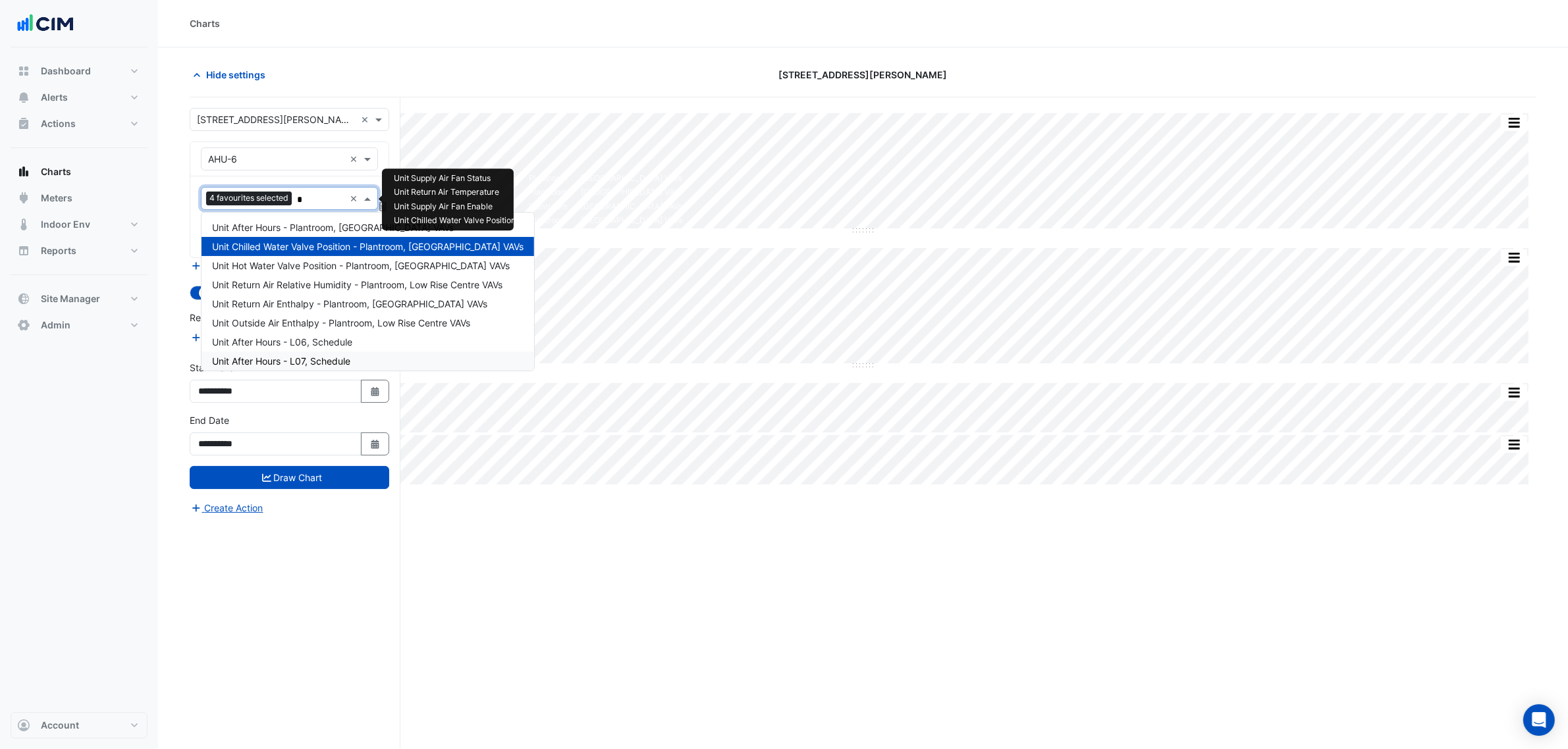
type input "**"
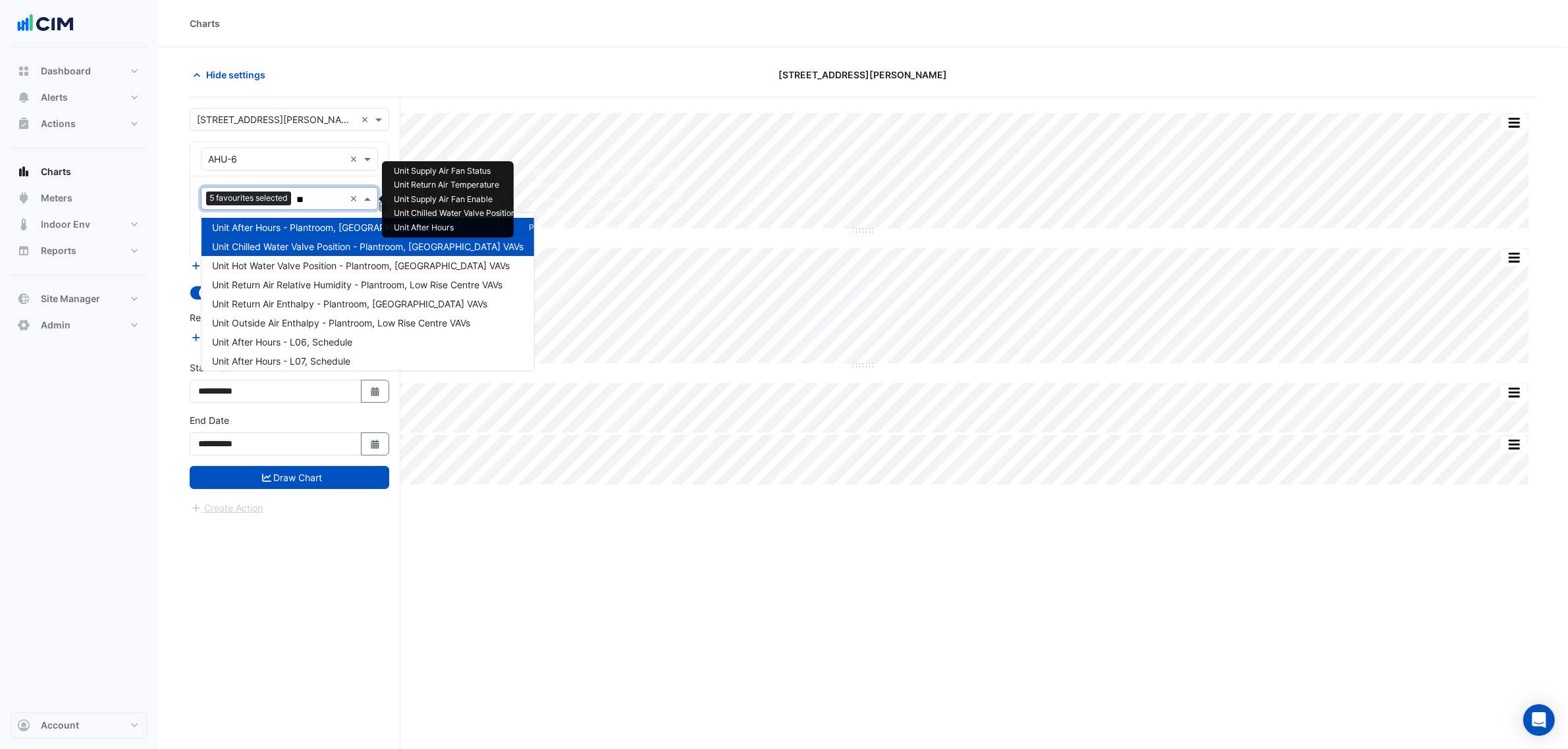
type input "***"
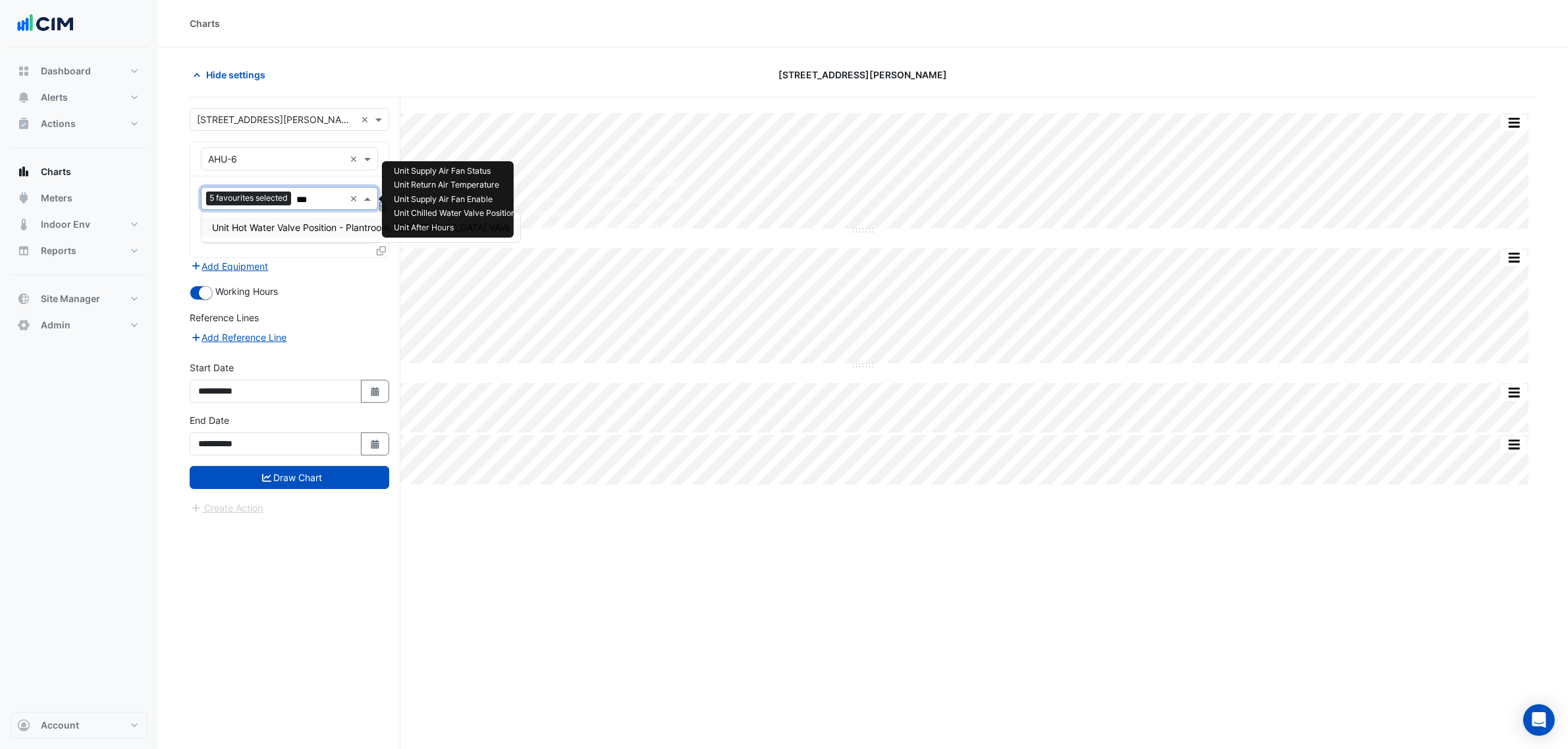
click at [301, 216] on div "Unit Hot Water Valve Position - Plantroom, [GEOGRAPHIC_DATA] VAVs" at bounding box center [360, 228] width 319 height 30
click at [301, 222] on span "Unit Hot Water Valve Position - Plantroom, [GEOGRAPHIC_DATA] VAVs" at bounding box center [361, 227] width 298 height 11
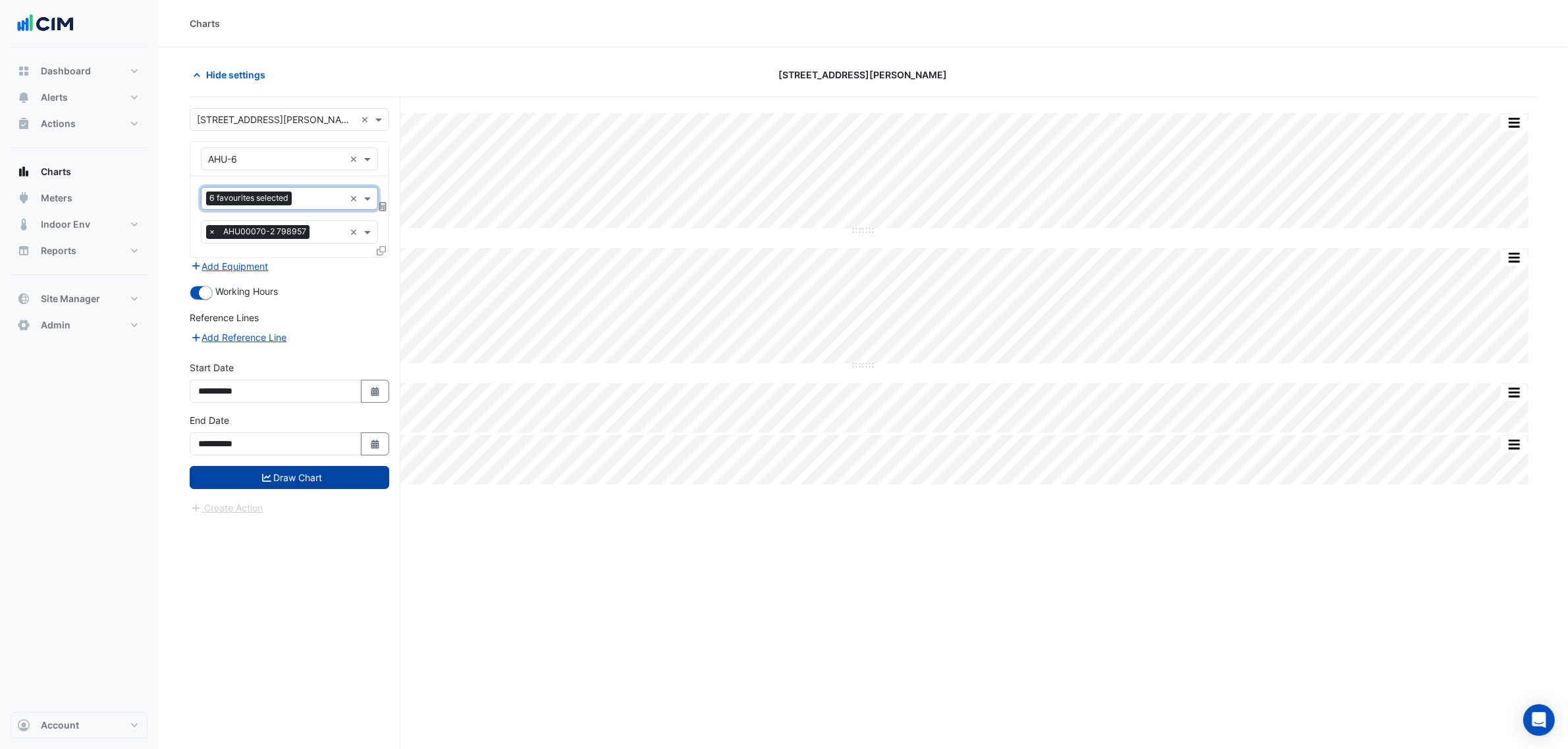
click at [311, 487] on button "Draw Chart" at bounding box center [290, 478] width 199 height 23
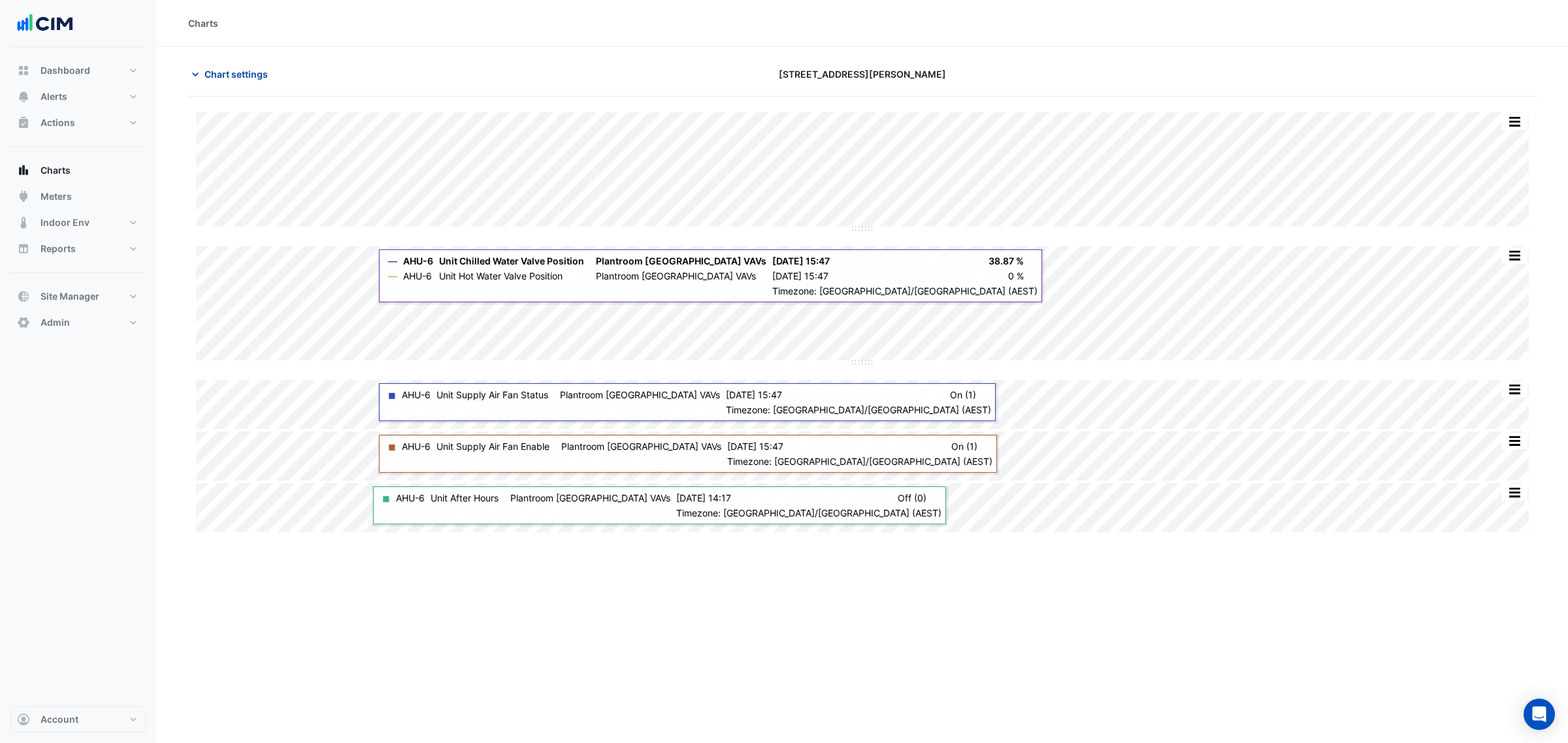
click at [215, 64] on button "Chart settings" at bounding box center [233, 74] width 88 height 23
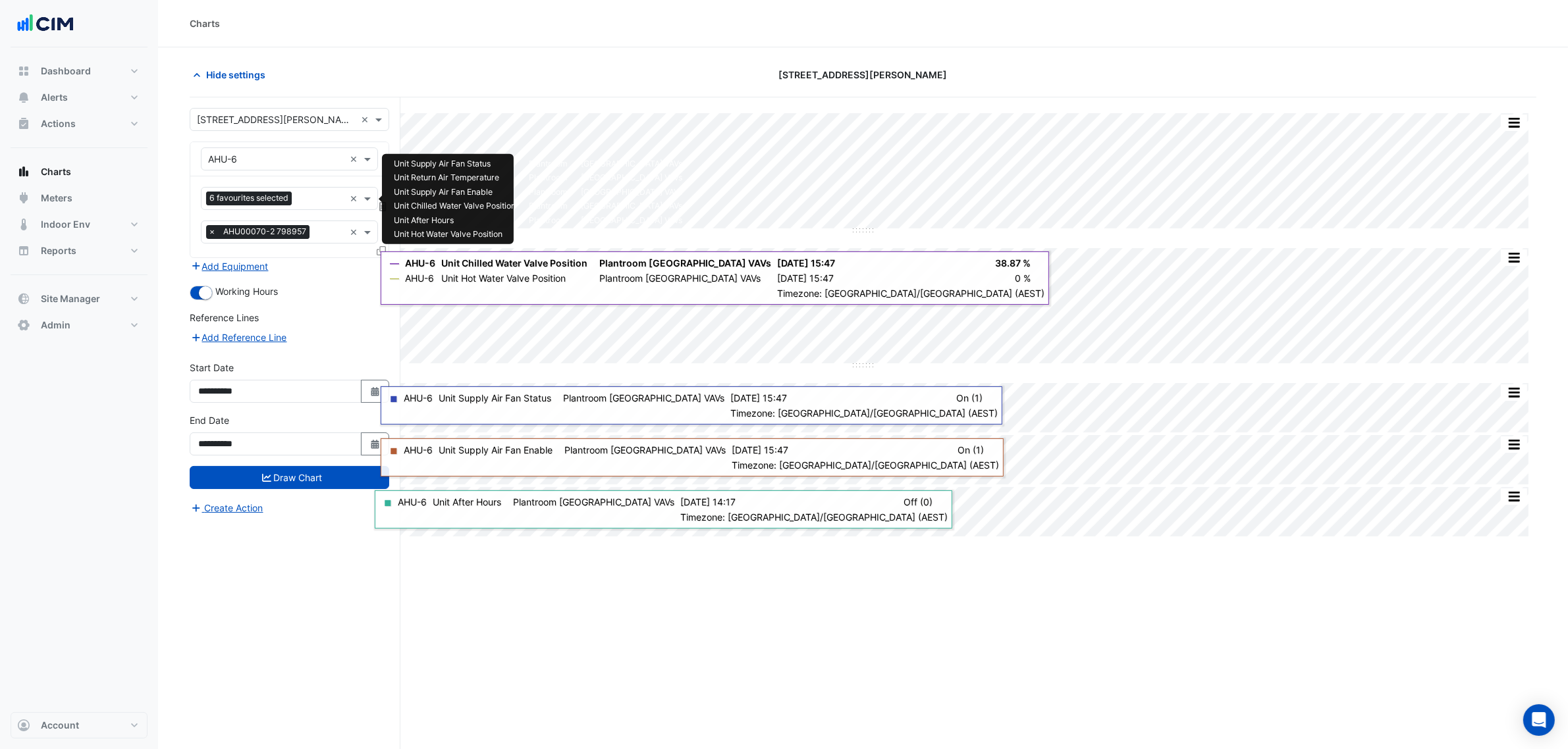
click at [307, 190] on div "Favourites 6 favourites selected" at bounding box center [273, 199] width 143 height 20
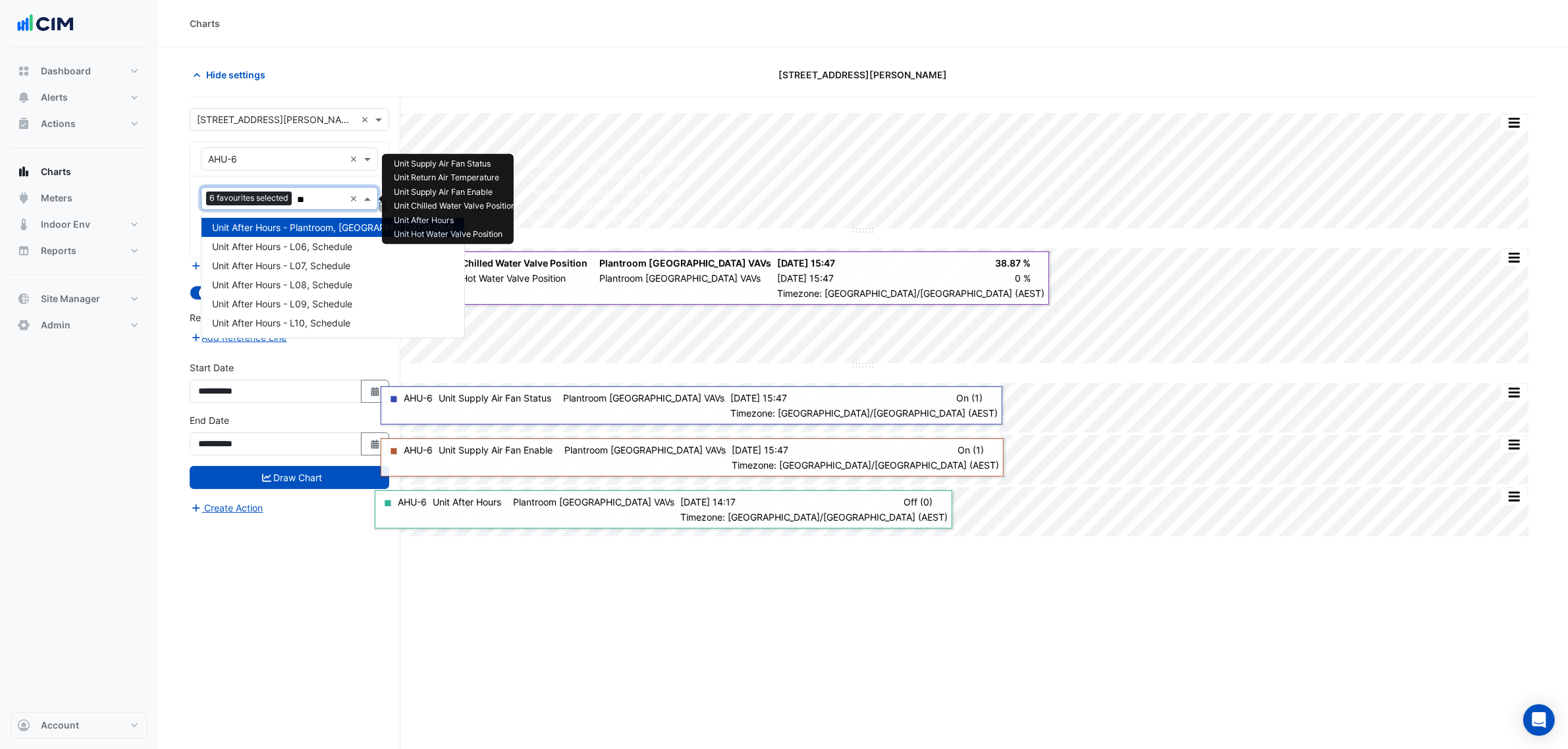
type input "*"
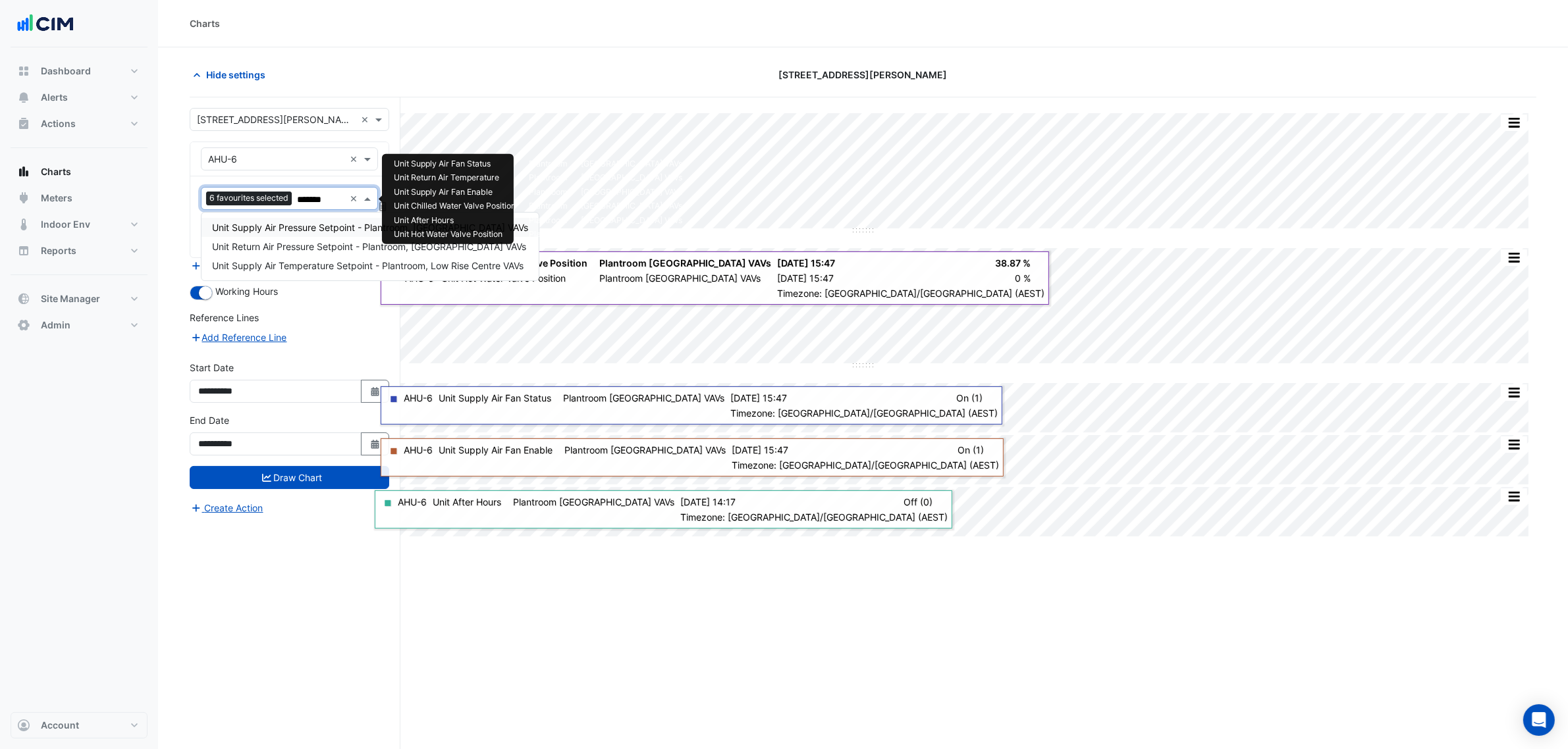
type input "********"
click at [320, 242] on span "Unit Return Air Pressure Setpoint - Plantroom, [GEOGRAPHIC_DATA] VAVs" at bounding box center [369, 247] width 314 height 11
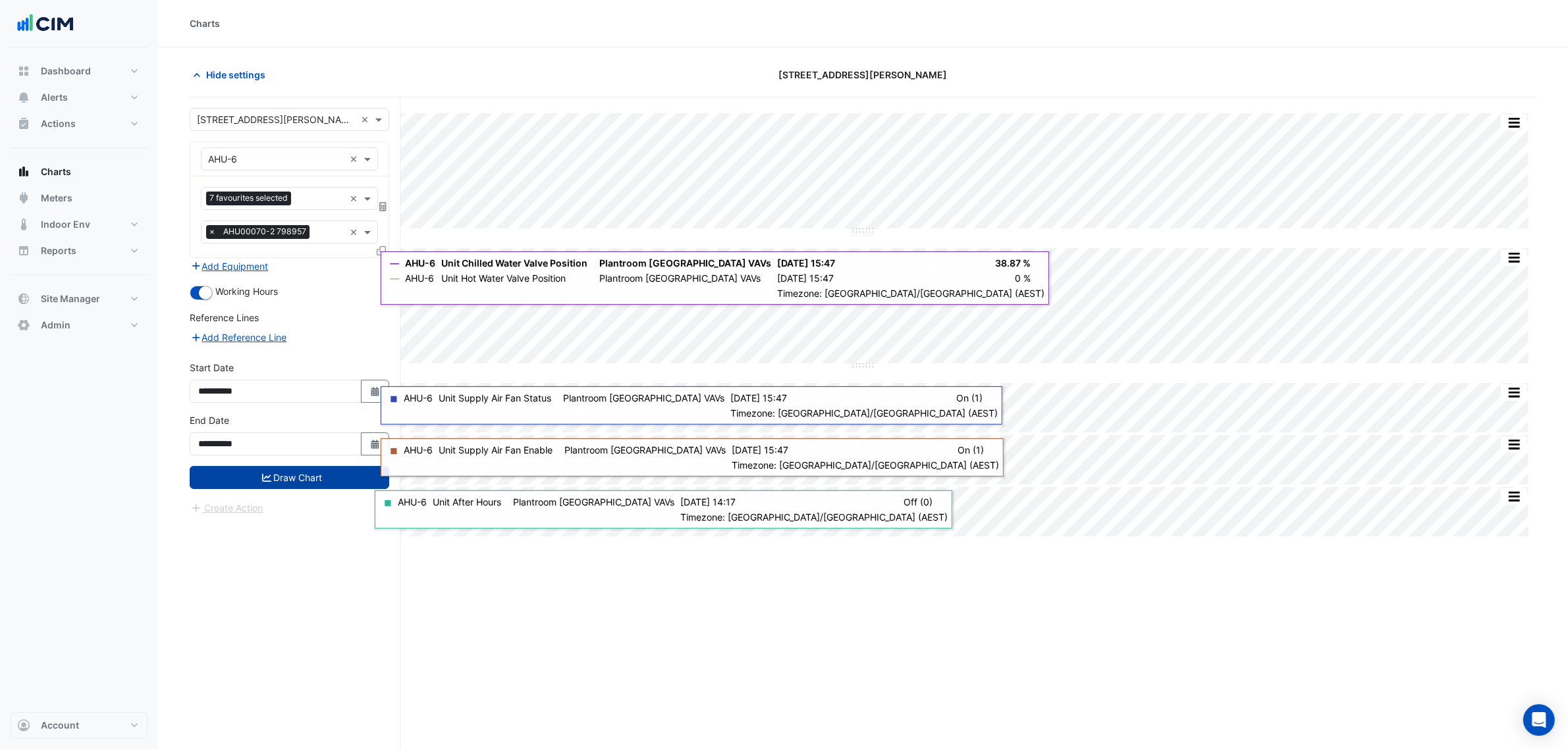
click at [304, 478] on button "Draw Chart" at bounding box center [290, 478] width 199 height 23
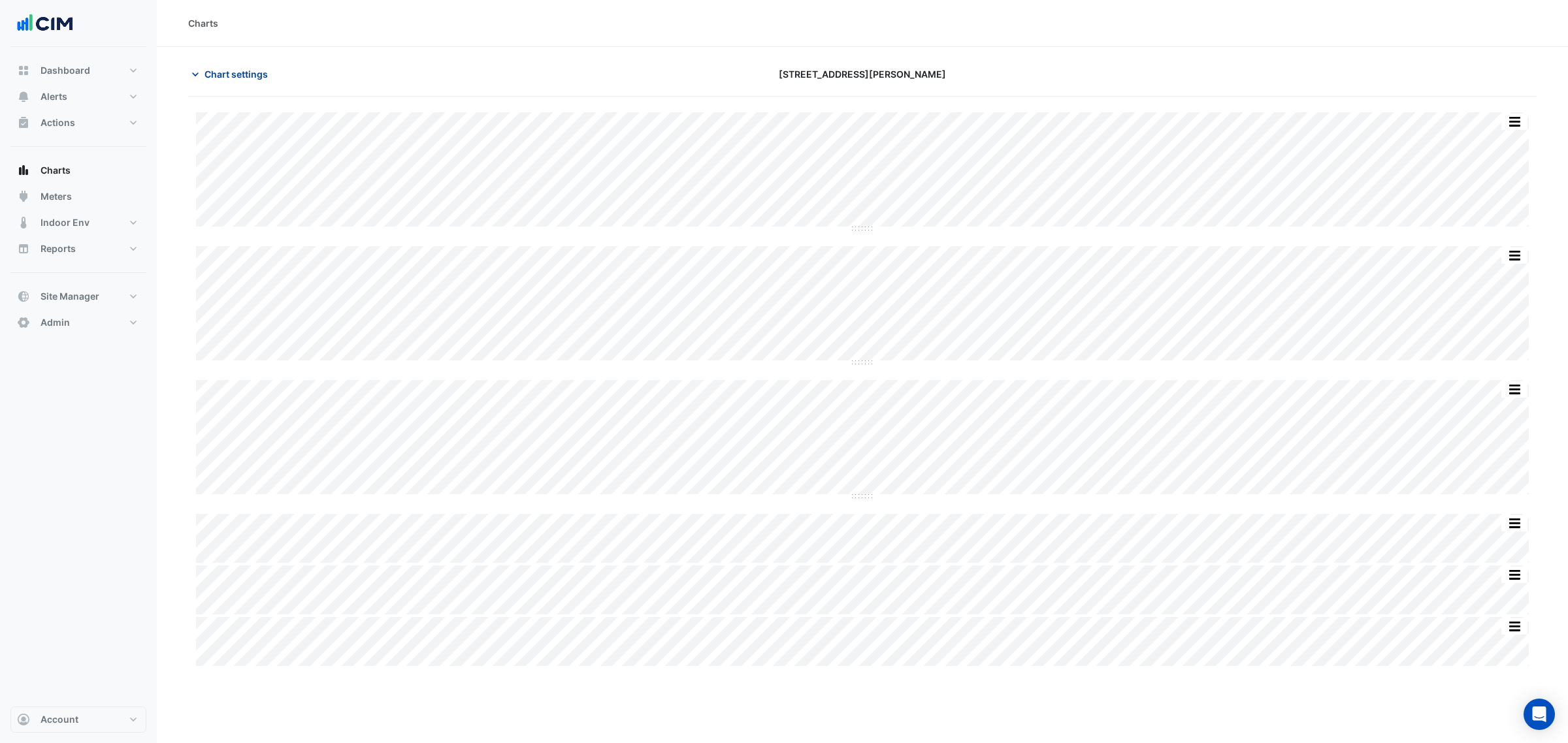
click at [245, 78] on span "Chart settings" at bounding box center [236, 74] width 63 height 14
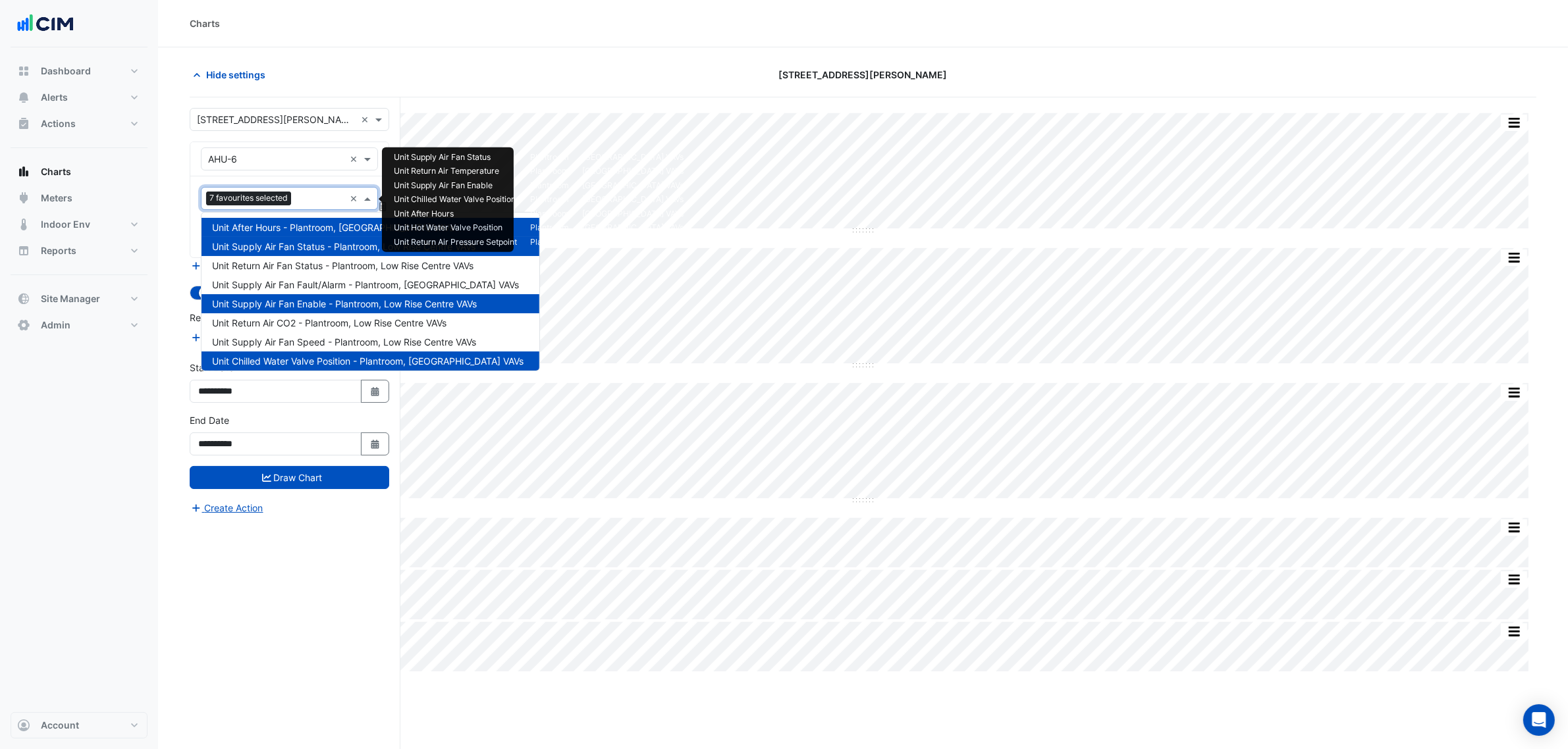
click at [307, 193] on input "text" at bounding box center [319, 199] width 46 height 14
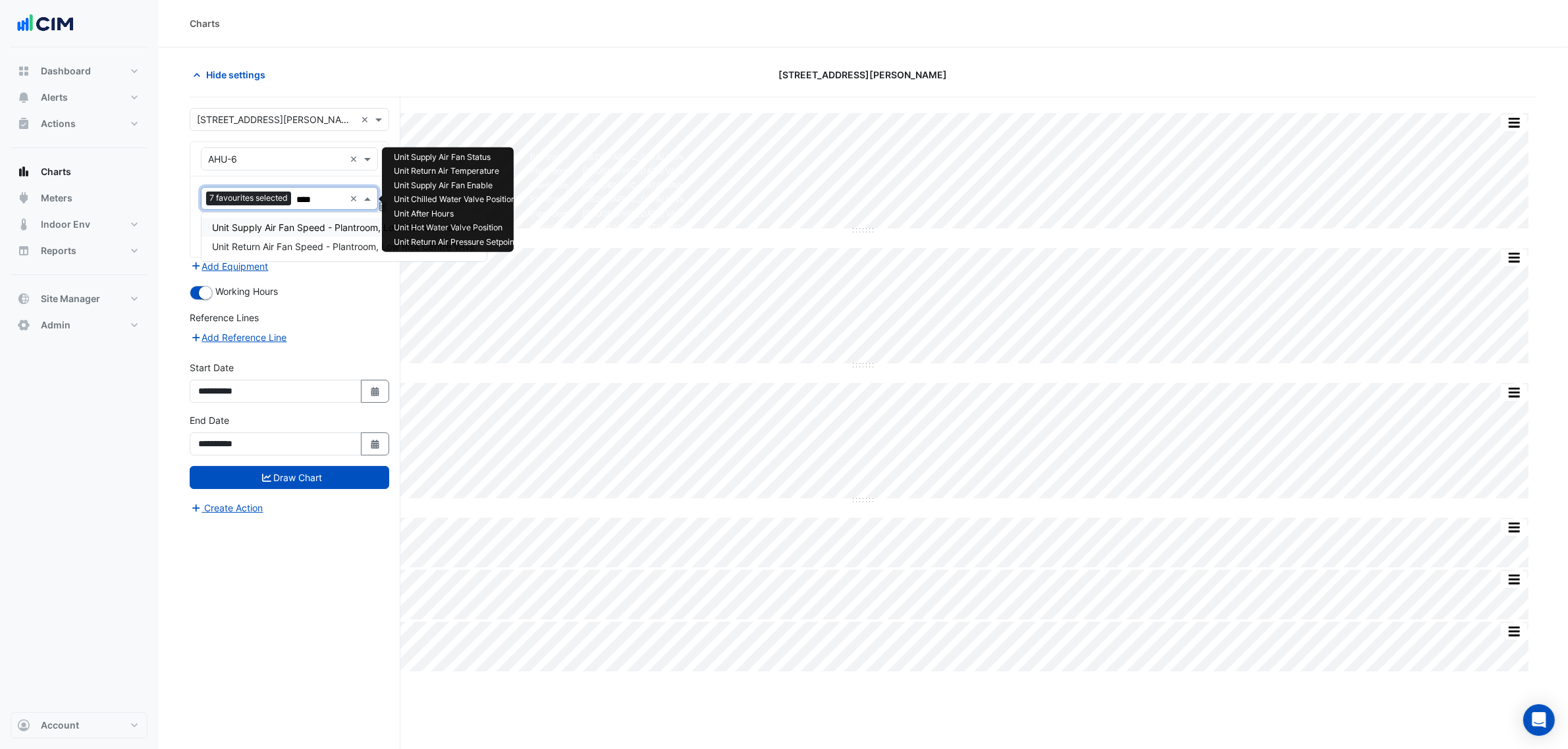
type input "*****"
click at [286, 245] on span "Unit Return Air Fan Speed - Plantroom, Low Rise Centre VAVs" at bounding box center [343, 247] width 262 height 11
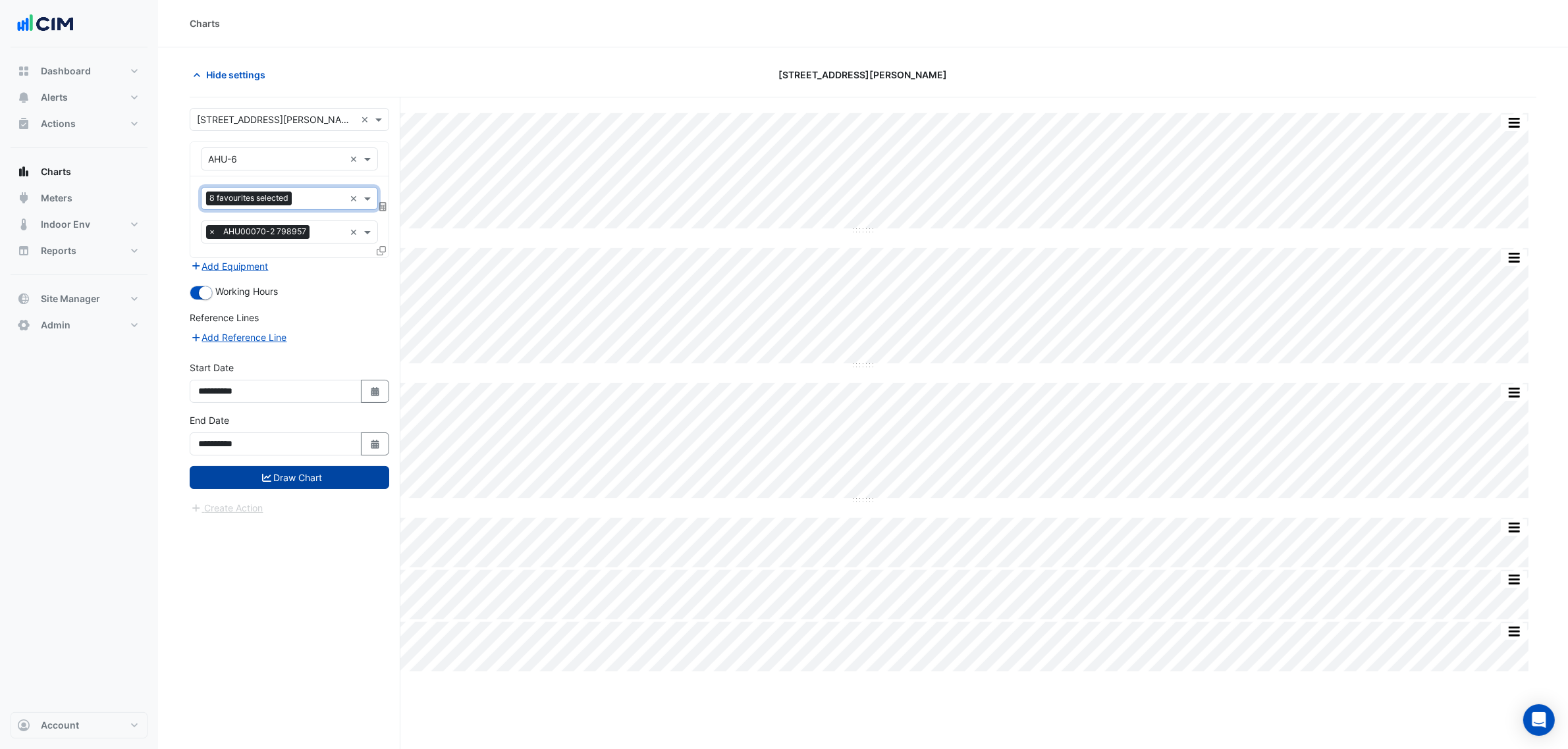
click at [296, 476] on button "Draw Chart" at bounding box center [290, 478] width 199 height 23
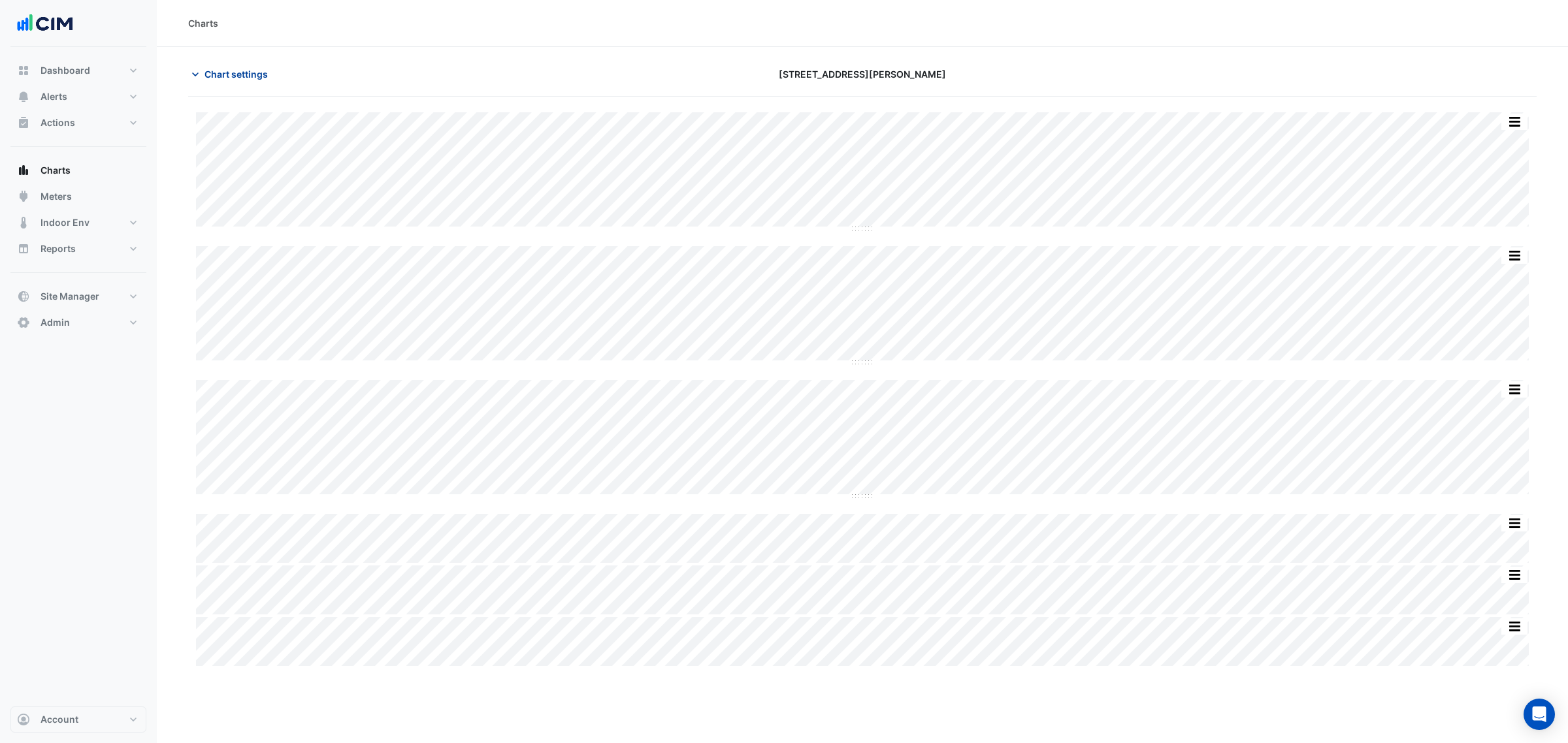
click at [247, 76] on span "Chart settings" at bounding box center [236, 74] width 63 height 14
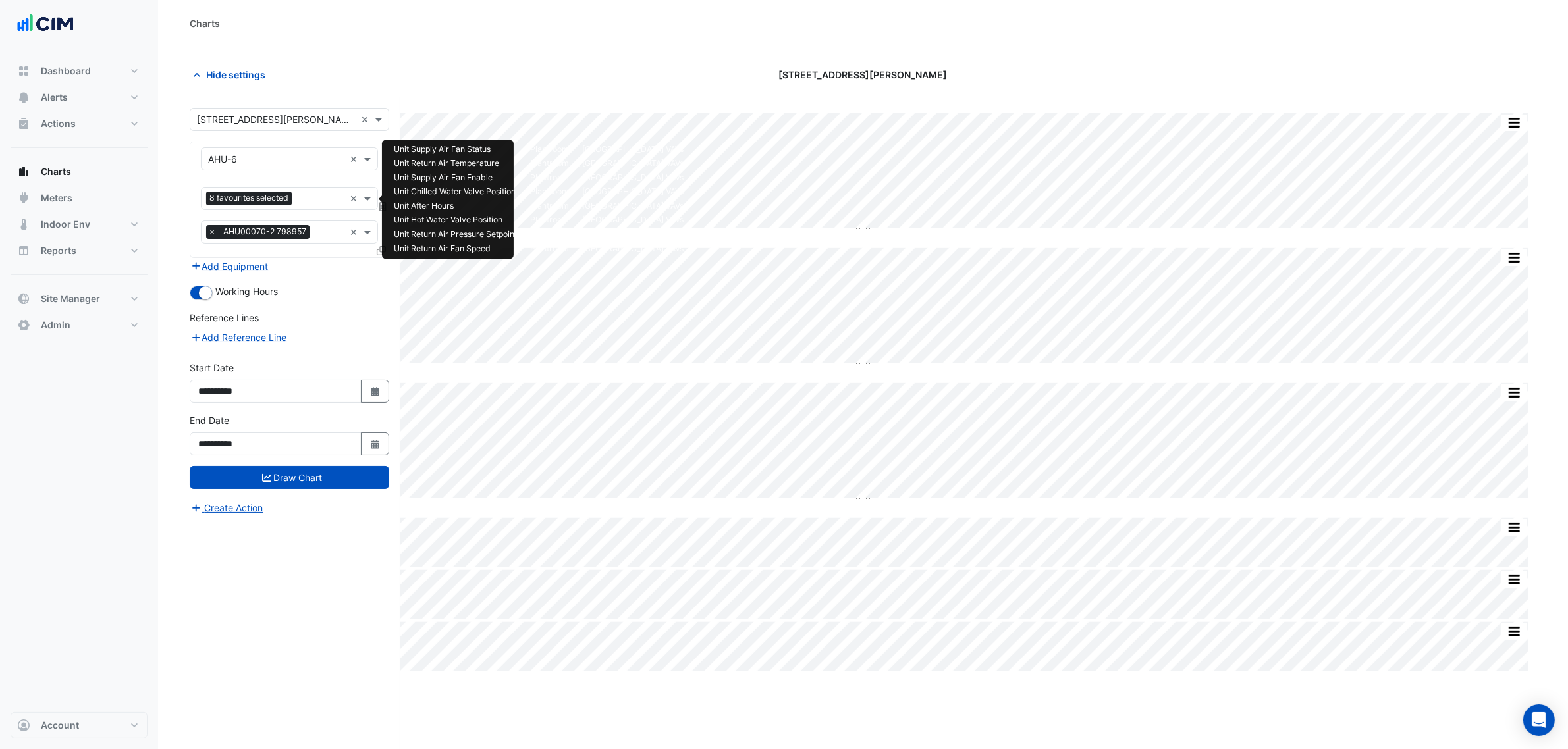
click at [318, 195] on input "text" at bounding box center [320, 199] width 46 height 14
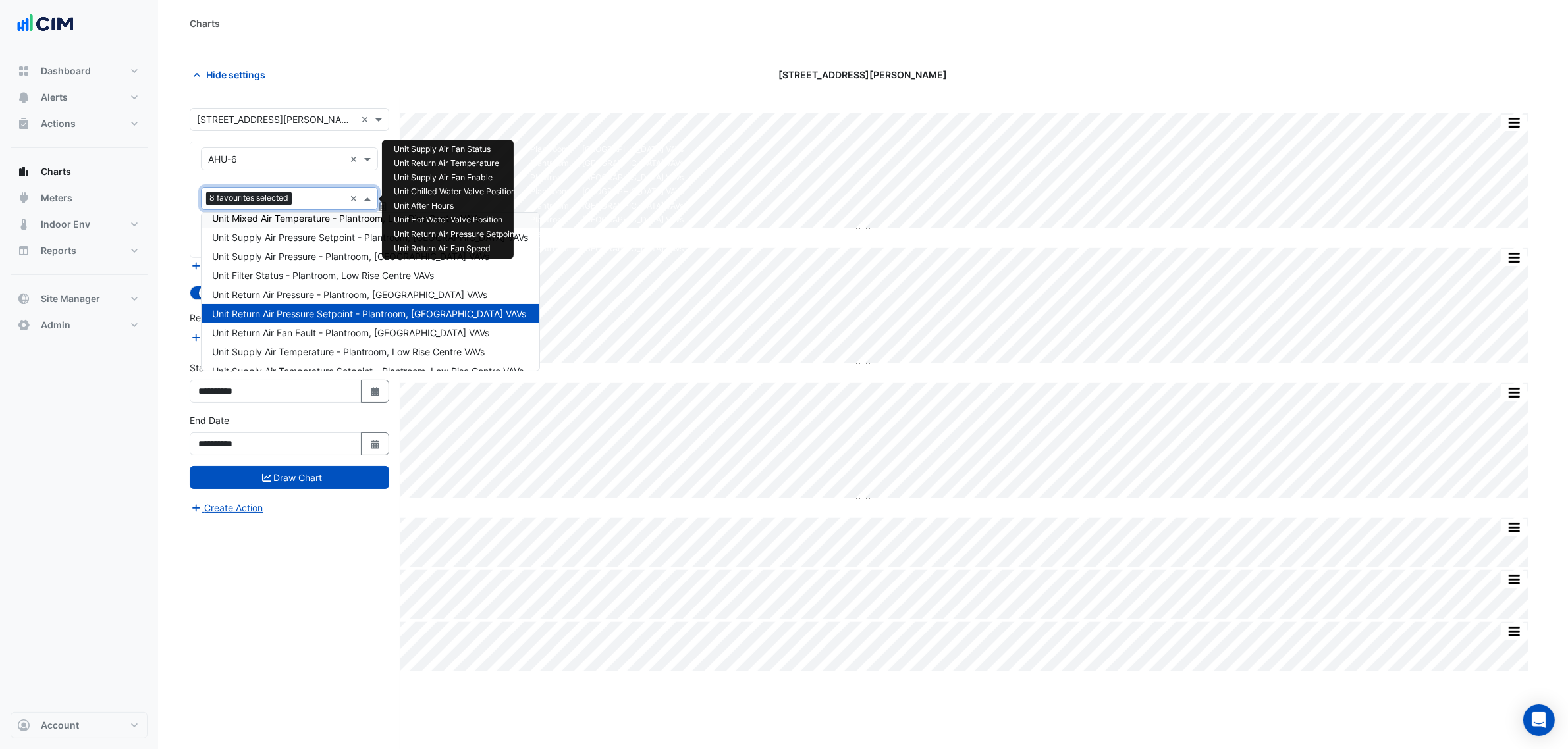
scroll to position [341, 0]
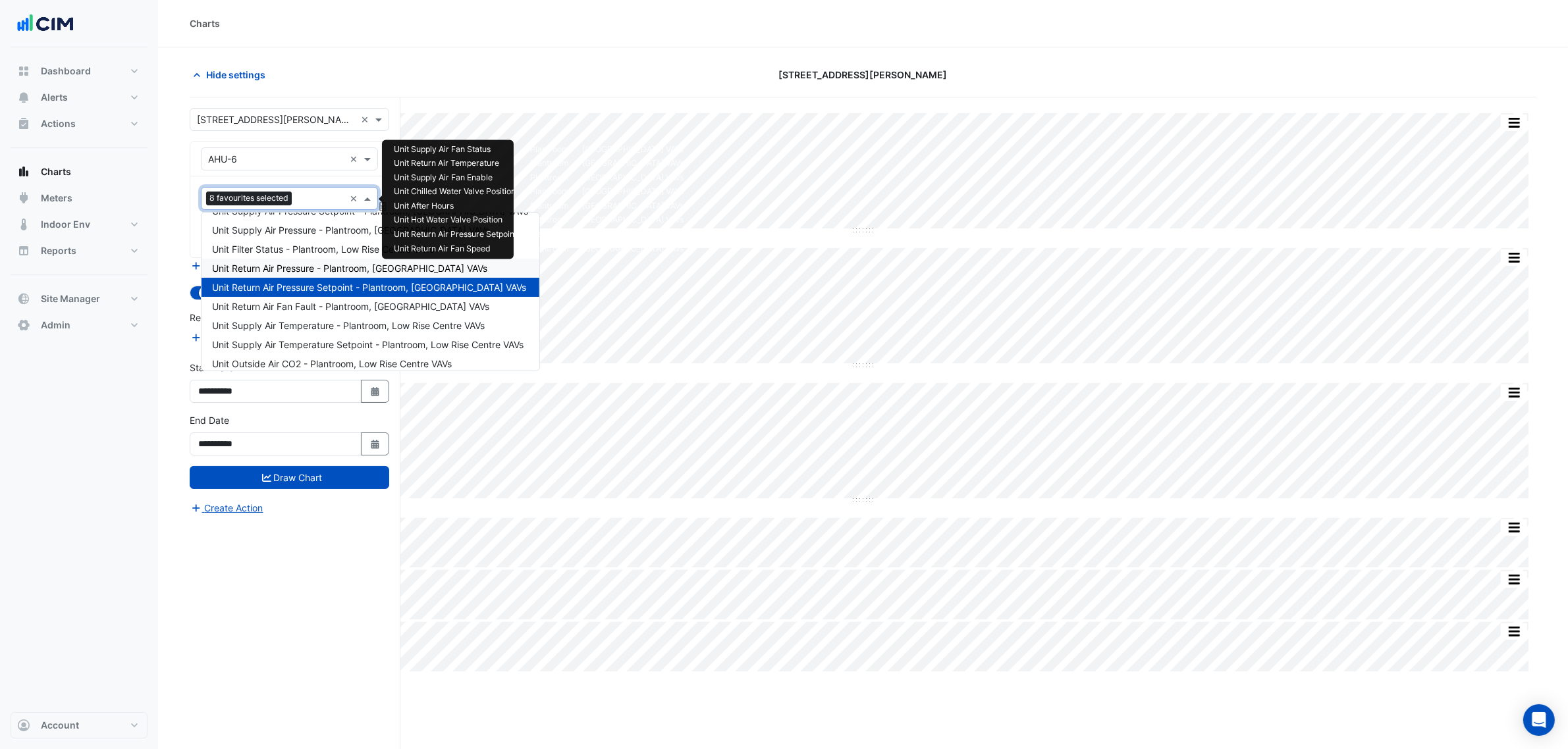
click at [321, 268] on span "Unit Return Air Pressure - Plantroom, Low Rise Centre VAVs" at bounding box center [350, 268] width 276 height 11
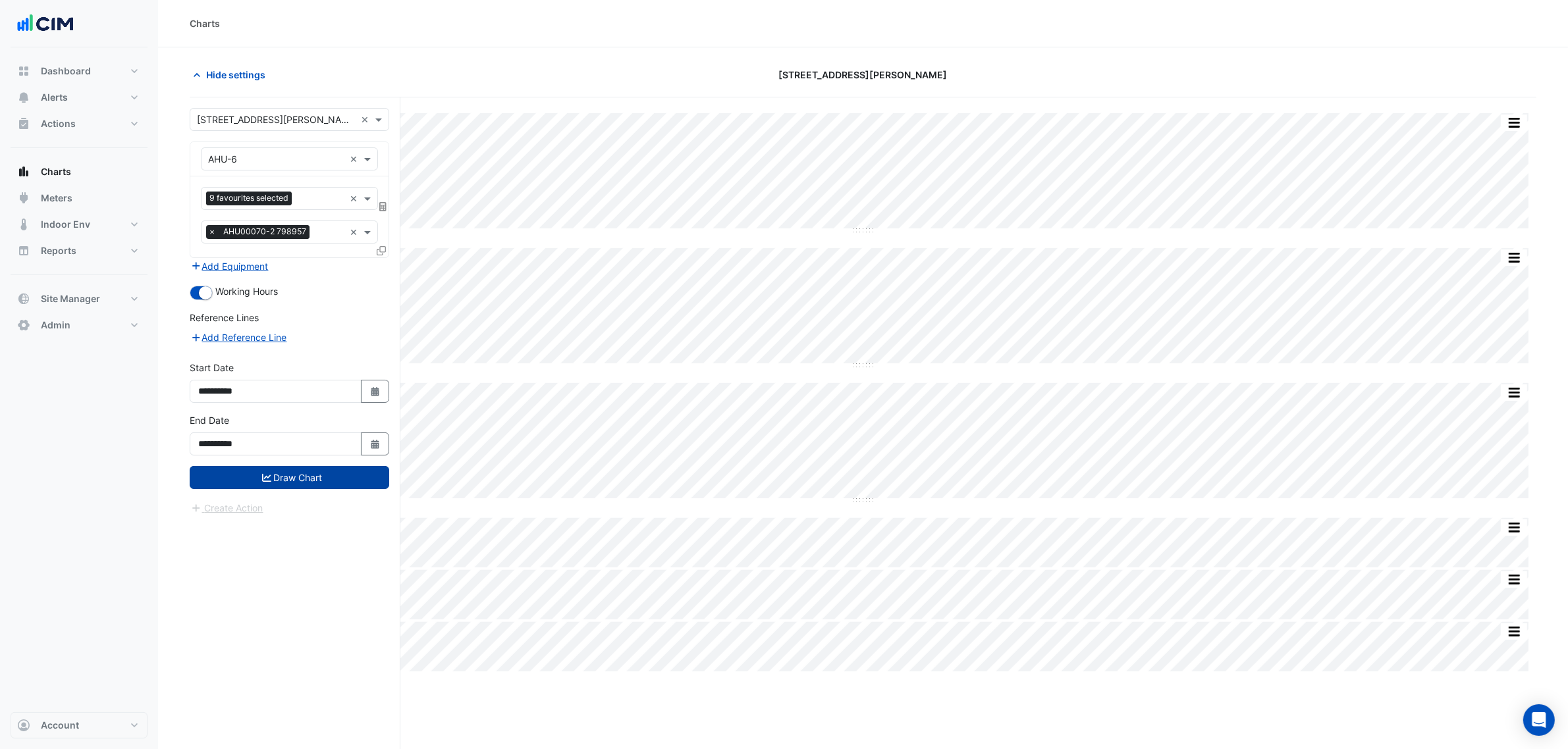
click at [280, 487] on button "Draw Chart" at bounding box center [290, 478] width 199 height 23
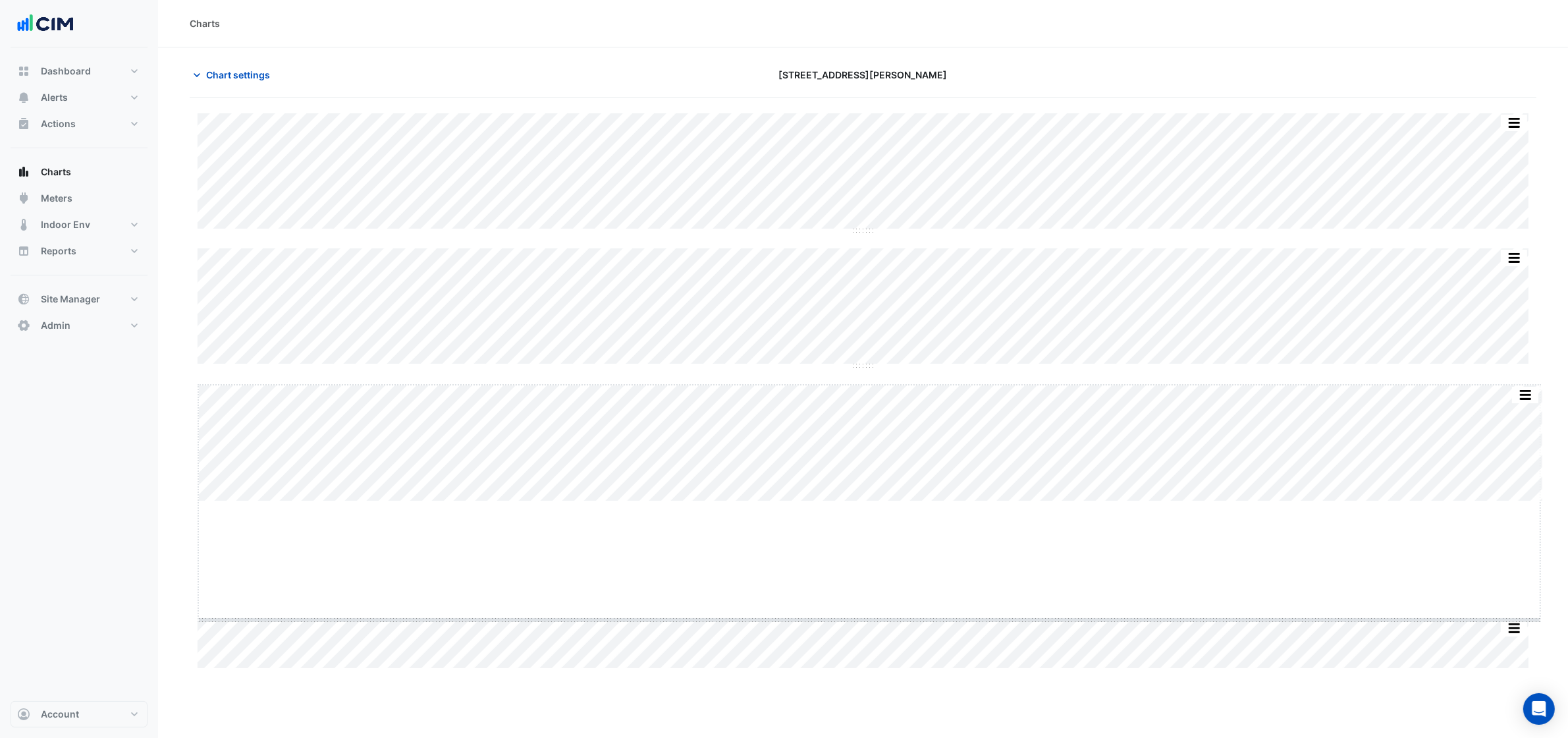
drag, startPoint x: 867, startPoint y: 499, endPoint x: 847, endPoint y: 621, distance: 123.6
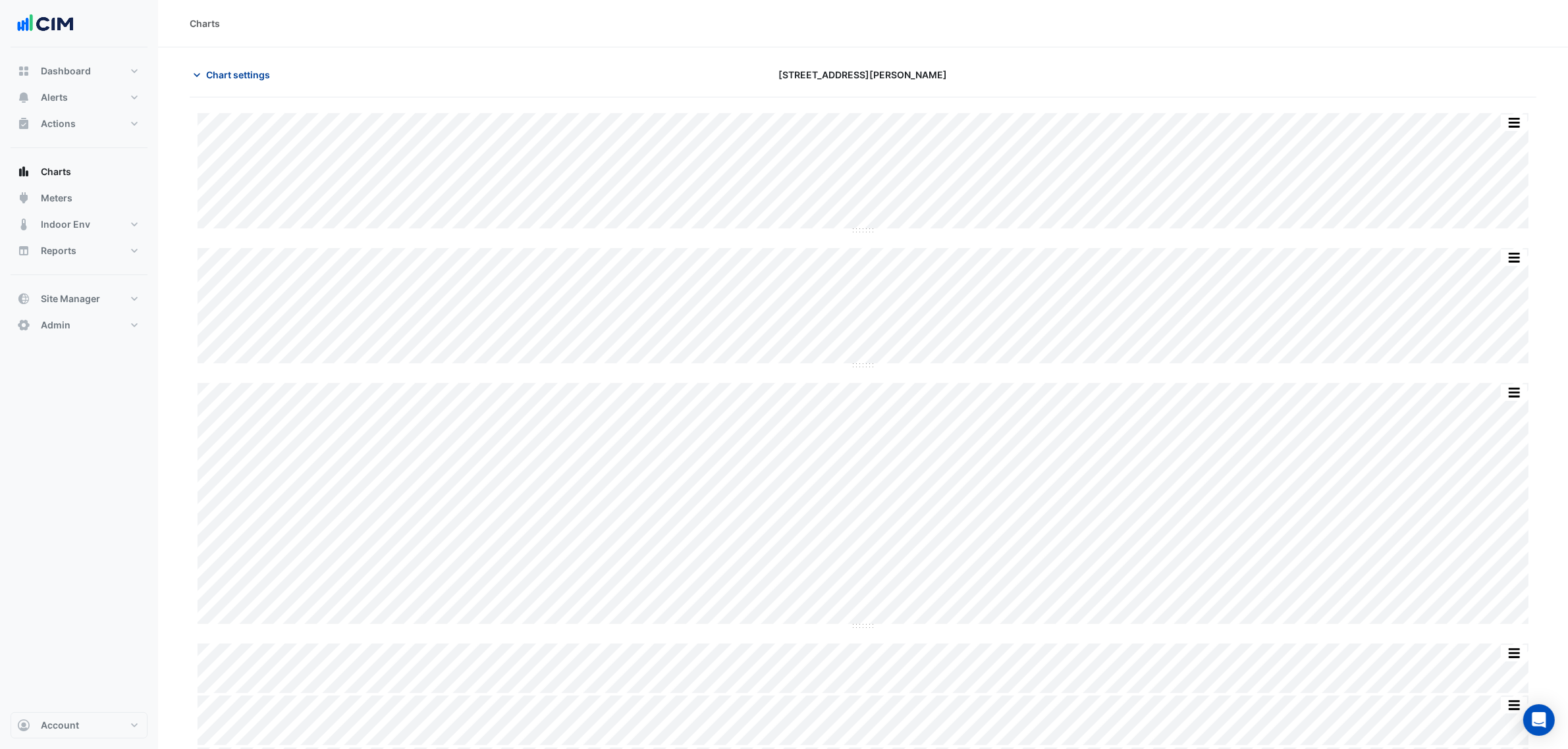
click at [272, 73] on button "Chart settings" at bounding box center [234, 75] width 89 height 23
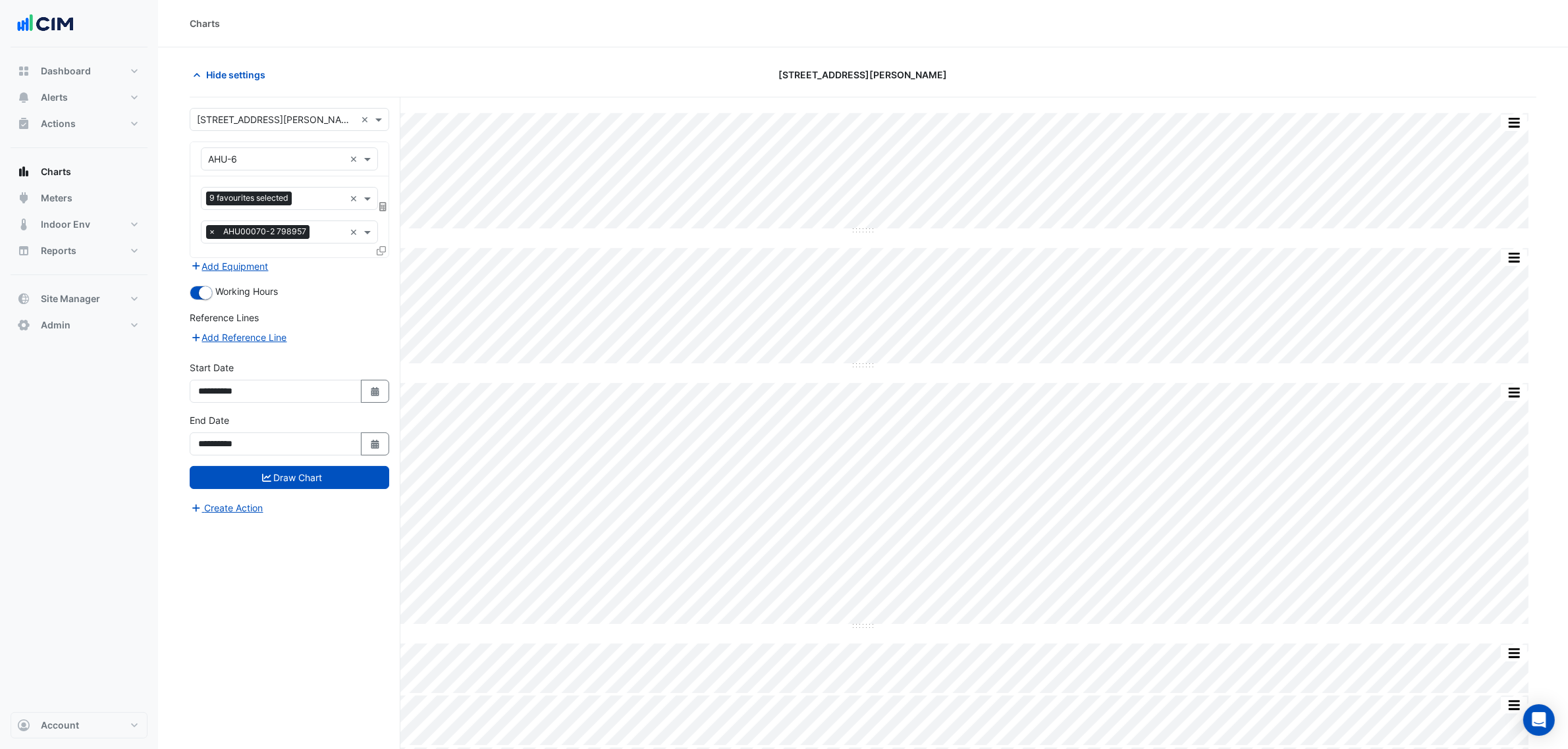
click at [317, 204] on input "text" at bounding box center [319, 199] width 45 height 14
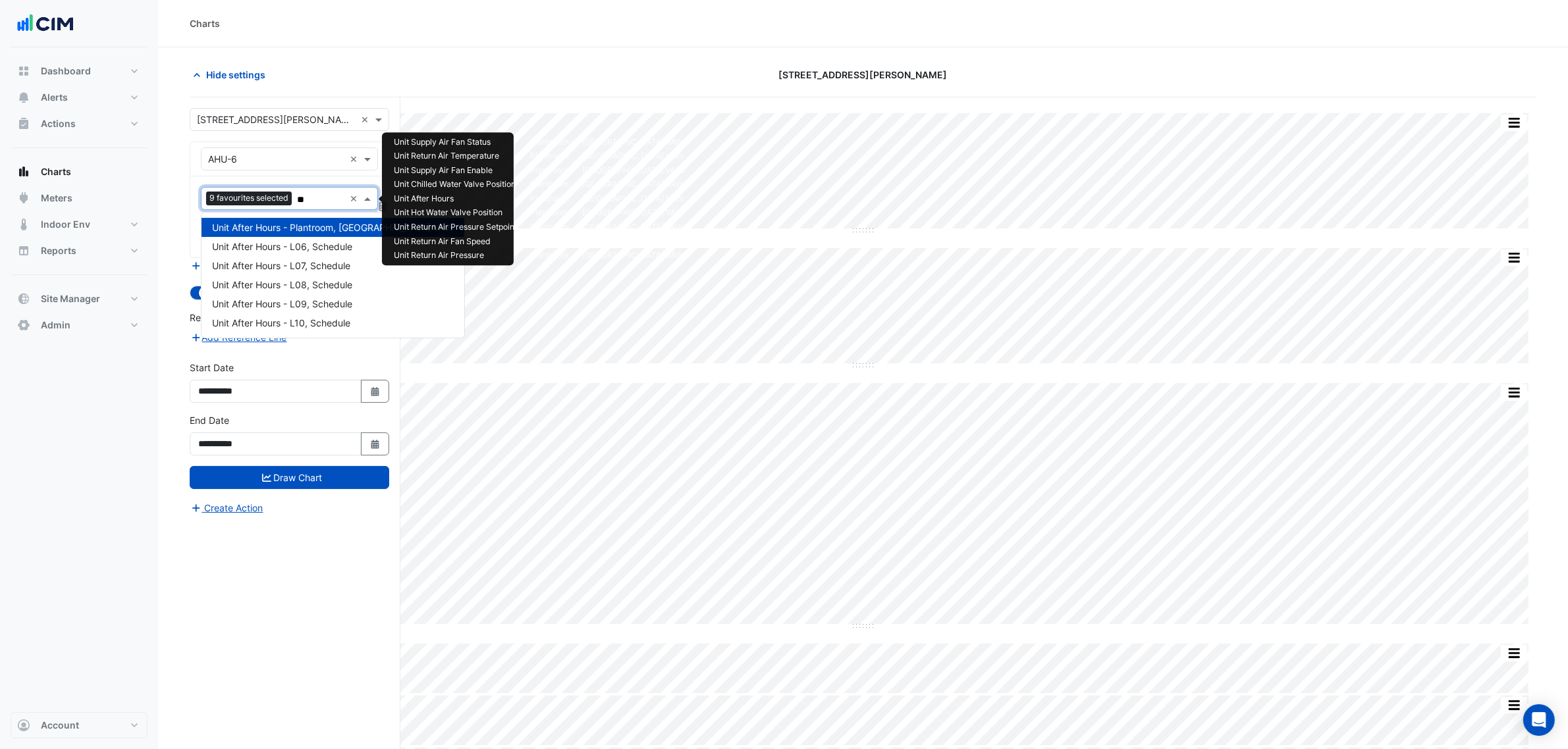
click at [317, 228] on span "Unit After Hours - Plantroom, Low Rise Centre VAVs" at bounding box center [333, 227] width 242 height 11
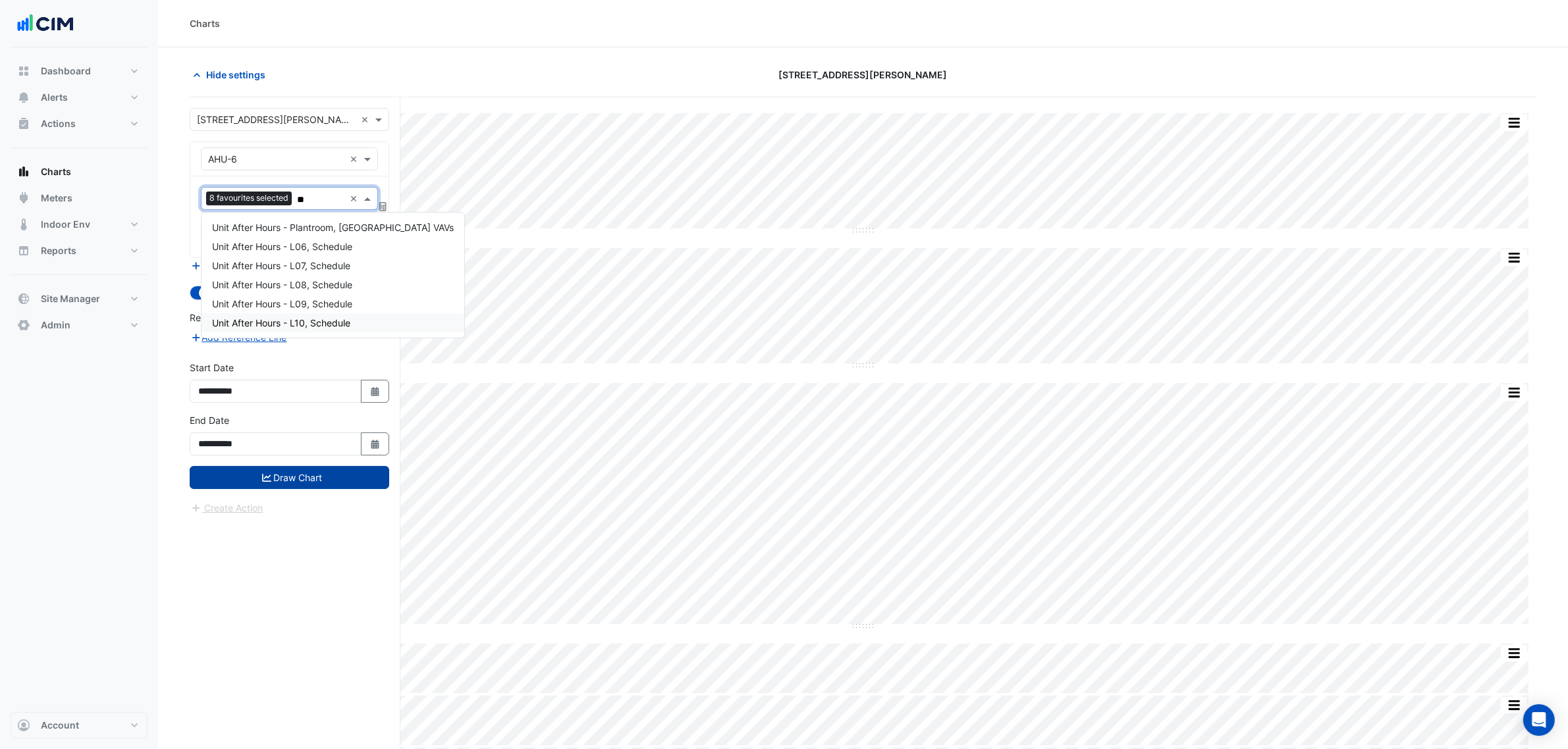
type input "**"
click at [344, 484] on button "Draw Chart" at bounding box center [290, 478] width 199 height 23
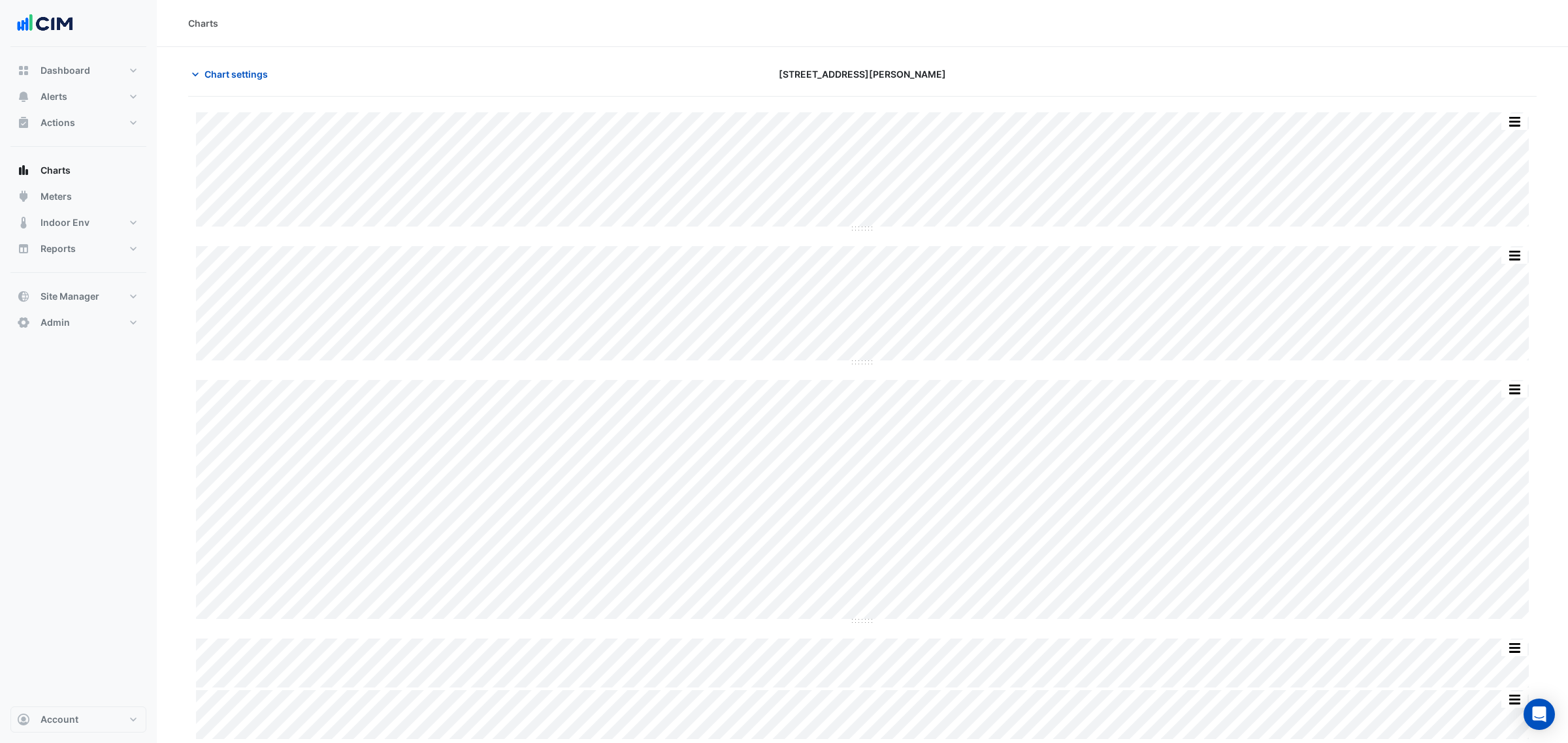
click at [243, 89] on div "Chart settings 52 Martin Place" at bounding box center [863, 80] width 1349 height 34
click at [243, 85] on button "Chart settings" at bounding box center [233, 74] width 88 height 23
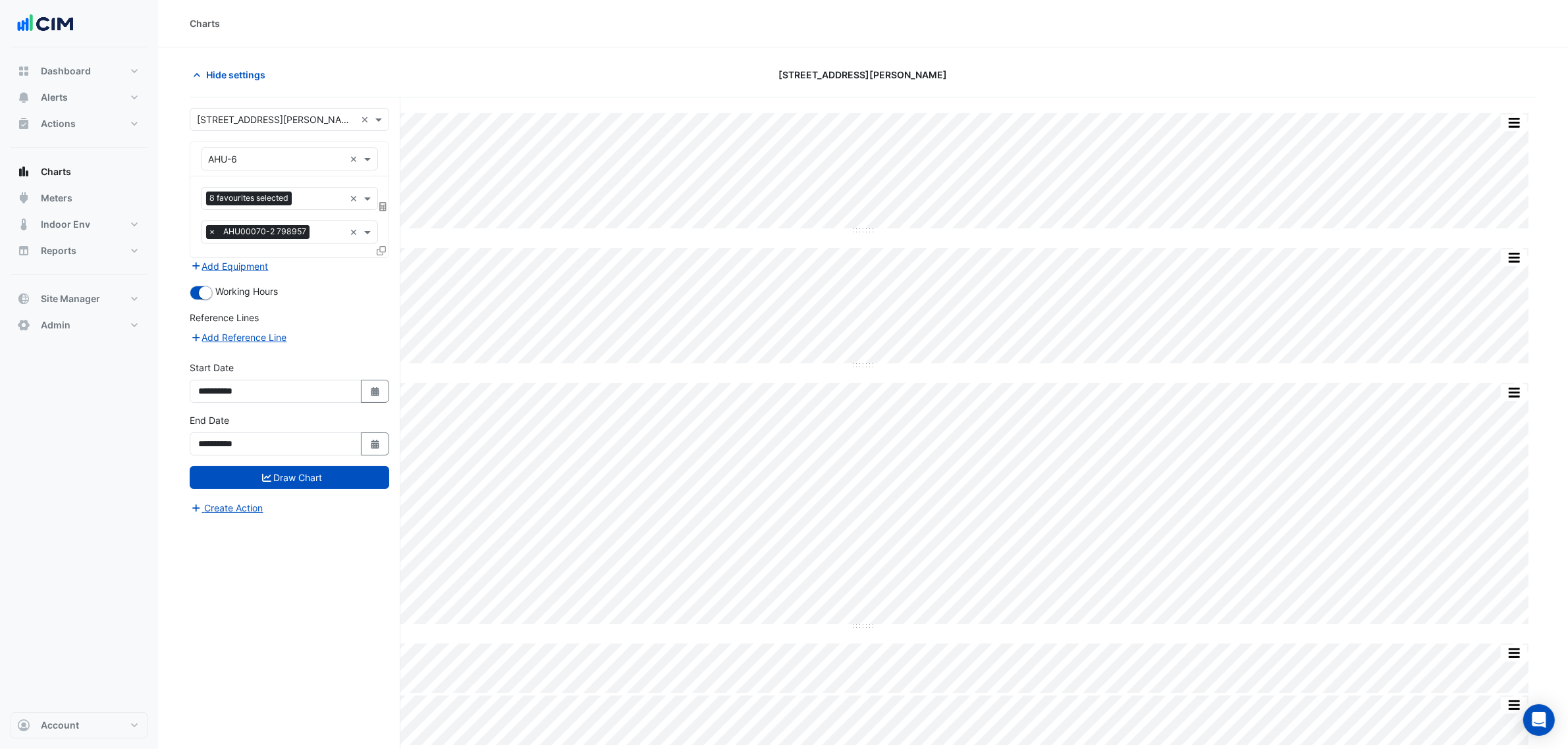
click at [209, 237] on span "×" at bounding box center [212, 232] width 12 height 13
click at [340, 478] on button "Draw Chart" at bounding box center [290, 478] width 199 height 23
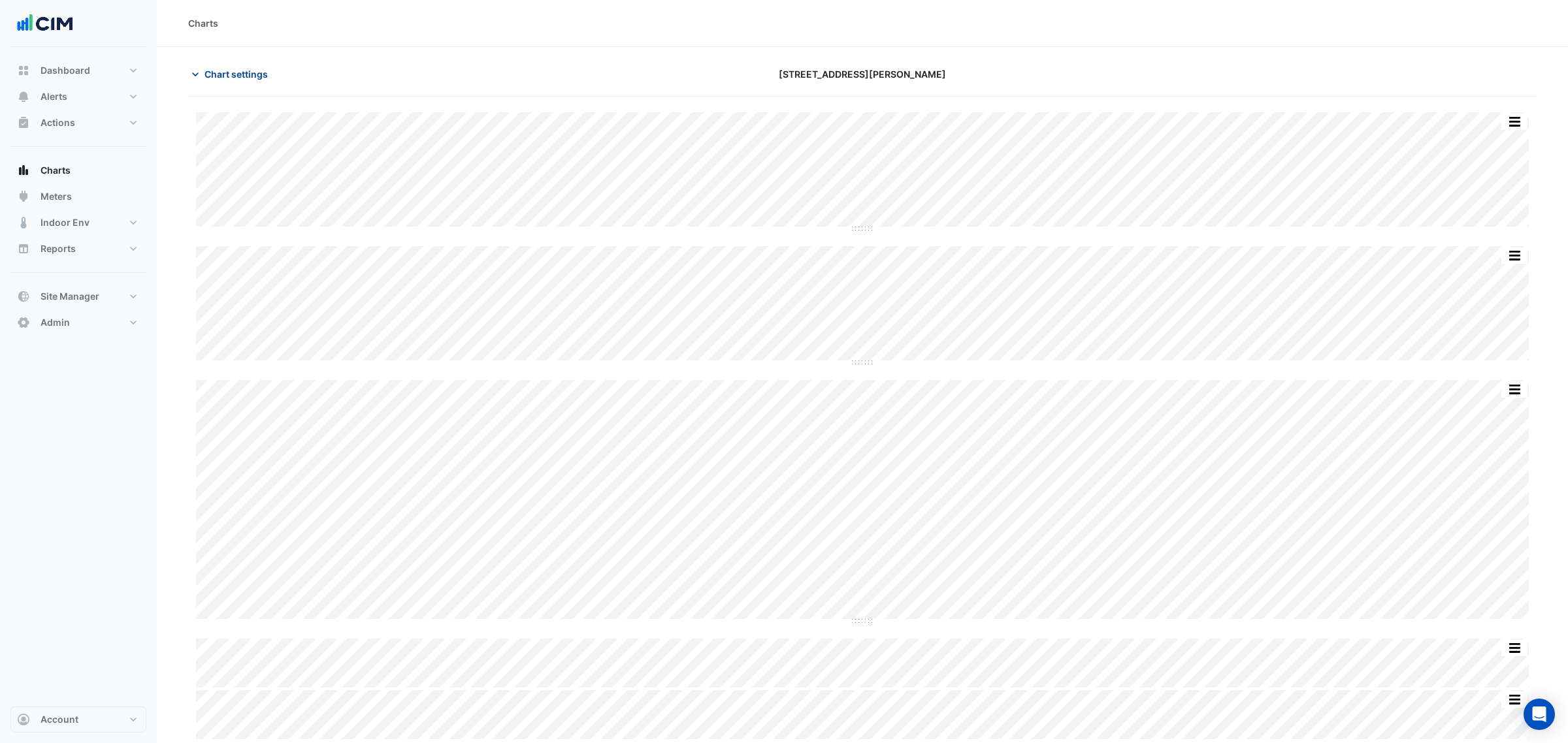
click at [249, 80] on span "Chart settings" at bounding box center [236, 74] width 63 height 14
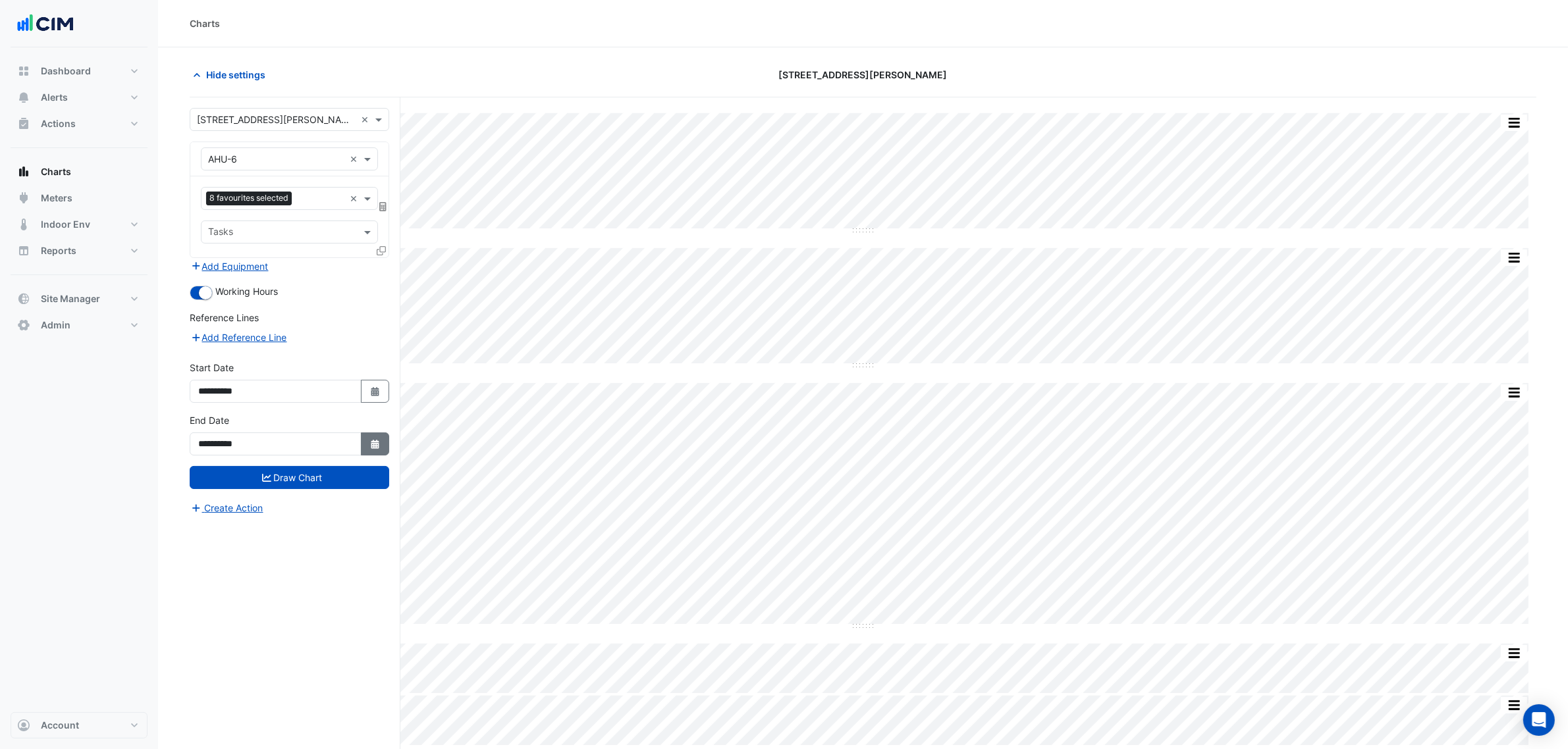
click at [366, 429] on div "**********" at bounding box center [290, 434] width 199 height 42
click at [375, 436] on button "Select Date" at bounding box center [375, 444] width 29 height 23
select select "**"
click at [299, 274] on select "**** **** **** **** **** **** **** **** **** **** ****" at bounding box center [301, 270] width 50 height 20
select select "****"
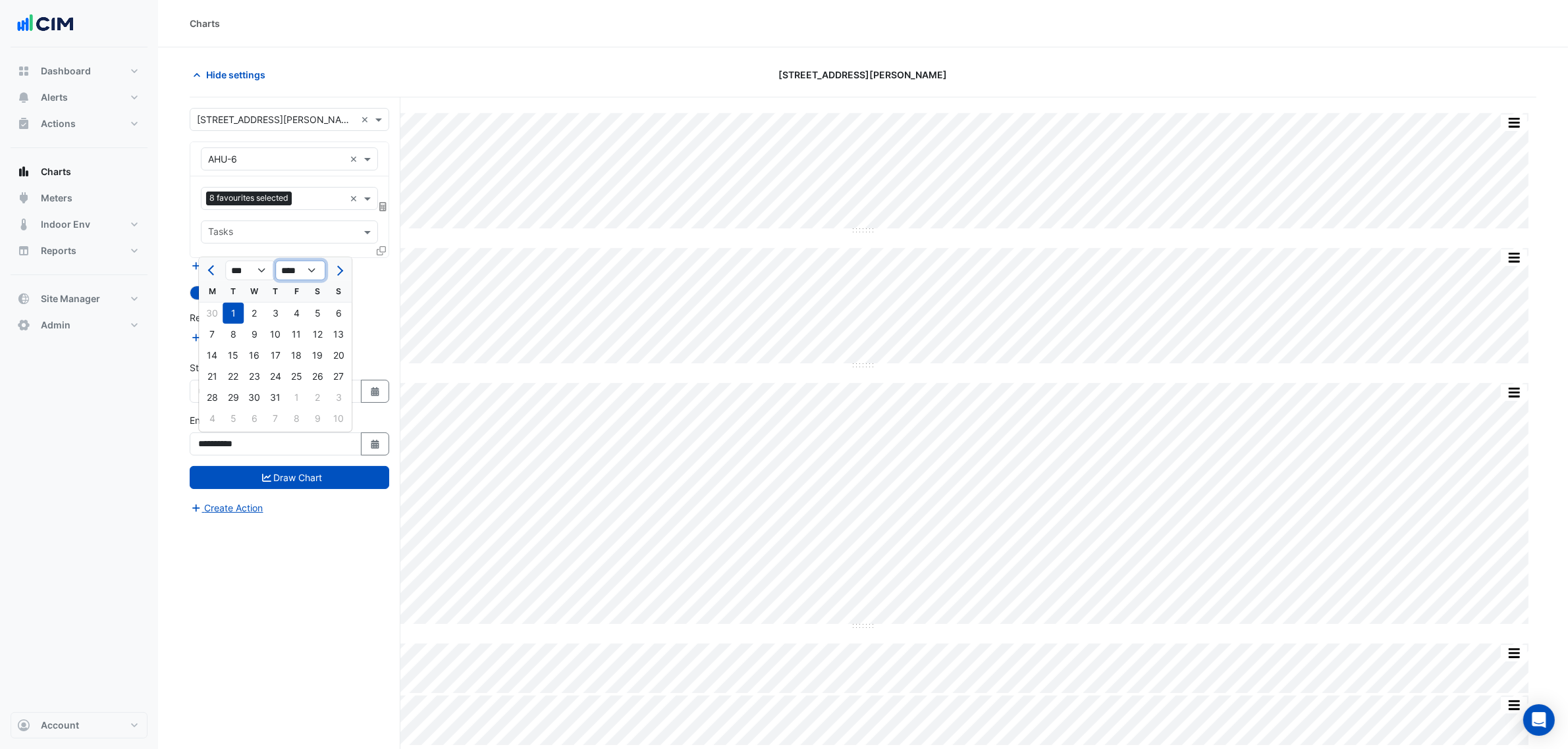
click at [276, 261] on select "**** **** **** **** **** **** **** **** **** **** ****" at bounding box center [301, 270] width 50 height 20
click at [244, 278] on select "*** *** *** *** *** *** *** *** *** *** *** ***" at bounding box center [250, 270] width 50 height 20
select select "*"
click at [225, 261] on select "*** *** *** *** *** *** *** *** *** *** *** ***" at bounding box center [250, 270] width 50 height 20
click at [232, 337] on div "9" at bounding box center [232, 334] width 21 height 21
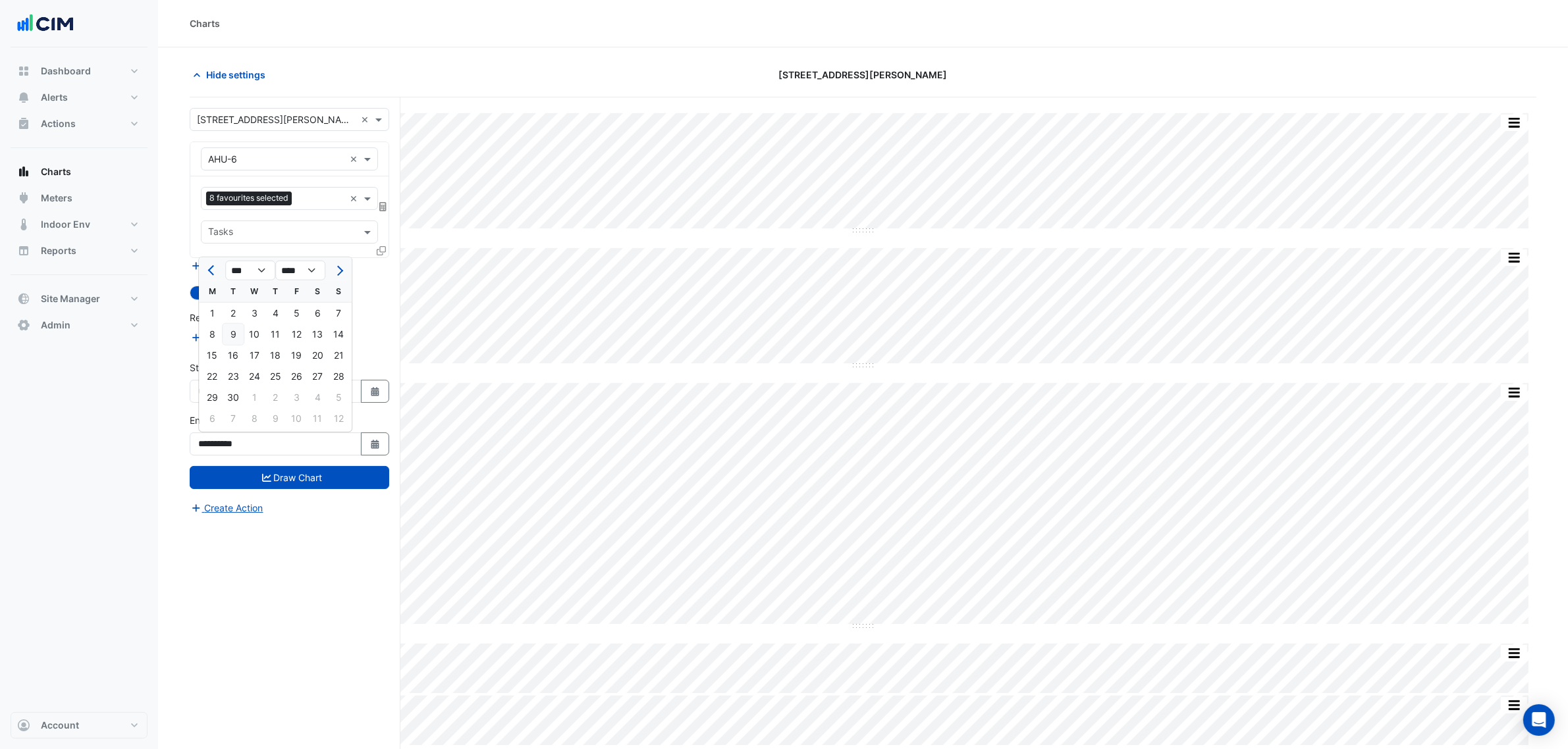
type input "**********"
click at [390, 390] on div "**********" at bounding box center [290, 387] width 216 height 53
click at [377, 381] on button "Select Date" at bounding box center [375, 391] width 29 height 23
select select "*"
click at [304, 215] on select "**** **** **** **** **** **** **** **** **** **** **** ****" at bounding box center [301, 217] width 50 height 20
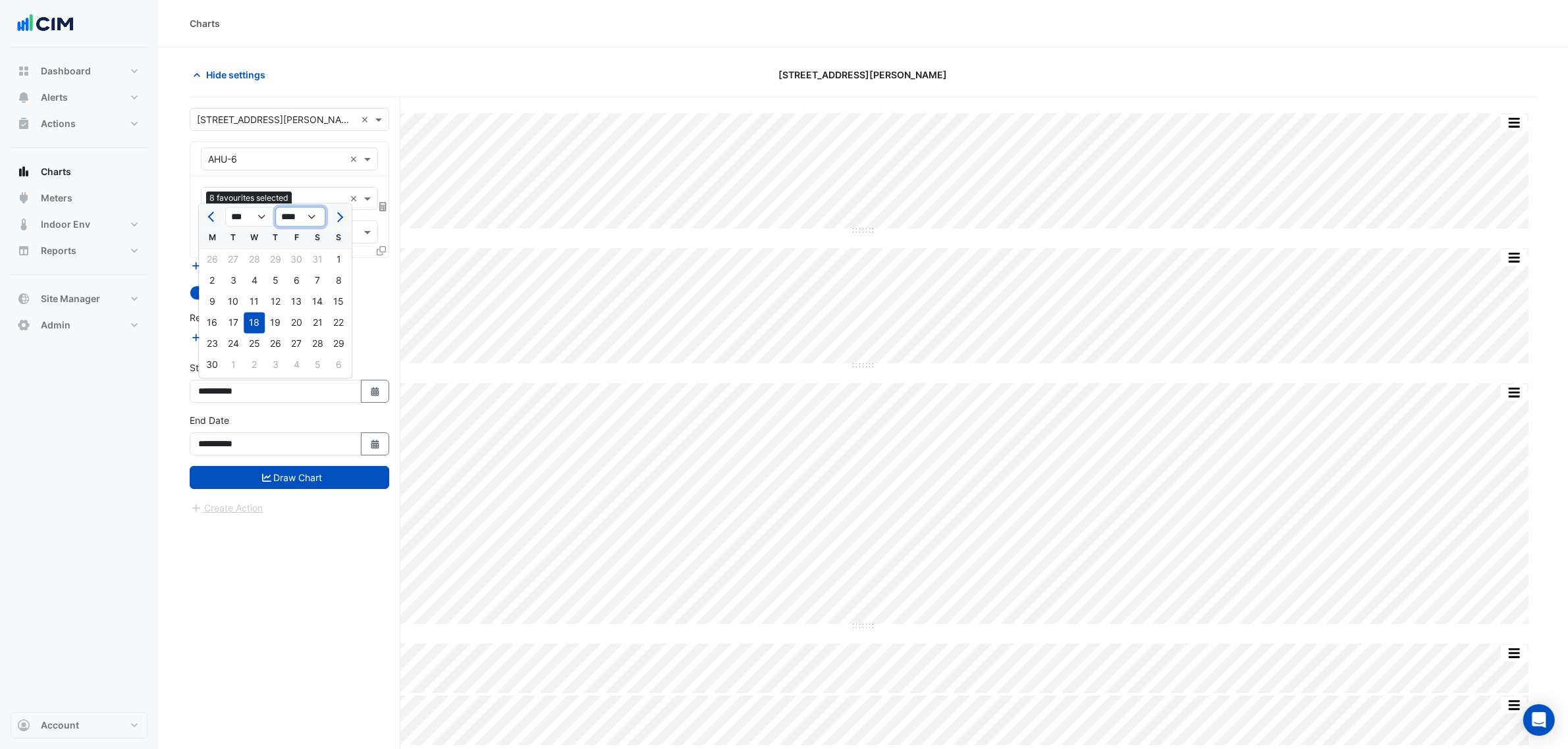
select select "****"
click at [276, 207] on select "**** **** **** **** **** **** **** **** **** **** **** ****" at bounding box center [301, 217] width 50 height 20
click at [206, 261] on div "1" at bounding box center [212, 259] width 21 height 21
type input "**********"
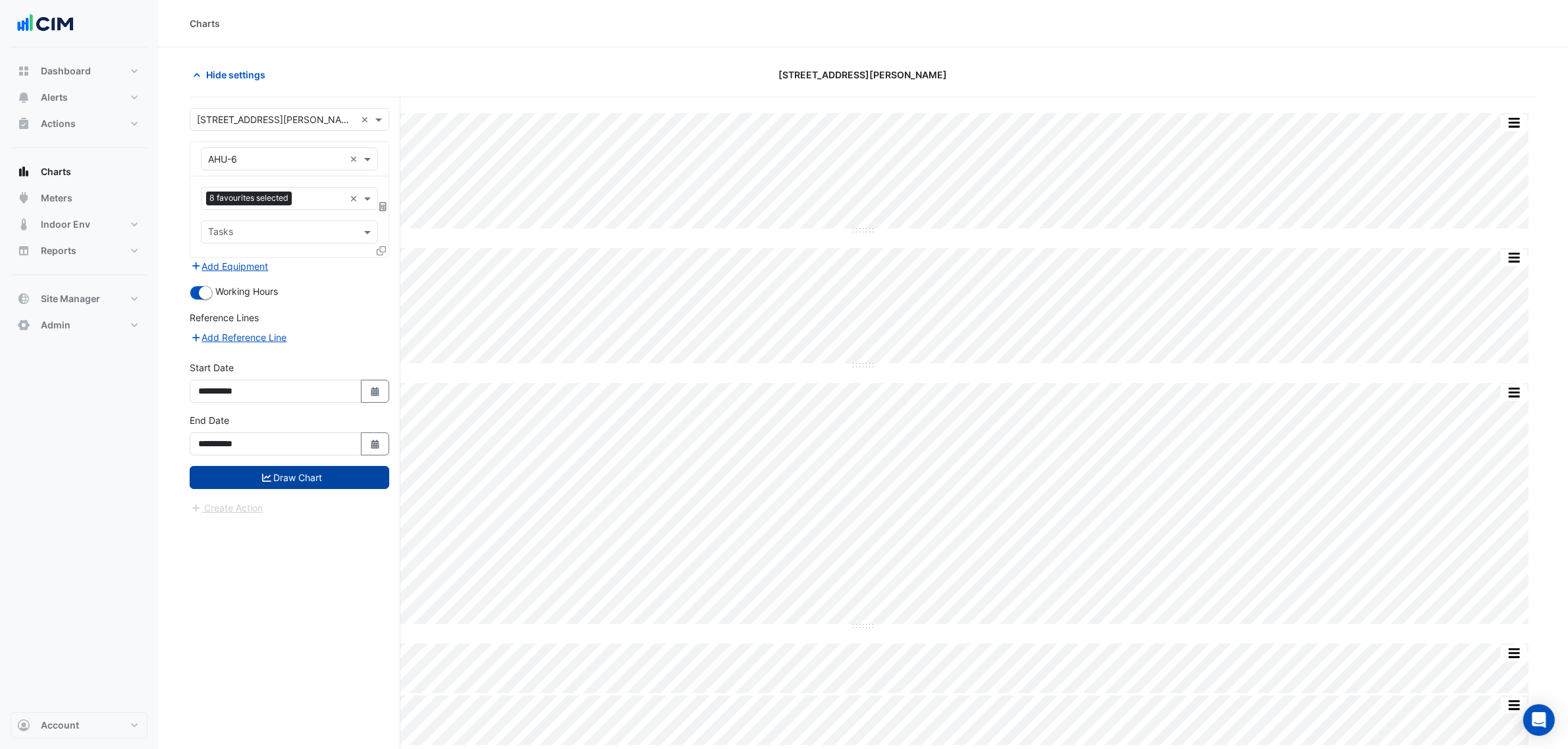
click at [323, 479] on button "Draw Chart" at bounding box center [290, 478] width 199 height 23
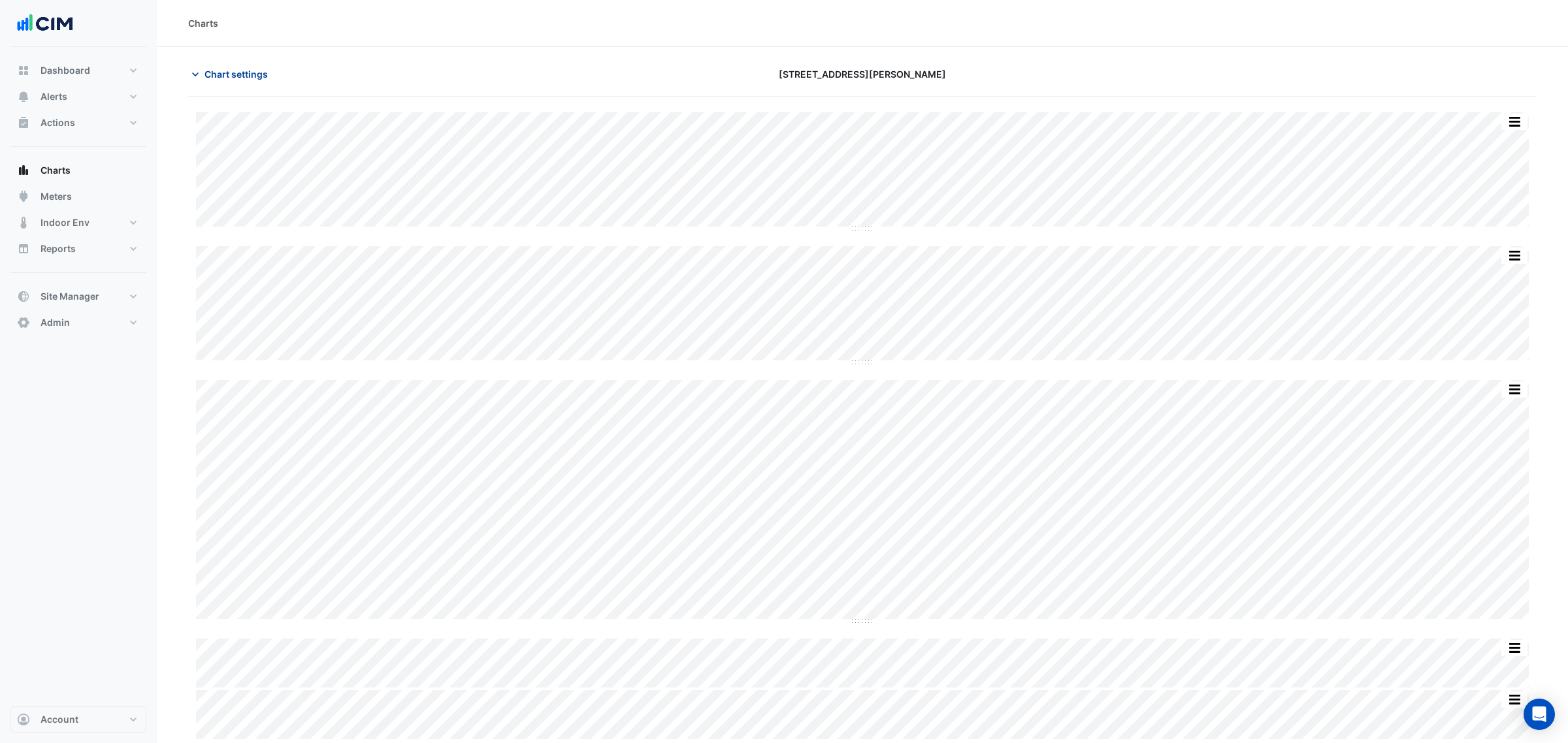
click at [253, 63] on button "Chart settings" at bounding box center [233, 74] width 88 height 23
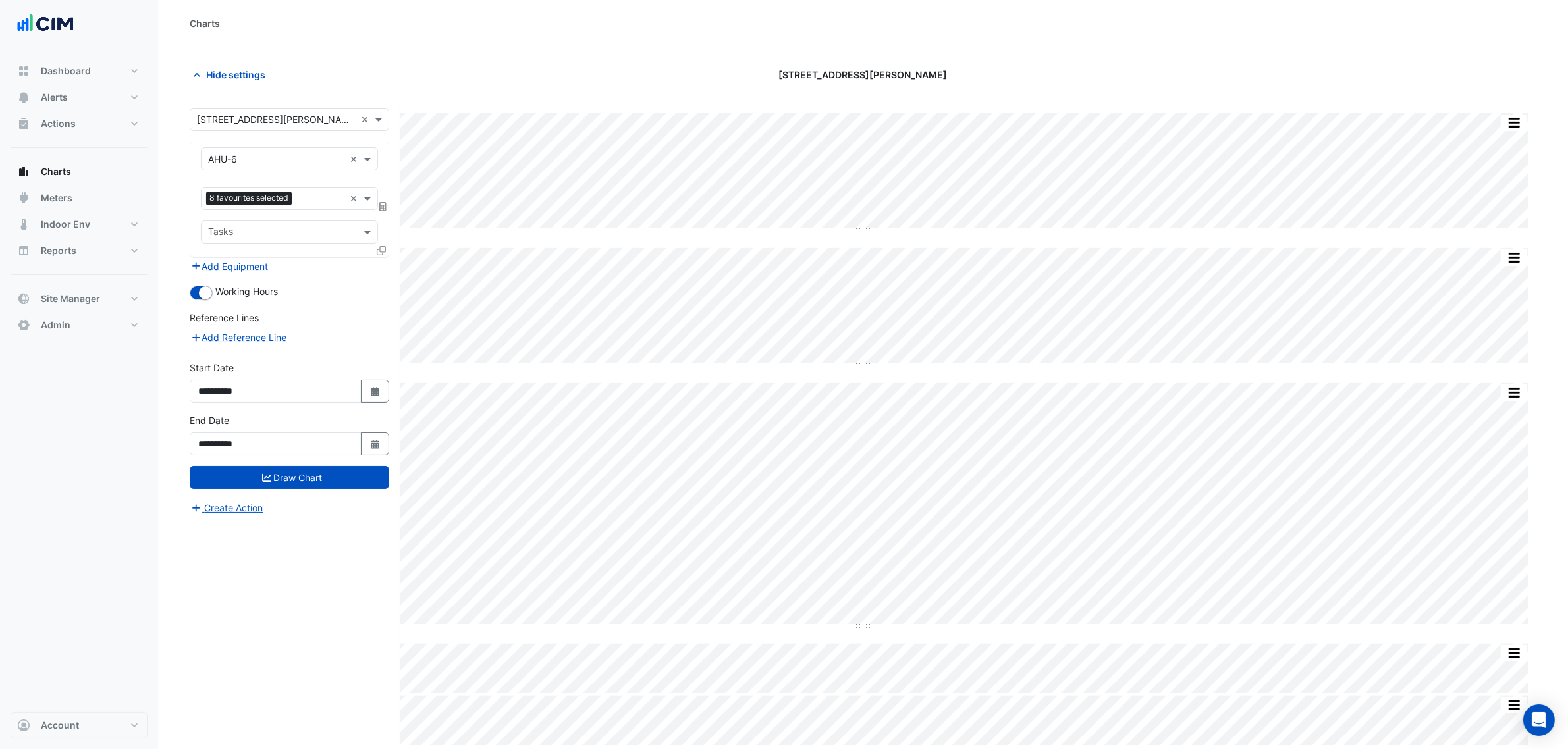
click at [301, 192] on div "Favourites 8 favourites selected" at bounding box center [273, 199] width 143 height 20
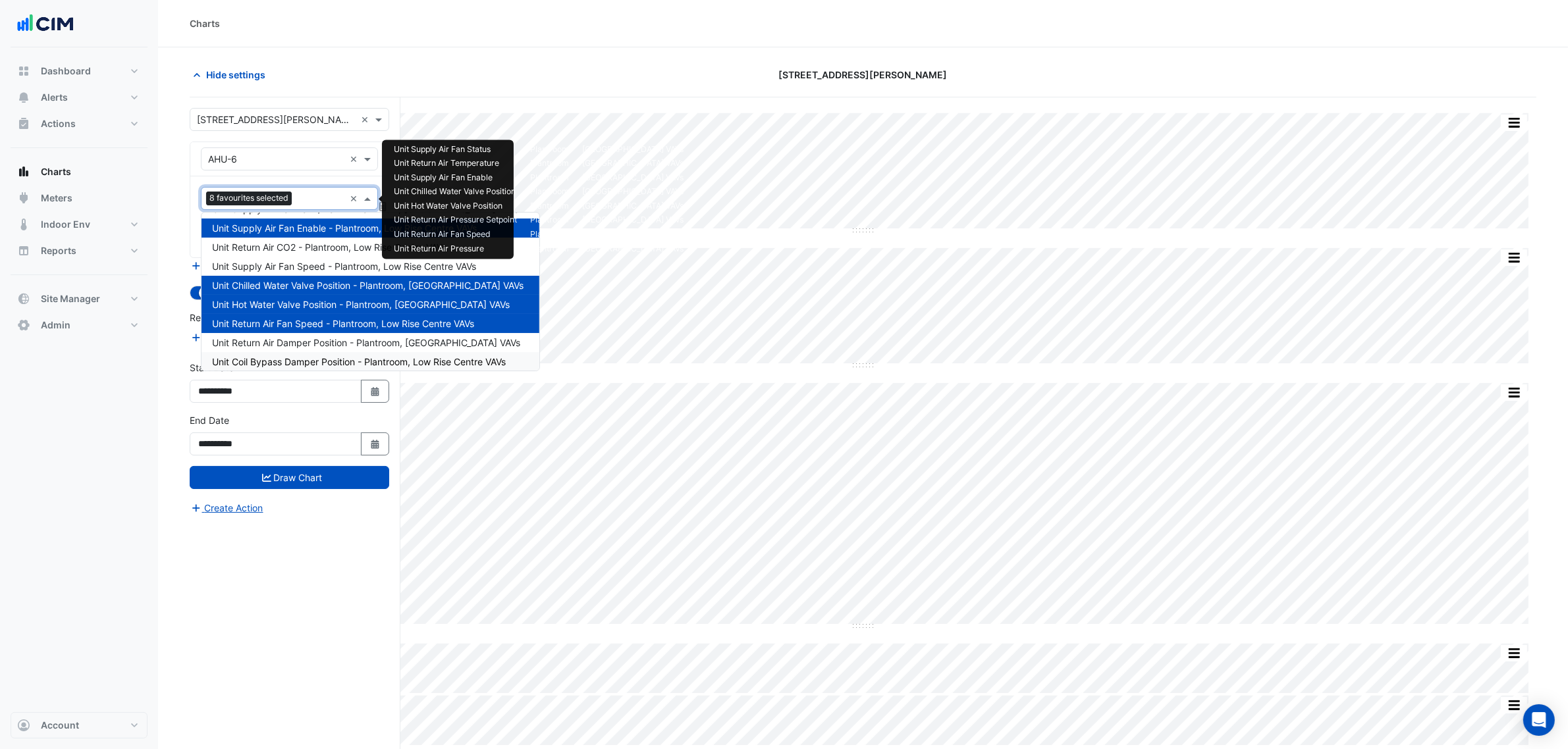
scroll to position [57, 0]
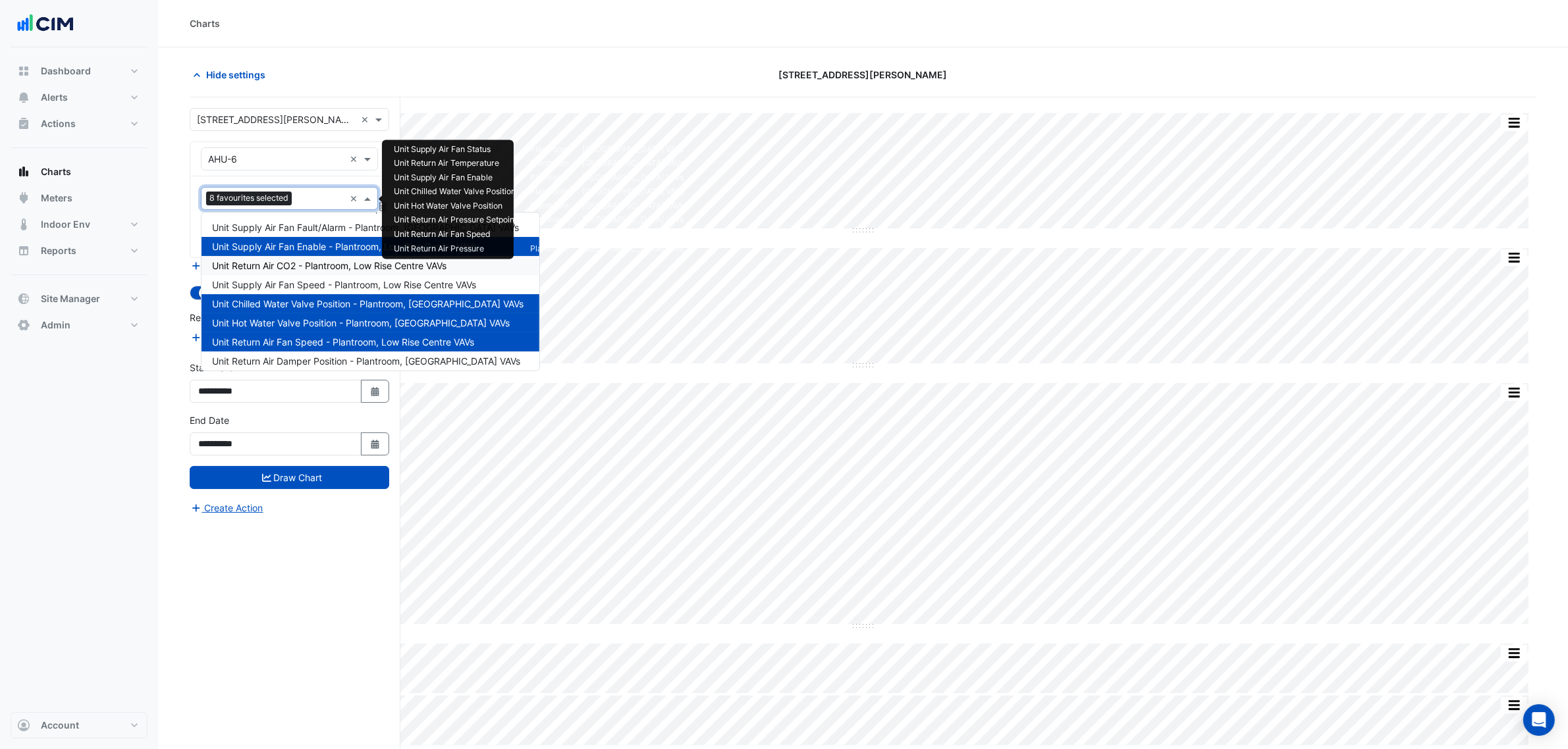
click at [501, 69] on div "Hide settings" at bounding box center [409, 75] width 454 height 23
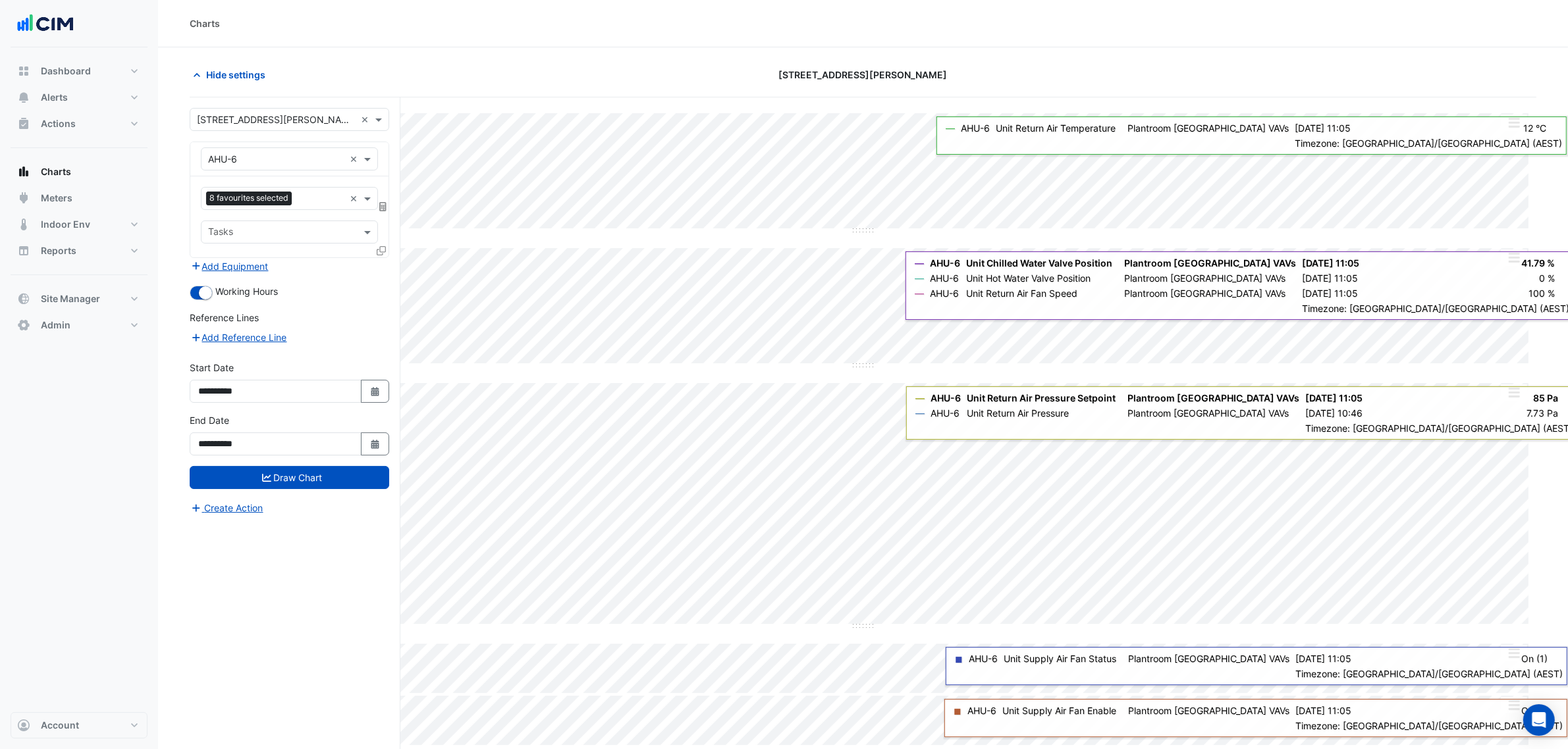
click at [1503, 251] on button "button" at bounding box center [1514, 257] width 26 height 16
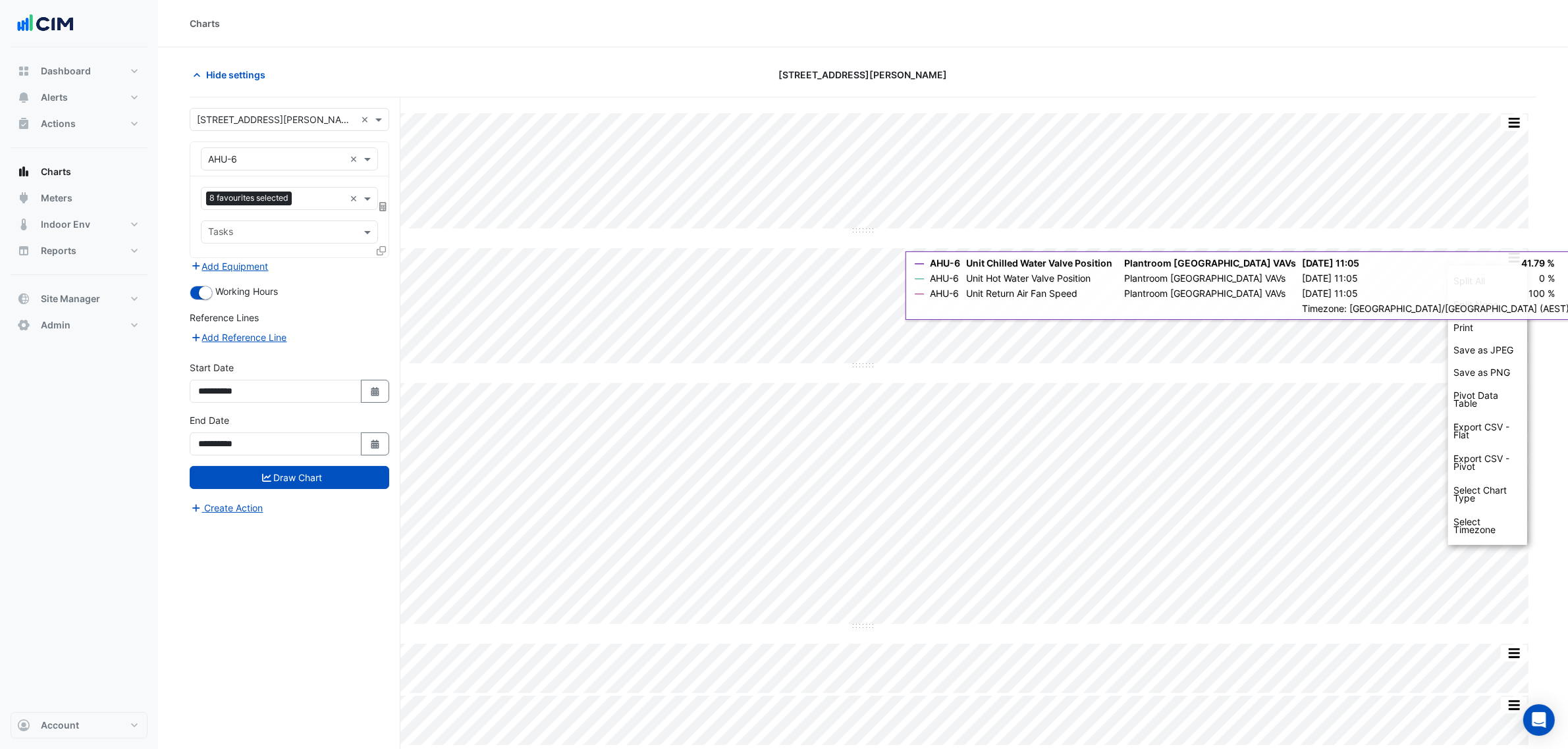
click at [1507, 235] on div "Split All Split None Print Save as JPEG Save as PNG Pivot Data Table Export CSV…" at bounding box center [863, 429] width 1347 height 632
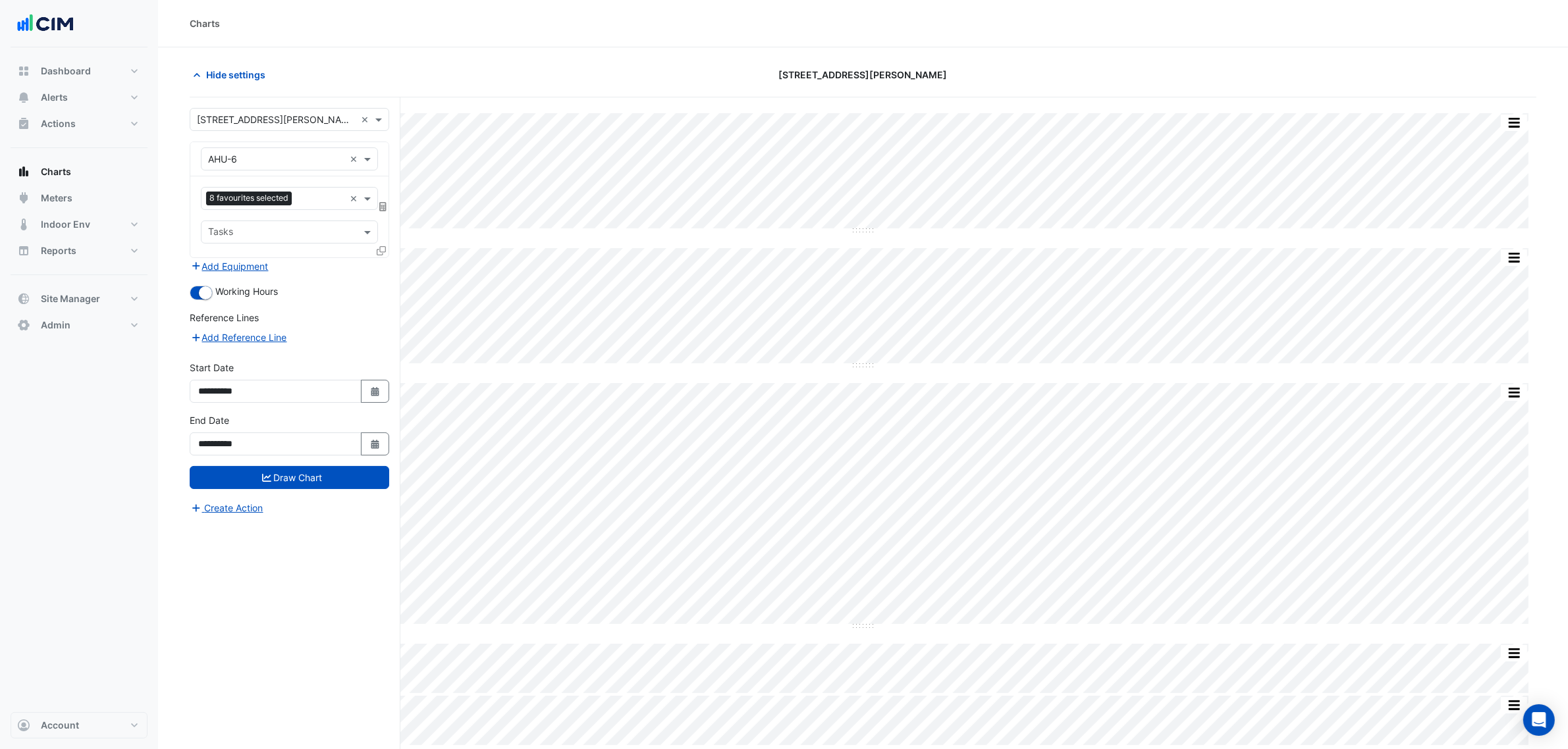
click at [740, 376] on div "Split All Split None Print Save as JPEG Save as PNG Pivot Data Table Export CSV…" at bounding box center [863, 429] width 1347 height 632
click at [715, 366] on div "Split All Split None Print Save as JPEG Save as PNG Pivot Data Table Export CSV…" at bounding box center [863, 308] width 1331 height 119
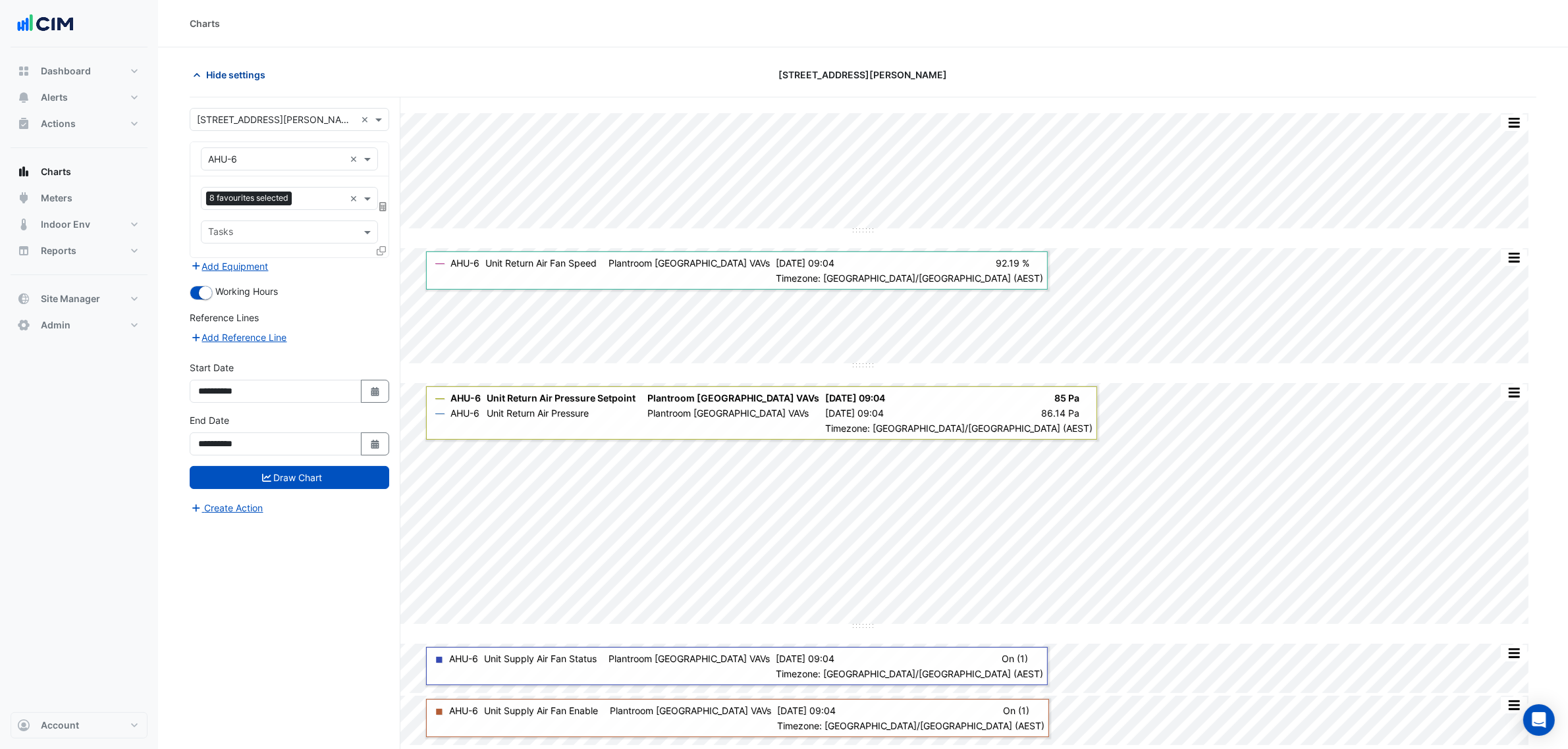
click at [221, 77] on span "Hide settings" at bounding box center [236, 75] width 59 height 14
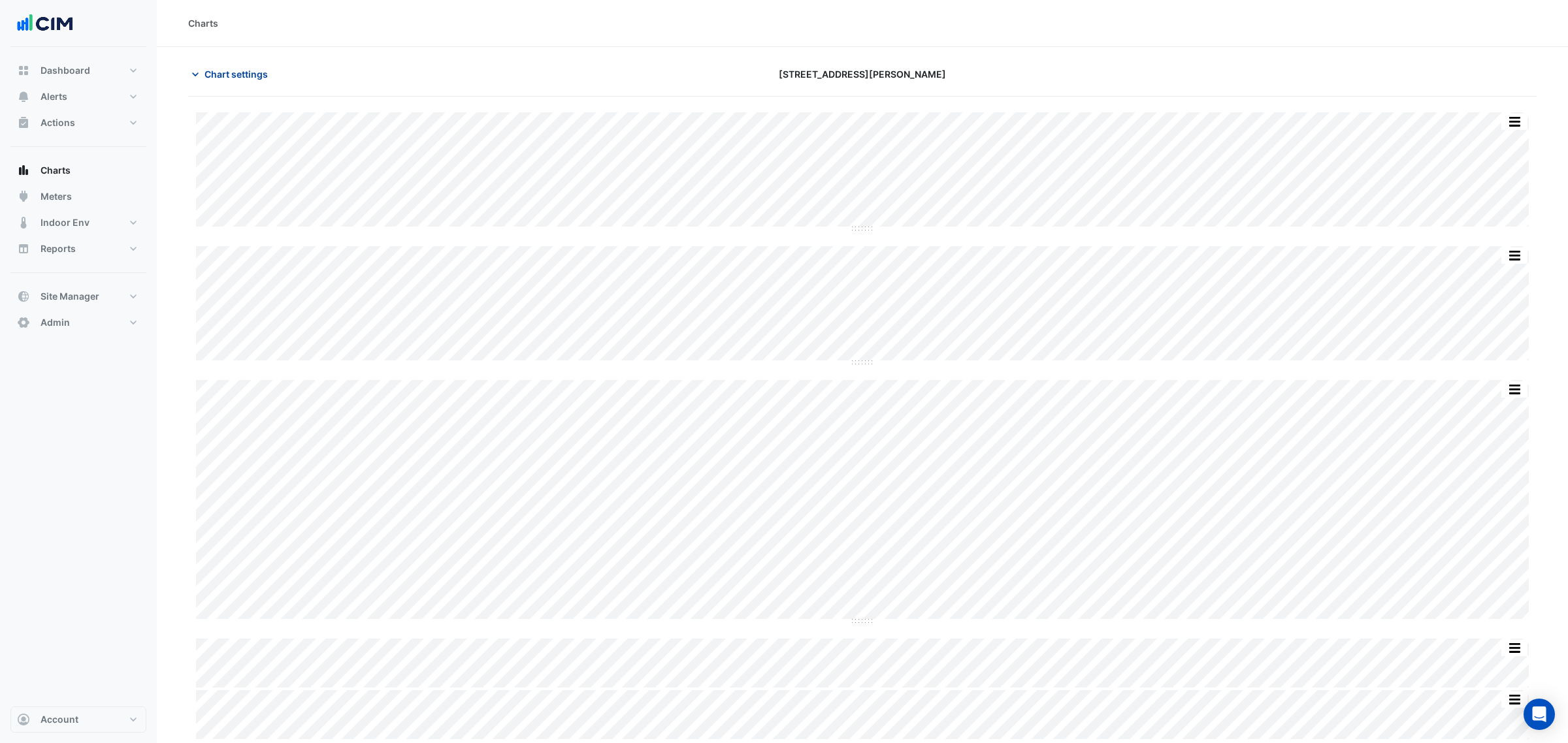
click at [239, 70] on span "Chart settings" at bounding box center [236, 74] width 63 height 14
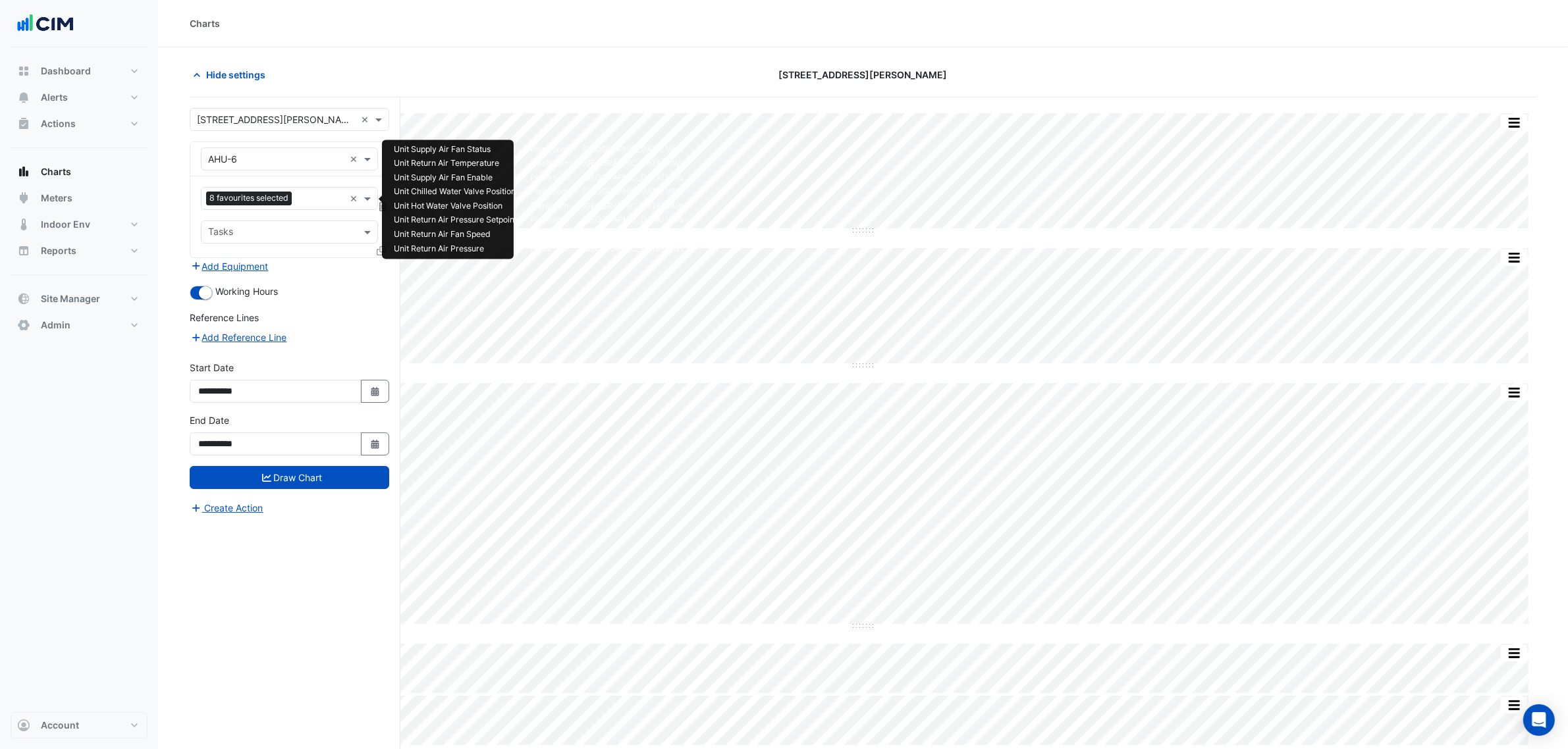
click at [269, 190] on div "Favourites 8 favourites selected" at bounding box center [273, 199] width 143 height 20
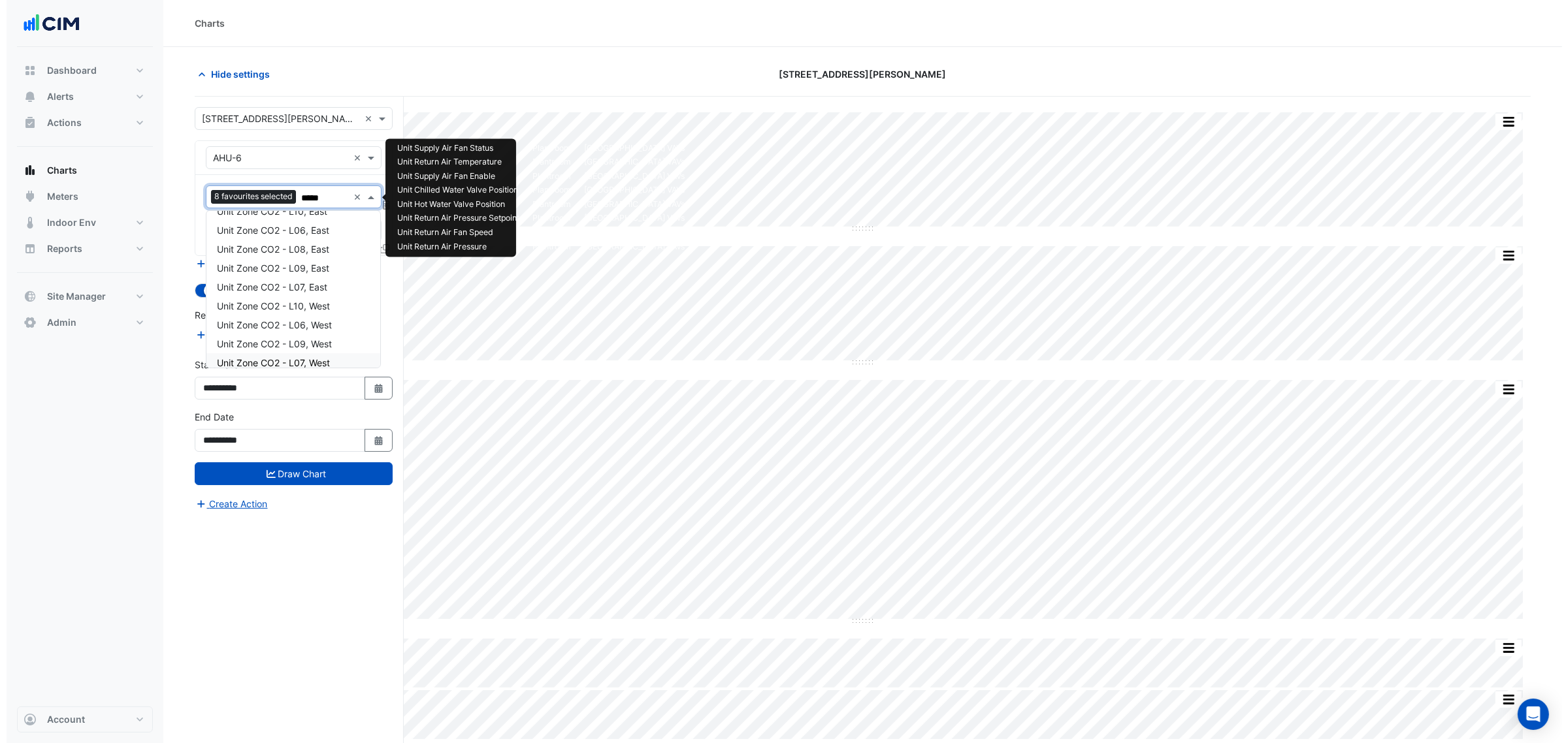
scroll to position [0, 0]
type input "****"
click at [283, 659] on div "**********" at bounding box center [293, 445] width 209 height 696
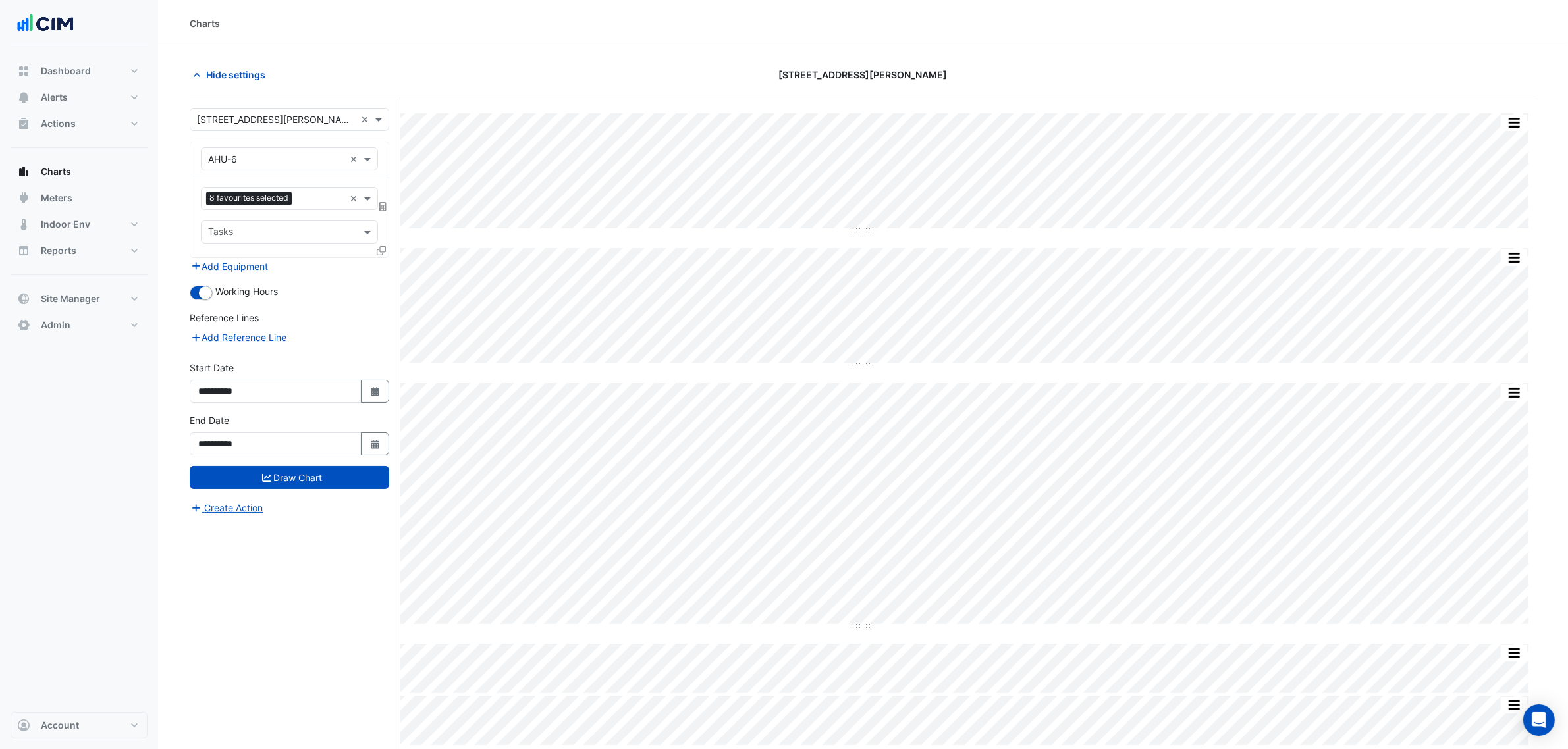
click at [379, 251] on icon at bounding box center [381, 251] width 9 height 9
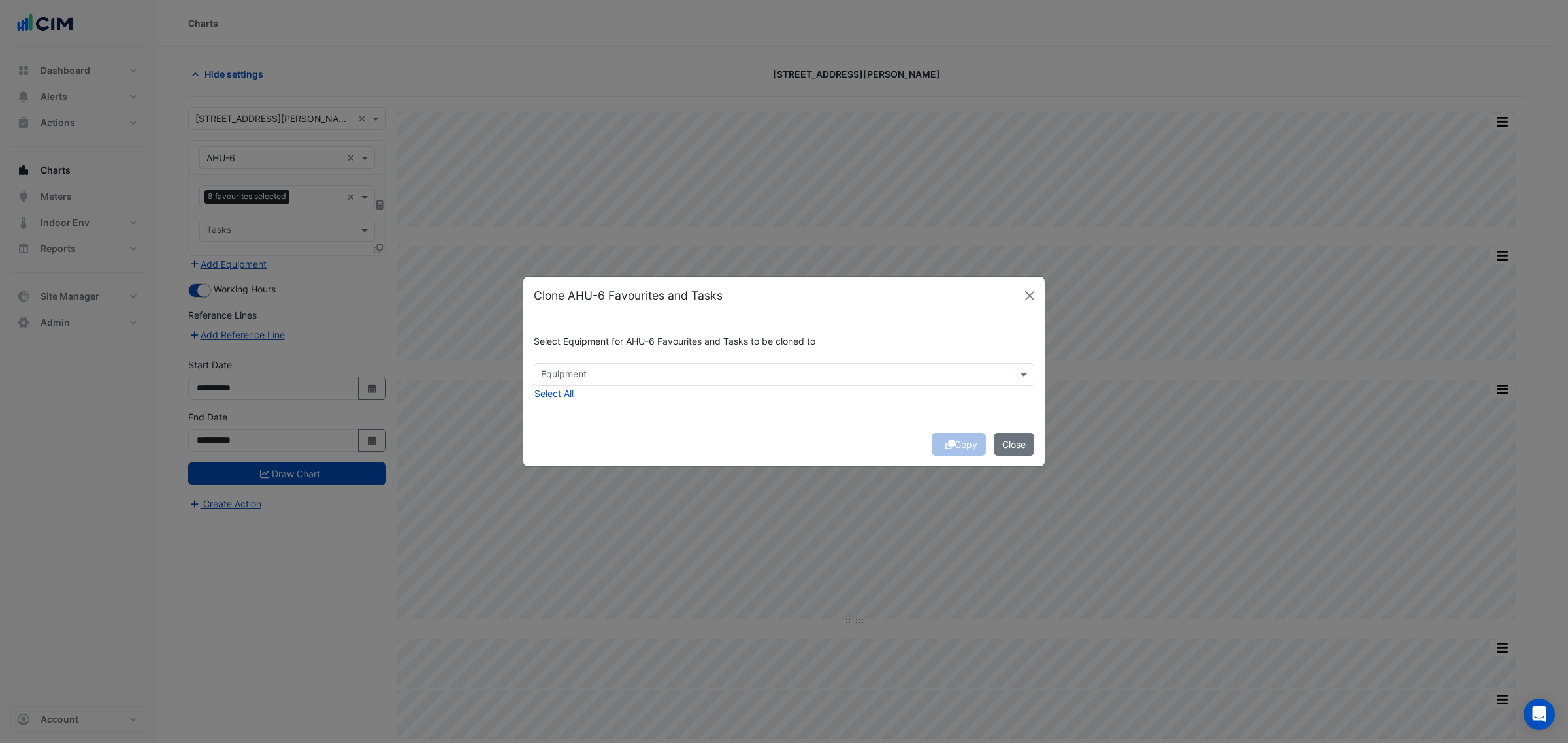
click at [610, 377] on input "text" at bounding box center [776, 376] width 471 height 14
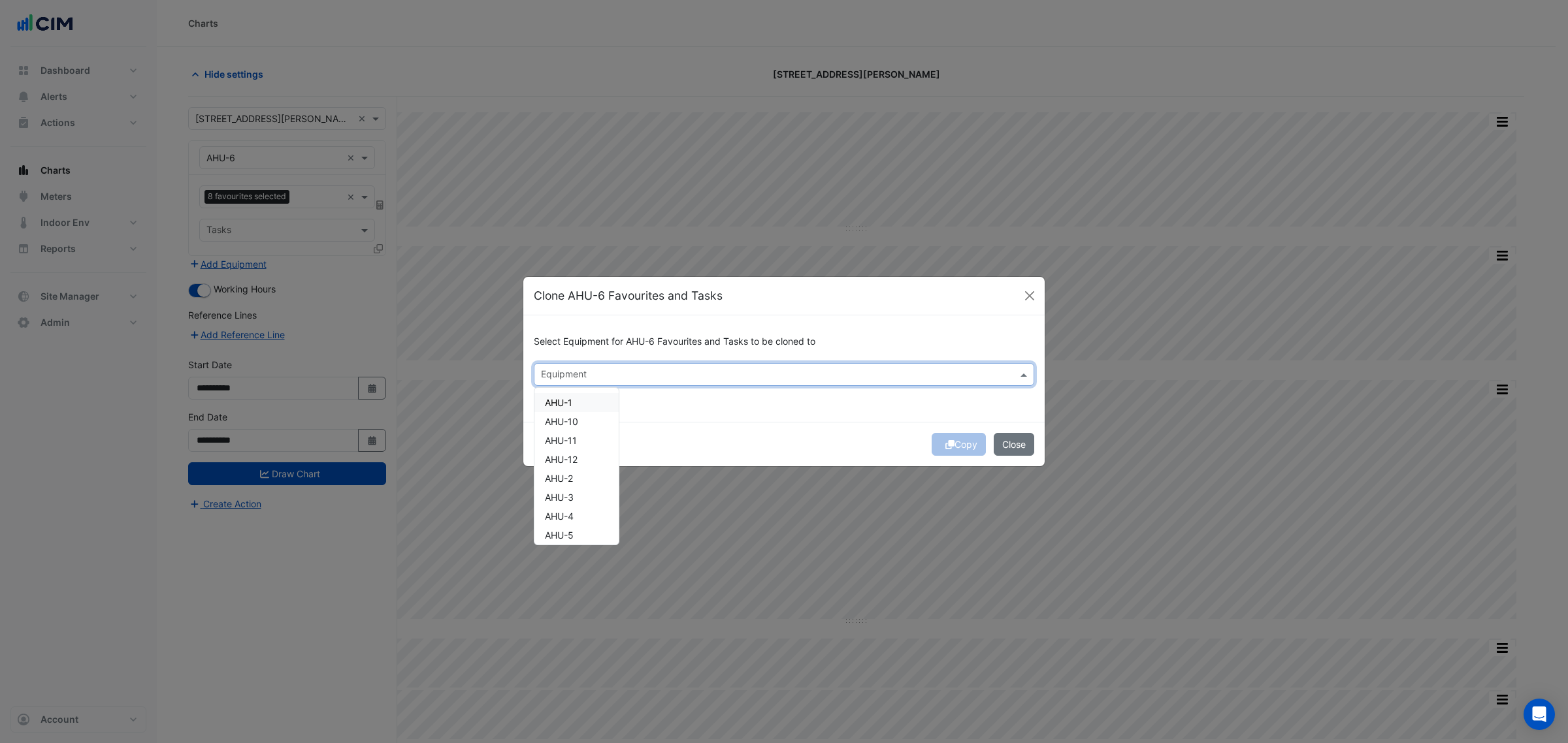
click at [721, 425] on div "Copy Close" at bounding box center [784, 444] width 521 height 44
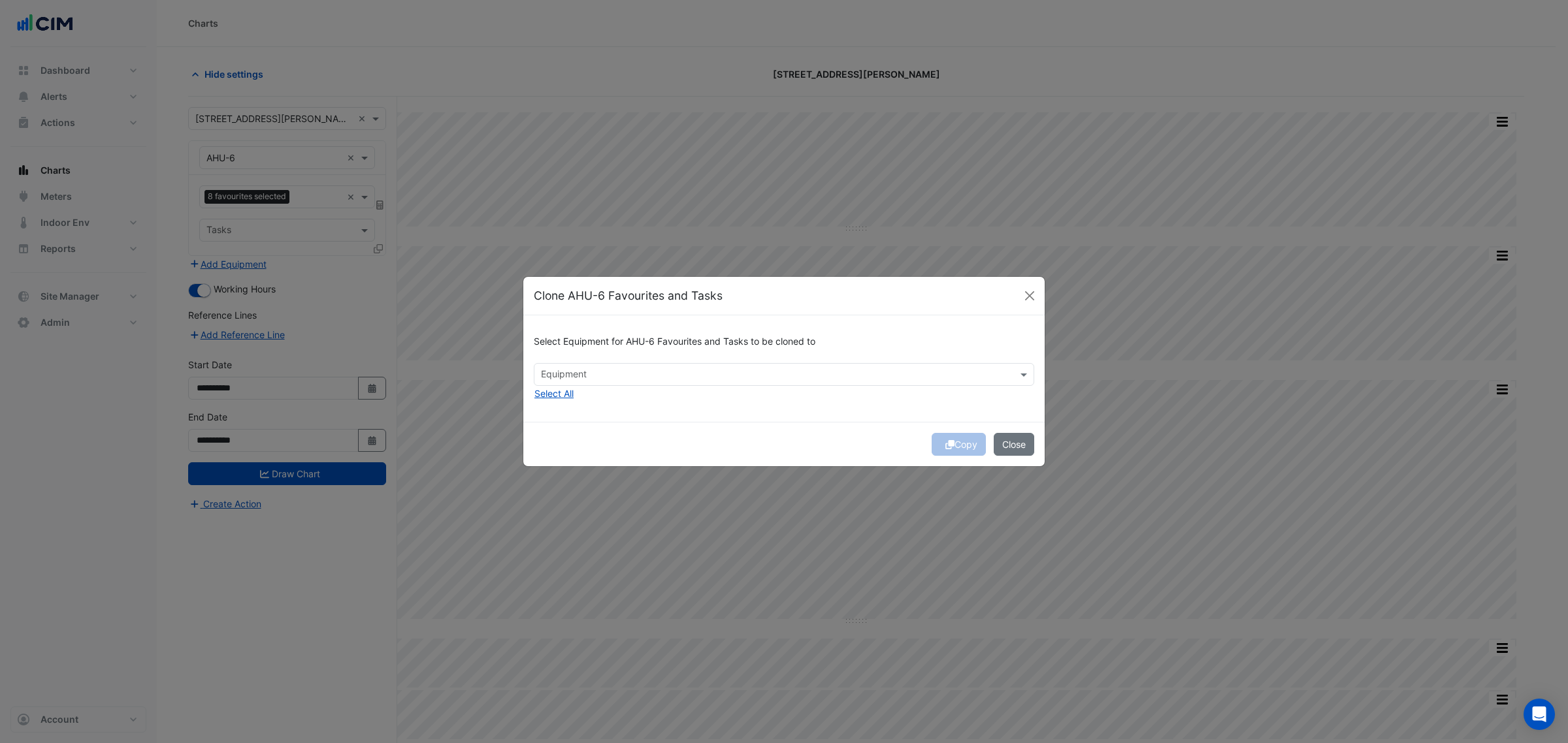
click at [515, 395] on ngb-modal-window "Clone AHU-6 Favourites and Tasks Select Equipment for AHU-6 Favourites and Task…" at bounding box center [784, 372] width 1568 height 743
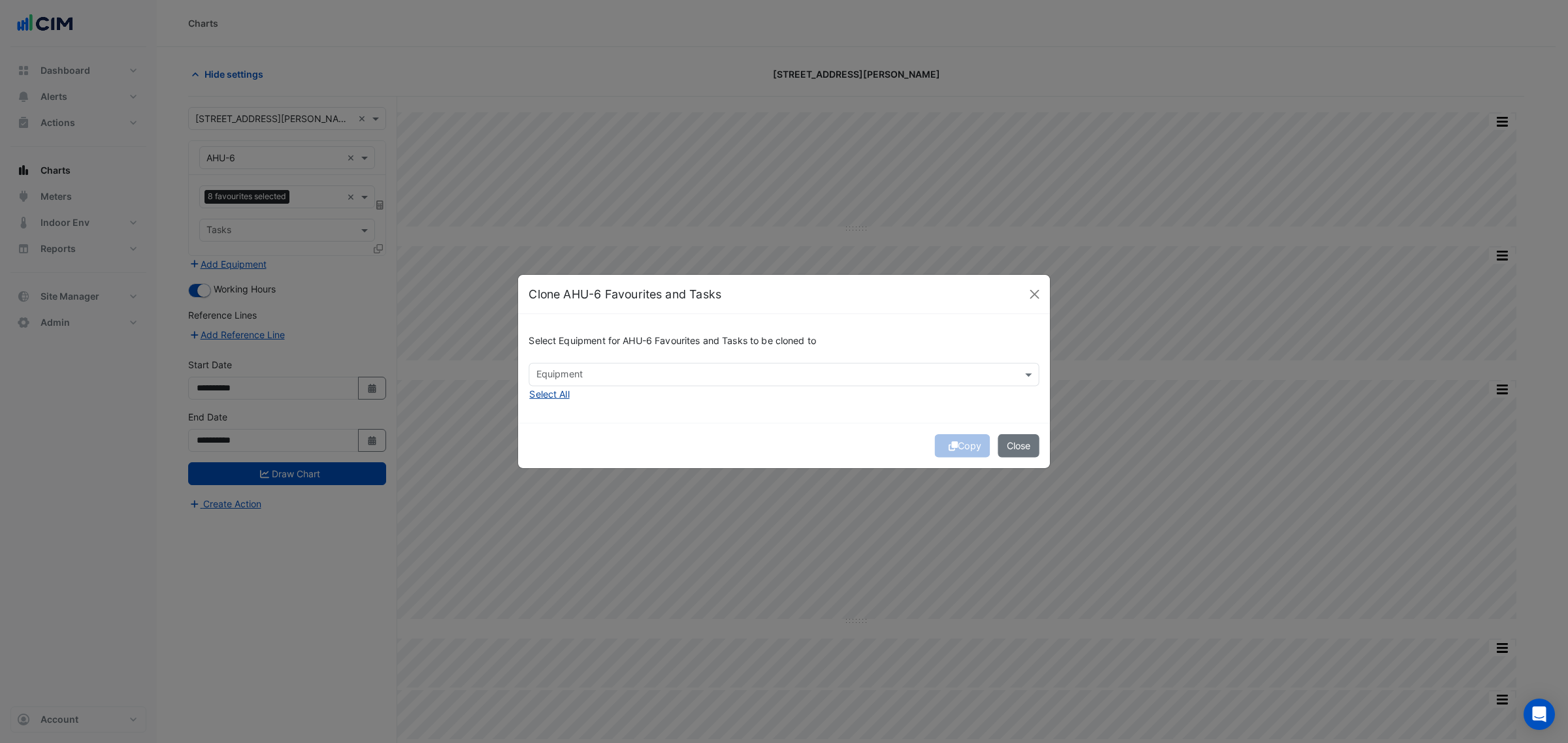
click at [552, 391] on button "Select All" at bounding box center [549, 394] width 41 height 15
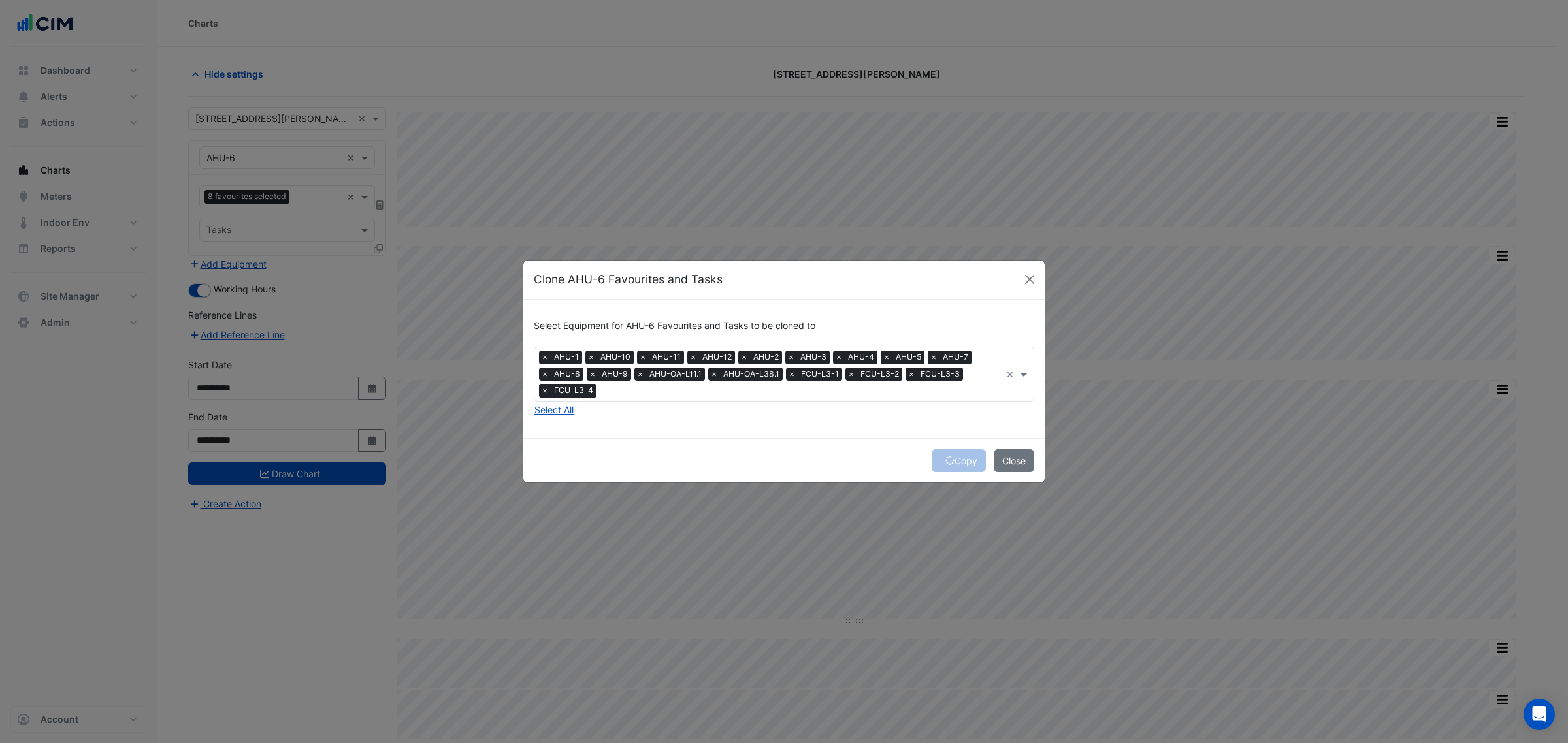
click at [541, 392] on span "×" at bounding box center [545, 391] width 12 height 13
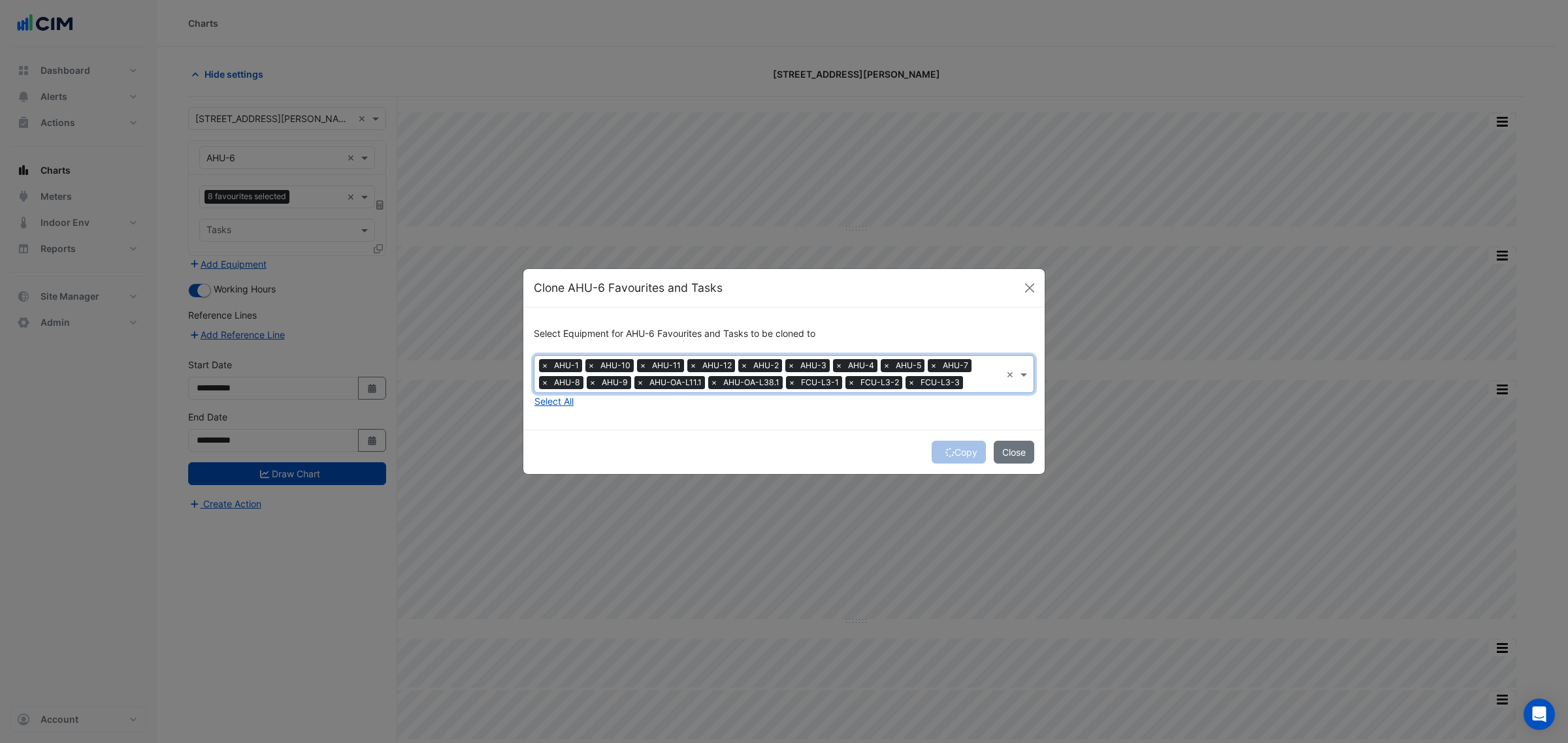
click at [640, 380] on span "×" at bounding box center [640, 383] width 12 height 13
click at [712, 380] on span "×" at bounding box center [718, 383] width 12 height 13
click at [640, 380] on span "×" at bounding box center [640, 383] width 12 height 13
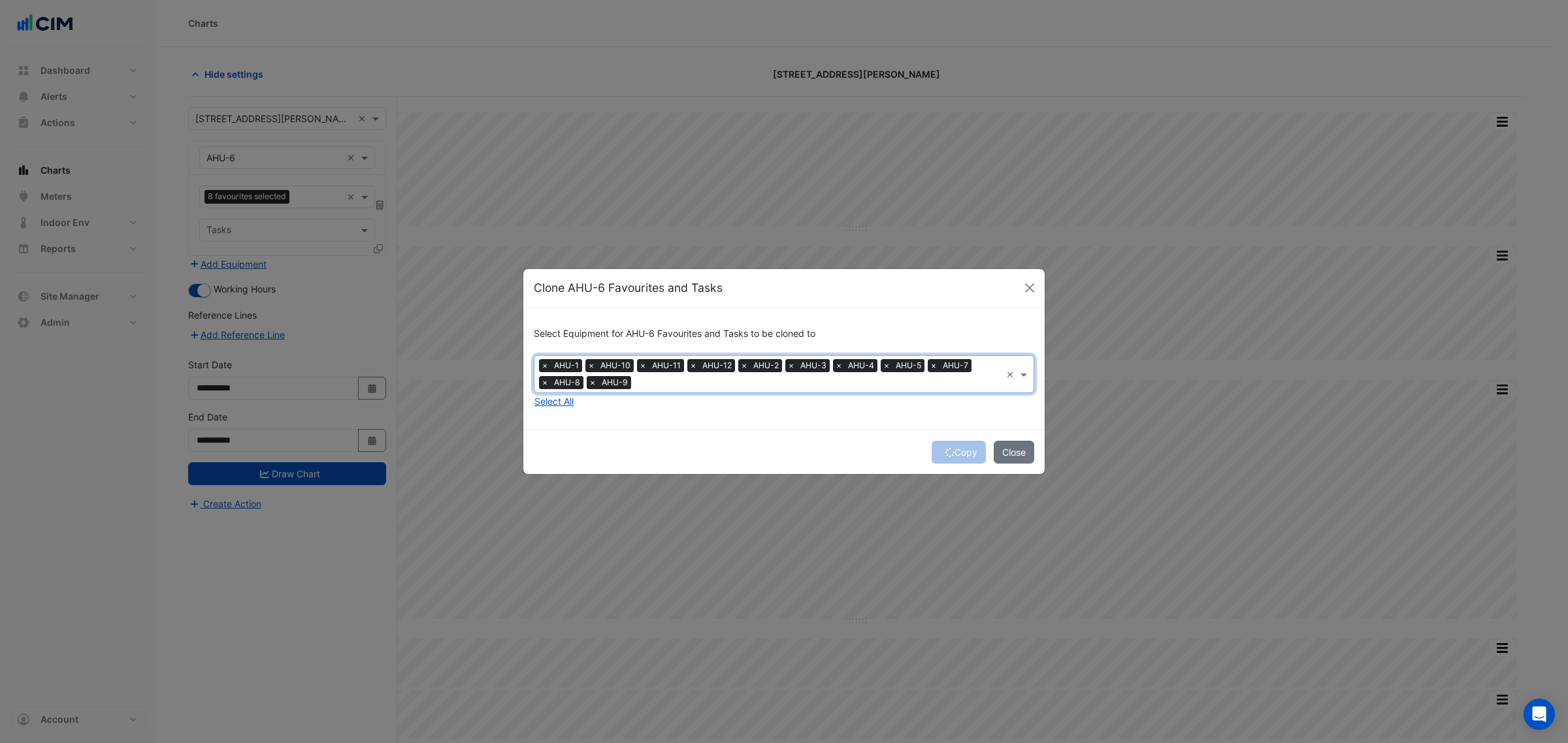
click at [595, 376] on span "×" at bounding box center [593, 383] width 12 height 13
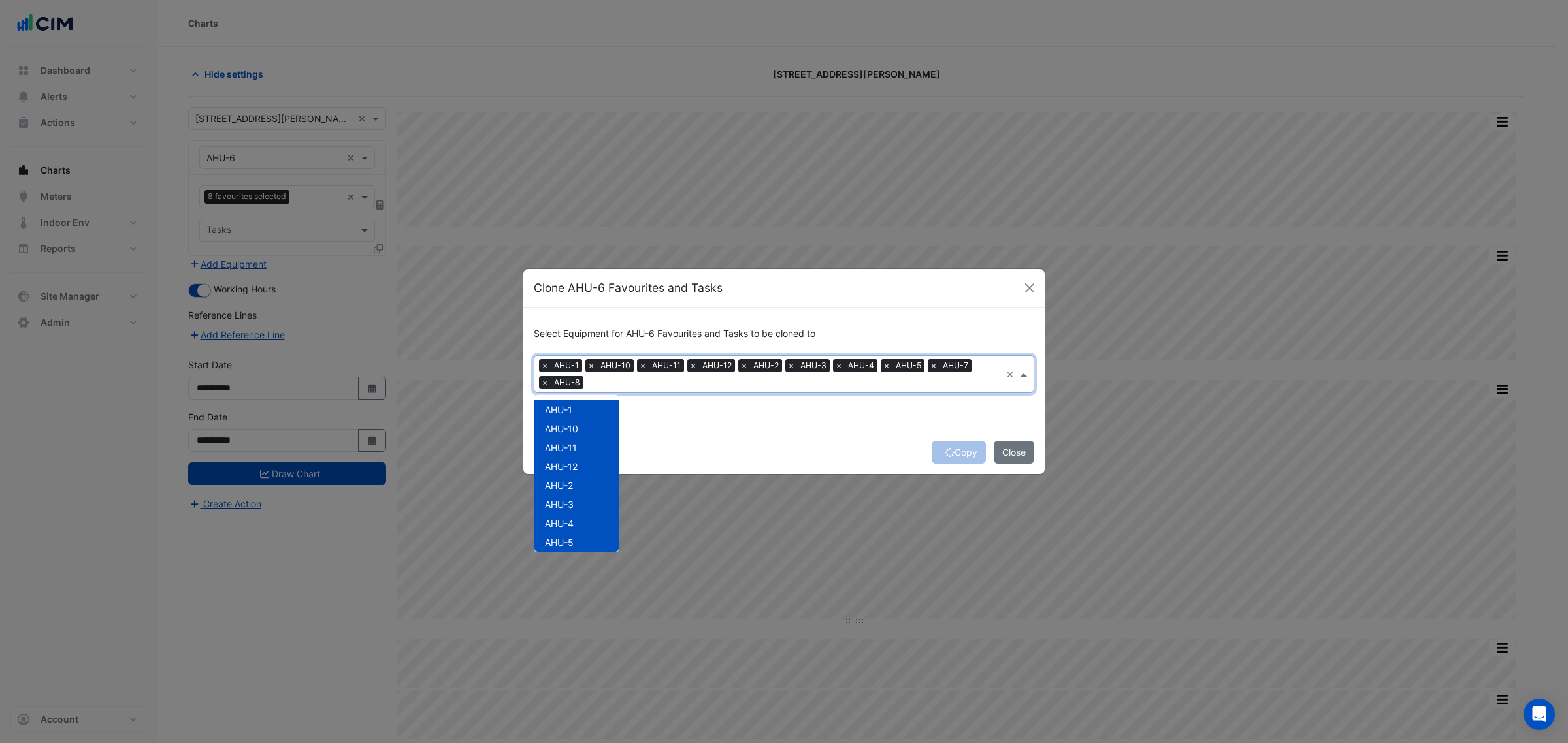
click at [595, 377] on input "text" at bounding box center [795, 384] width 412 height 14
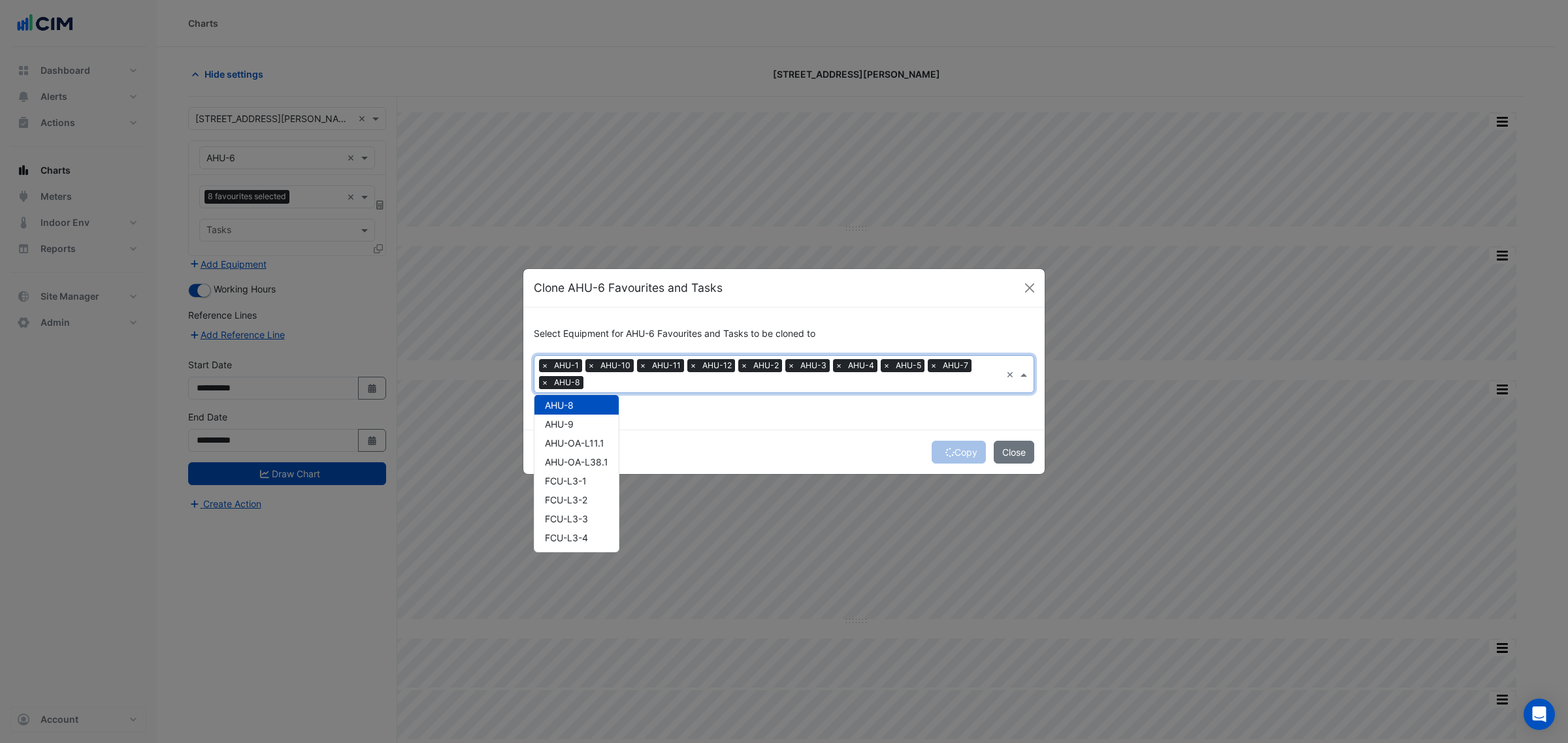
click at [539, 380] on span "×" at bounding box center [545, 383] width 12 height 13
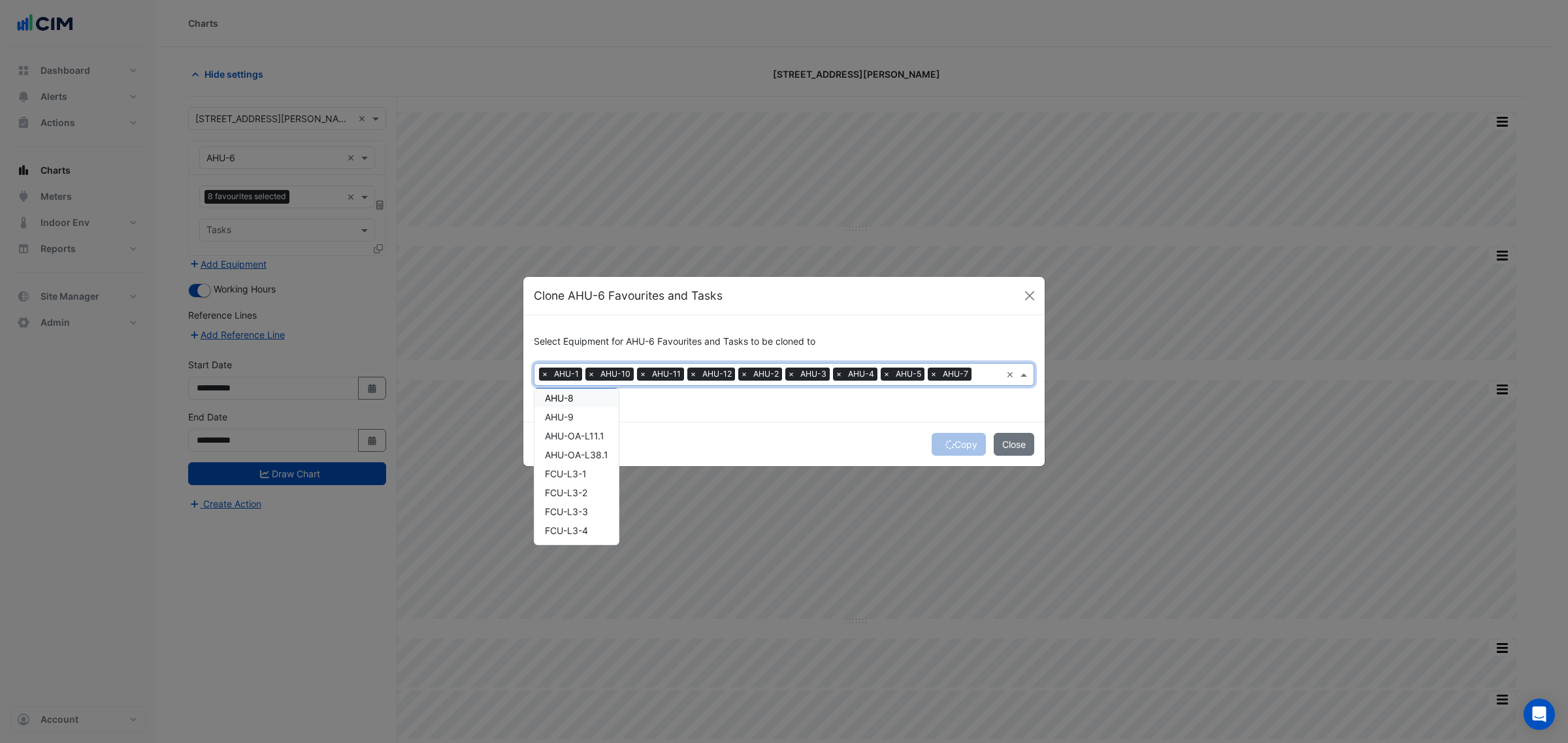
click at [541, 374] on span "×" at bounding box center [545, 374] width 12 height 13
click at [543, 372] on span "×" at bounding box center [545, 374] width 12 height 13
click at [541, 374] on span "×" at bounding box center [545, 374] width 12 height 13
click at [944, 436] on div "Copy Close" at bounding box center [784, 444] width 521 height 44
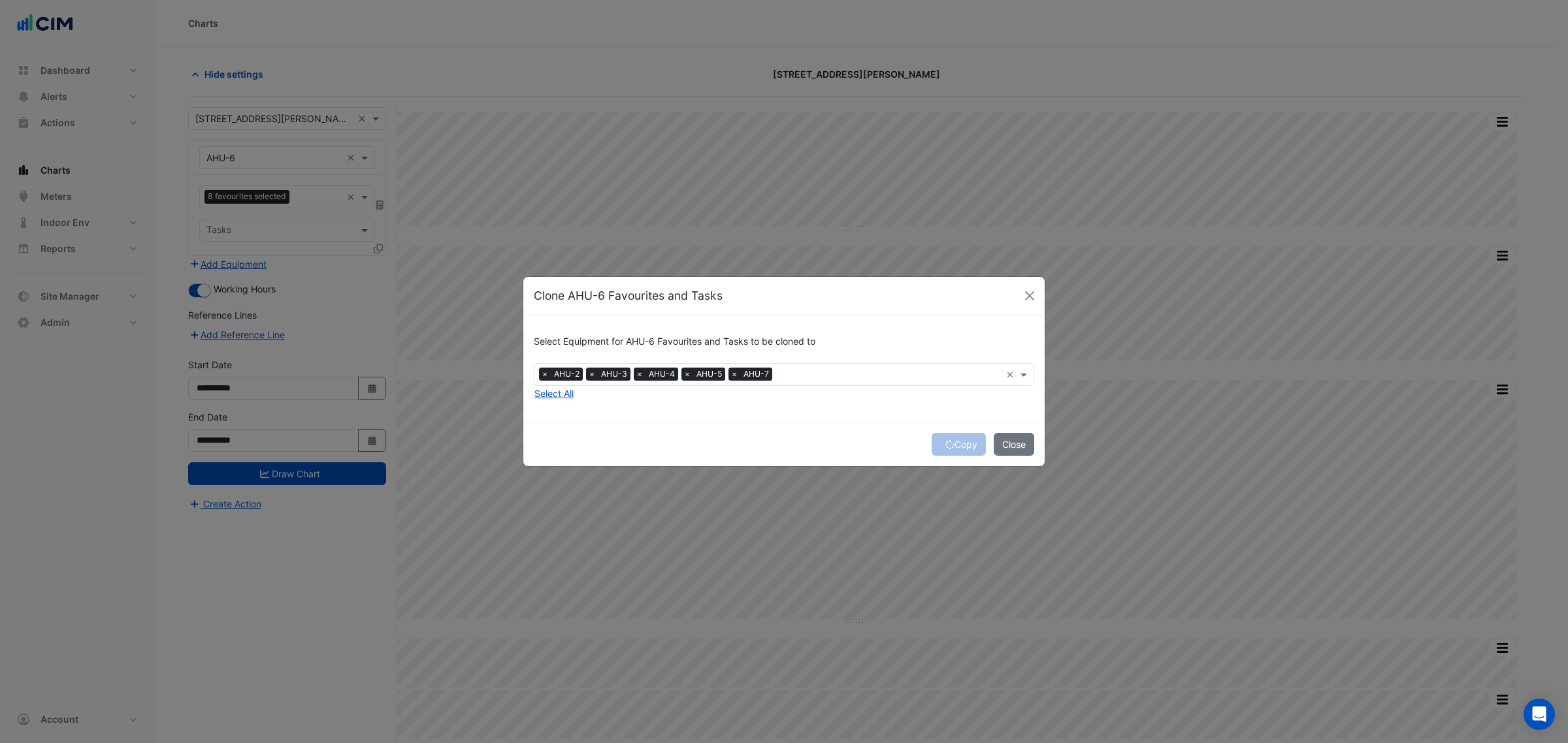
click at [954, 440] on div "Copy Close" at bounding box center [784, 444] width 521 height 44
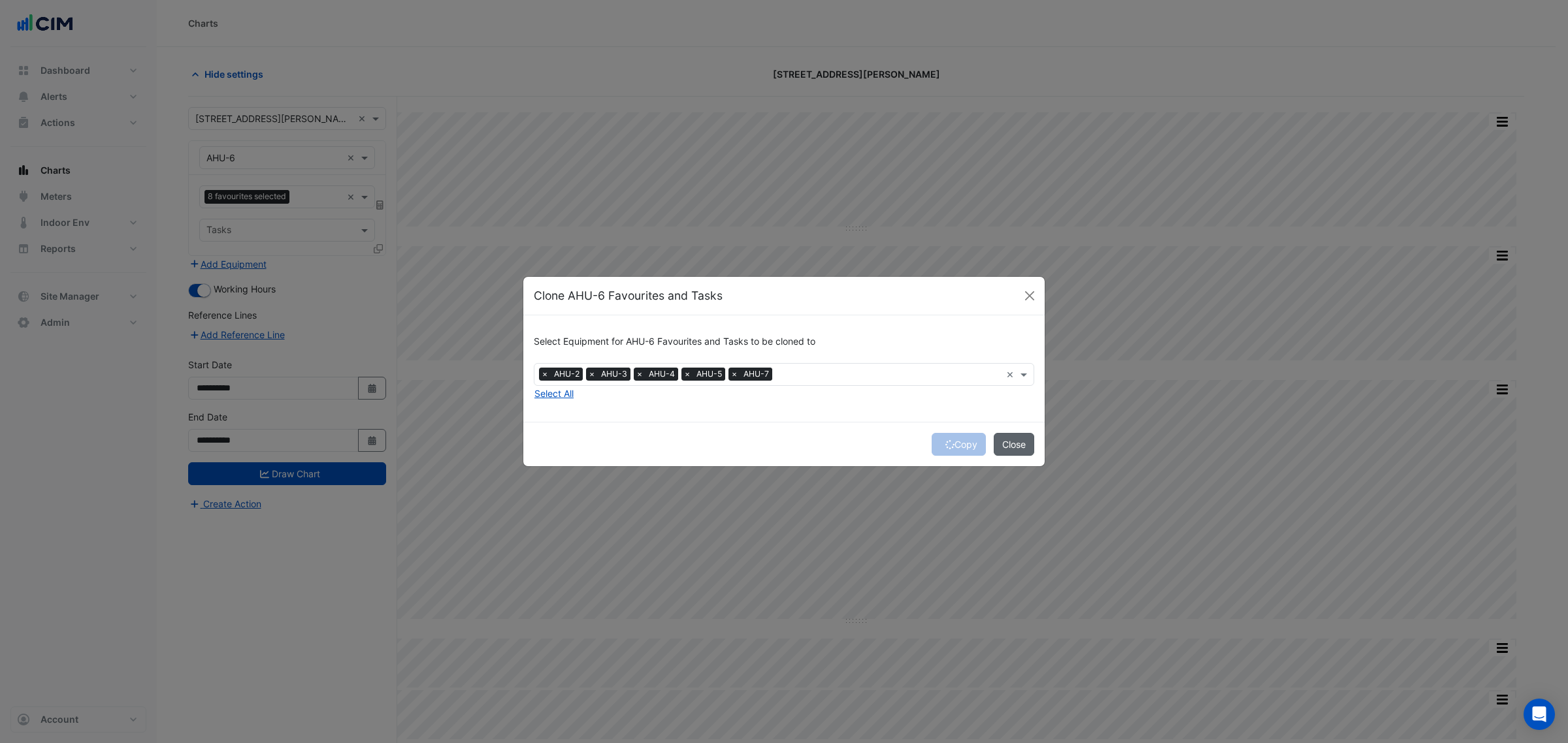
click at [1009, 450] on button "Close" at bounding box center [1014, 444] width 41 height 23
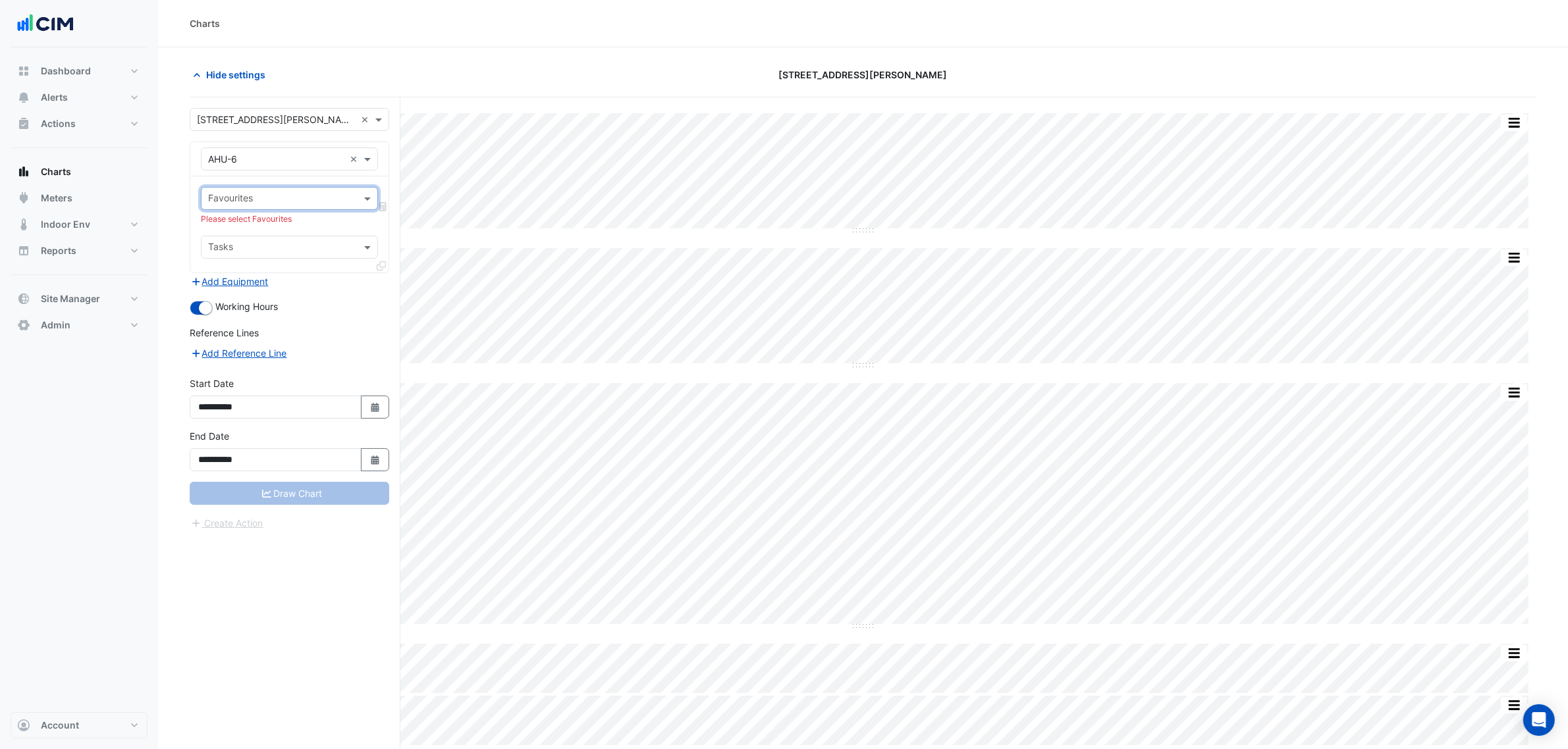
click at [284, 198] on input "text" at bounding box center [282, 199] width 147 height 14
type input "**********"
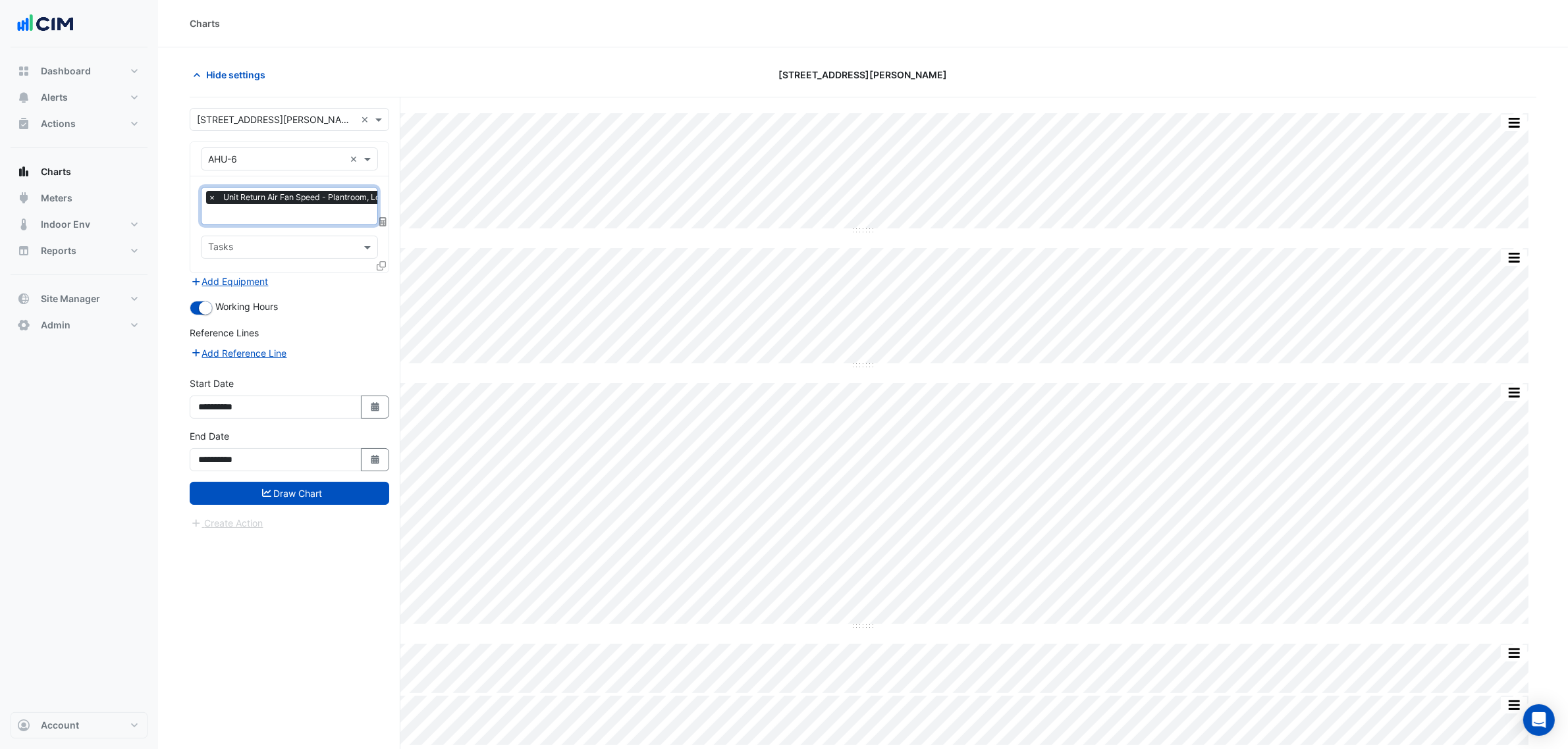
click at [377, 267] on icon at bounding box center [381, 266] width 9 height 9
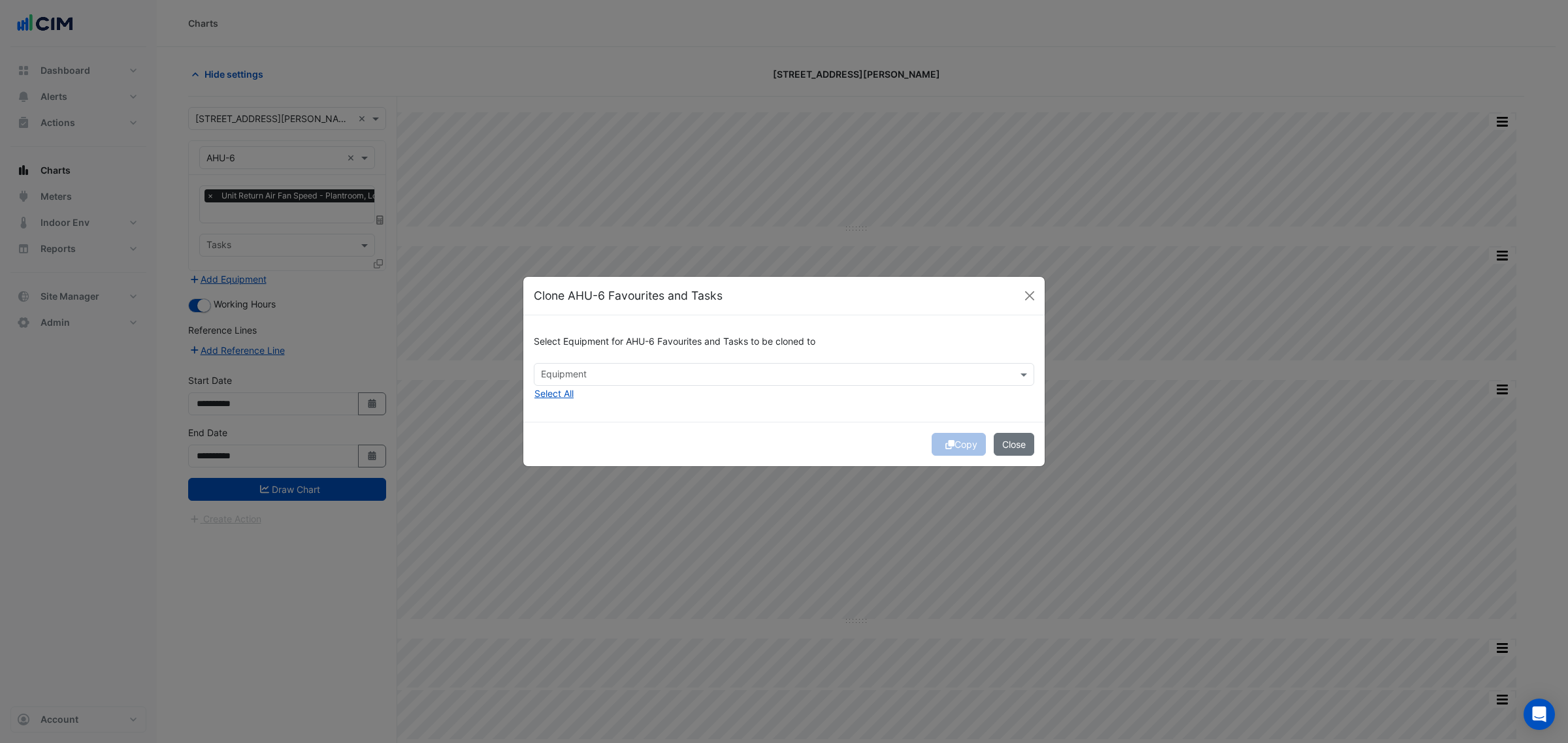
click at [552, 398] on button "Select All" at bounding box center [554, 394] width 41 height 15
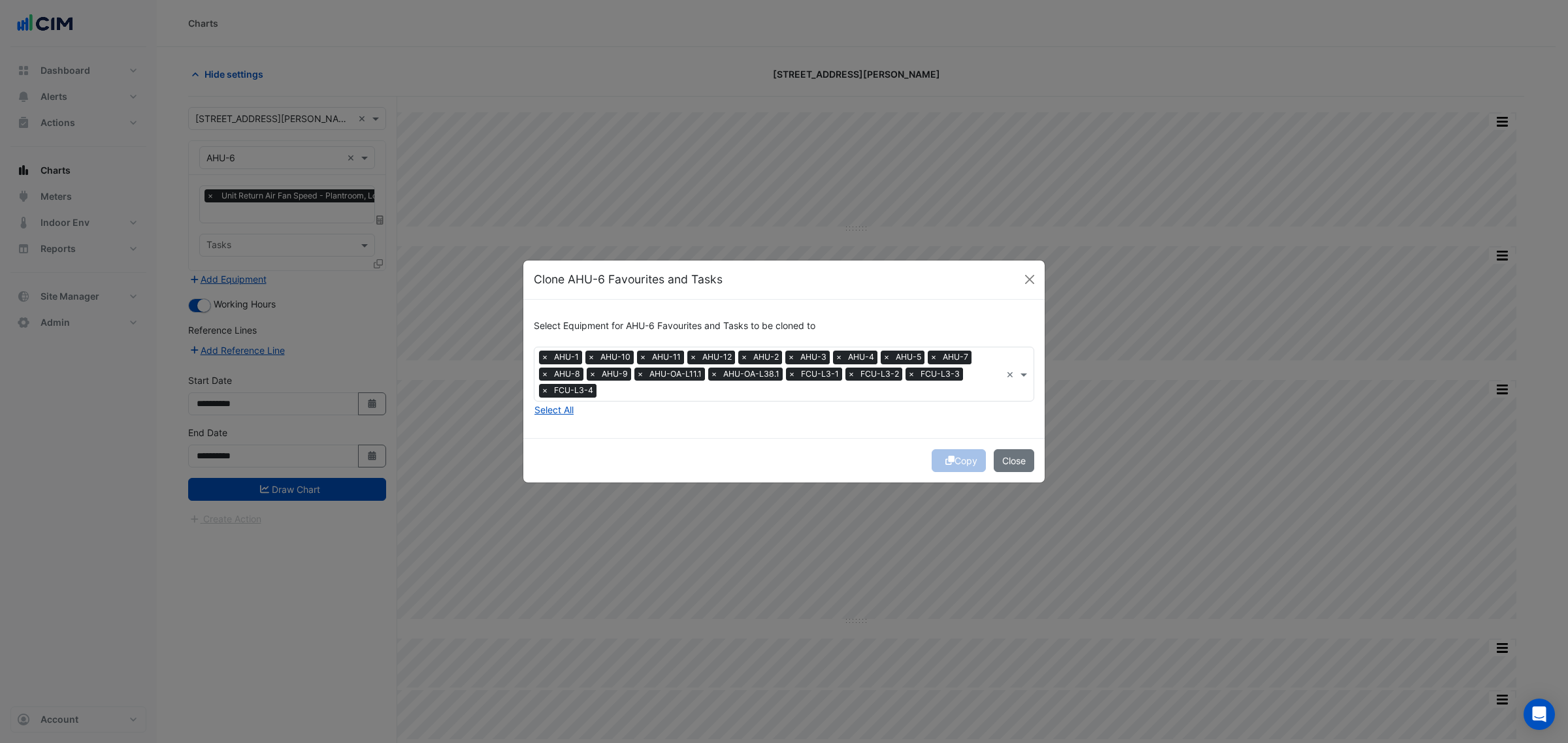
click at [557, 394] on span "FCU-L3-4" at bounding box center [573, 391] width 45 height 13
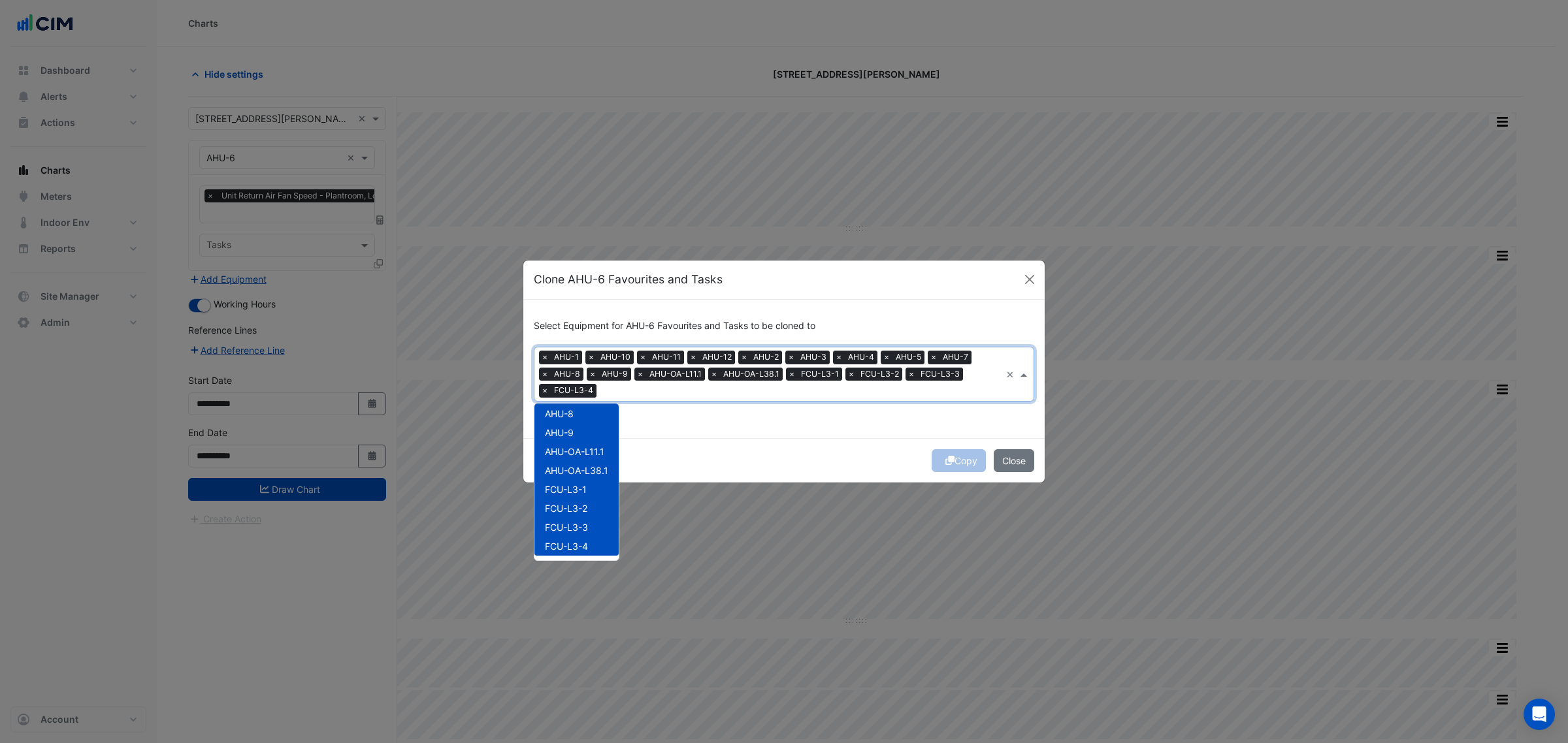
click at [533, 390] on div "Select Equipment for AHU-6 Favourites and Tasks to be cloned to Equipment × AHU…" at bounding box center [784, 369] width 521 height 138
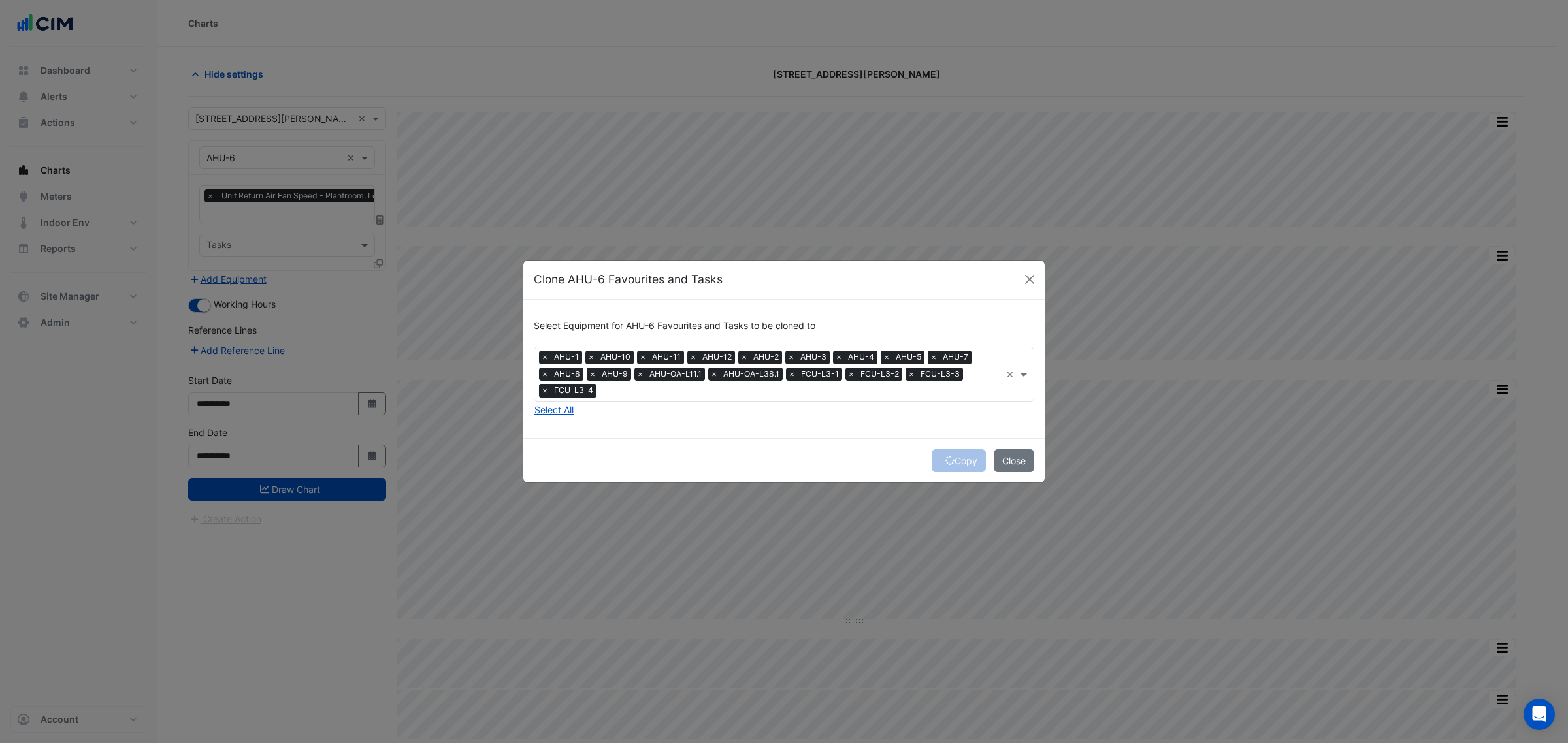
click at [541, 388] on span "×" at bounding box center [545, 391] width 12 height 13
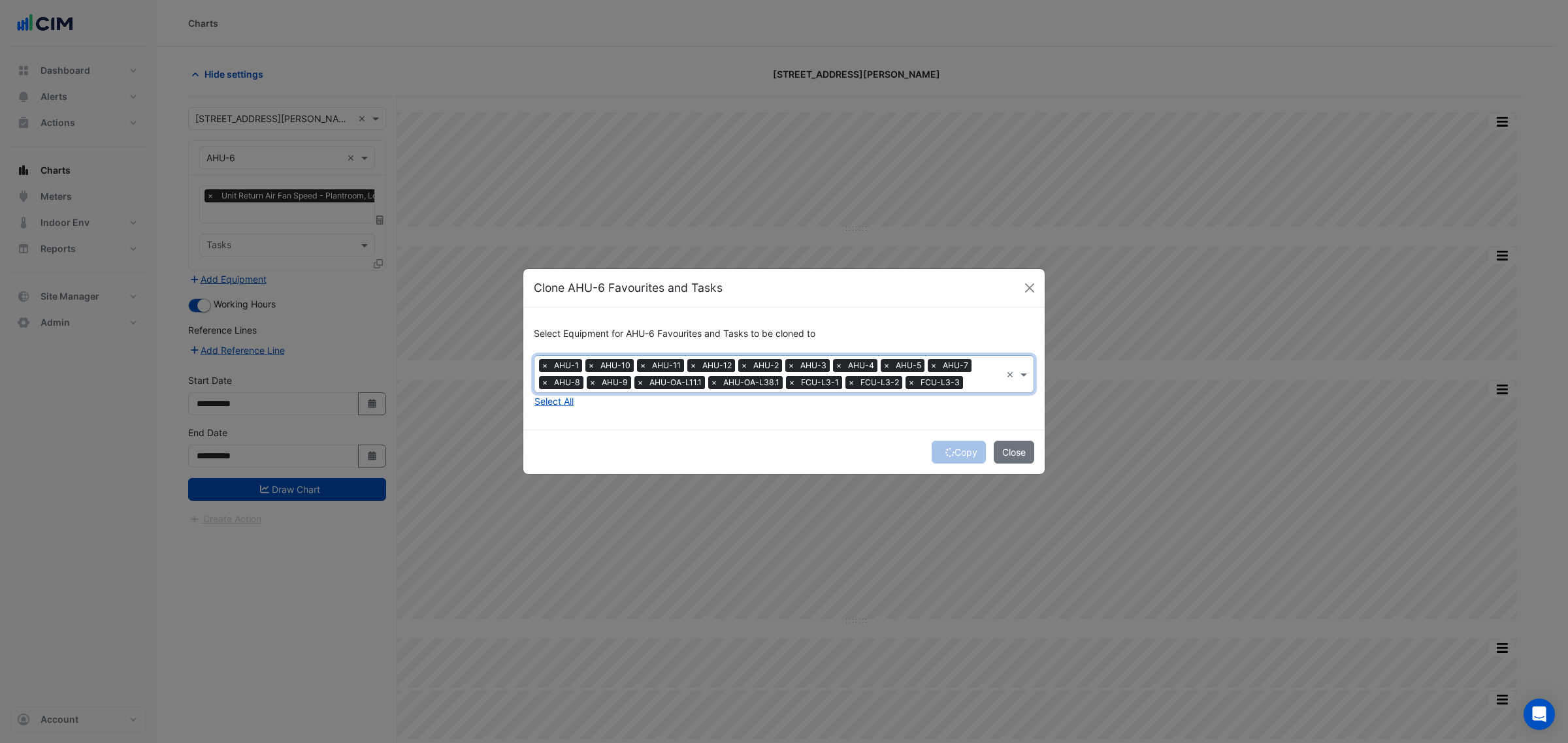
click at [792, 381] on span "×" at bounding box center [792, 383] width 12 height 13
click at [845, 381] on span "×" at bounding box center [852, 383] width 12 height 13
click at [792, 381] on span "×" at bounding box center [792, 383] width 12 height 13
click at [841, 431] on div "Copy Close" at bounding box center [784, 452] width 521 height 44
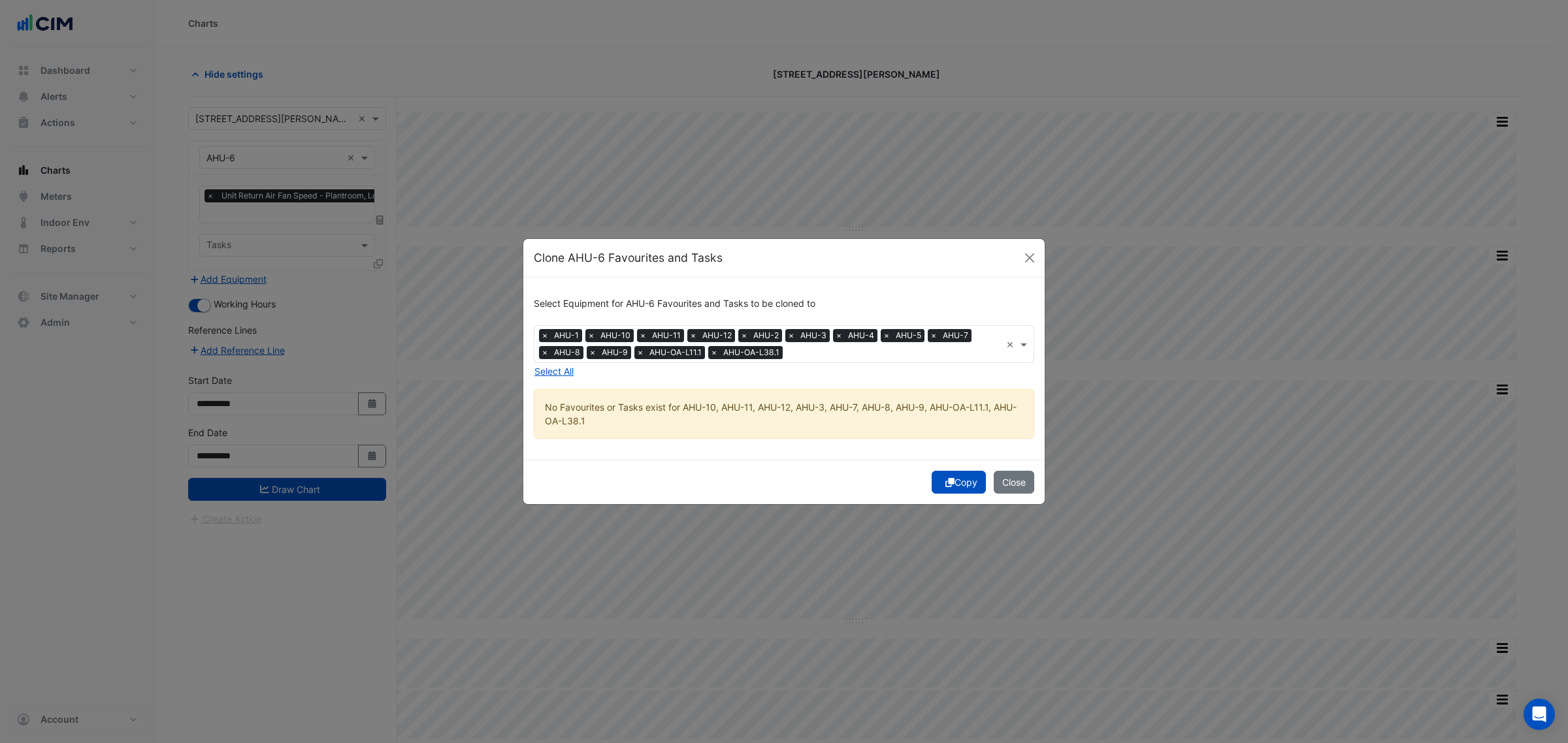
drag, startPoint x: 938, startPoint y: 452, endPoint x: 940, endPoint y: 465, distance: 13.2
click at [938, 454] on div "Select Equipment for AHU-6 Favourites and Tasks to be cloned to Equipment × AHU…" at bounding box center [784, 368] width 521 height 182
click at [948, 481] on icon "submit" at bounding box center [950, 483] width 9 height 9
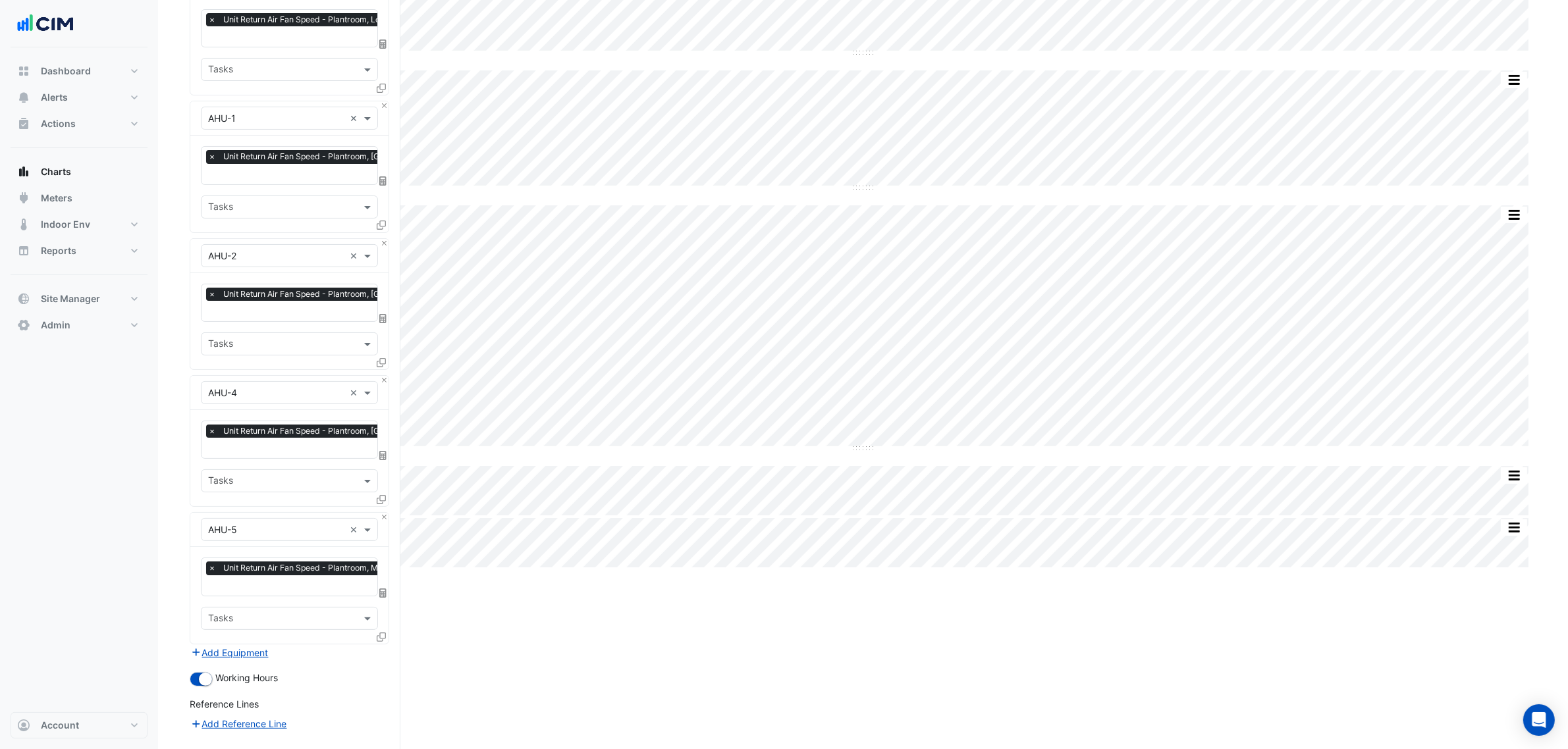
scroll to position [337, 0]
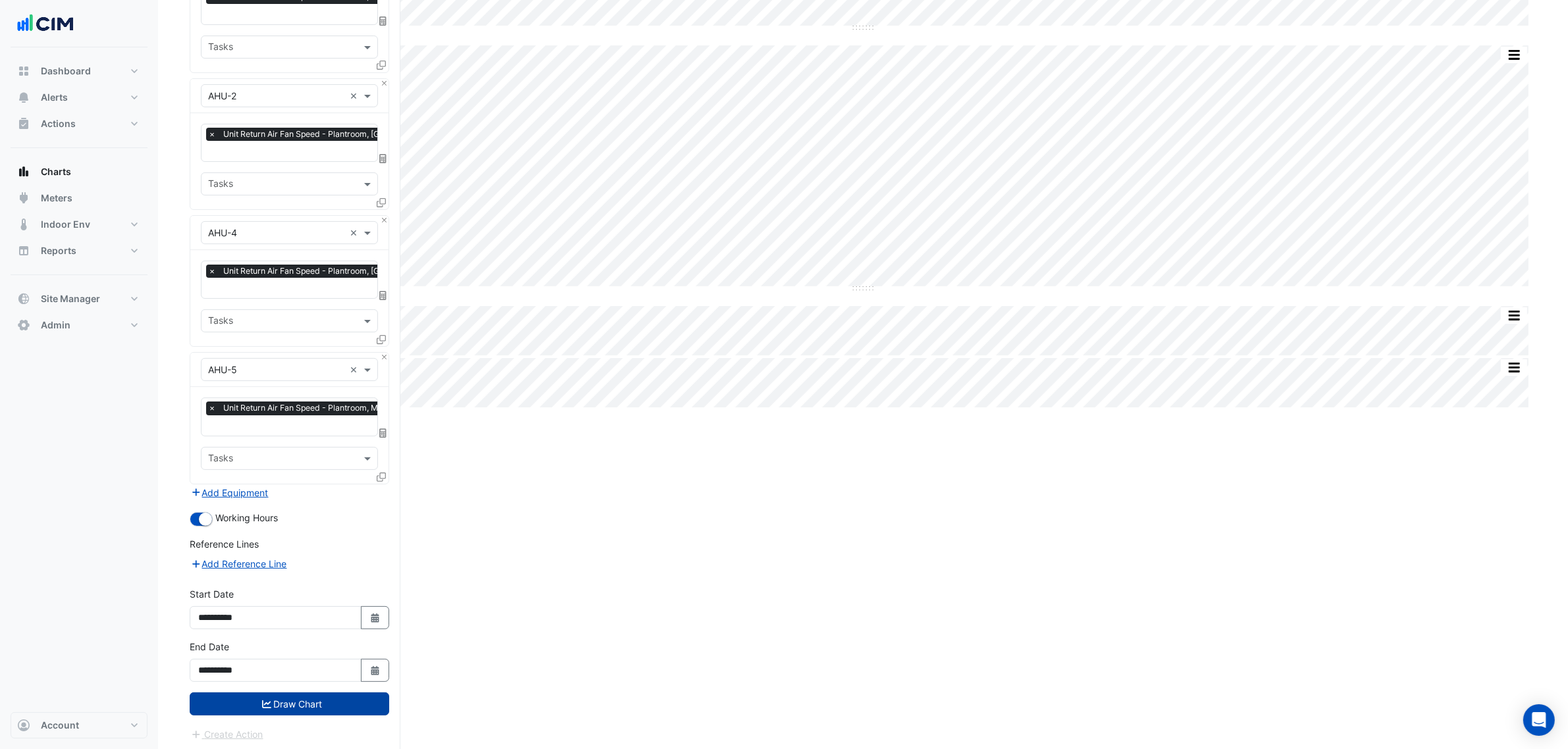
click at [307, 708] on button "Draw Chart" at bounding box center [290, 704] width 199 height 23
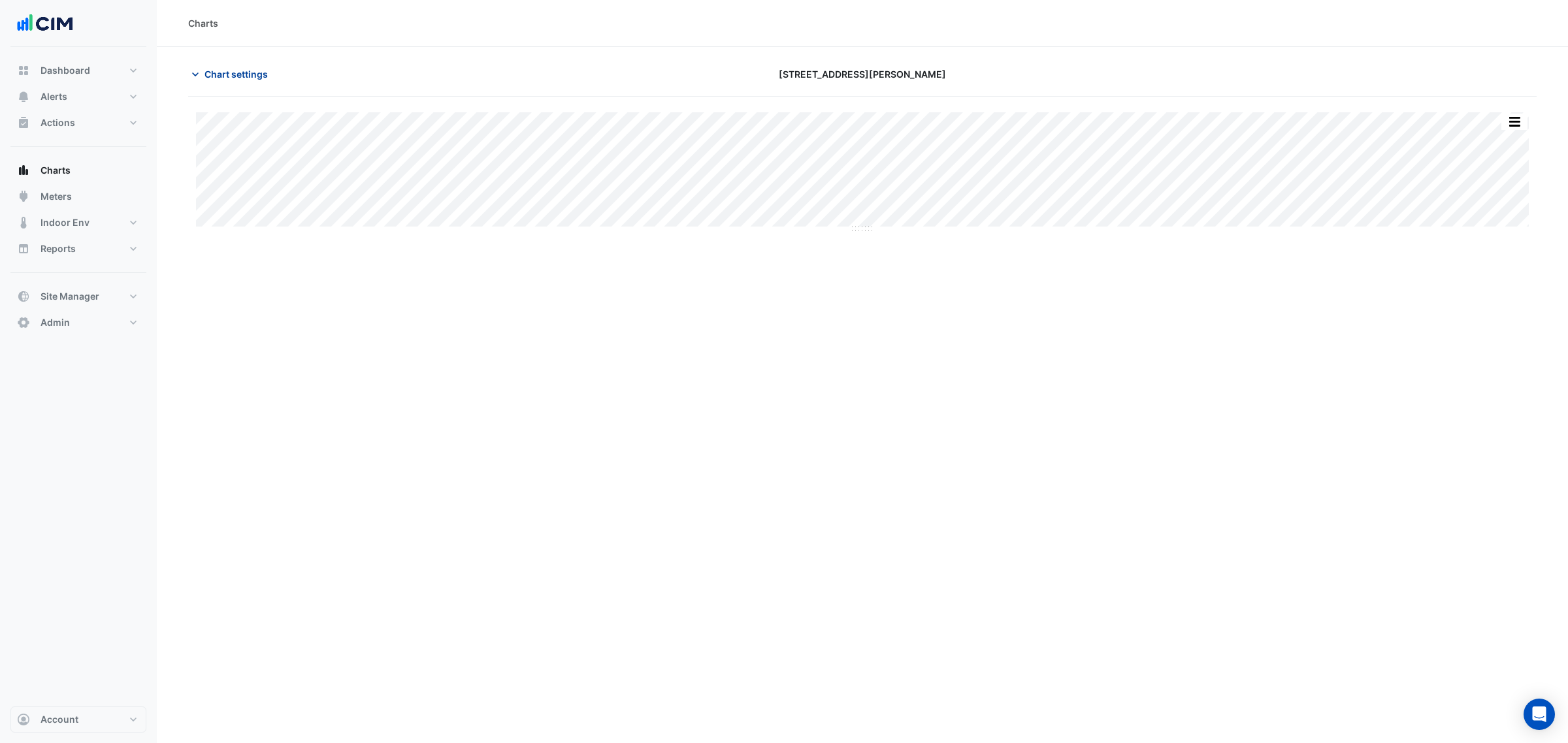
click at [197, 68] on icon "button" at bounding box center [195, 75] width 13 height 13
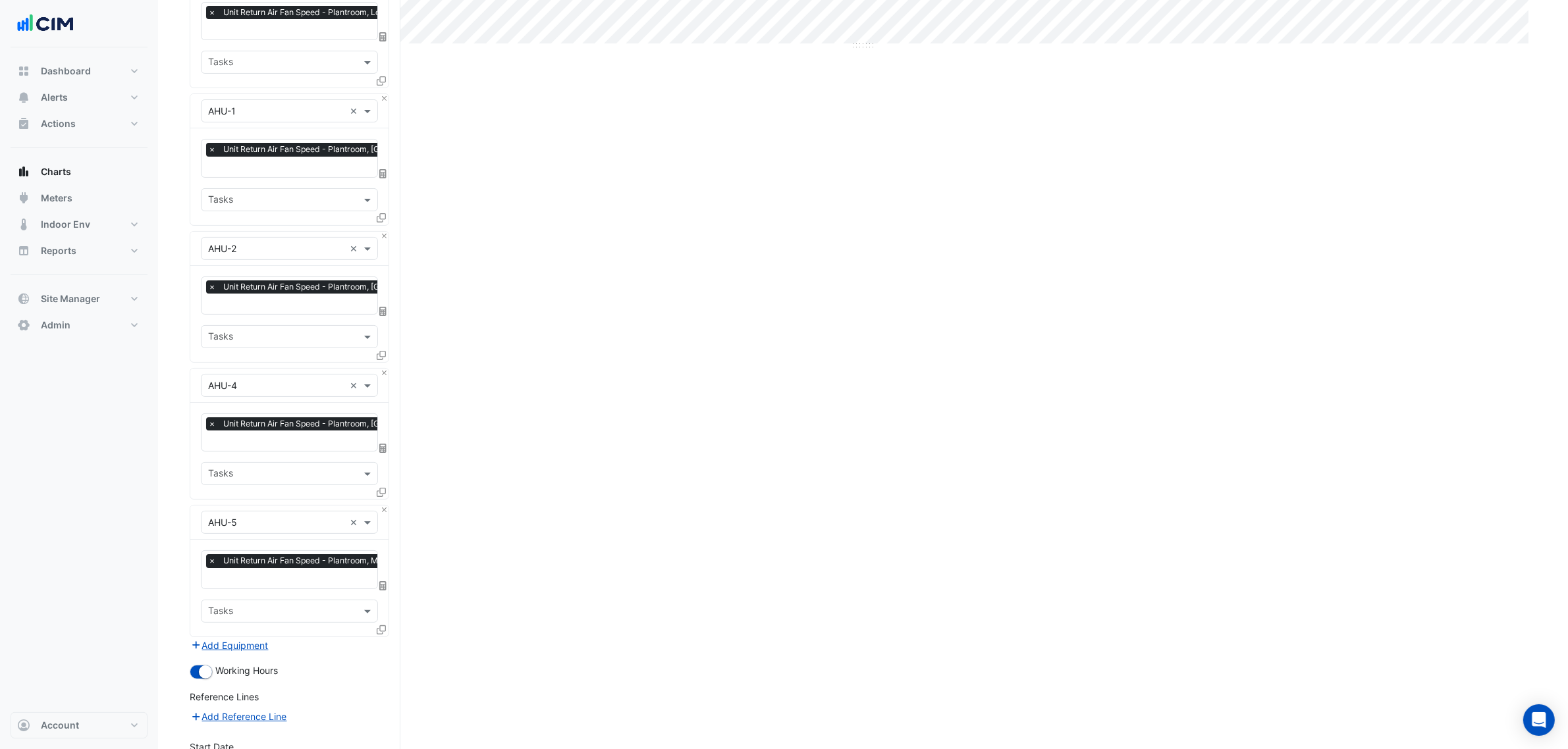
scroll to position [337, 0]
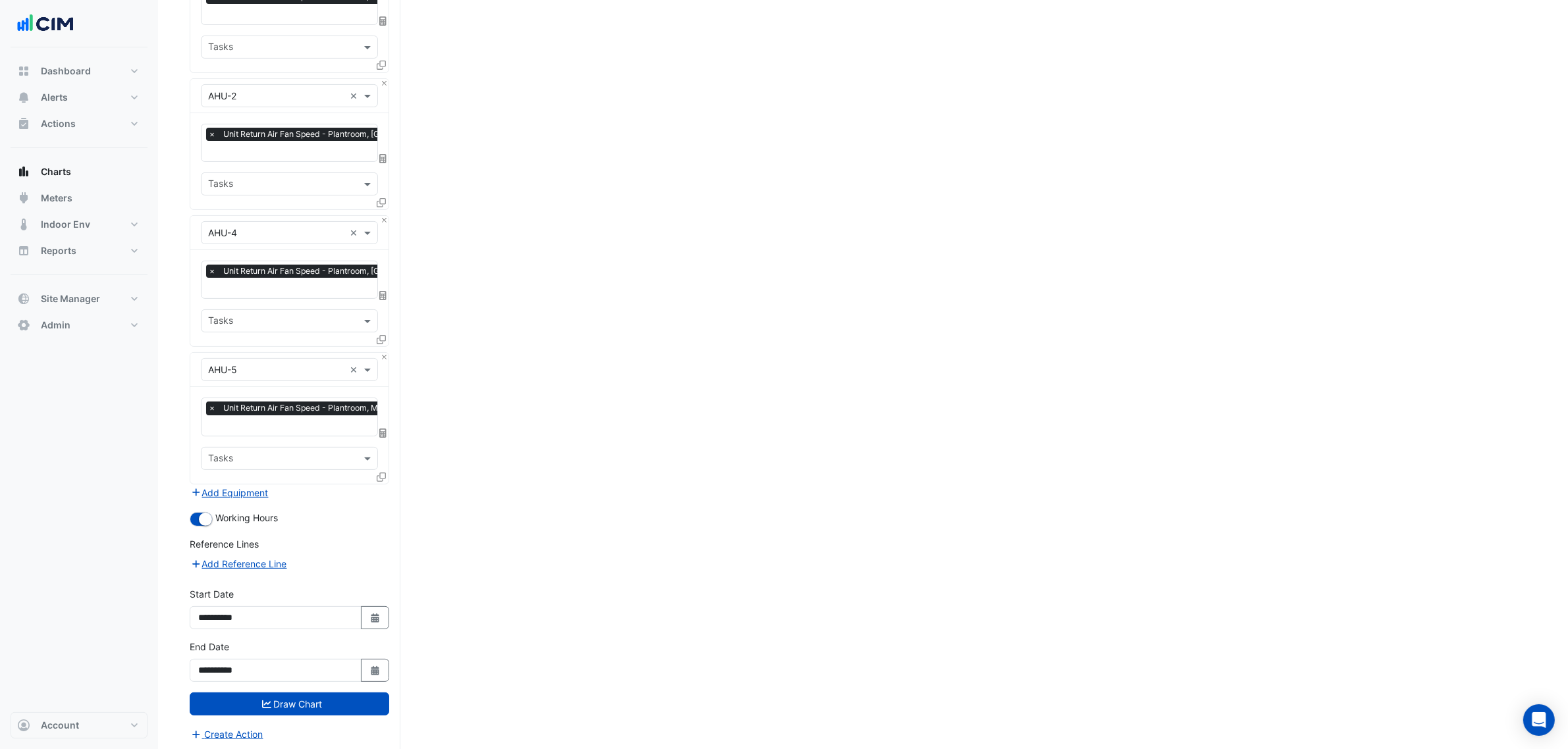
click at [380, 480] on div at bounding box center [383, 480] width 12 height 19
click at [380, 481] on div at bounding box center [383, 480] width 12 height 19
click at [380, 474] on icon at bounding box center [381, 478] width 9 height 9
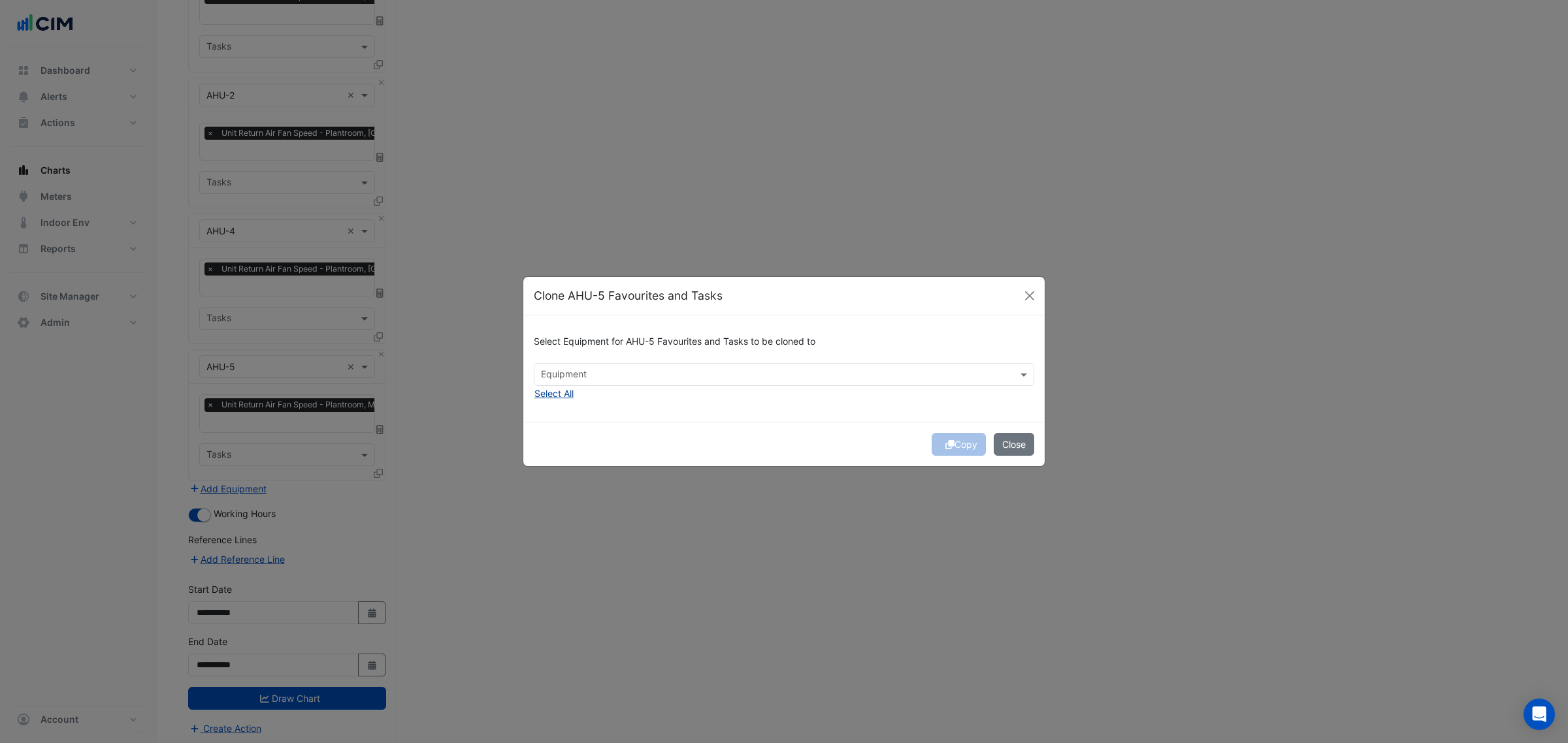
click at [551, 389] on button "Select All" at bounding box center [554, 394] width 41 height 15
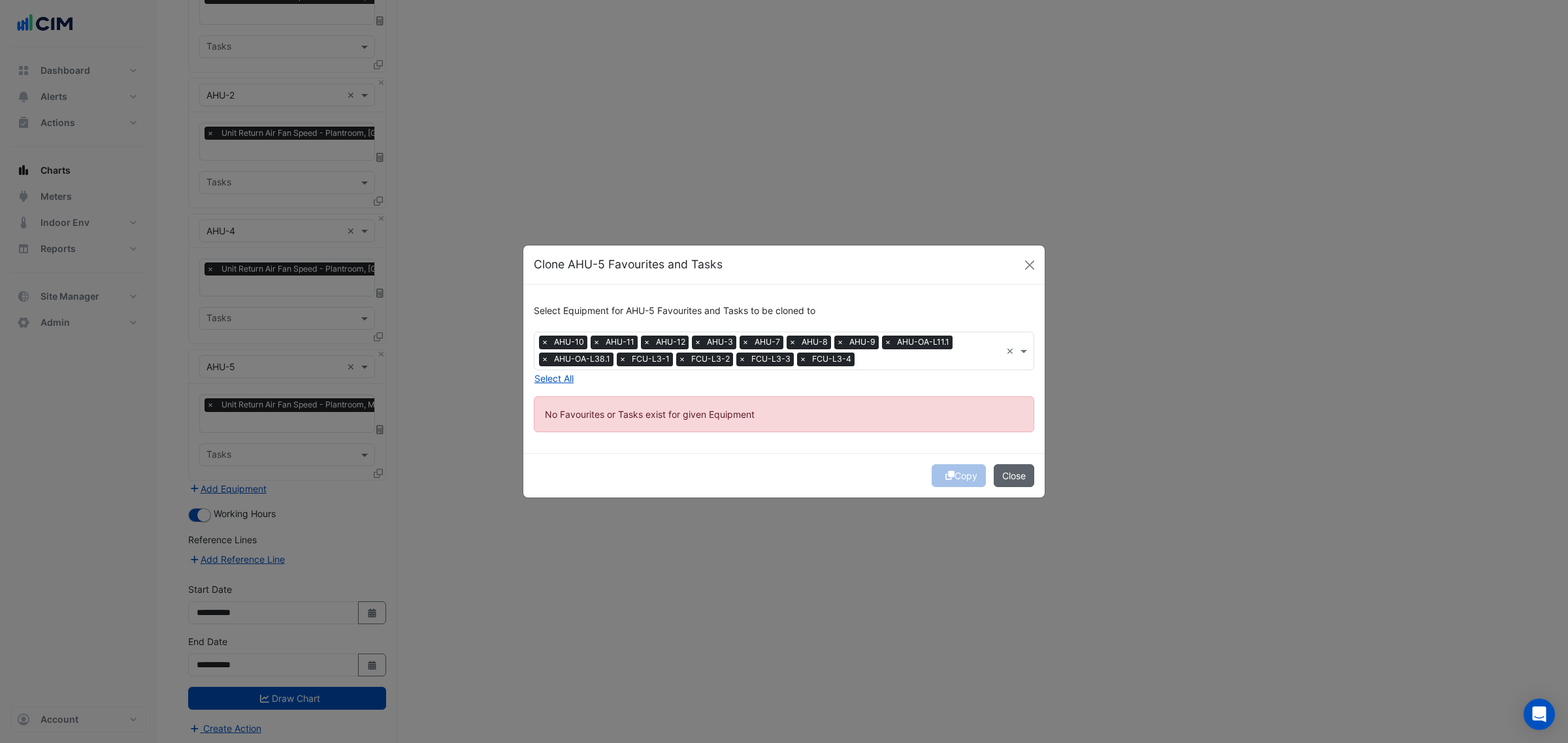
click at [1016, 472] on button "Close" at bounding box center [1014, 476] width 41 height 23
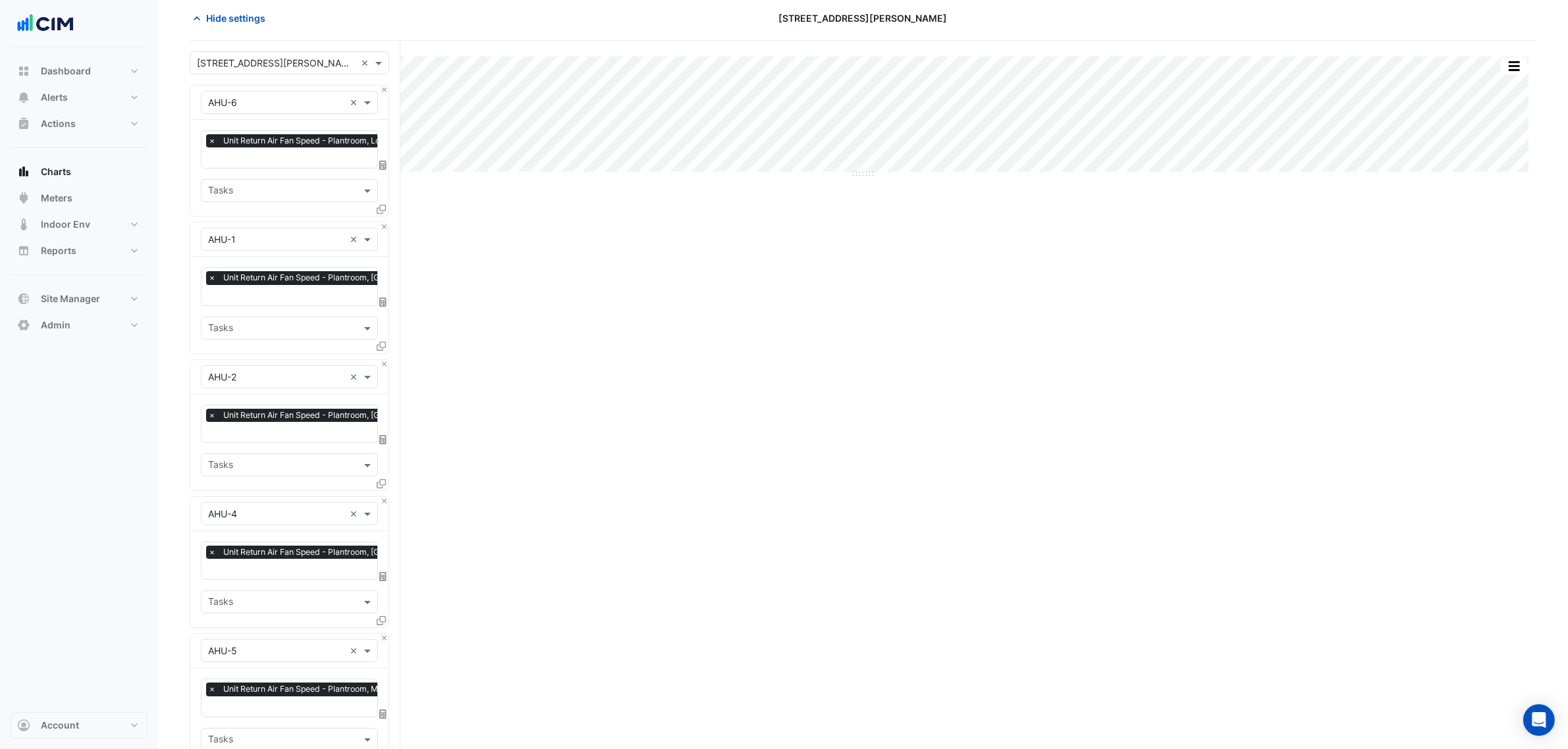
scroll to position [0, 0]
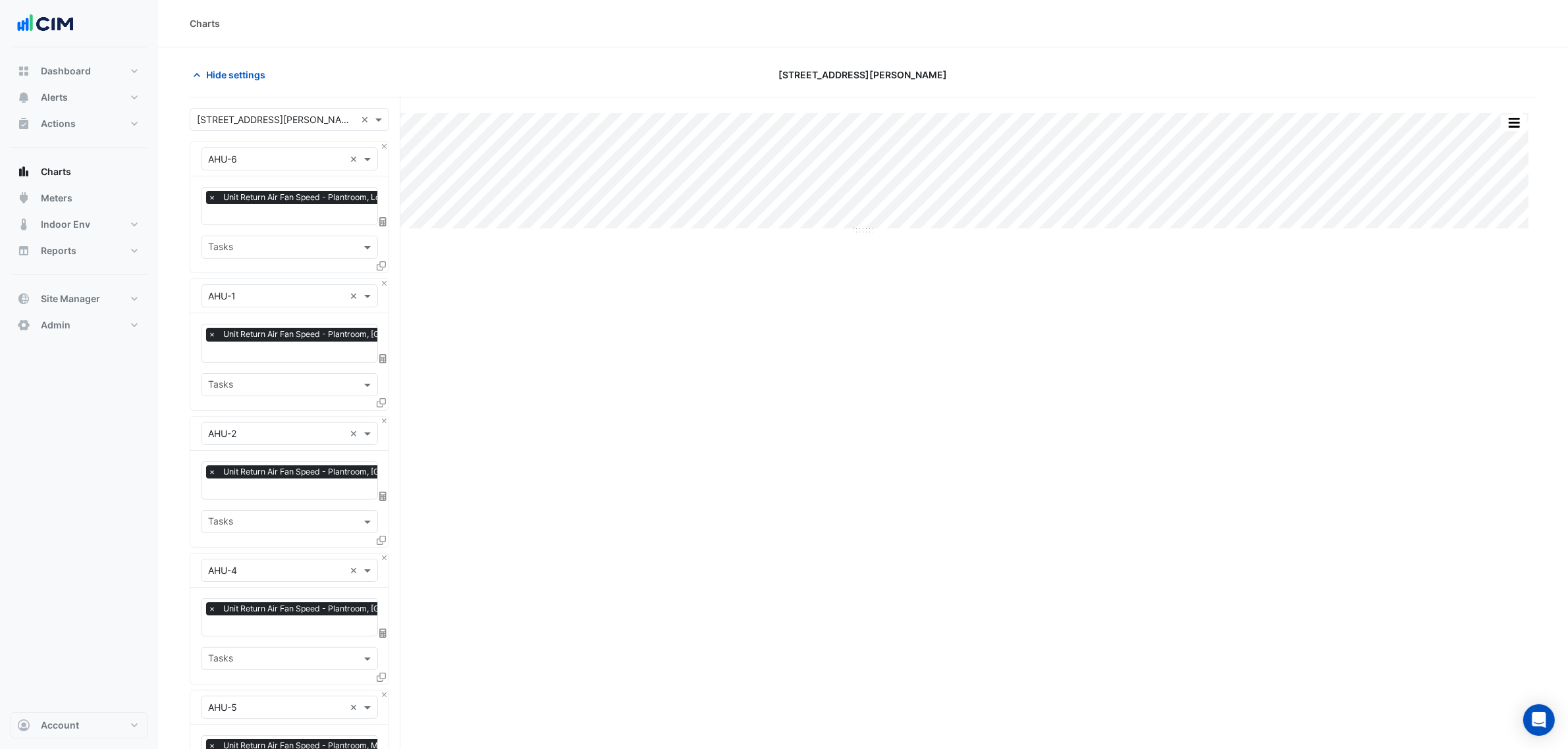
click at [287, 209] on input "text" at bounding box center [336, 216] width 255 height 14
type input "**********"
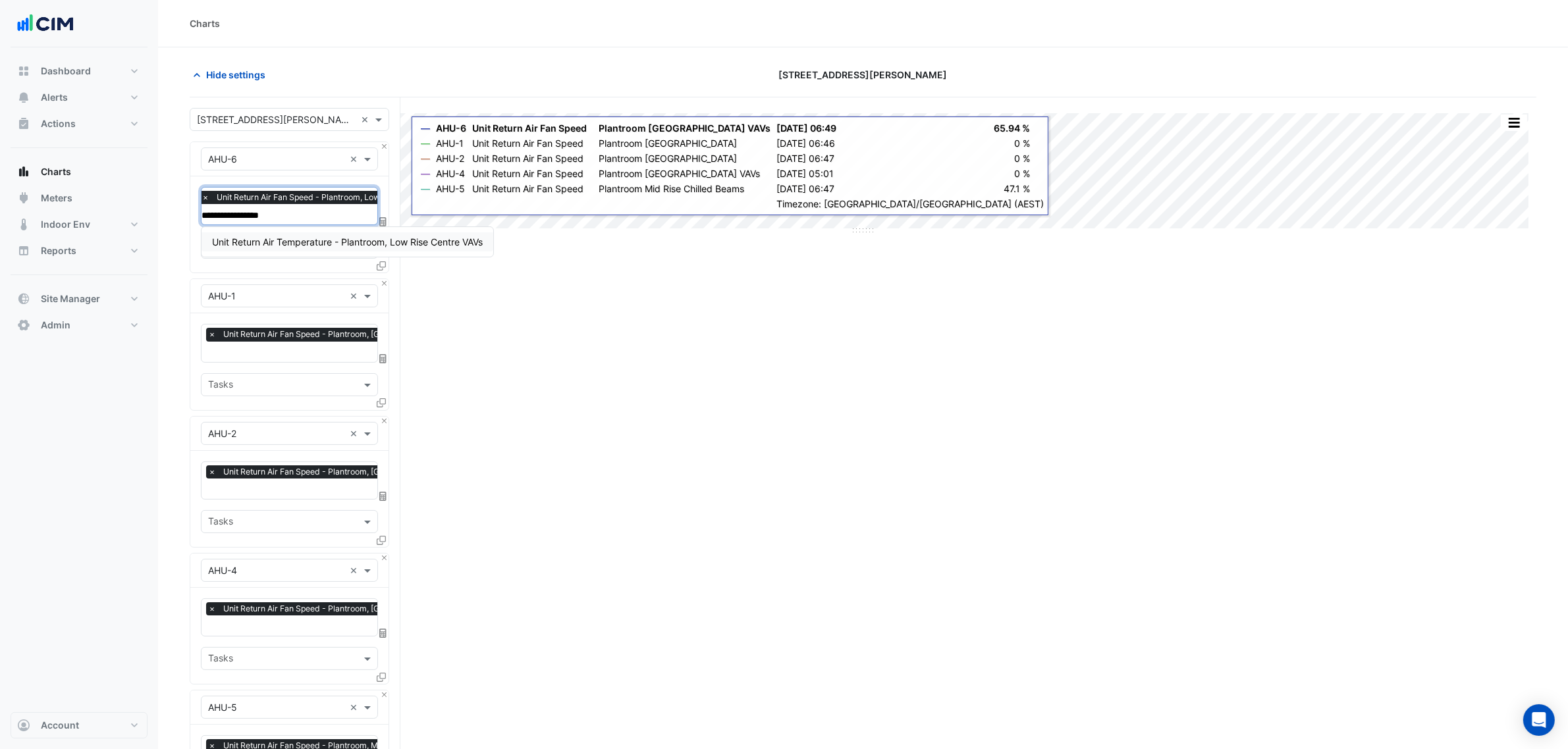
click at [346, 234] on div "Unit Return Air Temperature - Plantroom, Low Rise Centre VAVs" at bounding box center [347, 242] width 292 height 19
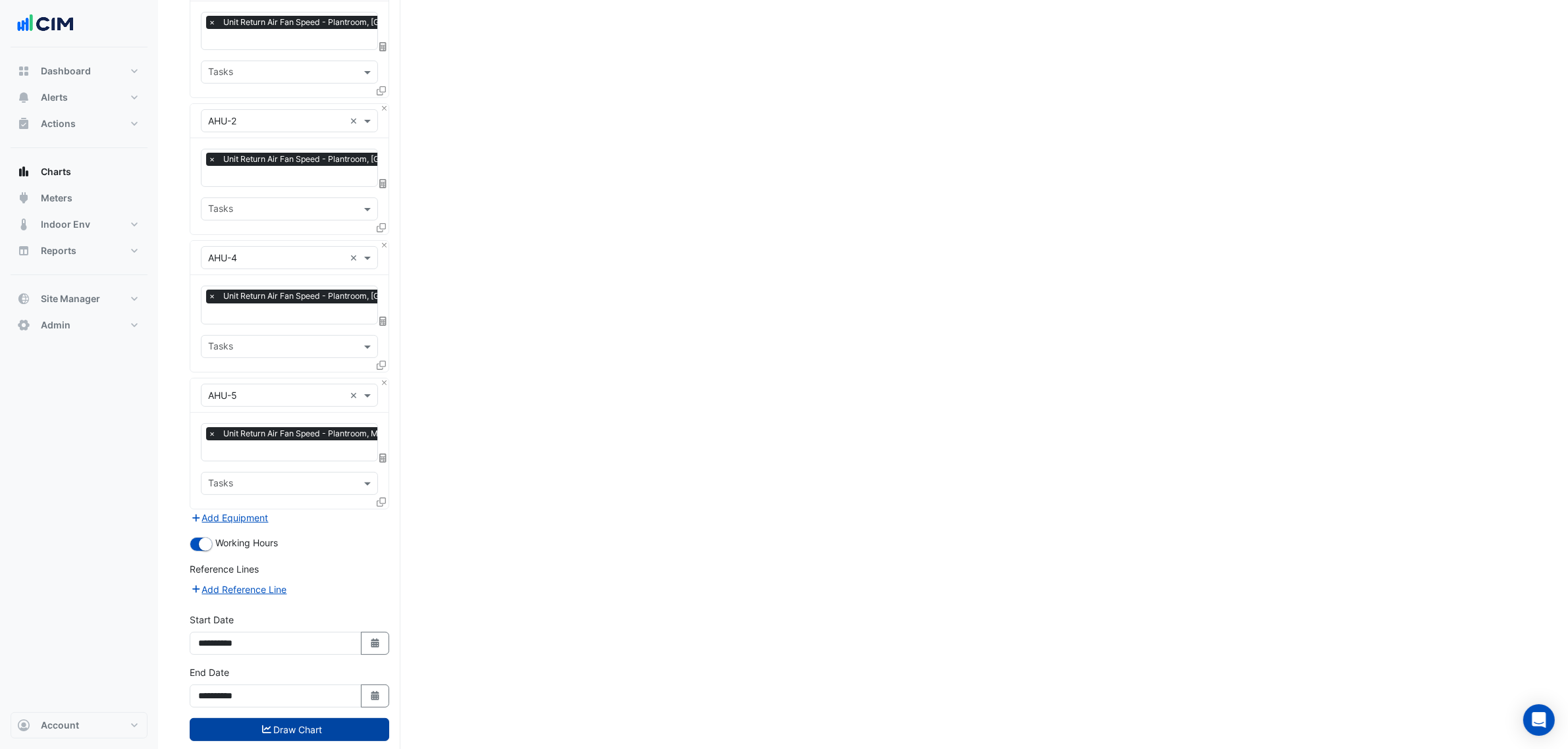
click at [300, 719] on button "Draw Chart" at bounding box center [290, 729] width 199 height 23
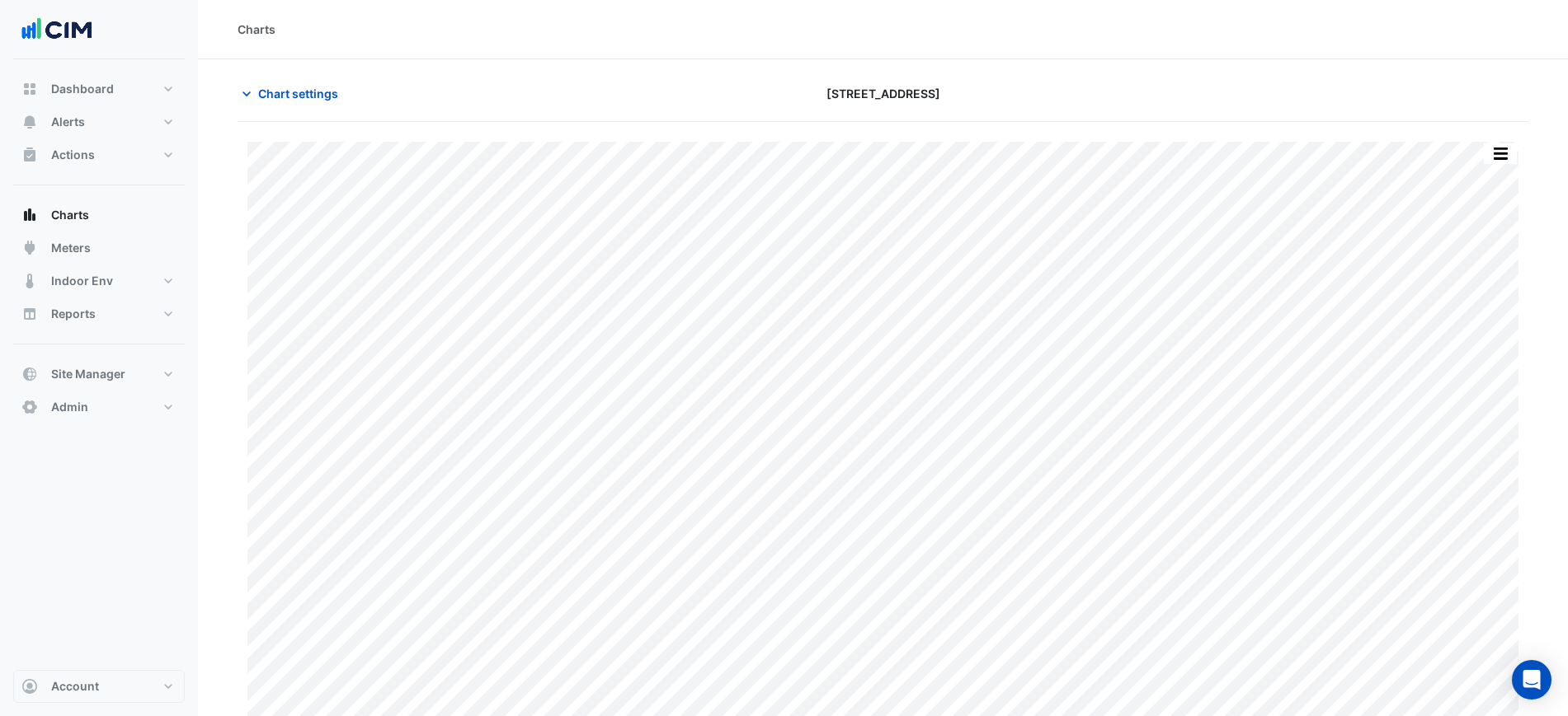
click at [364, 61] on section "Chart settings 16-18 Mort Street Print Save as JPEG Save as PNG Pivot Data Tabl…" at bounding box center [884, 395] width 1371 height 671
click at [1003, 57] on div "Charts" at bounding box center [884, 30] width 1371 height 59
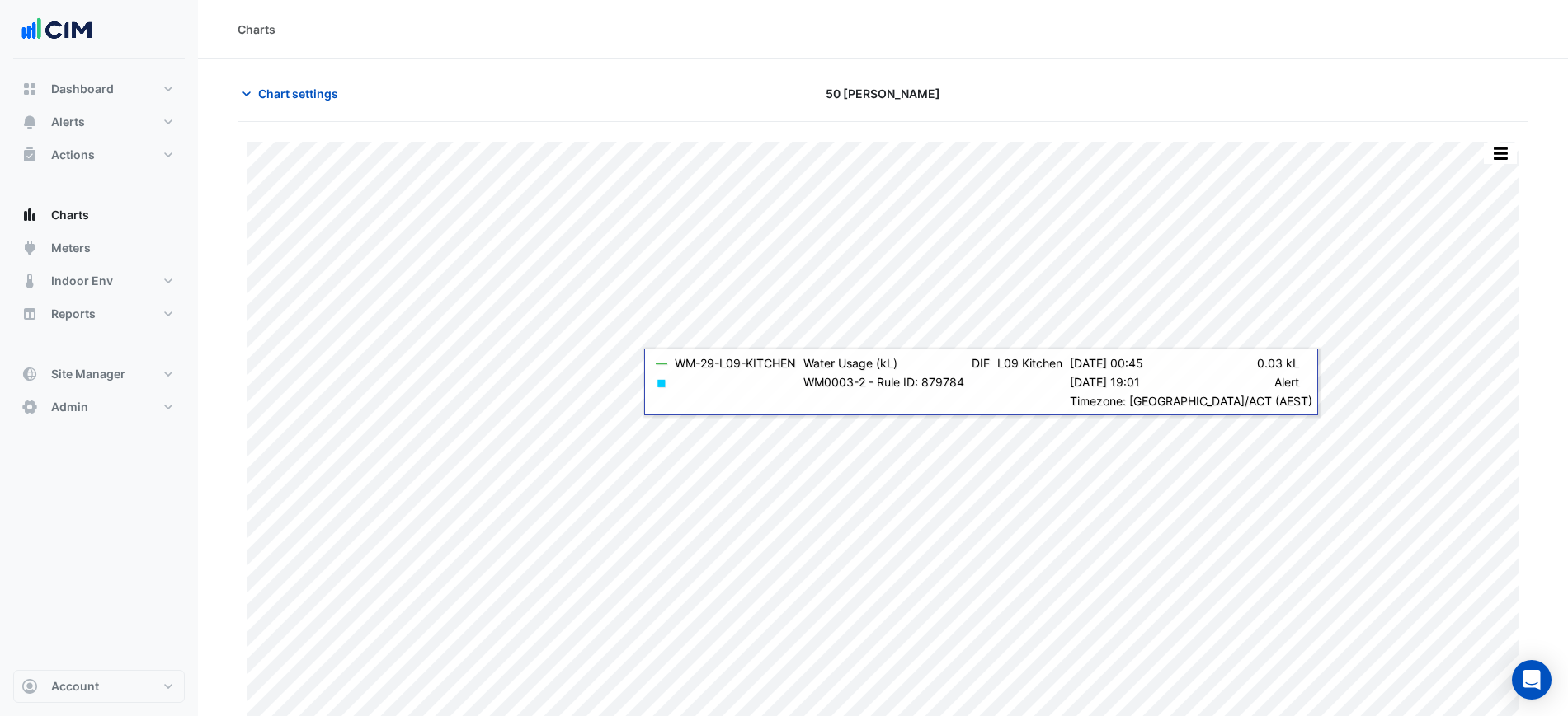
scroll to position [14, 0]
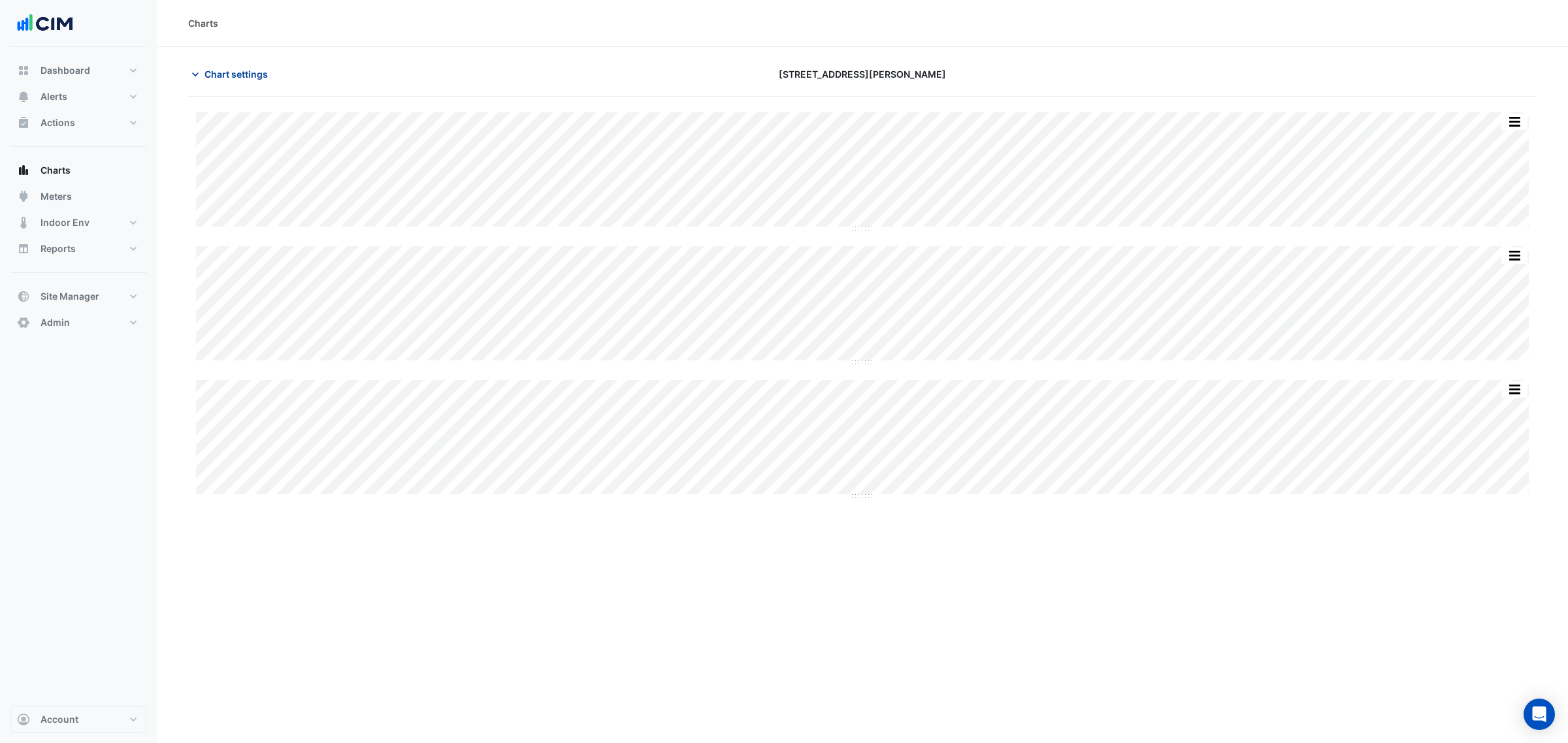
click at [243, 71] on span "Chart settings" at bounding box center [236, 74] width 63 height 14
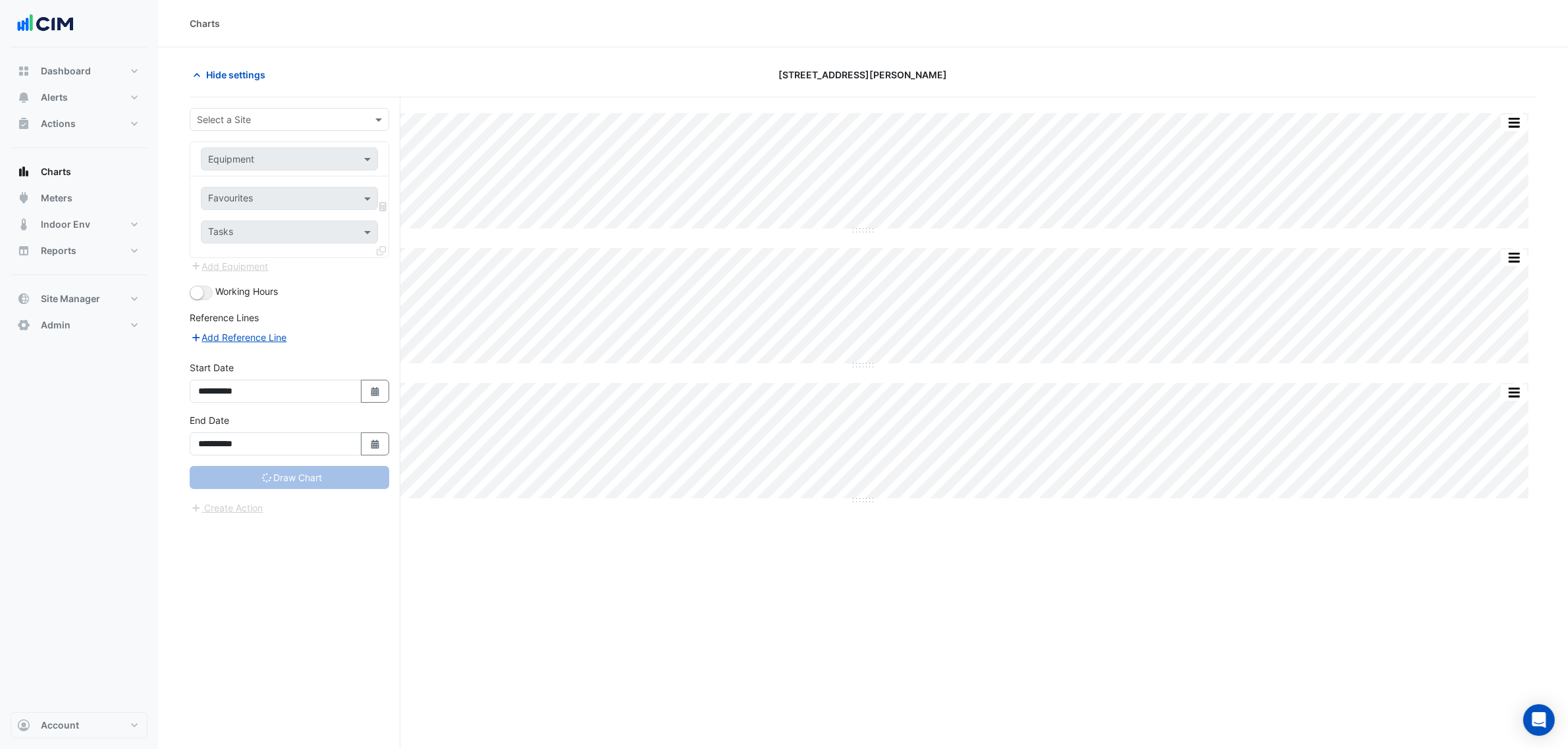
type input "**********"
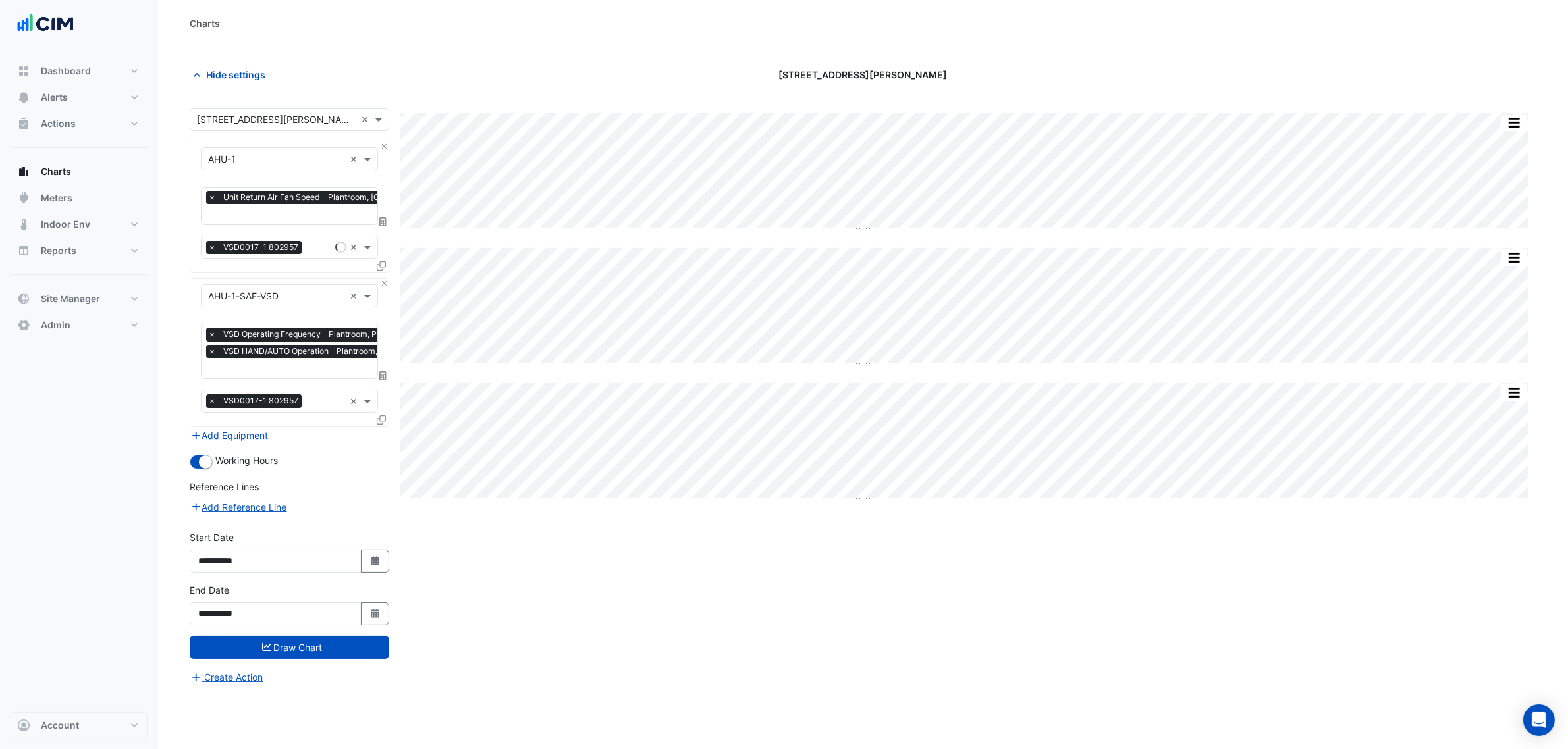
scroll to position [50, 0]
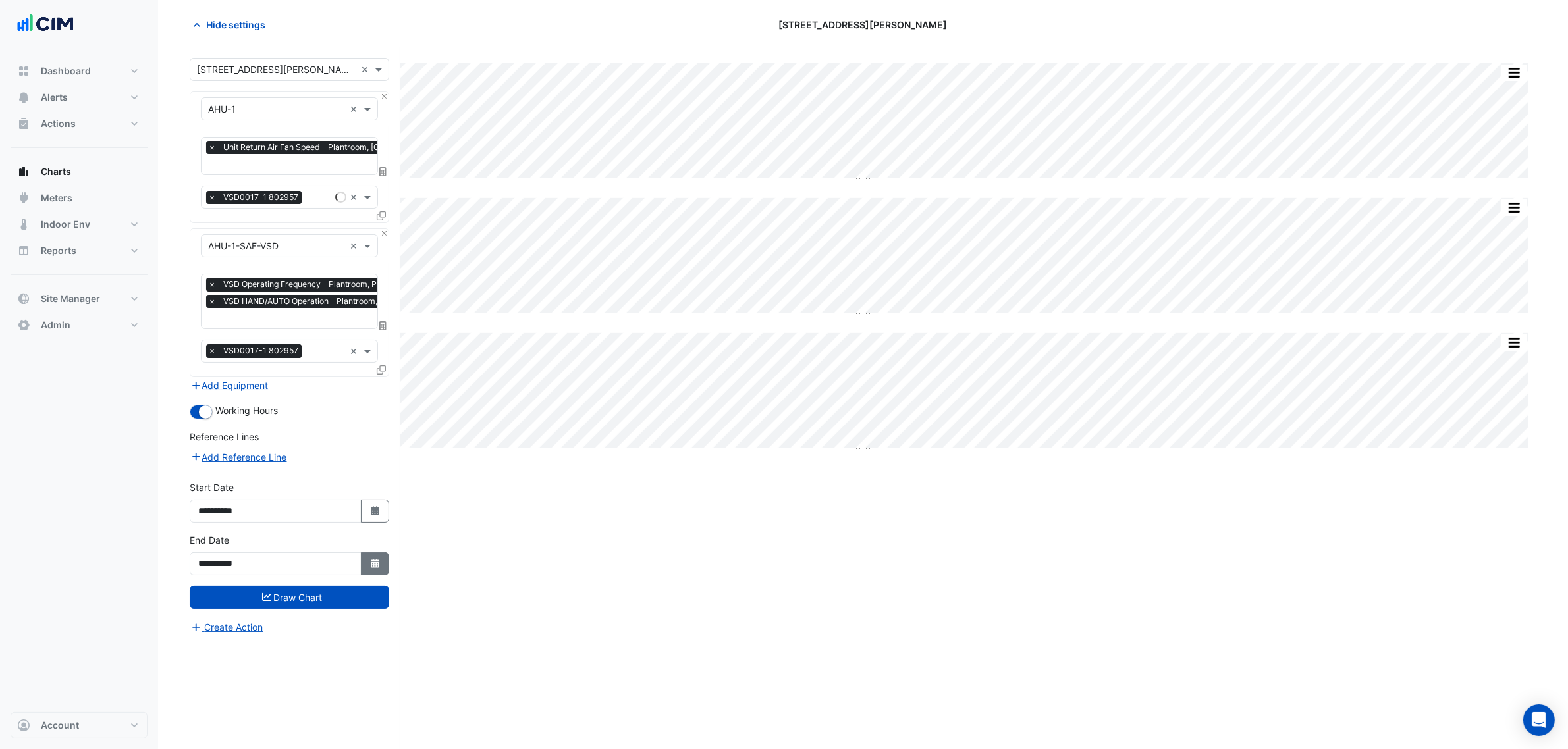
click at [375, 558] on fa-icon "Select Date" at bounding box center [375, 564] width 12 height 11
click at [294, 382] on select "**** **** **** **** **** **** **** **** **** **** ****" at bounding box center [301, 388] width 50 height 20
select select "****"
click at [276, 379] on select "**** **** **** **** **** **** **** **** **** **** ****" at bounding box center [301, 388] width 50 height 20
click at [244, 389] on select "*** *** *** *** *** *** *** *** *** *** *** ***" at bounding box center [250, 388] width 50 height 20
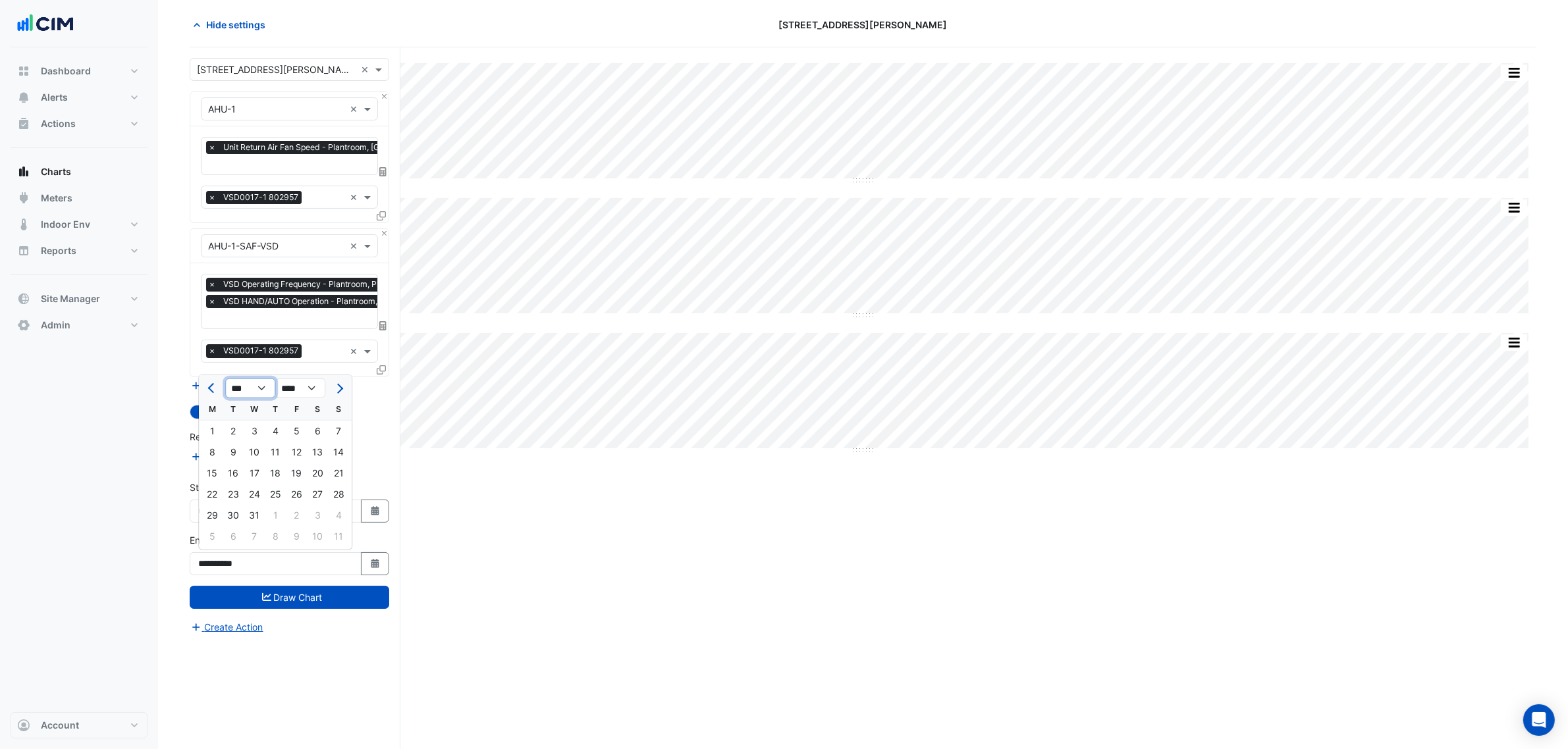
select select "*"
click at [225, 379] on select "*** *** *** *** *** *** *** *** *** *** *** ***" at bounding box center [250, 388] width 50 height 20
click at [257, 452] on div "10" at bounding box center [254, 452] width 21 height 21
type input "**********"
click at [385, 518] on button "Select Date" at bounding box center [375, 511] width 29 height 23
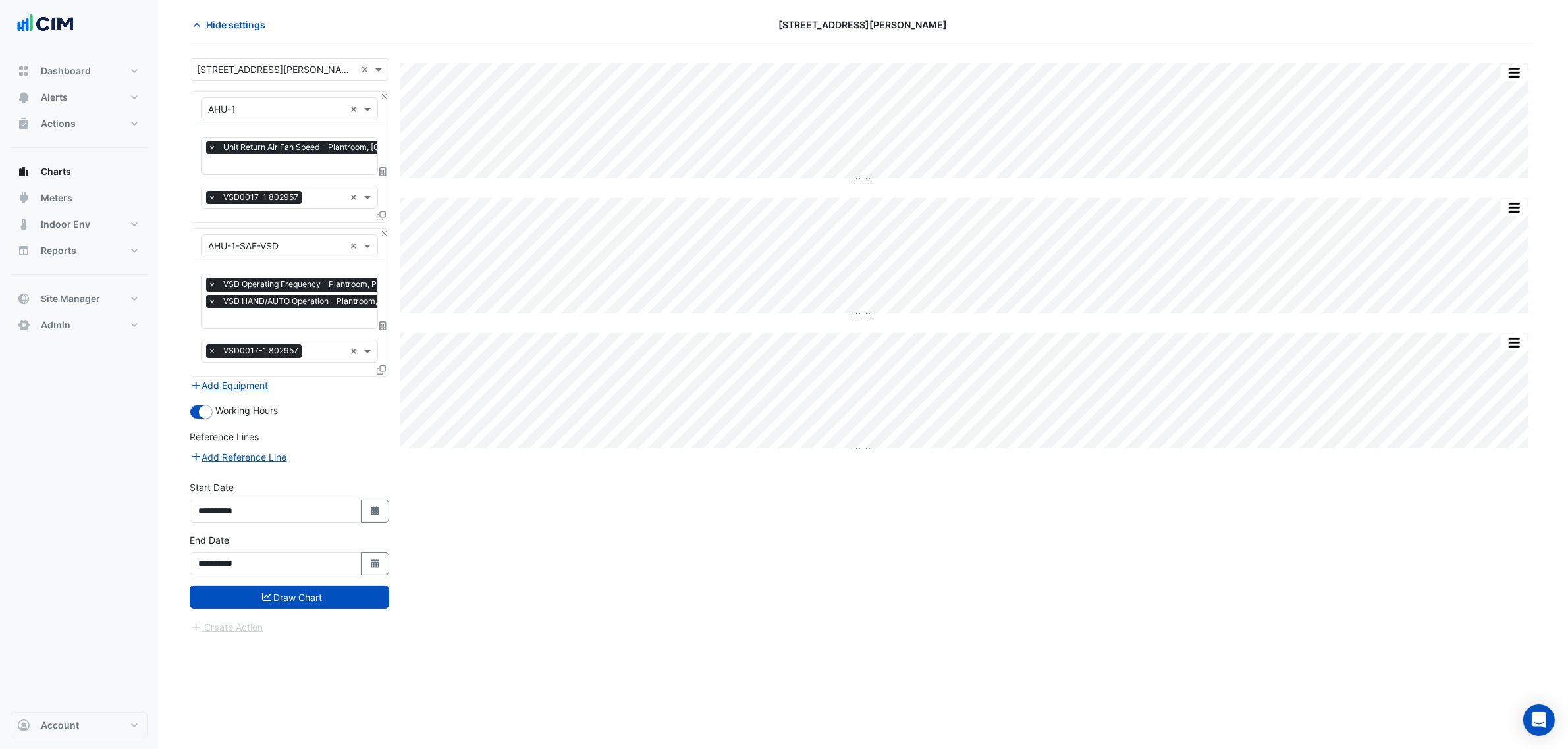
select select "**"
click at [288, 325] on ngb-datepicker-navigation "*** *** *** *** *** *** *** *** *** *** *** *** **** **** **** **** **** **** *…" at bounding box center [275, 335] width 153 height 21
click at [288, 337] on select "**** **** **** **** **** **** **** **** **** **** **** ****" at bounding box center [301, 335] width 50 height 20
select select "****"
click at [276, 325] on select "**** **** **** **** **** **** **** **** **** **** **** ****" at bounding box center [301, 335] width 50 height 20
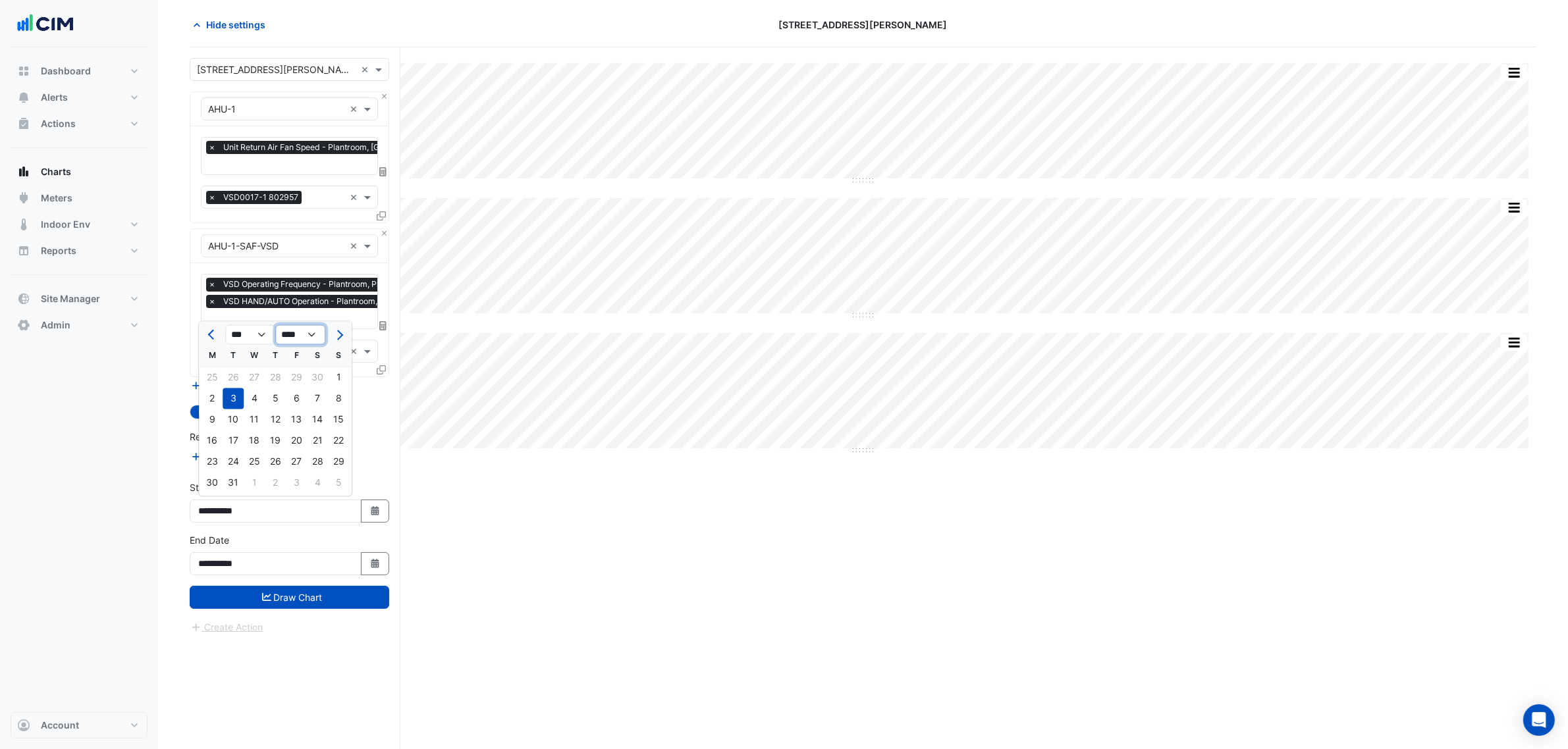
select select "*"
click at [211, 367] on div "1" at bounding box center [212, 377] width 21 height 21
type input "**********"
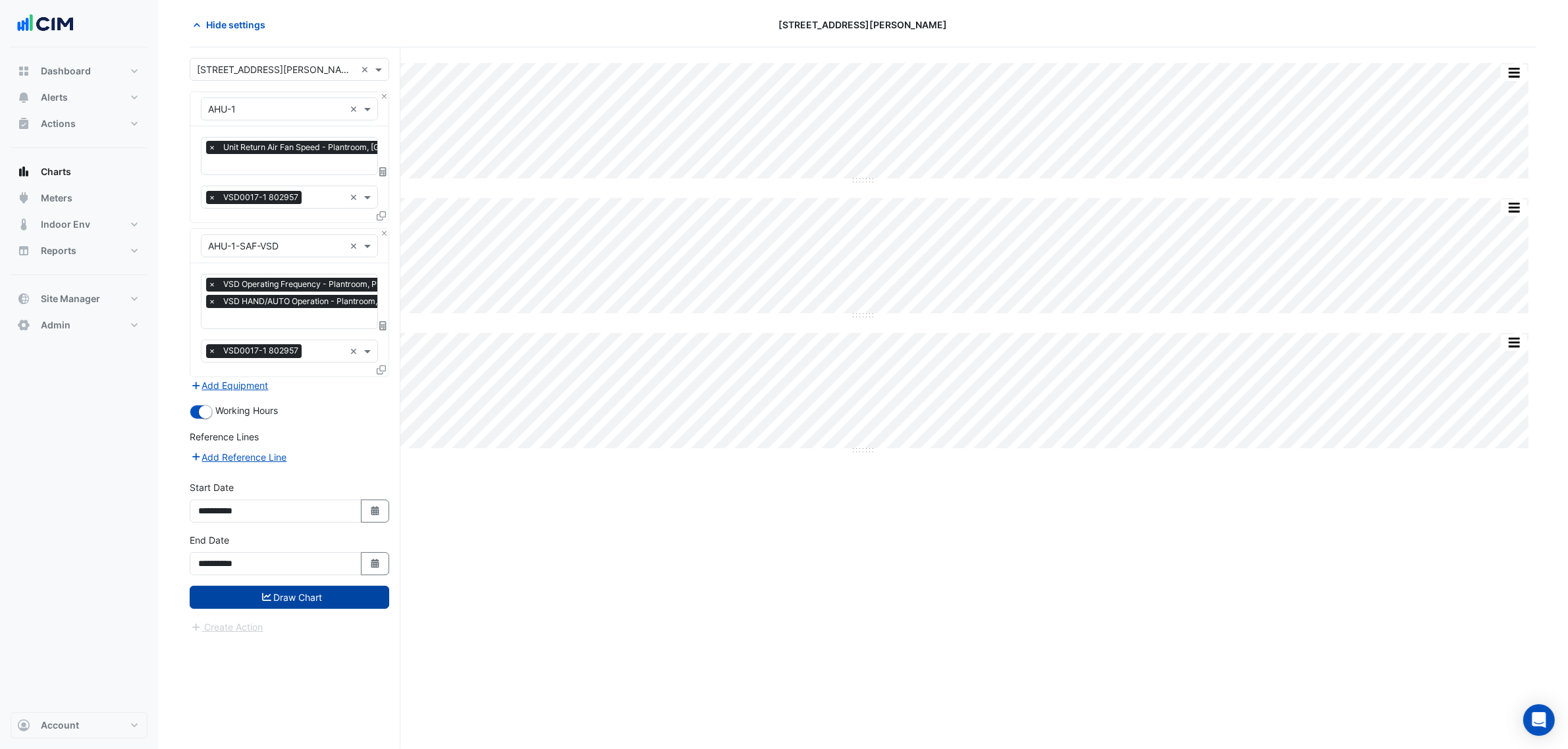
click at [271, 598] on button "Draw Chart" at bounding box center [290, 597] width 199 height 23
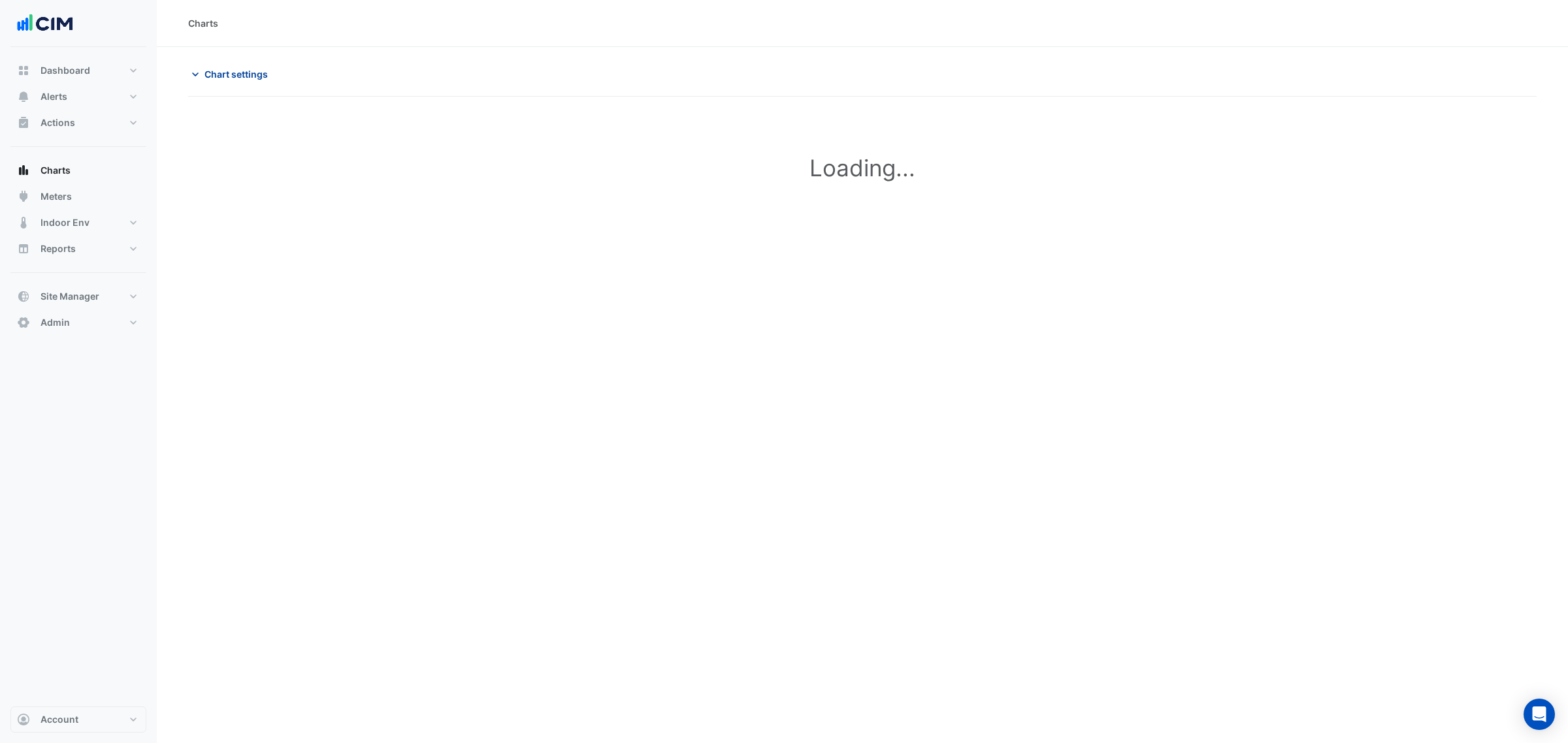
click at [255, 72] on span "Chart settings" at bounding box center [236, 74] width 63 height 14
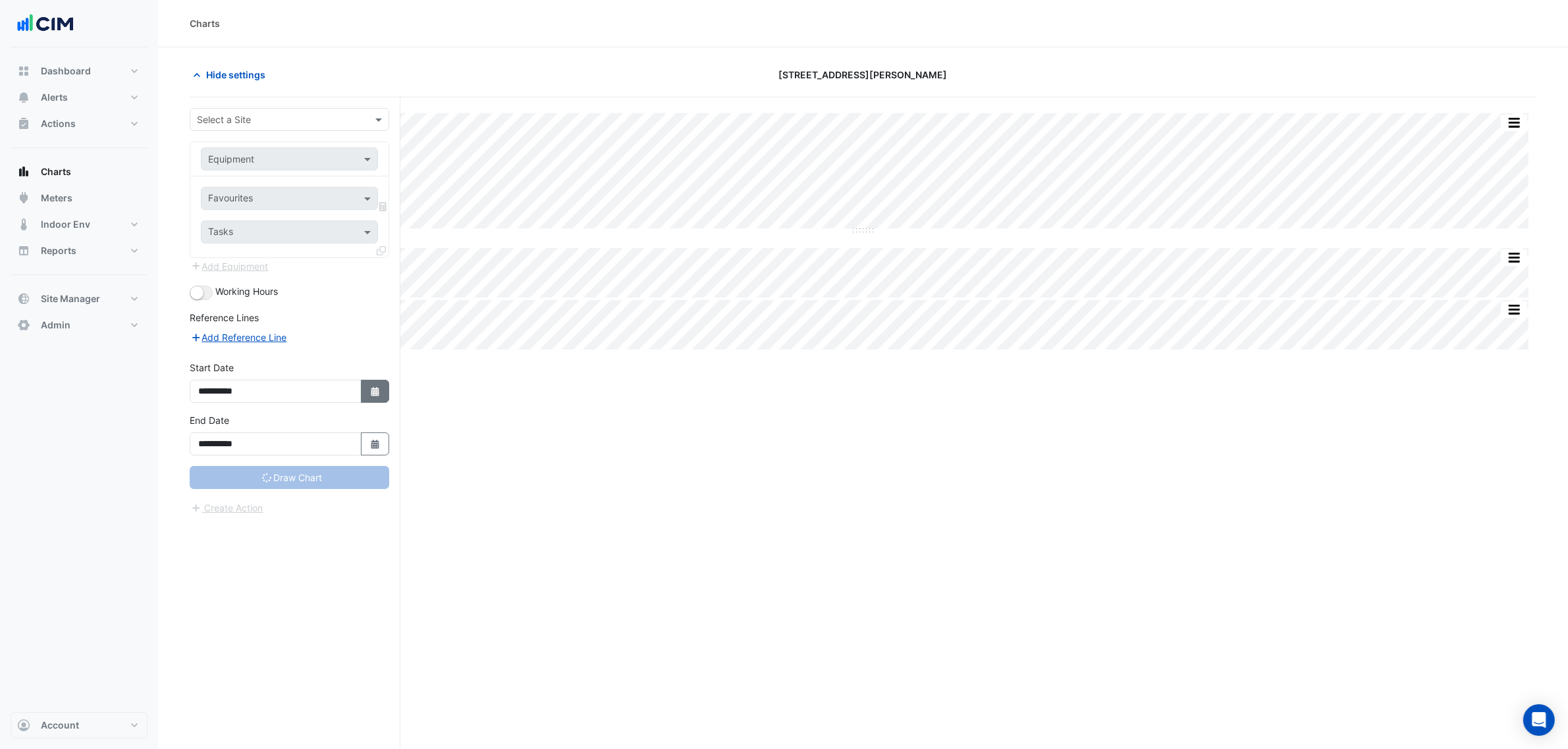
click at [369, 392] on icon "Select Date" at bounding box center [375, 392] width 12 height 9
select select "*"
select select "****"
click at [332, 397] on input "**********" at bounding box center [276, 391] width 172 height 23
click at [364, 410] on div "**********" at bounding box center [290, 387] width 216 height 53
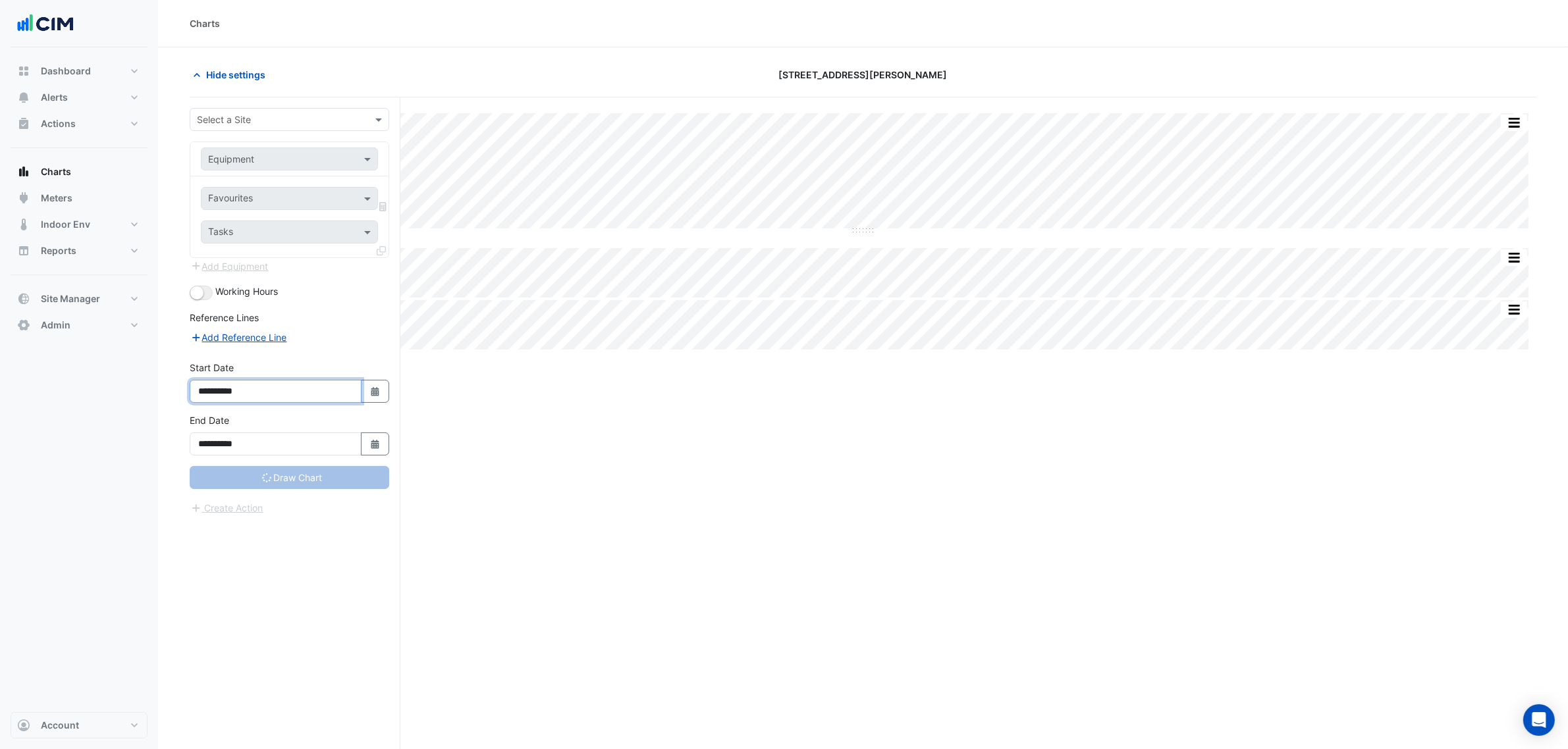
type input "**********"
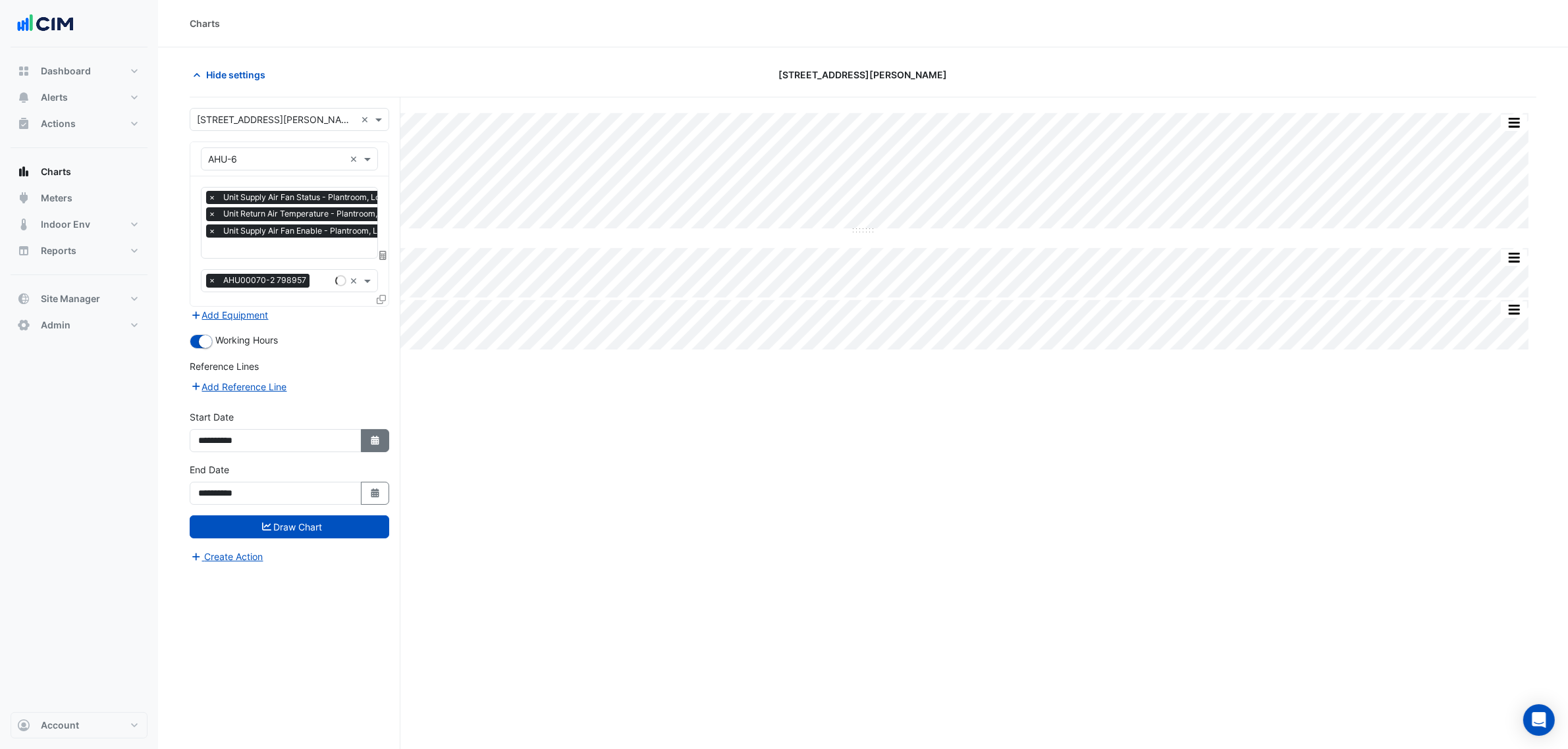
click at [370, 438] on icon "Select Date" at bounding box center [375, 441] width 12 height 9
select select "*"
select select "****"
click at [232, 267] on select "*** *** *** *** *** *** *** *** *** ***" at bounding box center [250, 265] width 50 height 20
select select "*"
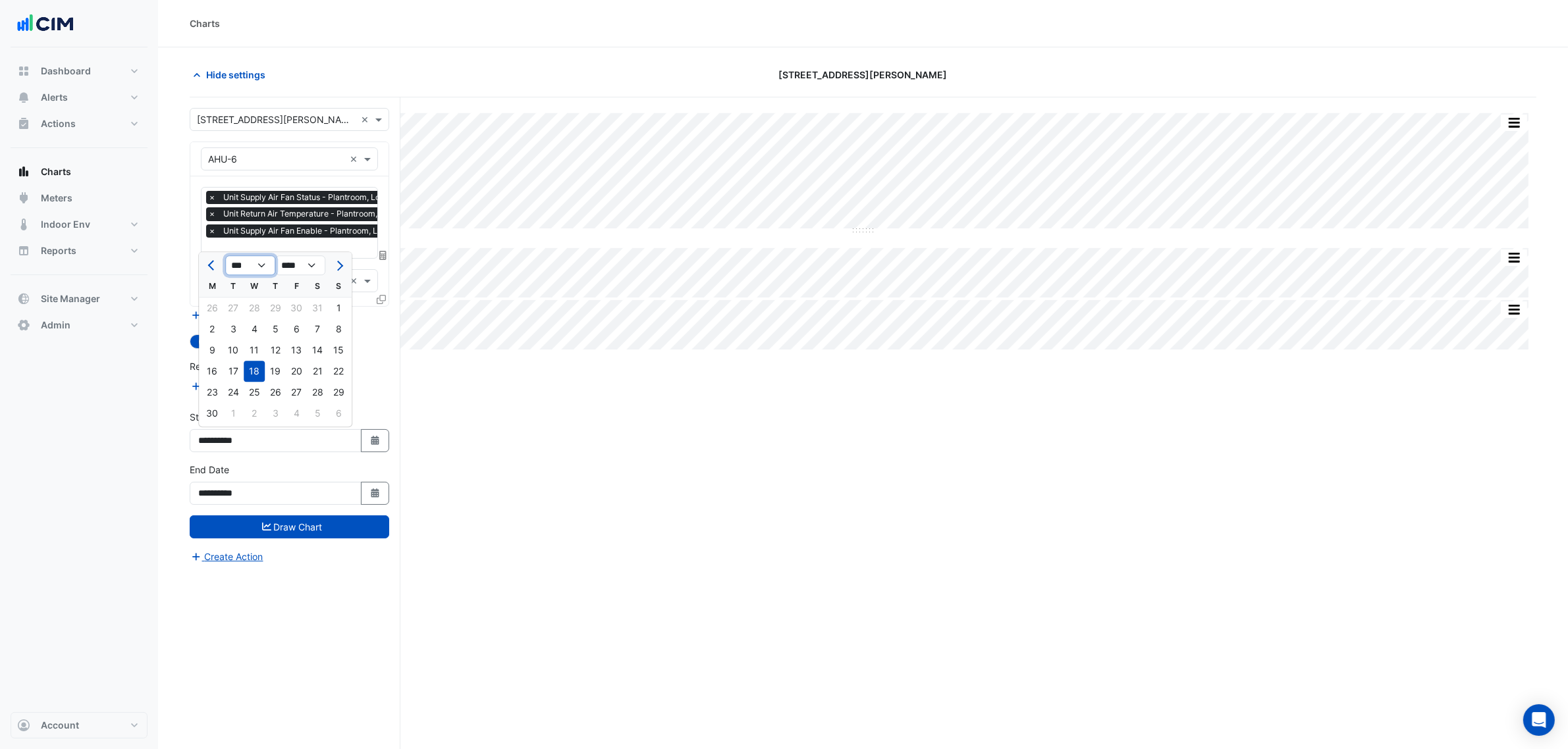
click at [225, 255] on select "*** *** *** *** *** *** *** *** *** ***" at bounding box center [250, 265] width 50 height 20
click at [212, 304] on div "1" at bounding box center [212, 308] width 21 height 21
type input "**********"
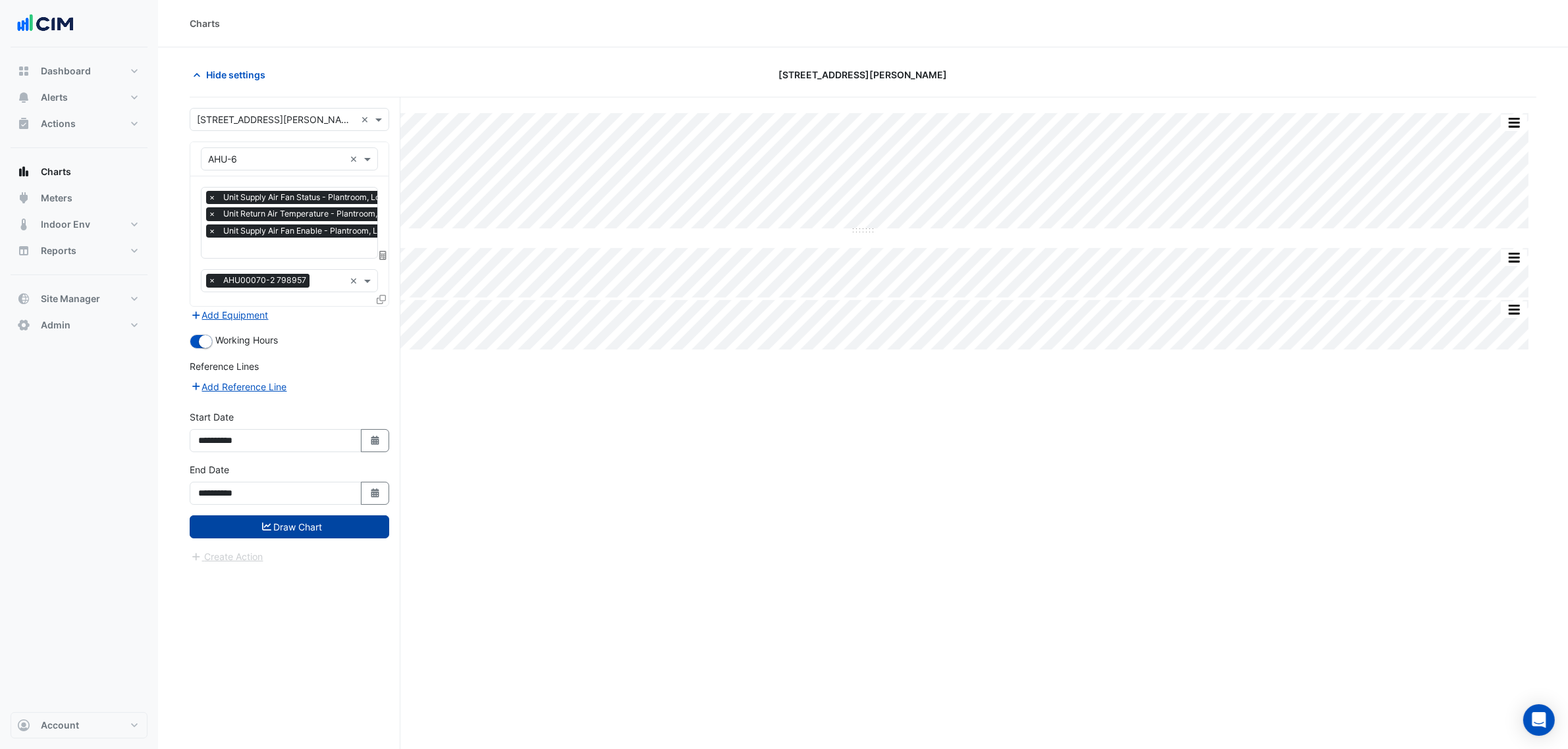
click at [290, 538] on button "Draw Chart" at bounding box center [290, 527] width 199 height 23
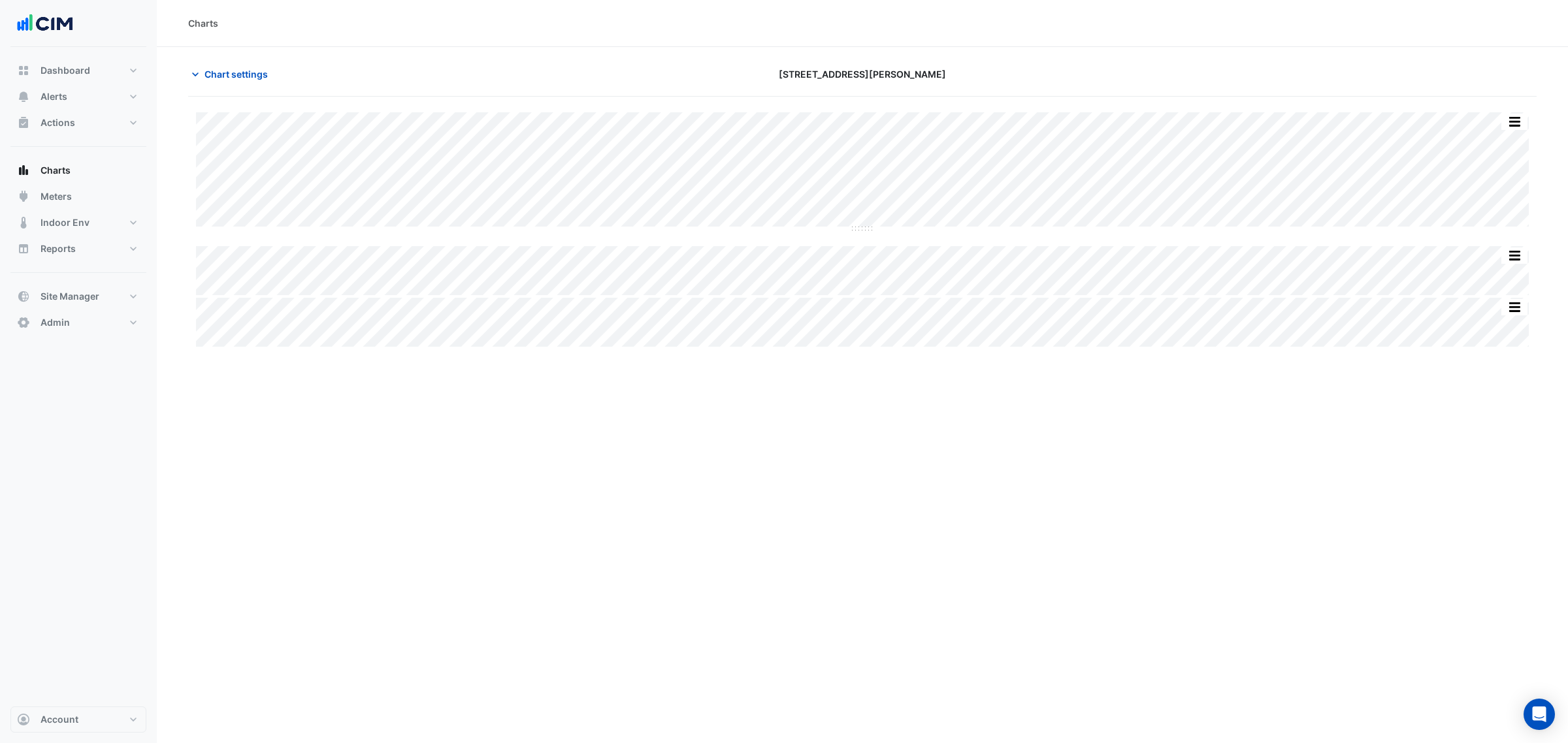
click at [864, 231] on div "Split All Split None Print Save as JPEG Save as PNG Pivot Data Table Export CSV…" at bounding box center [863, 229] width 1349 height 235
click at [884, 301] on div "Split All Split None Print Save as JPEG Save as PNG Pivot Data Table Export CSV…" at bounding box center [863, 229] width 1349 height 235
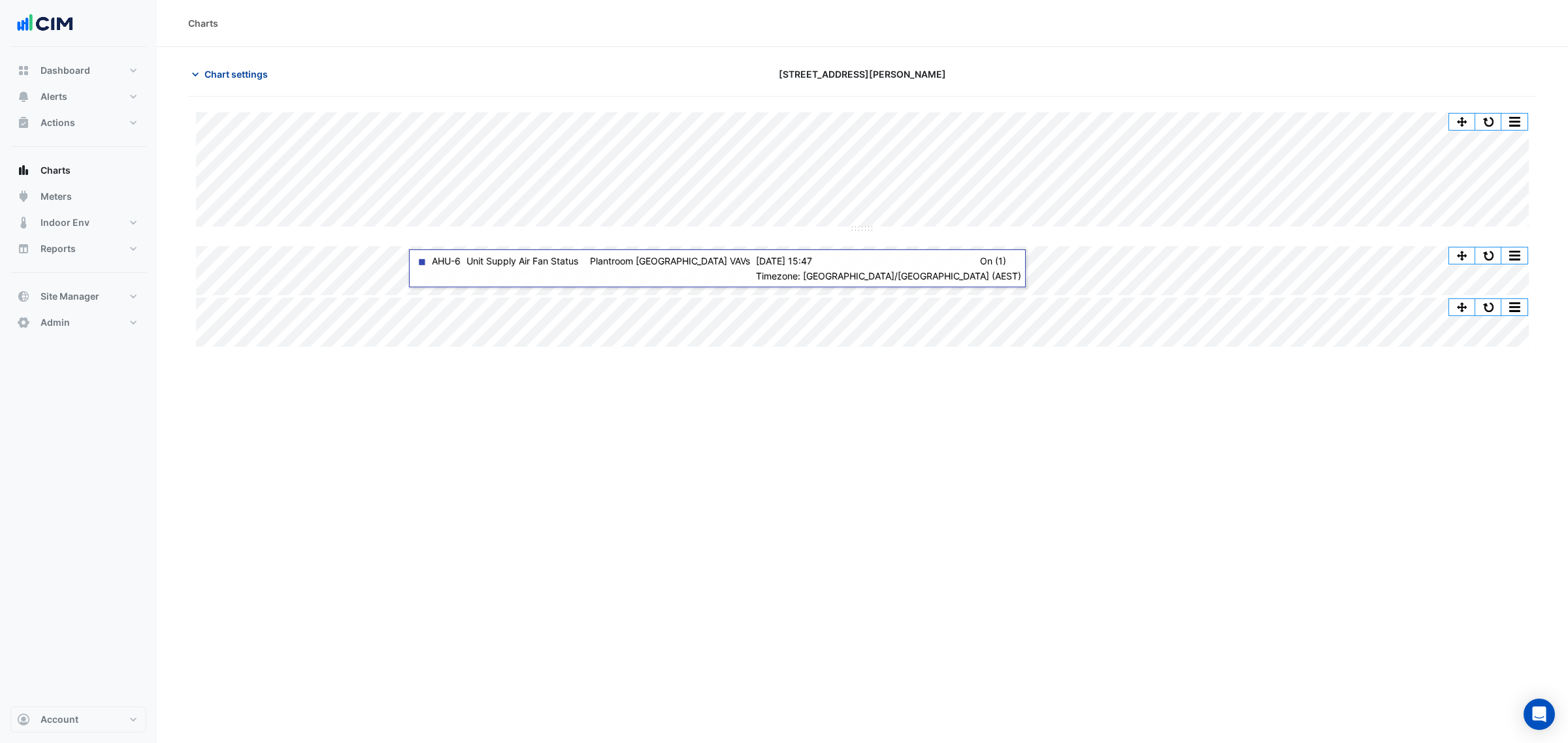
click at [243, 64] on button "Chart settings" at bounding box center [233, 74] width 88 height 23
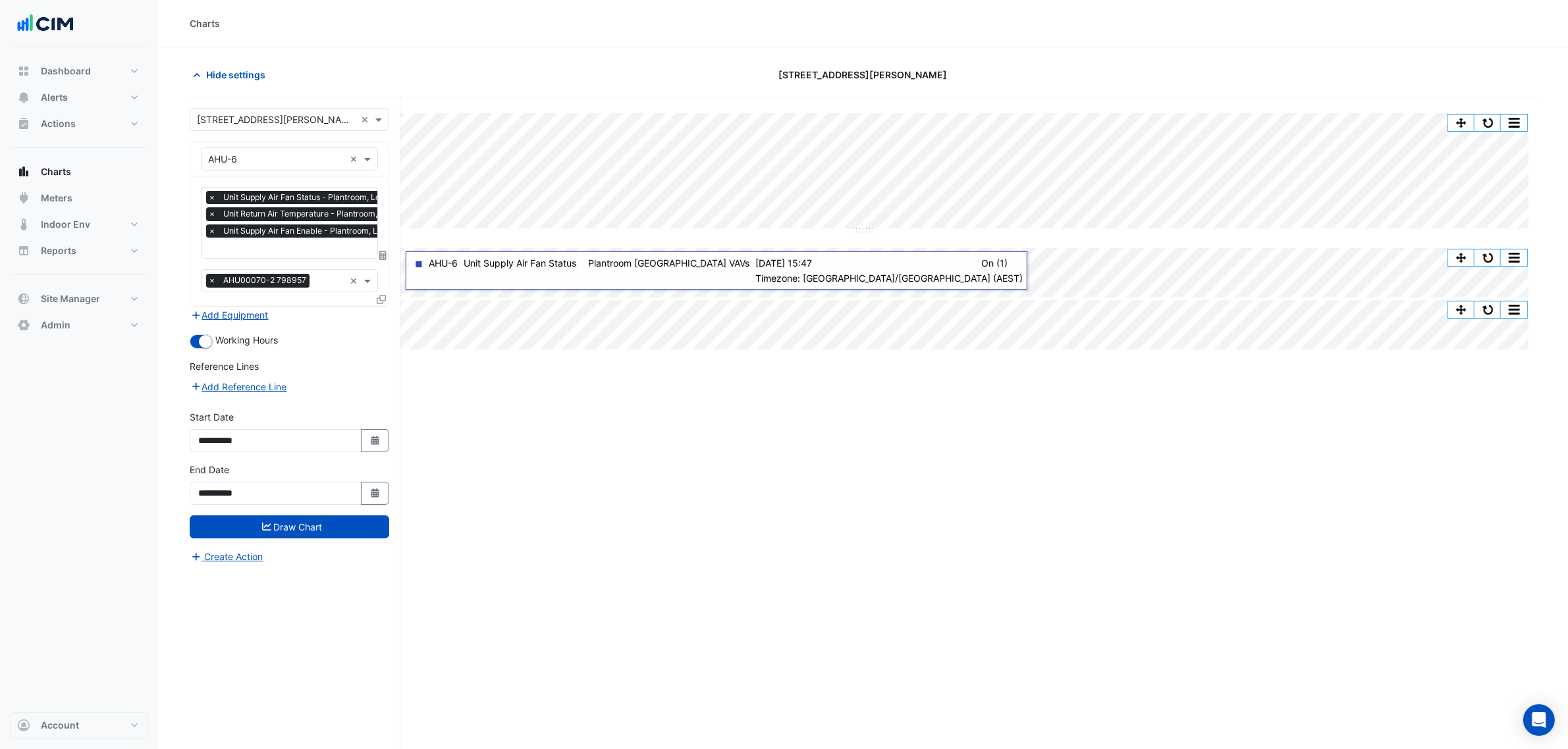
click at [288, 244] on input "text" at bounding box center [338, 249] width 259 height 14
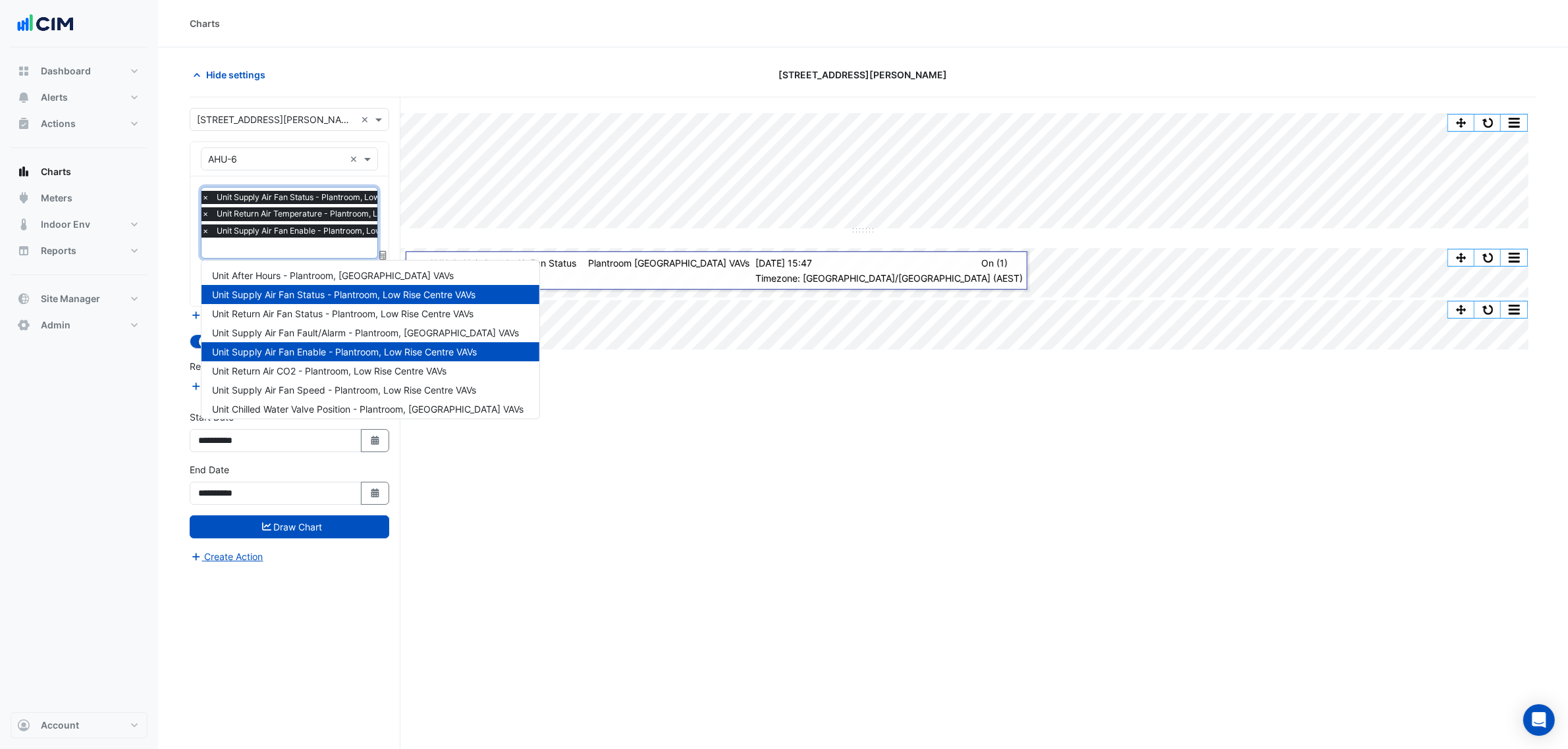
type input "*"
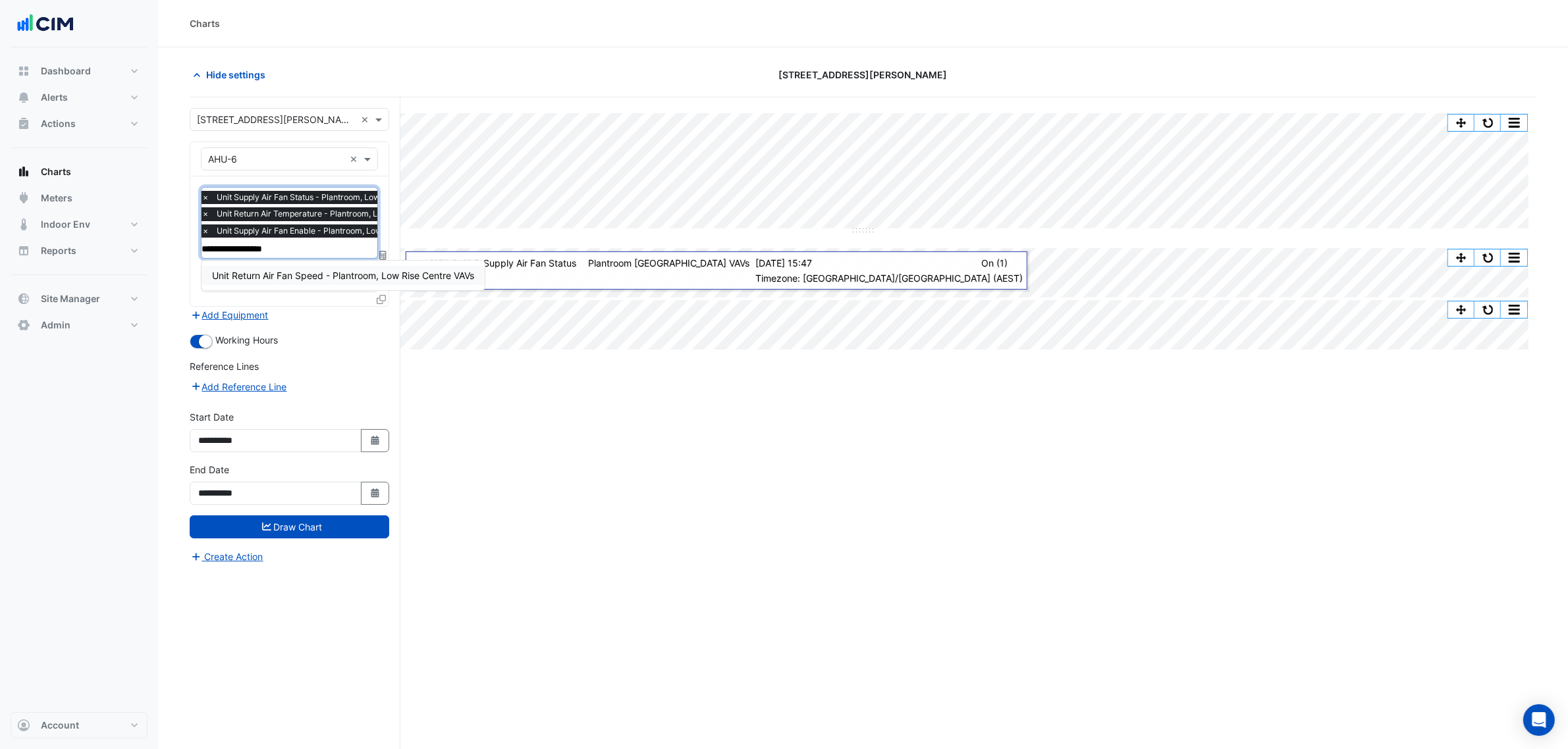
type input "**********"
click at [284, 267] on div "Unit Return Air Fan Speed - Plantroom, Low Rise Centre VAVs" at bounding box center [343, 275] width 283 height 30
click at [284, 267] on div "Unit Return Air Fan Speed - Plantroom, Low Rise Centre VAVs" at bounding box center [343, 275] width 283 height 19
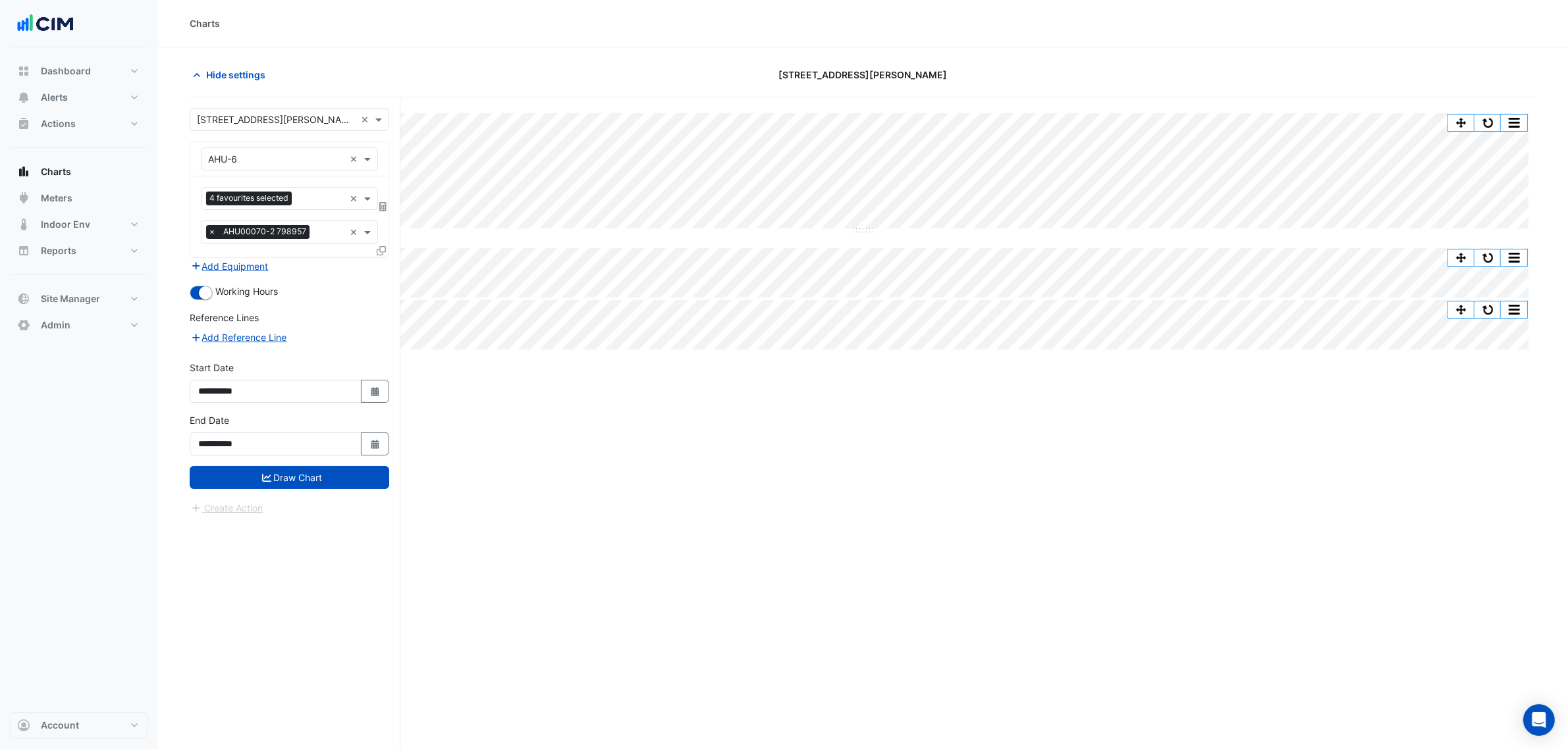
click at [383, 249] on icon at bounding box center [381, 251] width 9 height 9
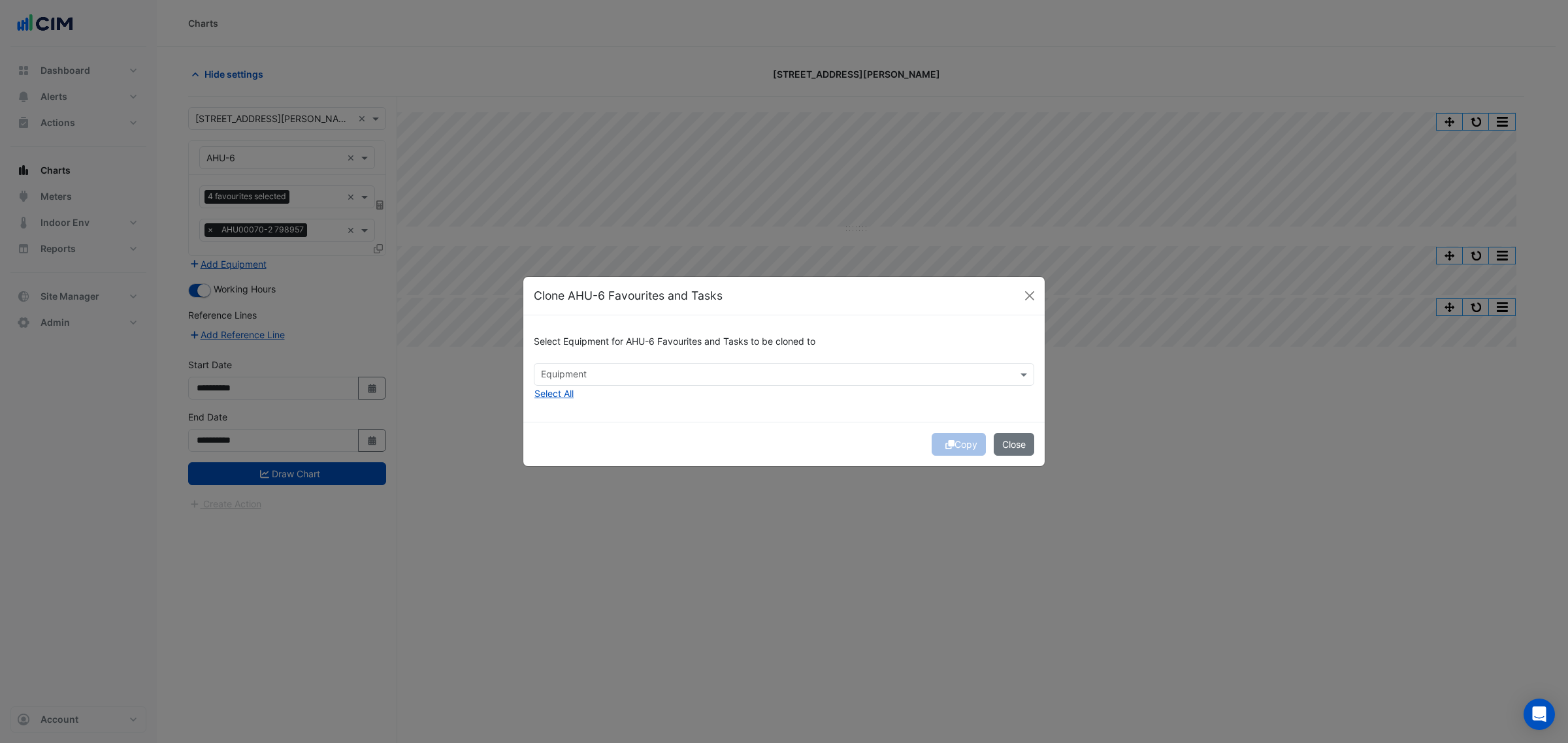
drag, startPoint x: 646, startPoint y: 380, endPoint x: 638, endPoint y: 380, distance: 8.0
click at [644, 380] on input "text" at bounding box center [776, 376] width 471 height 14
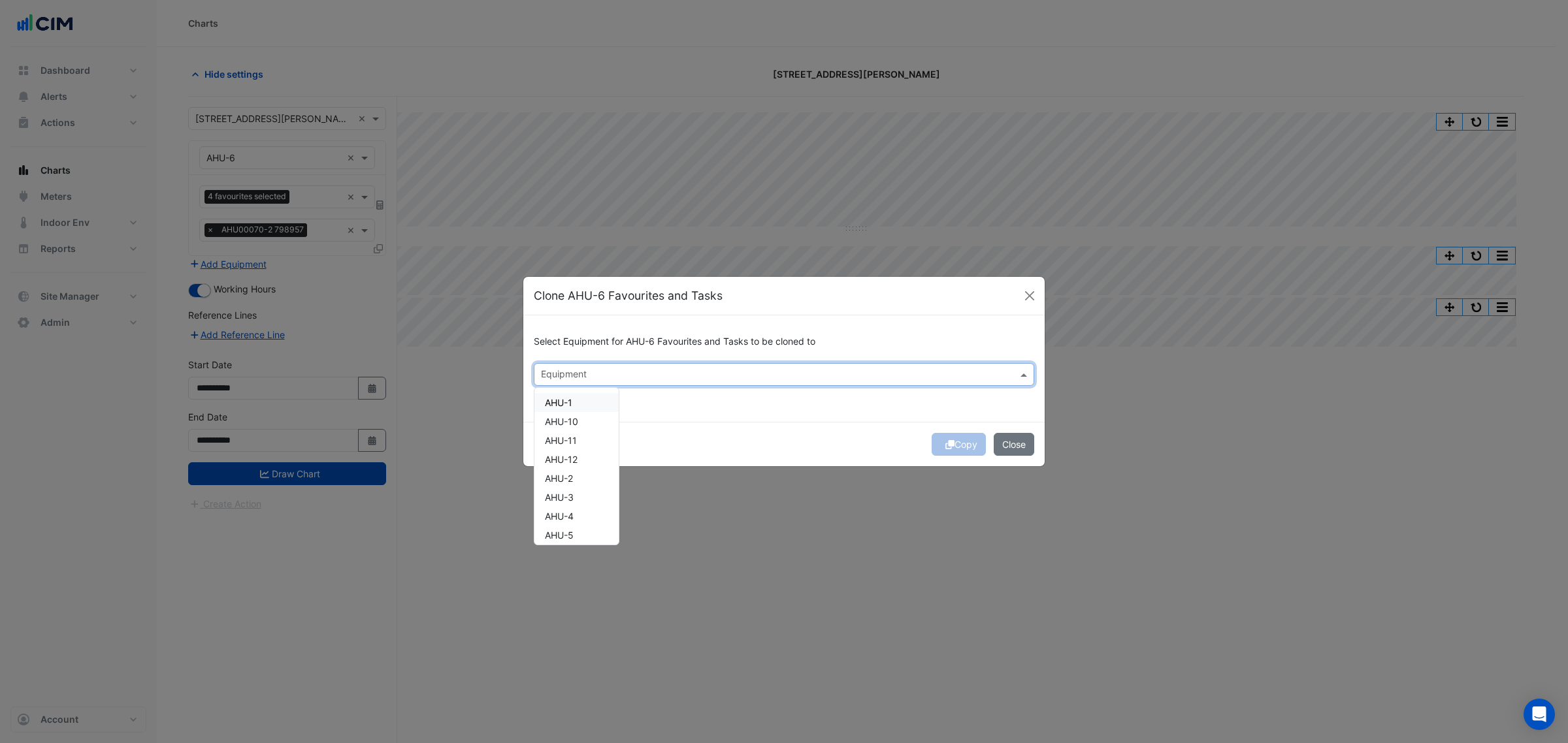
click at [588, 400] on div "AHU-1" at bounding box center [577, 402] width 84 height 19
click at [586, 488] on div "AHU-3" at bounding box center [577, 497] width 84 height 19
click at [587, 488] on div "AHU-3" at bounding box center [577, 497] width 84 height 19
click at [588, 477] on div "AHU-2" at bounding box center [577, 478] width 84 height 19
click at [589, 492] on div "AHU-3" at bounding box center [577, 497] width 84 height 19
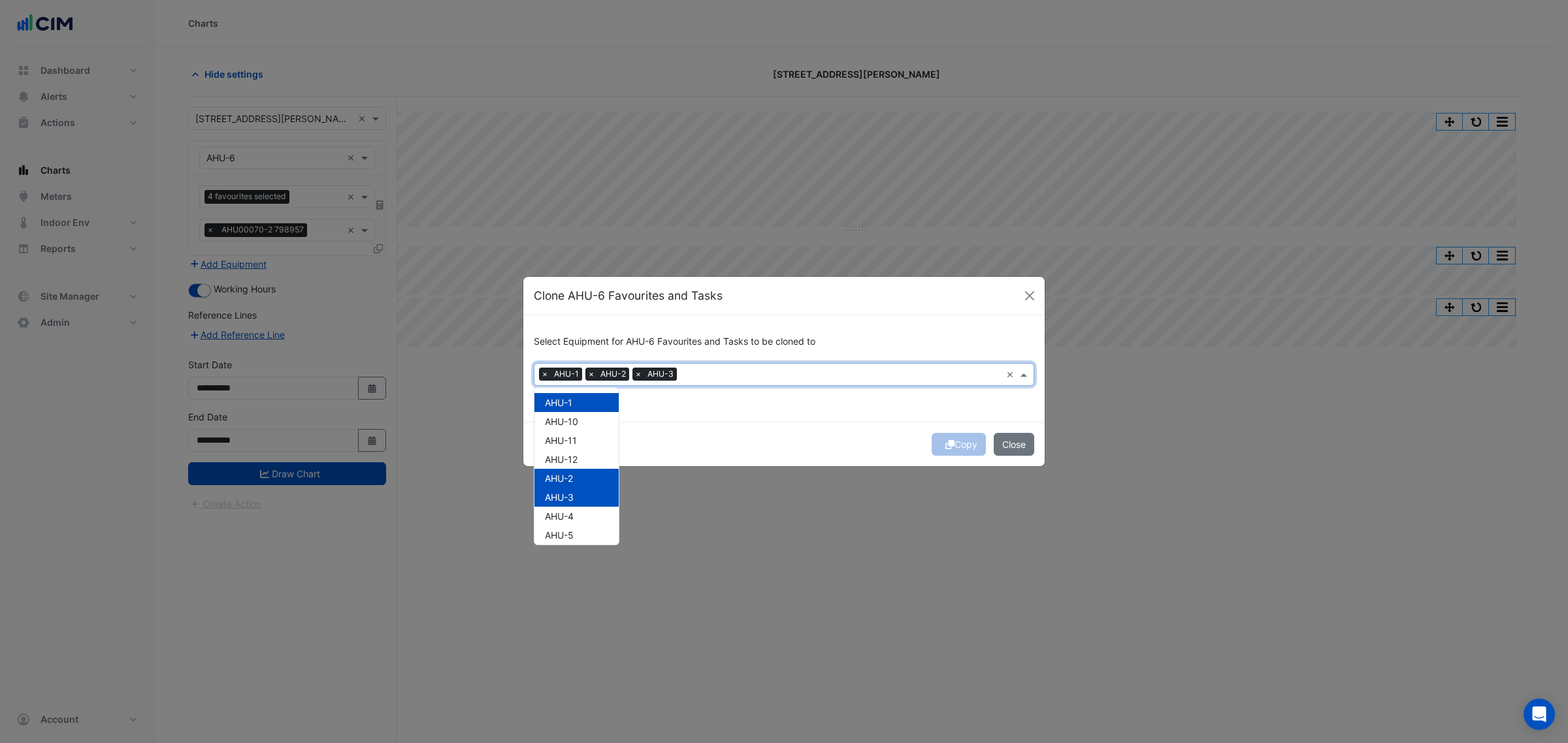
click at [589, 494] on div "AHU-3" at bounding box center [577, 497] width 84 height 19
click at [807, 434] on div "Copy Close" at bounding box center [784, 444] width 521 height 44
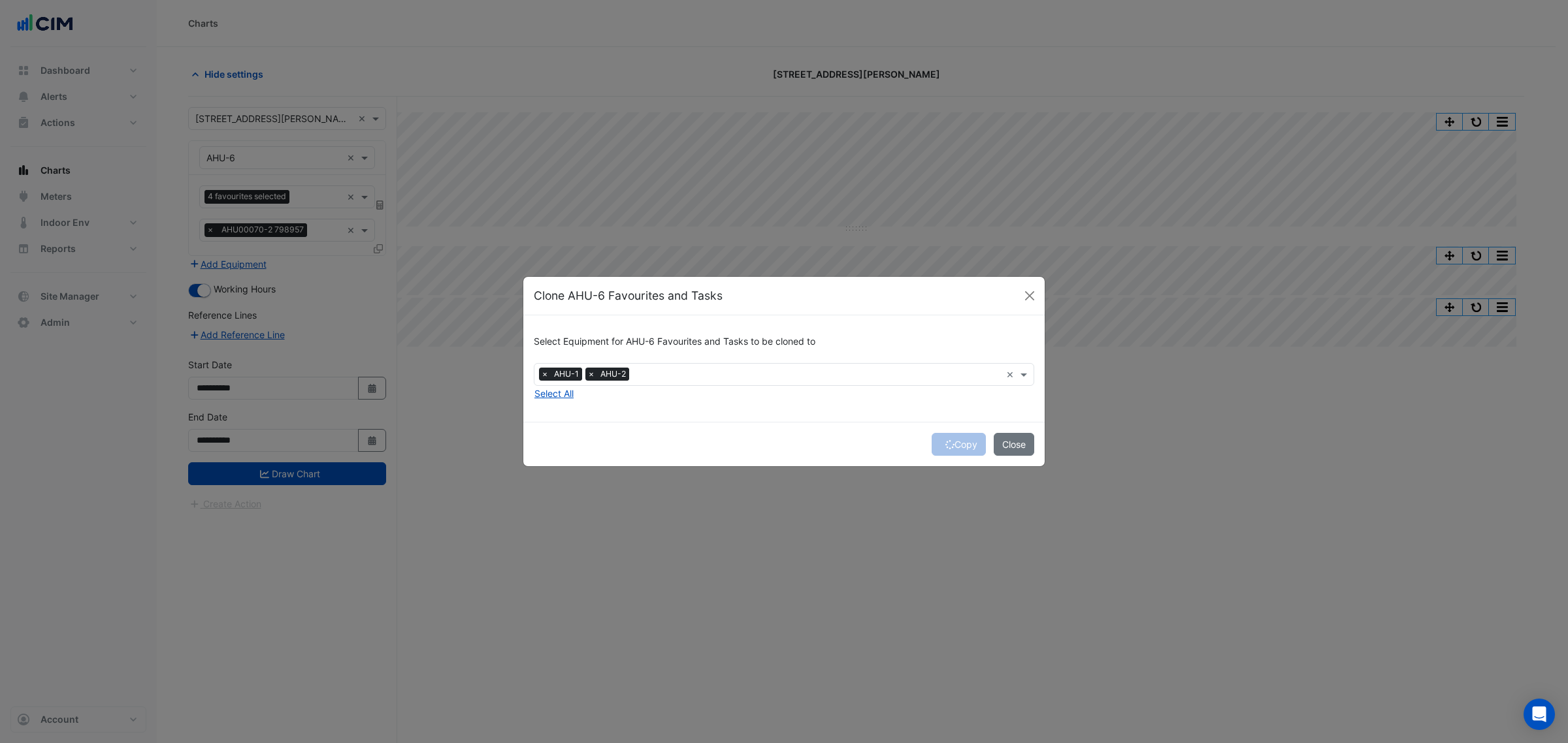
click at [952, 448] on div "Copy Close" at bounding box center [784, 444] width 521 height 44
click at [951, 443] on div "Copy Close" at bounding box center [784, 444] width 521 height 44
click at [950, 443] on div "Copy Close" at bounding box center [784, 444] width 521 height 44
click at [944, 441] on div "Copy Close" at bounding box center [784, 444] width 521 height 44
click at [952, 442] on div "Copy Close" at bounding box center [784, 444] width 521 height 44
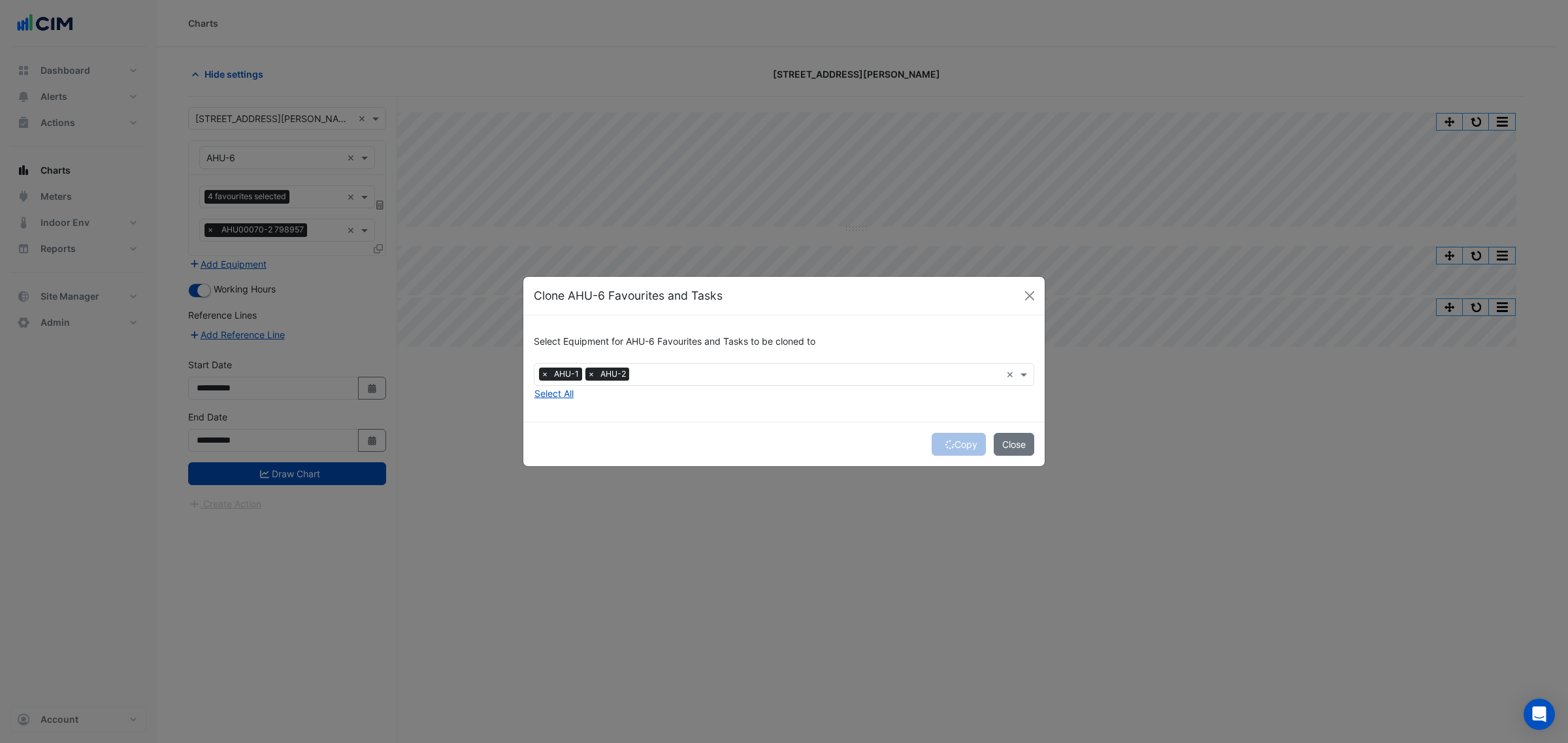
click at [952, 442] on div "Copy Close" at bounding box center [784, 444] width 521 height 44
click at [952, 442] on button "Copy" at bounding box center [958, 444] width 54 height 23
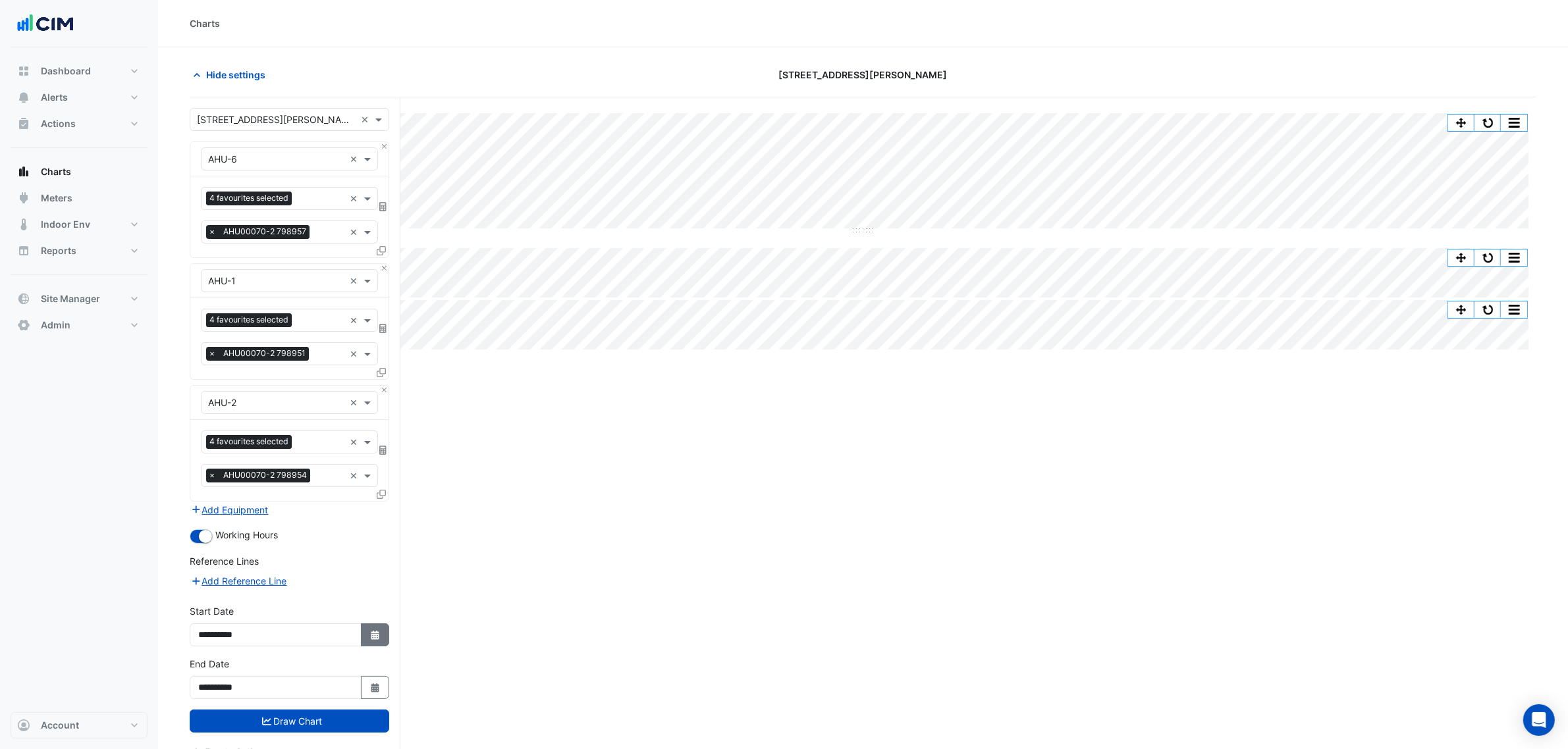
drag, startPoint x: 367, startPoint y: 641, endPoint x: 373, endPoint y: 634, distance: 9.2
click at [369, 640] on button "Select Date" at bounding box center [375, 635] width 29 height 23
select select "****"
click at [234, 461] on select "*** *** *** *** *** *** *** *** *** ***" at bounding box center [250, 462] width 50 height 20
select select "*"
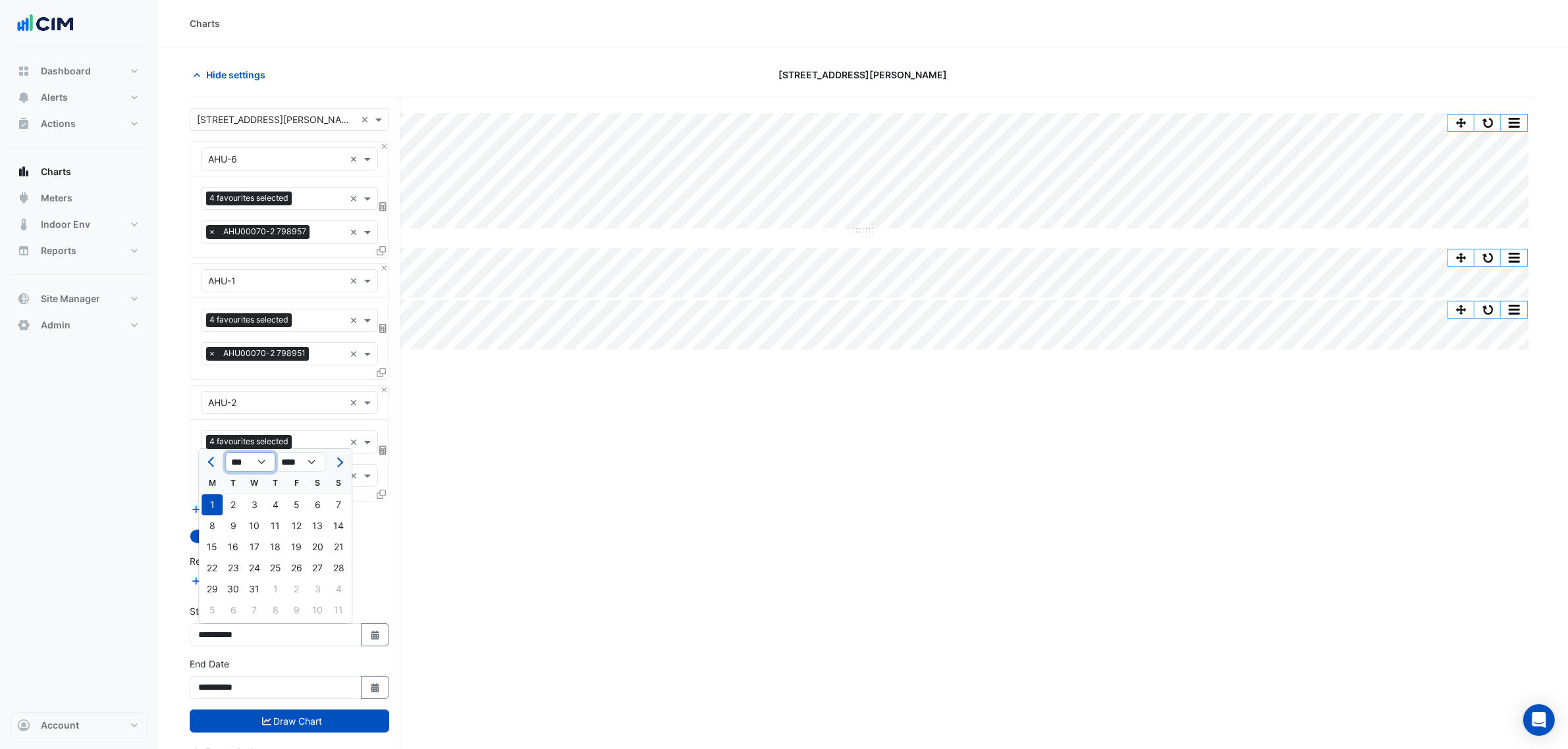
click at [225, 453] on select "*** *** *** *** *** *** *** *** *** ***" at bounding box center [250, 462] width 50 height 20
click at [338, 504] on div "1" at bounding box center [338, 504] width 21 height 21
type input "**********"
click at [320, 189] on div "Favourites 4 favourites selected ×" at bounding box center [289, 199] width 177 height 23
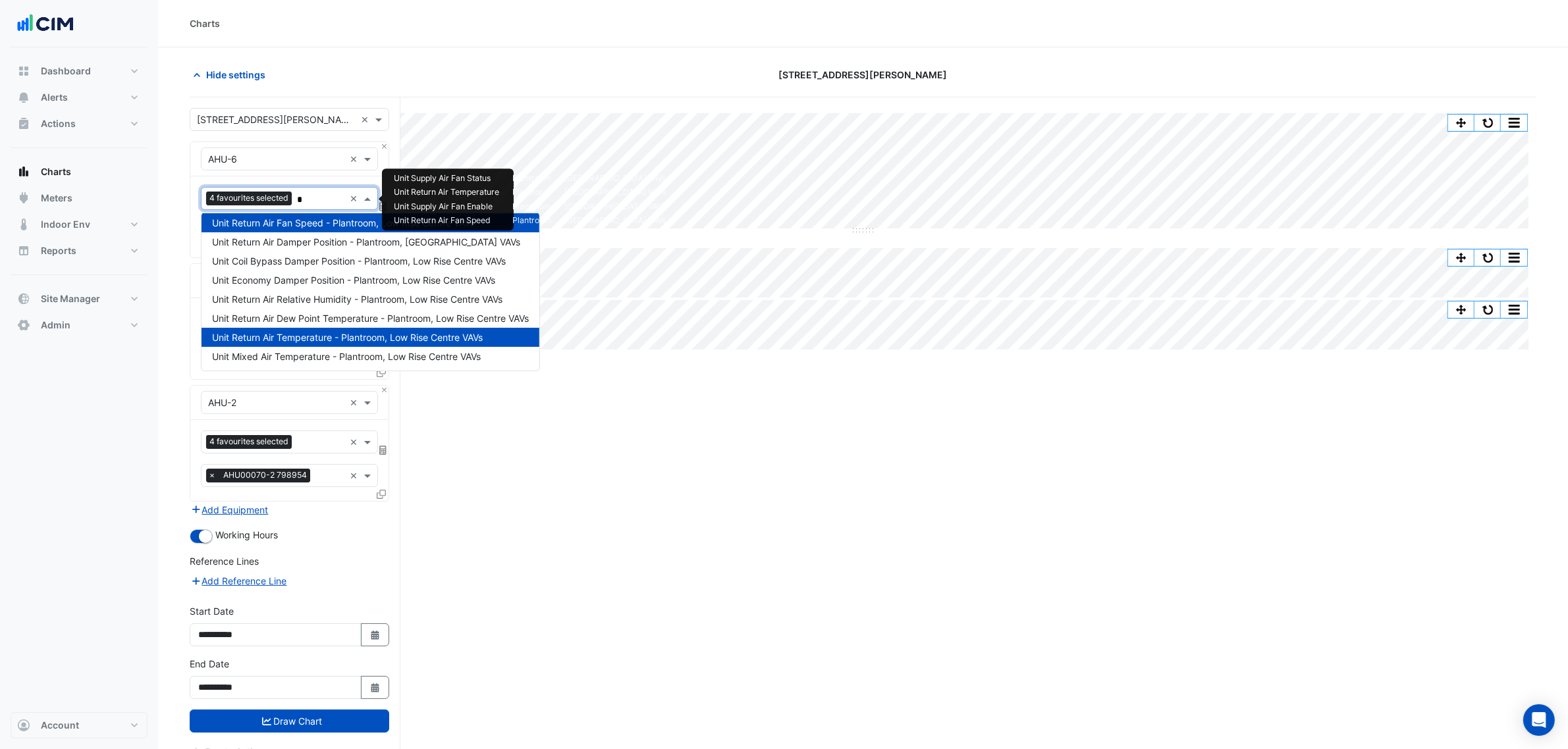
scroll to position [158, 0]
type input "*"
click at [524, 449] on div "Split All Split None Print Save as JPEG Save as PNG Pivot Data Table Export CSV…" at bounding box center [863, 449] width 1347 height 702
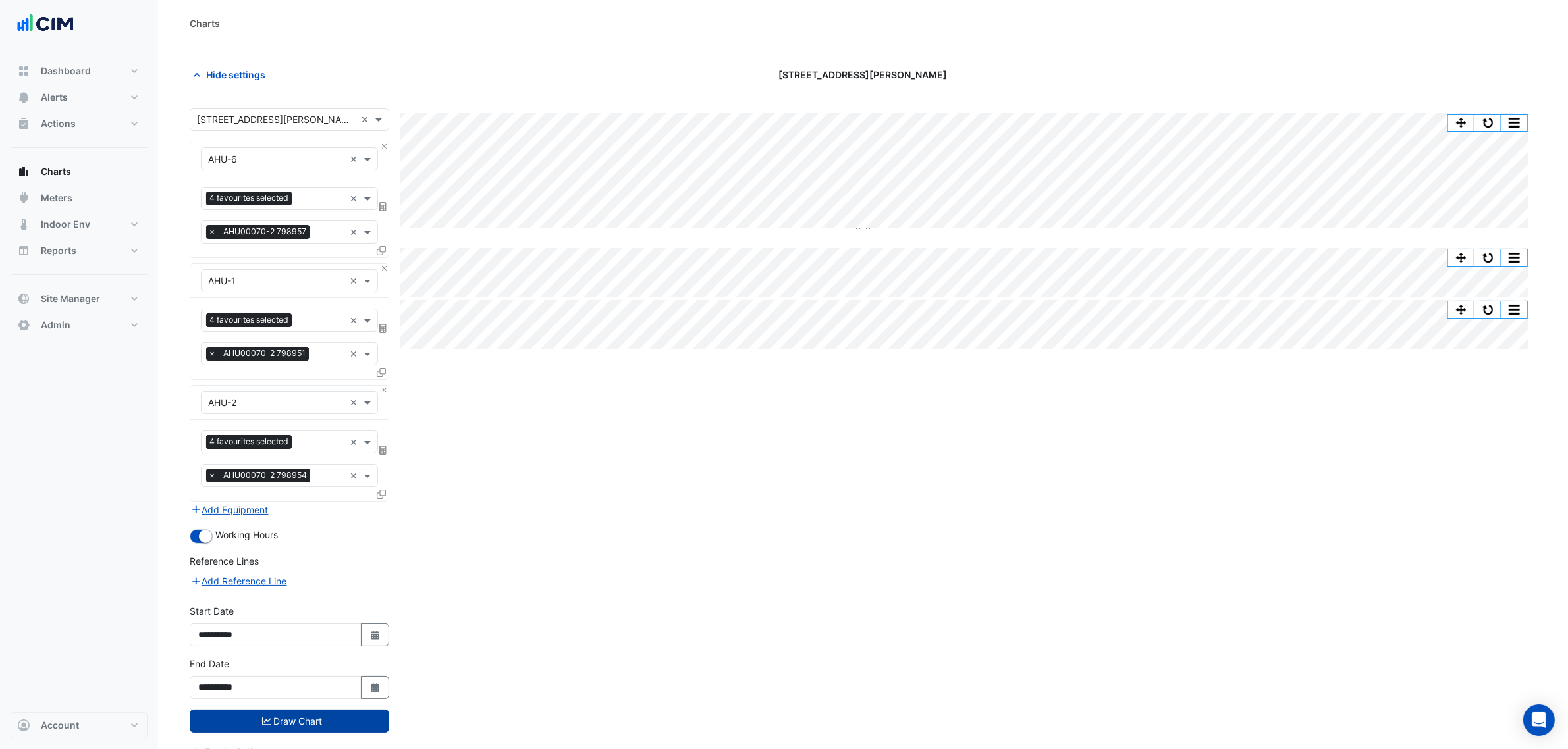
click at [318, 725] on button "Draw Chart" at bounding box center [290, 721] width 199 height 23
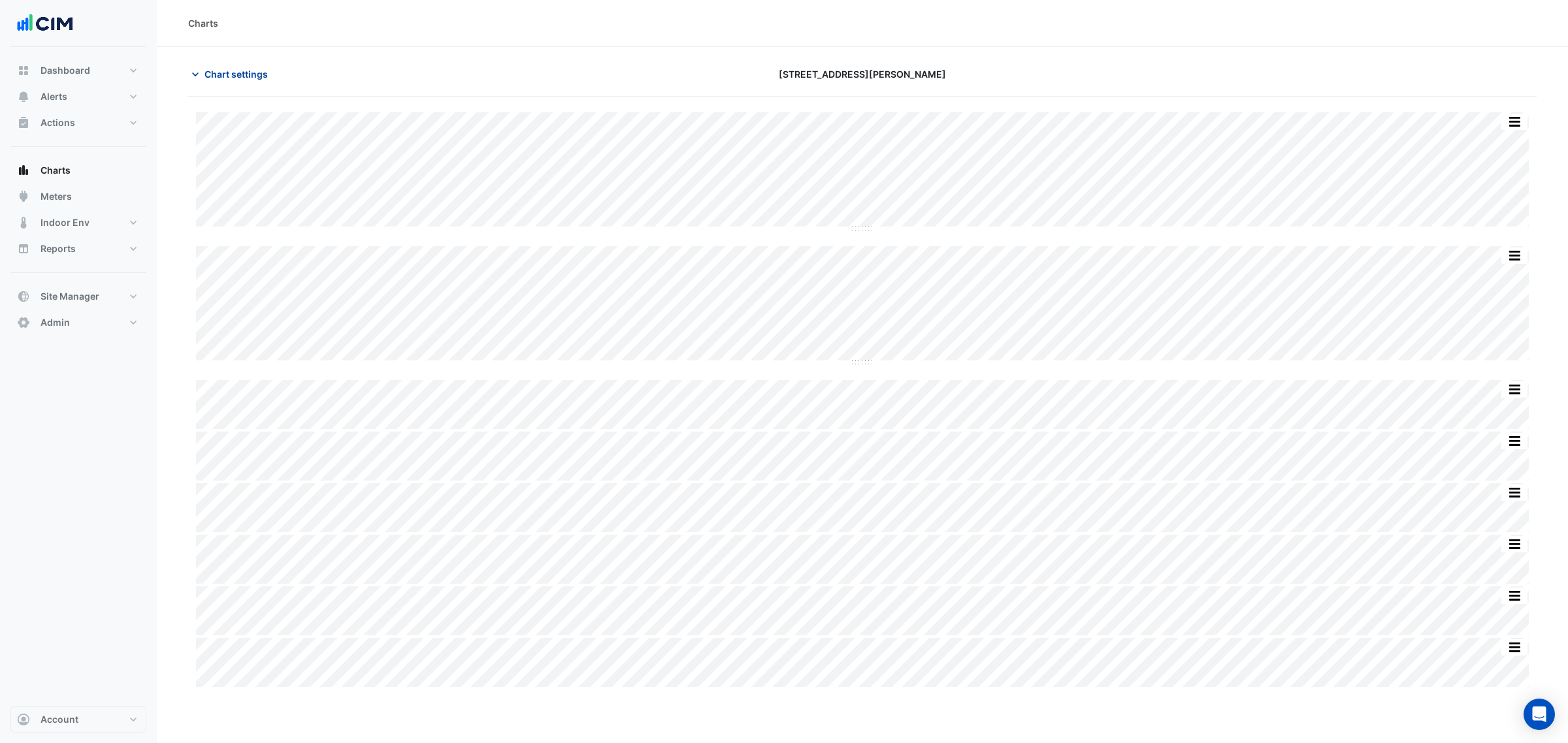
click at [233, 78] on span "Chart settings" at bounding box center [236, 74] width 63 height 14
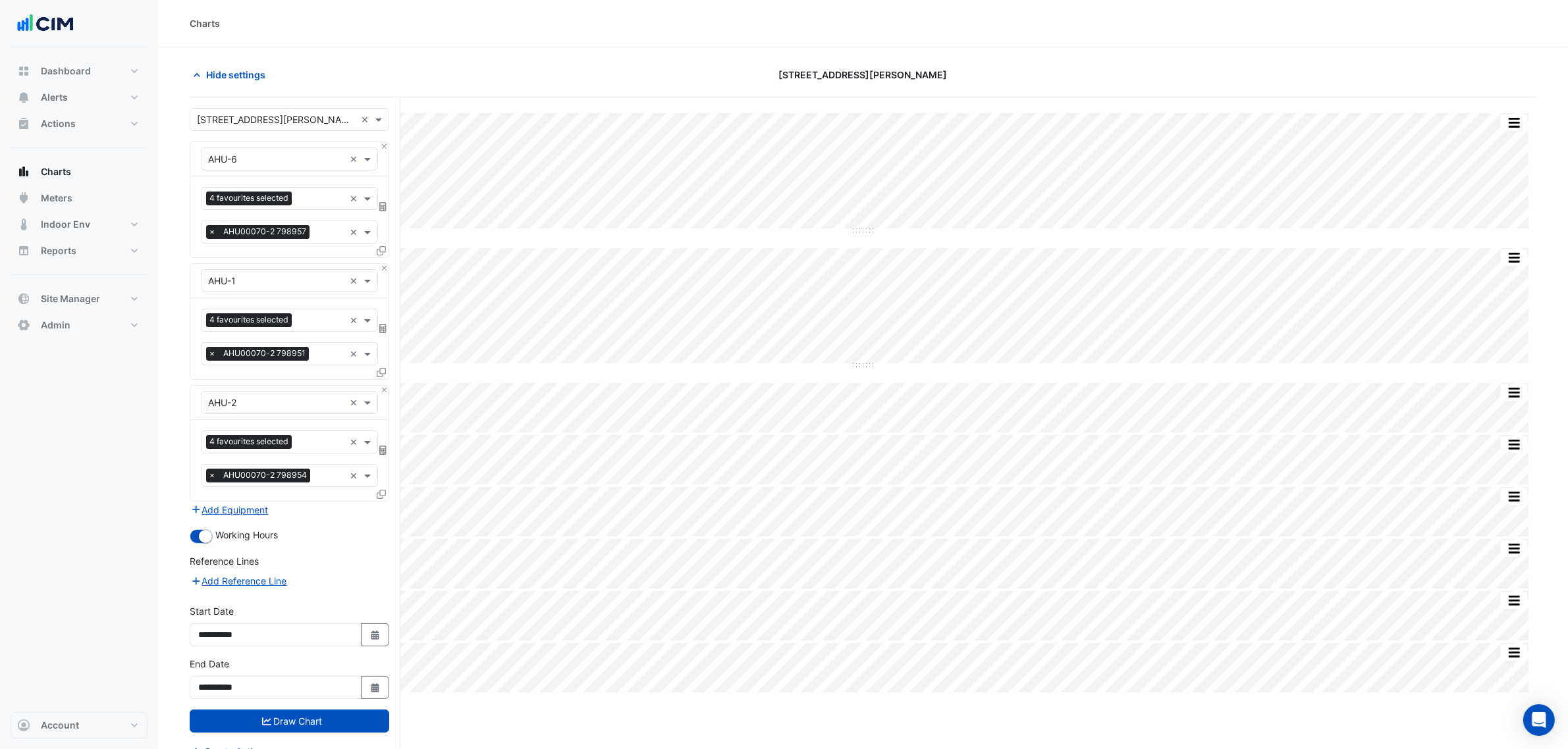
click at [379, 621] on div "**********" at bounding box center [290, 625] width 199 height 42
click at [379, 630] on icon "Select Date" at bounding box center [375, 635] width 12 height 9
select select "*"
select select "****"
click at [218, 550] on div "9" at bounding box center [212, 547] width 21 height 21
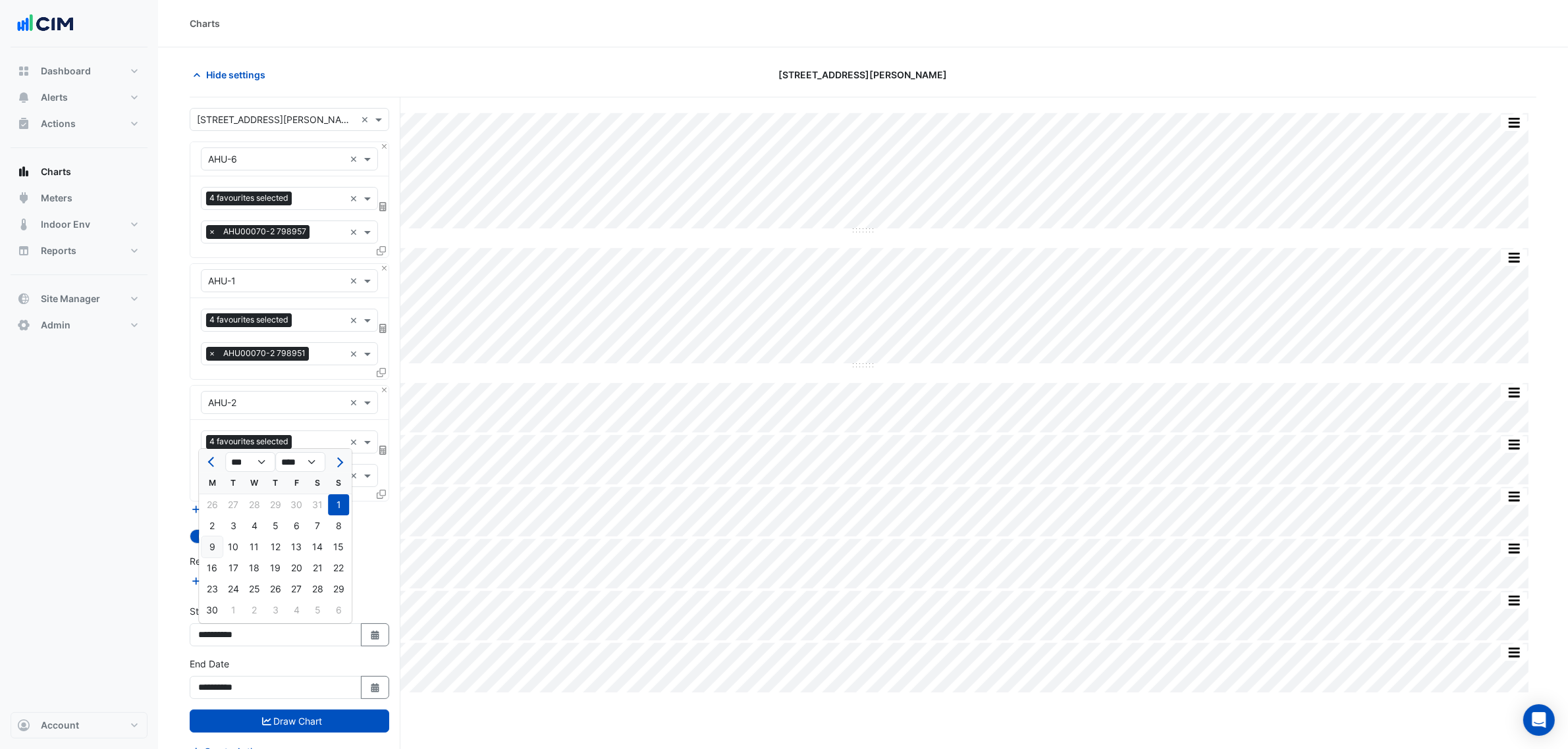
type input "**********"
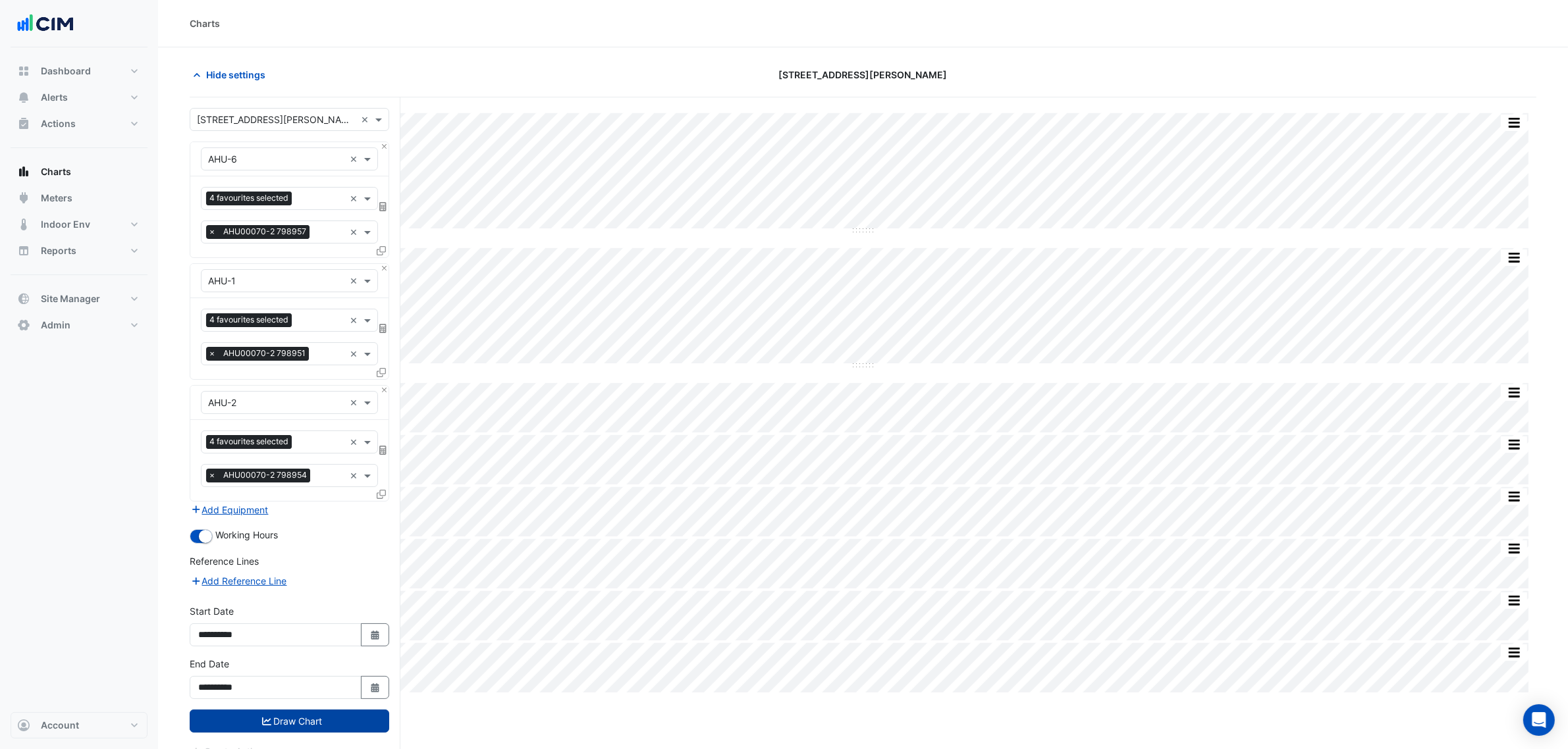
click at [315, 716] on button "Draw Chart" at bounding box center [290, 721] width 199 height 23
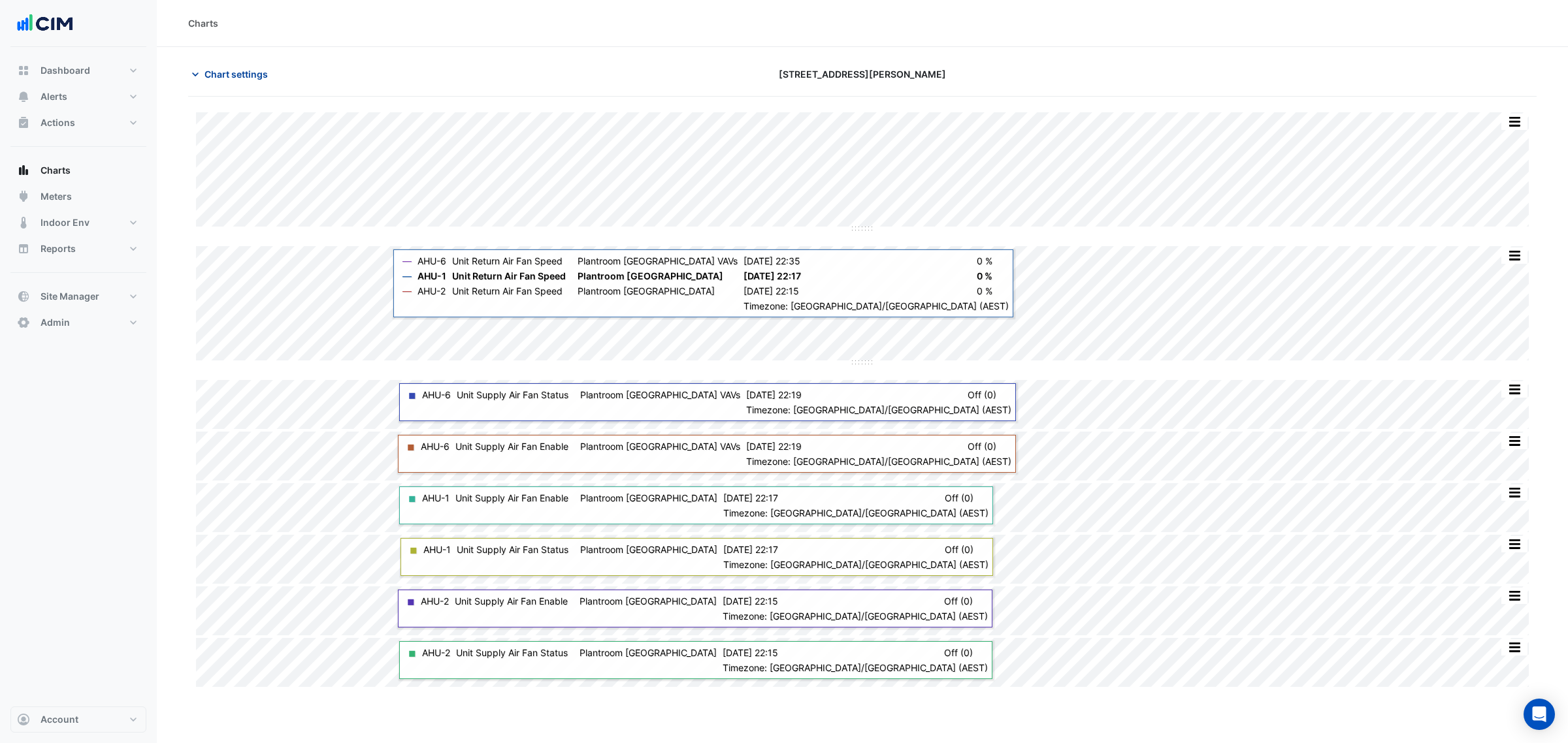
click at [226, 84] on button "Chart settings" at bounding box center [233, 74] width 88 height 23
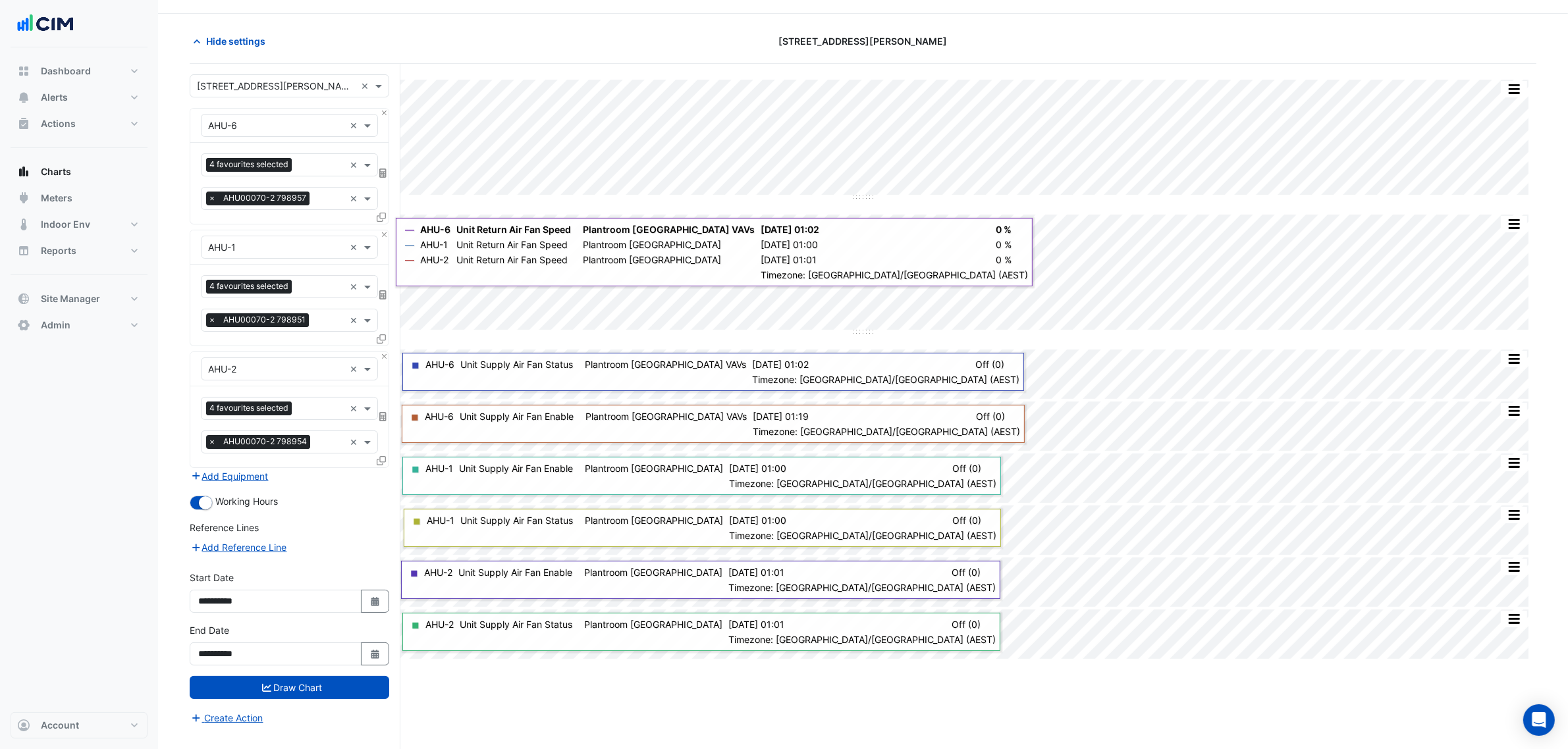
scroll to position [50, 0]
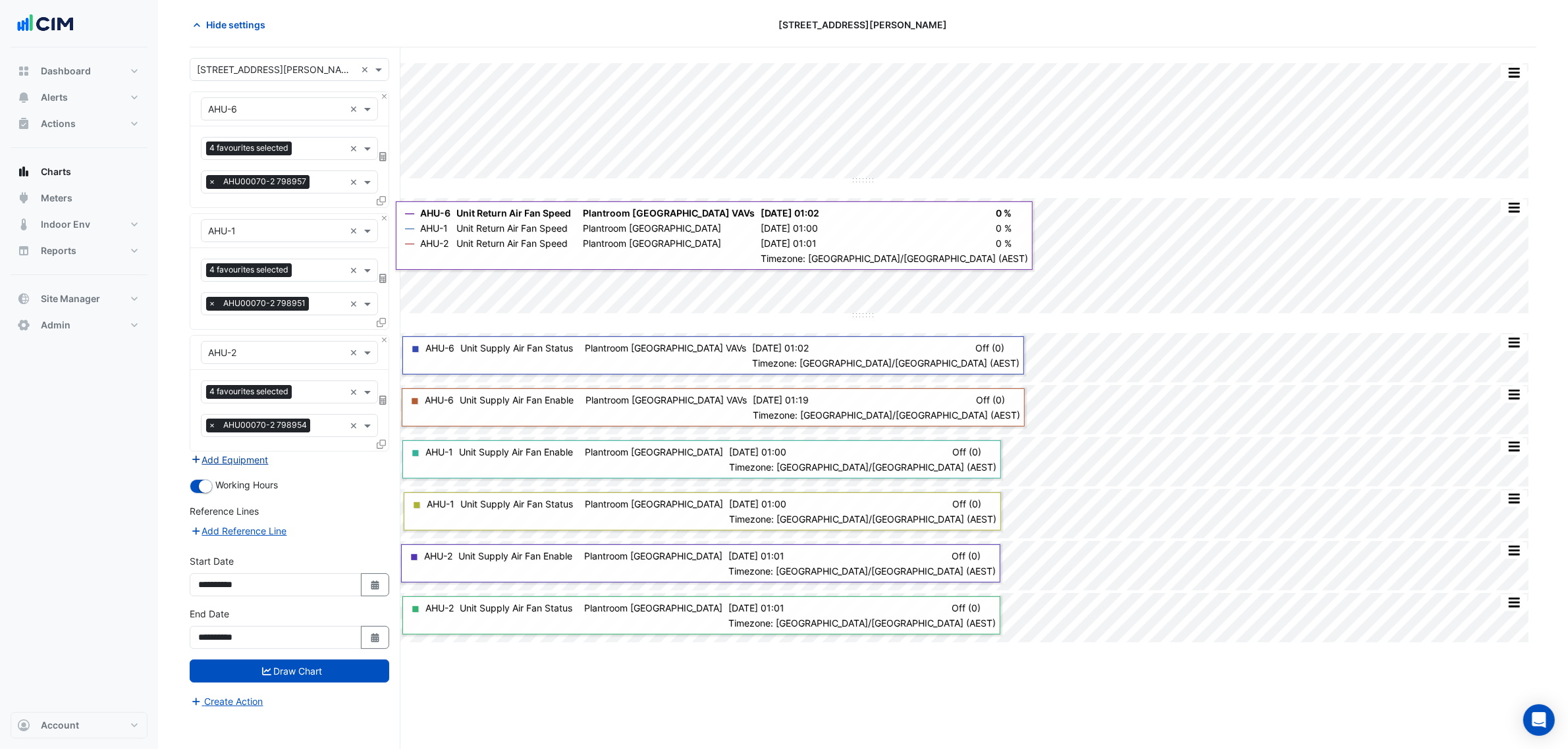
click at [231, 461] on button "Add Equipment" at bounding box center [230, 460] width 80 height 15
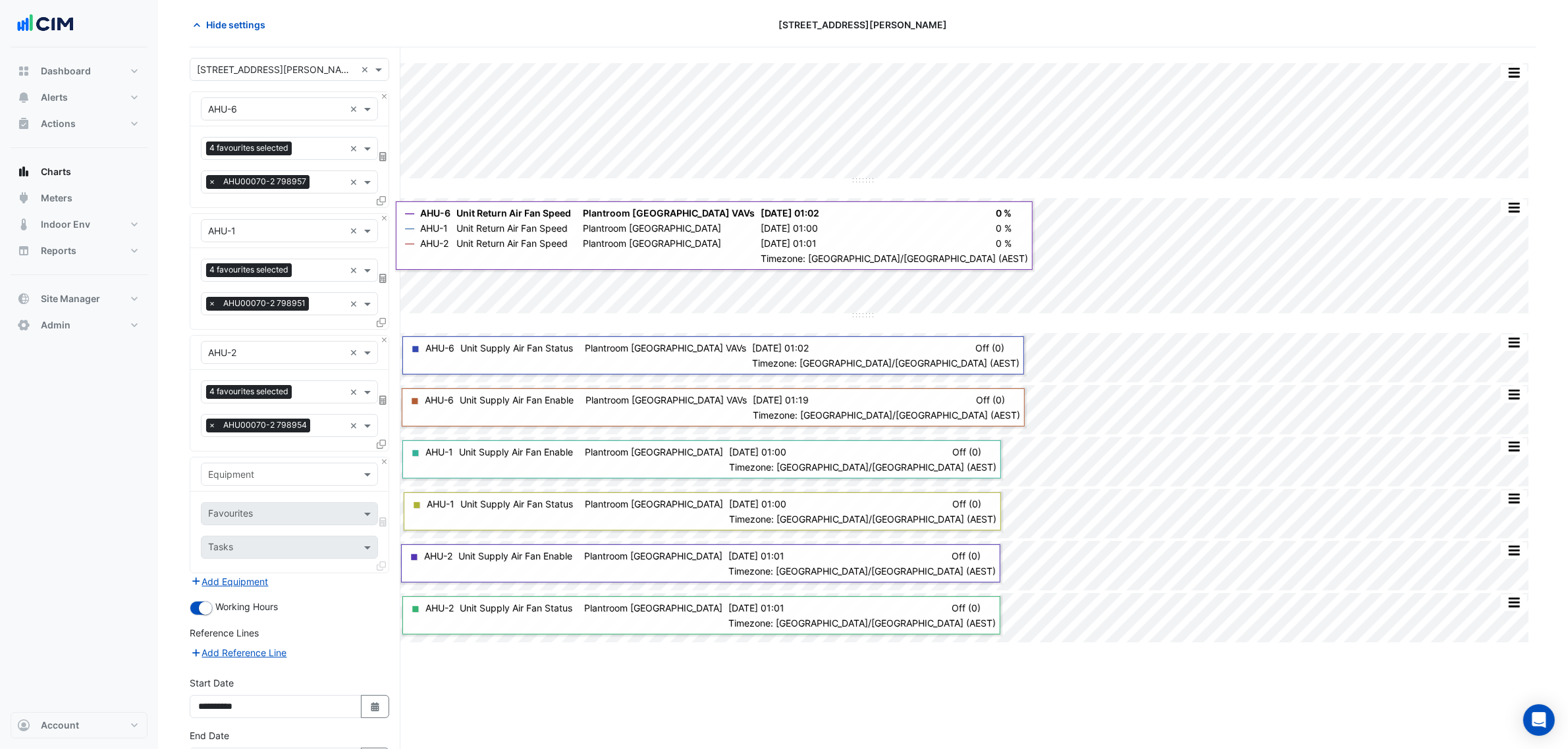
drag, startPoint x: 237, startPoint y: 464, endPoint x: 244, endPoint y: 466, distance: 7.3
click at [238, 464] on div "Equipment" at bounding box center [289, 474] width 177 height 23
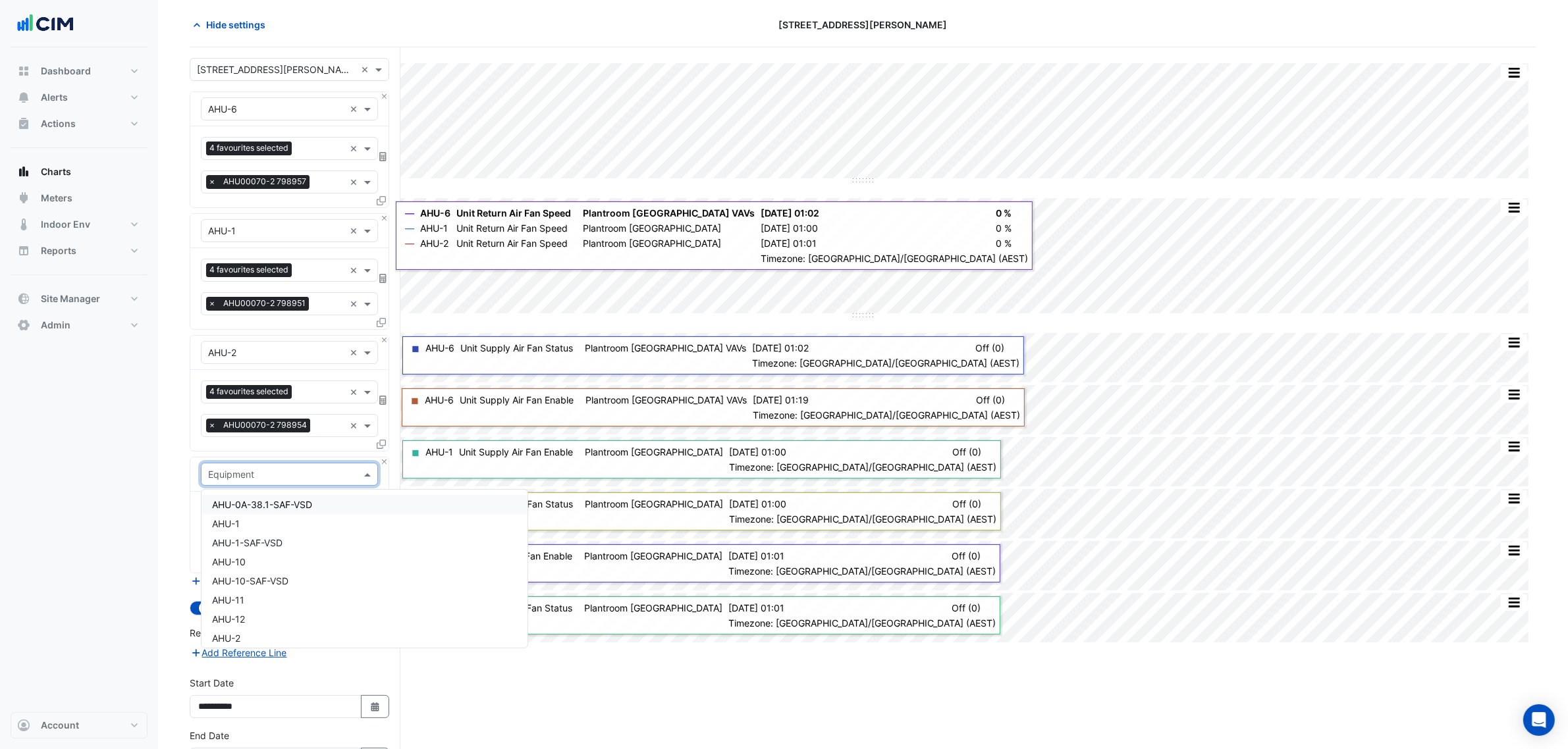
click at [249, 467] on div "Equipment" at bounding box center [289, 474] width 177 height 23
type input "***"
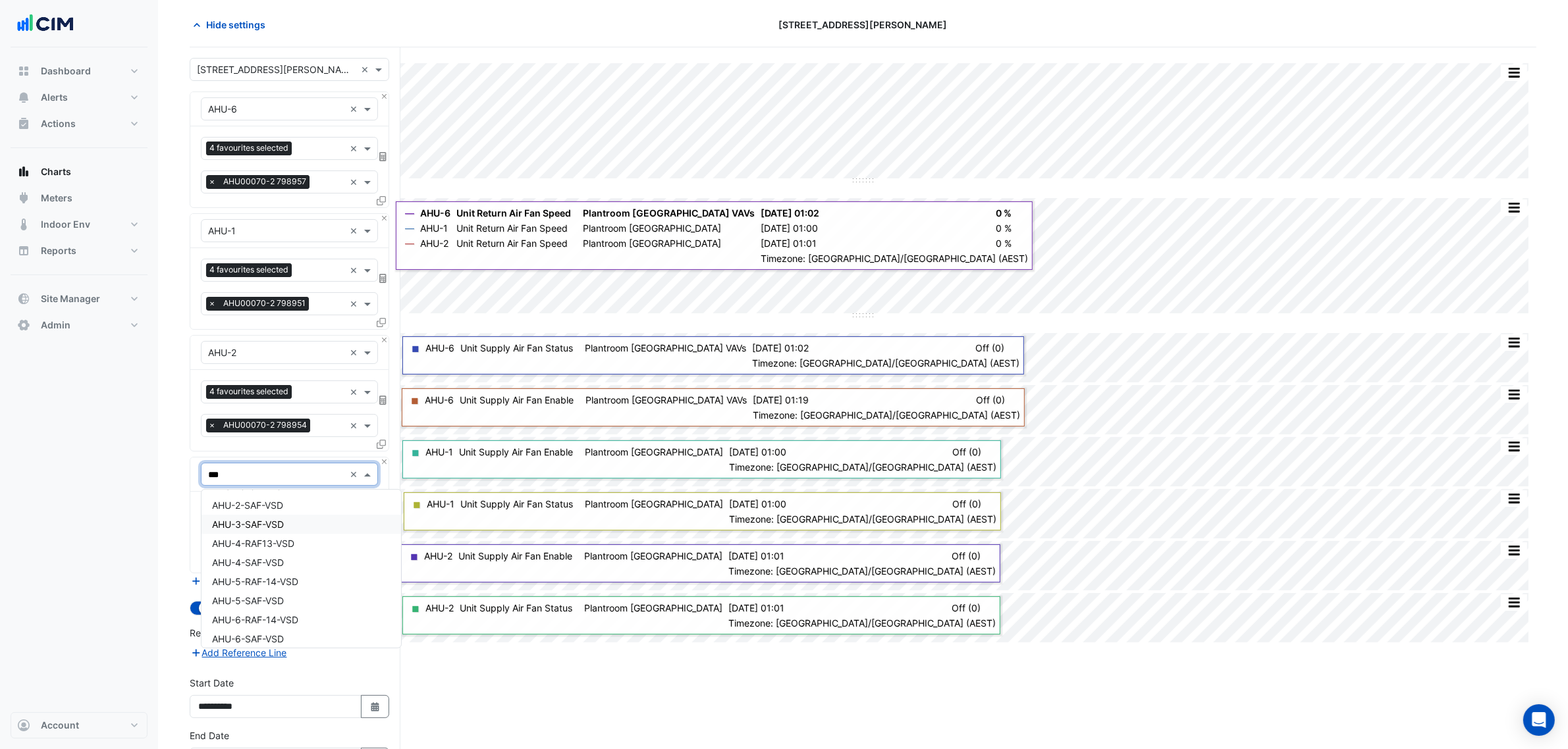
scroll to position [82, 0]
click at [297, 593] on span "AHU-6-RAF-14-VSD" at bounding box center [255, 594] width 86 height 11
click at [272, 509] on div "Favourites" at bounding box center [271, 514] width 139 height 20
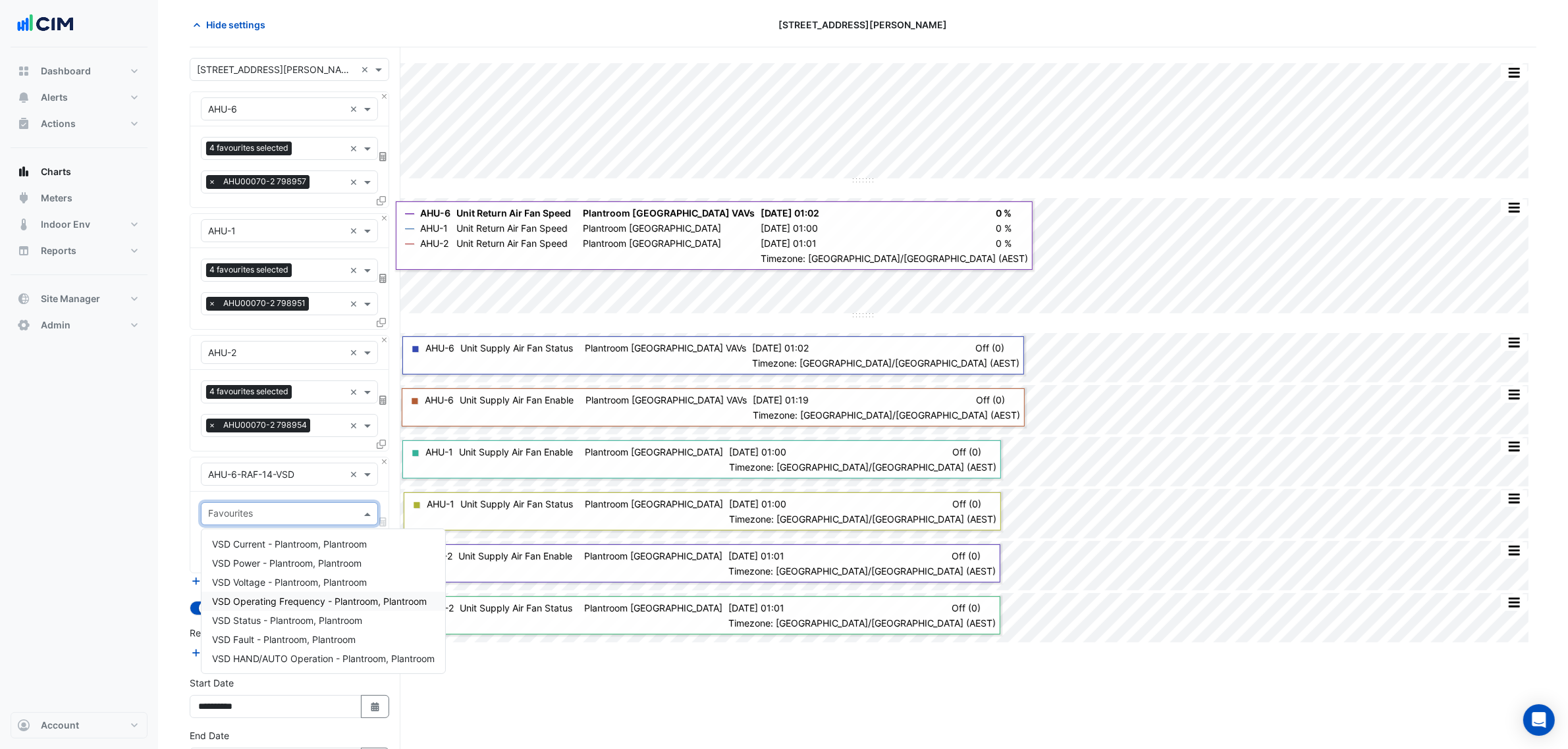
click at [274, 602] on span "VSD Operating Frequency - Plantroom, Plantroom" at bounding box center [319, 601] width 215 height 11
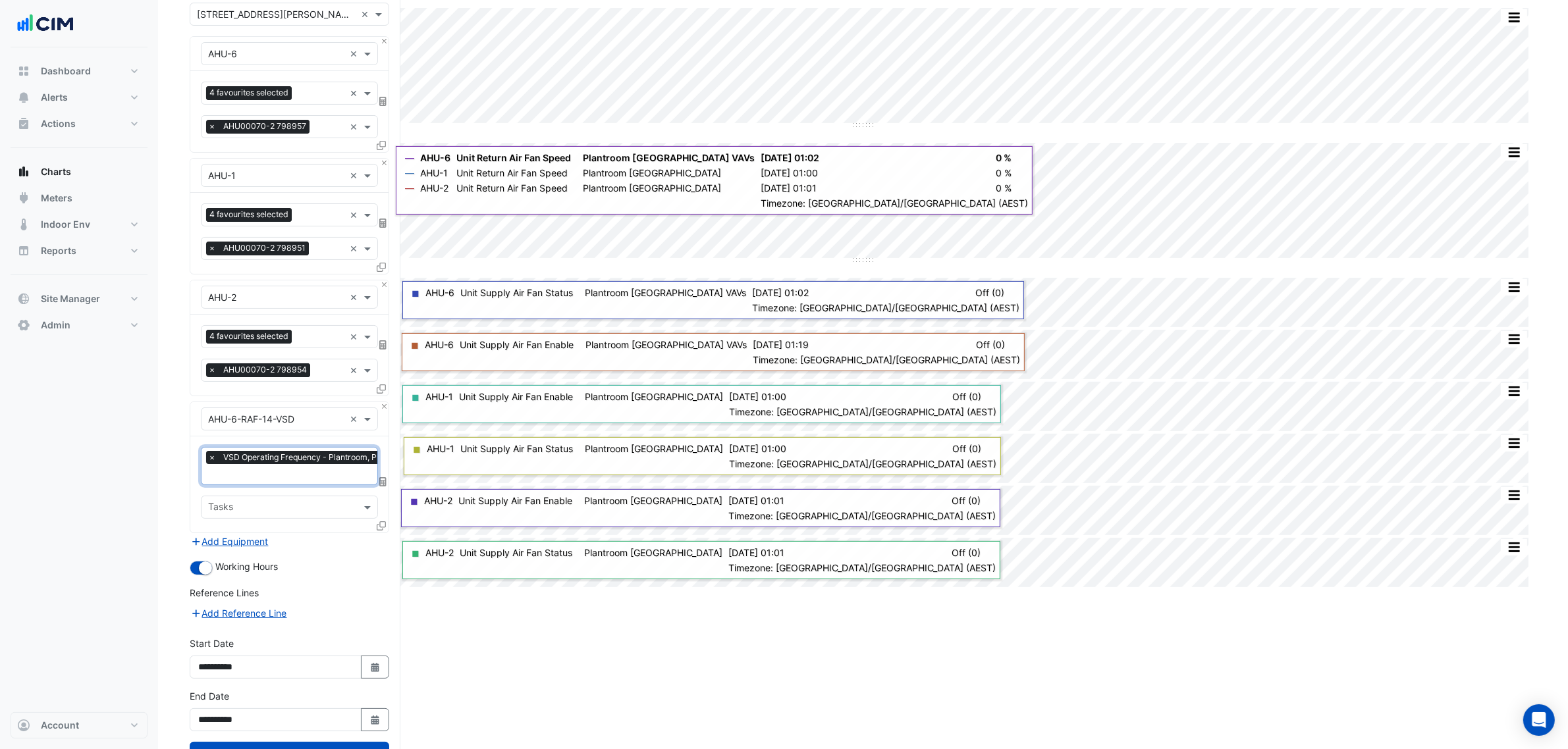
scroll to position [159, 0]
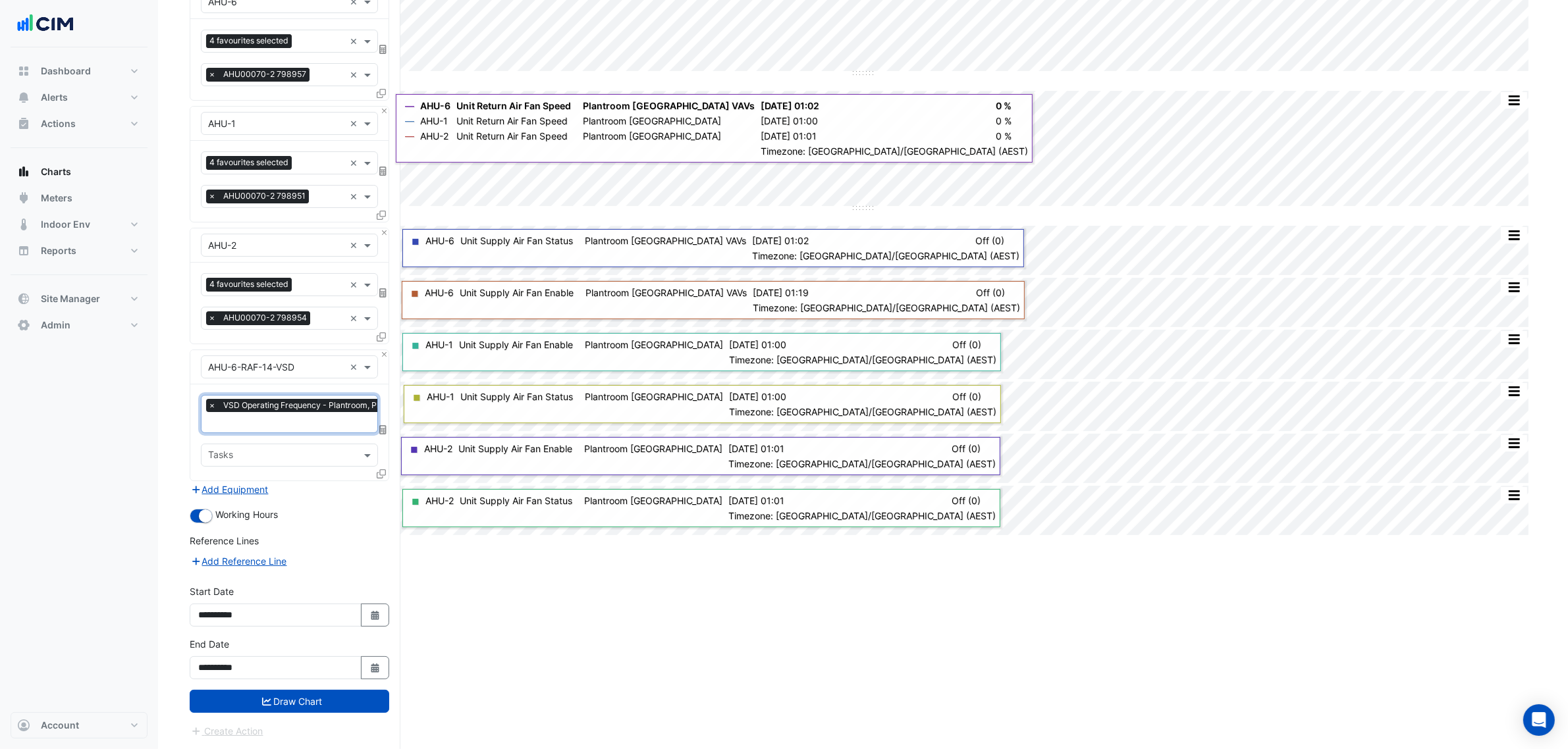
click at [292, 695] on button "Draw Chart" at bounding box center [290, 701] width 199 height 23
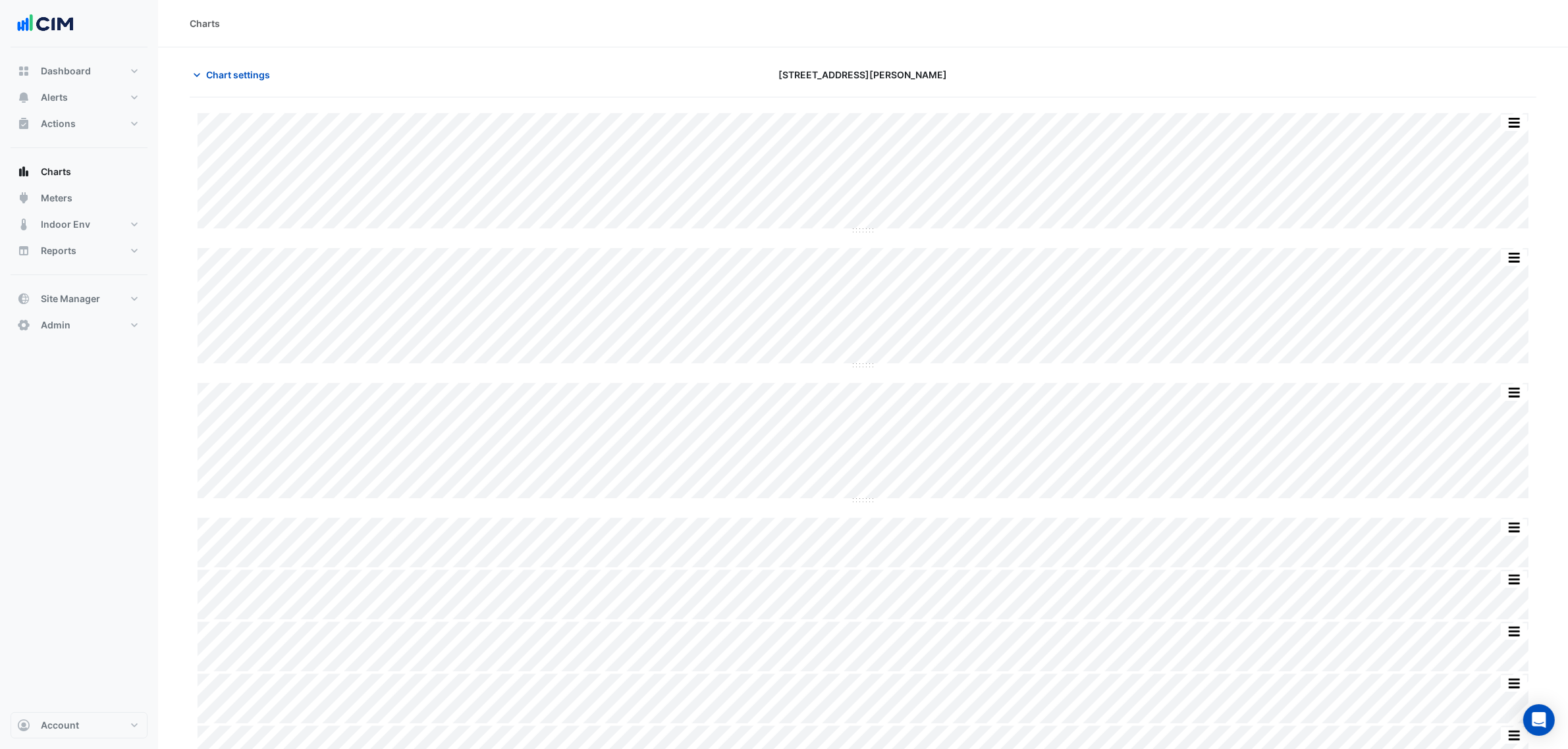
click at [149, 376] on nav "Dashboard Portfolio Ratings Performance Alerts Site Rules Templates Actions Sit…" at bounding box center [79, 374] width 158 height 749
